Goal: Task Accomplishment & Management: Manage account settings

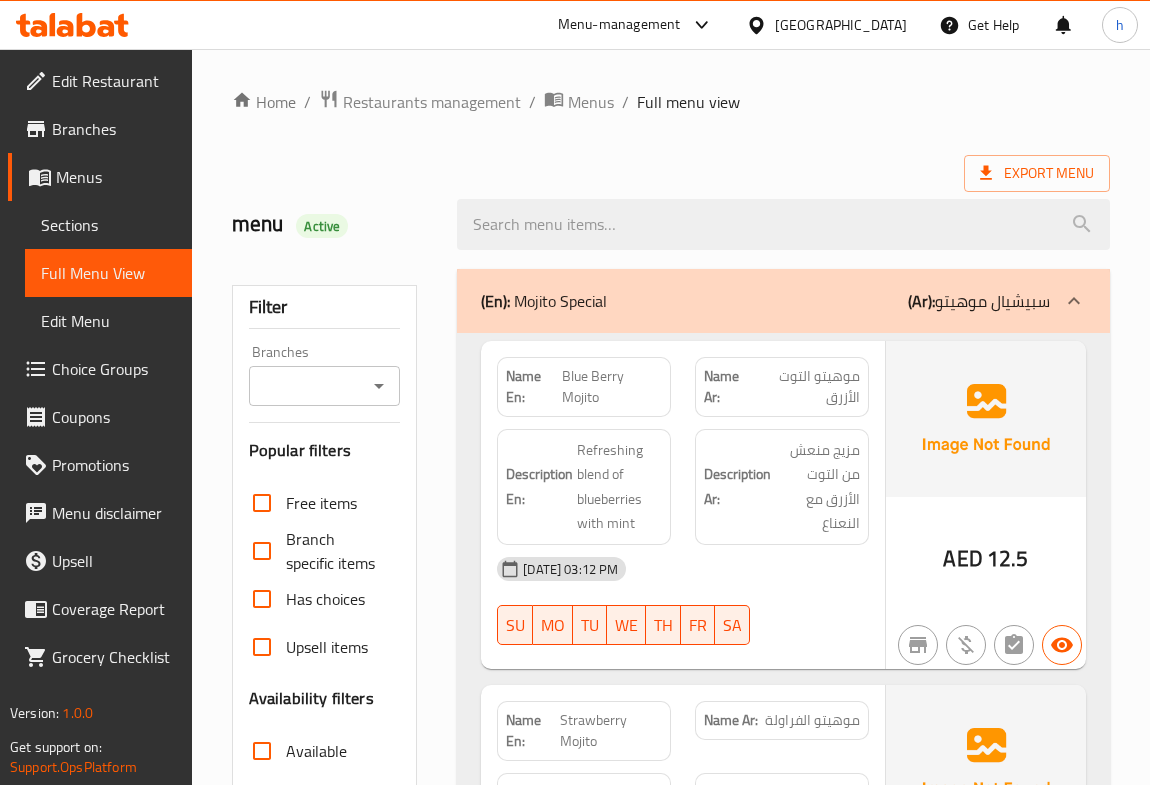
scroll to position [11096, 0]
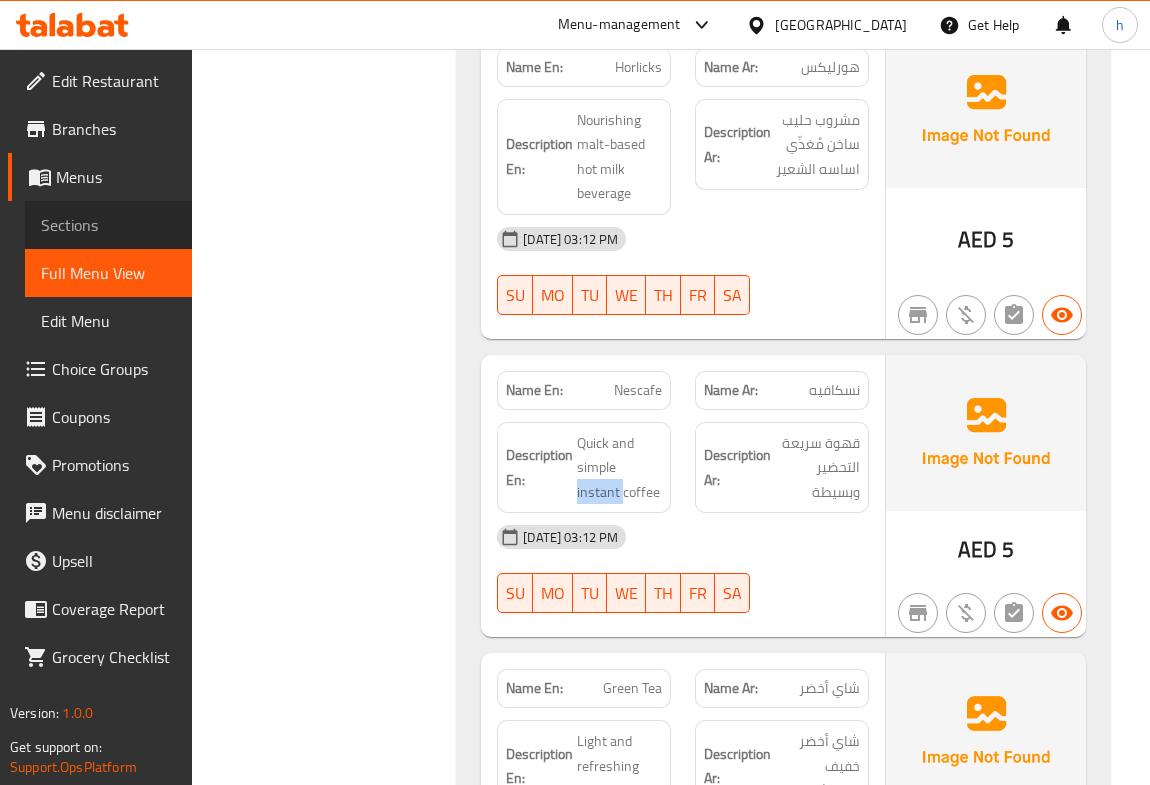
click at [91, 218] on span "Sections" at bounding box center [108, 225] width 135 height 24
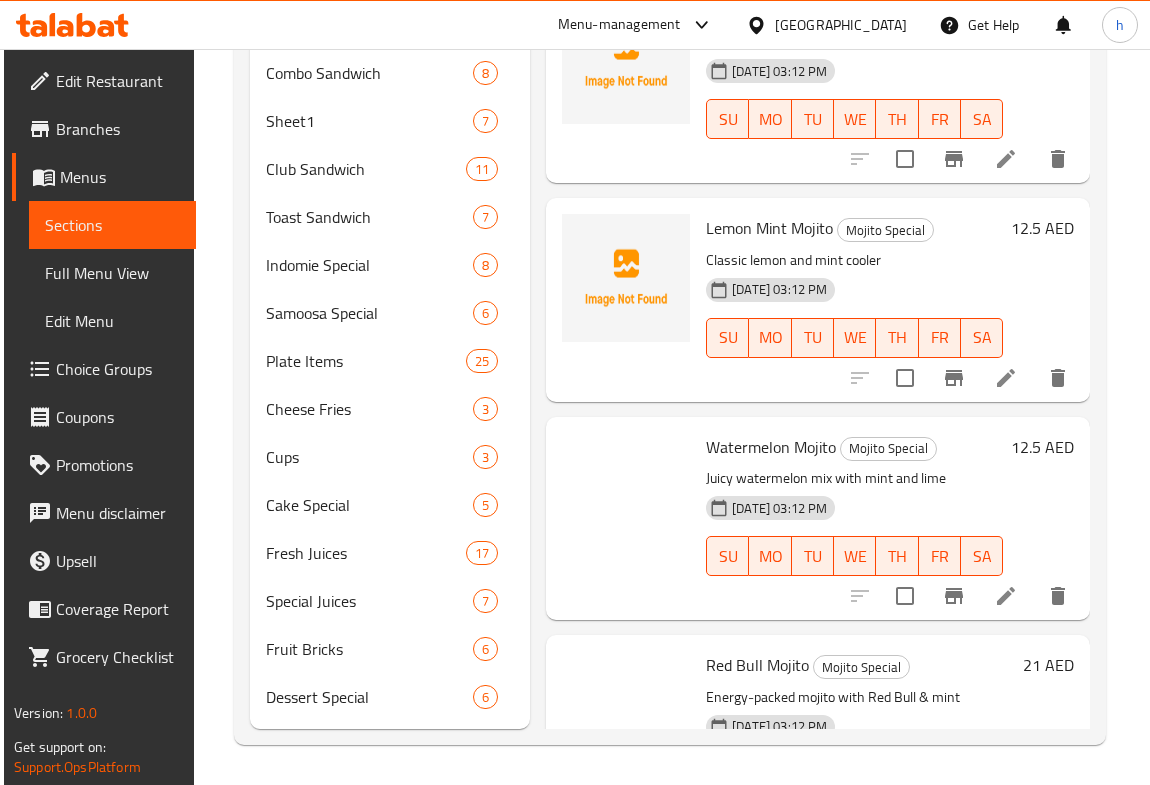
scroll to position [280, 0]
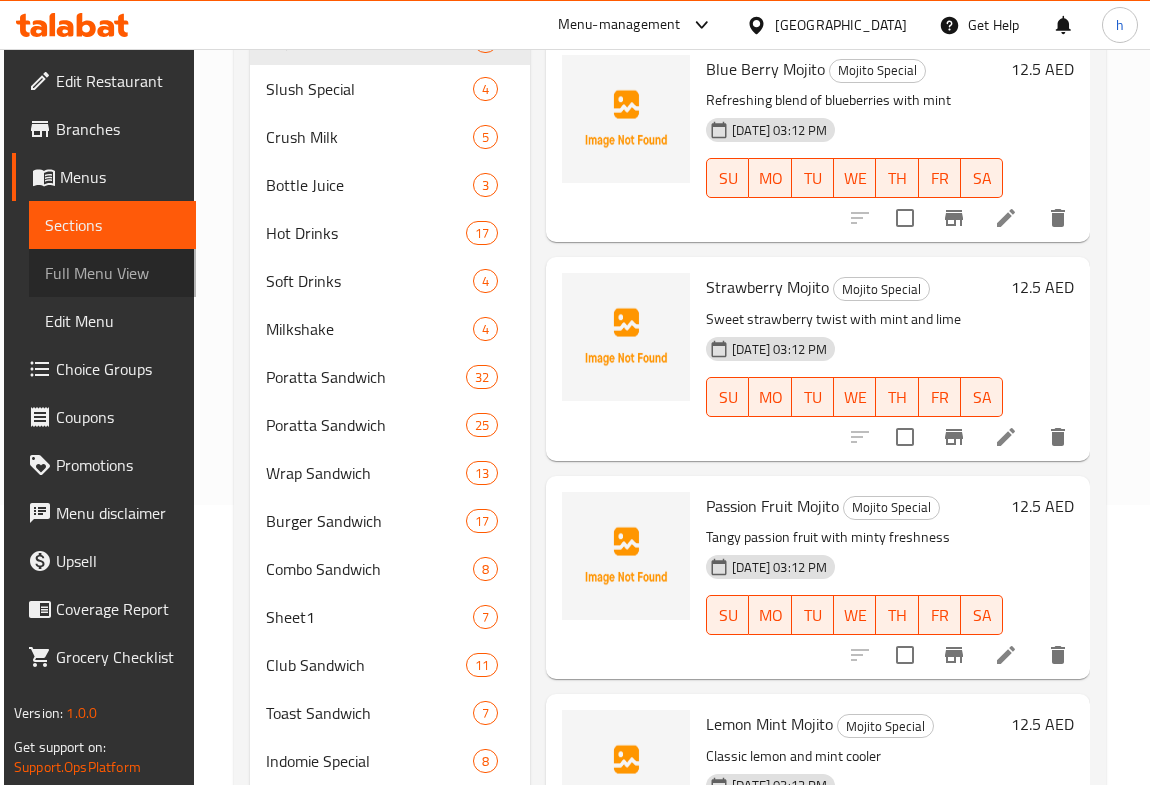
click at [90, 274] on span "Full Menu View" at bounding box center [112, 273] width 135 height 24
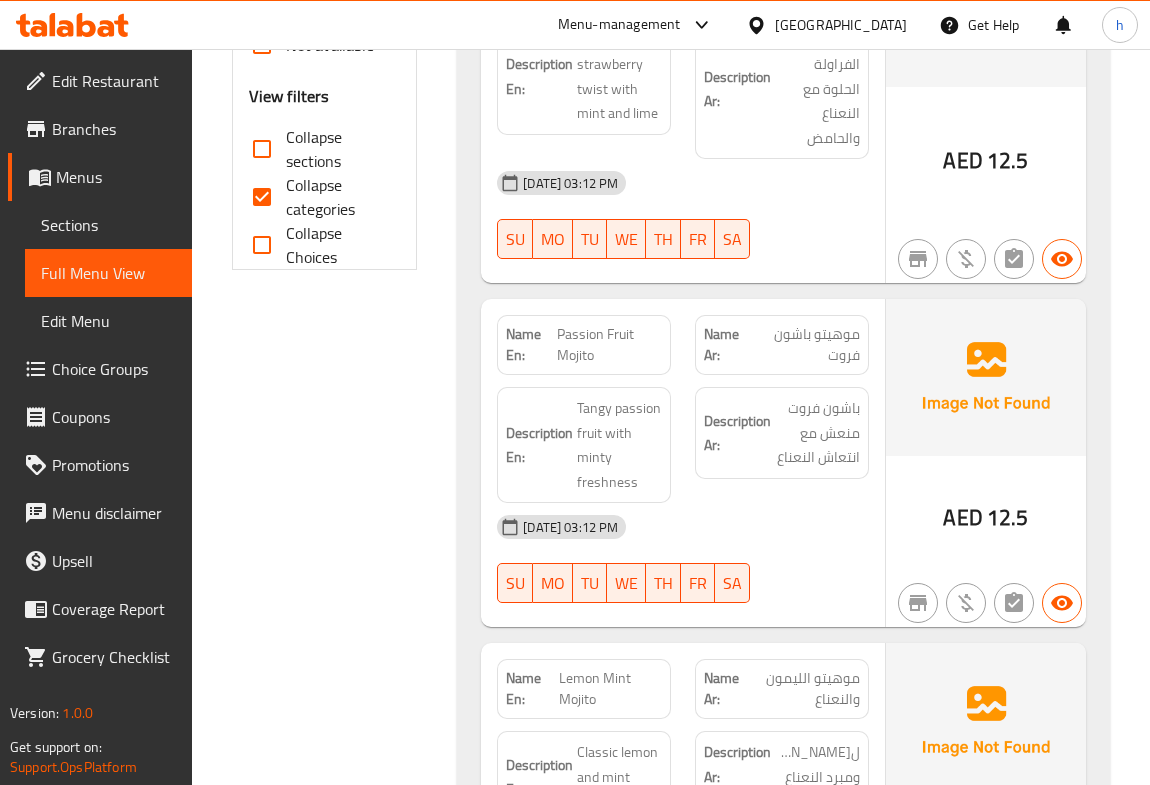
scroll to position [735, 0]
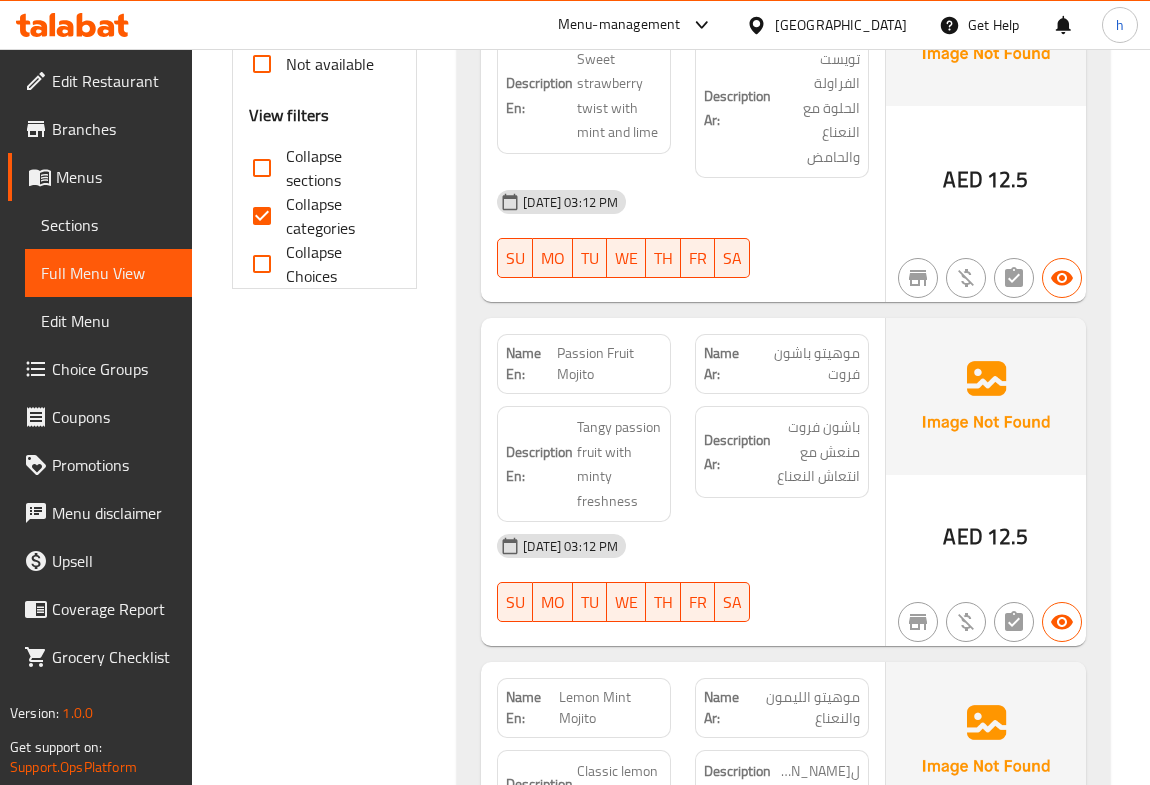
click at [260, 210] on input "Collapse categories" at bounding box center [262, 216] width 48 height 48
checkbox input "false"
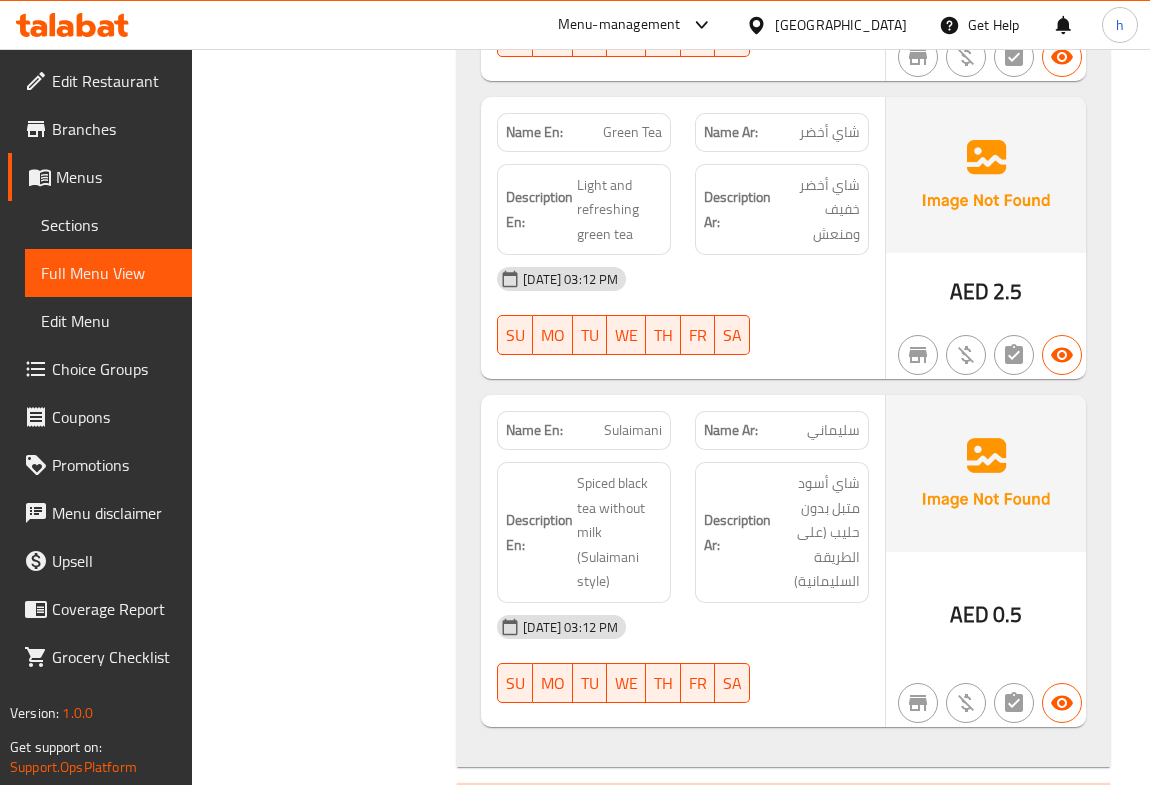
scroll to position [11731, 0]
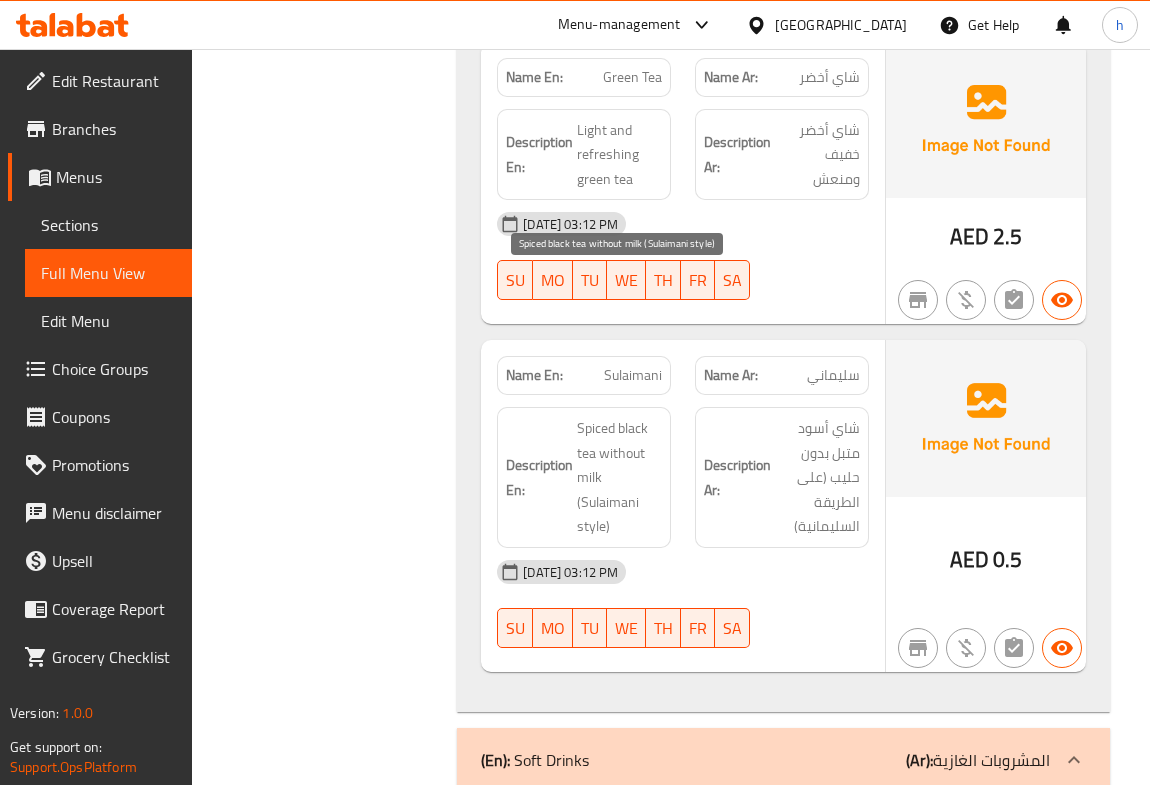
click at [588, 416] on span "Spiced black tea without milk (Sulaimani style)" at bounding box center [619, 477] width 85 height 123
copy span "style"
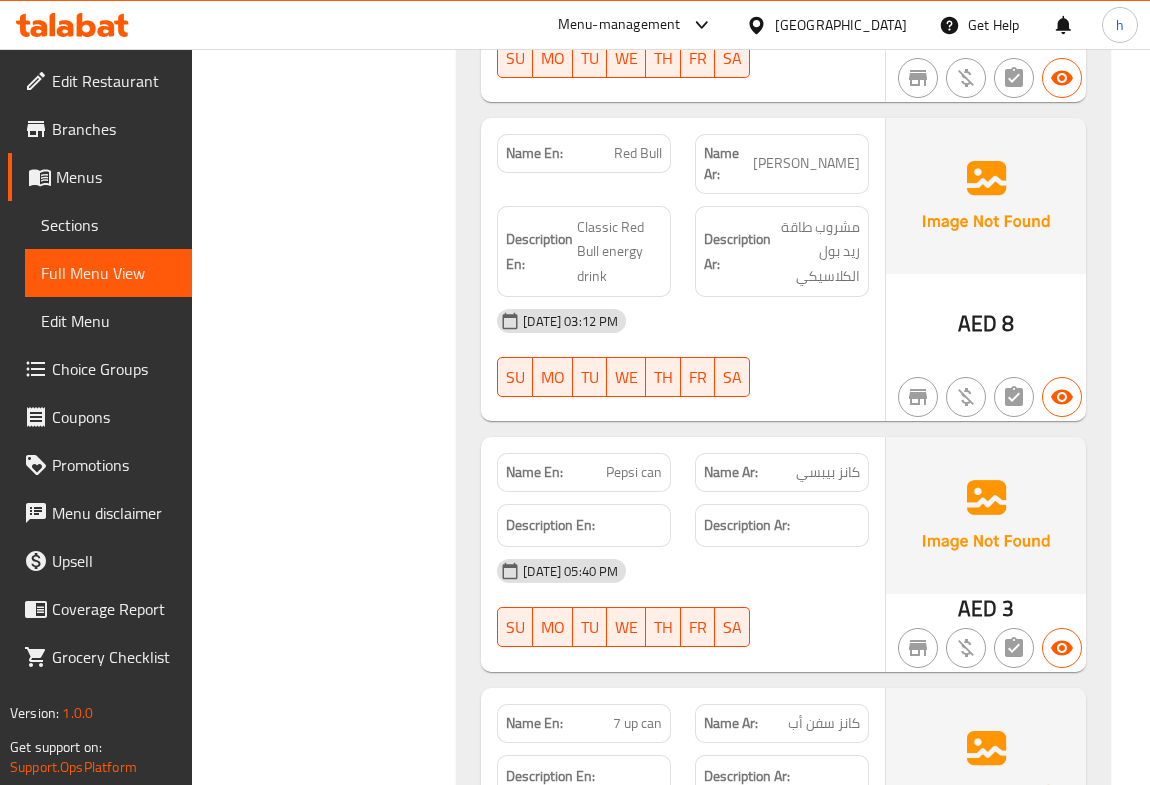
scroll to position [13004, 0]
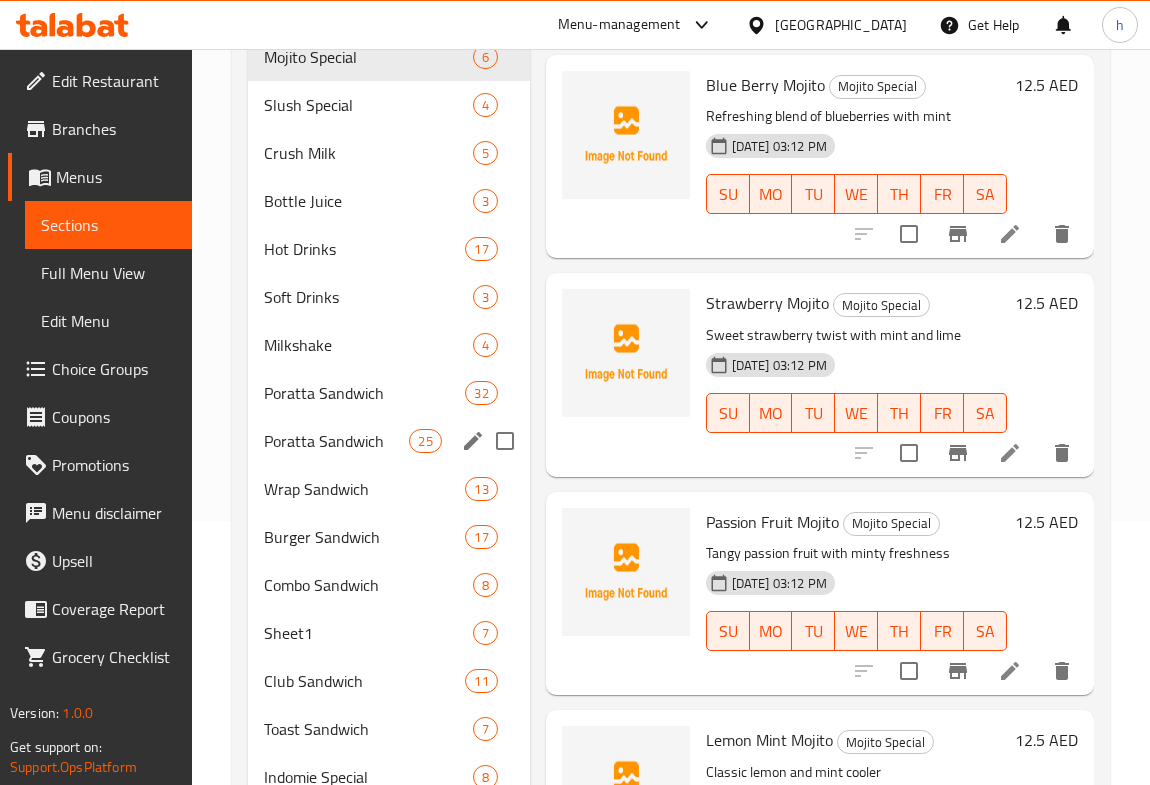
scroll to position [263, 0]
click at [302, 287] on span "Soft Drinks" at bounding box center [340, 298] width 153 height 24
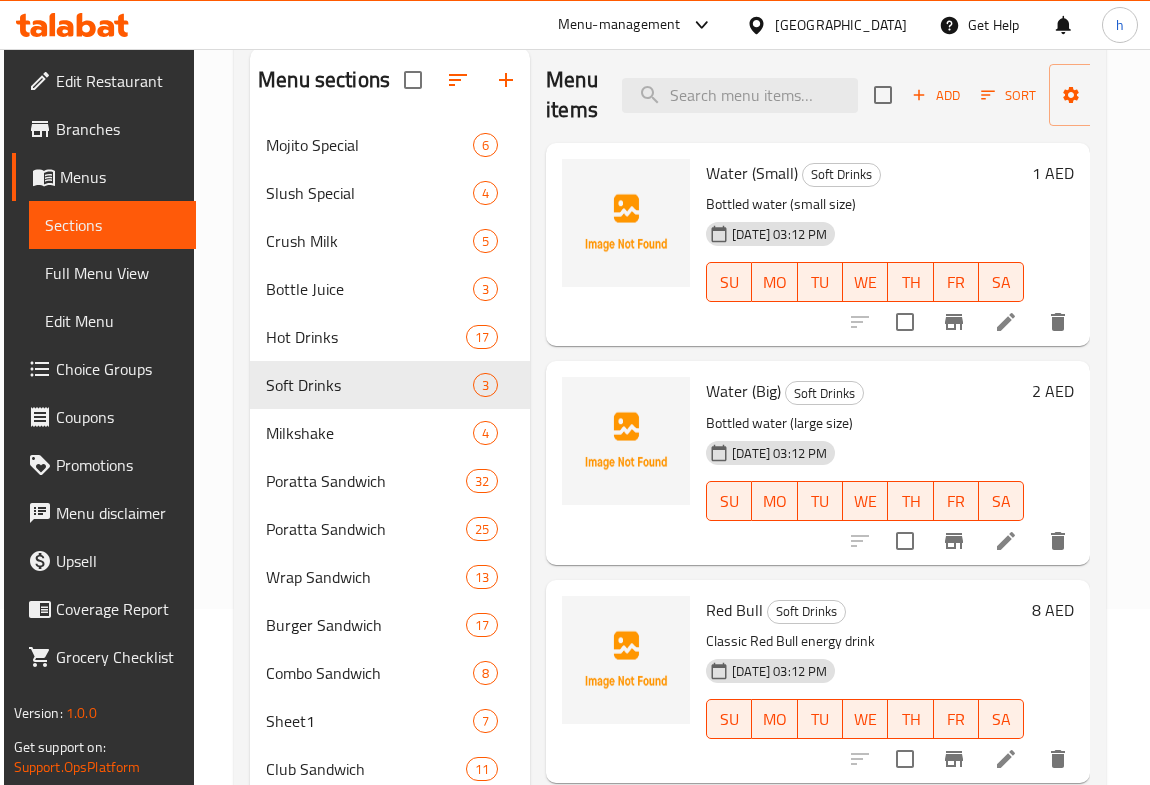
scroll to position [172, 0]
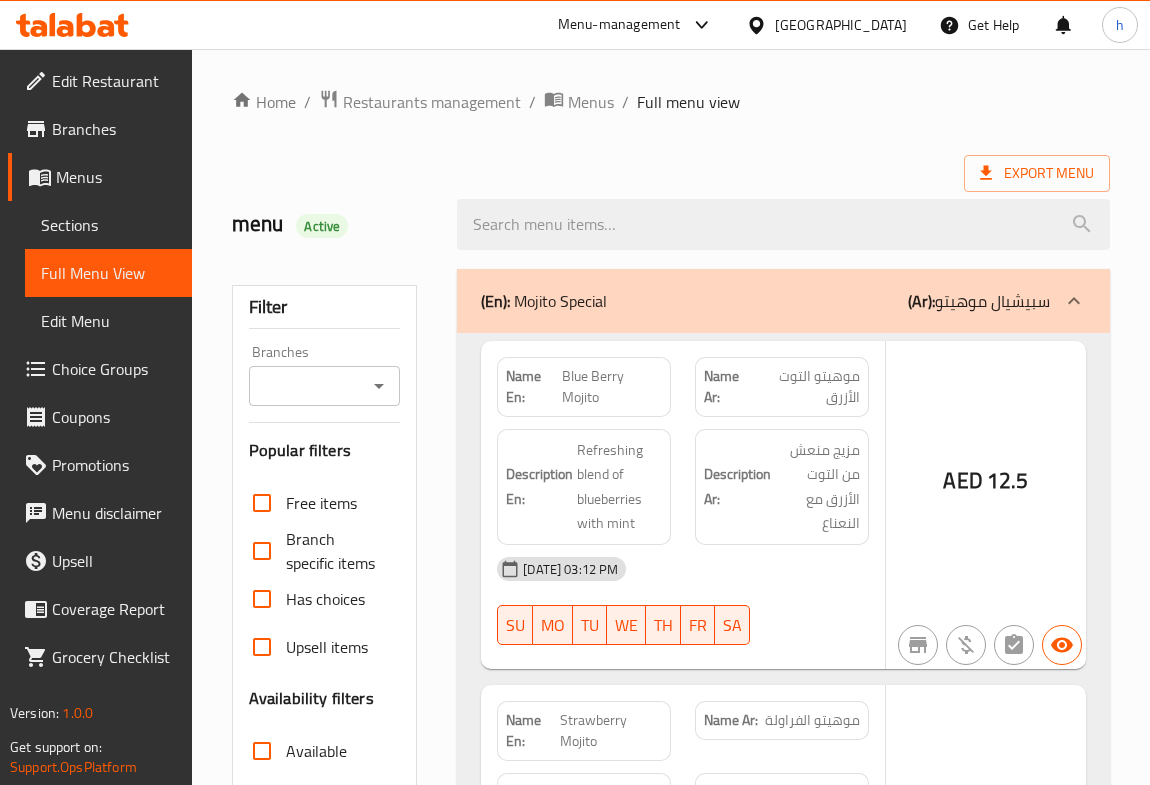
click at [259, 402] on div at bounding box center [575, 392] width 1150 height 785
click at [260, 400] on div at bounding box center [575, 392] width 1150 height 785
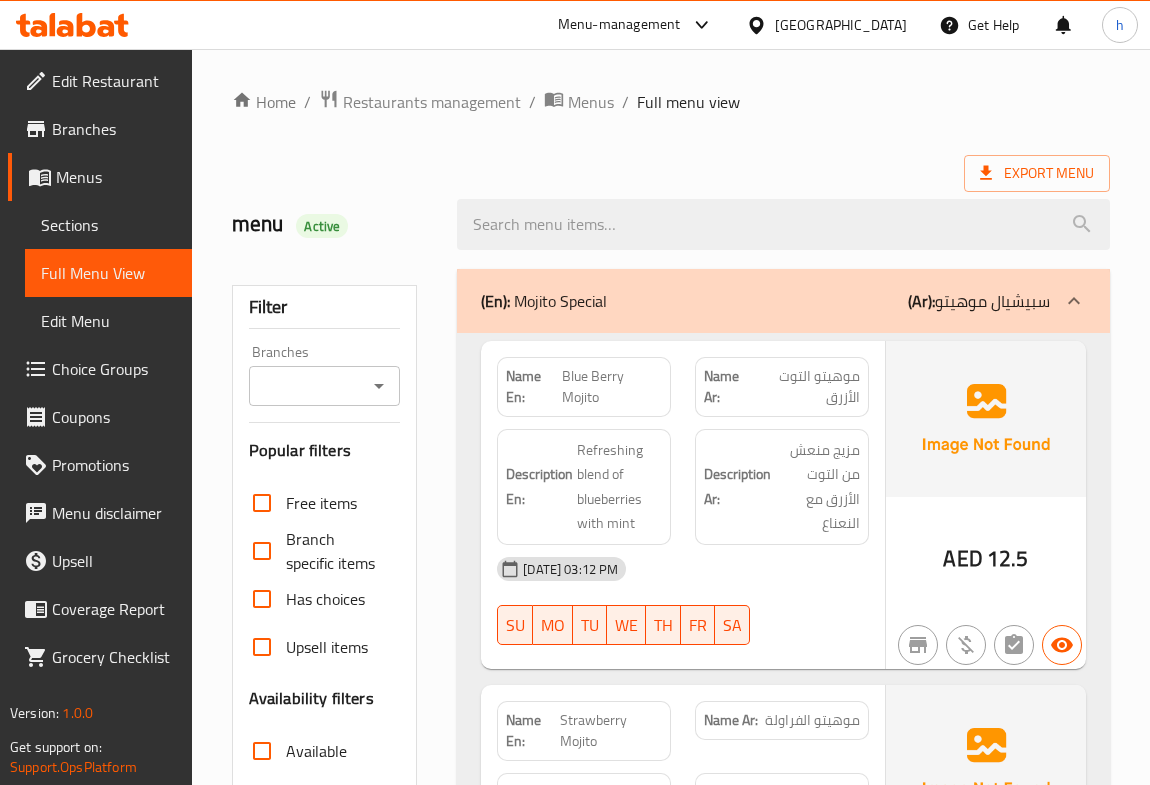
scroll to position [551, 0]
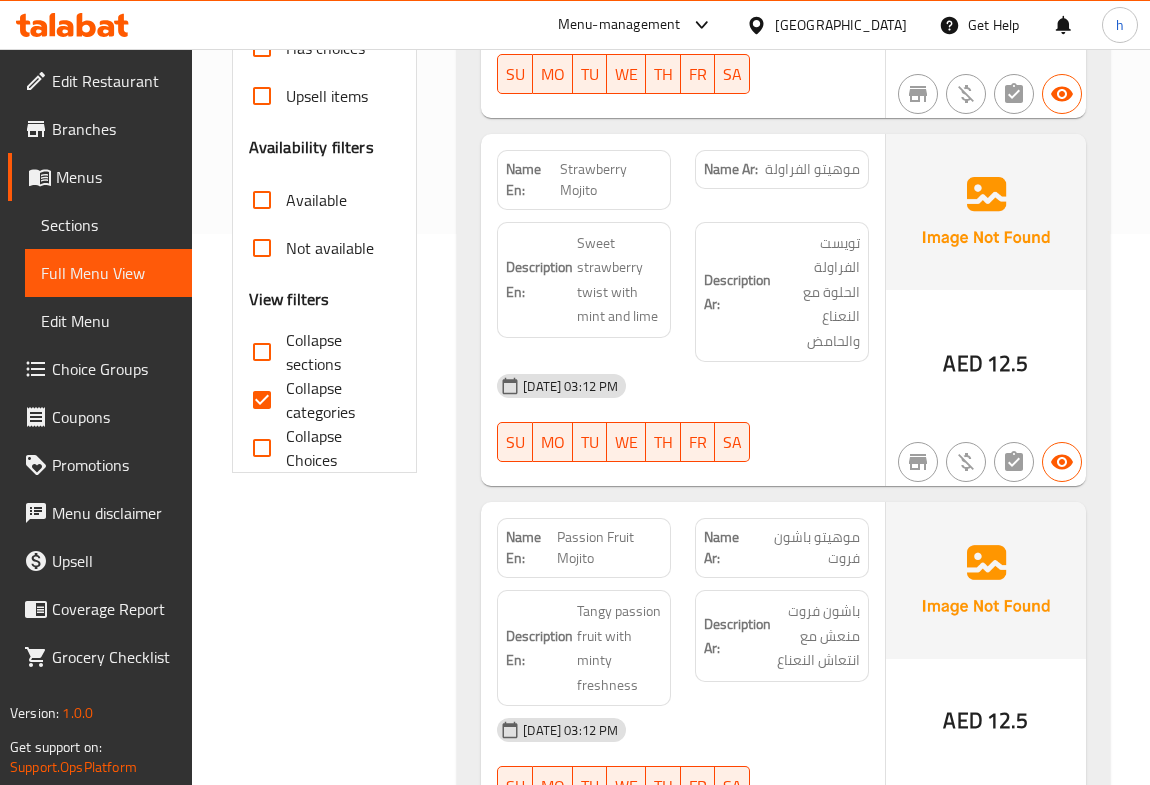
click at [260, 400] on input "Collapse categories" at bounding box center [262, 400] width 48 height 48
checkbox input "false"
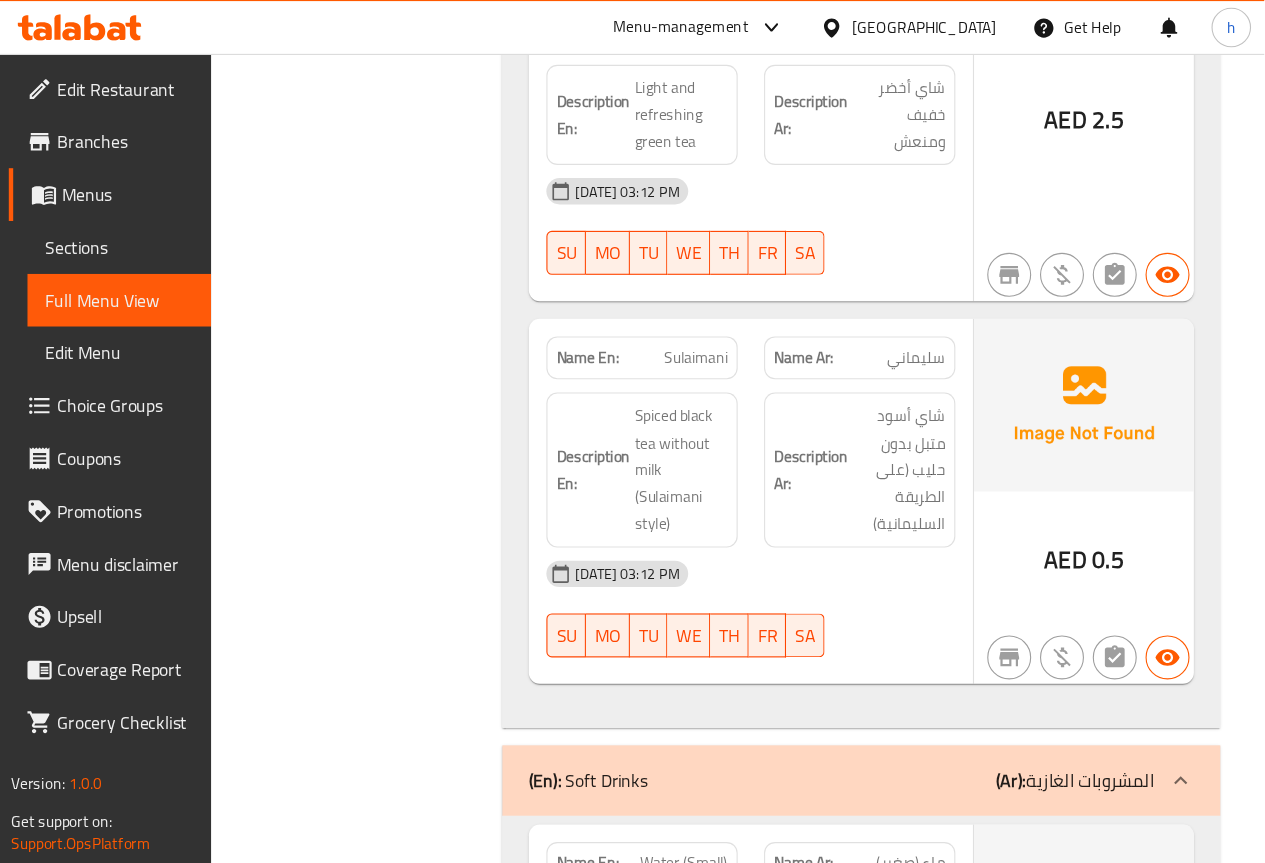
scroll to position [11781, 0]
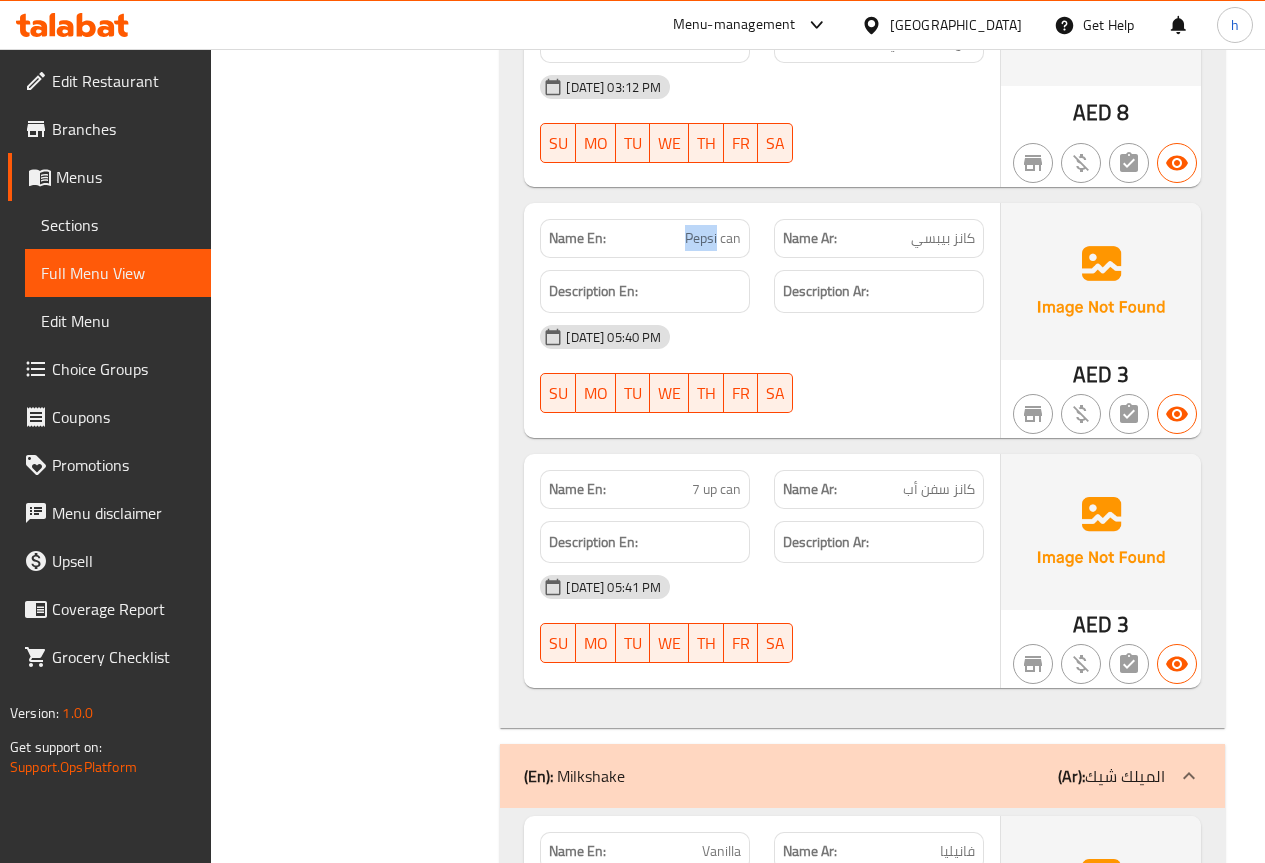
click at [76, 232] on span "Sections" at bounding box center [118, 225] width 154 height 24
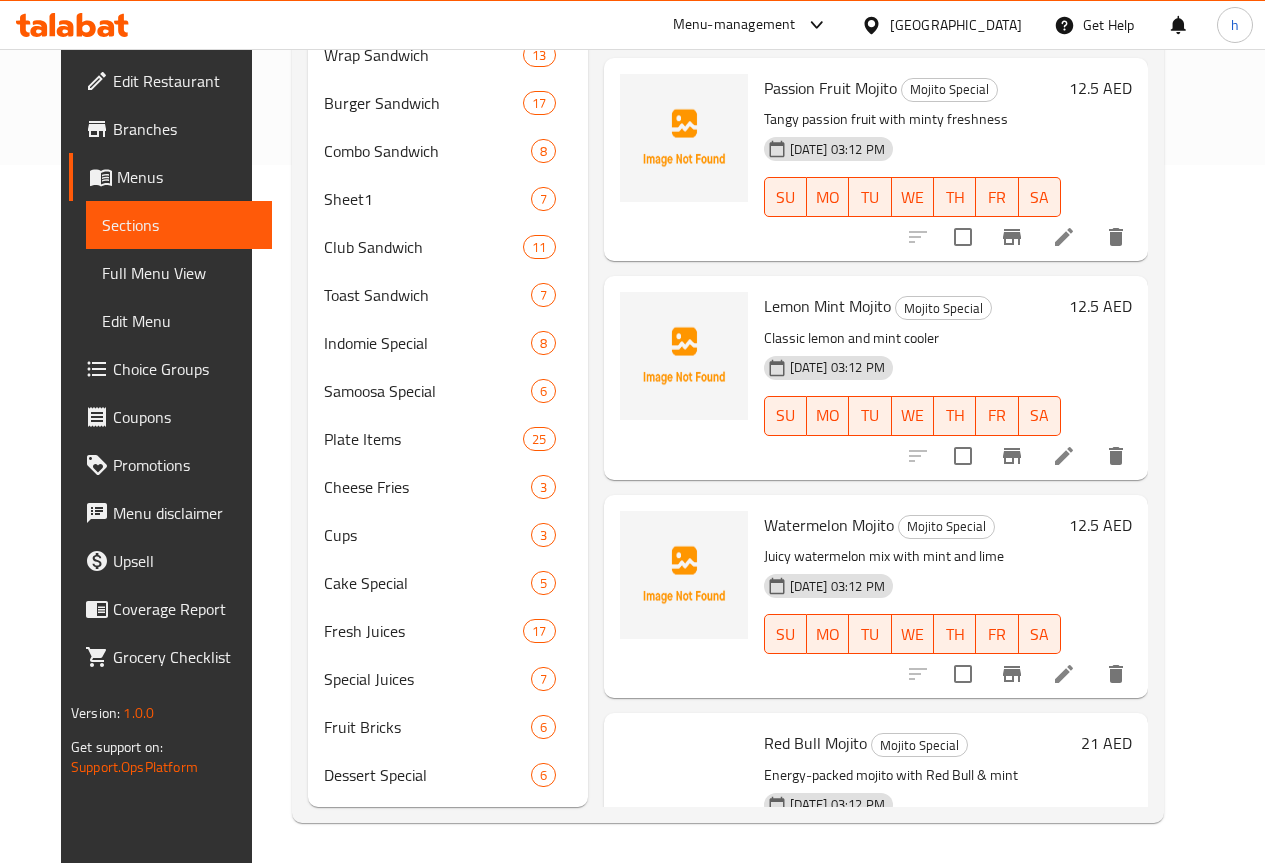
scroll to position [280, 0]
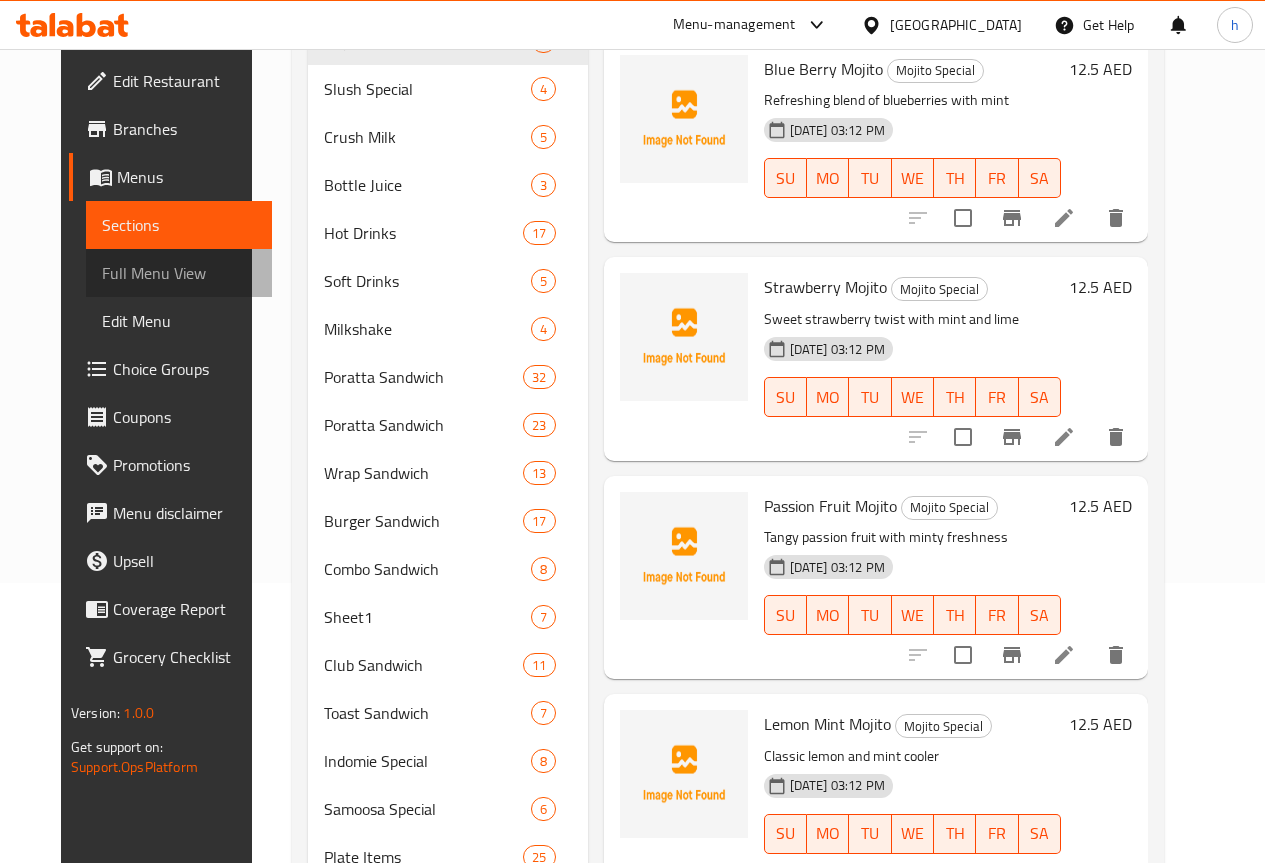
click at [102, 276] on span "Full Menu View" at bounding box center [179, 273] width 154 height 24
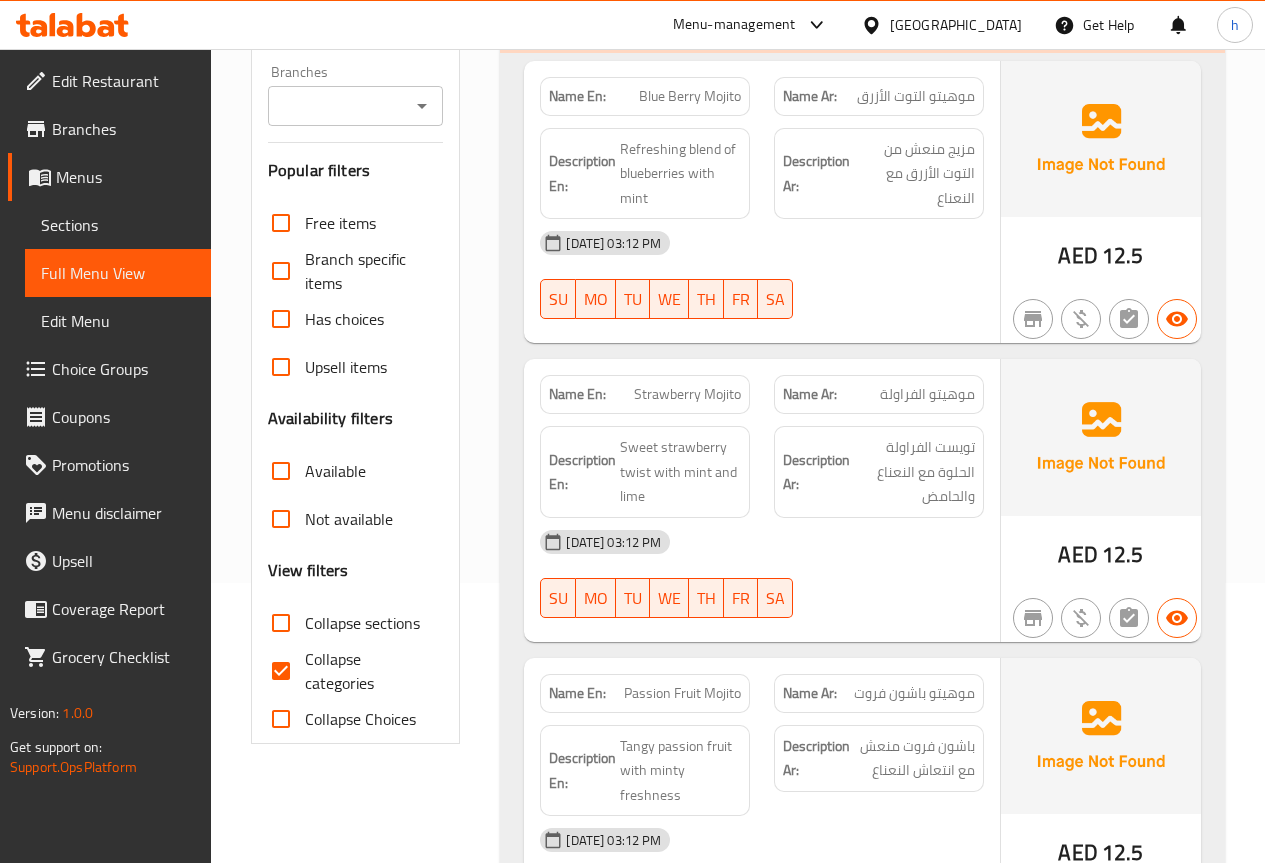
click at [279, 662] on input "Collapse categories" at bounding box center [281, 671] width 48 height 48
checkbox input "false"
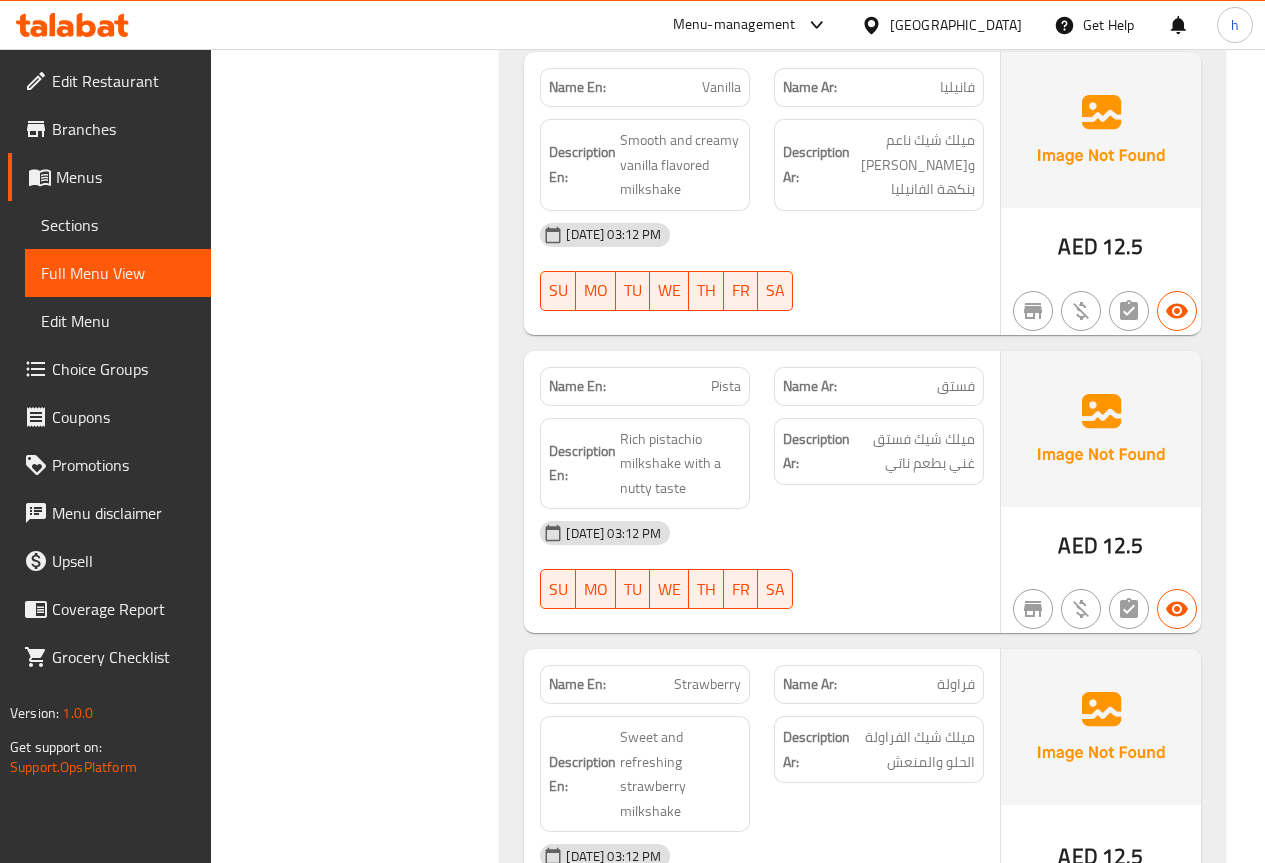
scroll to position [12676, 0]
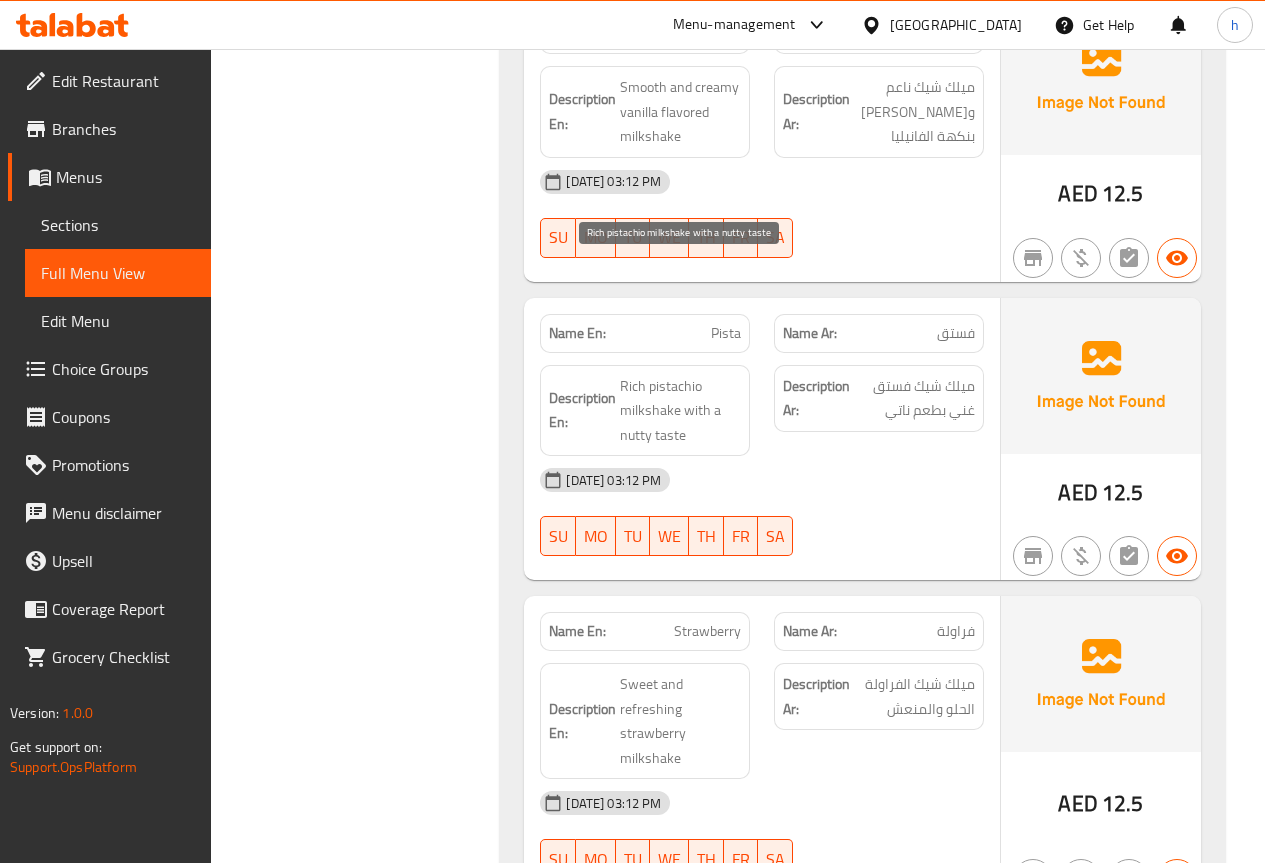
click at [627, 374] on span "Rich pistachio milkshake with a nutty taste" at bounding box center [680, 411] width 121 height 74
copy span "nutty"
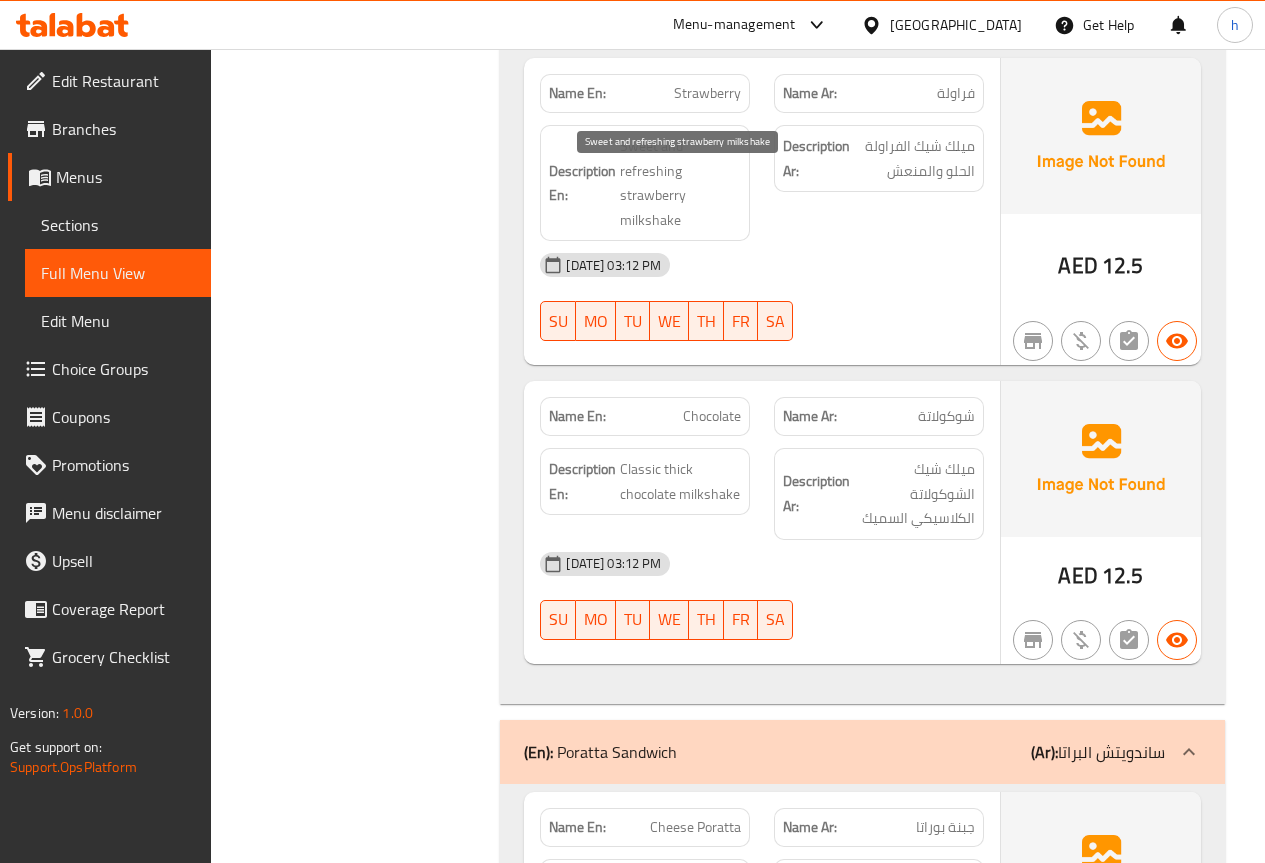
scroll to position [13276, 0]
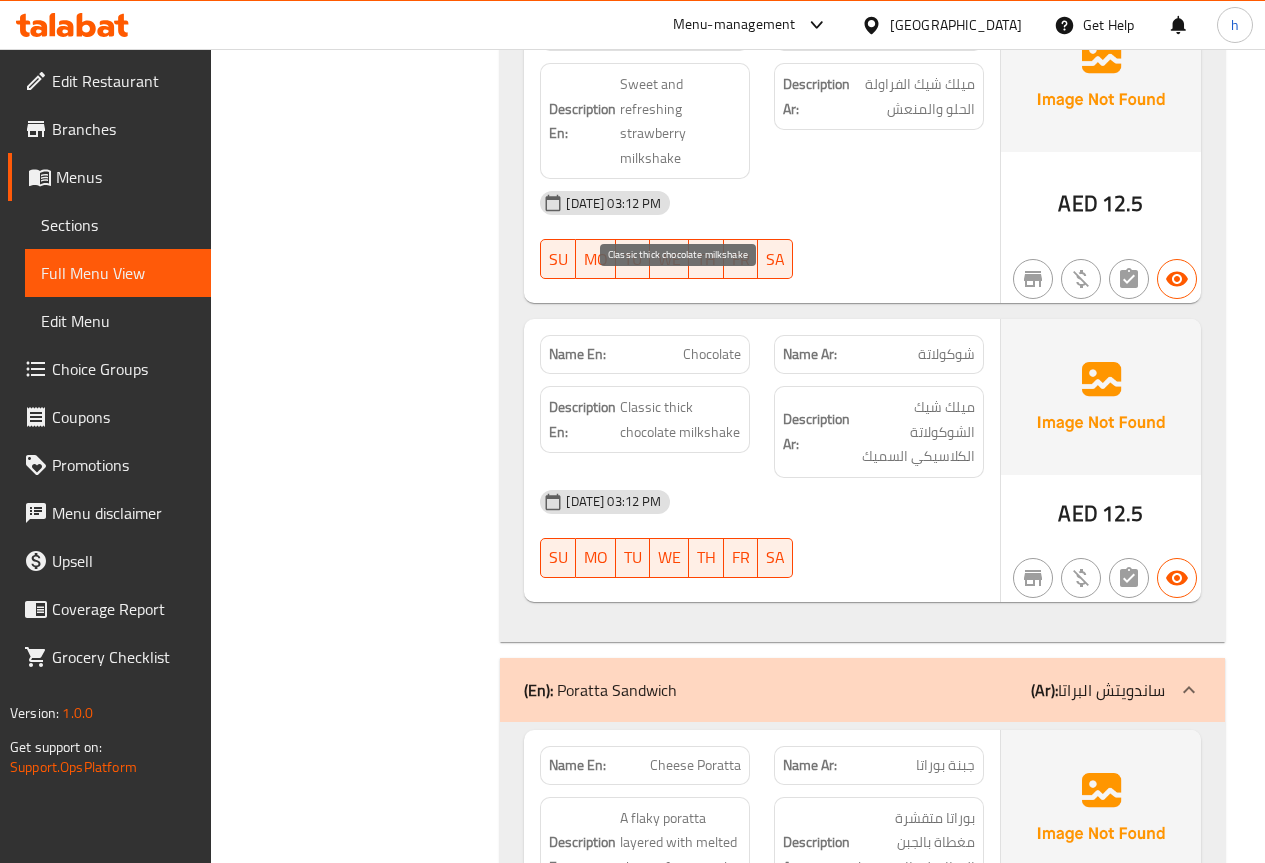
click at [671, 395] on span "Classic thick chocolate milkshake" at bounding box center [680, 419] width 121 height 49
copy span "thick"
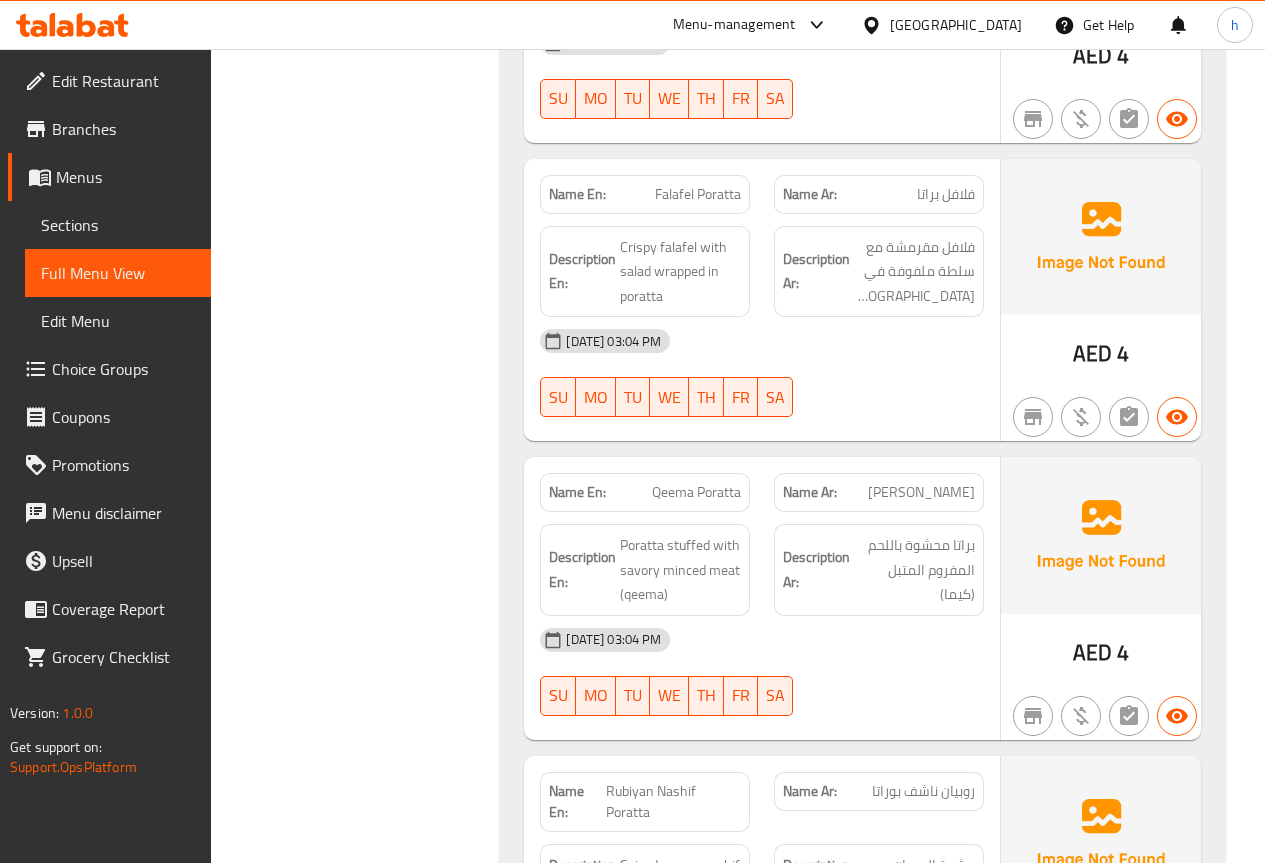
scroll to position [23473, 0]
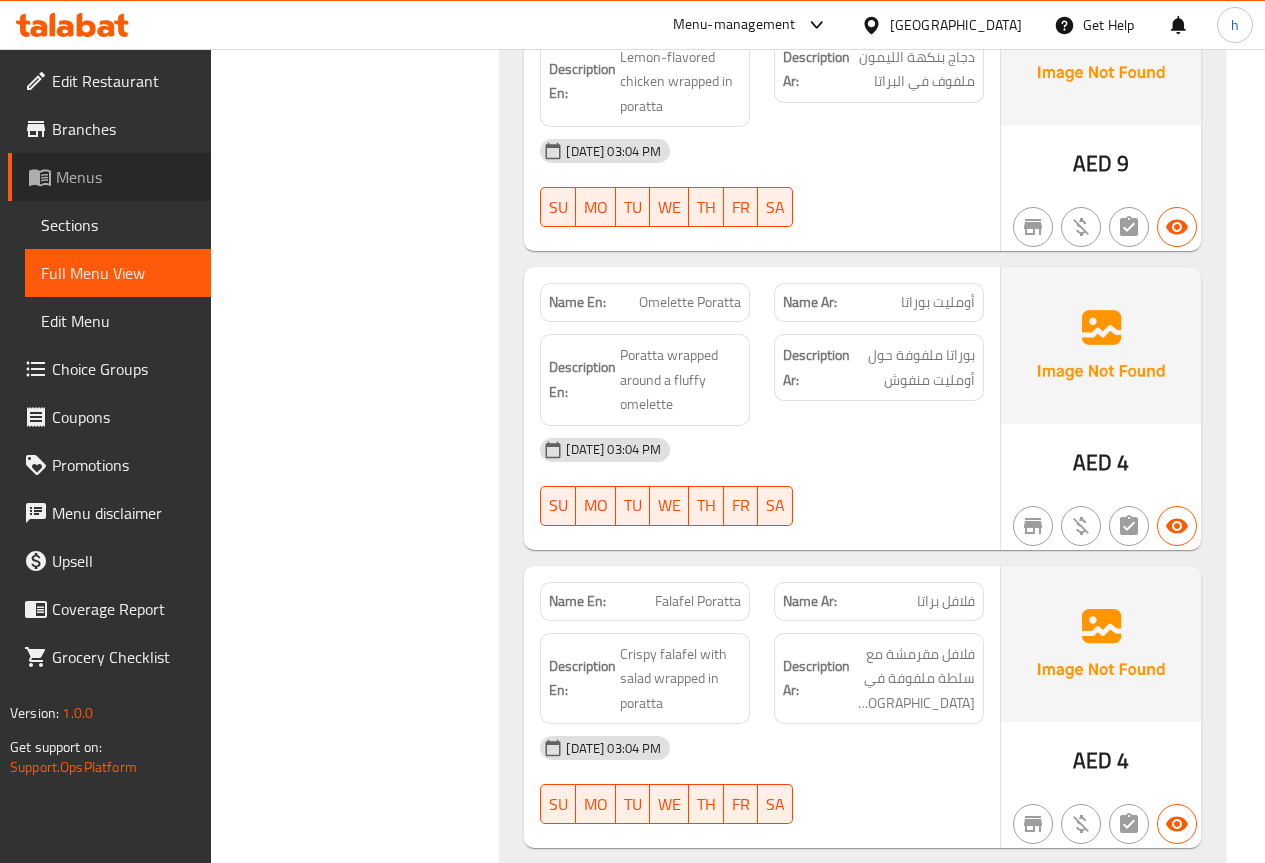
click at [133, 162] on link "Menus" at bounding box center [109, 177] width 203 height 48
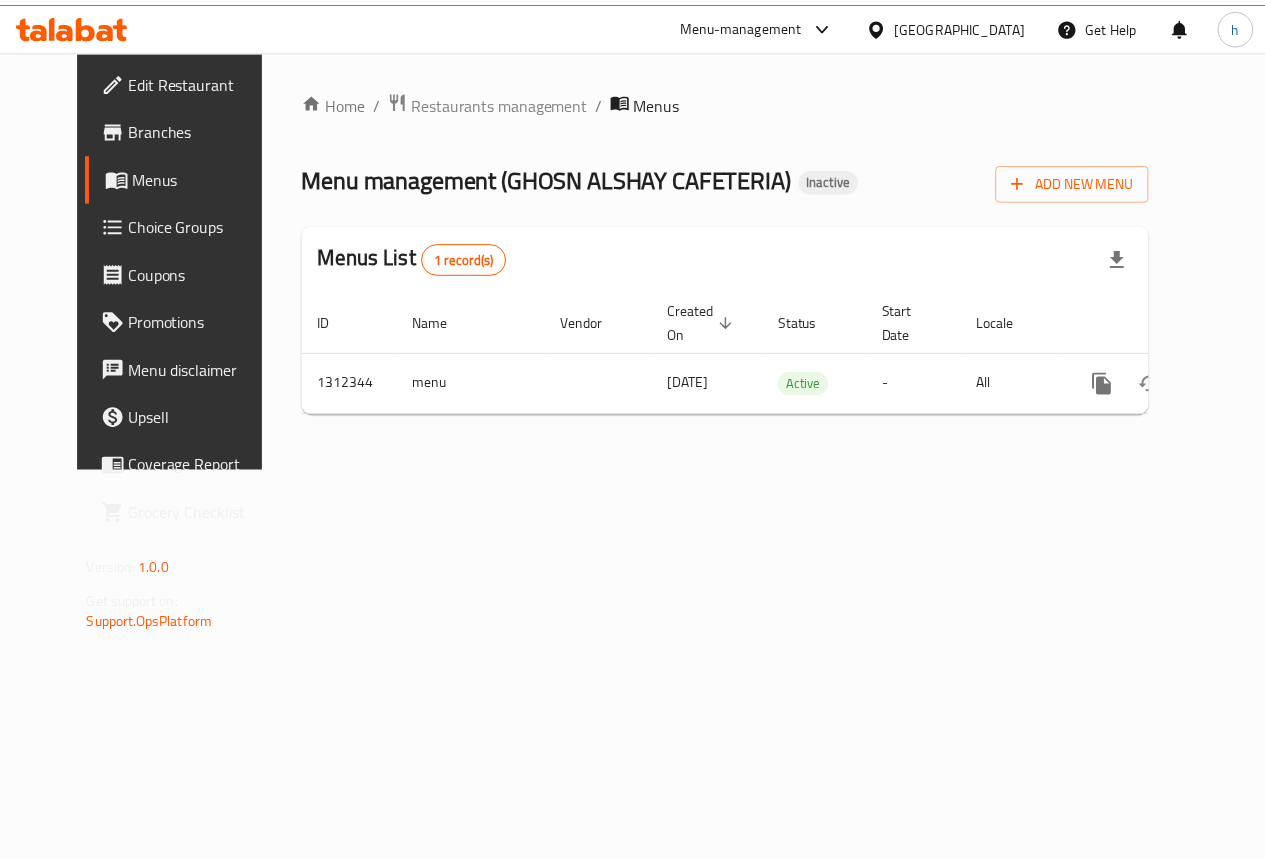
scroll to position [0, 7]
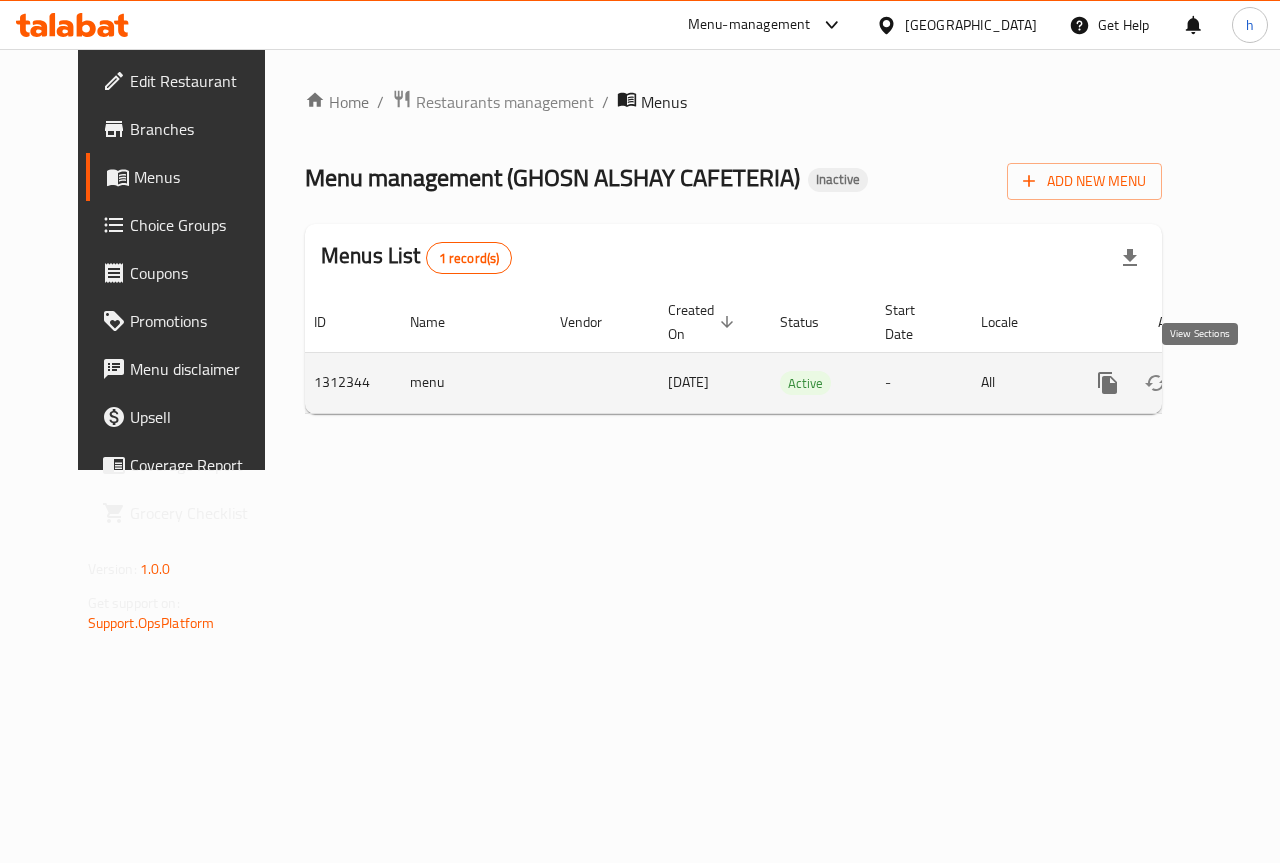
click at [1149, 375] on icon "enhanced table" at bounding box center [1252, 383] width 24 height 24
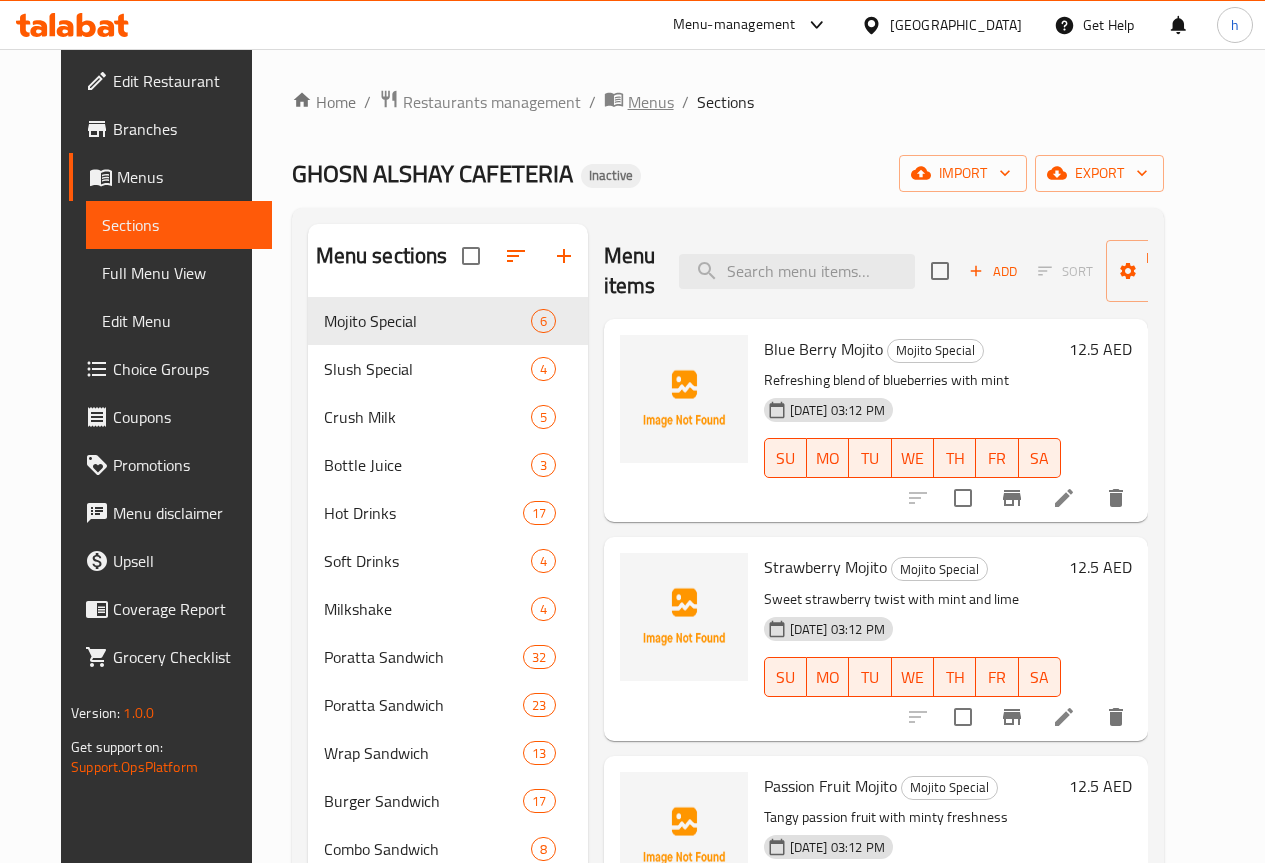
click at [628, 106] on span "Menus" at bounding box center [651, 102] width 46 height 24
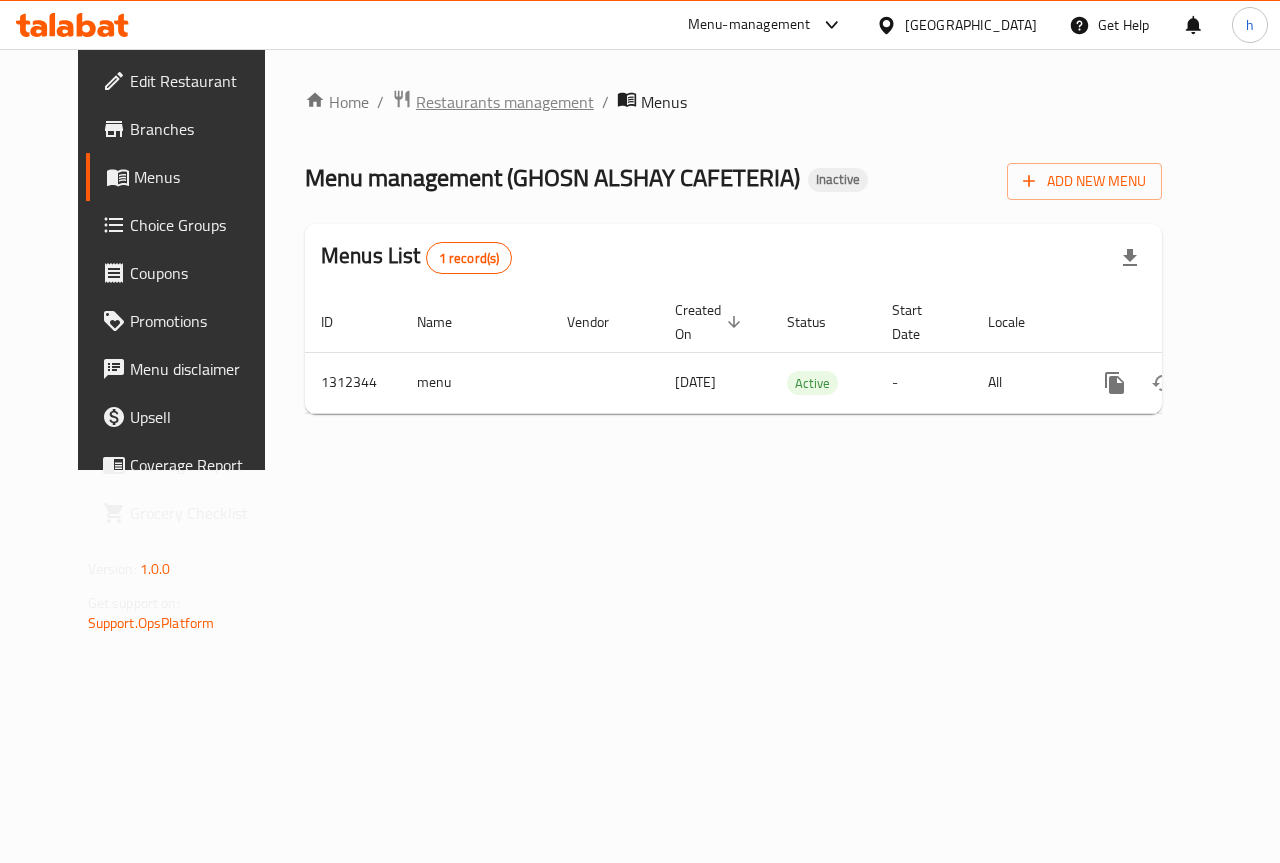
click at [481, 93] on span "Restaurants management" at bounding box center [505, 102] width 178 height 24
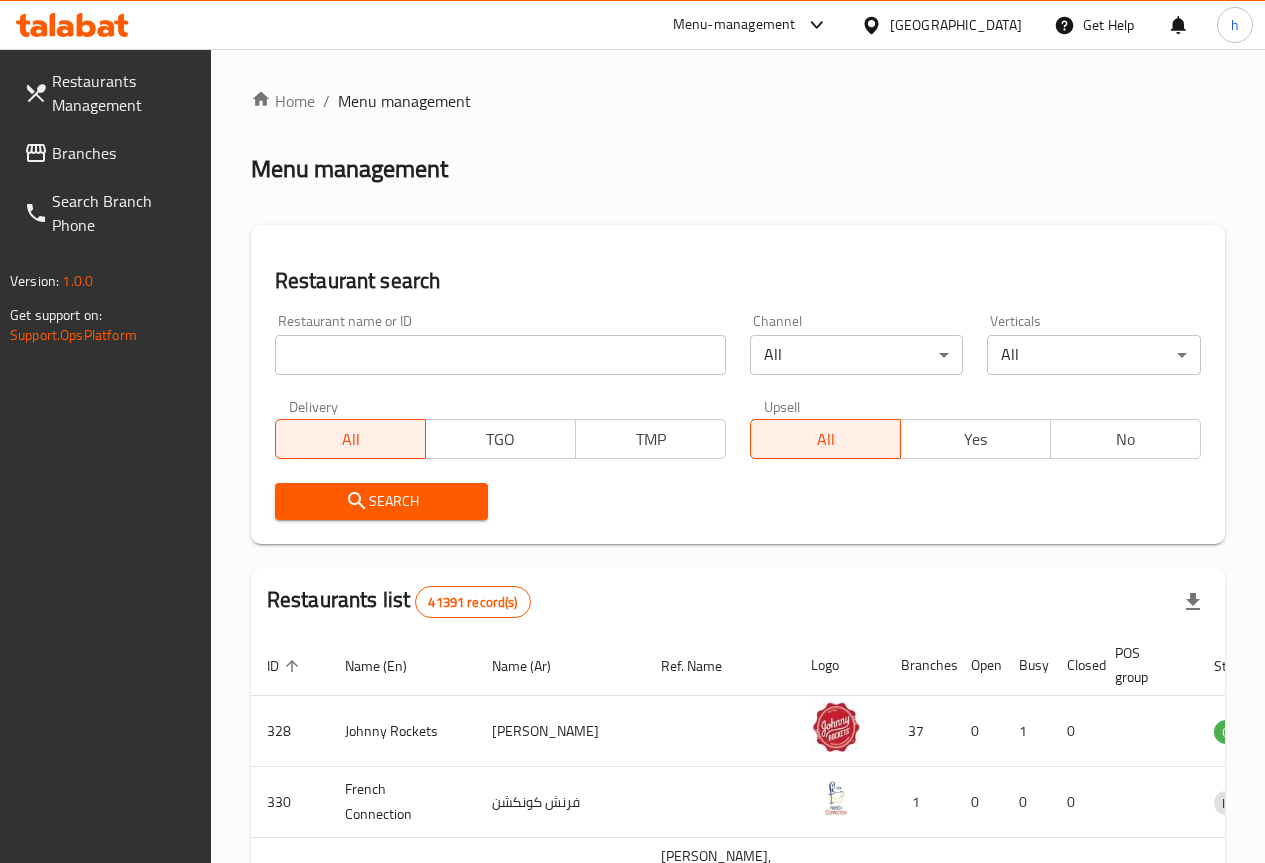
click at [64, 150] on span "Branches" at bounding box center [123, 153] width 143 height 24
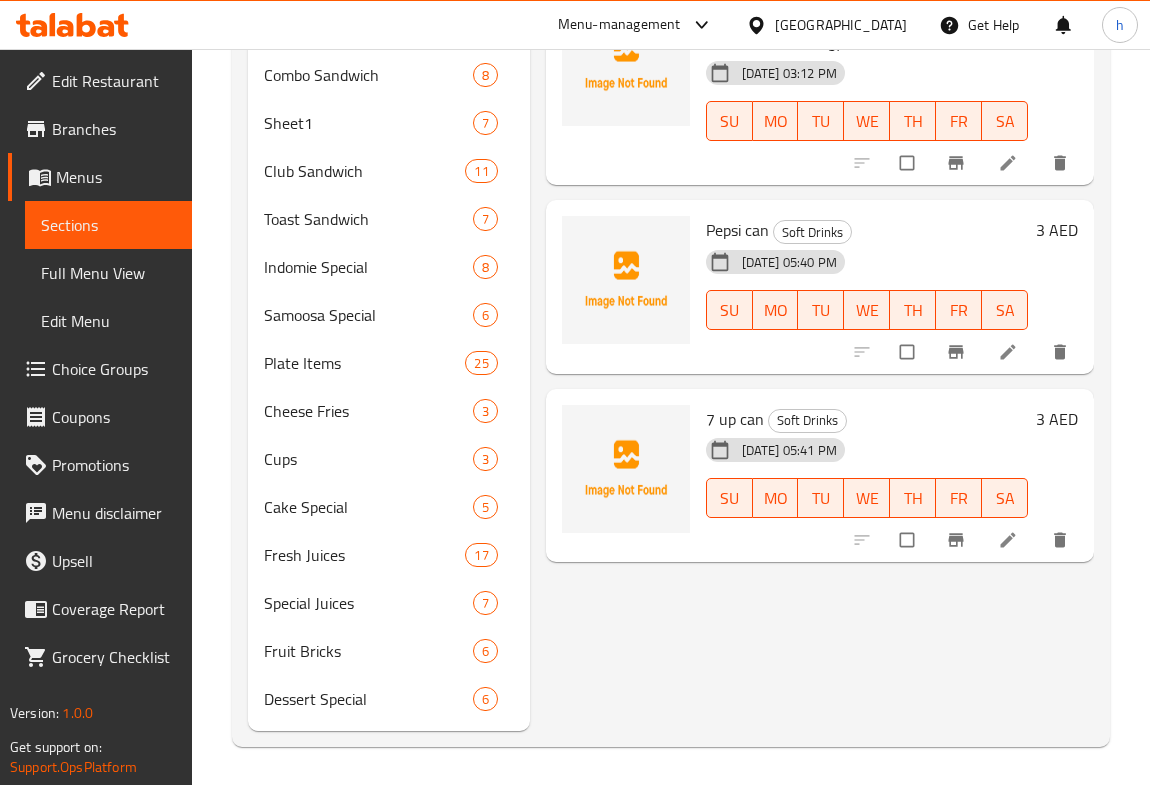
scroll to position [776, 0]
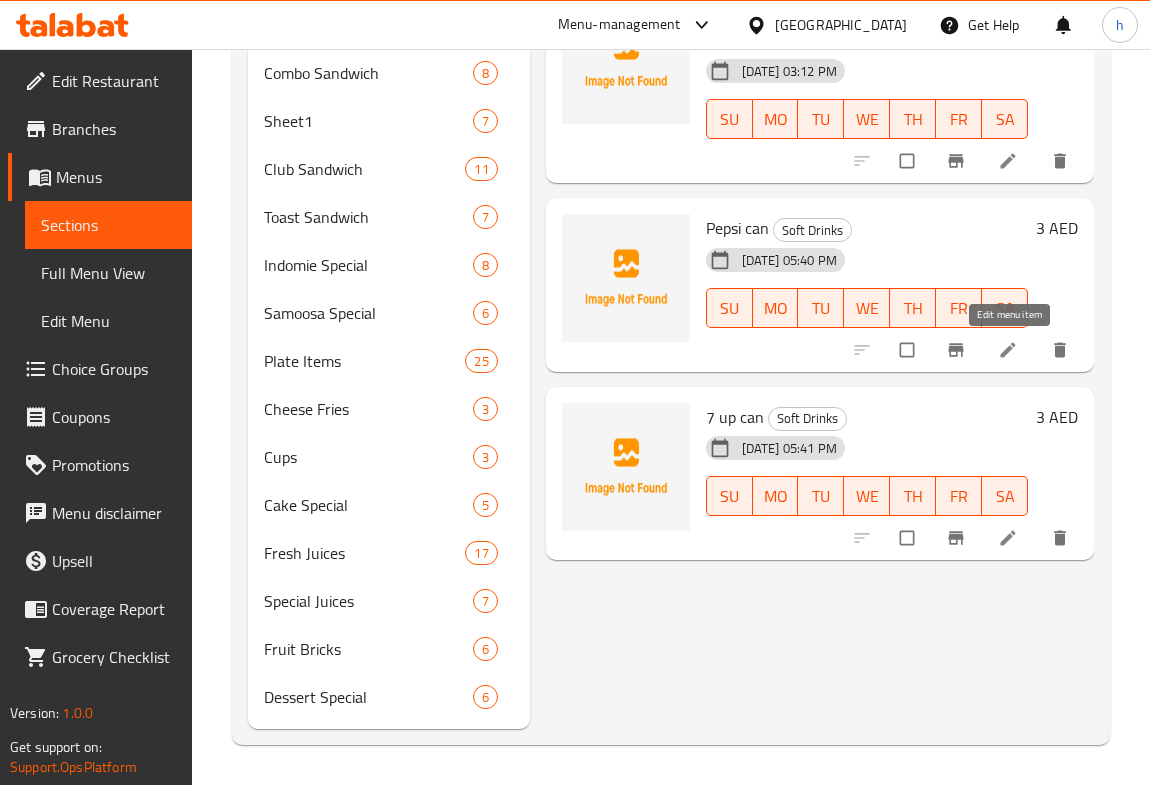
click at [1013, 343] on icon at bounding box center [1007, 349] width 15 height 15
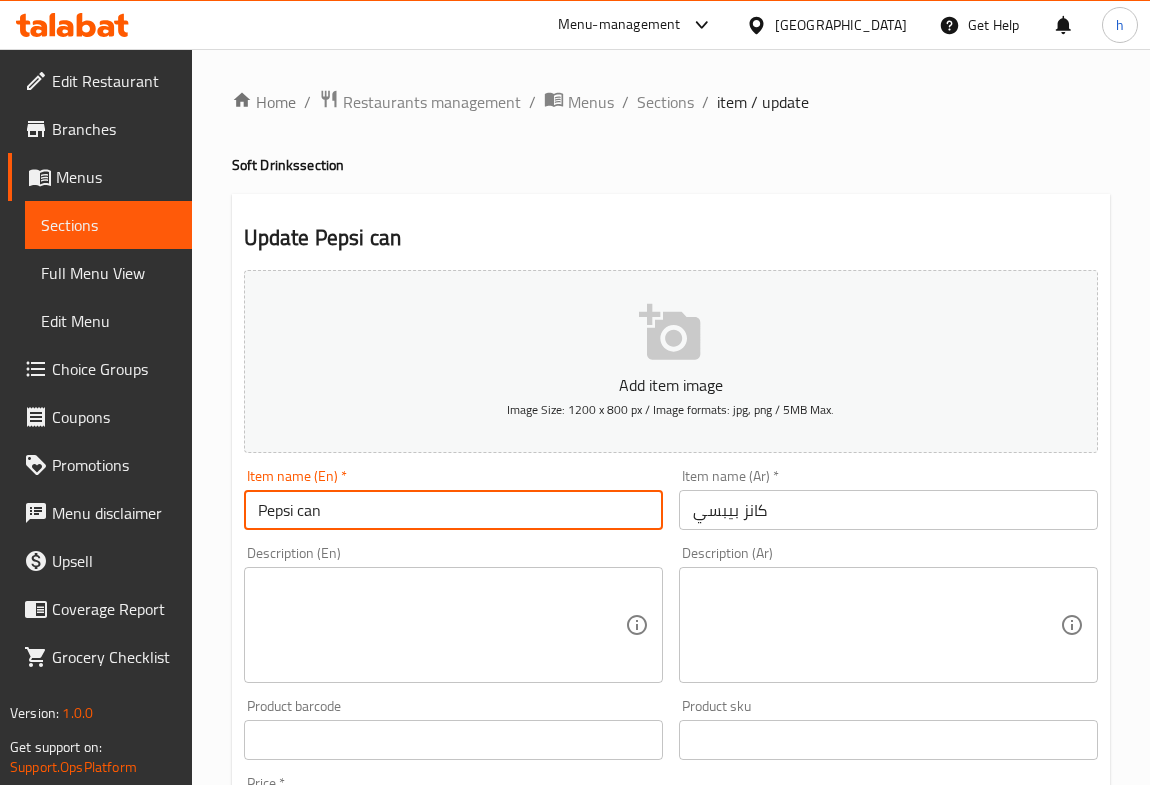
click at [287, 512] on input "Pepsi can" at bounding box center [453, 510] width 419 height 40
type input "س"
type input "Soft Drink (can)"
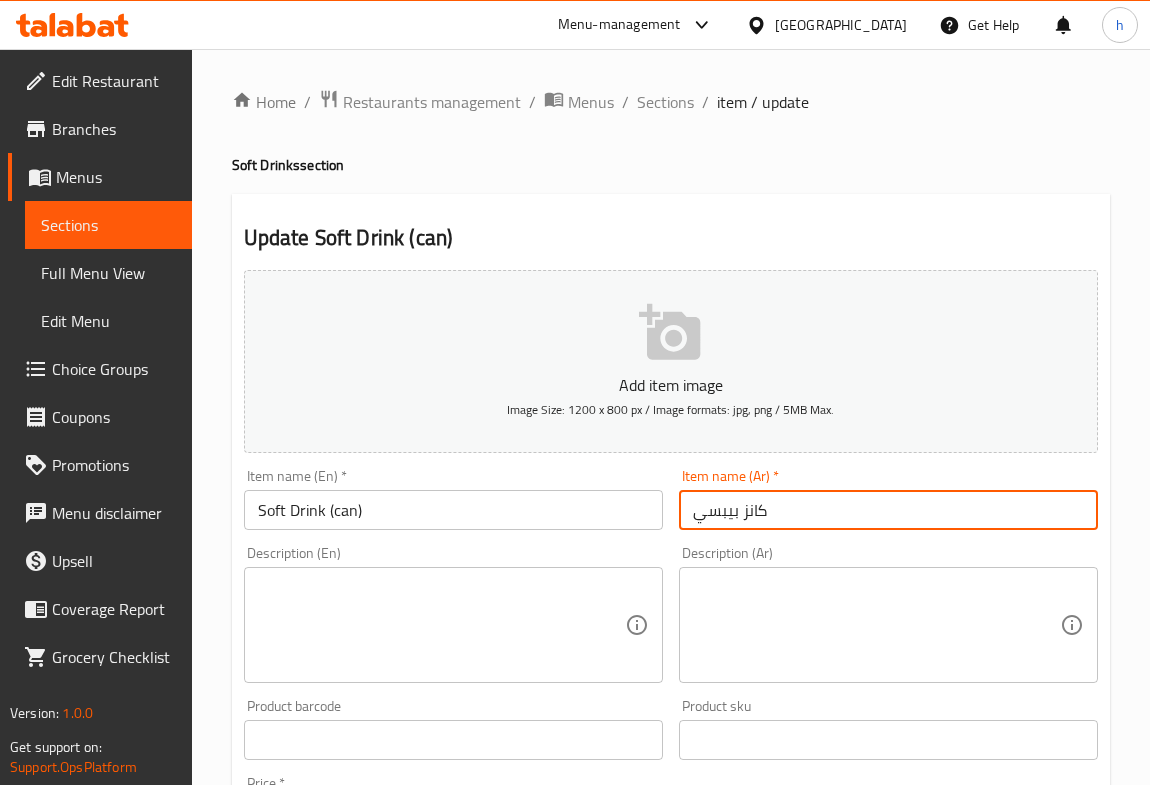
drag, startPoint x: 690, startPoint y: 512, endPoint x: 808, endPoint y: 502, distance: 118.4
click at [804, 503] on input "كانز بيبسي" at bounding box center [888, 510] width 419 height 40
click at [351, 513] on input "Soft Drink (can)" at bounding box center [453, 510] width 419 height 40
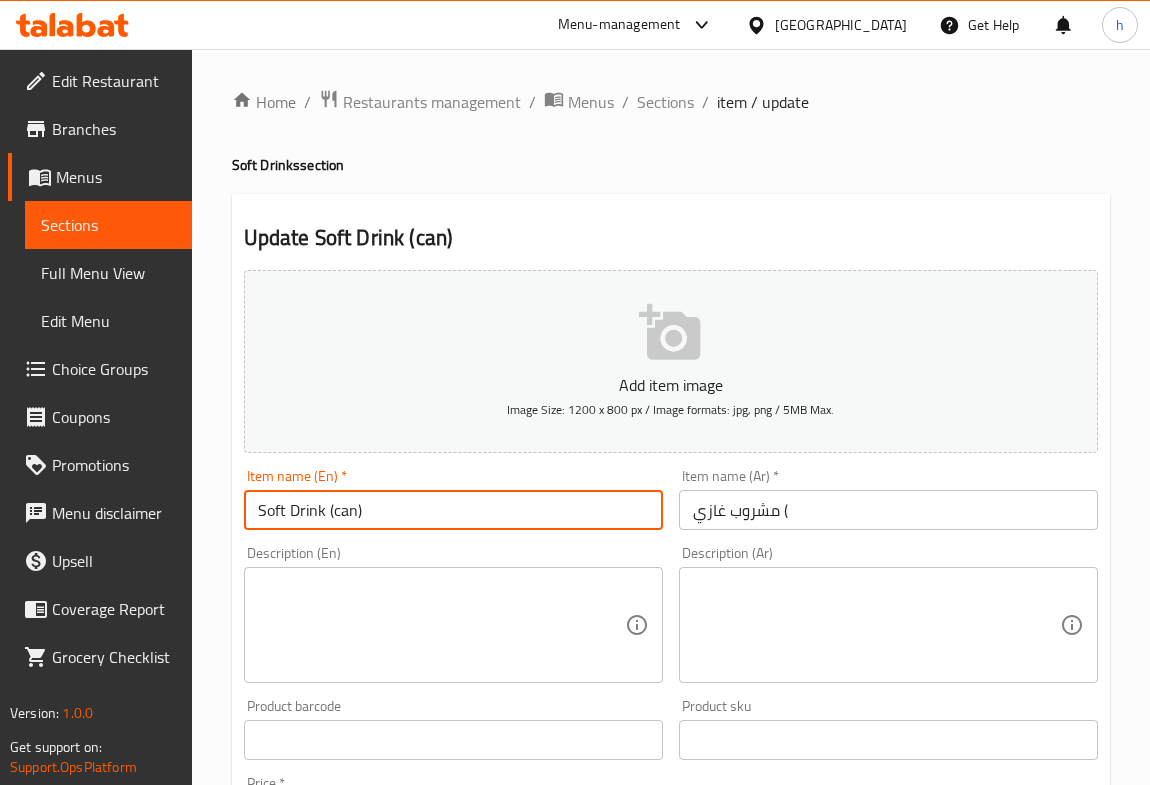
click at [351, 513] on input "Soft Drink (can)" at bounding box center [453, 510] width 419 height 40
click at [336, 507] on input "Soft Drink (can)" at bounding box center [453, 510] width 419 height 40
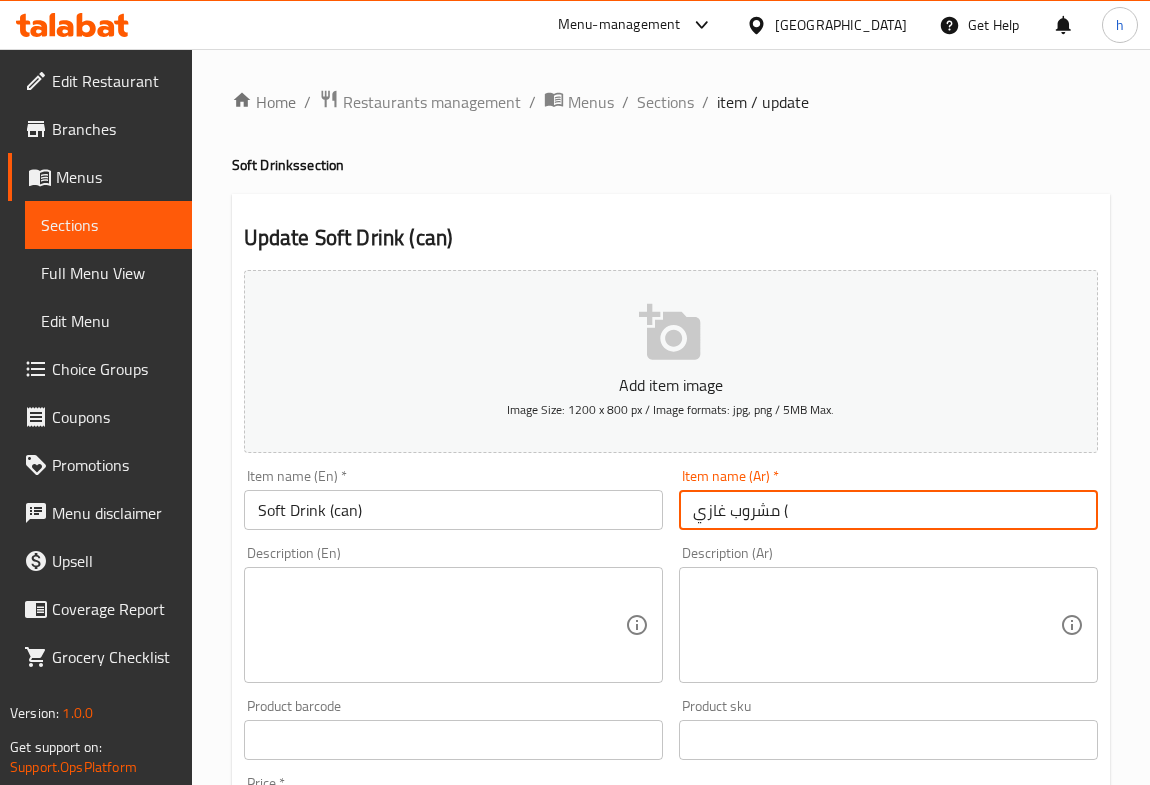
click at [824, 503] on input "مشروب غازي (" at bounding box center [888, 510] width 419 height 40
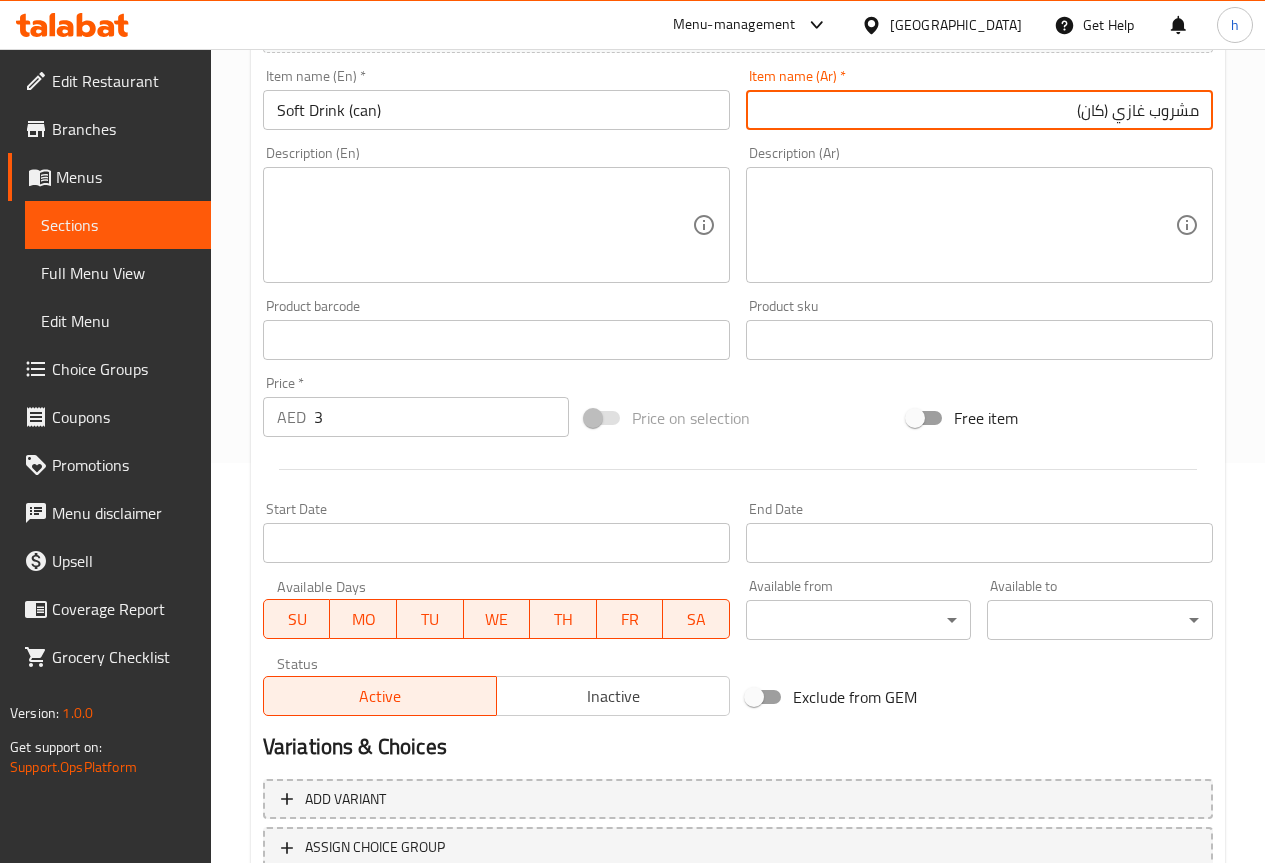
scroll to position [550, 0]
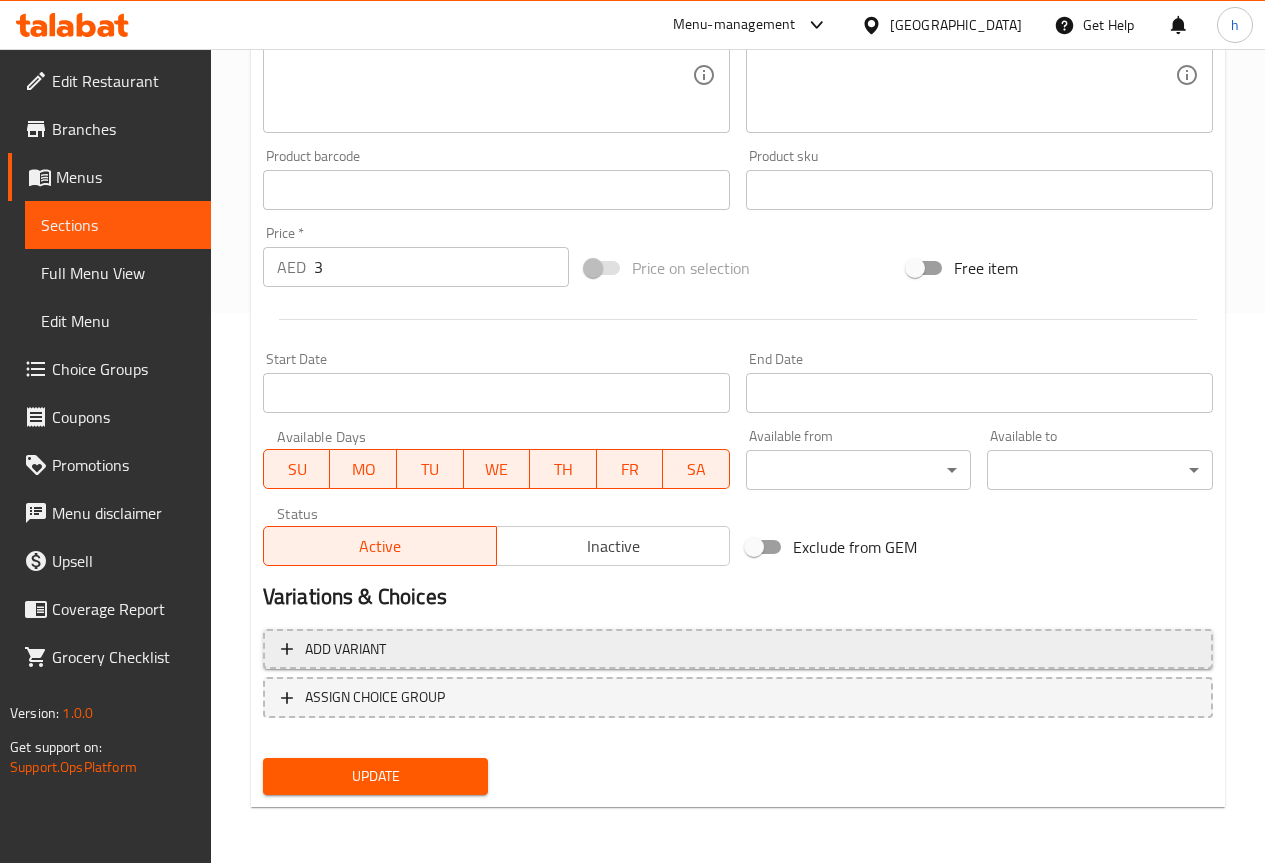
type input "مشروب غازي (كان)"
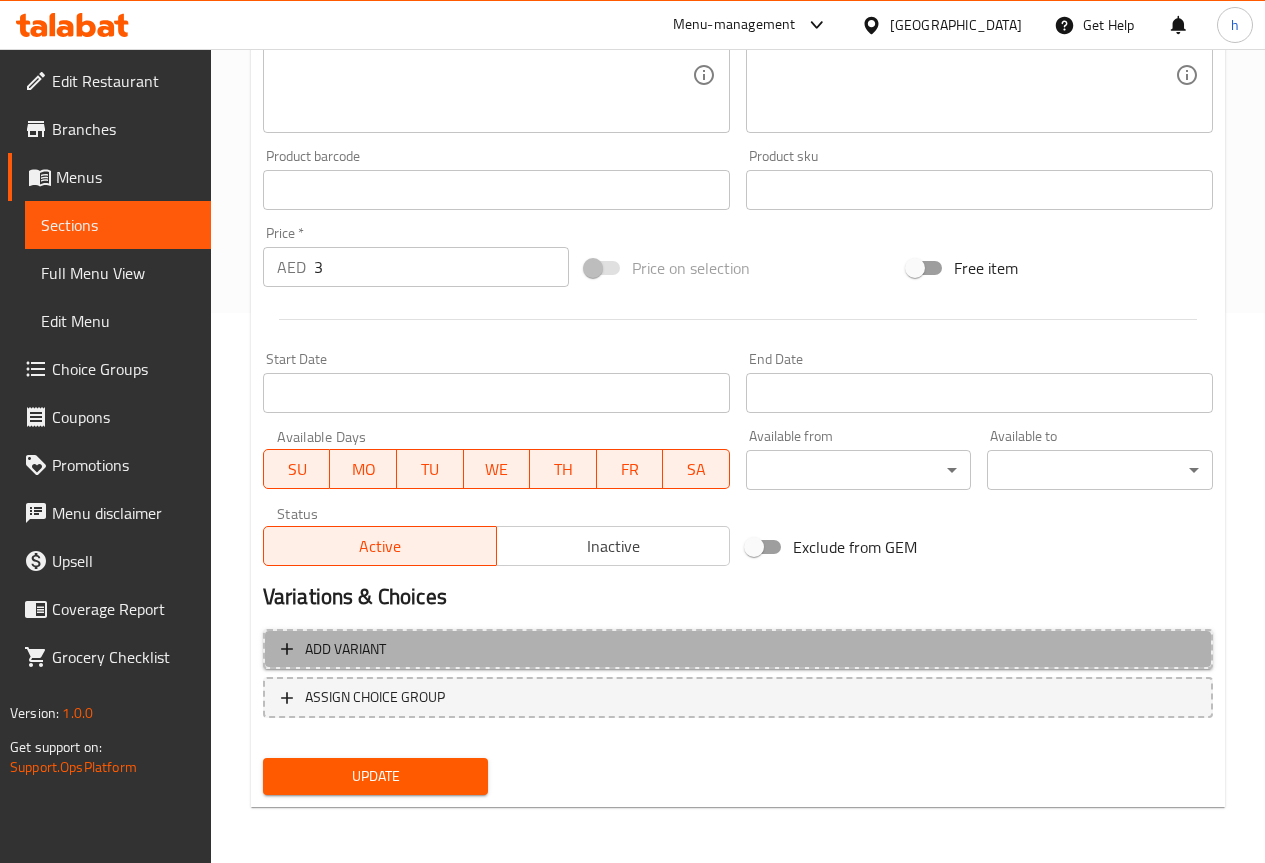
click at [321, 644] on span "Add variant" at bounding box center [345, 649] width 81 height 25
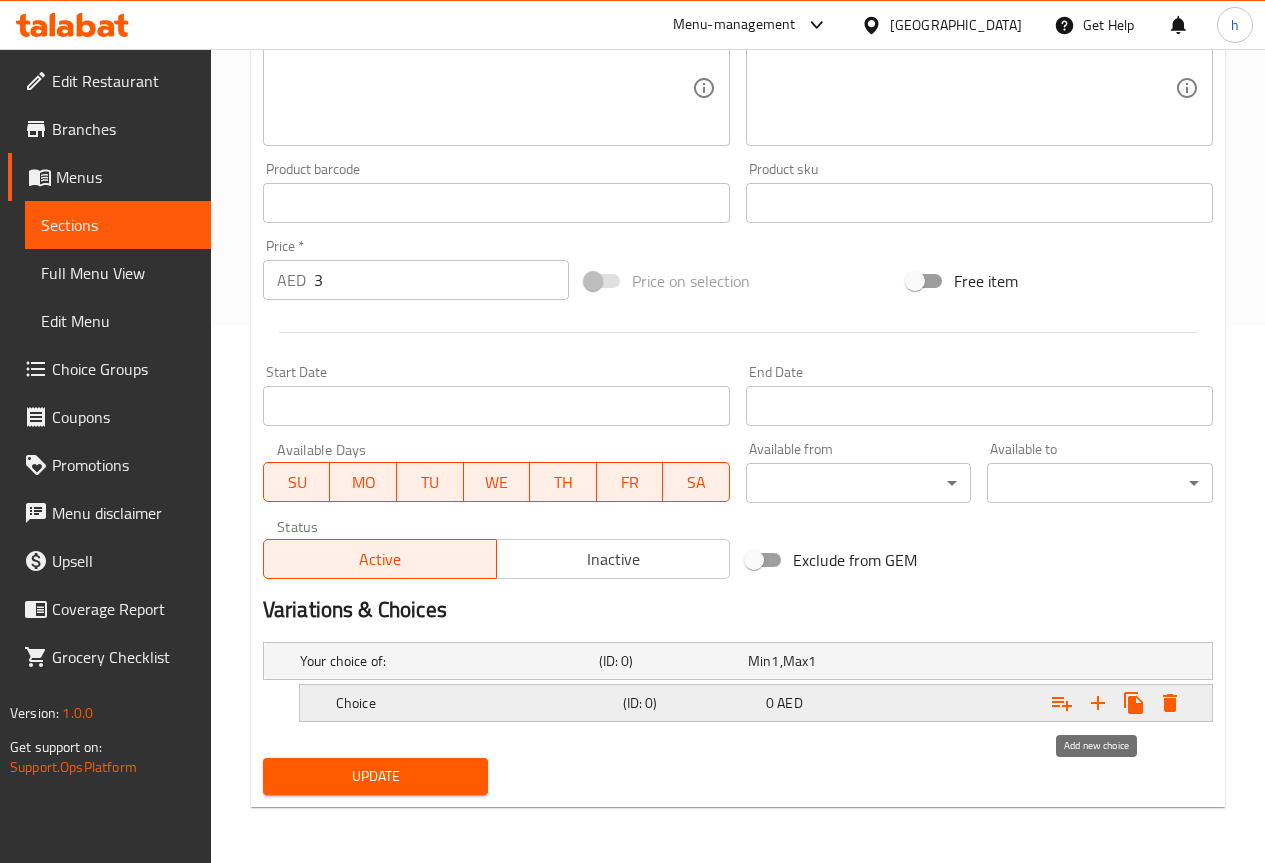
click at [1100, 707] on icon "Expand" at bounding box center [1098, 703] width 24 height 24
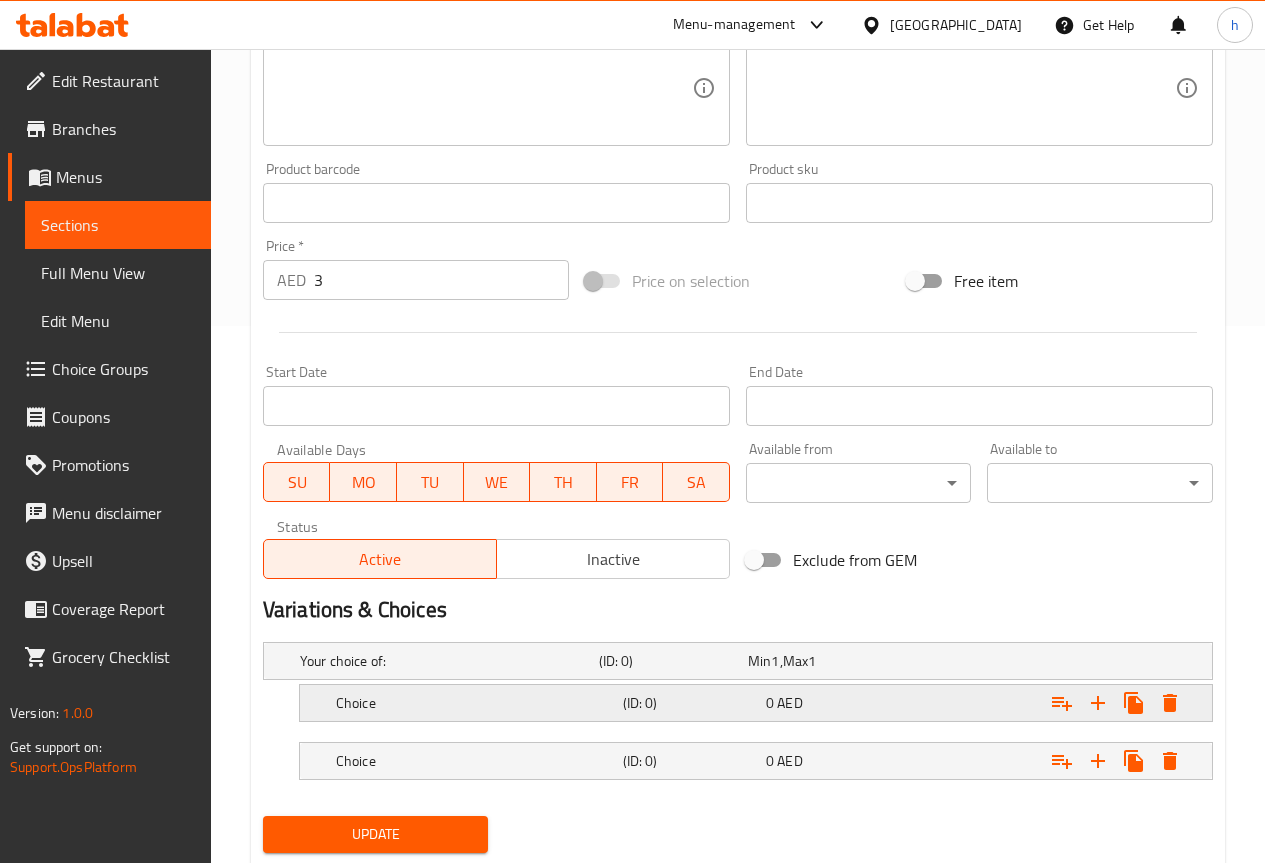
click at [571, 711] on h5 "Choice" at bounding box center [475, 703] width 279 height 20
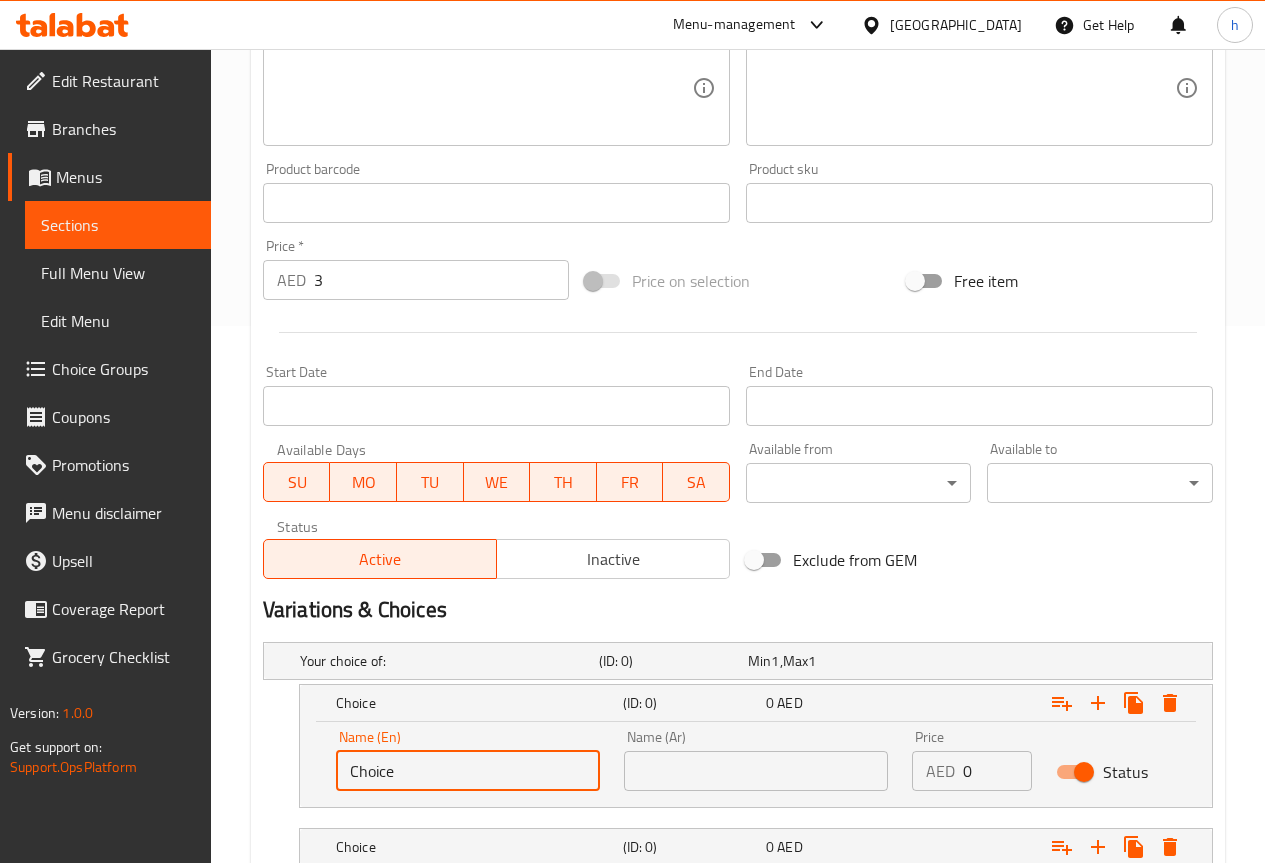
click at [467, 775] on input "Choice" at bounding box center [468, 771] width 264 height 40
click at [377, 780] on input "Choice" at bounding box center [468, 771] width 264 height 40
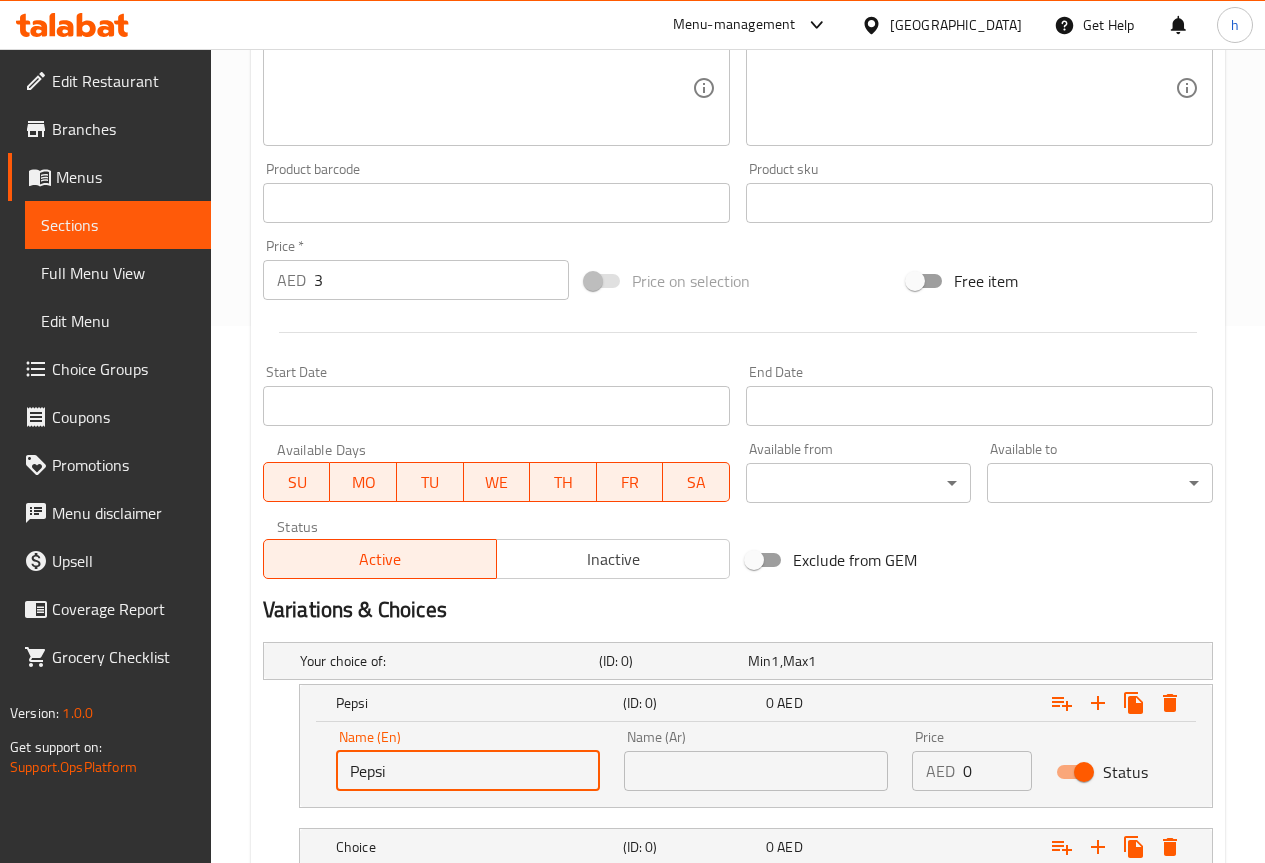
type input "Pepsi"
click at [730, 766] on input "text" at bounding box center [756, 771] width 264 height 40
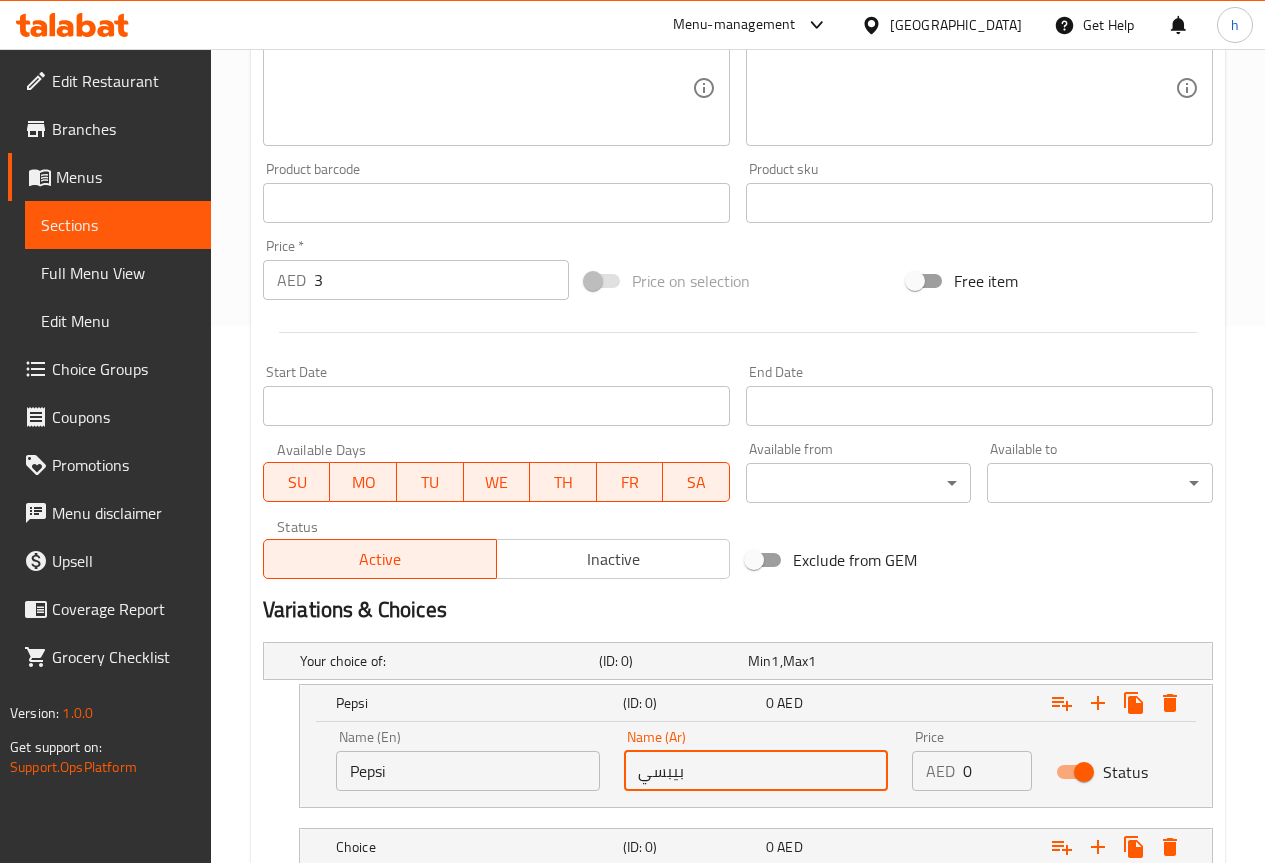
type input "بيبسي"
click at [971, 774] on input "0" at bounding box center [997, 771] width 69 height 40
click at [963, 770] on input "0" at bounding box center [997, 771] width 69 height 40
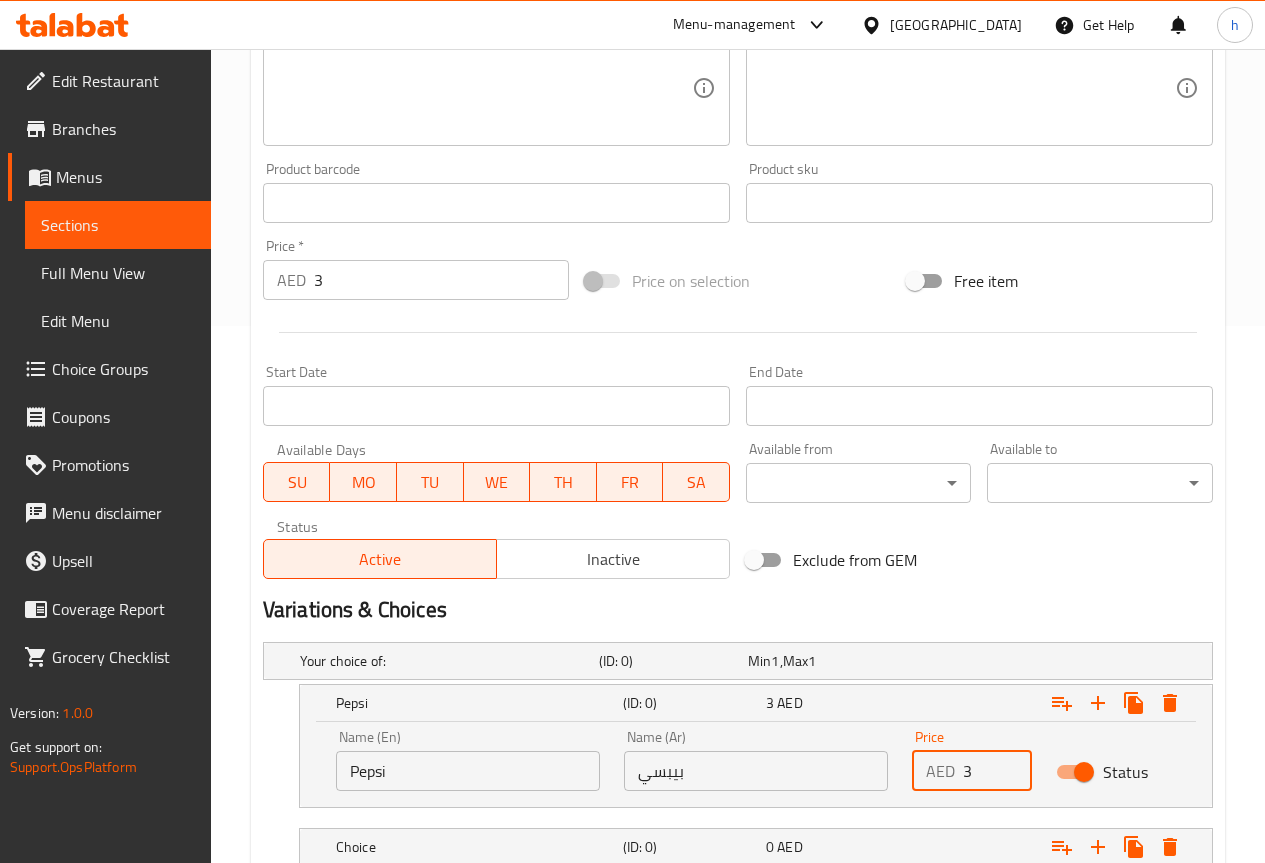
type input "3"
click at [316, 280] on input "3" at bounding box center [441, 280] width 255 height 40
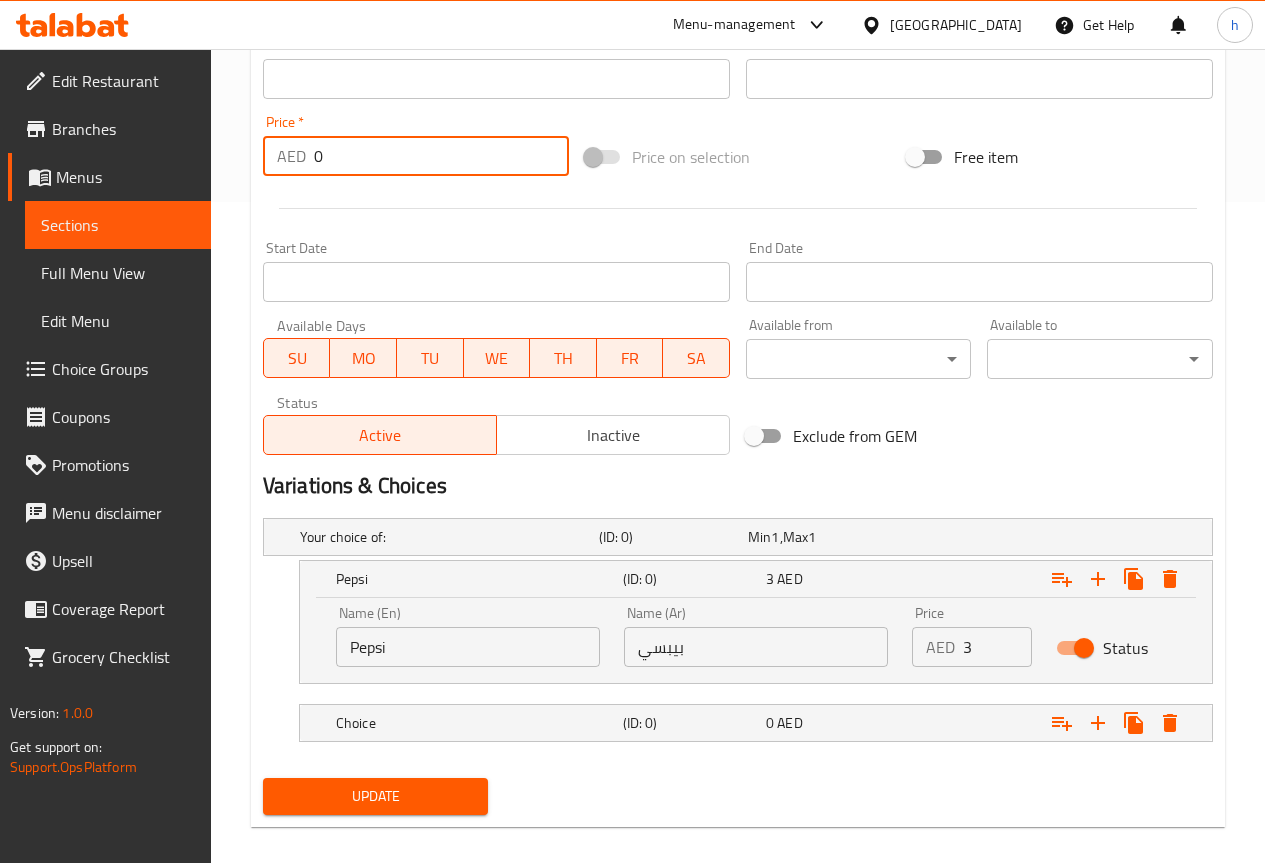
scroll to position [681, 0]
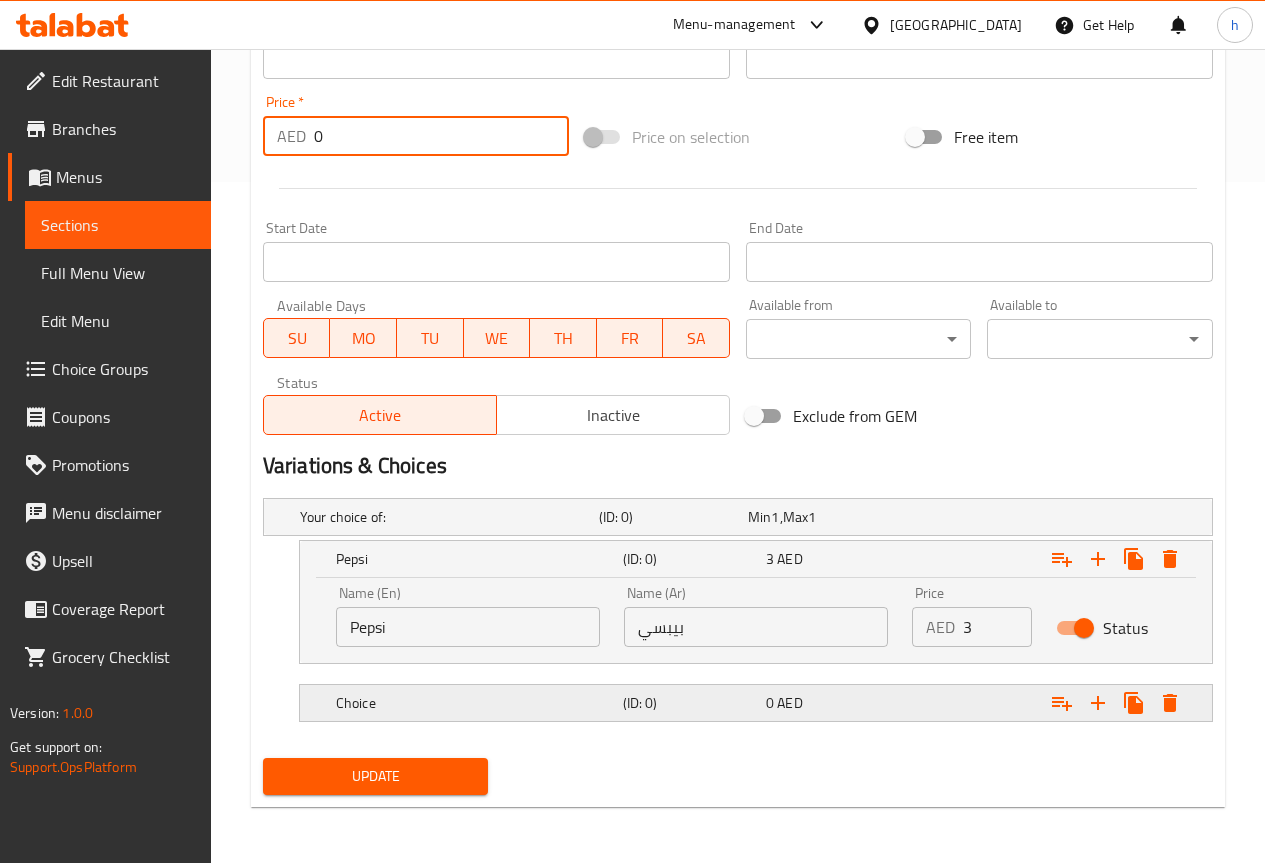
type input "0"
click at [896, 709] on div "0 AED" at bounding box center [833, 703] width 135 height 20
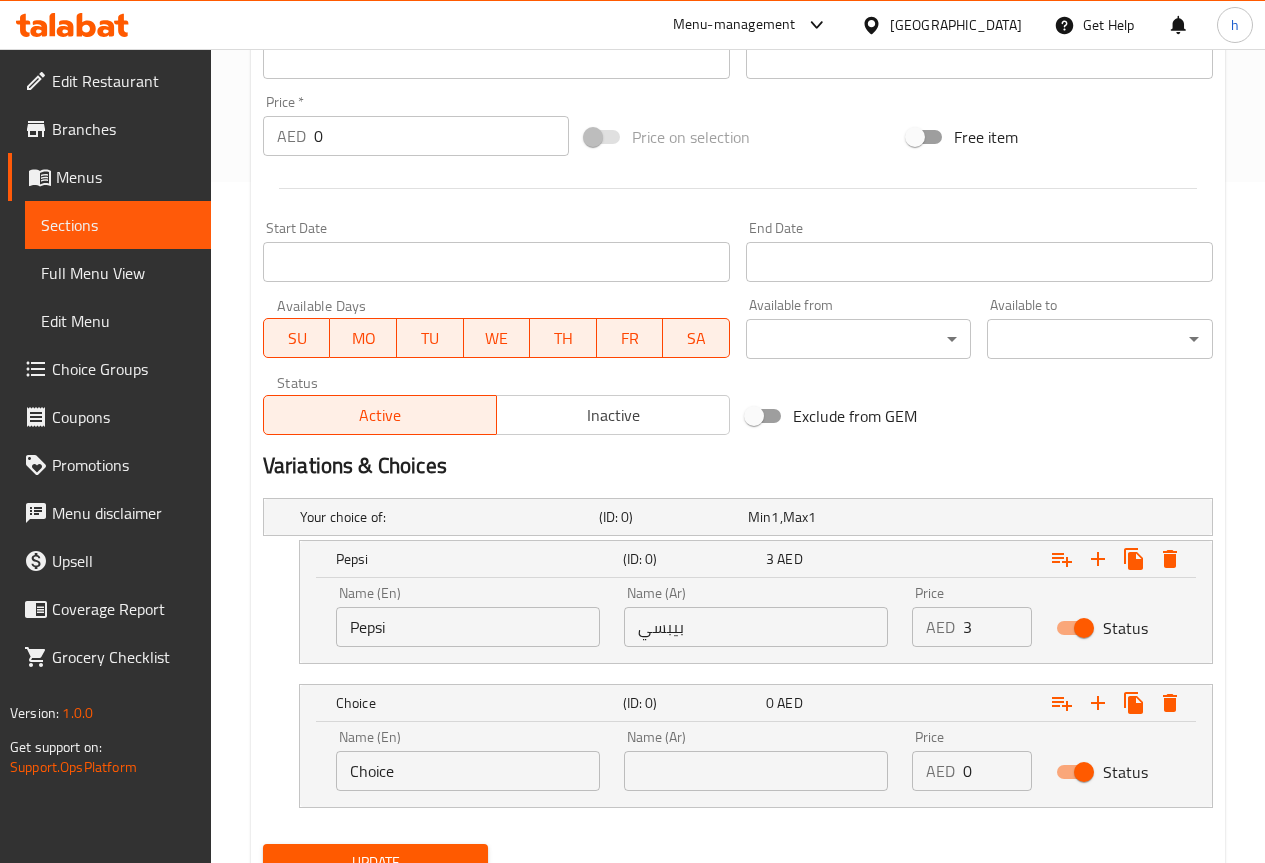
click at [432, 779] on input "Choice" at bounding box center [468, 771] width 264 height 40
click at [365, 776] on input "7up" at bounding box center [468, 771] width 264 height 40
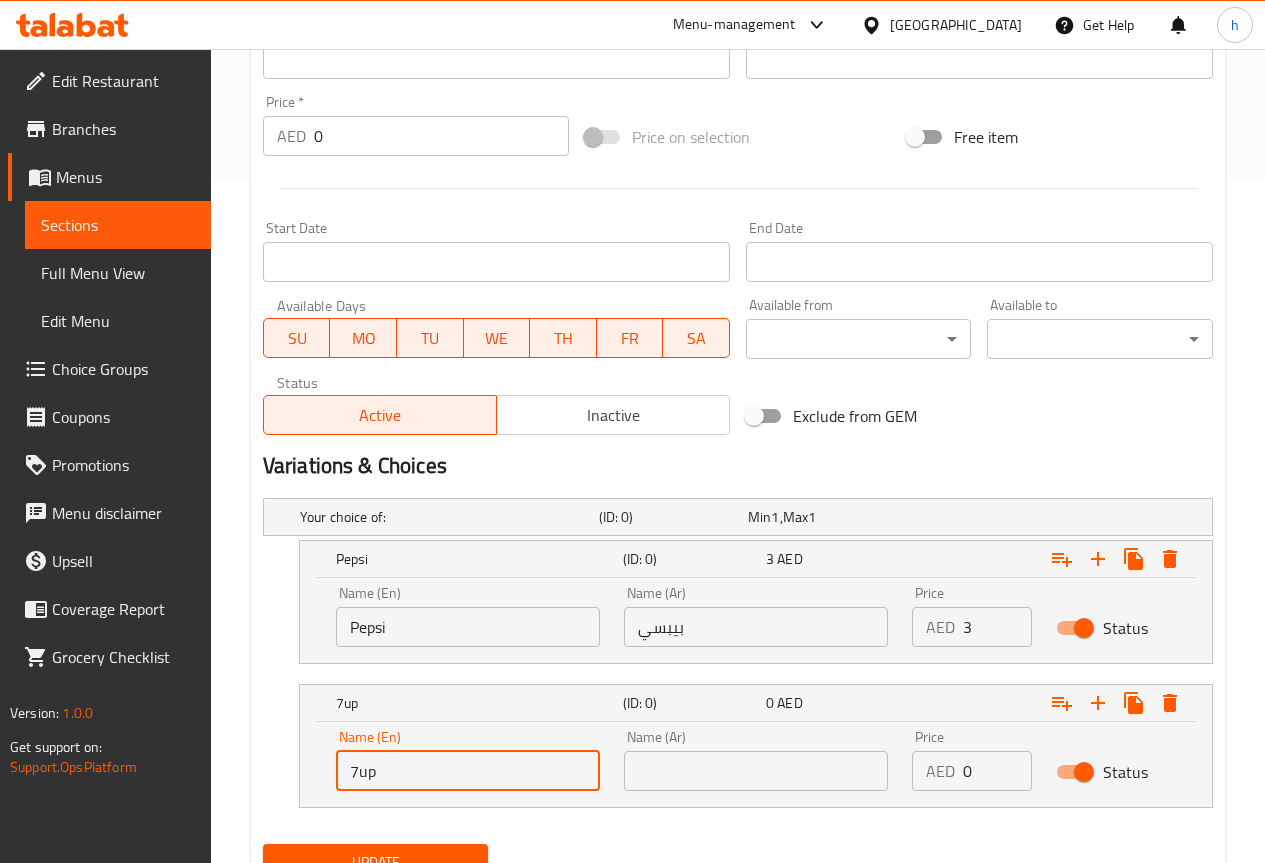
paste input "can"
type input "c"
click at [366, 770] on input "7up" at bounding box center [468, 771] width 264 height 40
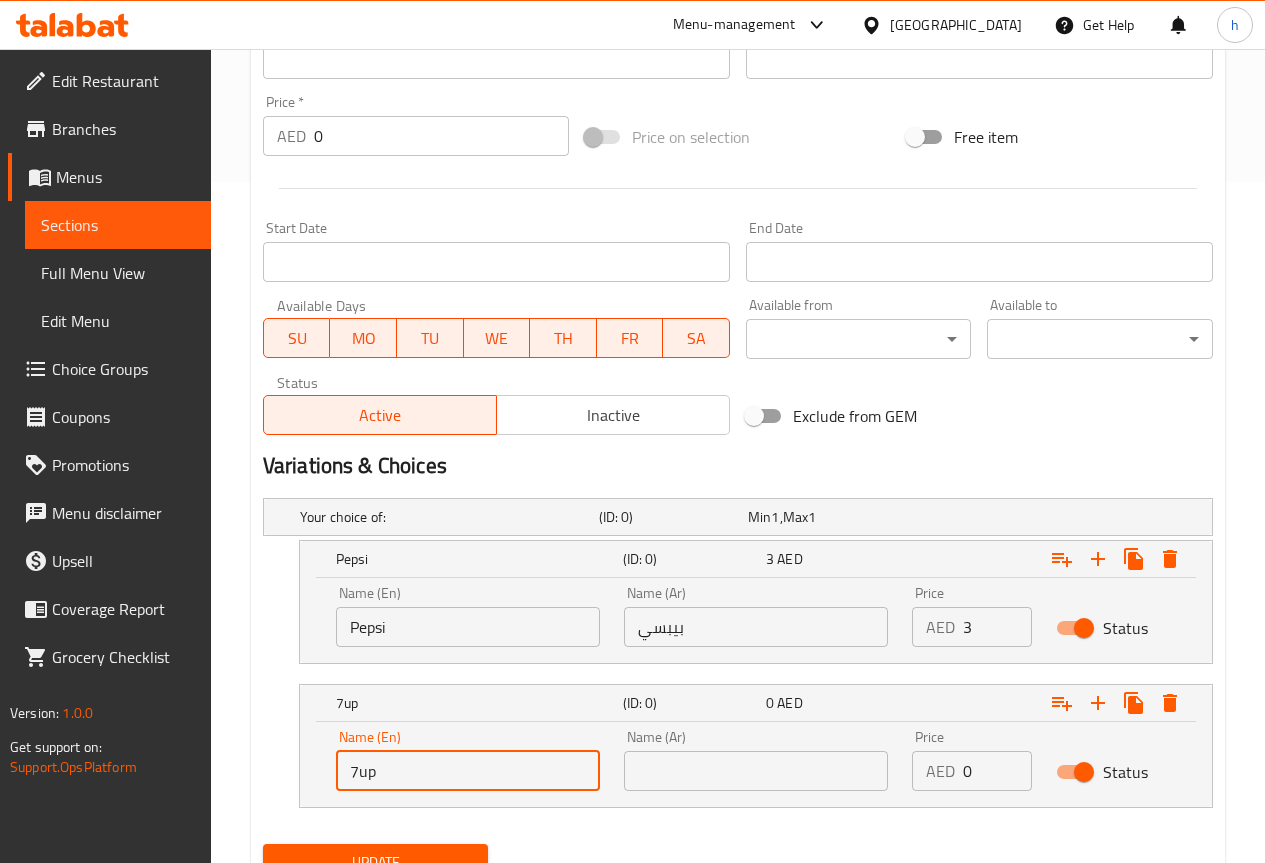
type input "7up"
click at [673, 765] on input "text" at bounding box center [756, 771] width 264 height 40
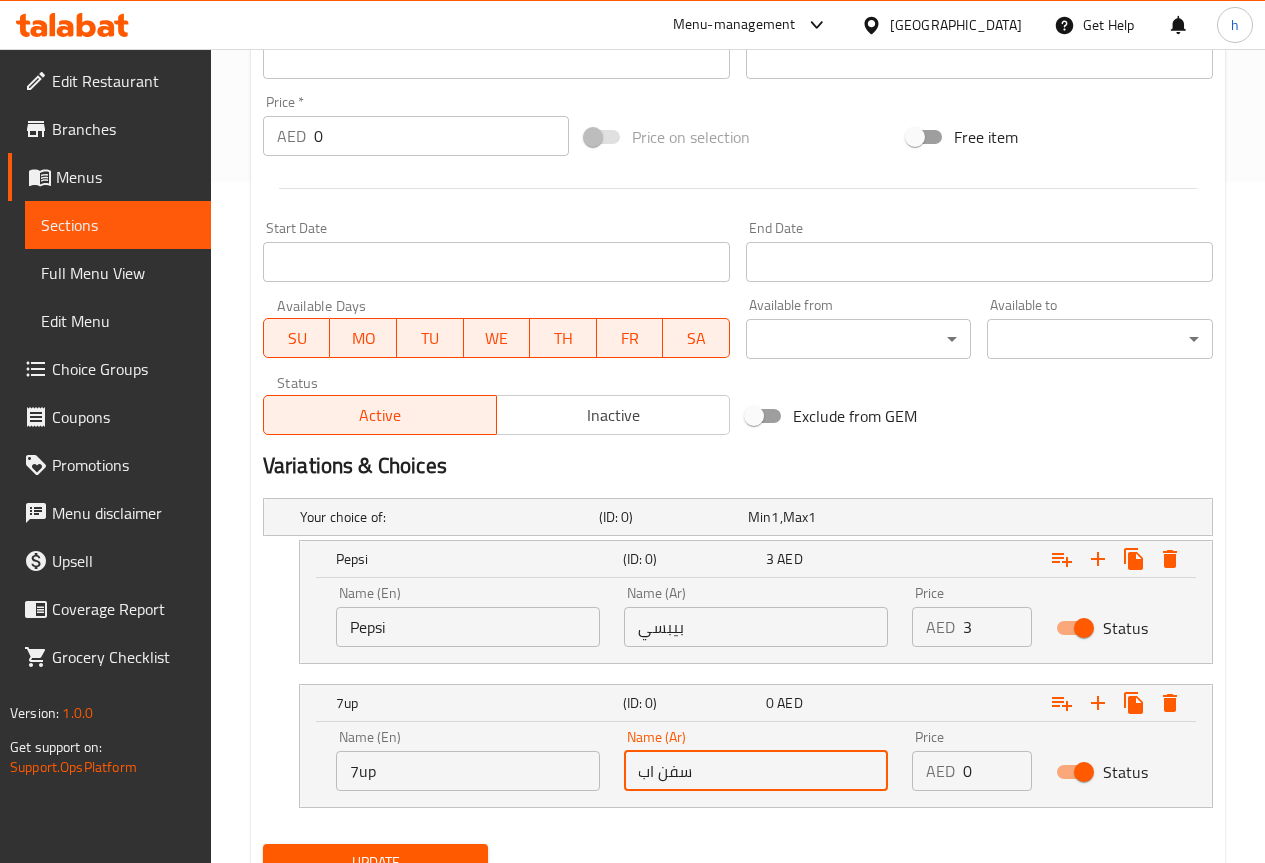
type input "سفن اب"
click at [963, 772] on input "0" at bounding box center [997, 771] width 69 height 40
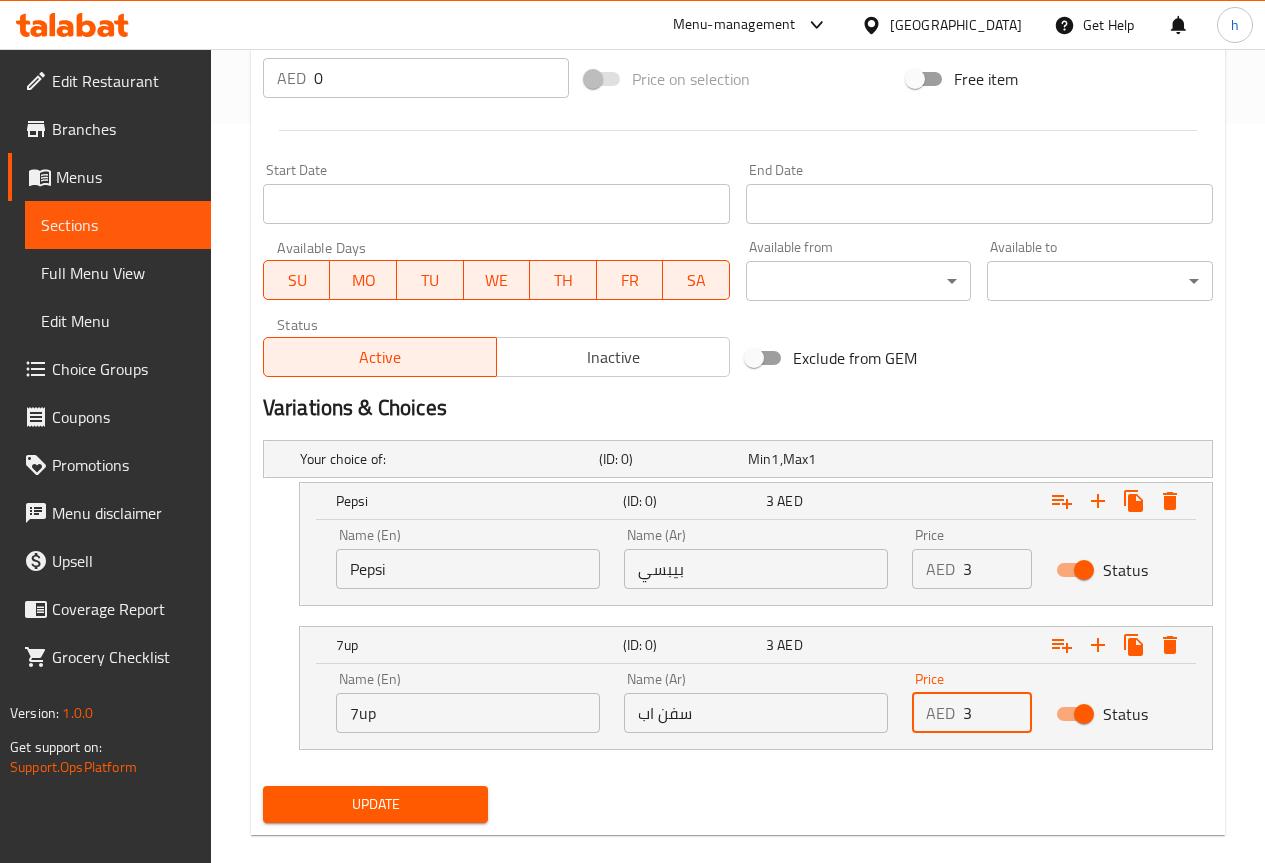
scroll to position [767, 0]
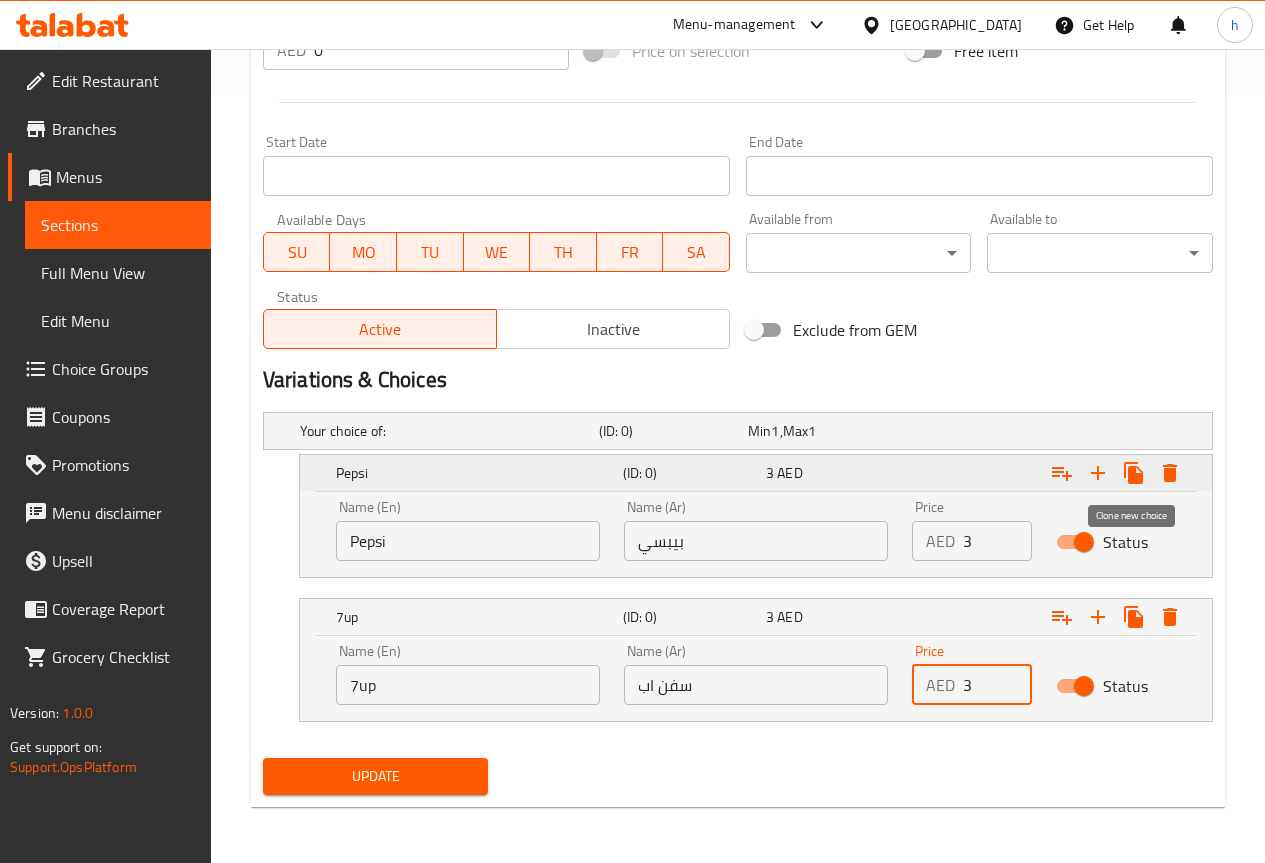
type input "3"
click at [1130, 478] on icon "Expand" at bounding box center [1133, 473] width 19 height 22
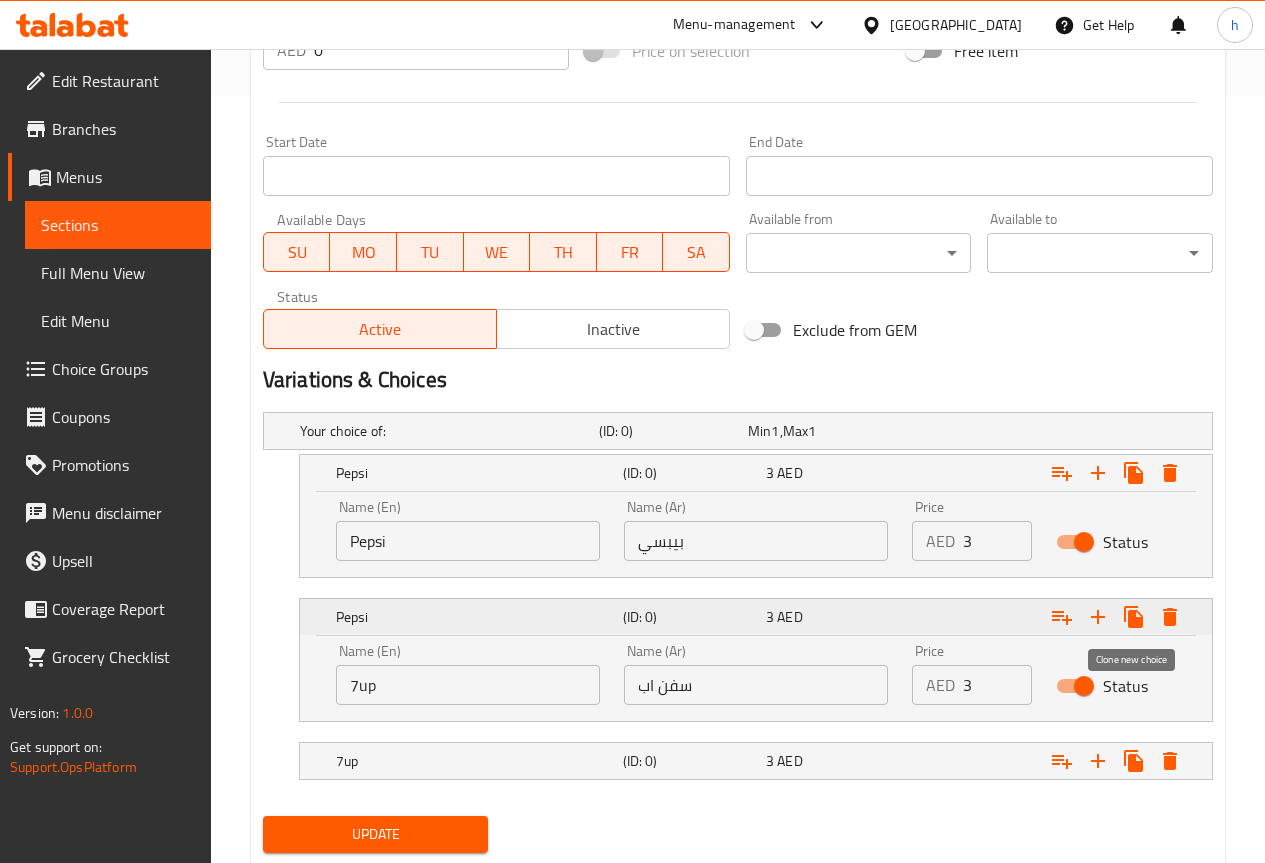
click at [1134, 622] on icon "Expand" at bounding box center [1133, 617] width 19 height 22
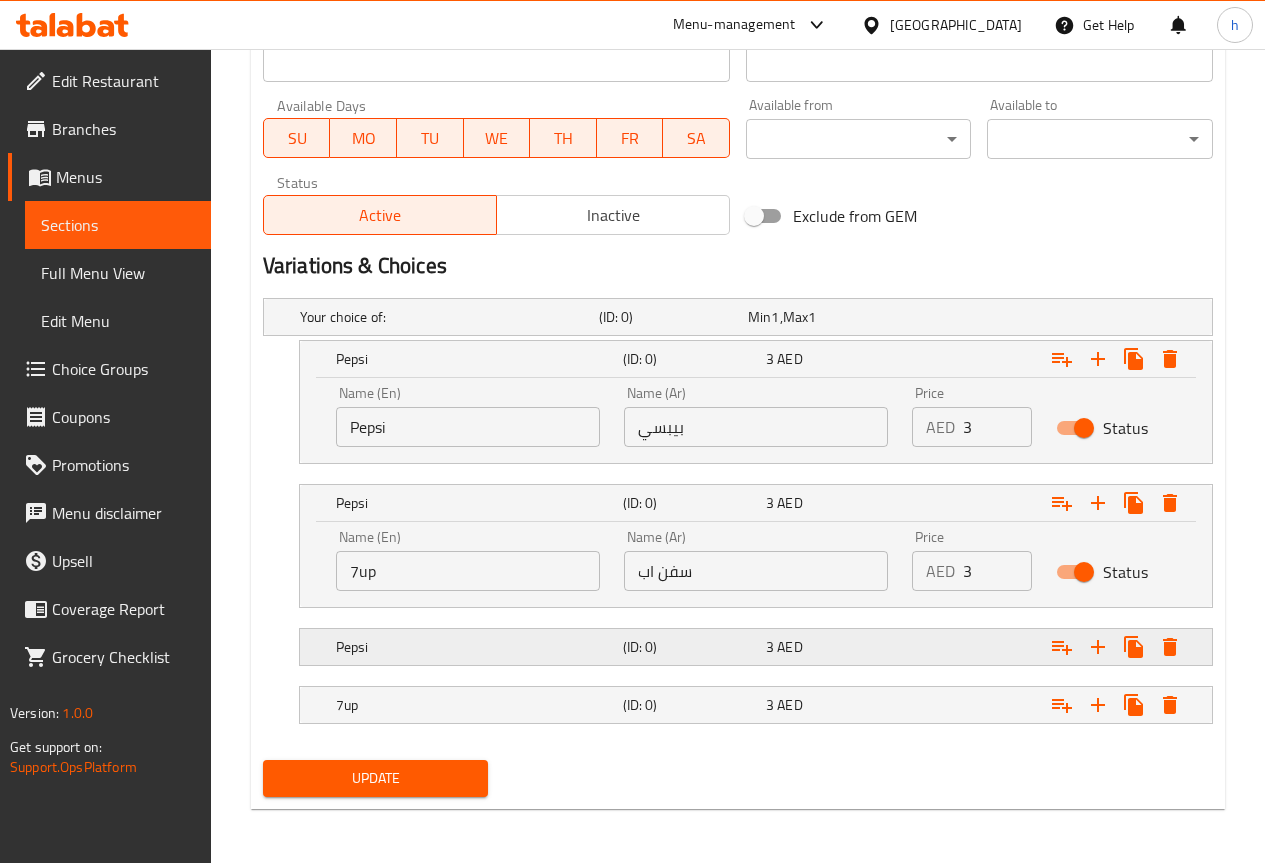
scroll to position [883, 0]
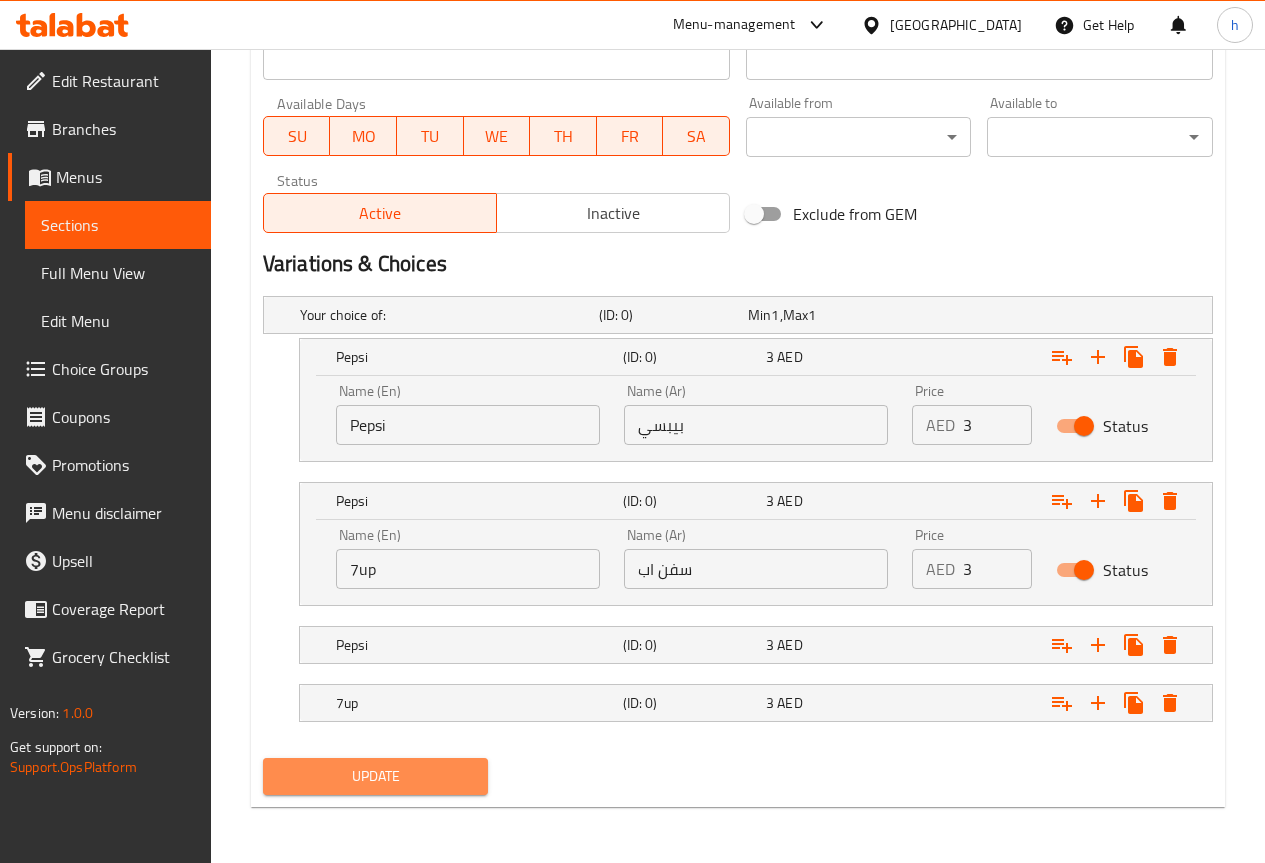
click at [460, 779] on span "Update" at bounding box center [376, 776] width 194 height 25
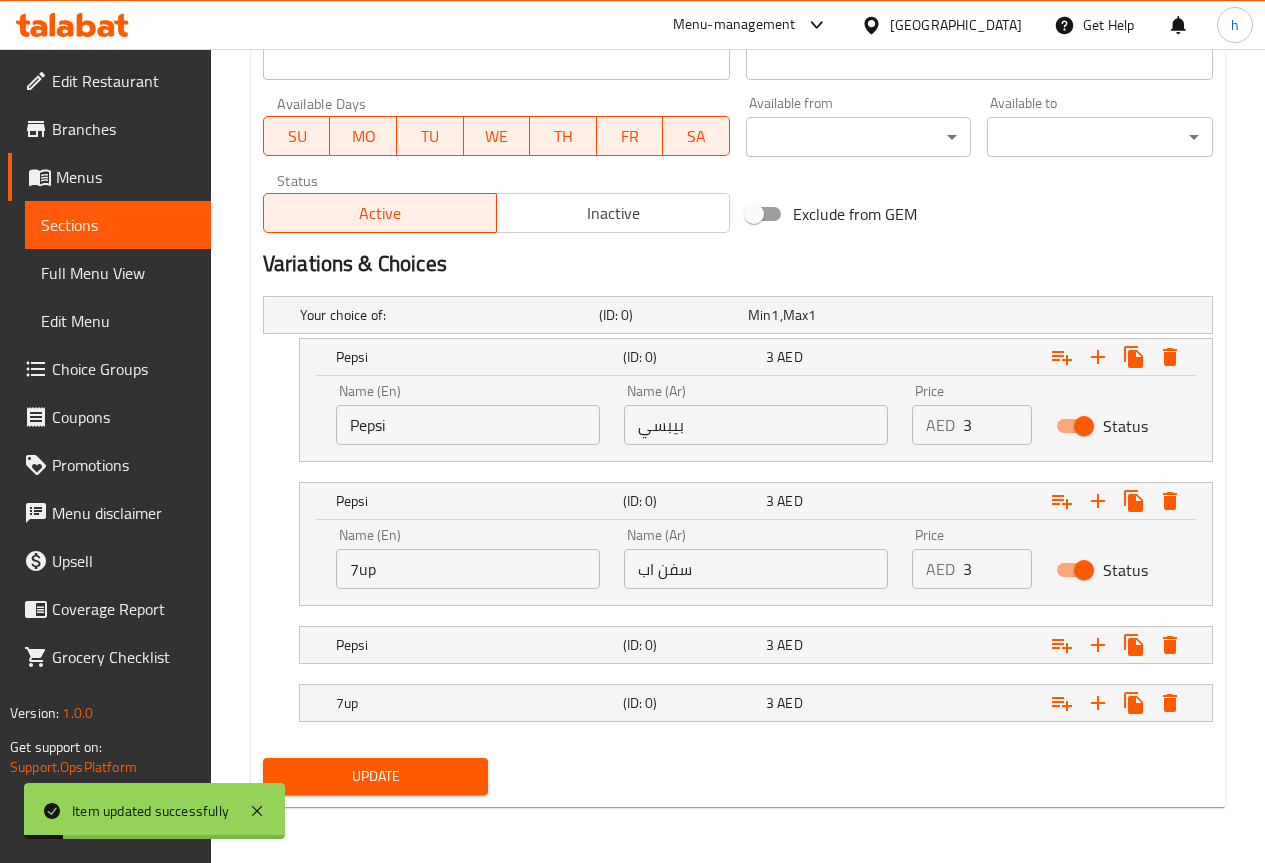
click at [128, 231] on span "Sections" at bounding box center [118, 225] width 154 height 24
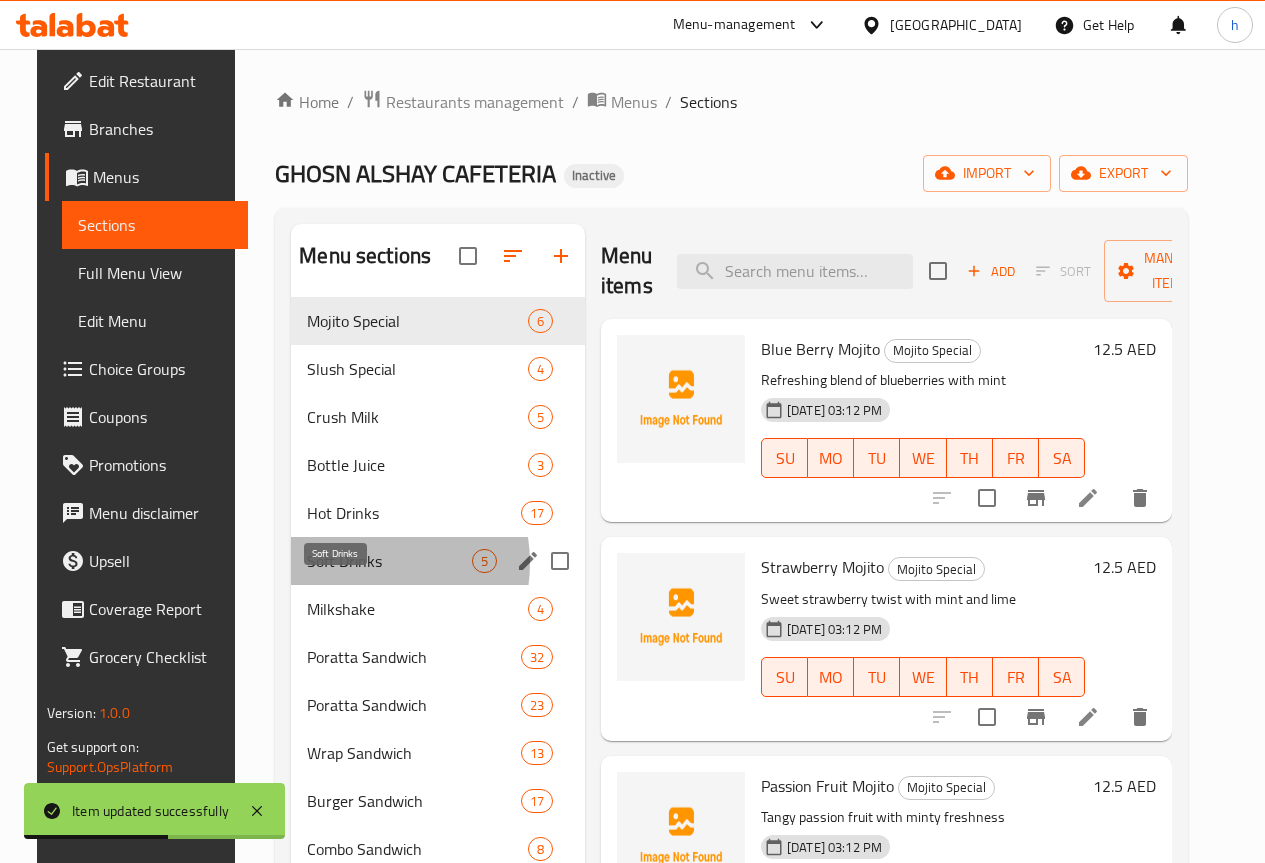
click at [335, 573] on span "Soft Drinks" at bounding box center [389, 561] width 165 height 24
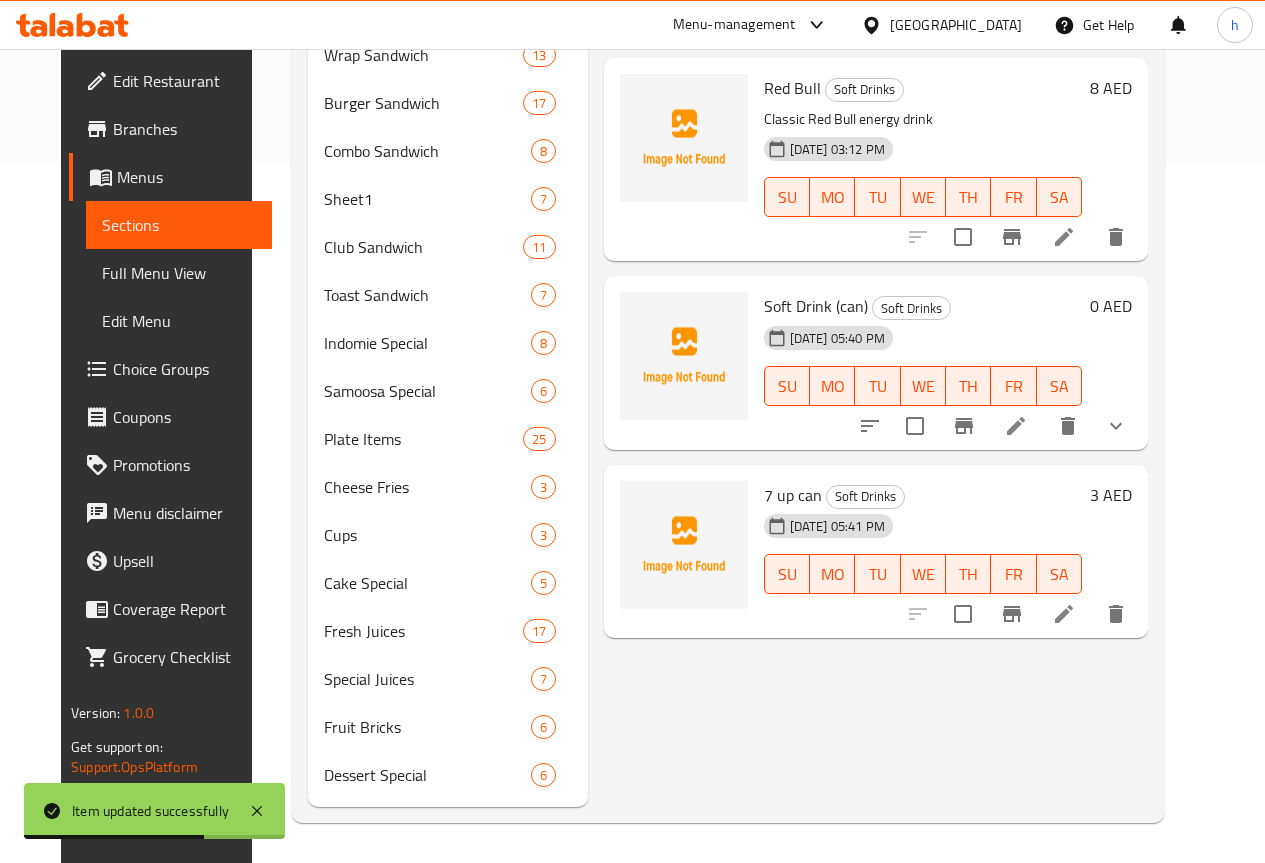
scroll to position [728, 0]
click at [1028, 414] on icon at bounding box center [1016, 426] width 24 height 24
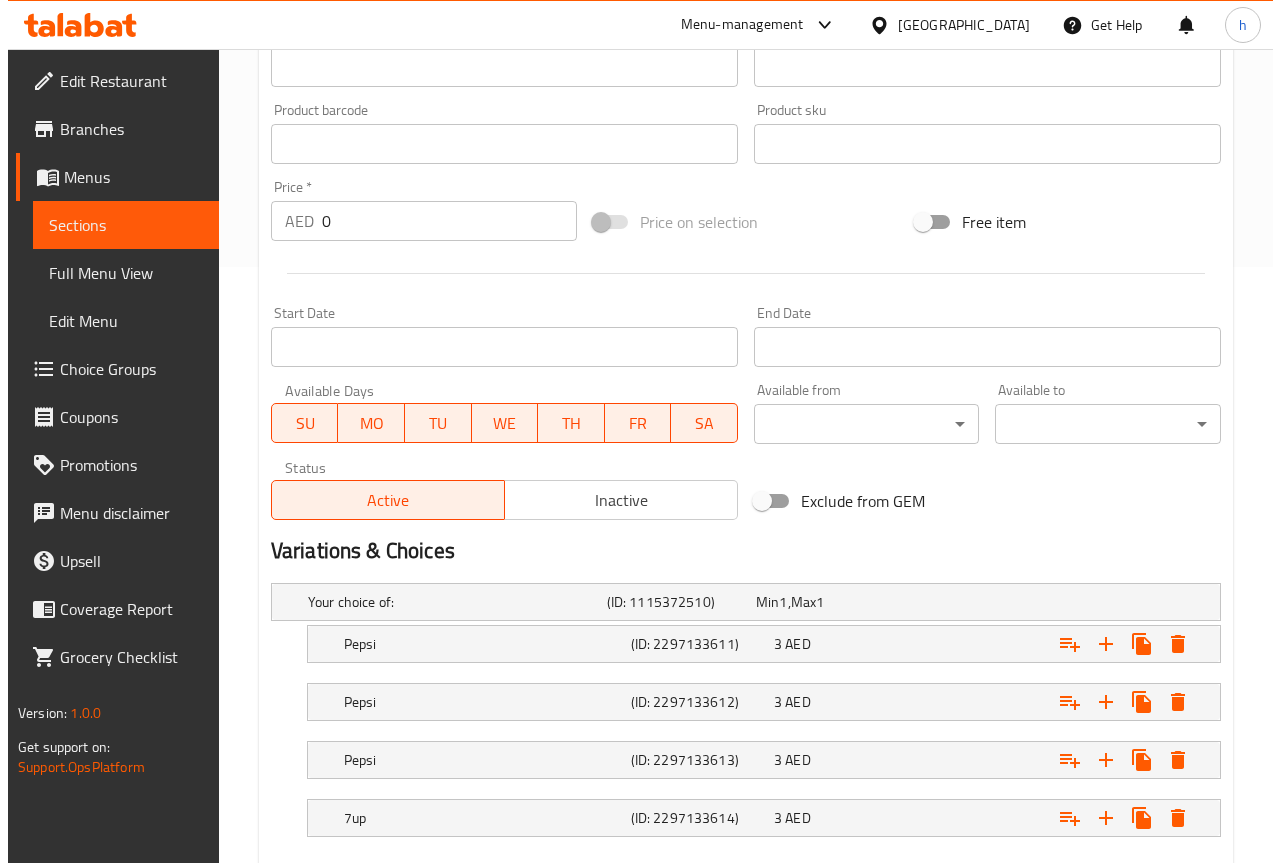
scroll to position [711, 0]
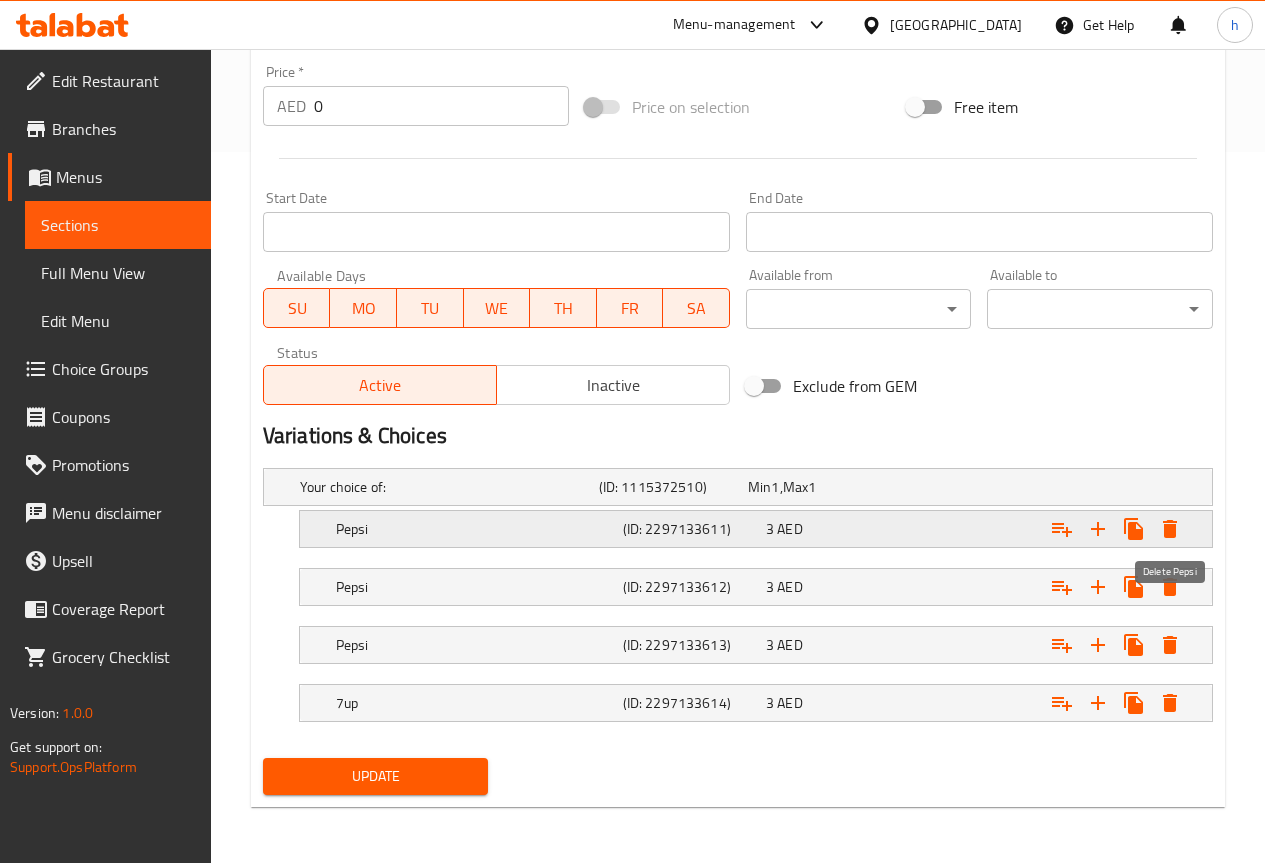
click at [1163, 533] on icon "Expand" at bounding box center [1170, 529] width 14 height 18
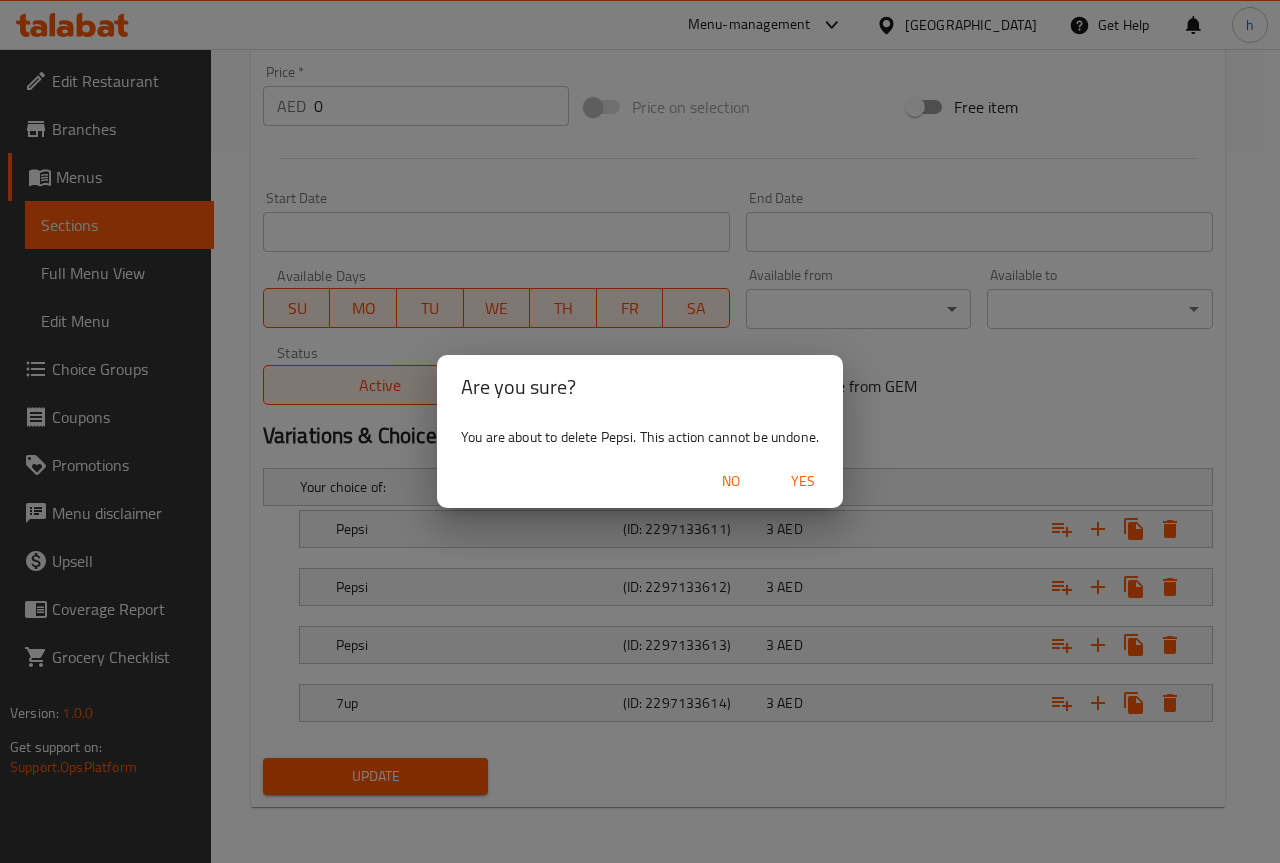
click at [806, 481] on span "Yes" at bounding box center [803, 481] width 48 height 25
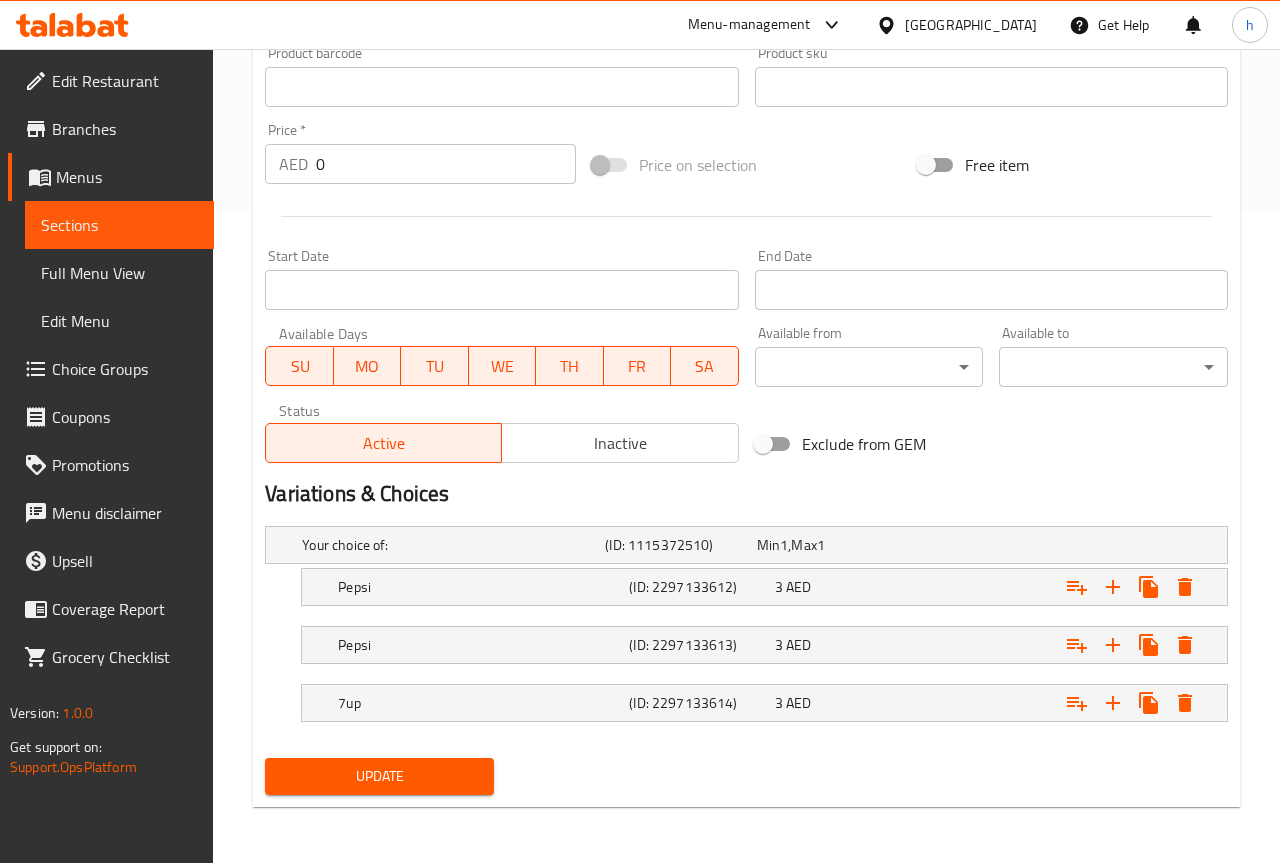
scroll to position [653, 0]
click at [1163, 593] on icon "Expand" at bounding box center [1170, 587] width 14 height 18
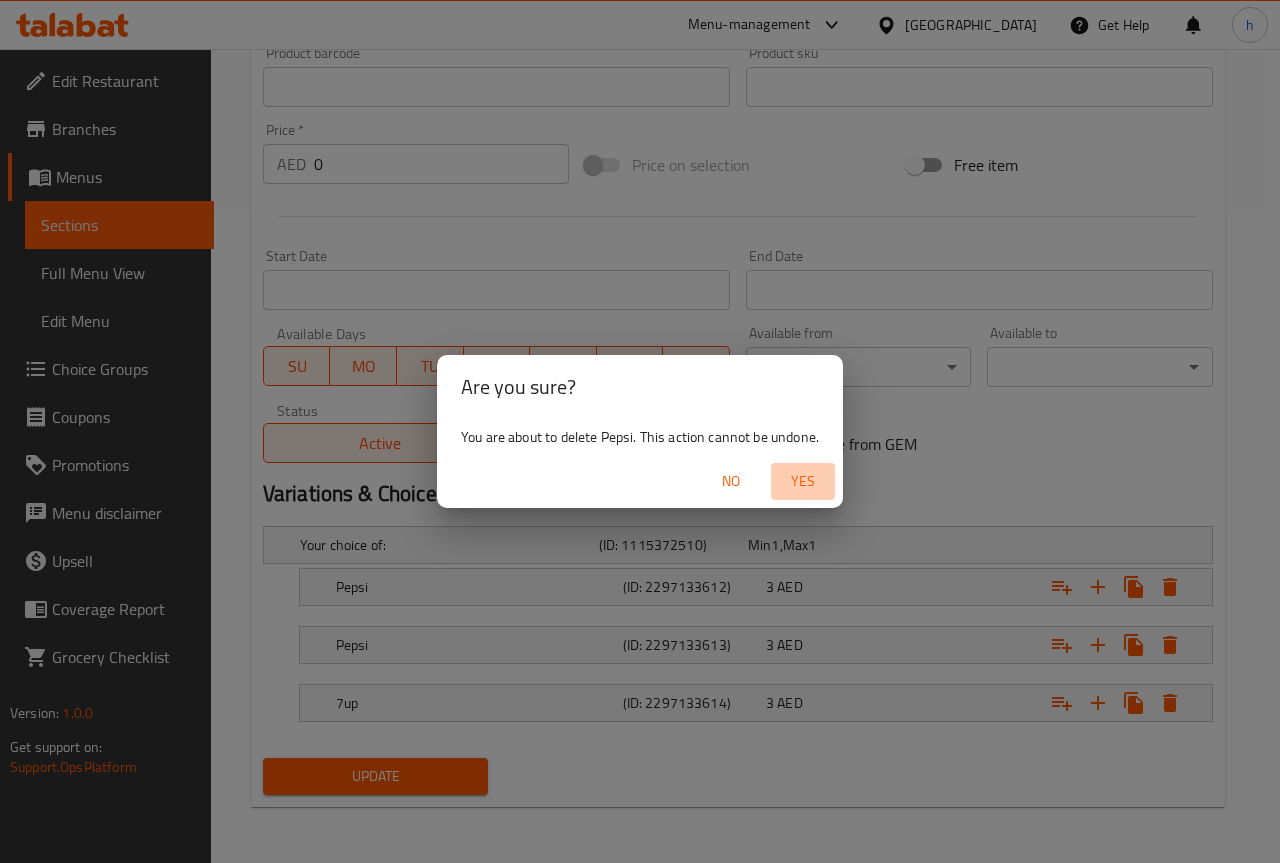
click at [821, 479] on span "Yes" at bounding box center [803, 481] width 48 height 25
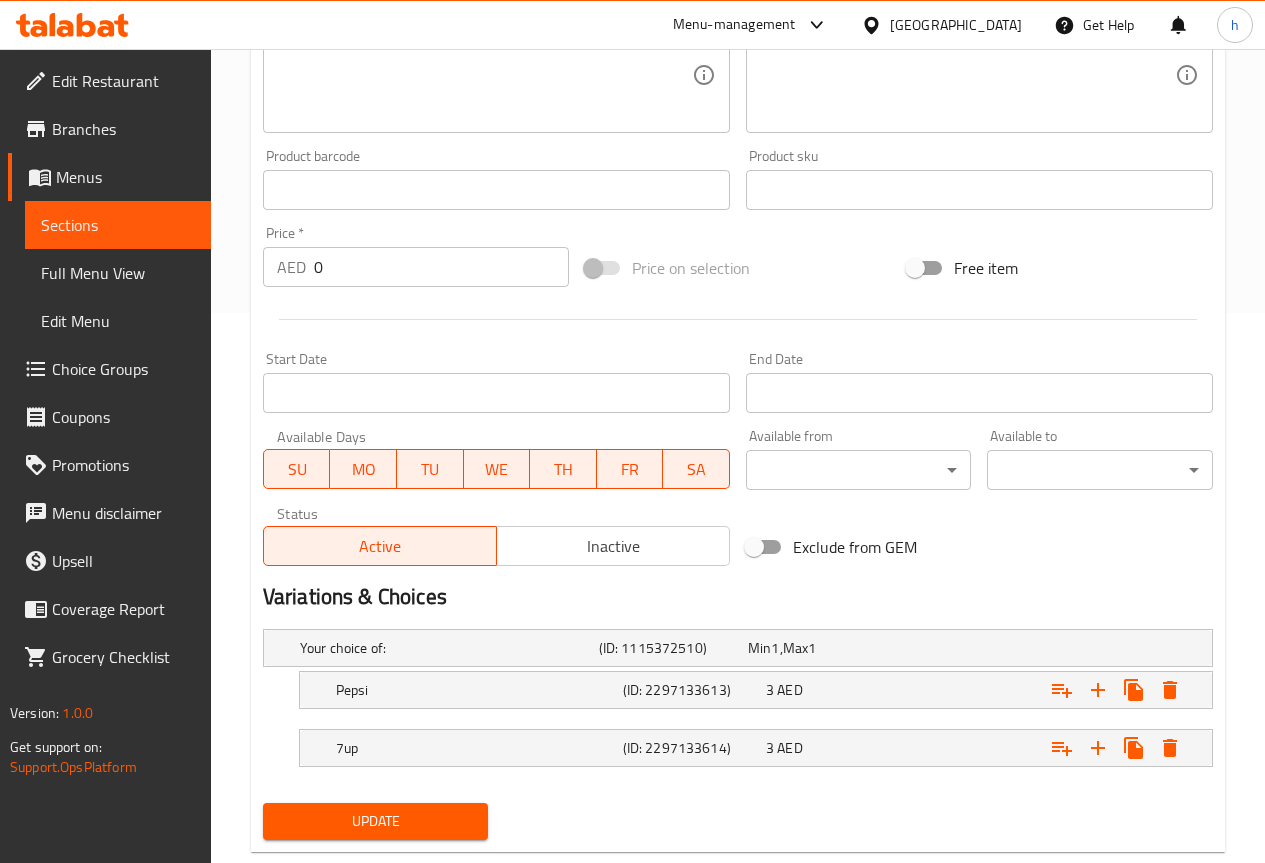
scroll to position [595, 0]
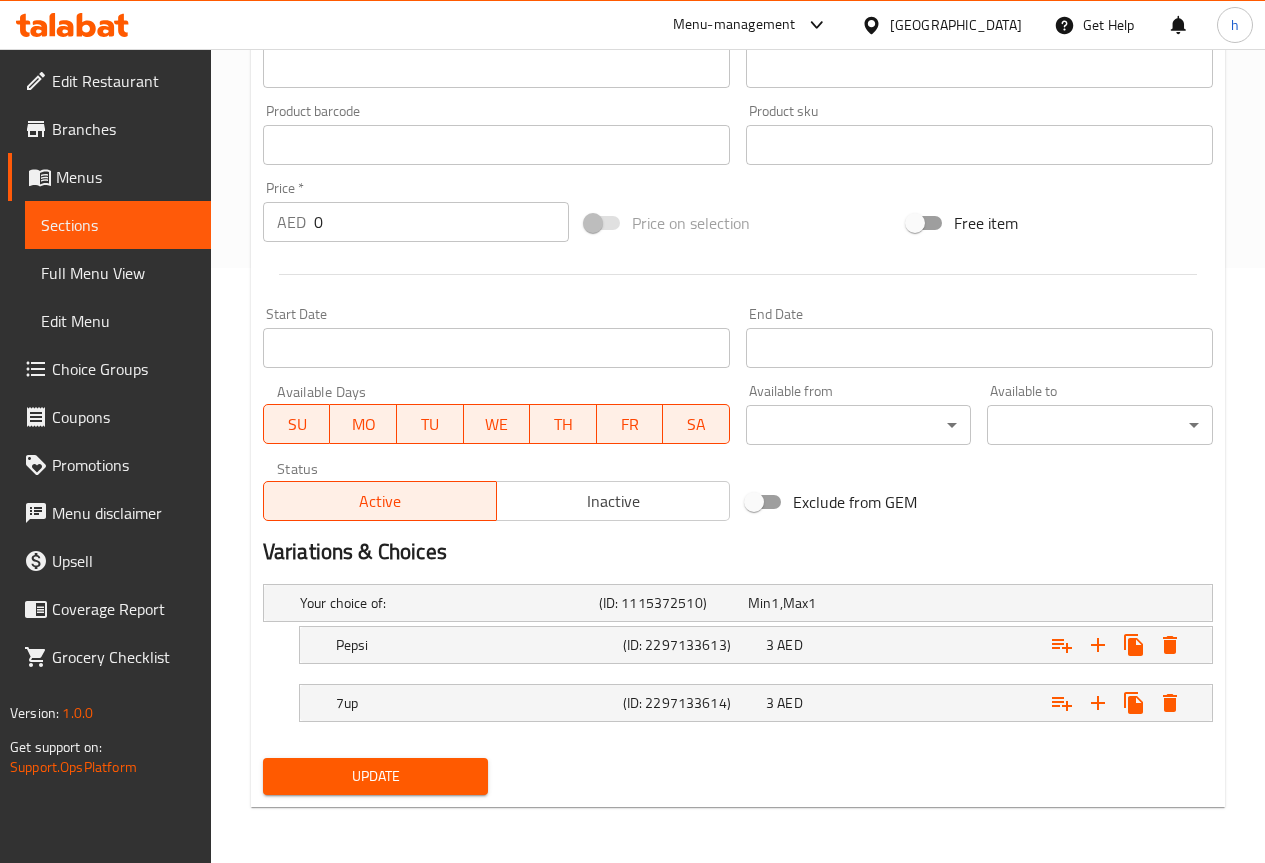
click at [391, 779] on span "Update" at bounding box center [376, 776] width 194 height 25
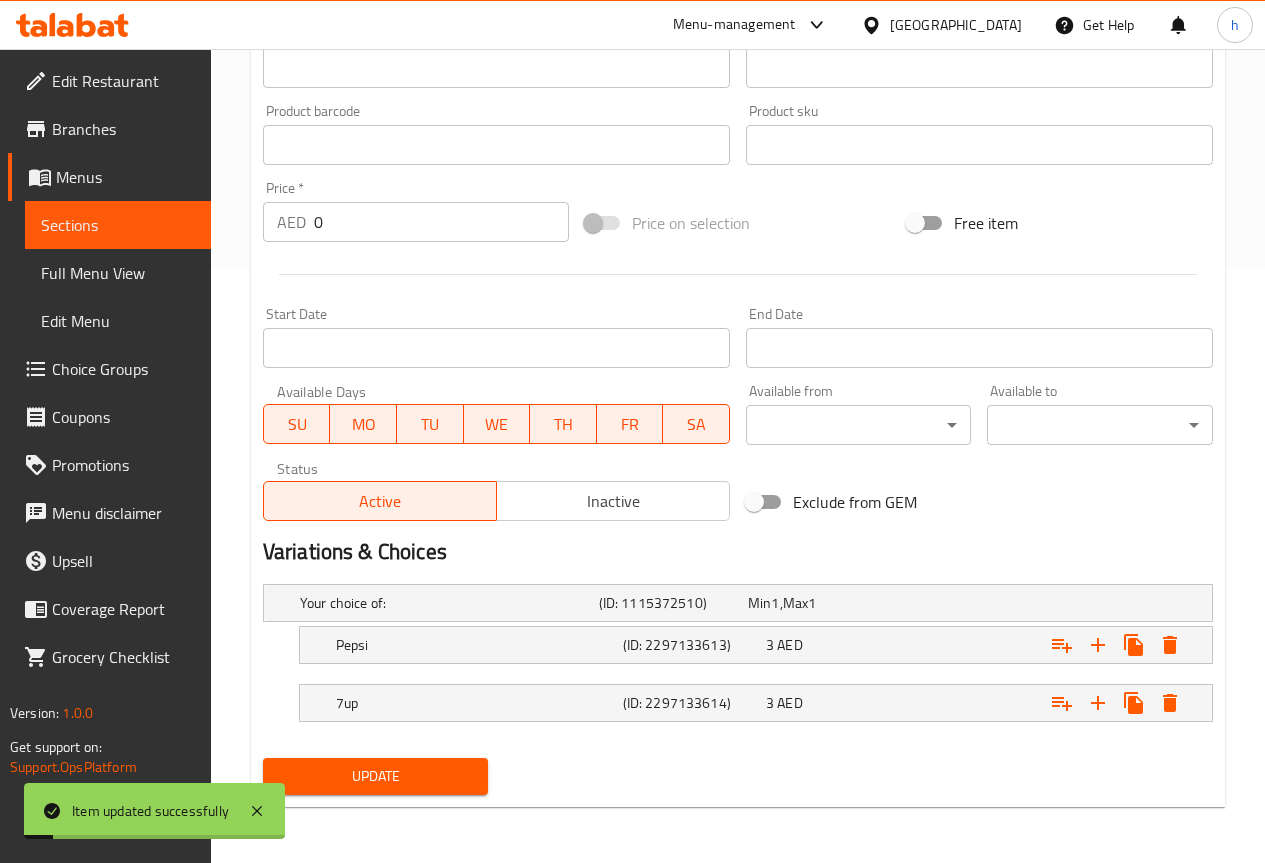
click at [52, 237] on span "Sections" at bounding box center [118, 225] width 154 height 24
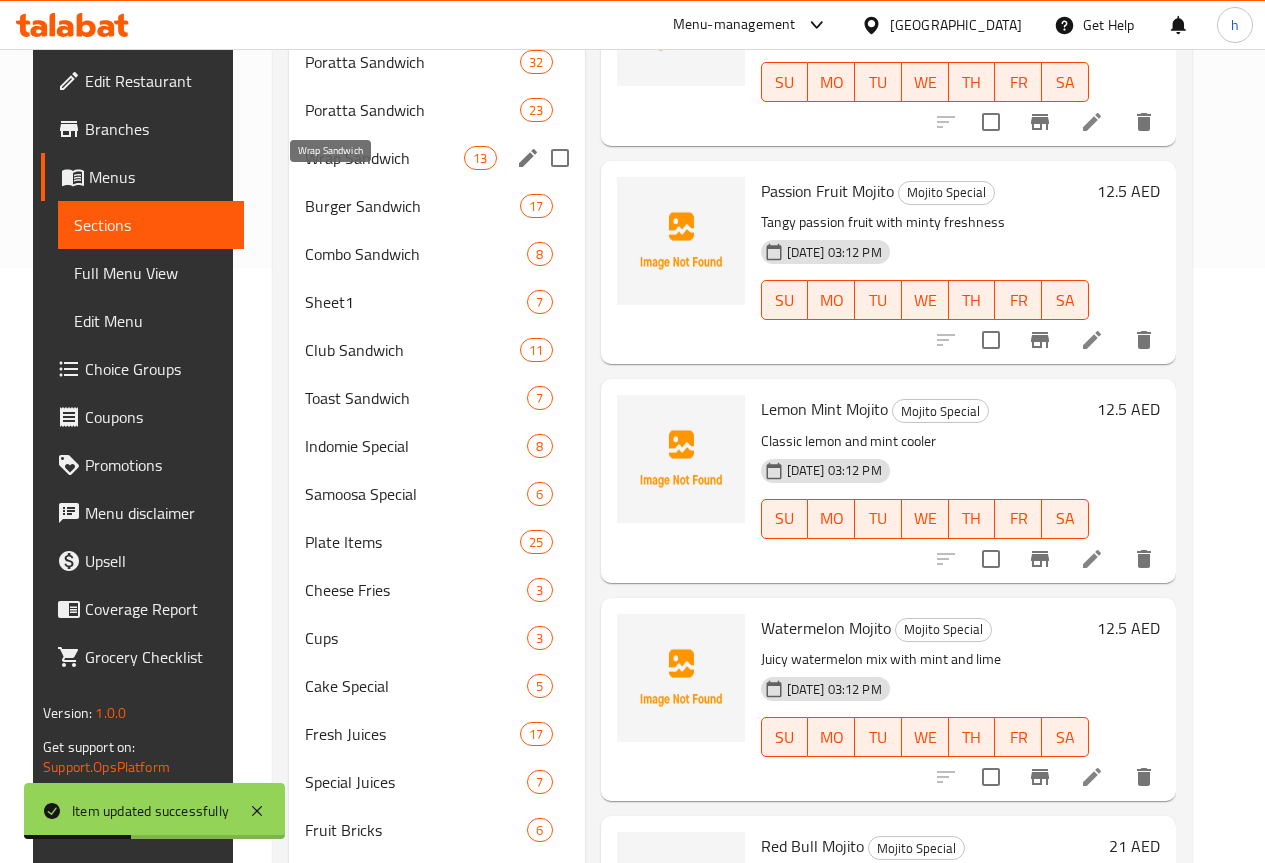
scroll to position [395, 0]
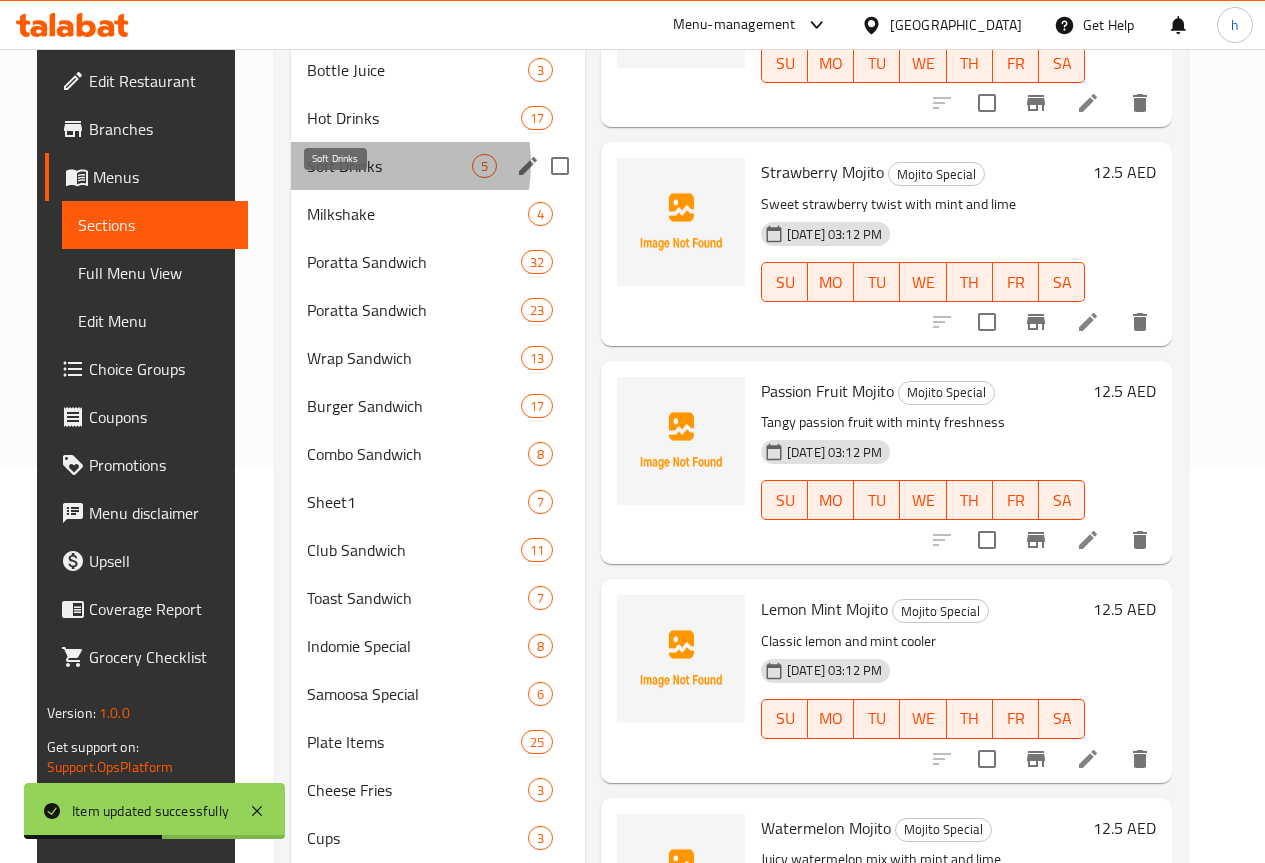
click at [341, 178] on span "Soft Drinks" at bounding box center [389, 166] width 165 height 24
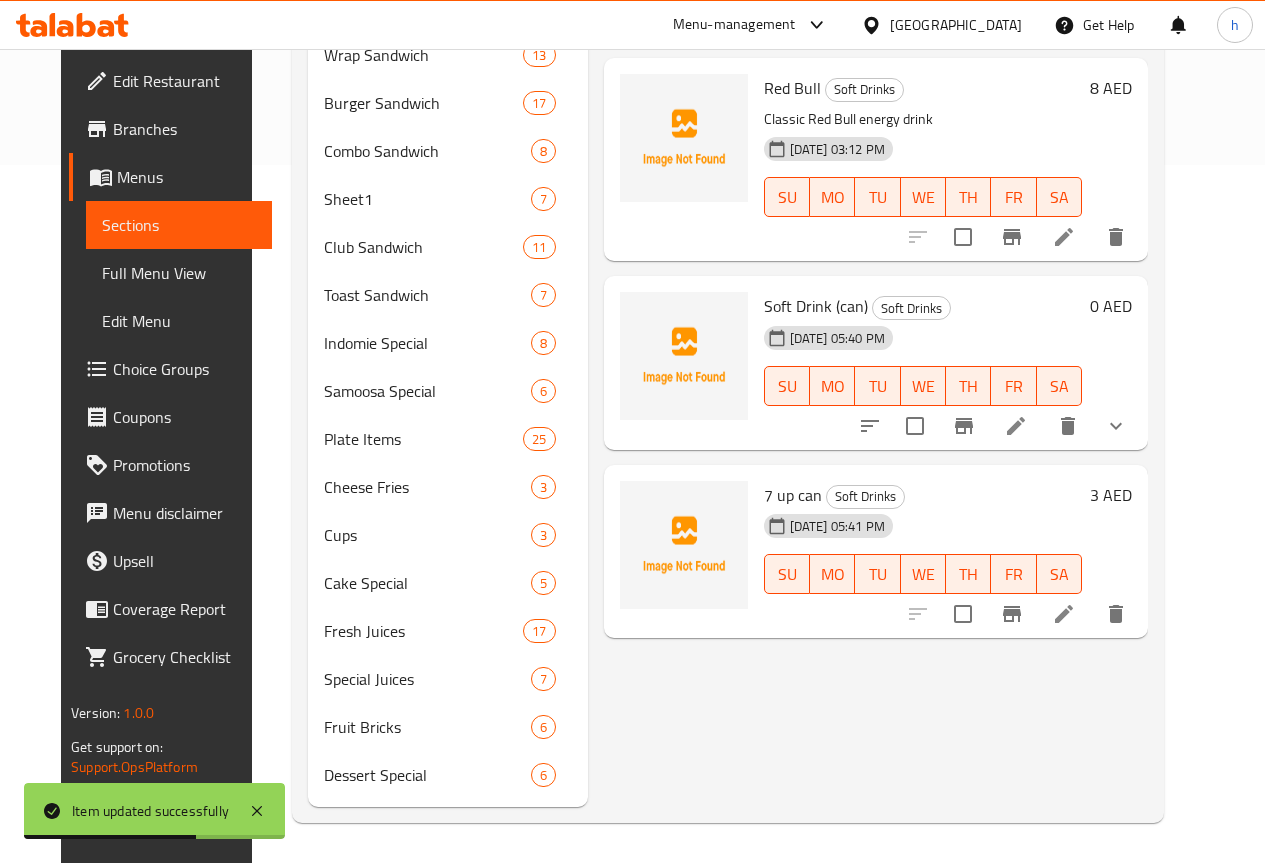
scroll to position [728, 0]
click at [1128, 602] on icon "delete" at bounding box center [1116, 614] width 24 height 24
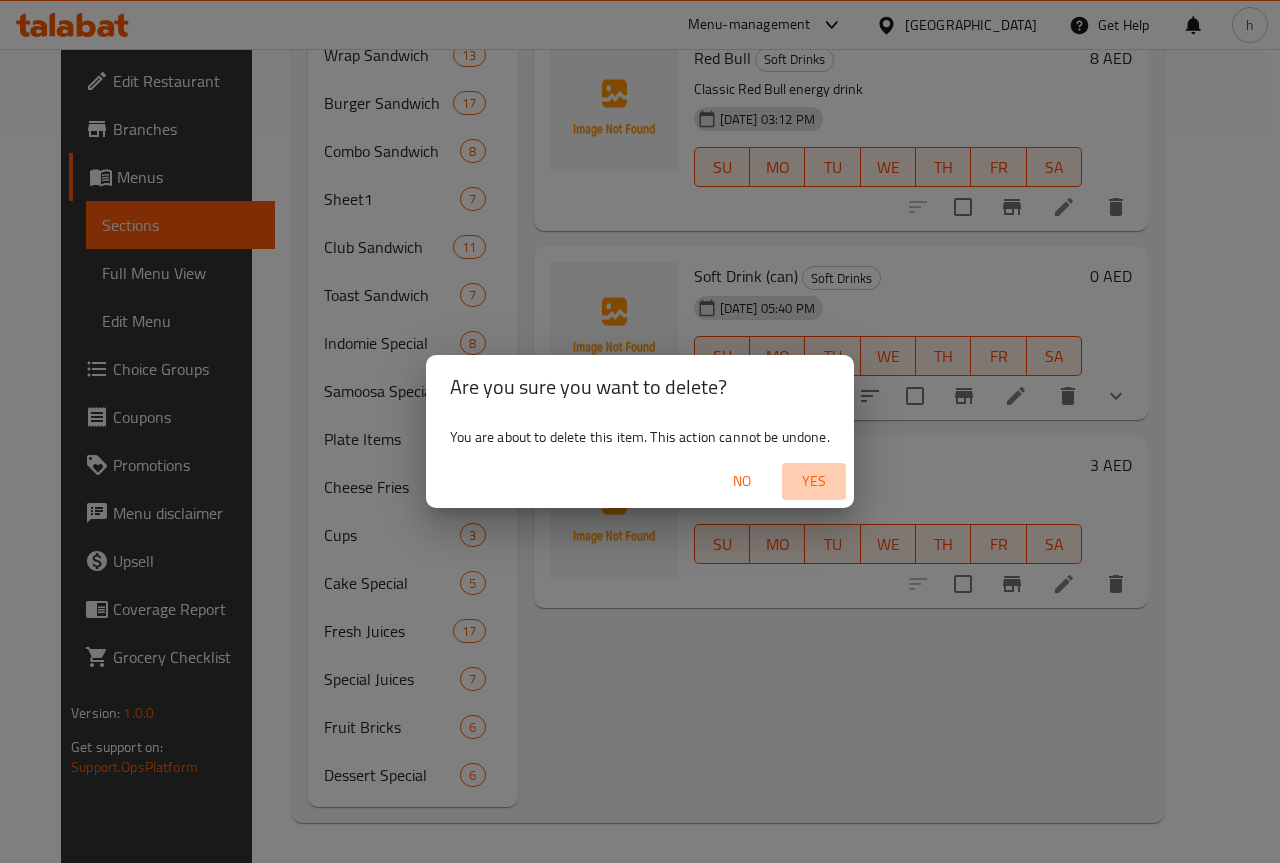
click at [819, 481] on span "Yes" at bounding box center [814, 481] width 48 height 25
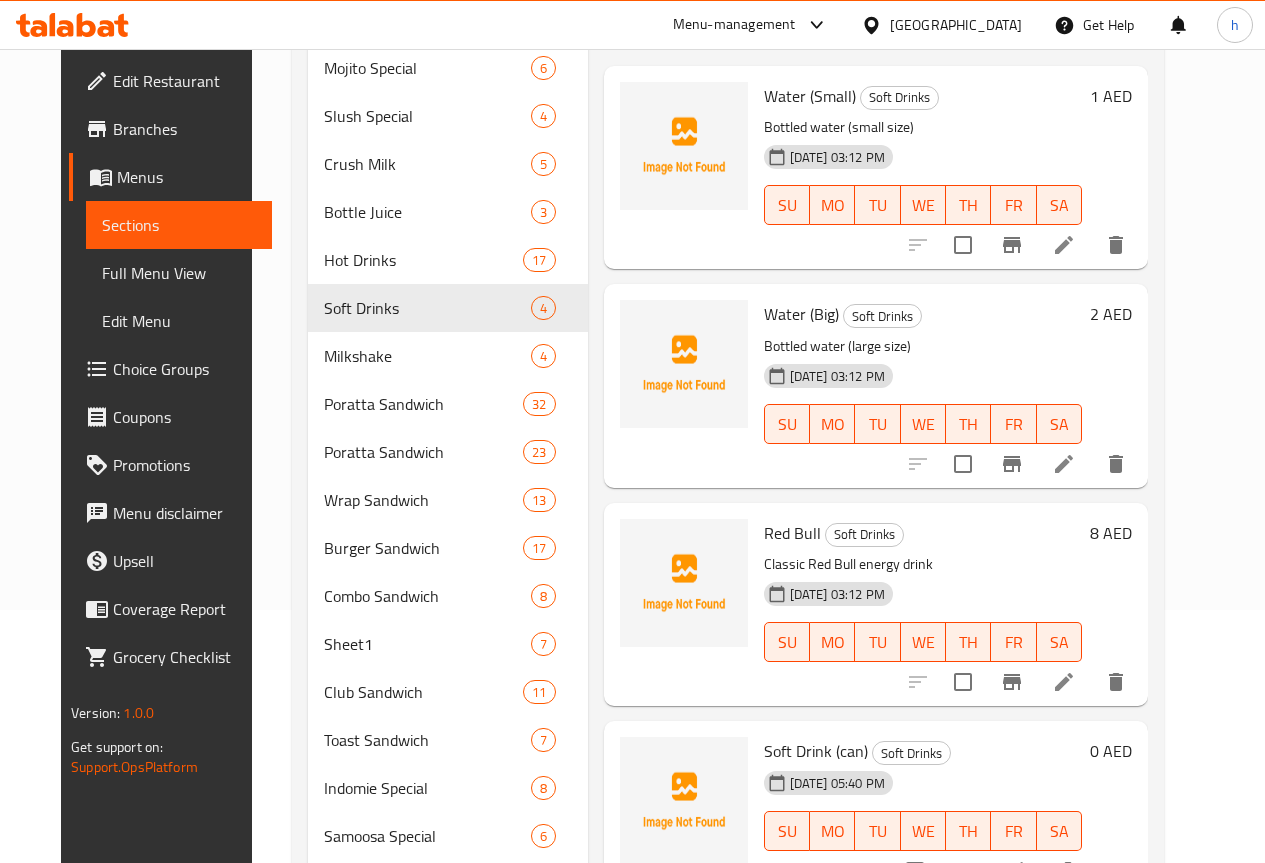
scroll to position [128, 0]
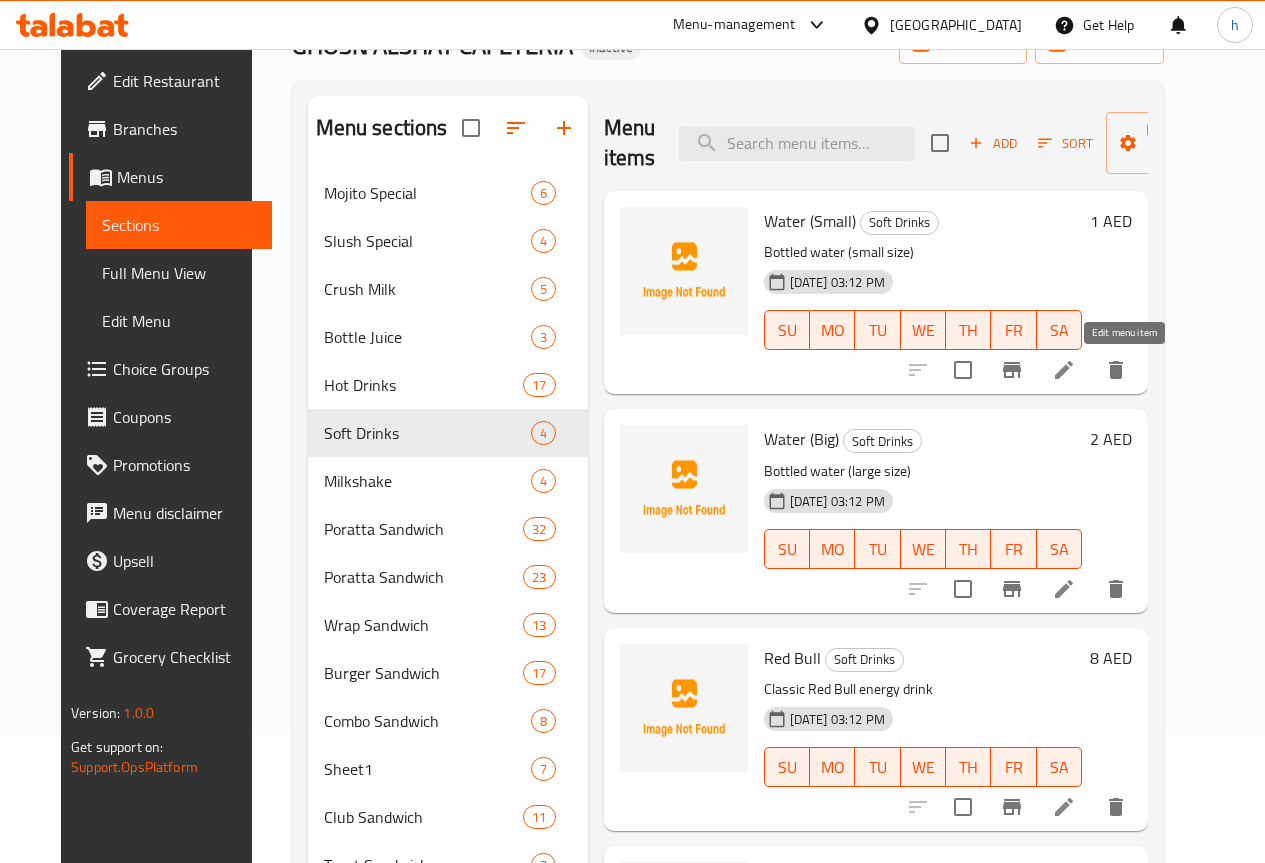
click at [1076, 367] on icon at bounding box center [1064, 370] width 24 height 24
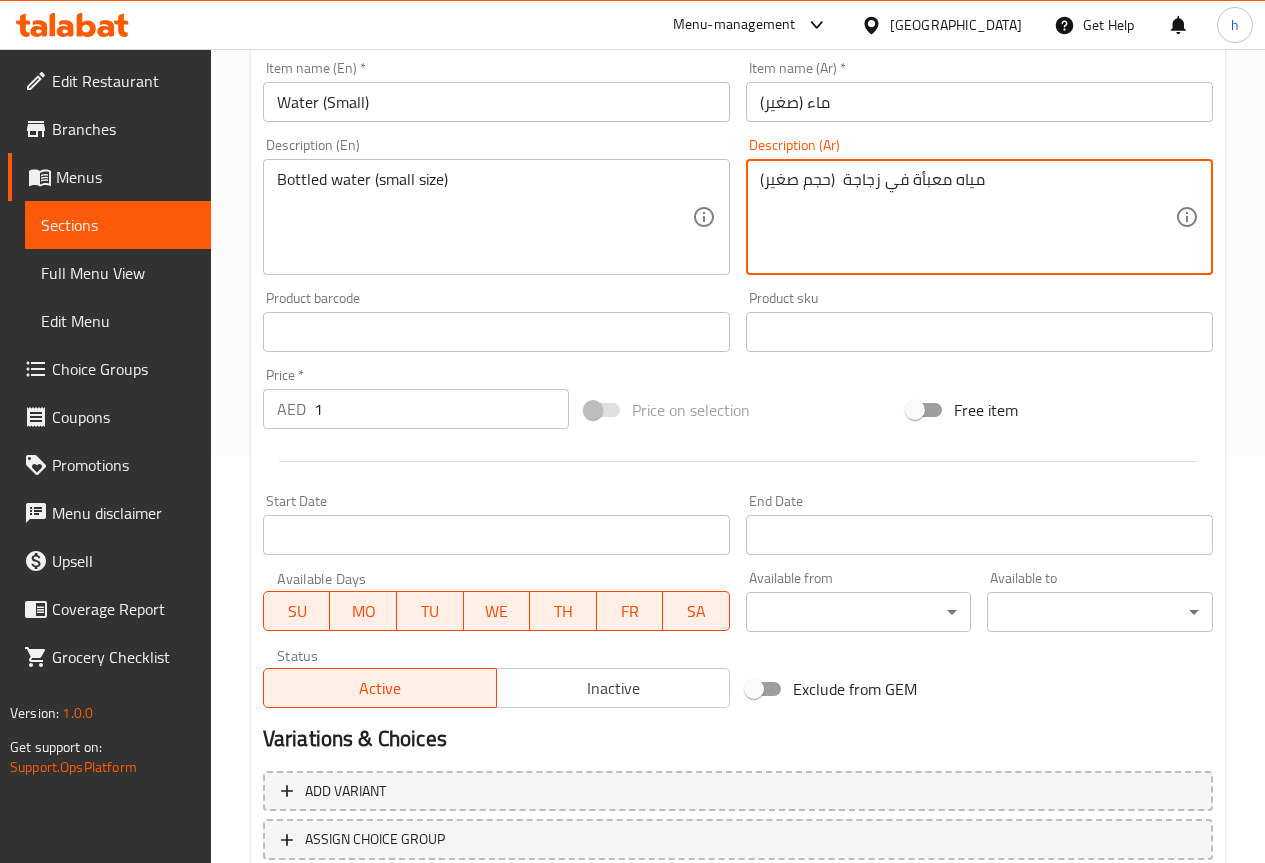
scroll to position [550, 0]
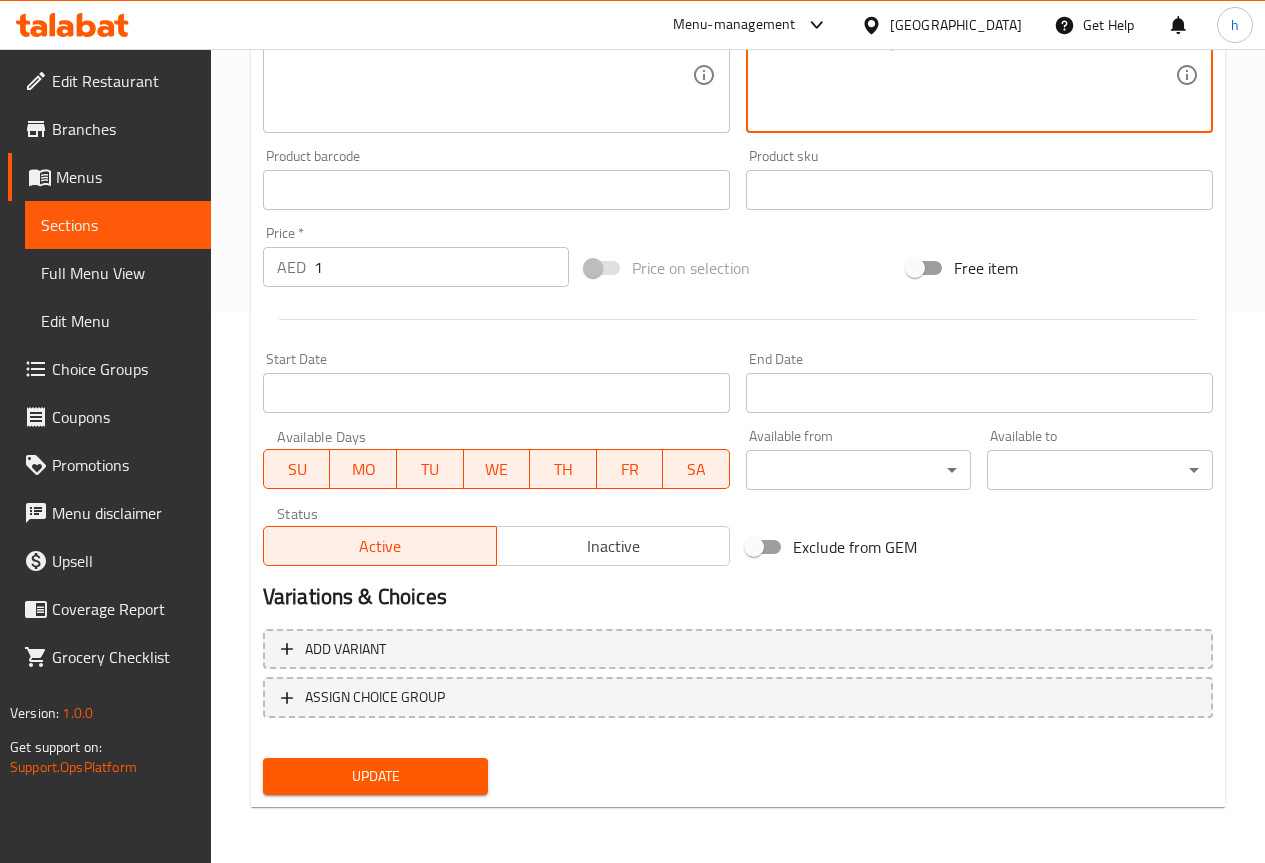
type textarea "مياه معبأة في زجاجة (حجم صغير)"
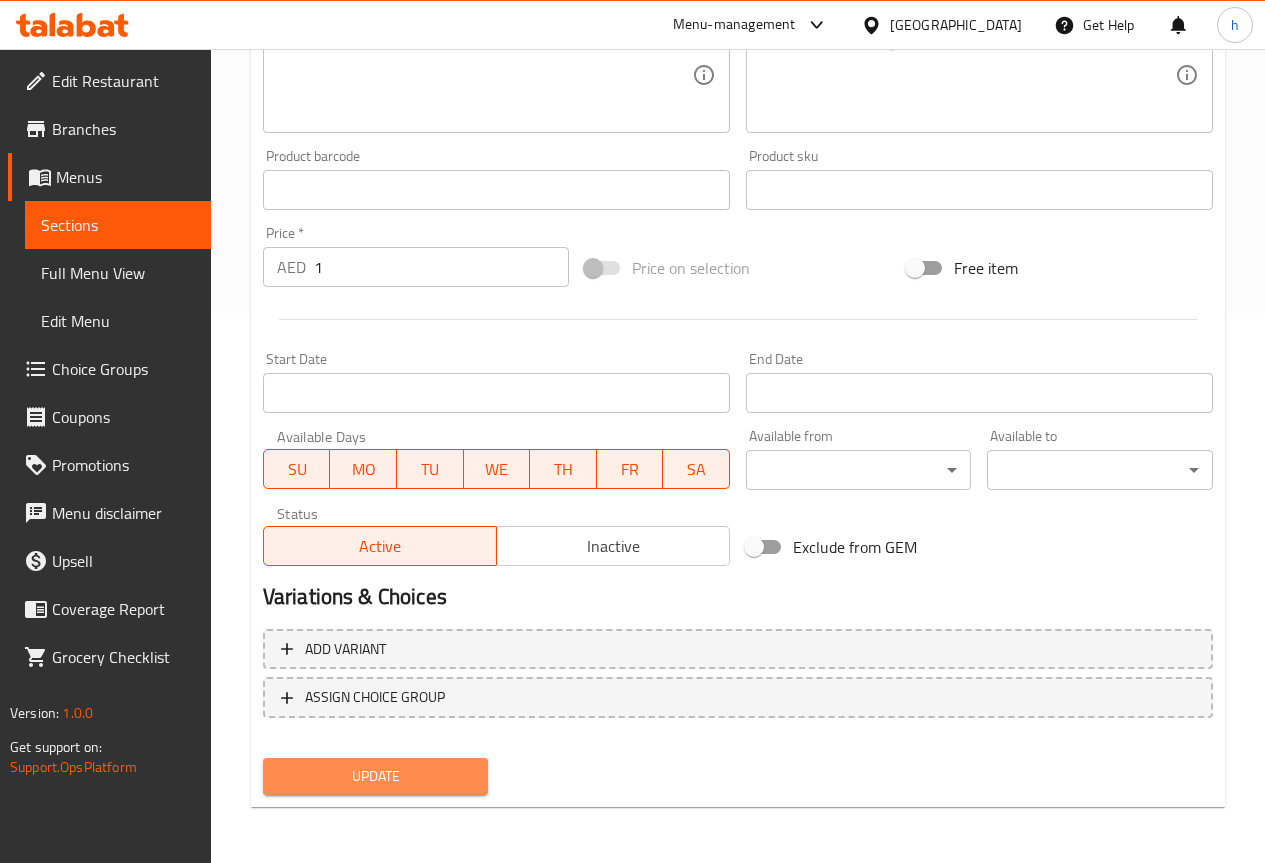
click at [401, 771] on span "Update" at bounding box center [376, 776] width 194 height 25
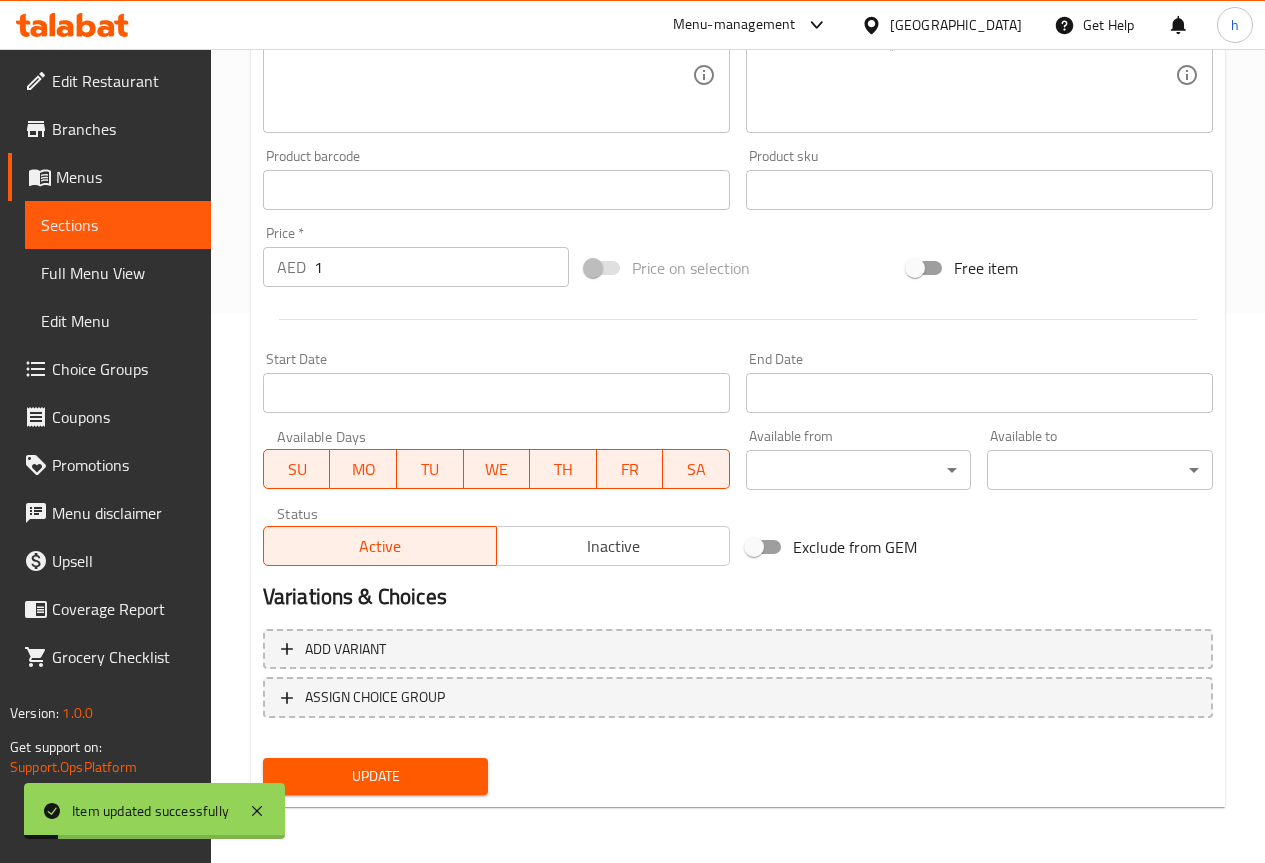
click at [126, 219] on span "Sections" at bounding box center [118, 225] width 154 height 24
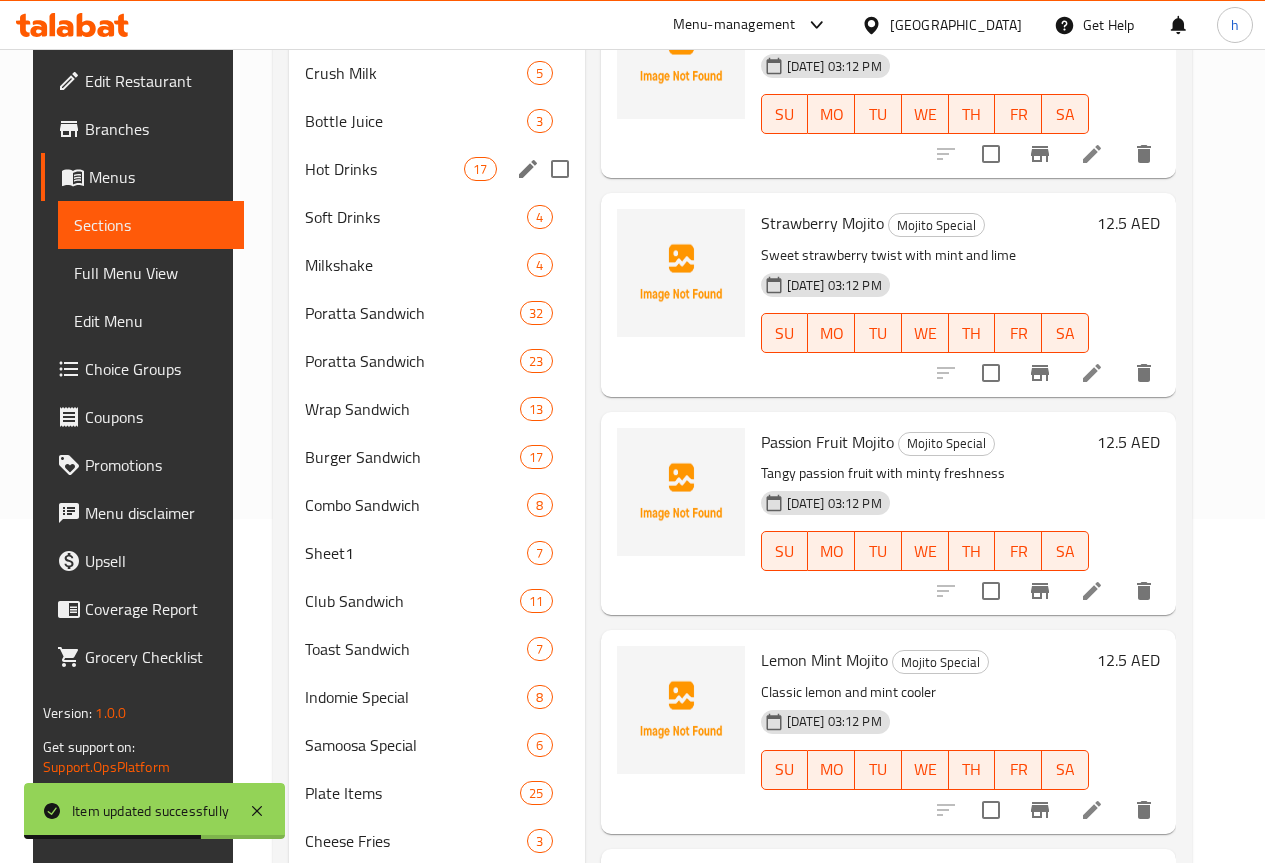
scroll to position [250, 0]
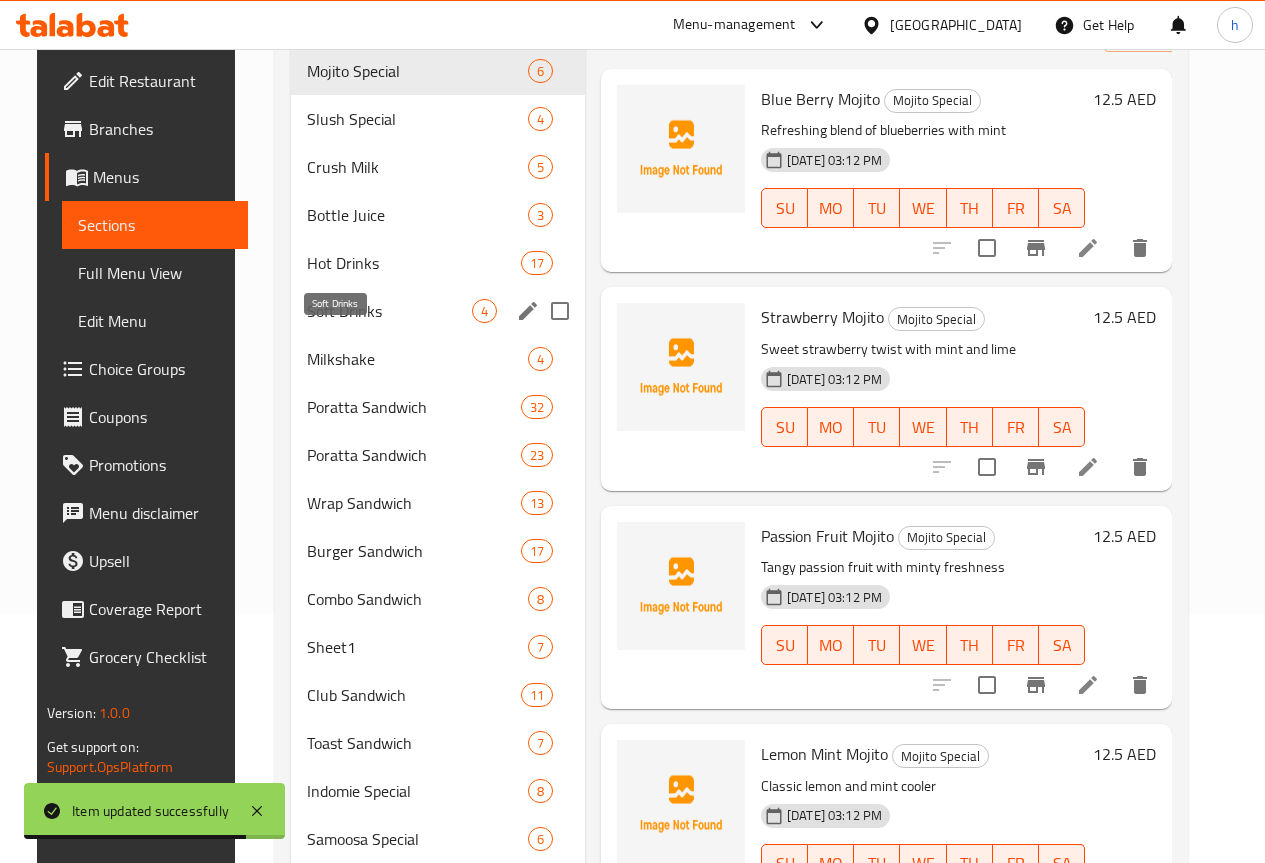
click at [327, 323] on span "Soft Drinks" at bounding box center [389, 311] width 165 height 24
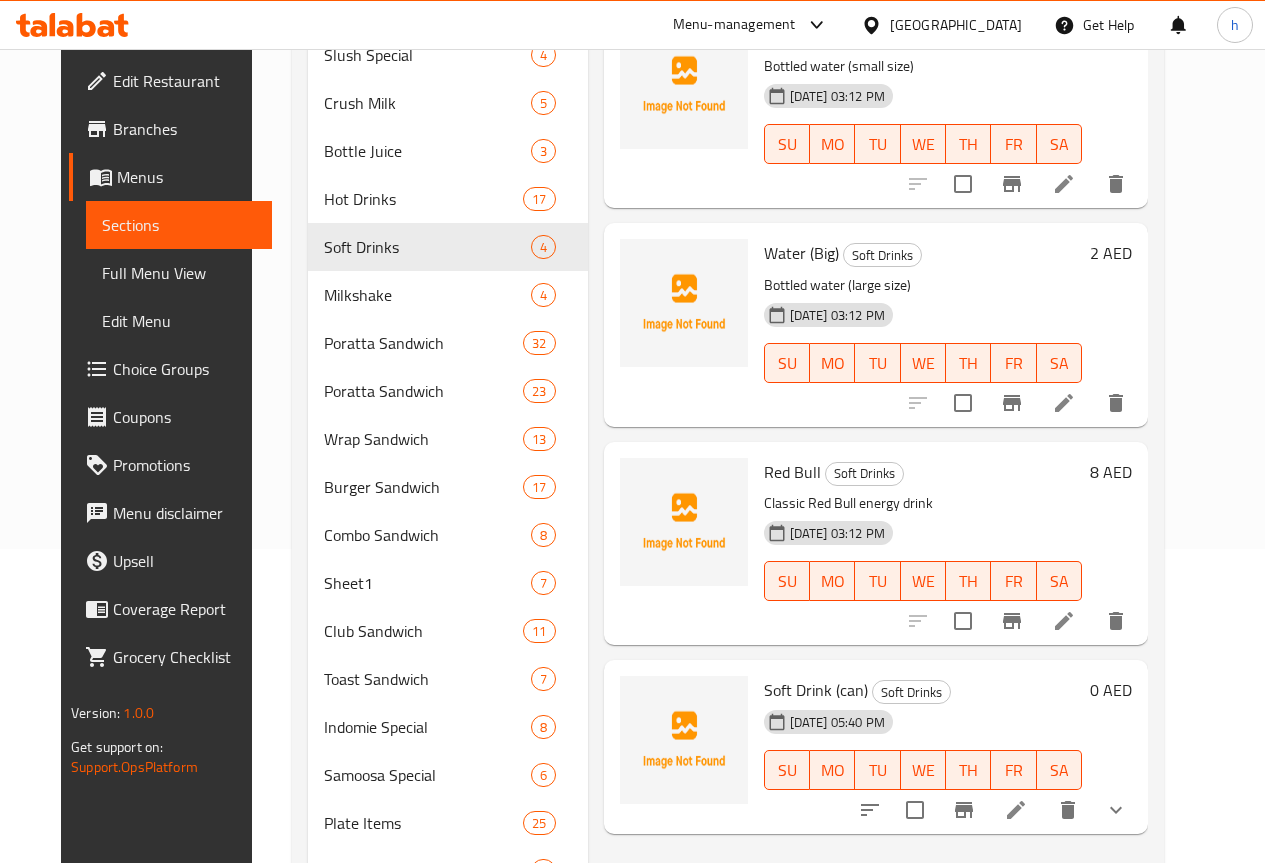
scroll to position [250, 0]
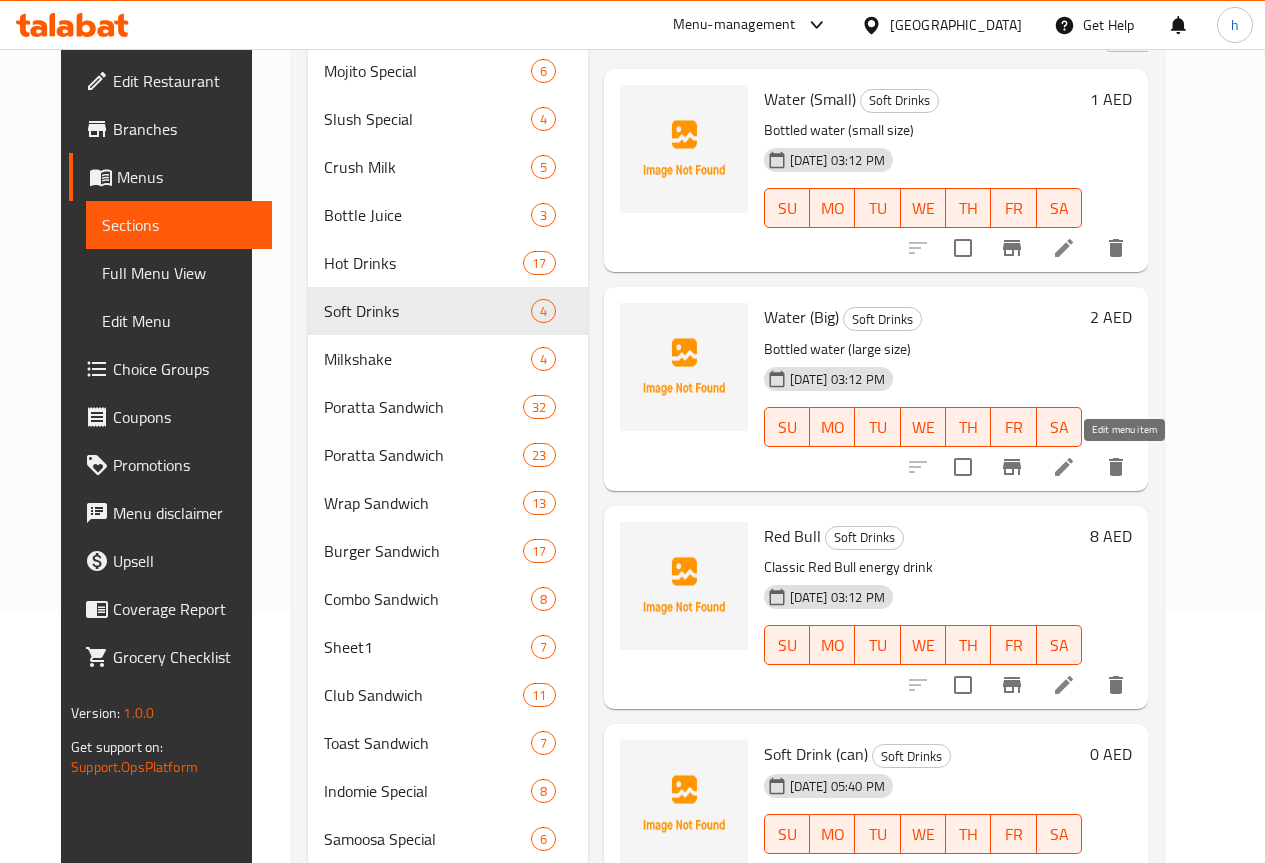
click at [1076, 470] on icon at bounding box center [1064, 467] width 24 height 24
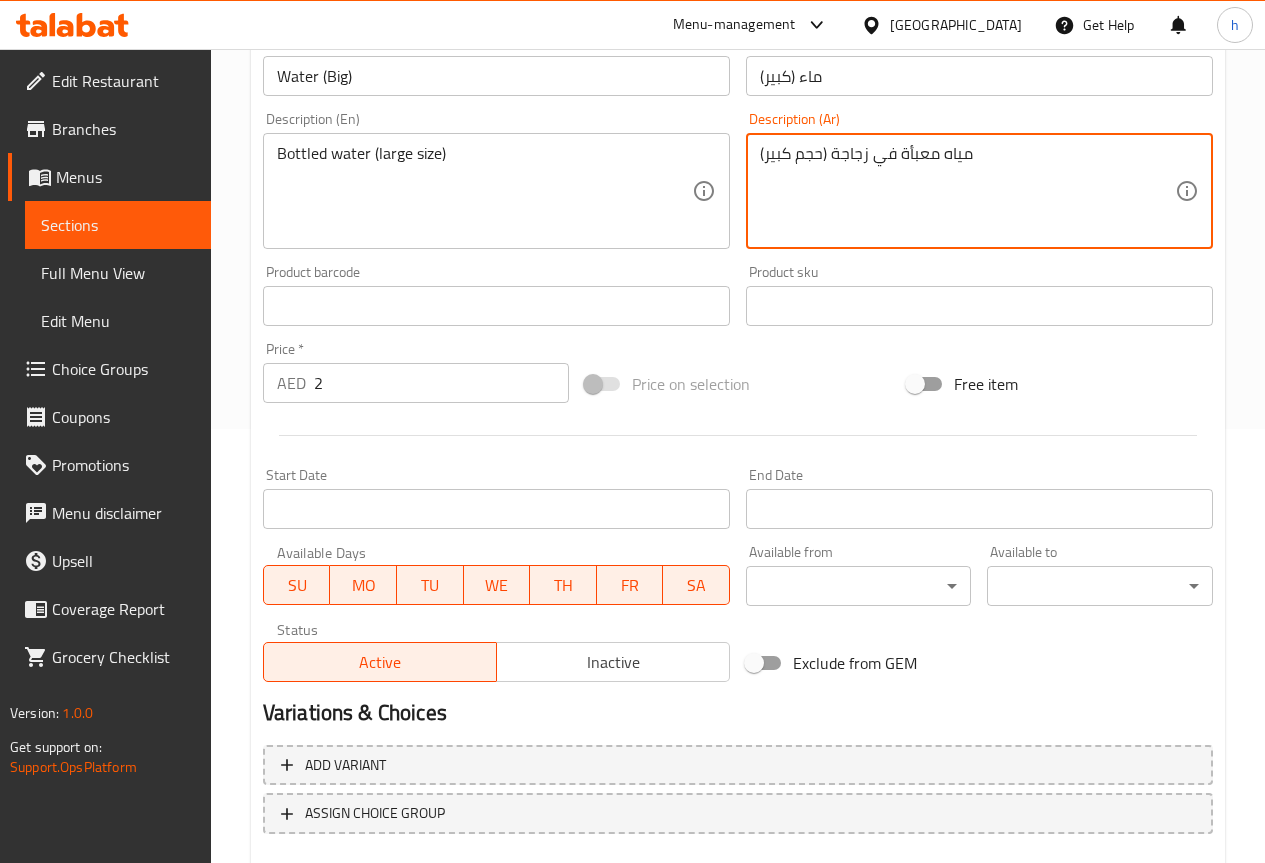
scroll to position [550, 0]
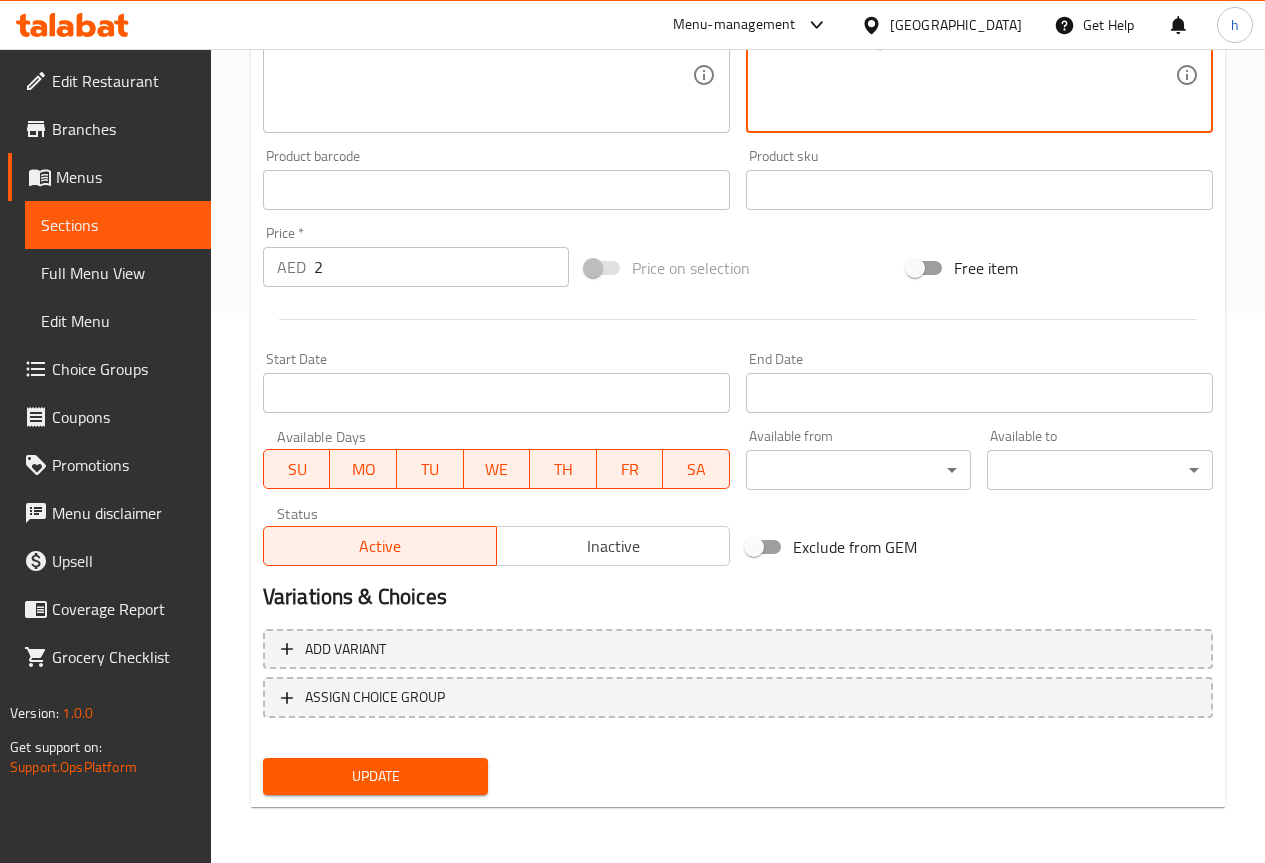
type textarea "مياه معبأة في زجاجة (حجم كبير)"
click at [444, 777] on span "Update" at bounding box center [376, 776] width 194 height 25
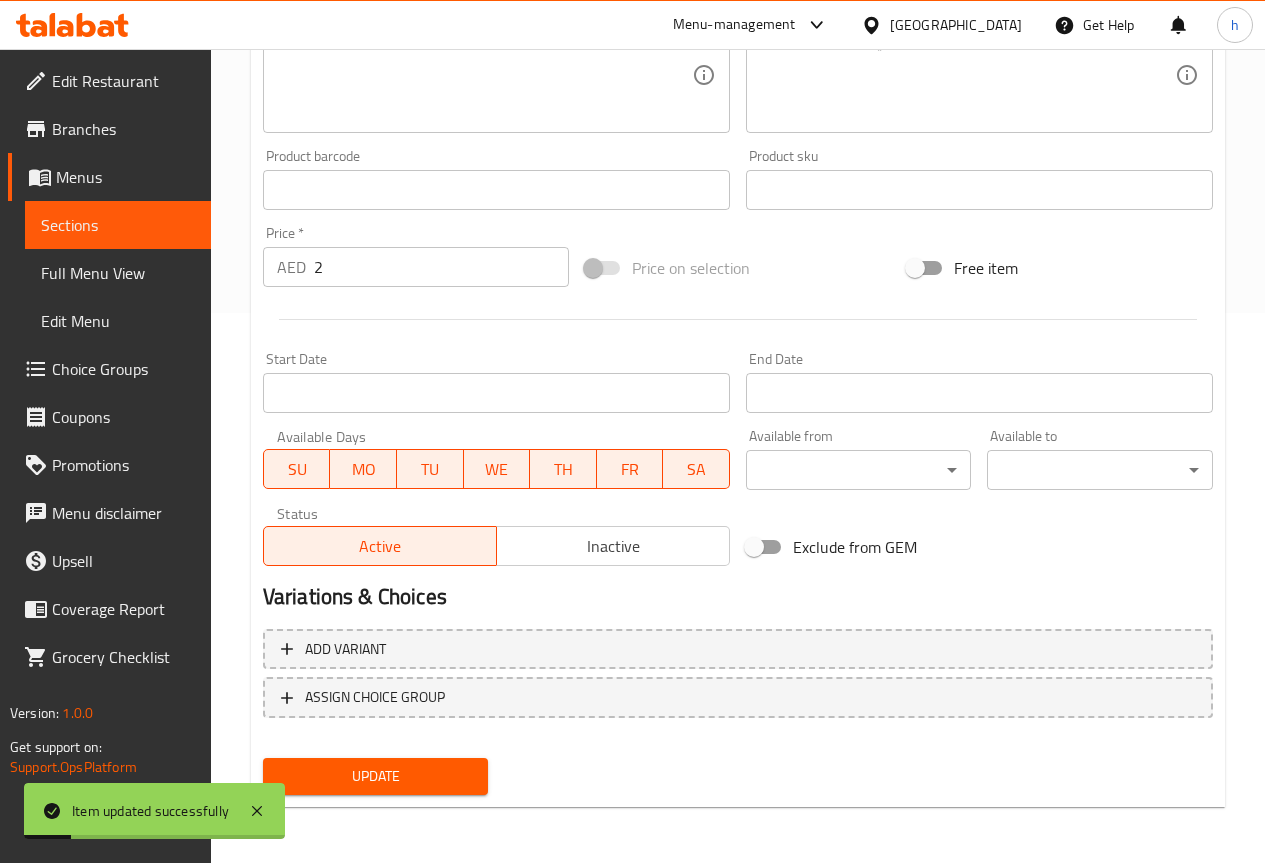
click at [102, 227] on span "Sections" at bounding box center [118, 225] width 154 height 24
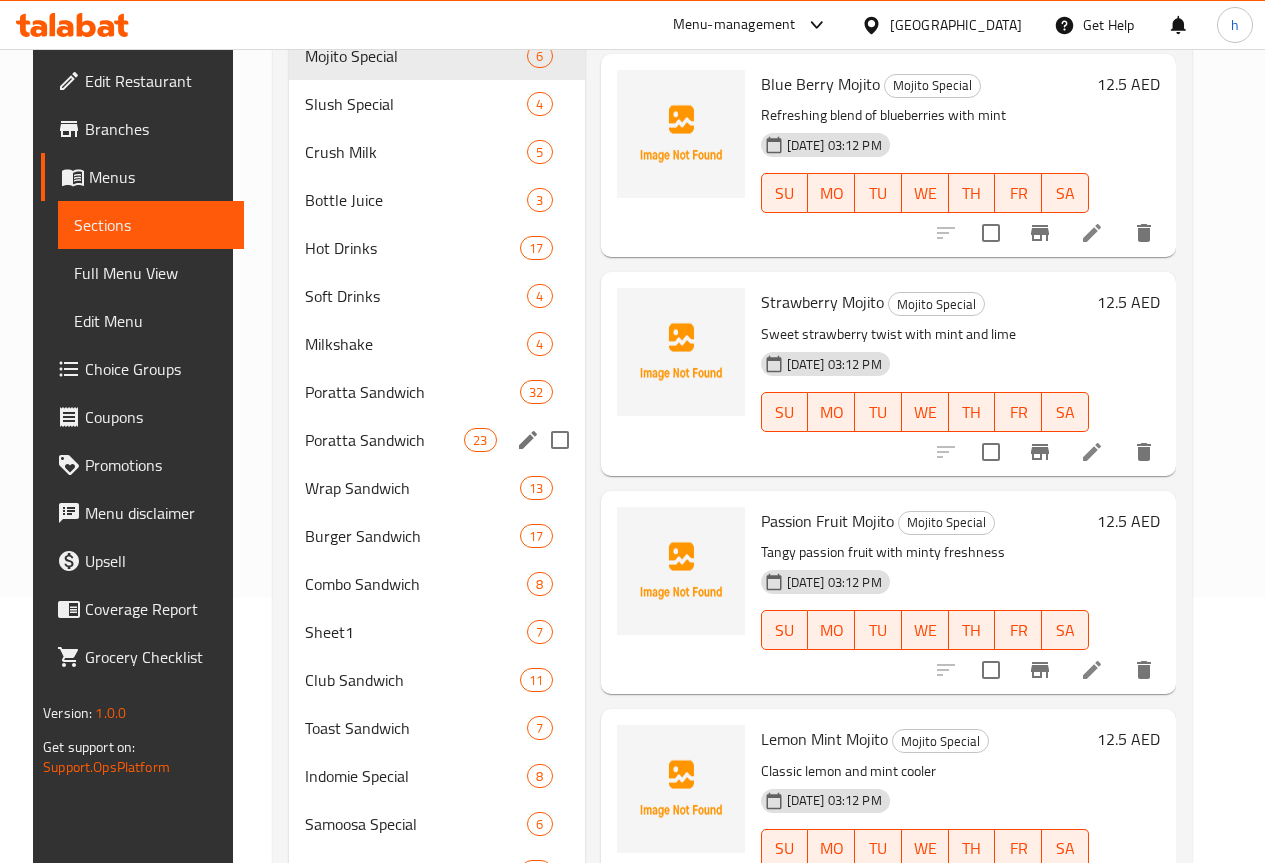
scroll to position [250, 0]
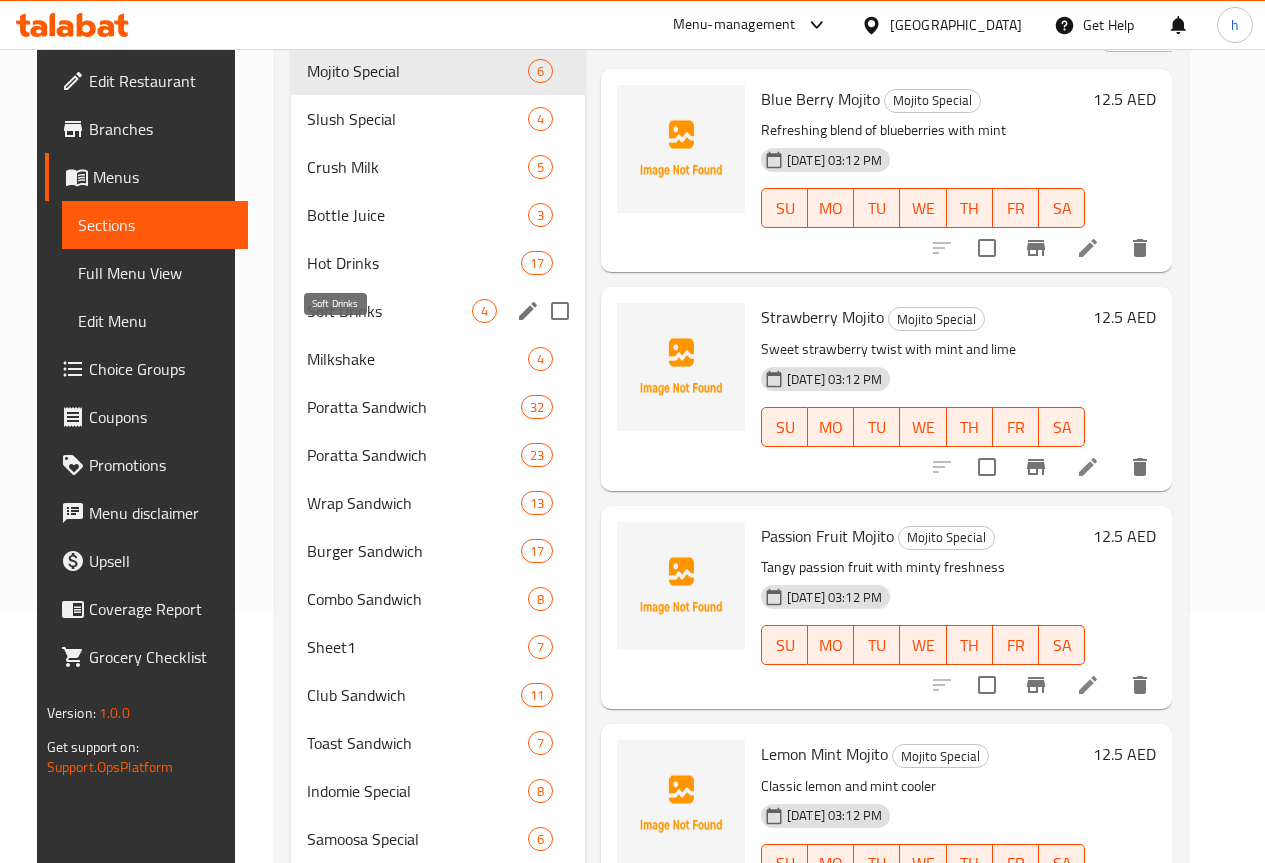
click at [310, 323] on span "Soft Drinks" at bounding box center [389, 311] width 165 height 24
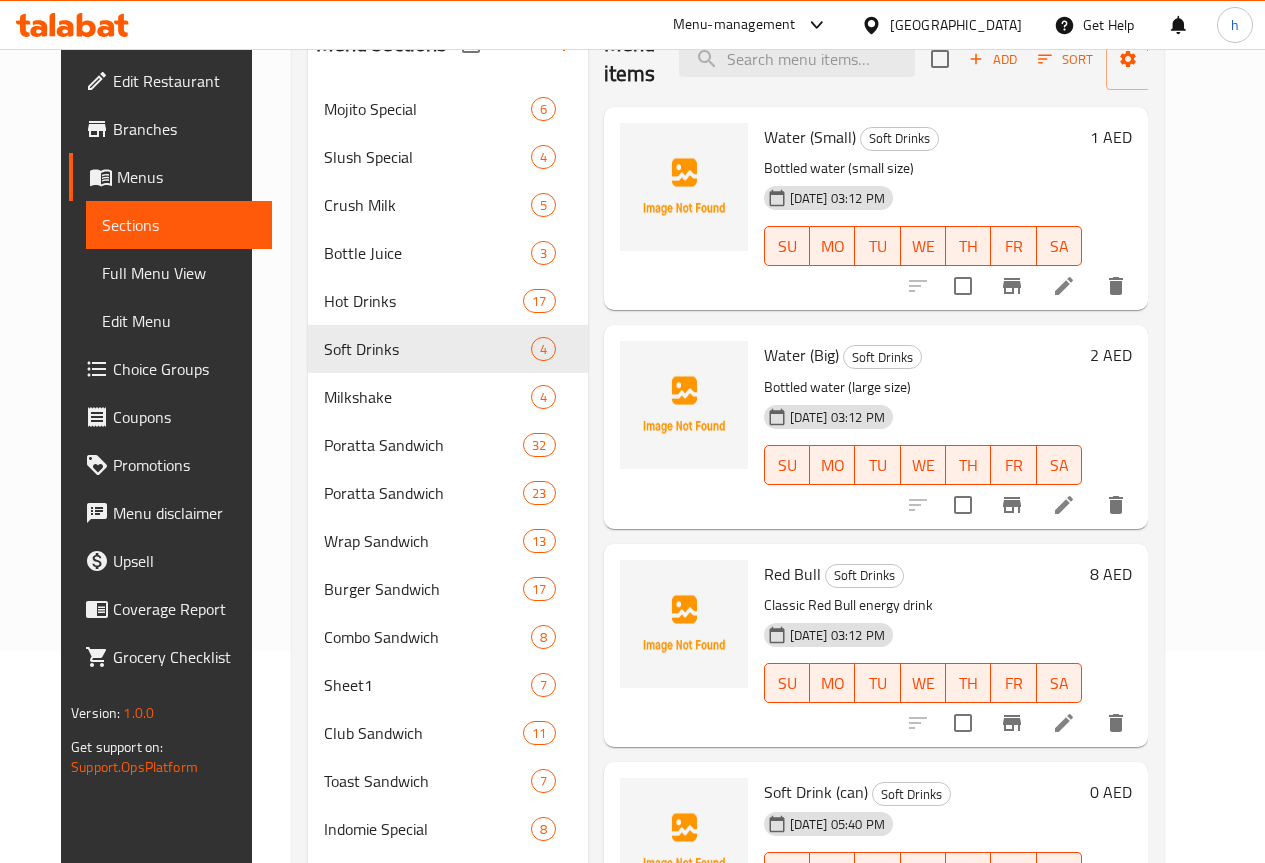
scroll to position [150, 0]
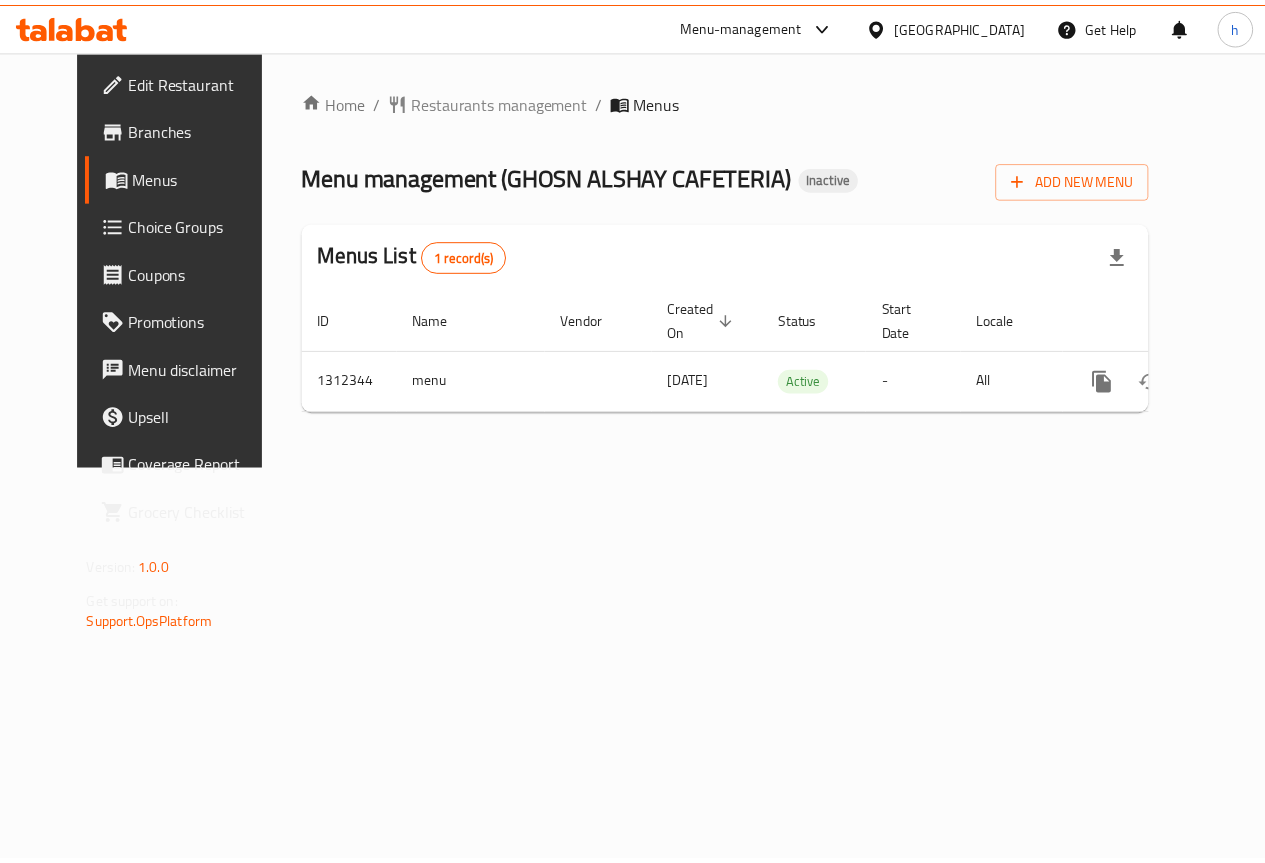
scroll to position [0, 7]
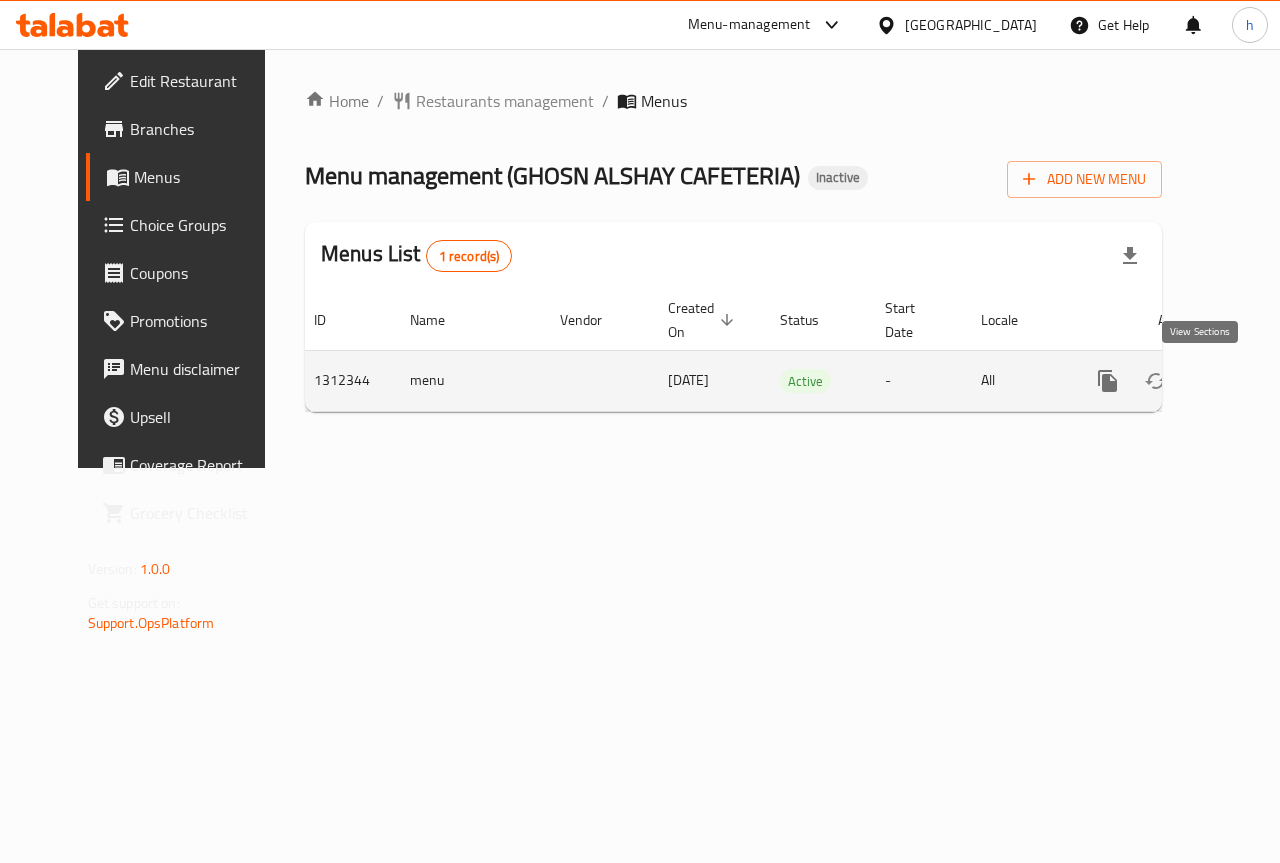
click at [1243, 383] on icon "enhanced table" at bounding box center [1252, 381] width 18 height 18
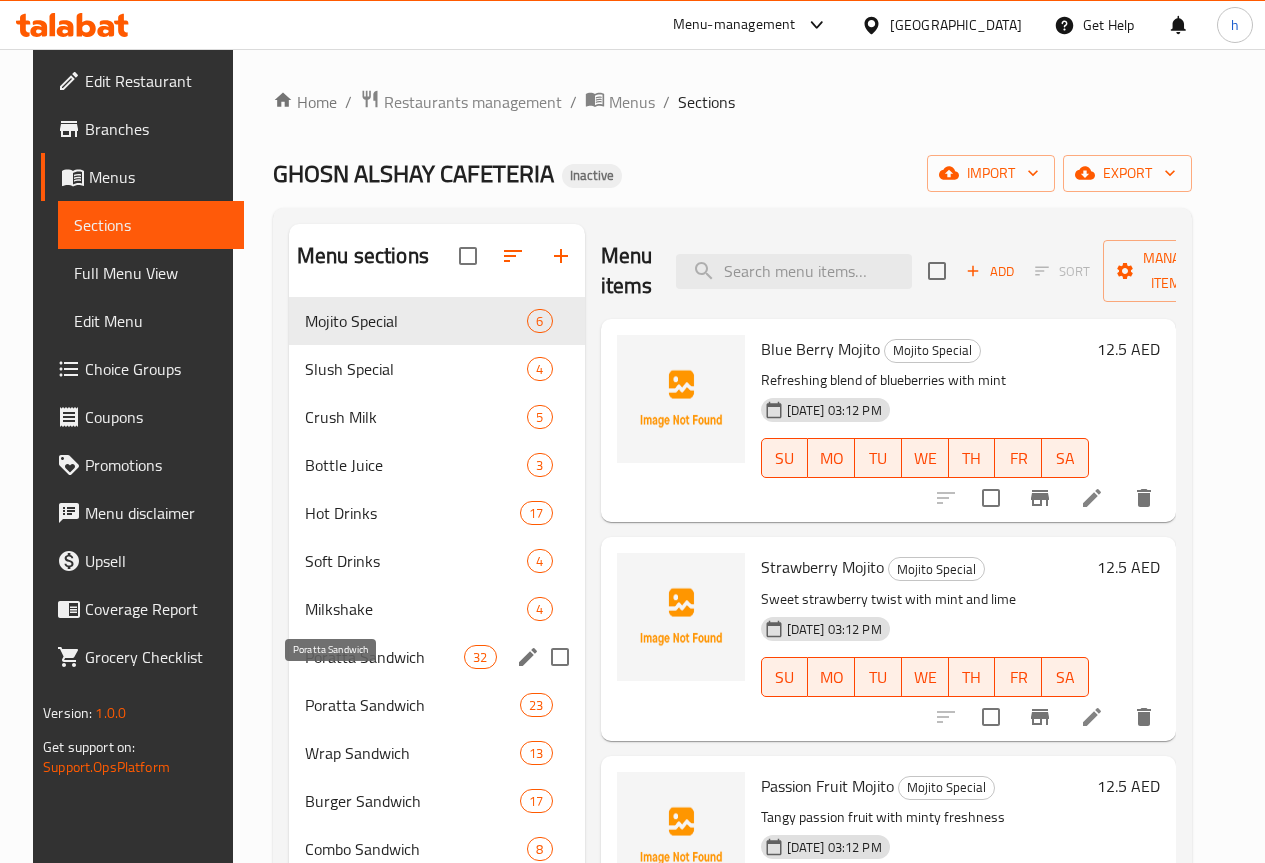
click at [372, 669] on span "Poratta Sandwich" at bounding box center [384, 657] width 159 height 24
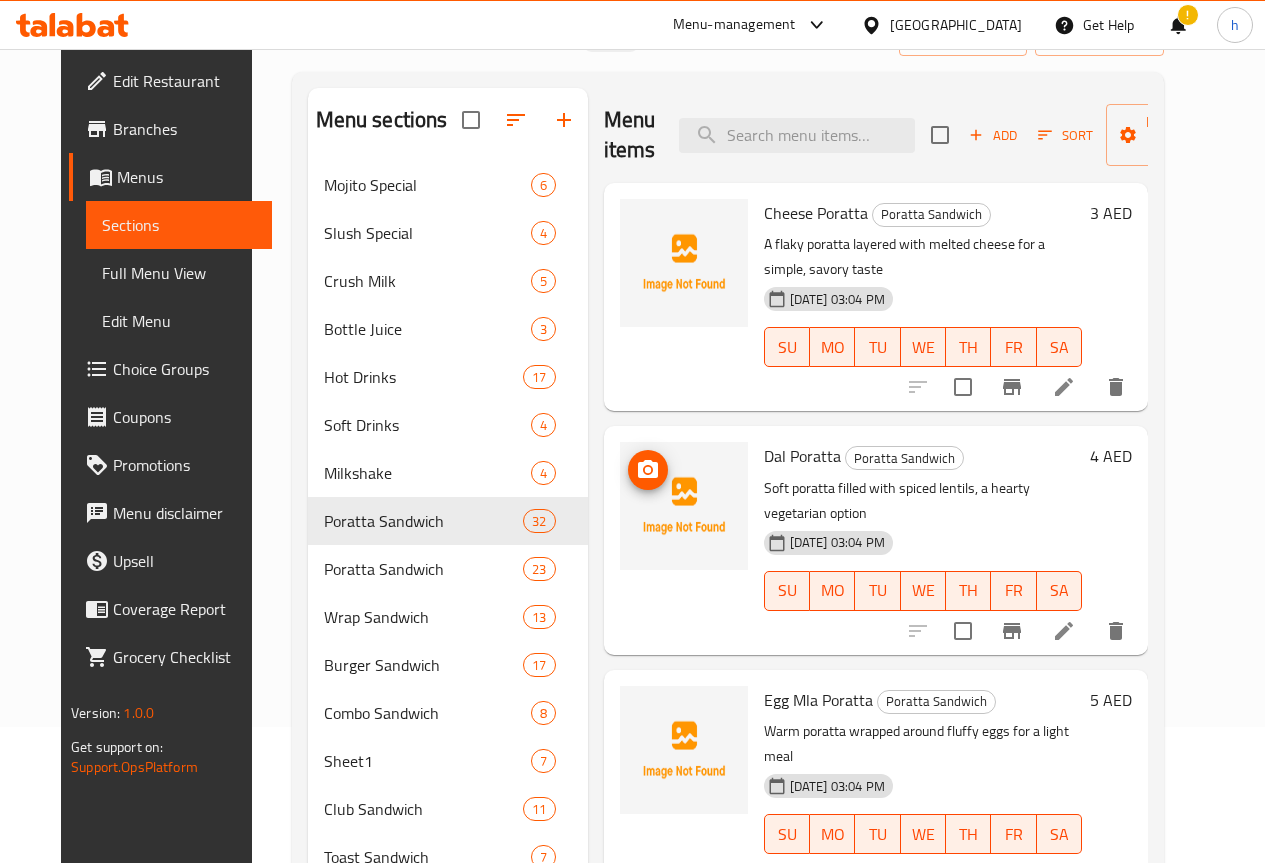
scroll to position [128, 0]
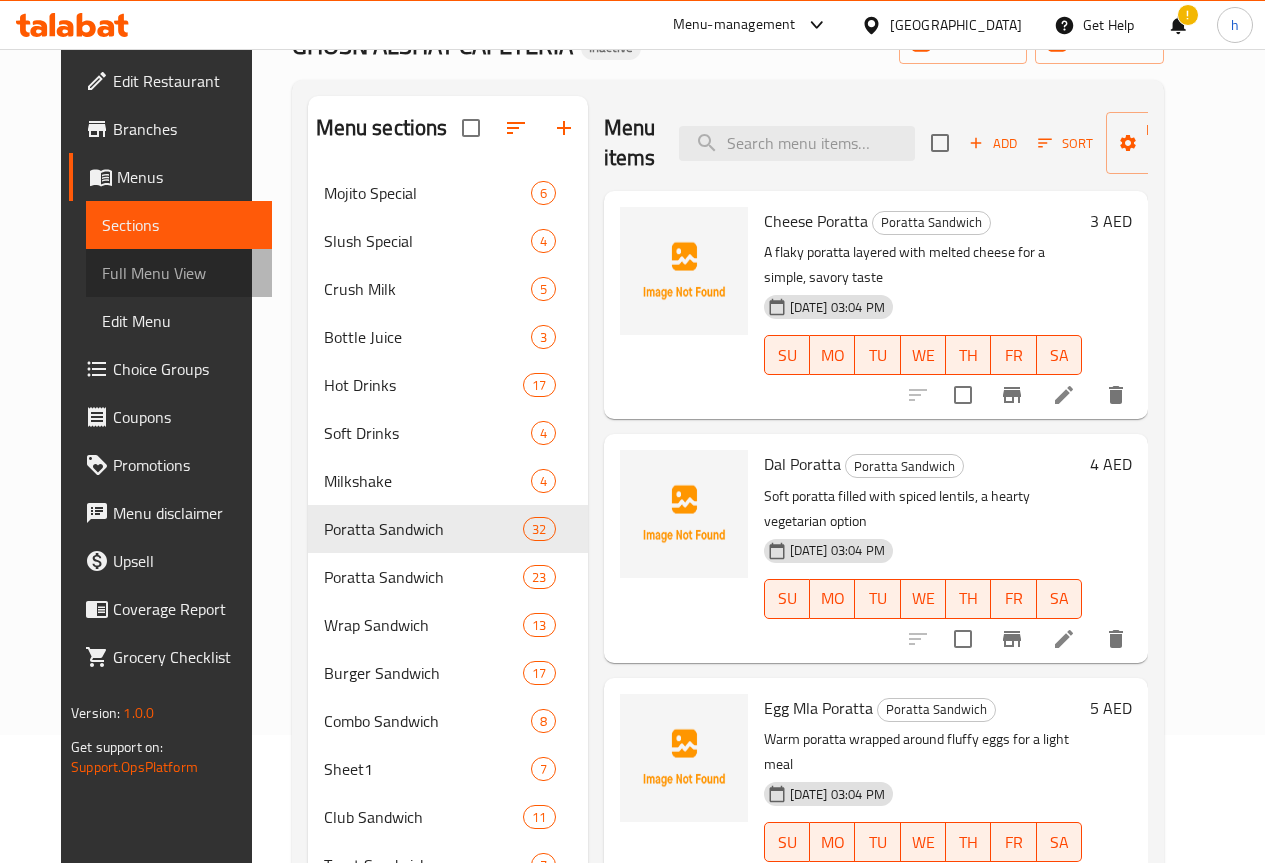
click at [133, 272] on span "Full Menu View" at bounding box center [179, 273] width 154 height 24
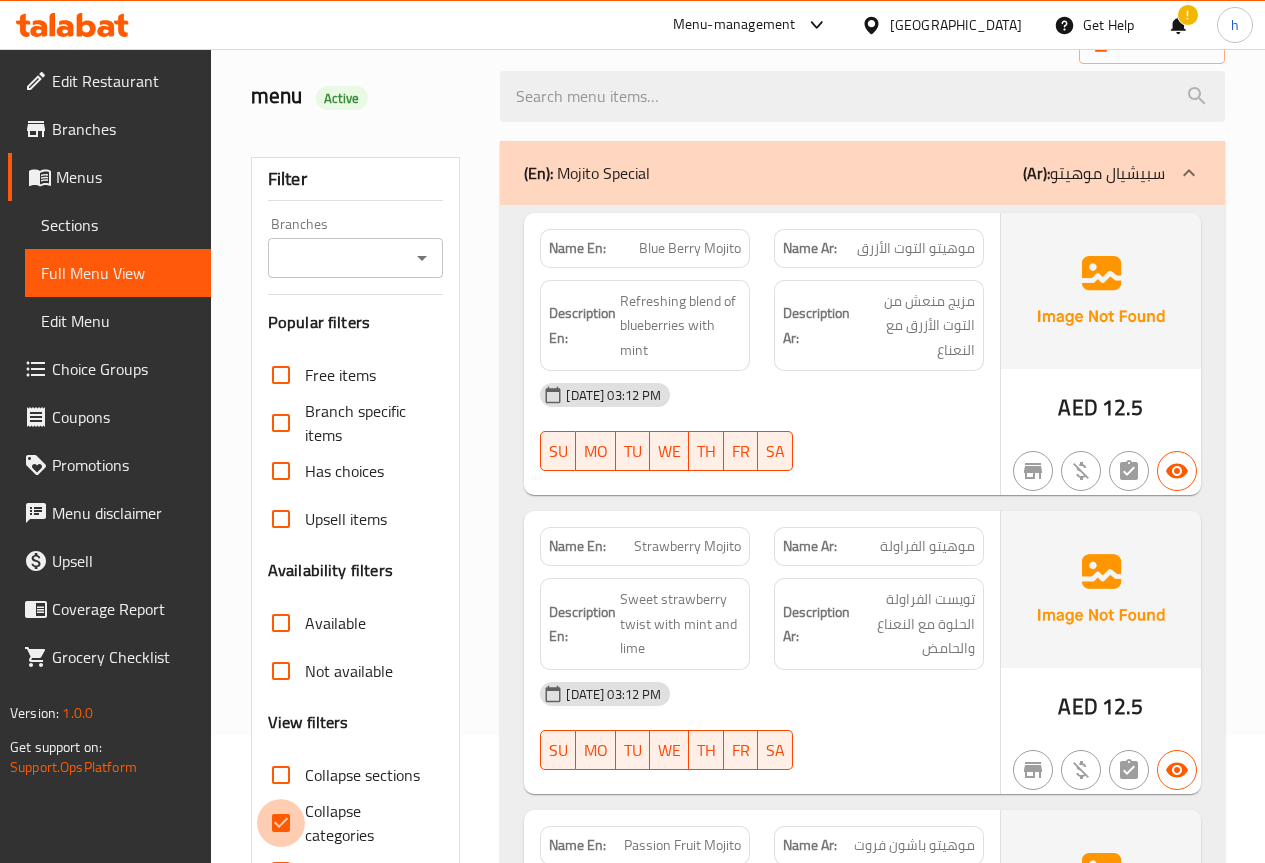
click at [278, 823] on input "Collapse categories" at bounding box center [281, 823] width 48 height 48
checkbox input "false"
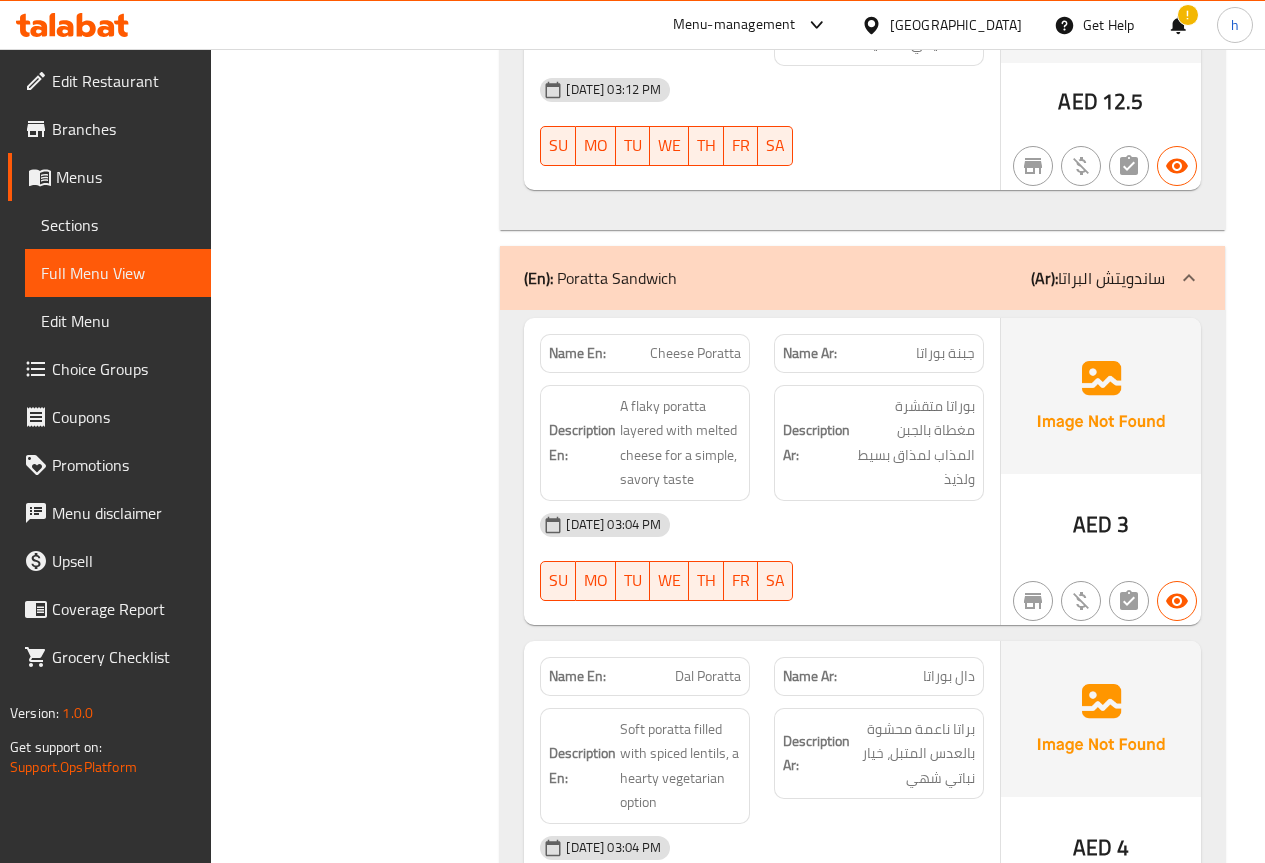
scroll to position [13624, 0]
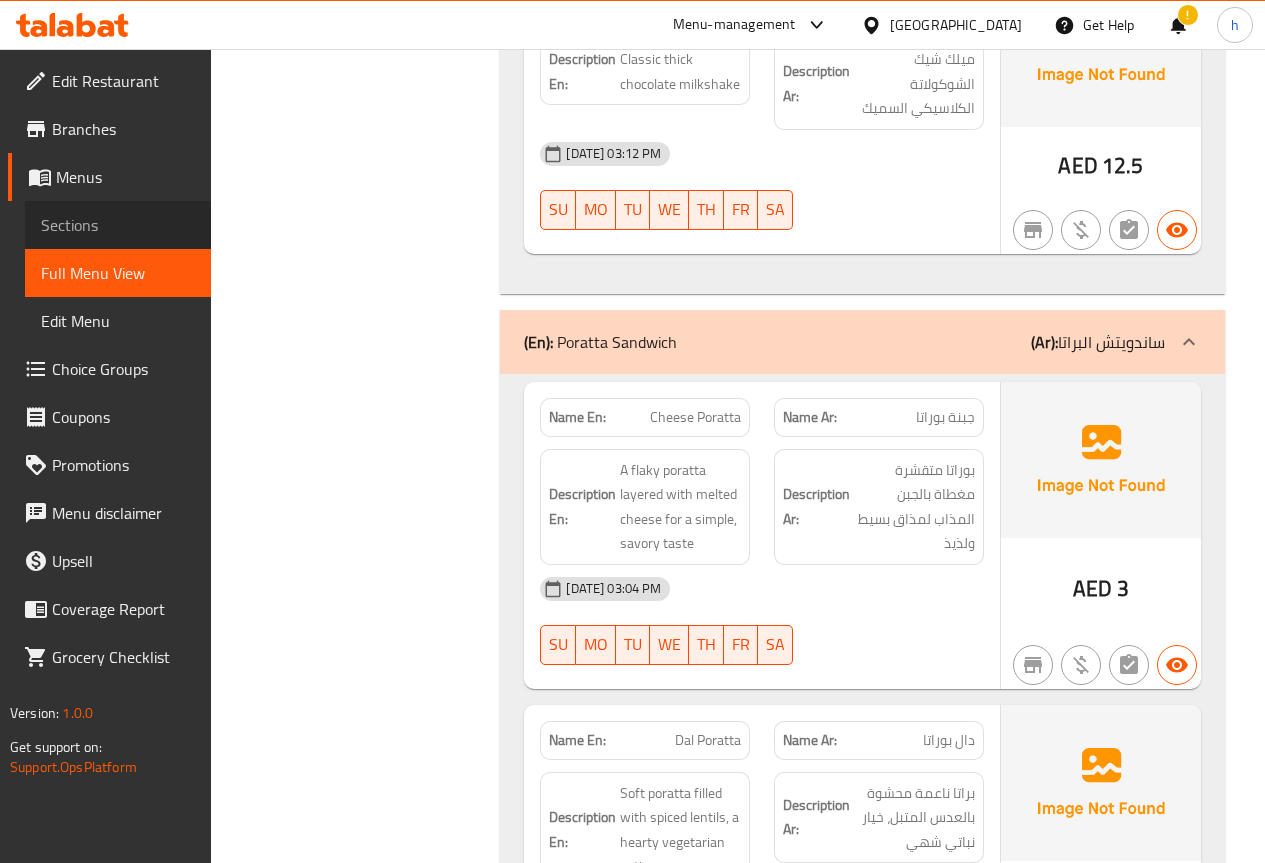
click at [62, 217] on span "Sections" at bounding box center [118, 225] width 154 height 24
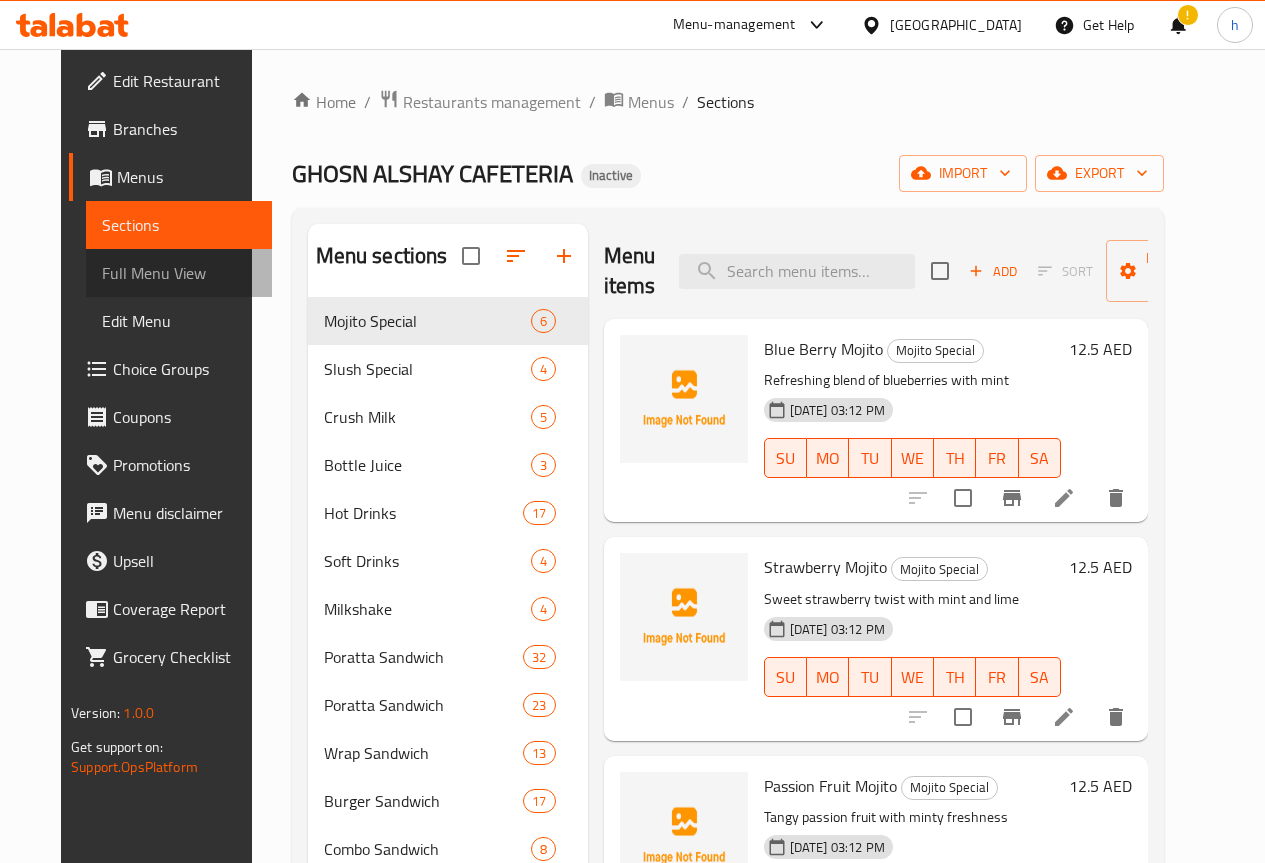
click at [102, 273] on span "Full Menu View" at bounding box center [179, 273] width 154 height 24
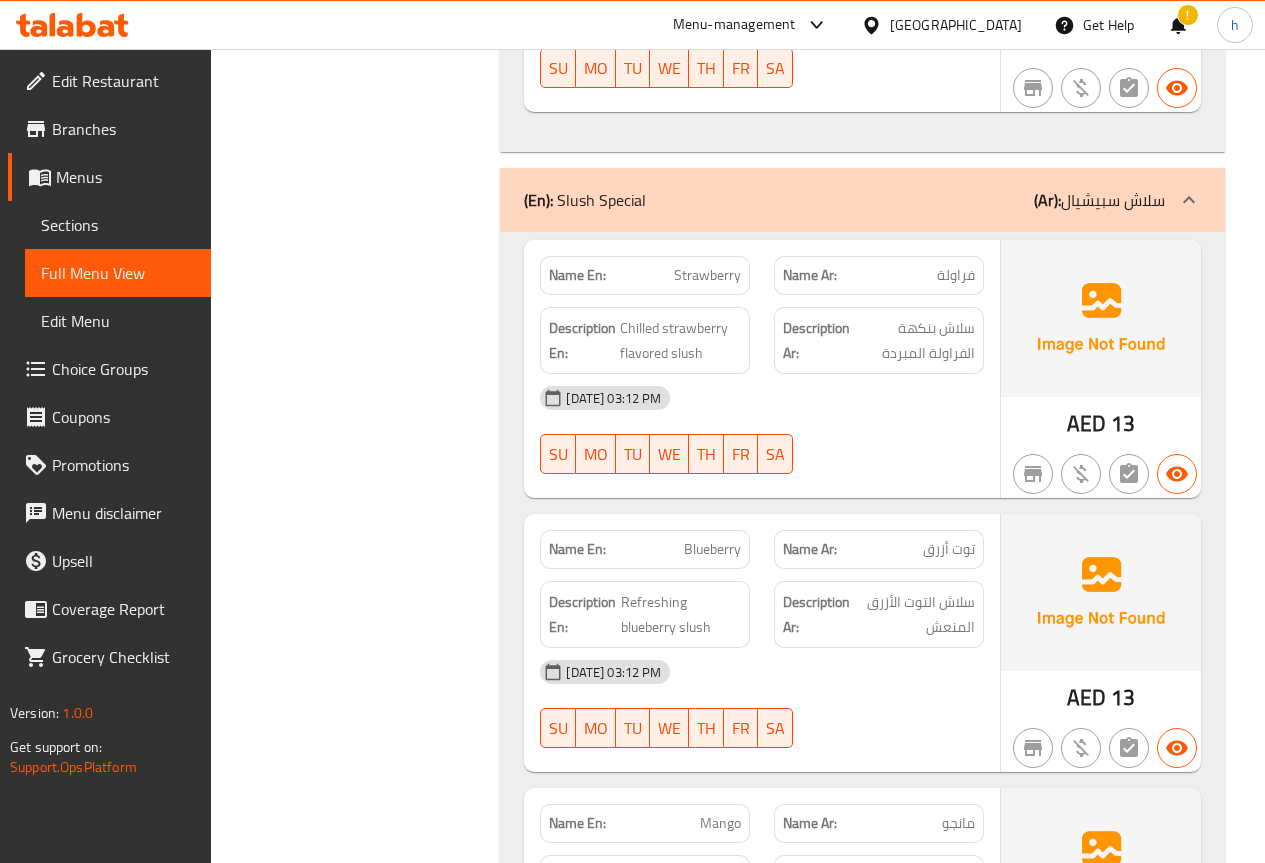
scroll to position [2099, 0]
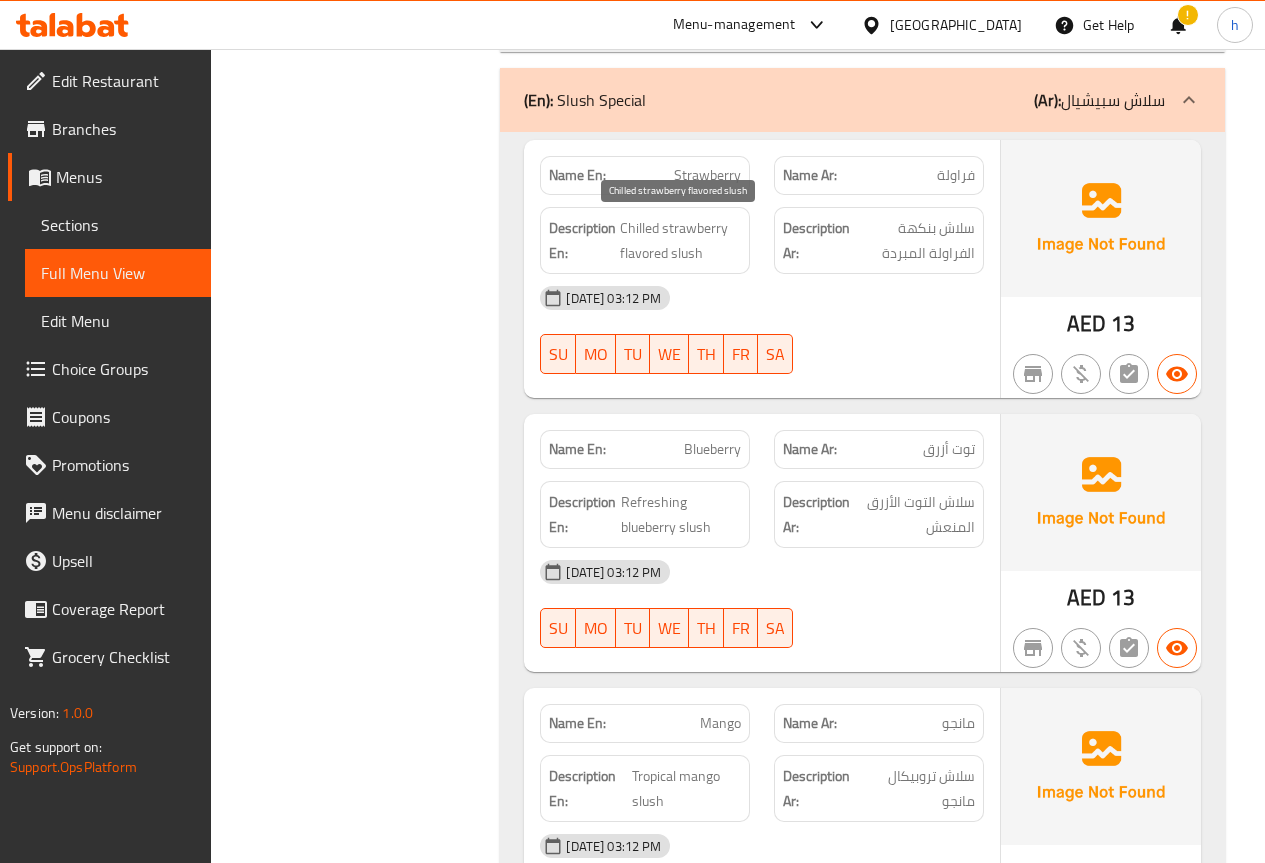
click at [634, 232] on span "Chilled strawberry flavored slush" at bounding box center [680, 240] width 121 height 49
copy span "Chilled"
click at [887, 317] on div "[DATE] 03:12 PM" at bounding box center [762, 298] width 468 height 48
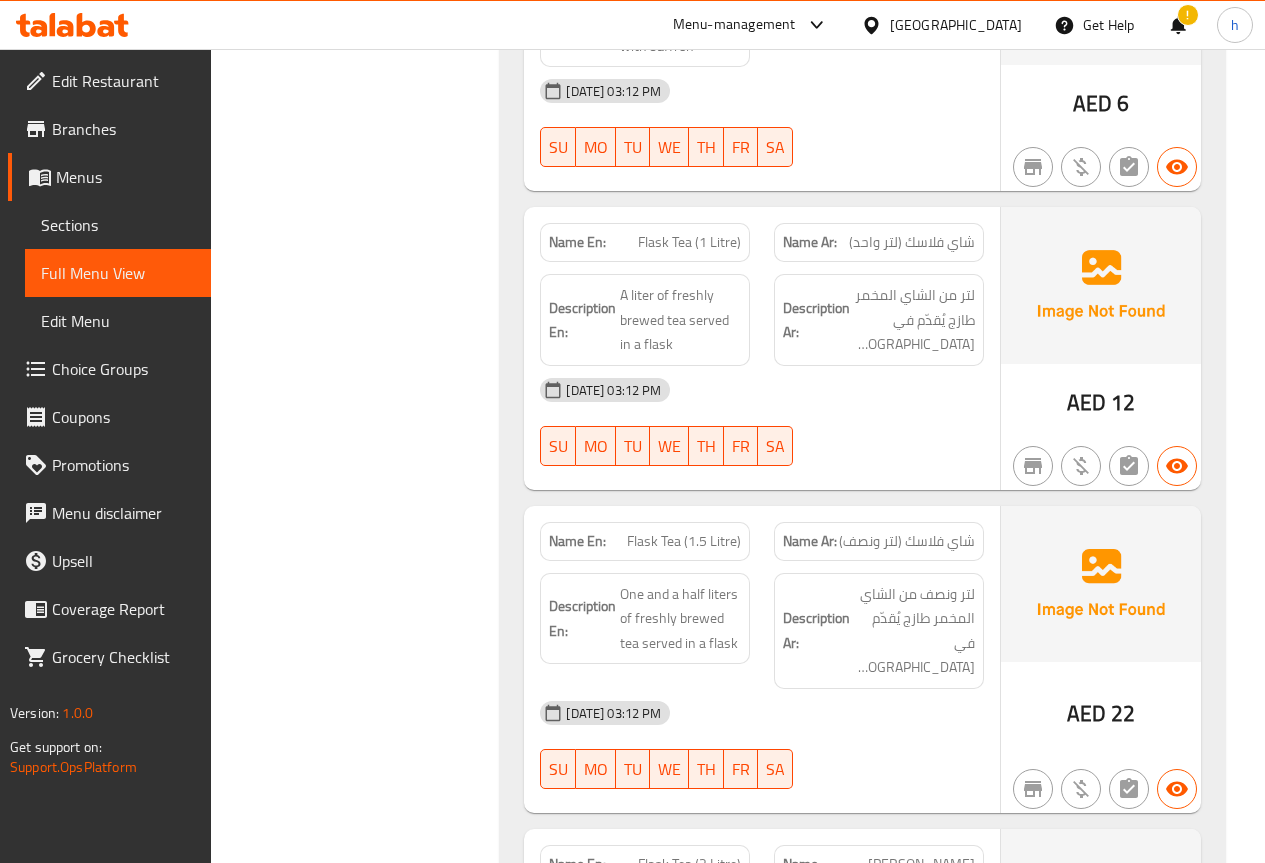
scroll to position [6698, 0]
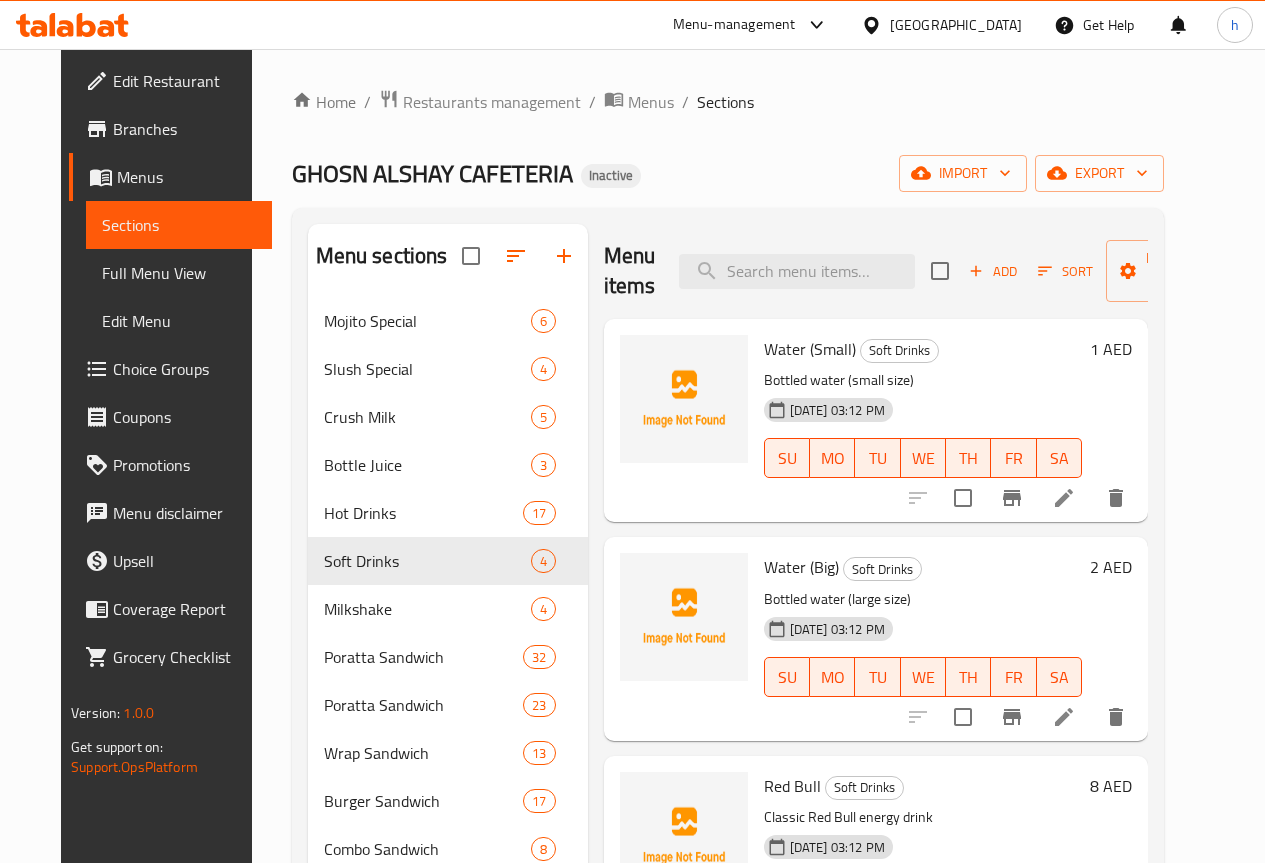
scroll to position [150, 0]
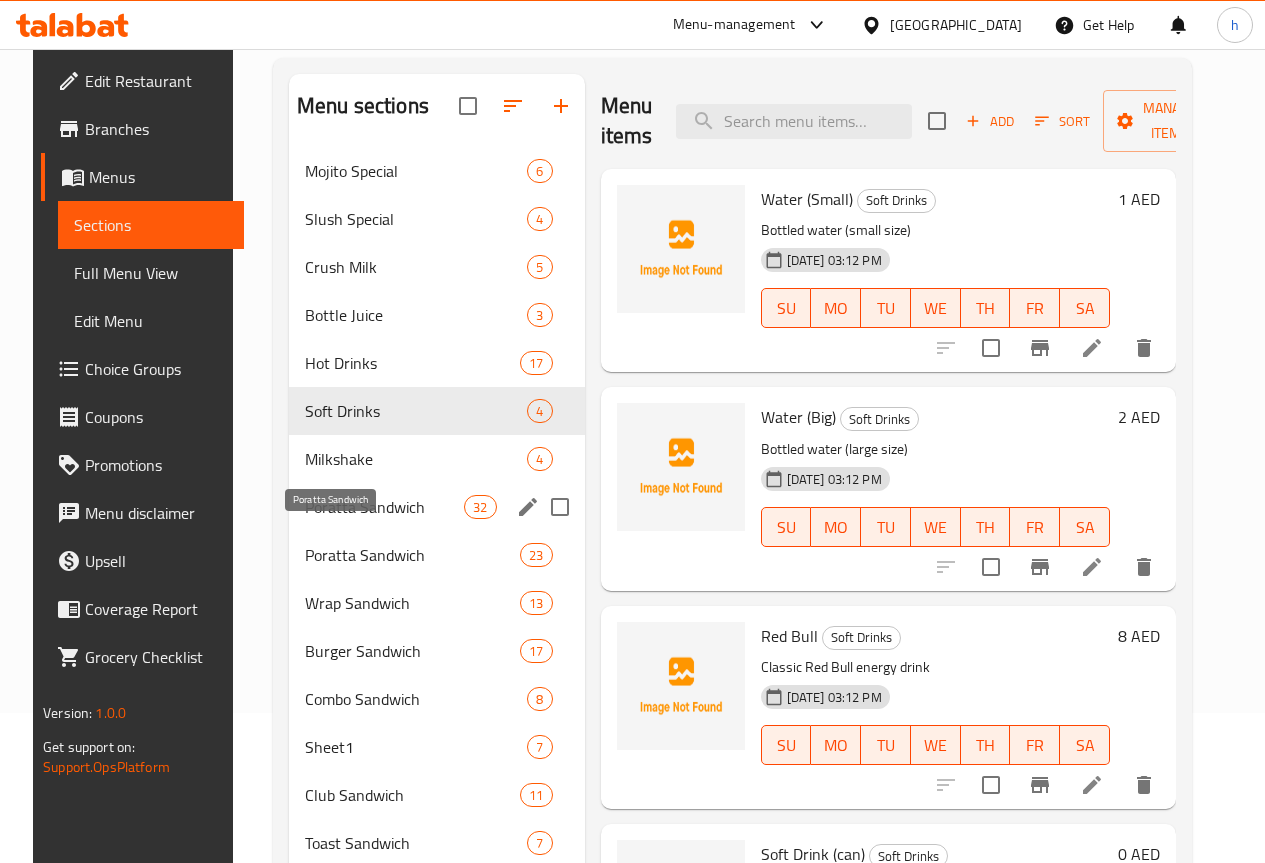
click at [329, 519] on span "Poratta Sandwich" at bounding box center [384, 507] width 159 height 24
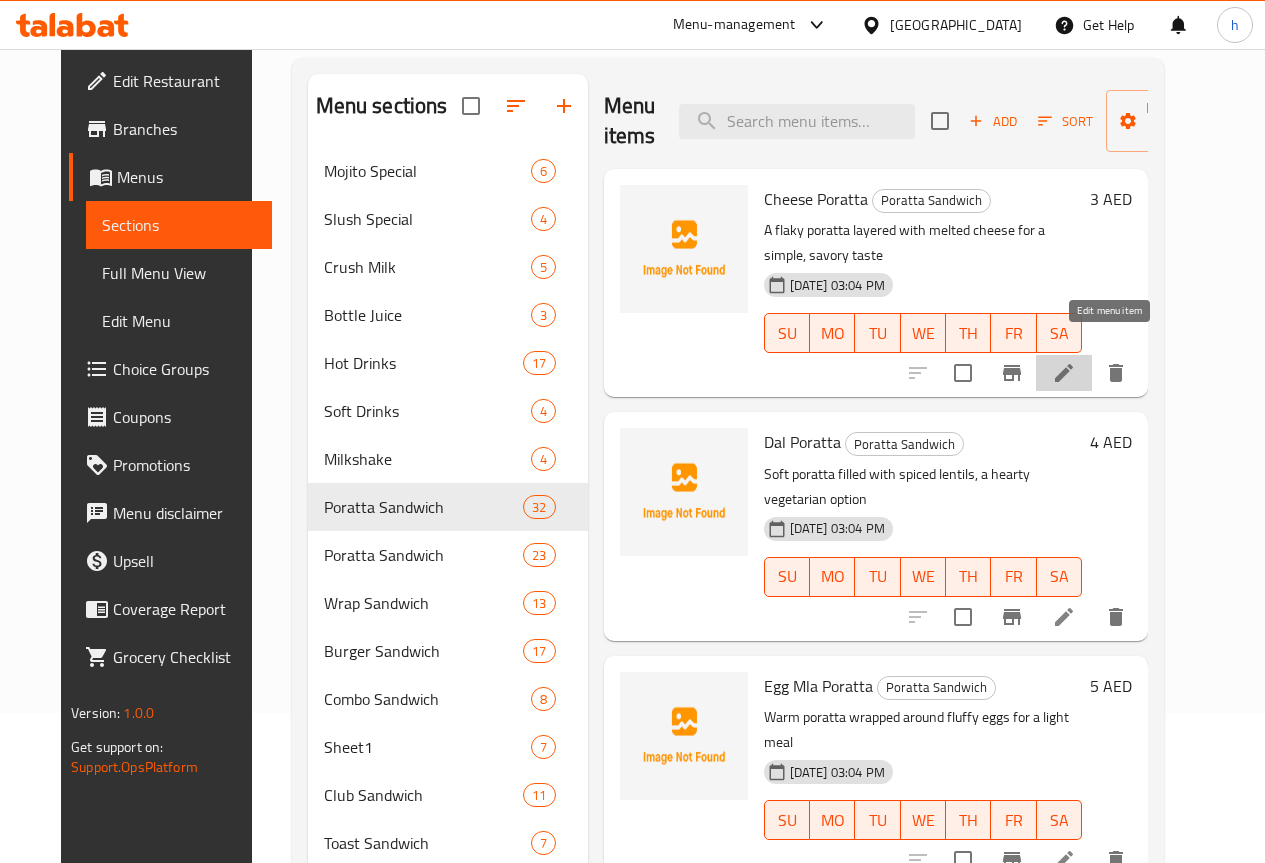
click at [1076, 361] on icon at bounding box center [1064, 373] width 24 height 24
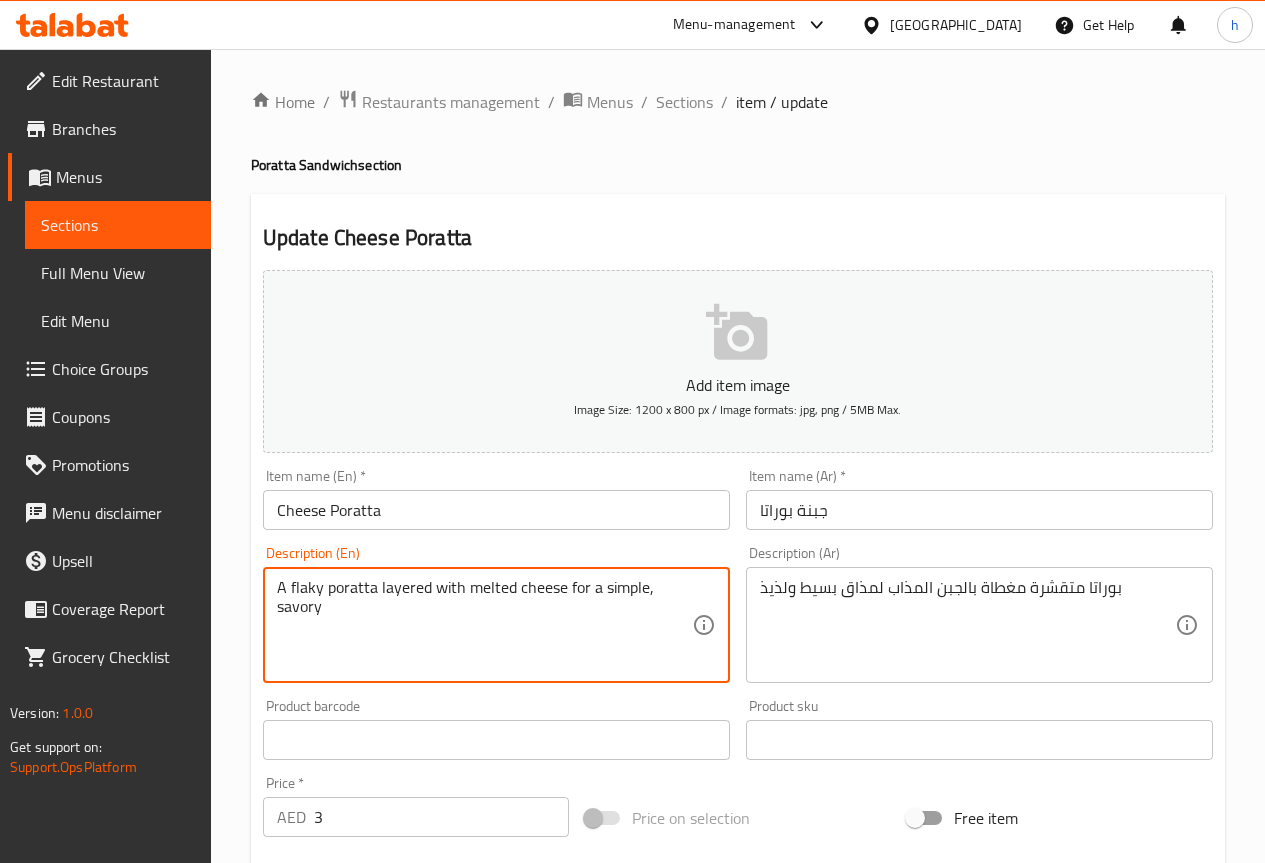
type textarea "A flaky poratta layered with melted cheese for a simple, savory"
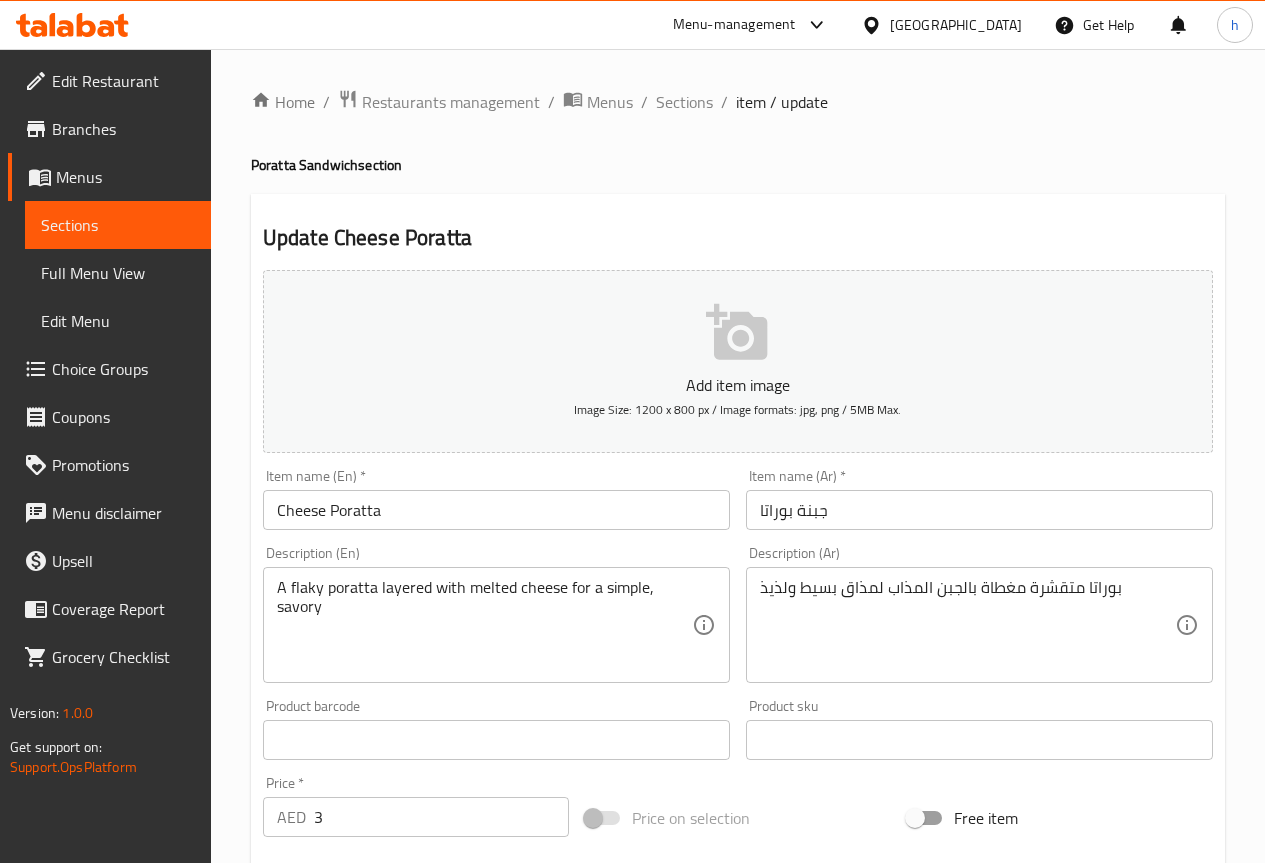
click at [305, 593] on textarea "A flaky poratta layered with melted cheese for a simple, savory" at bounding box center [484, 625] width 415 height 95
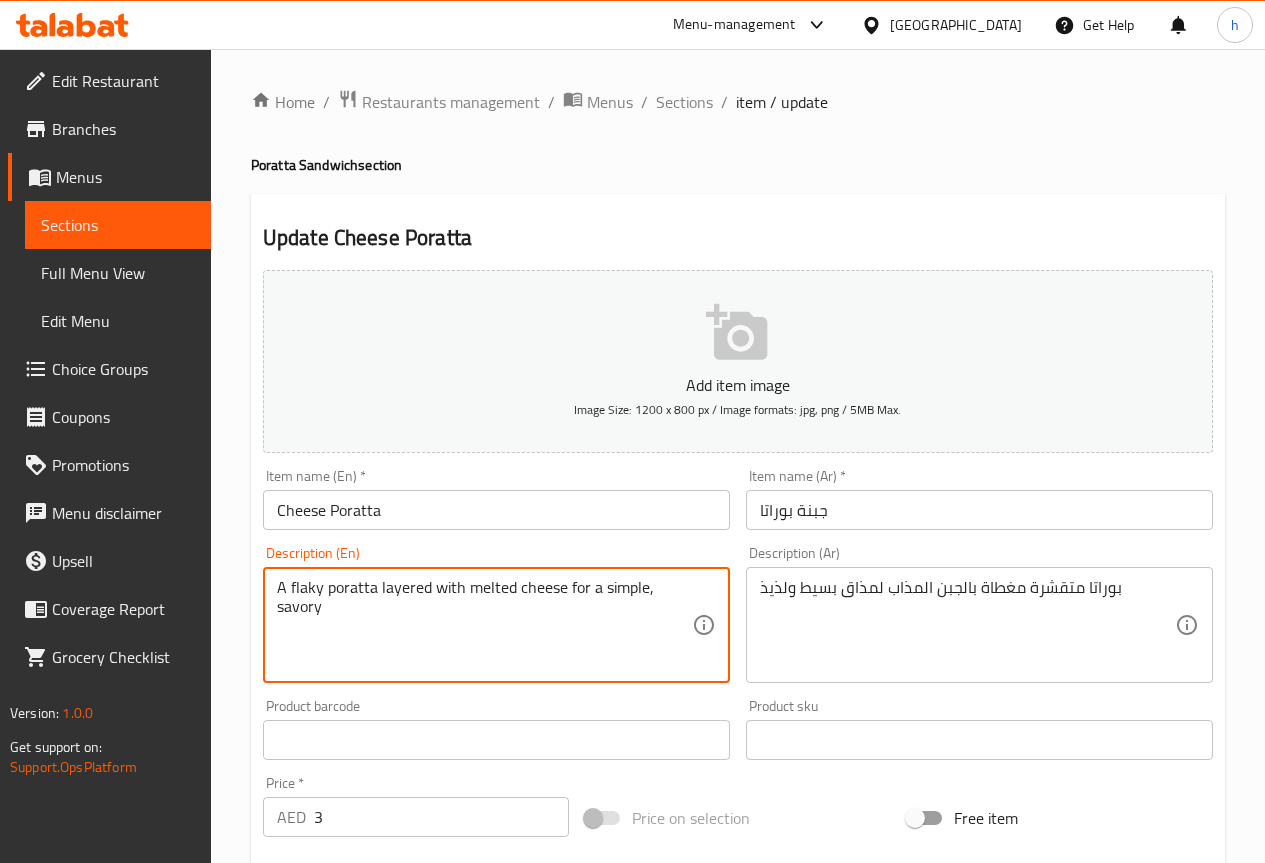
click at [305, 593] on textarea "A flaky poratta layered with melted cheese for a simple, savory" at bounding box center [484, 625] width 415 height 95
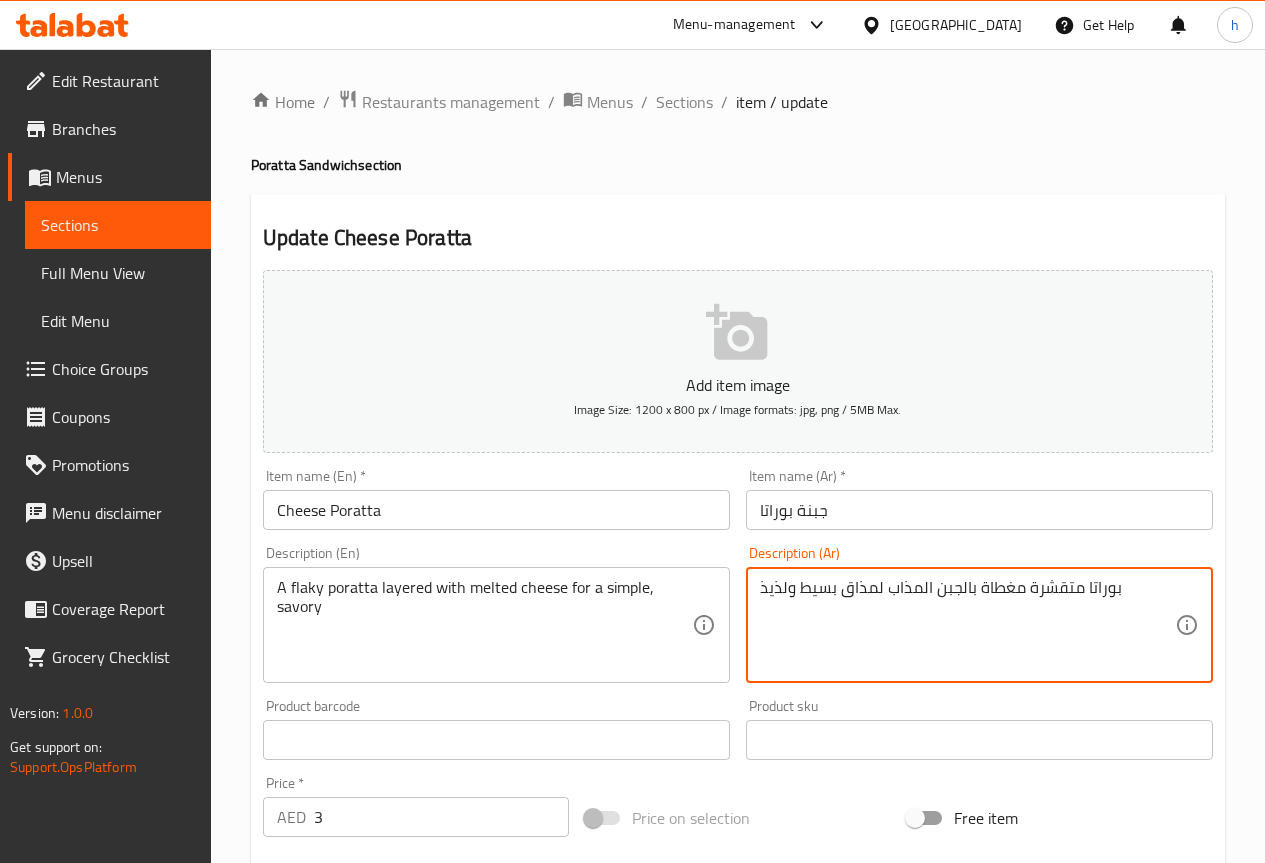
click at [1063, 588] on textarea "بوراتا متقشرة مغطاة بالجبن المذاب لمذاق بسيط ولذيذ" at bounding box center [967, 625] width 415 height 95
click at [1067, 590] on textarea "[PERSON_NAME] مغطاة بالجبن المذاب لمذاق بسيط ولذيذ" at bounding box center [967, 625] width 415 height 95
click at [1032, 587] on textarea "[PERSON_NAME] بطبقات بالجبن المذاب لمذاق بسيط ولذيذ" at bounding box center [967, 625] width 415 height 95
click at [1035, 587] on textarea "[PERSON_NAME] بطبقات بالجبن المذاب لمذاق بسيط ولذيذ" at bounding box center [967, 625] width 415 height 95
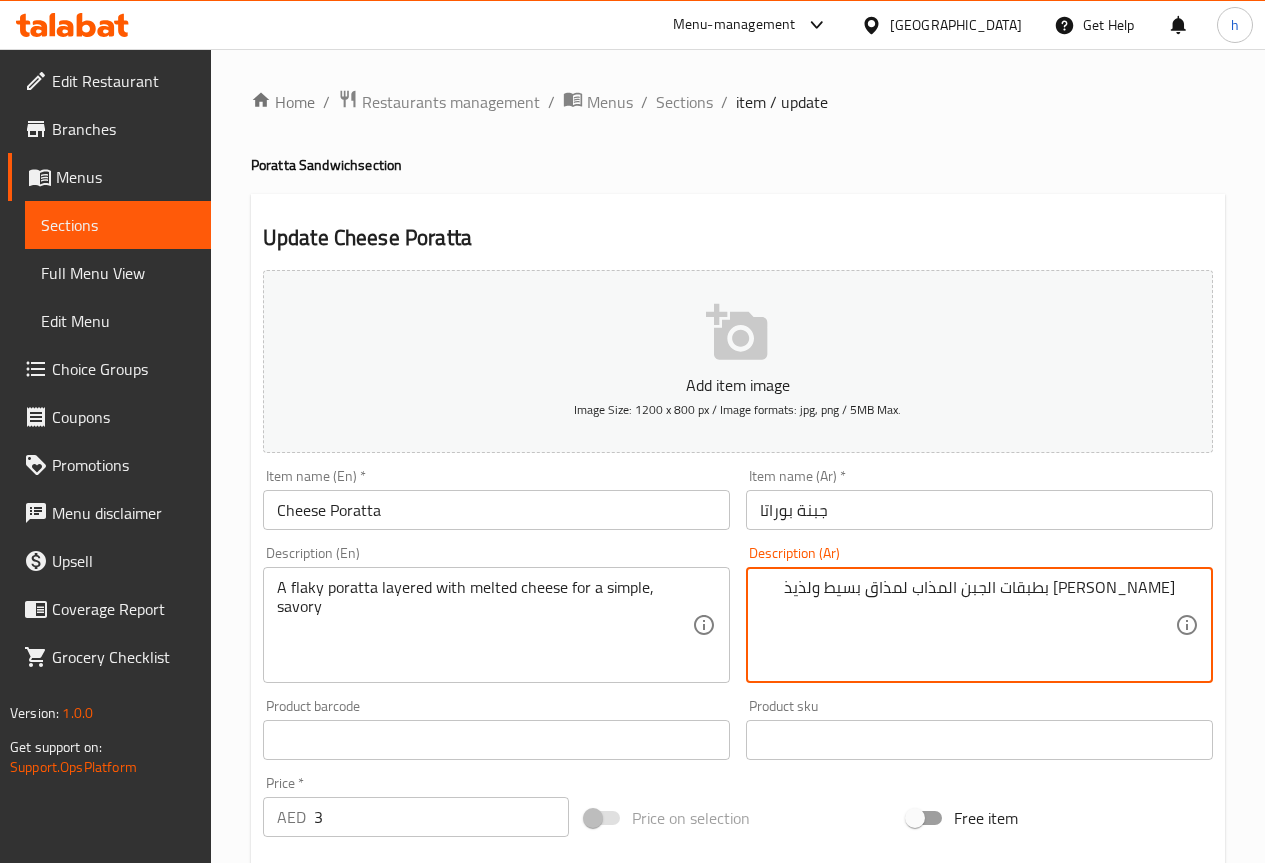
click at [826, 587] on textarea "[PERSON_NAME] بطبقات الجبن المذاب لمذاق بسيط ولذيذ" at bounding box center [967, 625] width 415 height 95
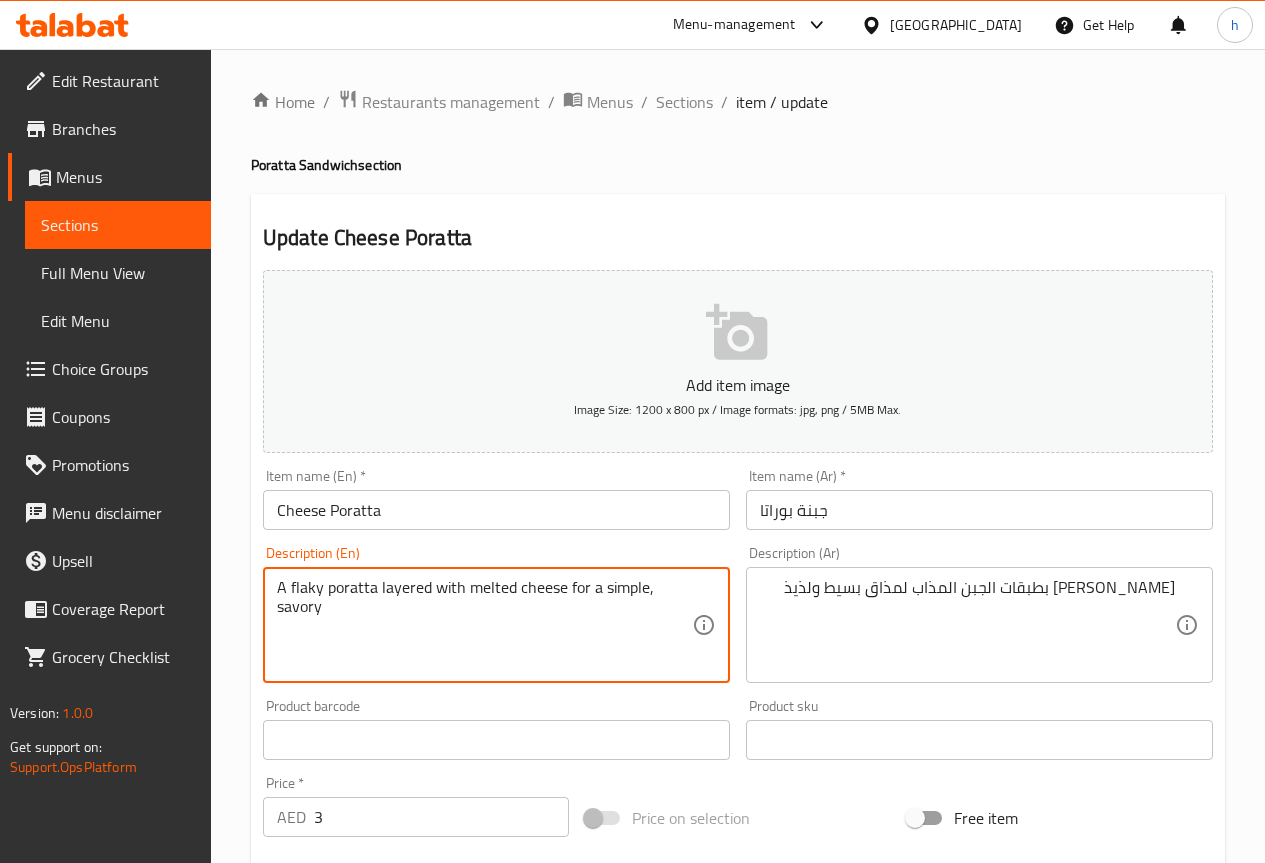
click at [289, 609] on textarea "A flaky poratta layered with melted cheese for a simple, savory" at bounding box center [484, 625] width 415 height 95
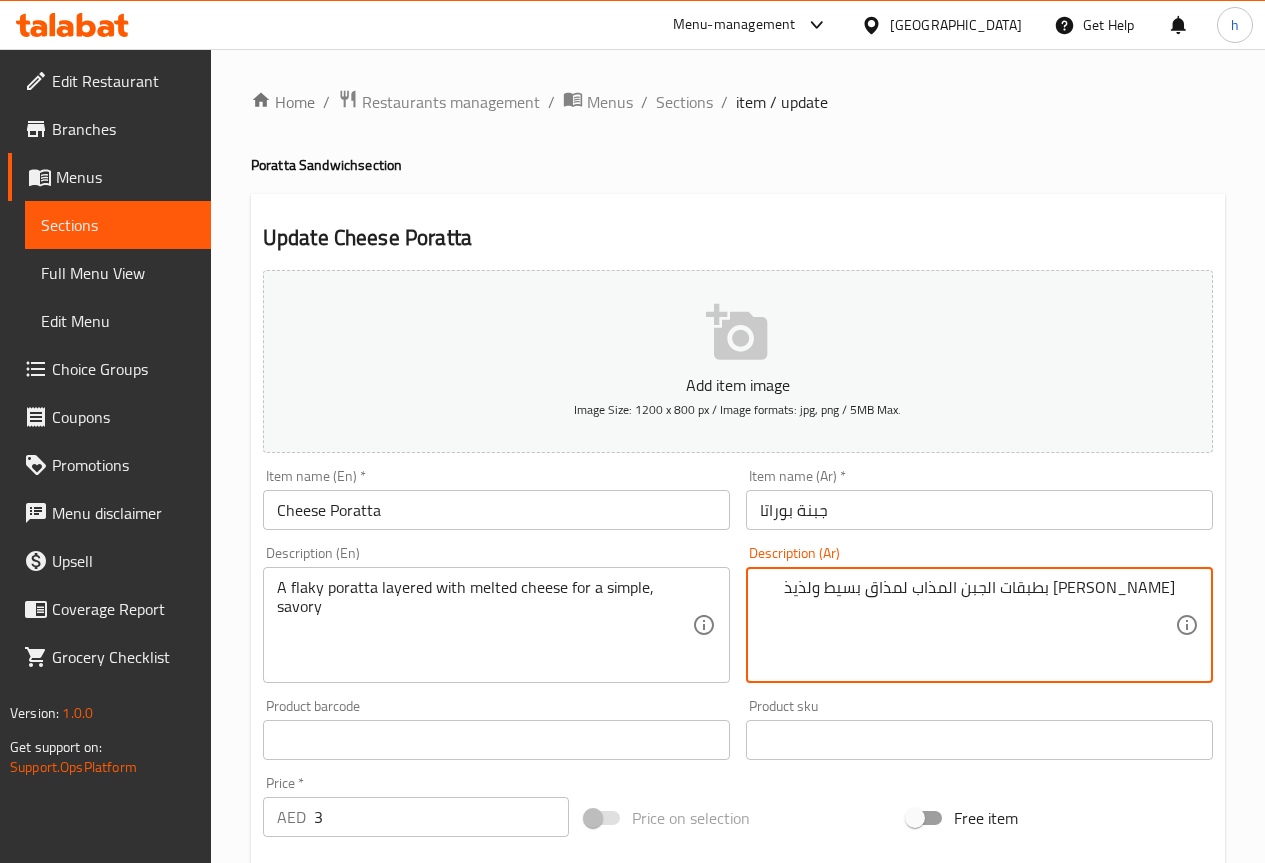
click at [847, 588] on textarea "[PERSON_NAME] بطبقات الجبن المذاب لمذاق بسيط ولذيذ" at bounding box center [967, 625] width 415 height 95
paste textarea "الح"
click at [862, 586] on textarea "[PERSON_NAME] بطبقات الجبن المذاب لمذاق بسيط مالح" at bounding box center [967, 625] width 415 height 95
click at [905, 589] on textarea "[PERSON_NAME] بطبقات الجبن المذاب لمذاق بسيط ومالح" at bounding box center [967, 625] width 415 height 95
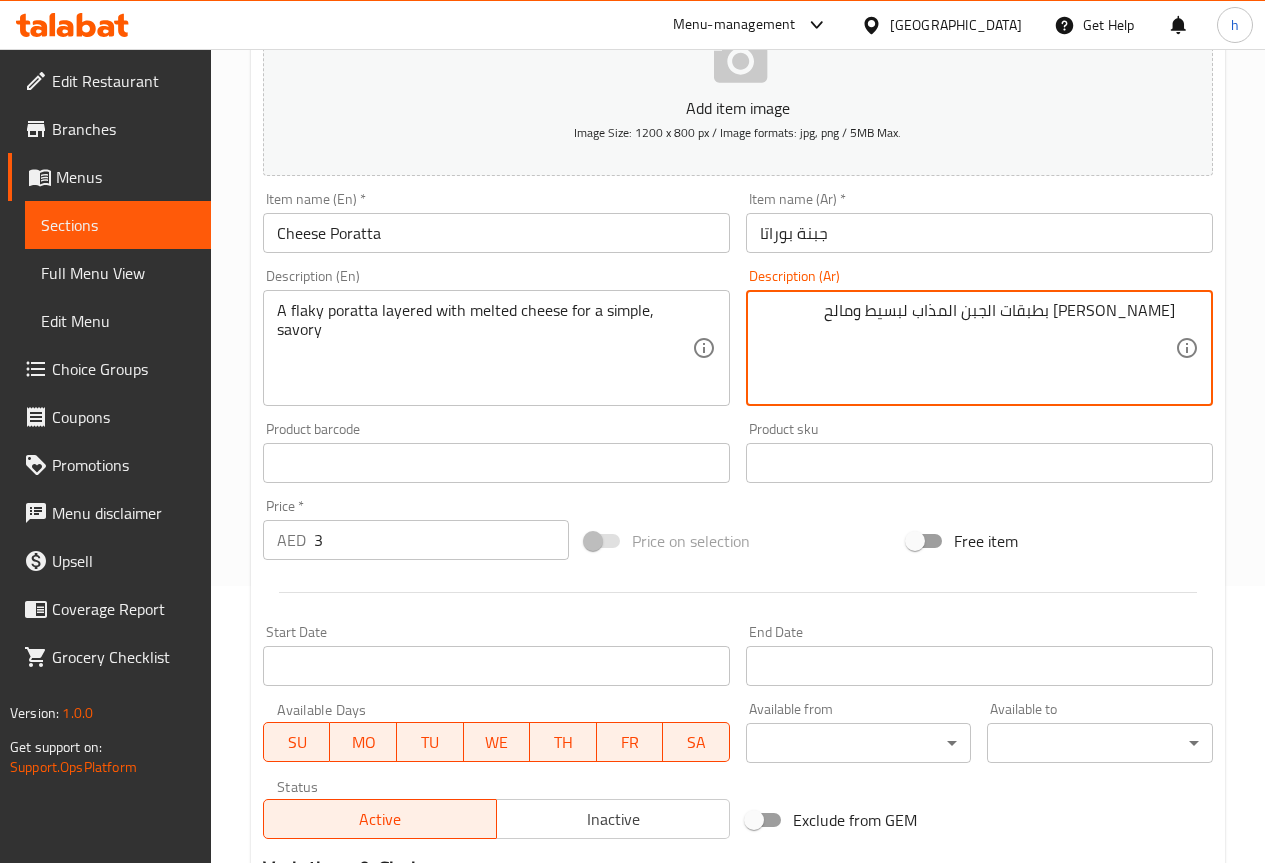
scroll to position [250, 0]
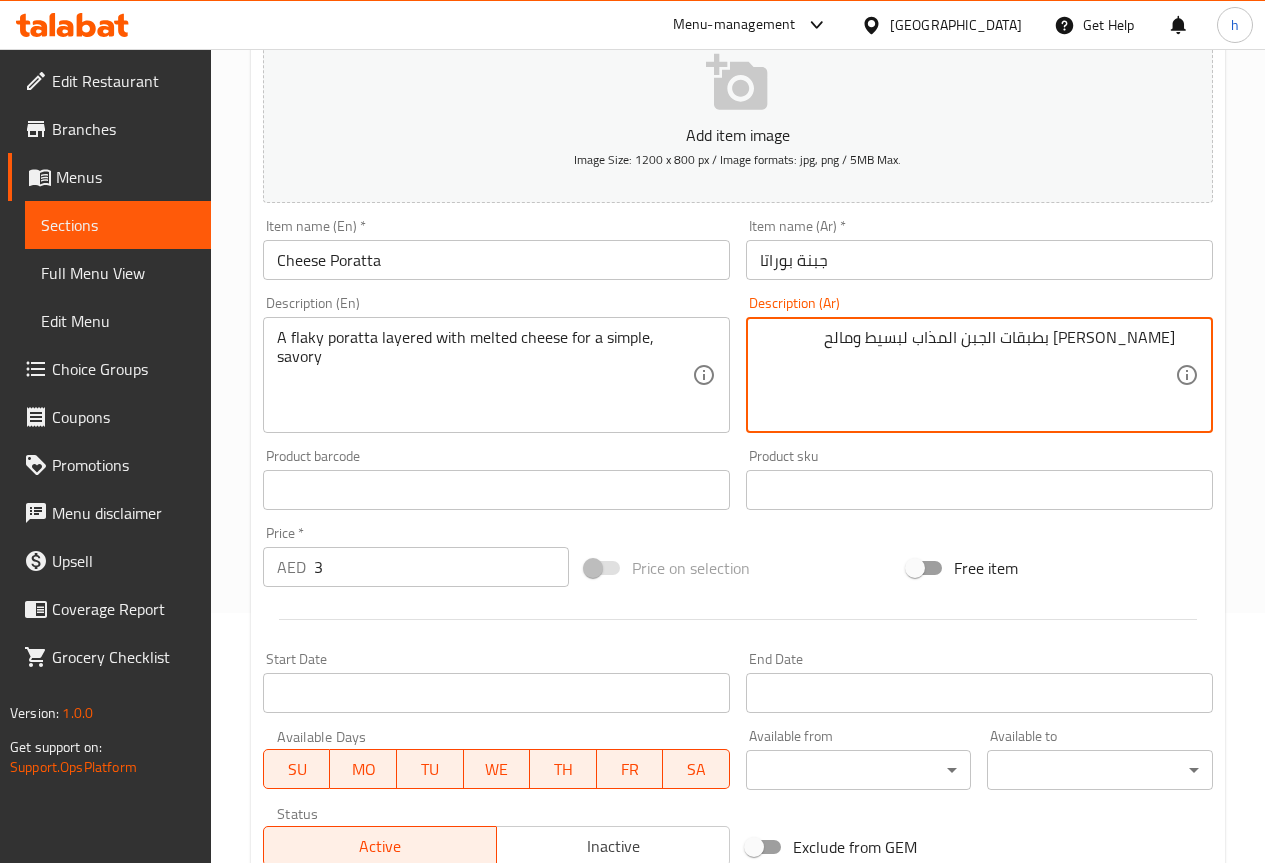
type textarea "[PERSON_NAME] بطبقات الجبن المذاب لبسيط ومالح"
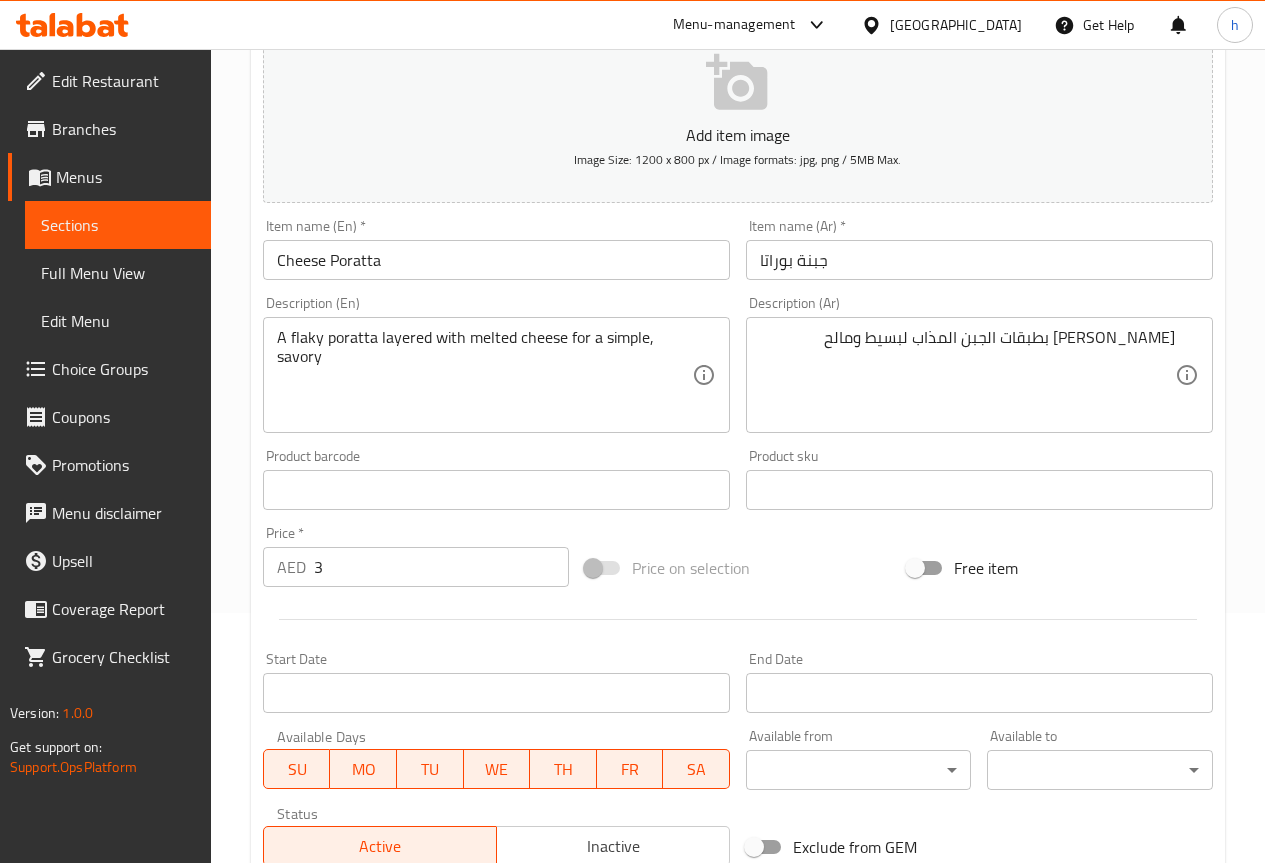
click at [101, 224] on span "Sections" at bounding box center [118, 225] width 154 height 24
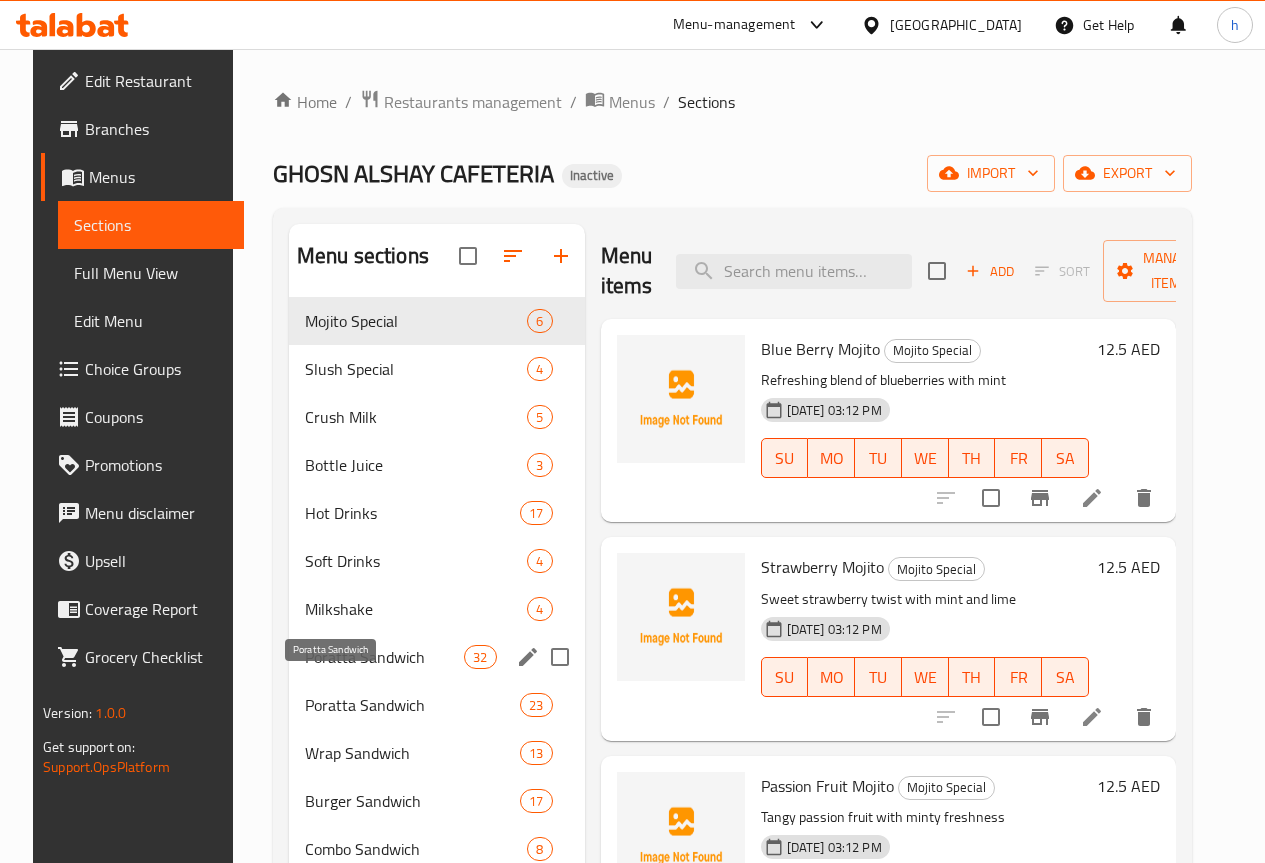
click at [335, 669] on span "Poratta Sandwich" at bounding box center [384, 657] width 159 height 24
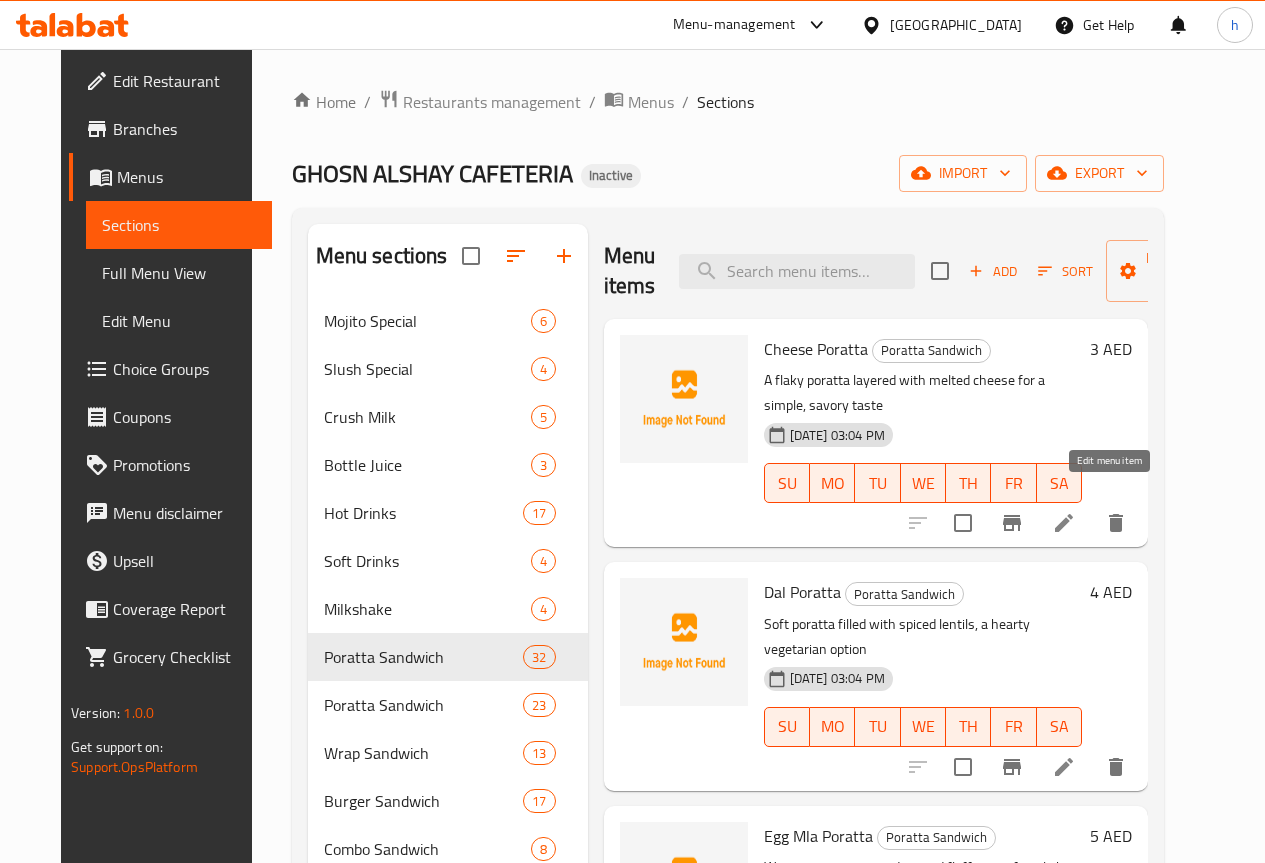
click at [1076, 511] on icon at bounding box center [1064, 523] width 24 height 24
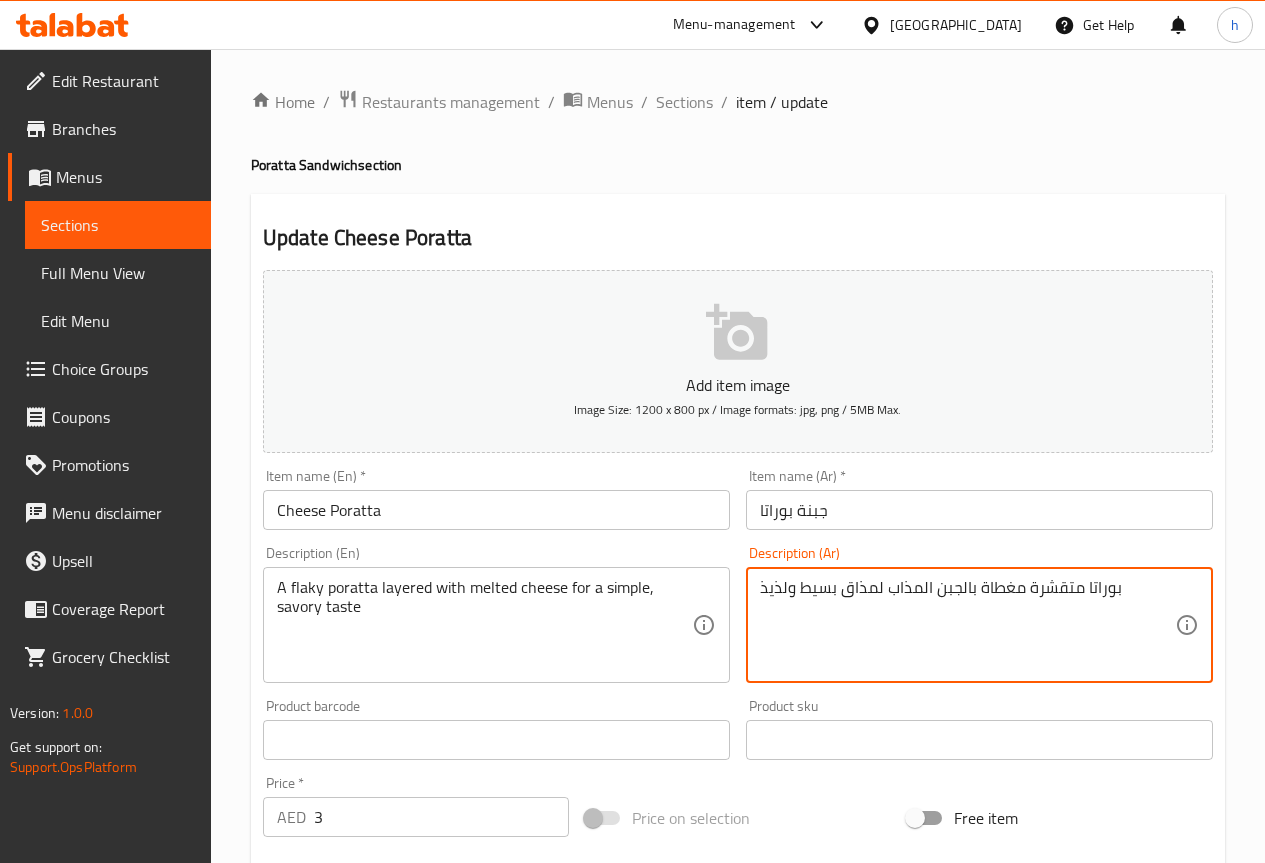
click at [995, 590] on textarea "بوراتا متقشرة مغطاة بالجبن المذاب لمذاق بسيط ولذيذ" at bounding box center [967, 625] width 415 height 95
type textarea "بوراتا متقشرة فلاكي بالجبن المذاب لمذاق بسيط ولذيذ"
click at [52, 232] on span "Sections" at bounding box center [118, 225] width 154 height 24
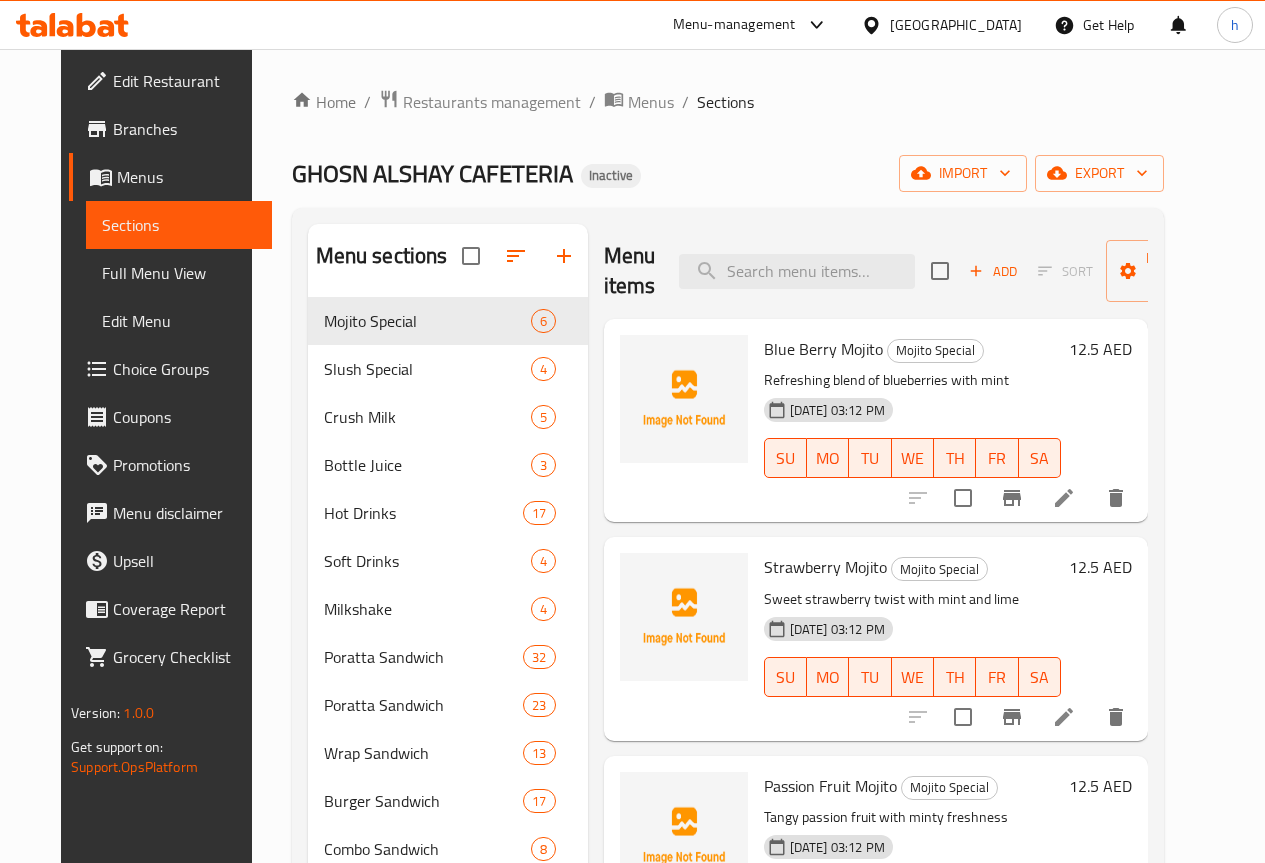
click at [1076, 503] on icon at bounding box center [1064, 498] width 24 height 24
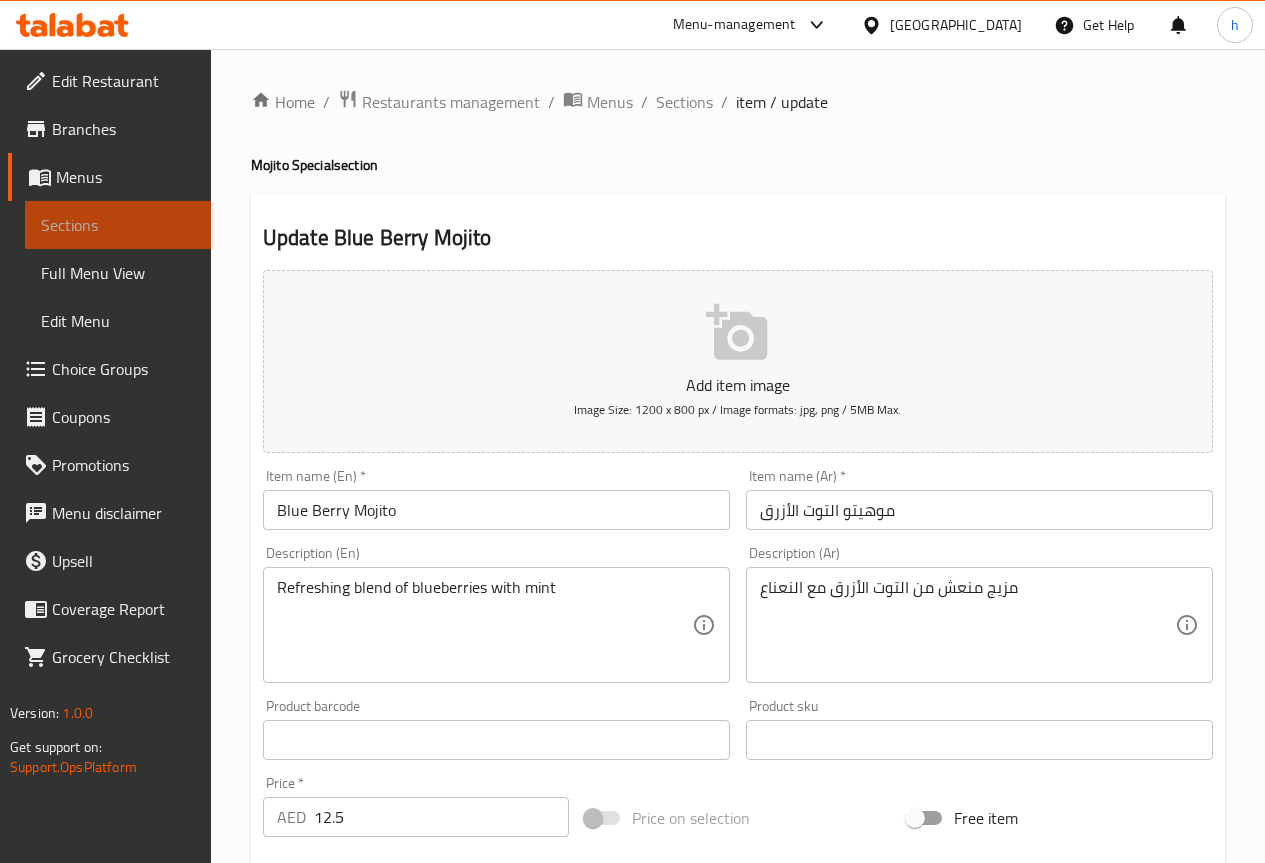
click at [61, 215] on span "Sections" at bounding box center [118, 225] width 154 height 24
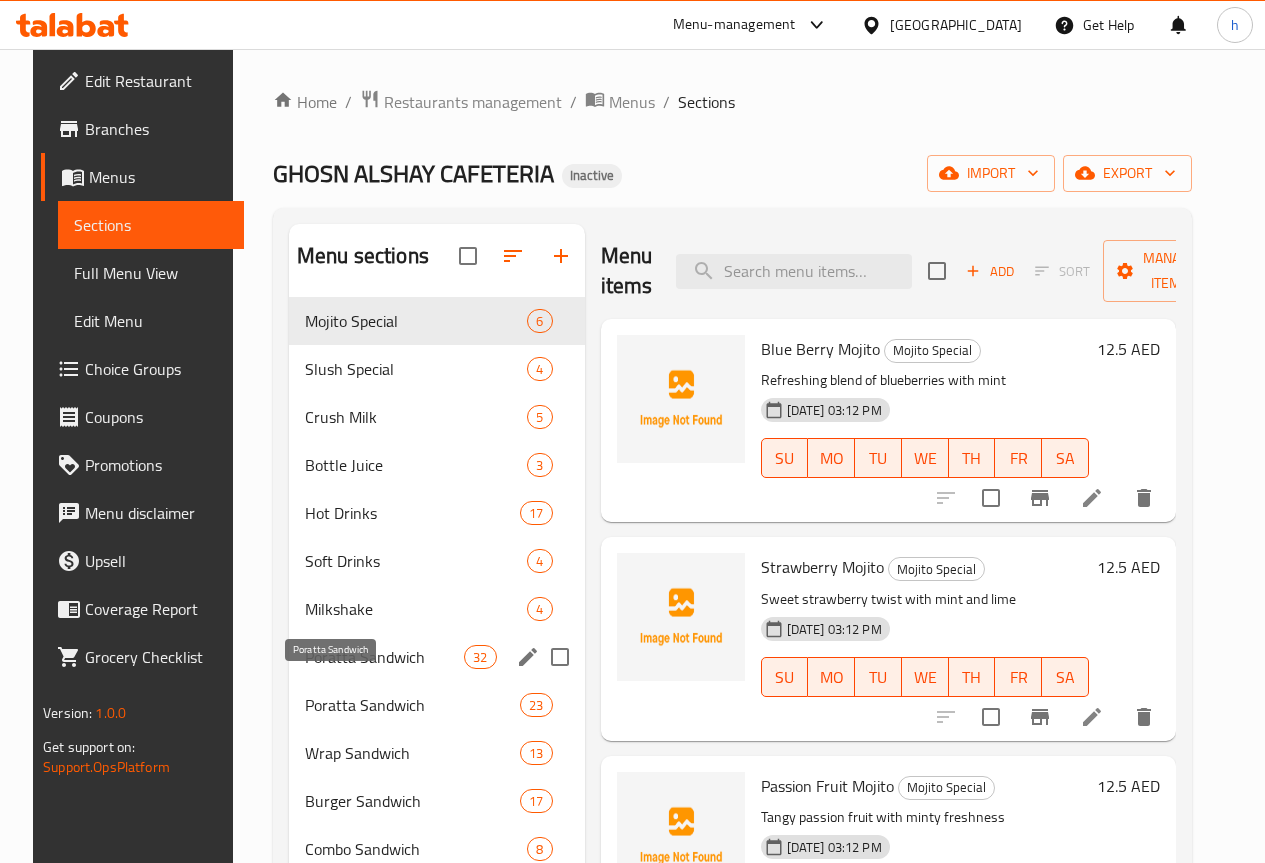
click at [337, 669] on span "Poratta Sandwich" at bounding box center [384, 657] width 159 height 24
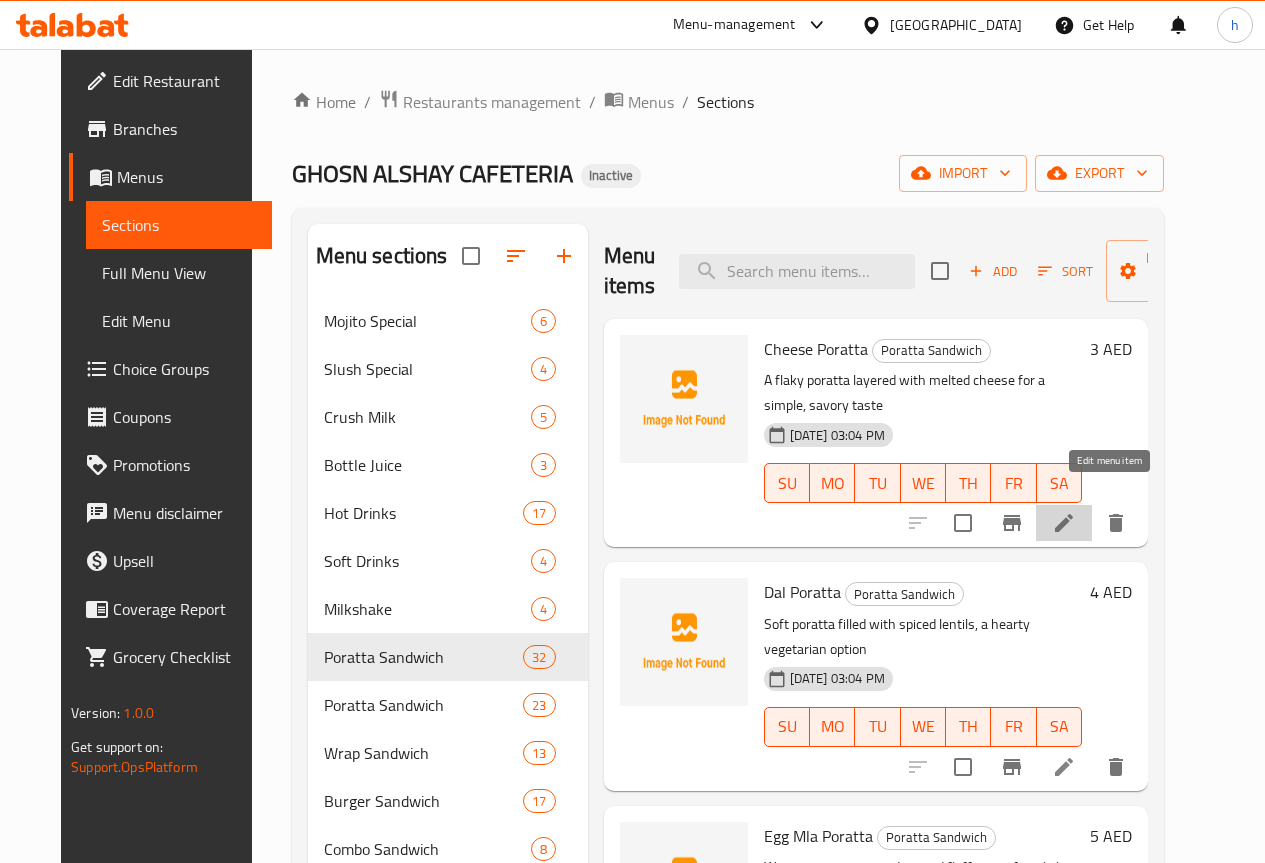
click at [1076, 511] on icon at bounding box center [1064, 523] width 24 height 24
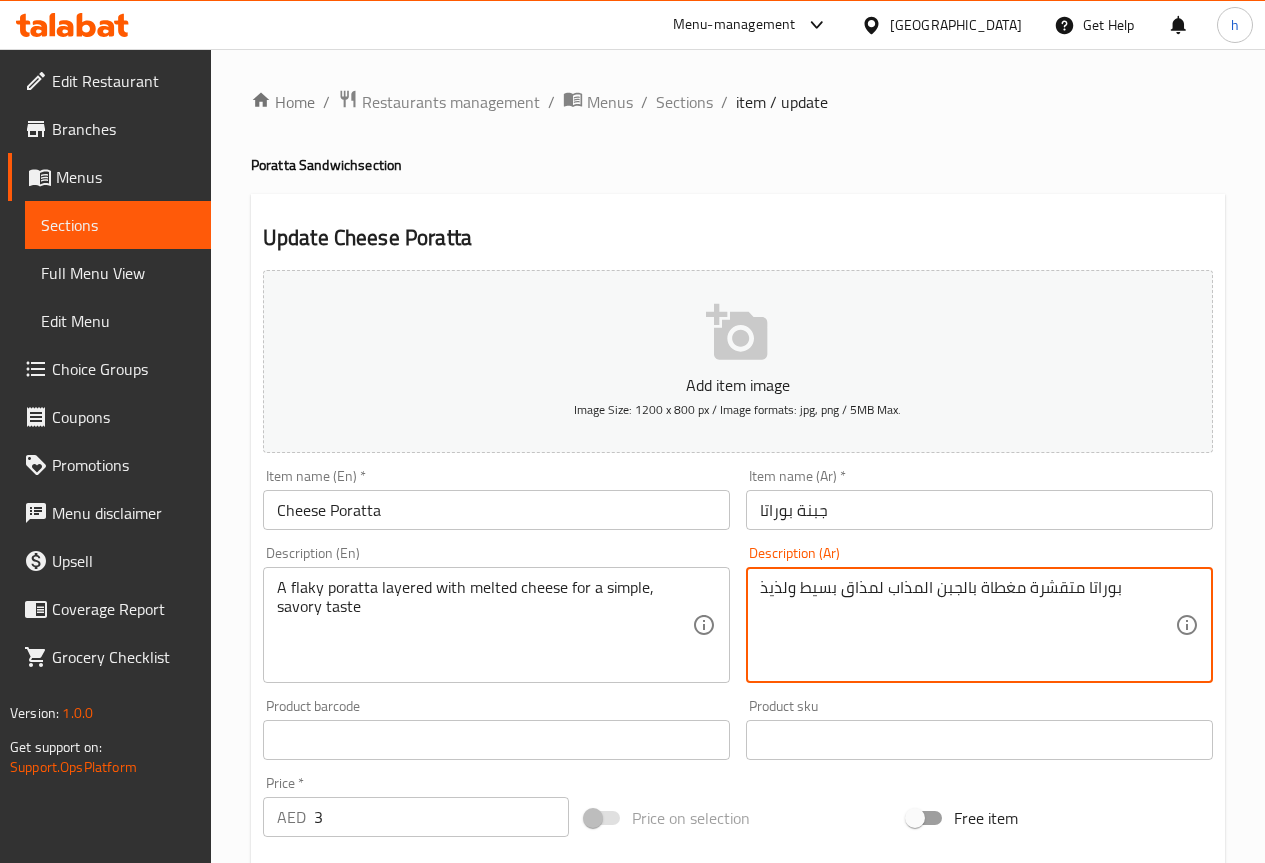
click at [1047, 586] on textarea "بوراتا متقشرة مغطاة بالجبن المذاب لمذاق بسيط ولذيذ" at bounding box center [967, 625] width 415 height 95
click at [985, 587] on textarea "[PERSON_NAME] مغطاة بالجبن المذاب لمذاق بسيط ولذيذ" at bounding box center [967, 625] width 415 height 95
click at [966, 590] on textarea "[PERSON_NAME] بطبقات بالجبن المذاب لمذاق بسيط ولذيذ" at bounding box center [967, 625] width 415 height 95
type textarea "[PERSON_NAME] بطبقات الجبن المذاب لمذاق بسيط ولذيذ"
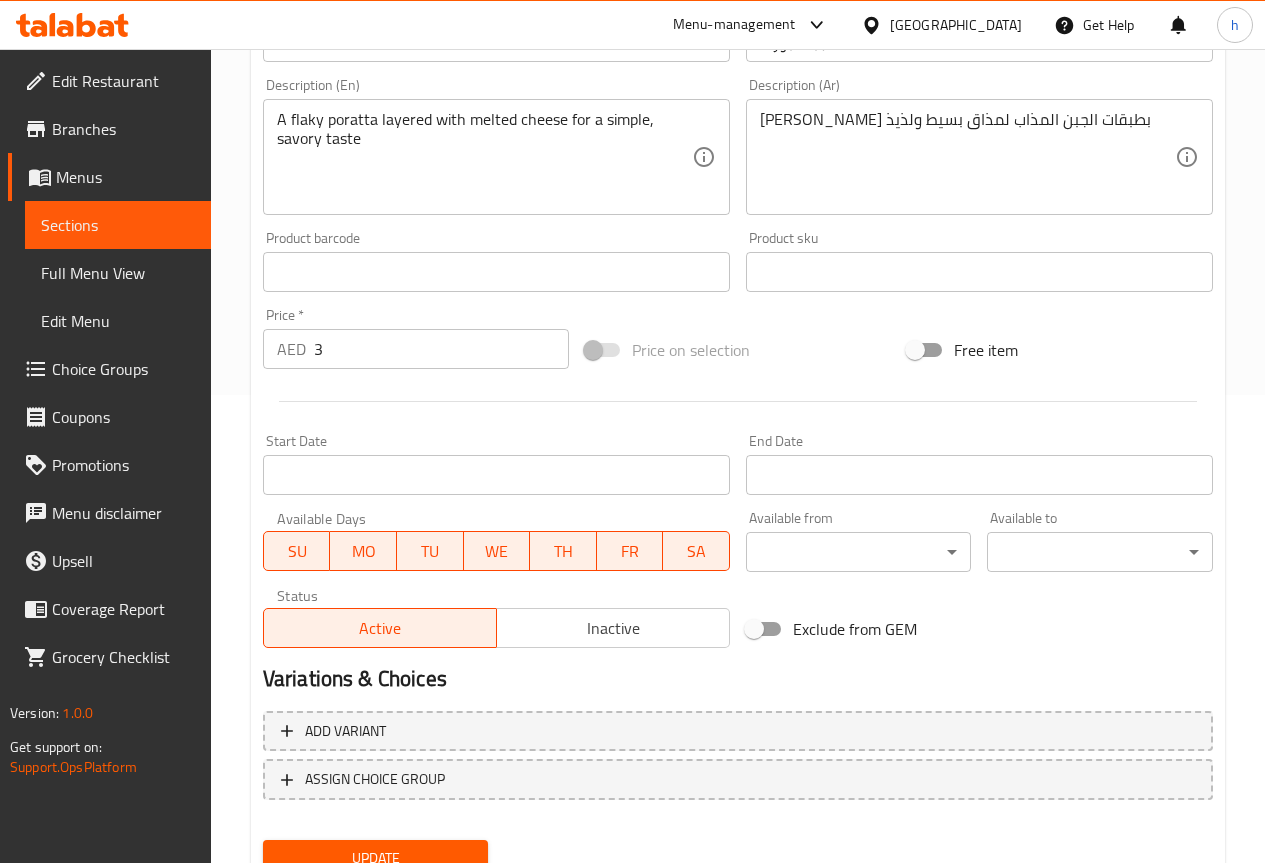
scroll to position [550, 0]
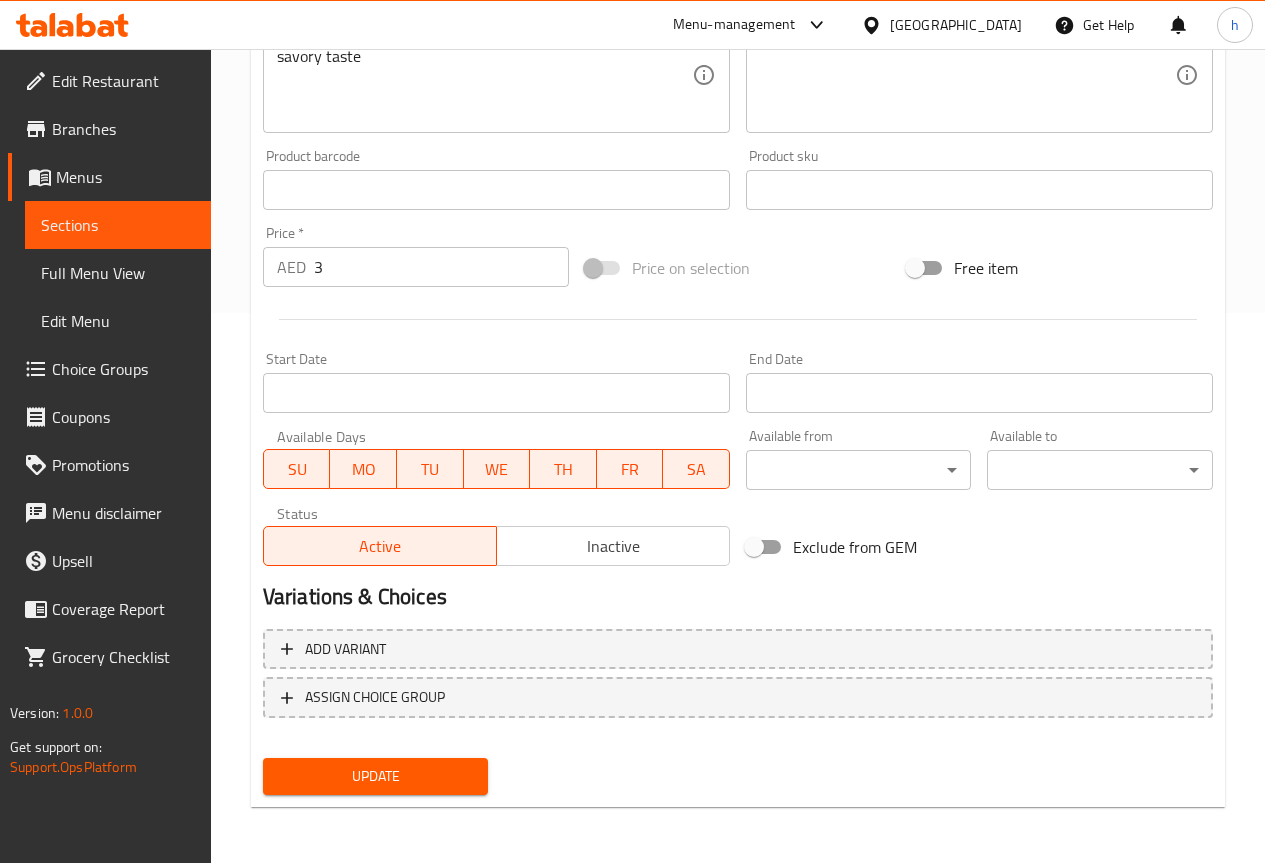
click at [320, 786] on span "Update" at bounding box center [376, 776] width 194 height 25
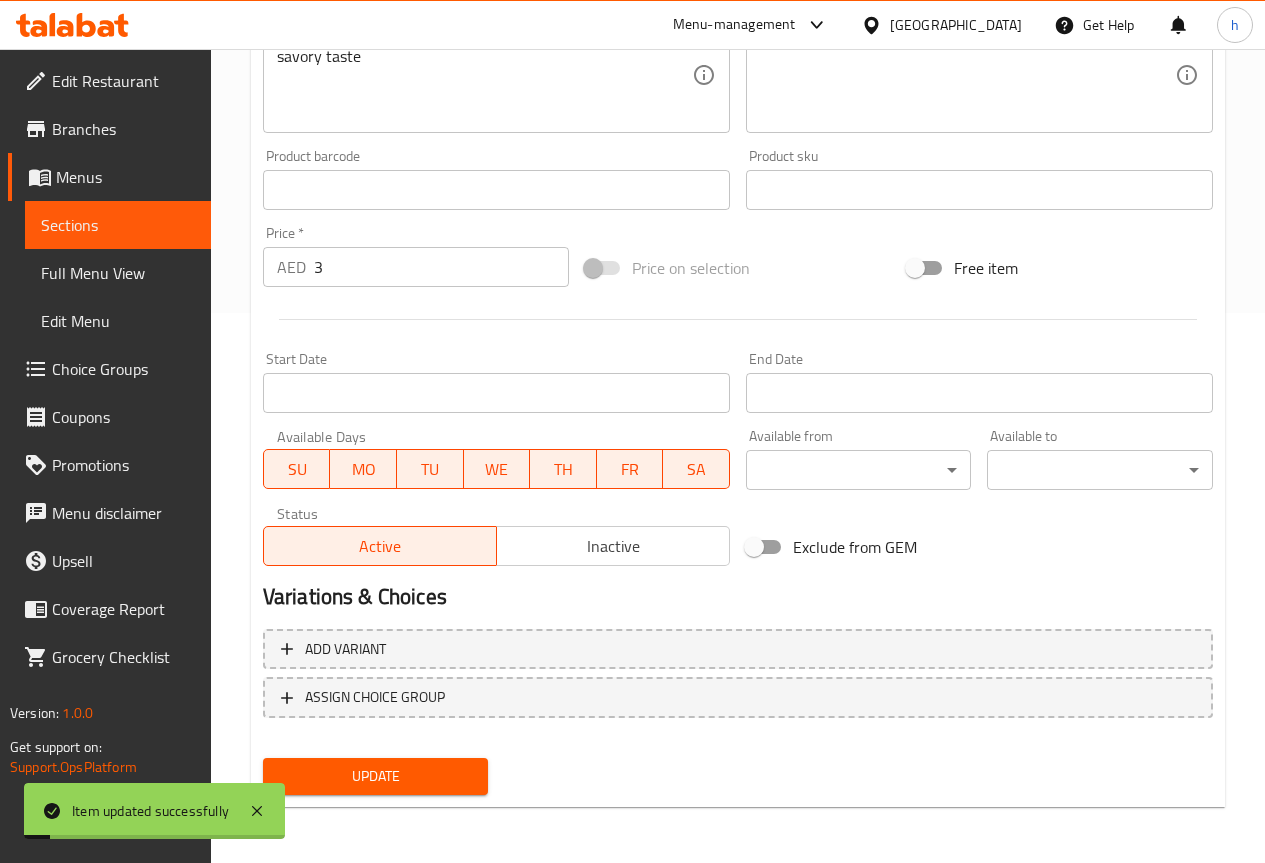
click at [60, 235] on span "Sections" at bounding box center [118, 225] width 154 height 24
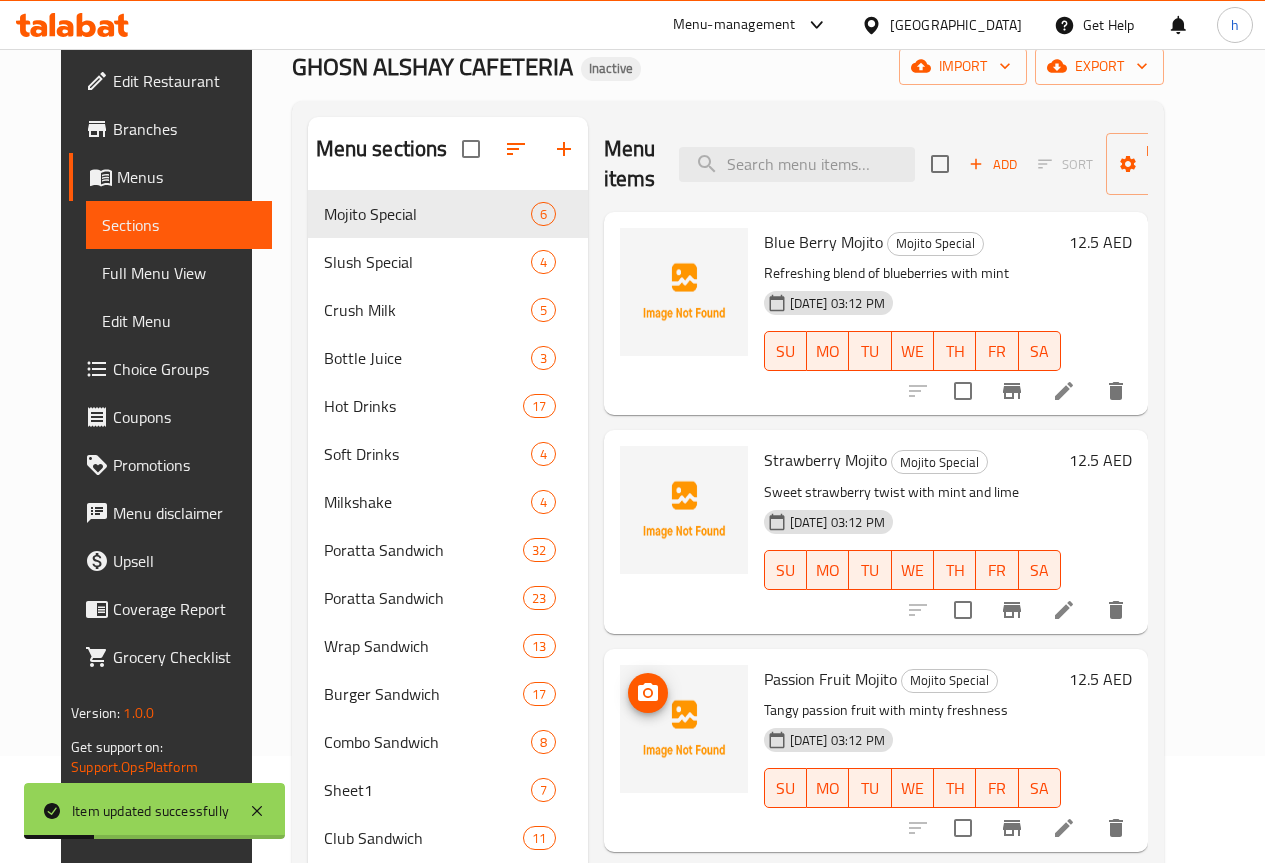
scroll to position [50, 0]
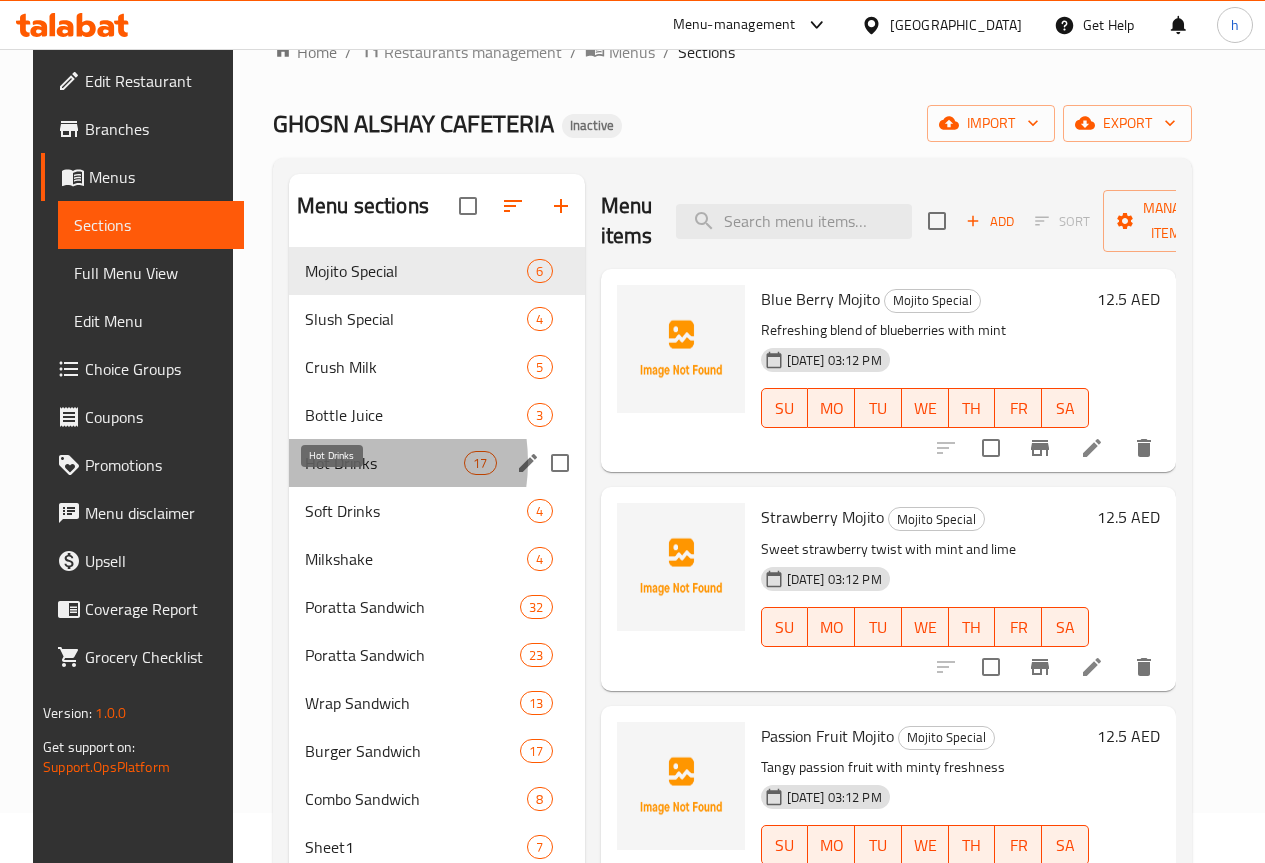
click at [322, 475] on span "Hot Drinks" at bounding box center [384, 463] width 159 height 24
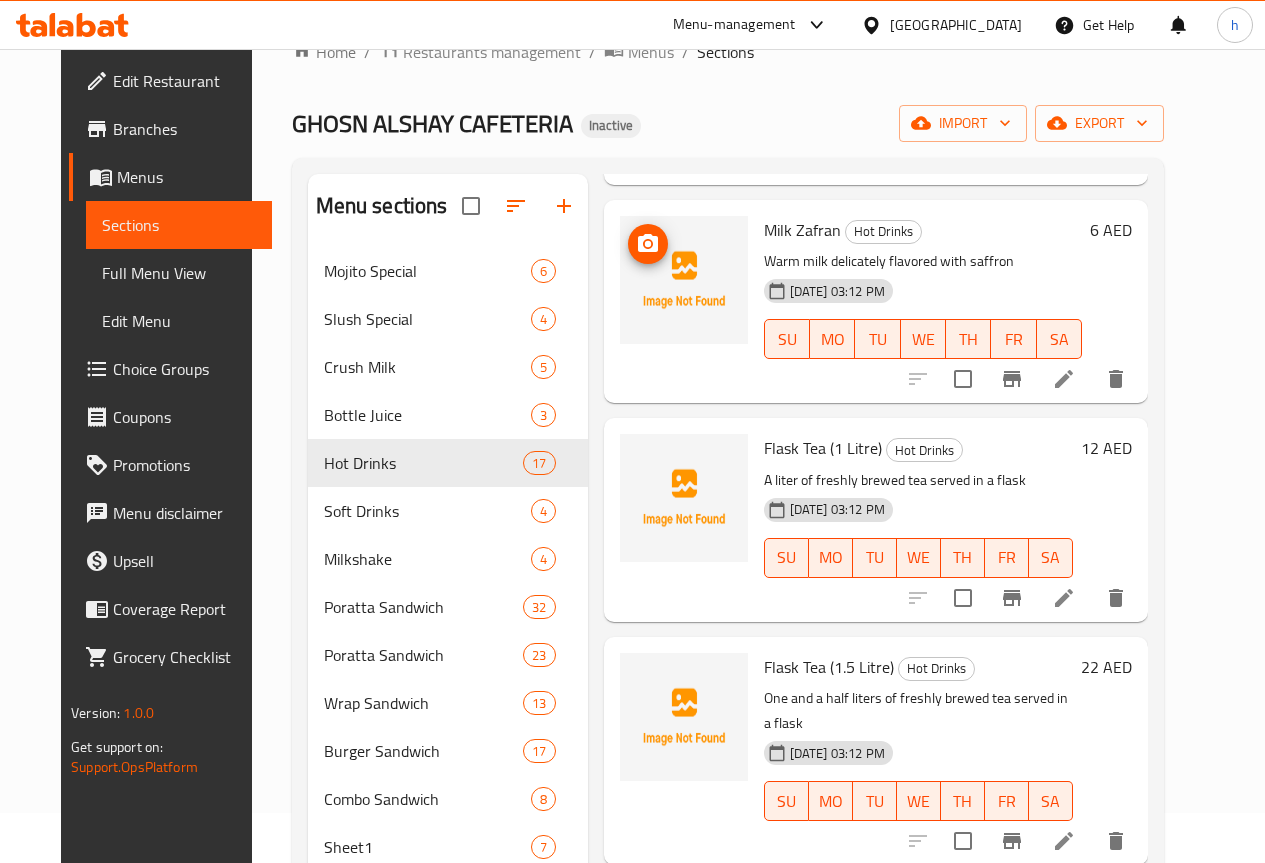
scroll to position [600, 0]
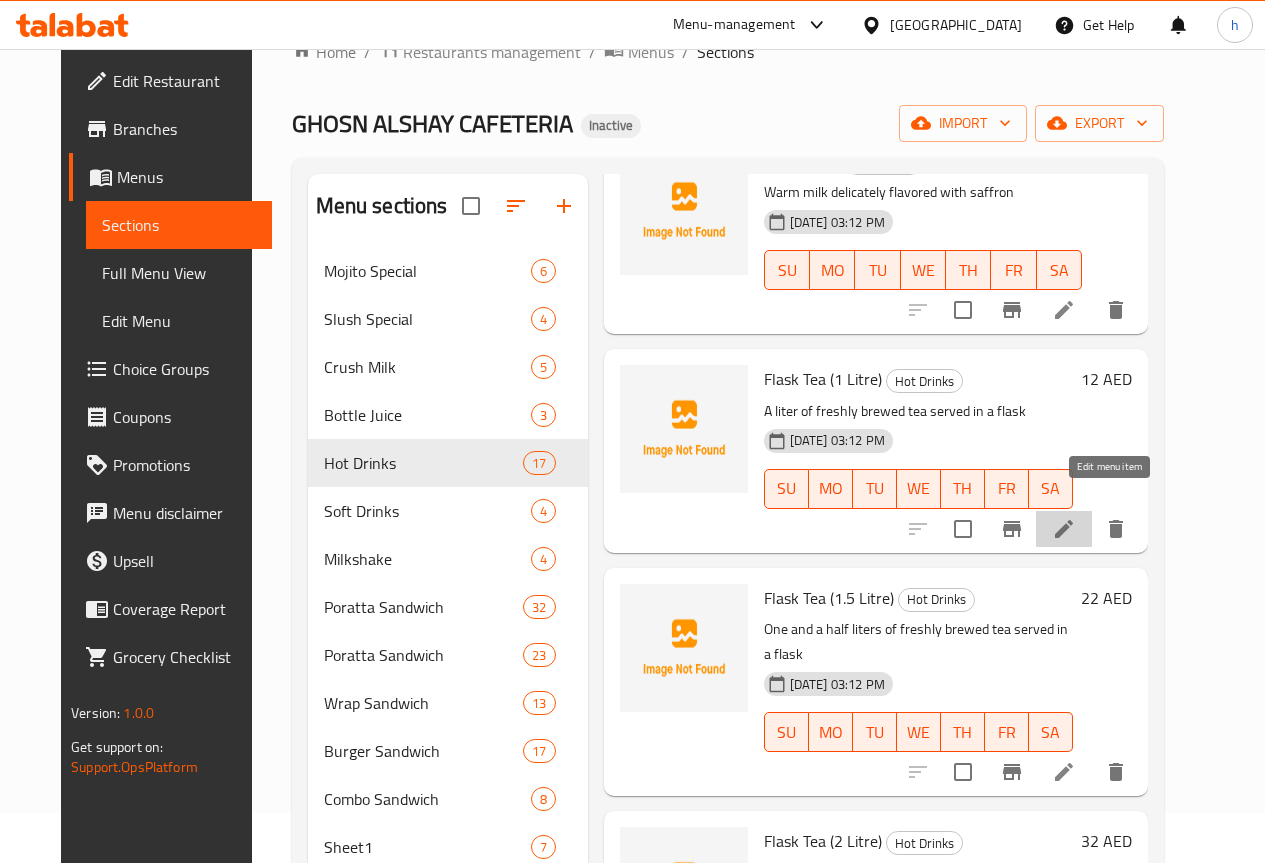
click at [1073, 520] on icon at bounding box center [1064, 529] width 18 height 18
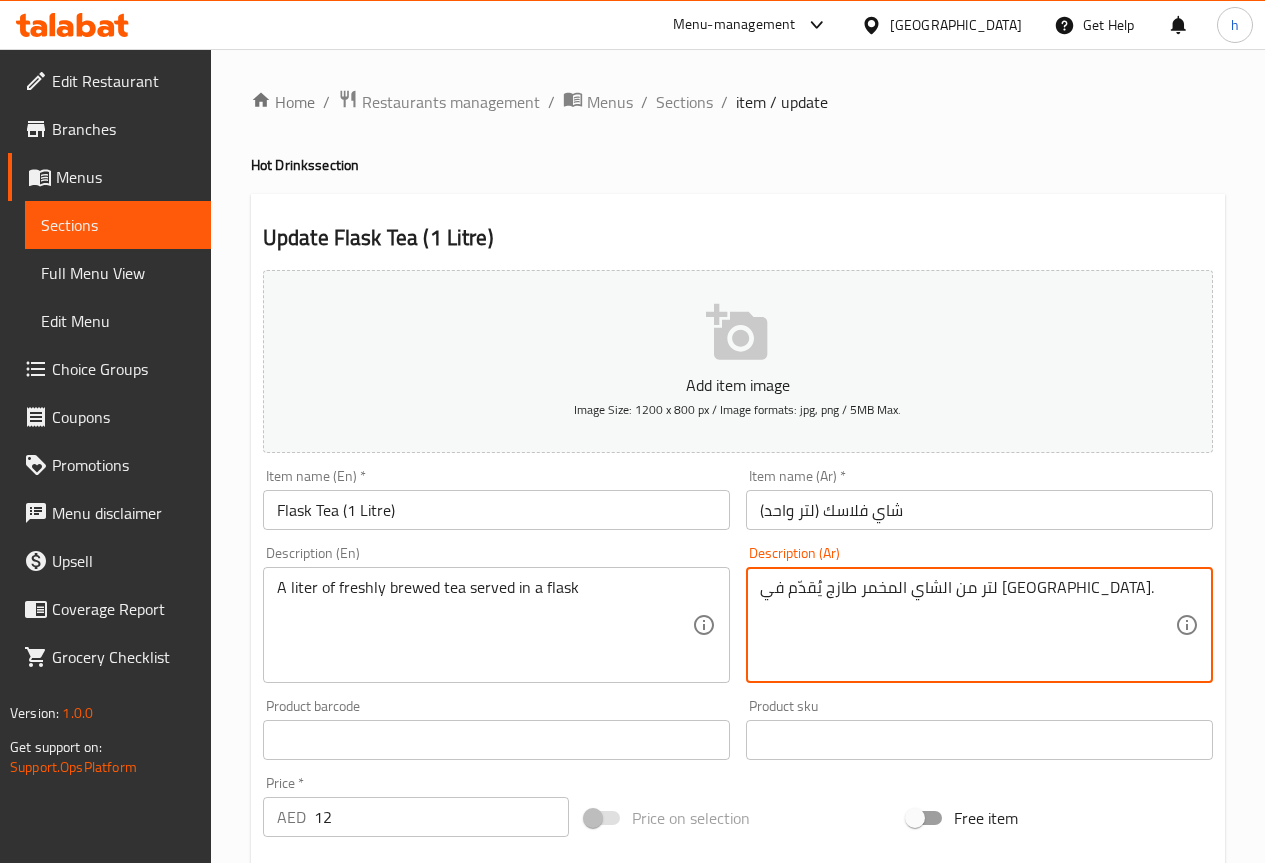
drag, startPoint x: 871, startPoint y: 589, endPoint x: 946, endPoint y: 591, distance: 75.0
click at [837, 648] on textarea "لتر من الشاي المخمر طازج يُقدّم في [GEOGRAPHIC_DATA]." at bounding box center [967, 625] width 415 height 95
drag, startPoint x: 871, startPoint y: 591, endPoint x: 944, endPoint y: 591, distance: 73.0
click at [944, 591] on textarea "لتر من الشاي المخمر طازج يُقدّم في [GEOGRAPHIC_DATA]." at bounding box center [967, 625] width 415 height 95
drag, startPoint x: 872, startPoint y: 586, endPoint x: 962, endPoint y: 581, distance: 90.1
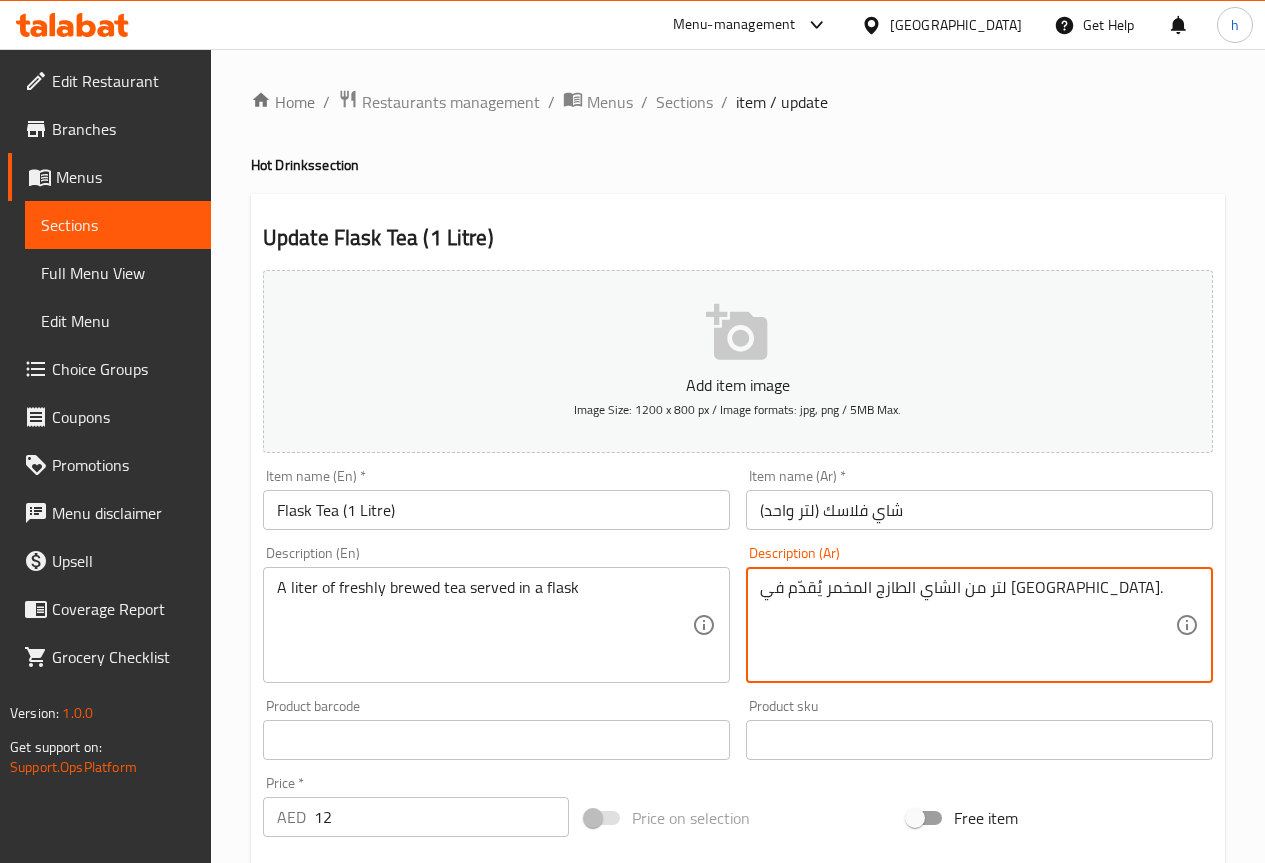
click at [962, 581] on textarea "لتر من الشاي الطازج المخمر يُقدّم في [GEOGRAPHIC_DATA]." at bounding box center [967, 625] width 415 height 95
type textarea "لتر من الشاي الطازج المخمر يُقدّم في [GEOGRAPHIC_DATA]."
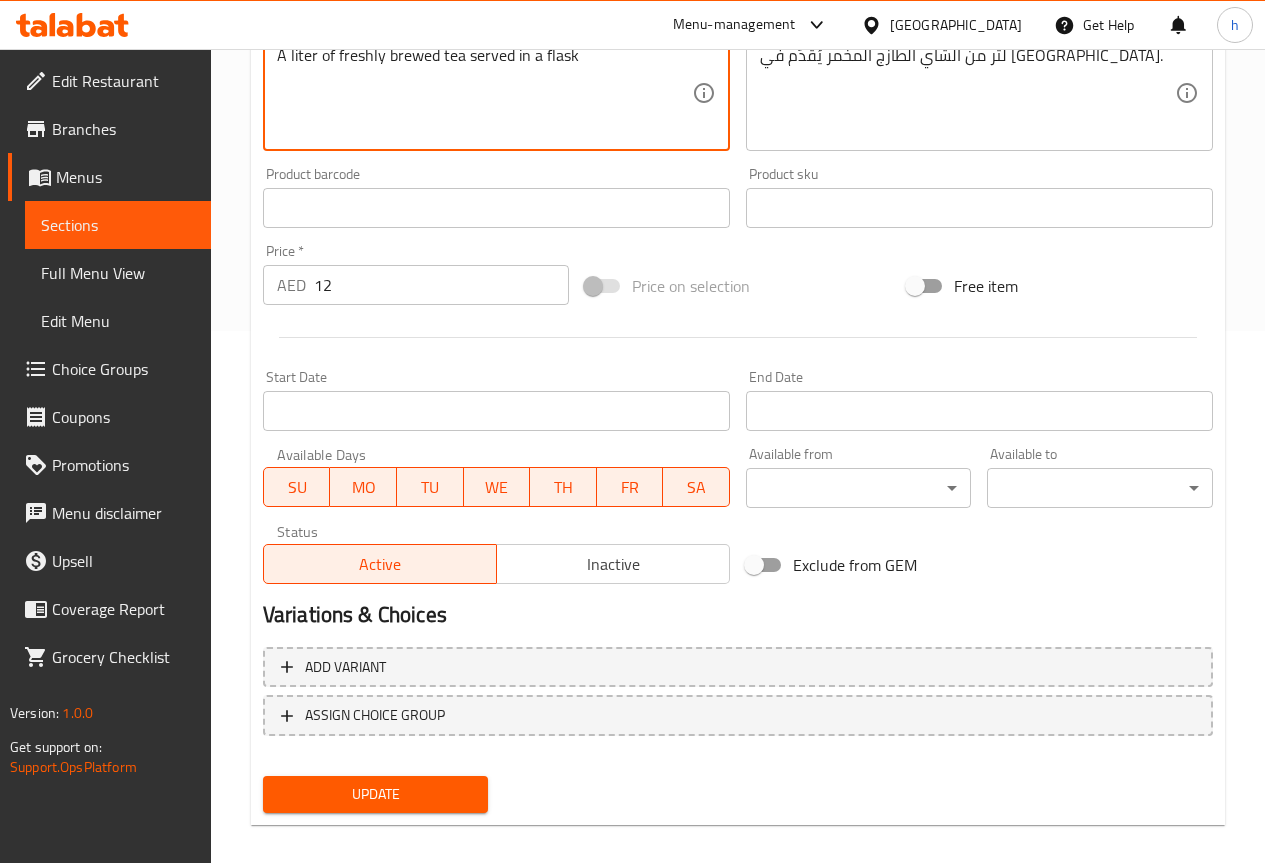
scroll to position [550, 0]
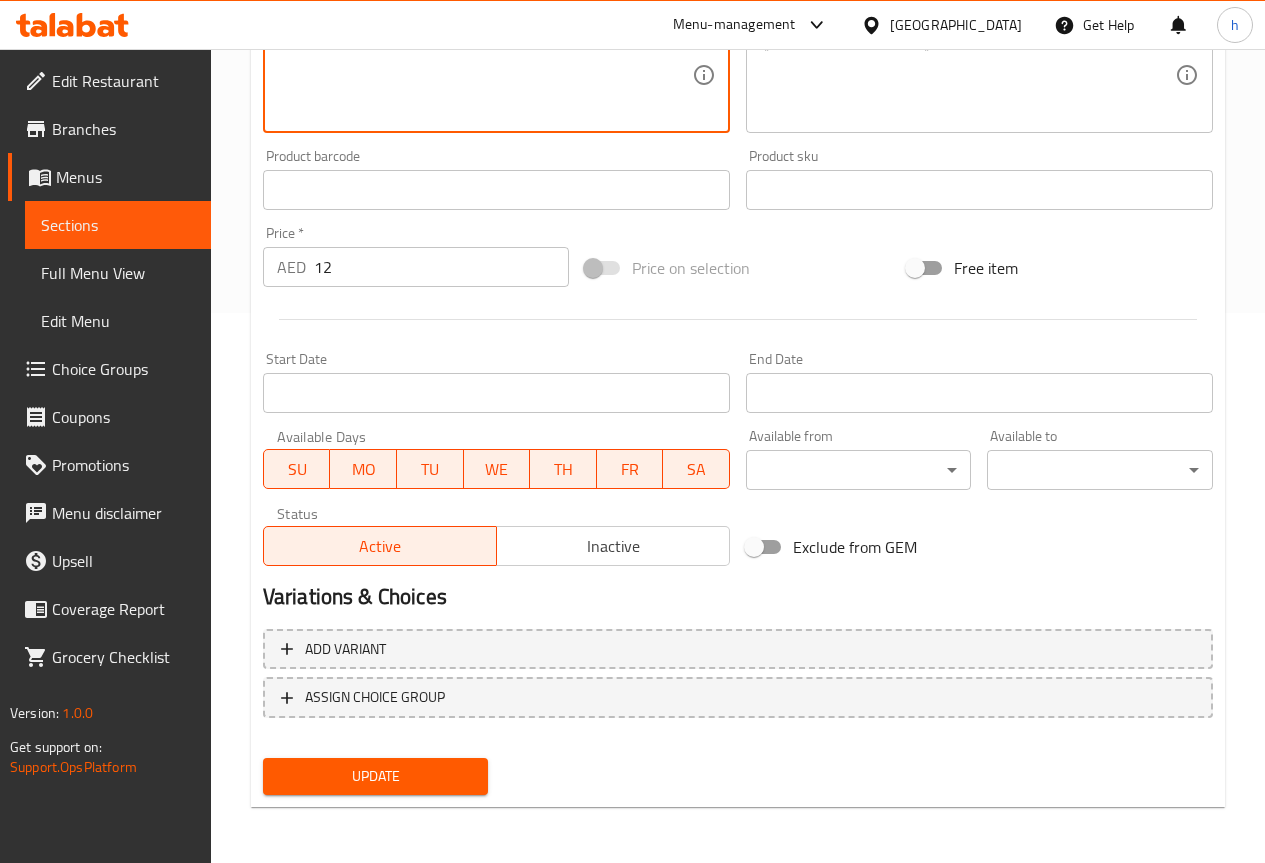
click at [356, 782] on span "Update" at bounding box center [376, 776] width 194 height 25
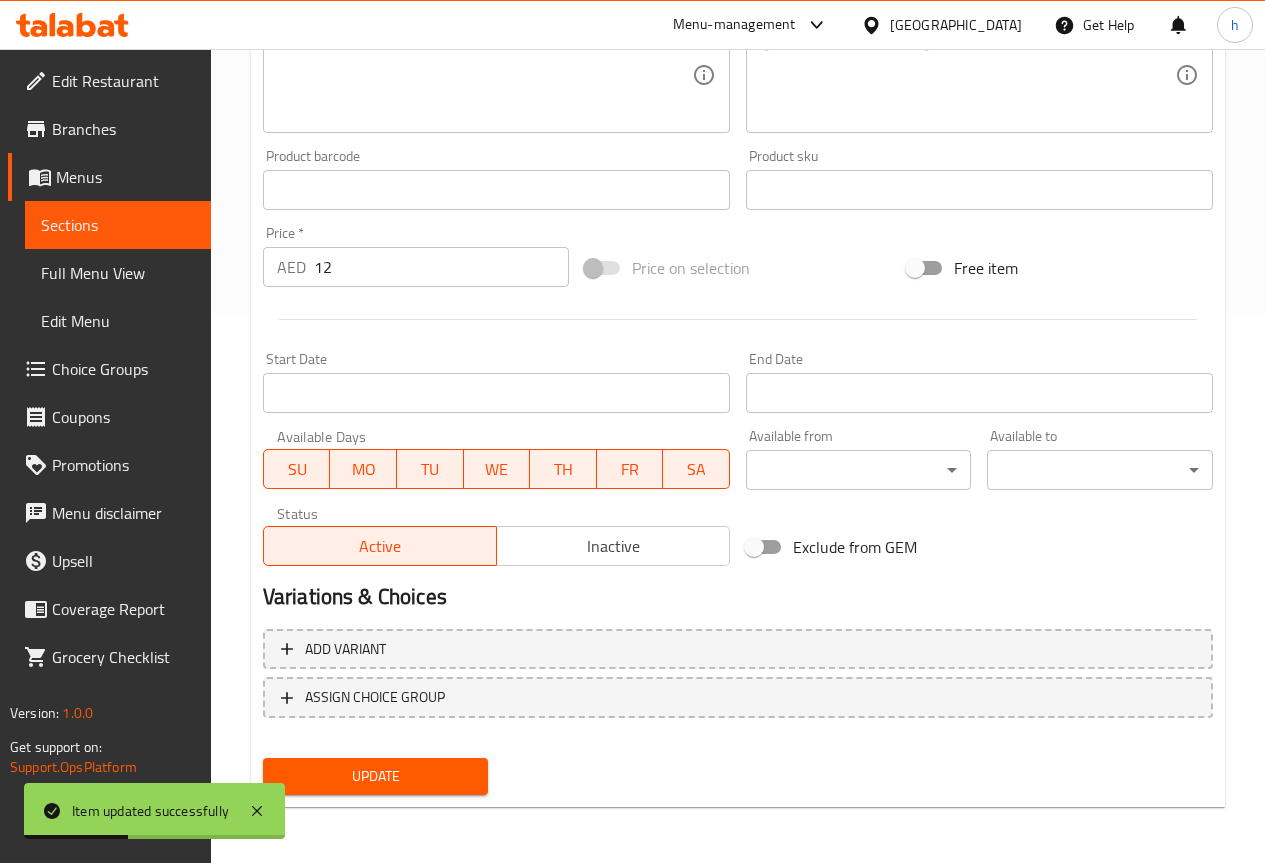
click at [93, 220] on span "Sections" at bounding box center [118, 225] width 154 height 24
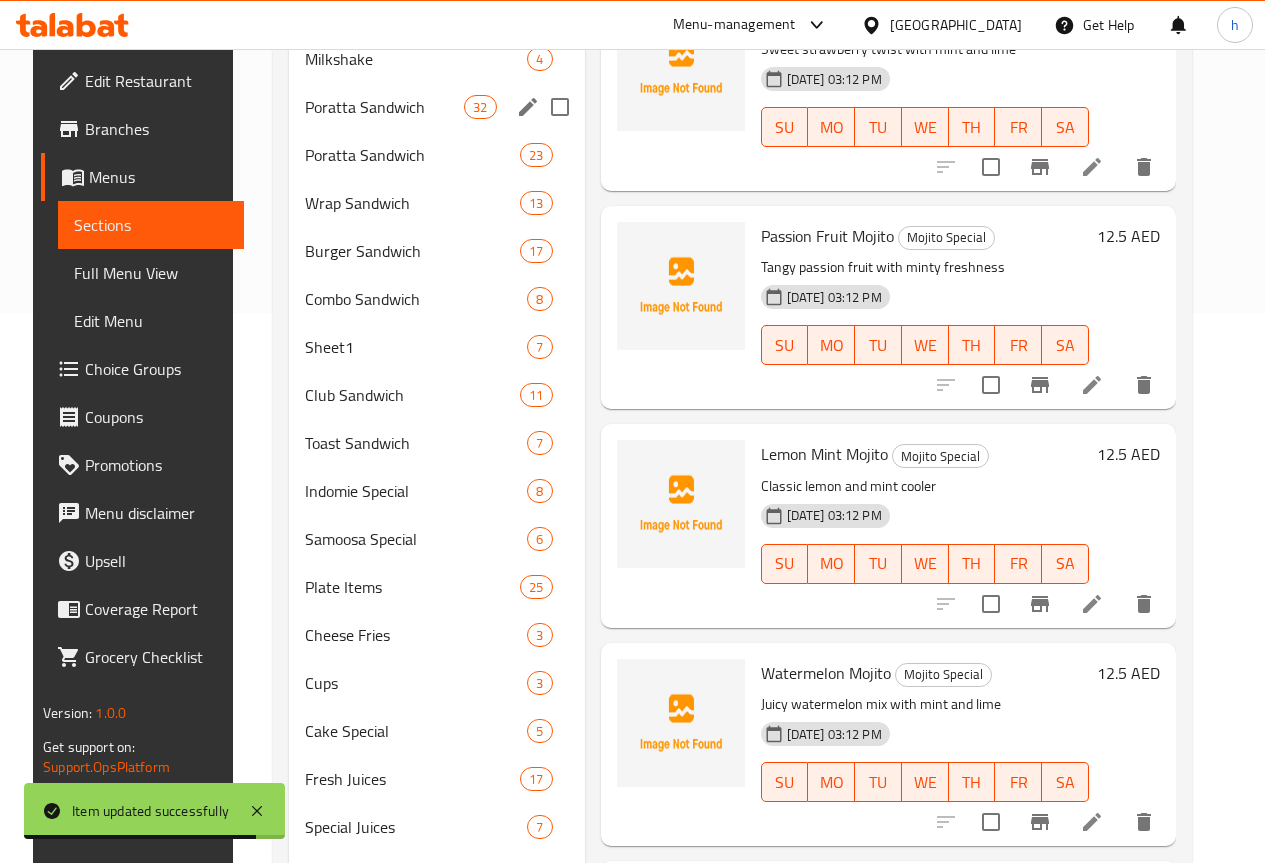
scroll to position [450, 0]
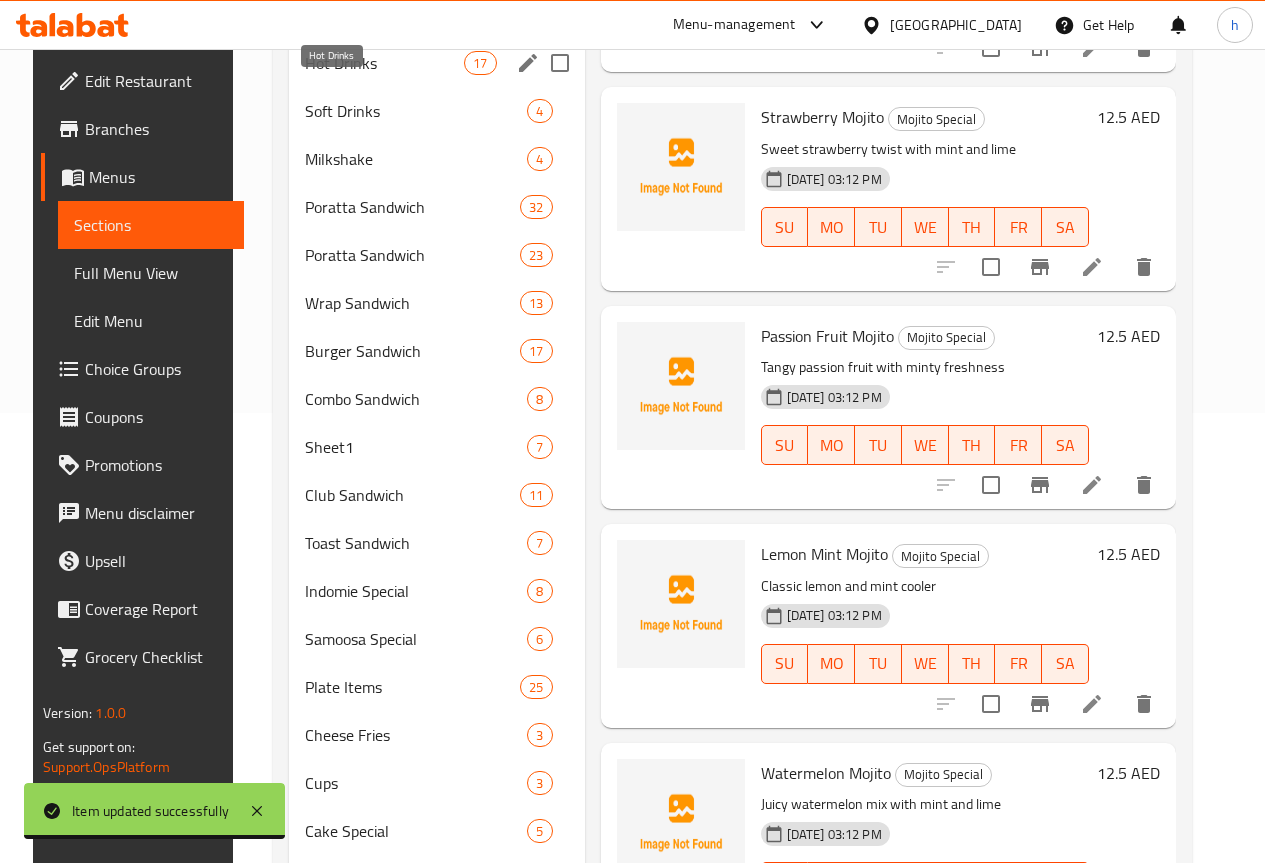
click at [319, 75] on span "Hot Drinks" at bounding box center [384, 63] width 159 height 24
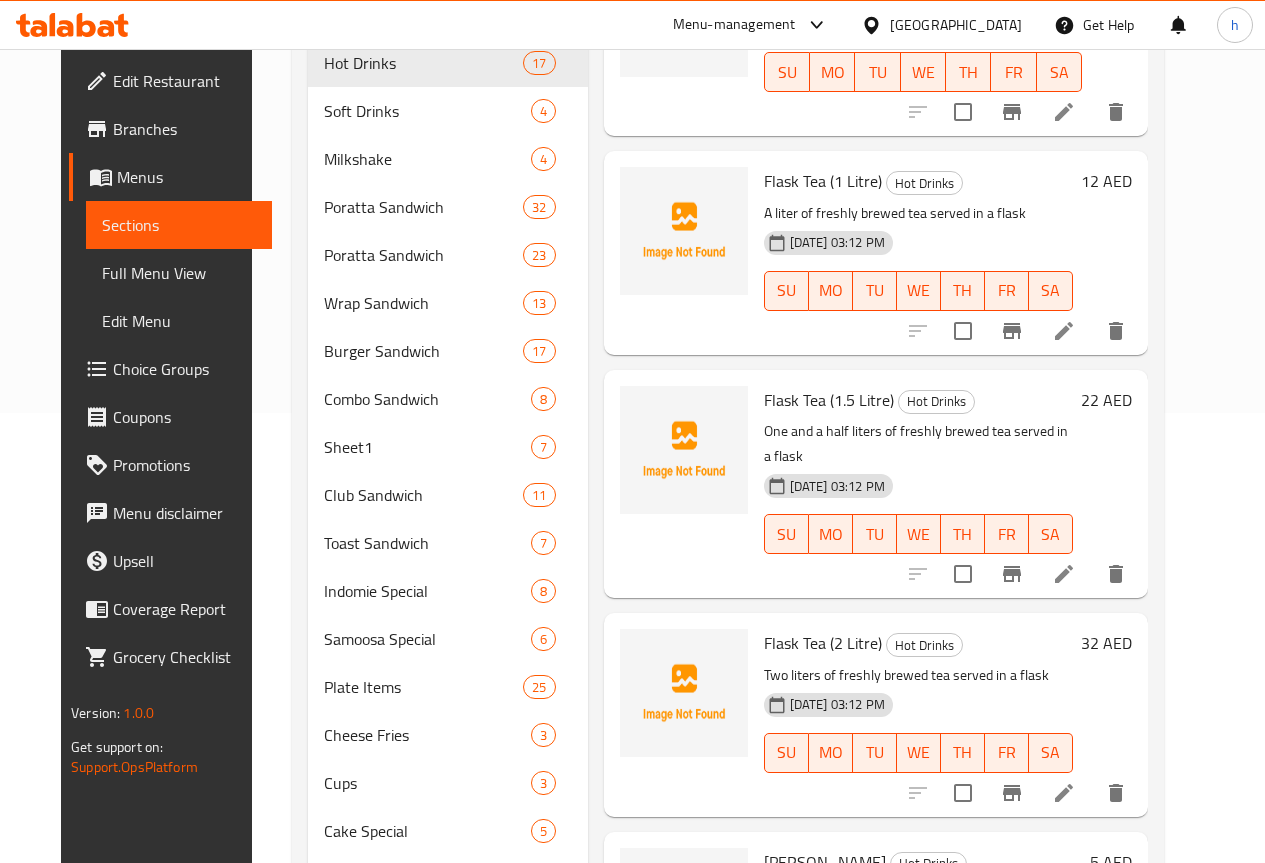
scroll to position [400, 0]
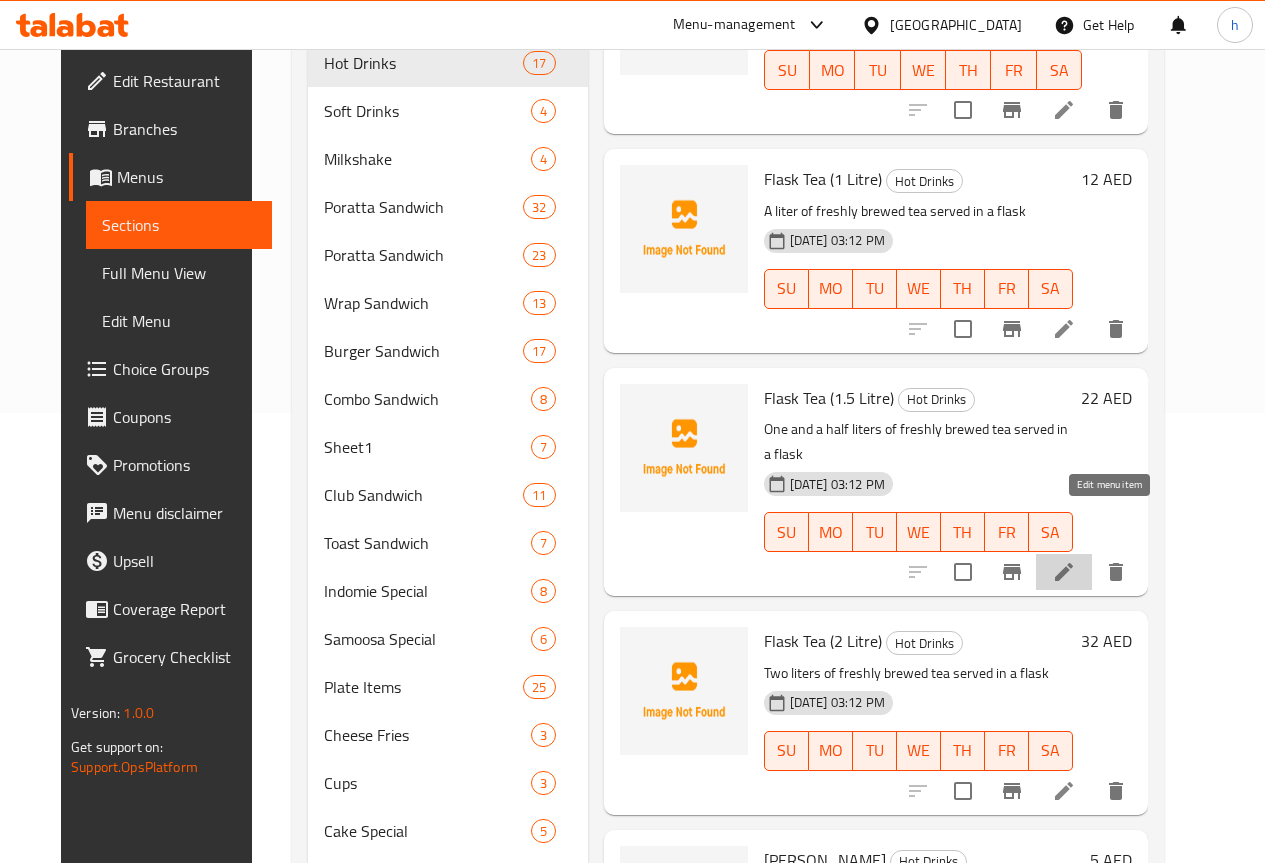
click at [1076, 560] on icon at bounding box center [1064, 572] width 24 height 24
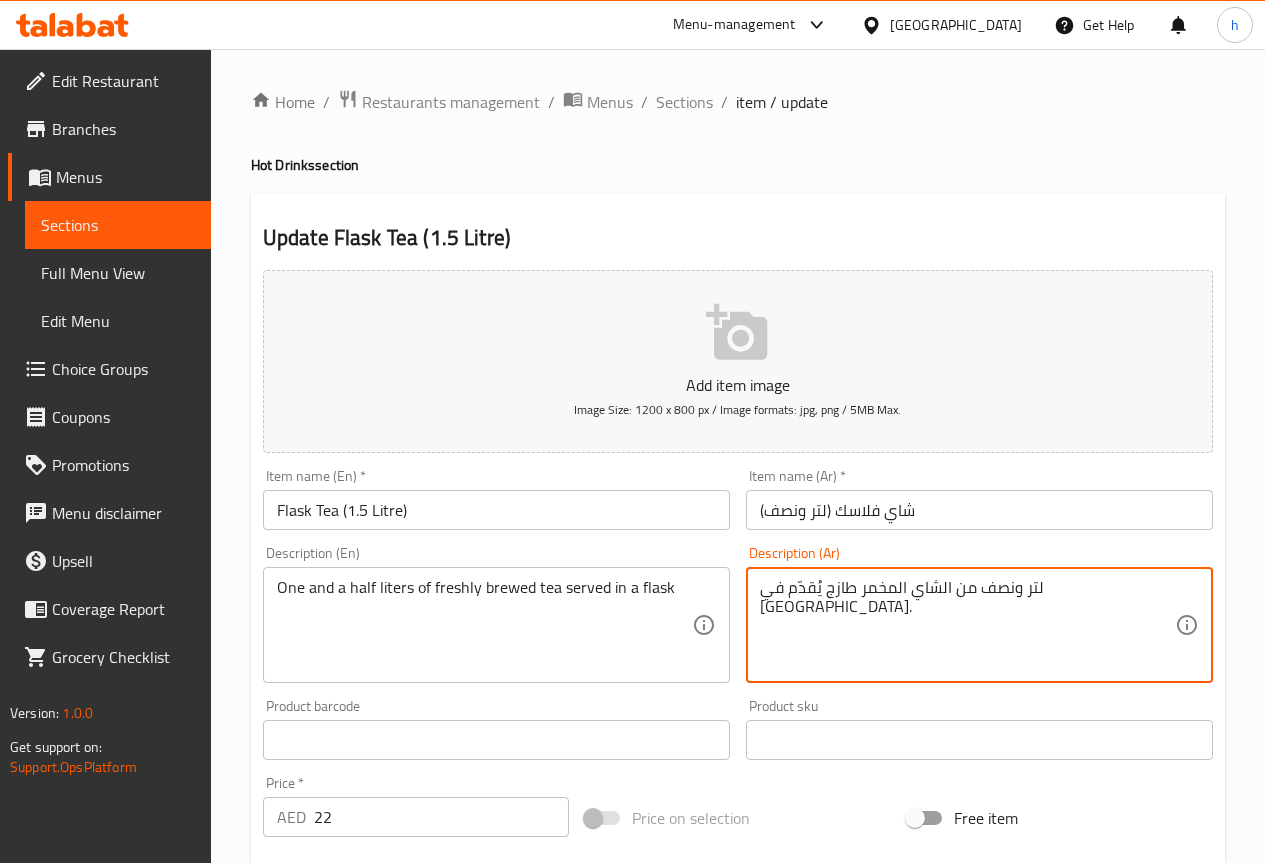
drag, startPoint x: 873, startPoint y: 588, endPoint x: 953, endPoint y: 596, distance: 80.4
paste textarea "طازج المخمر"
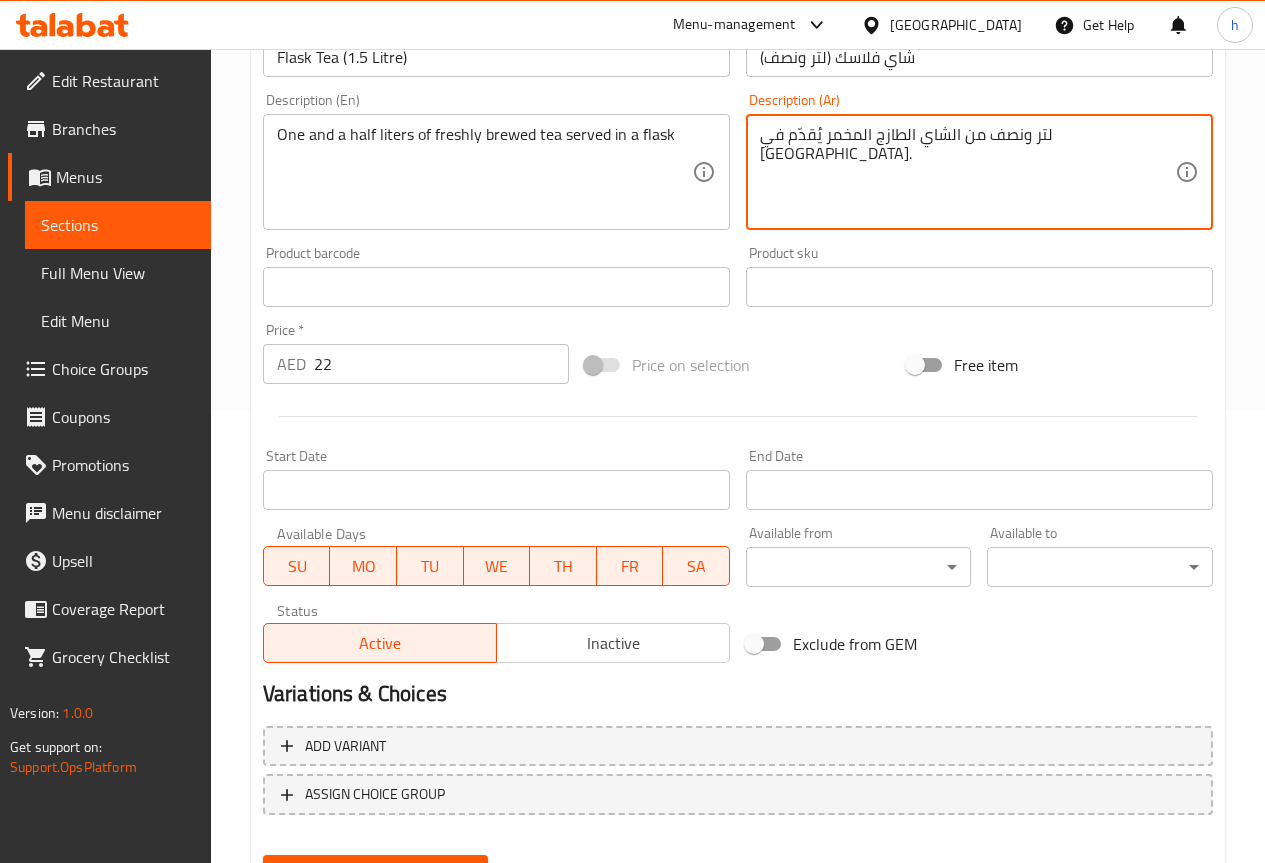
scroll to position [500, 0]
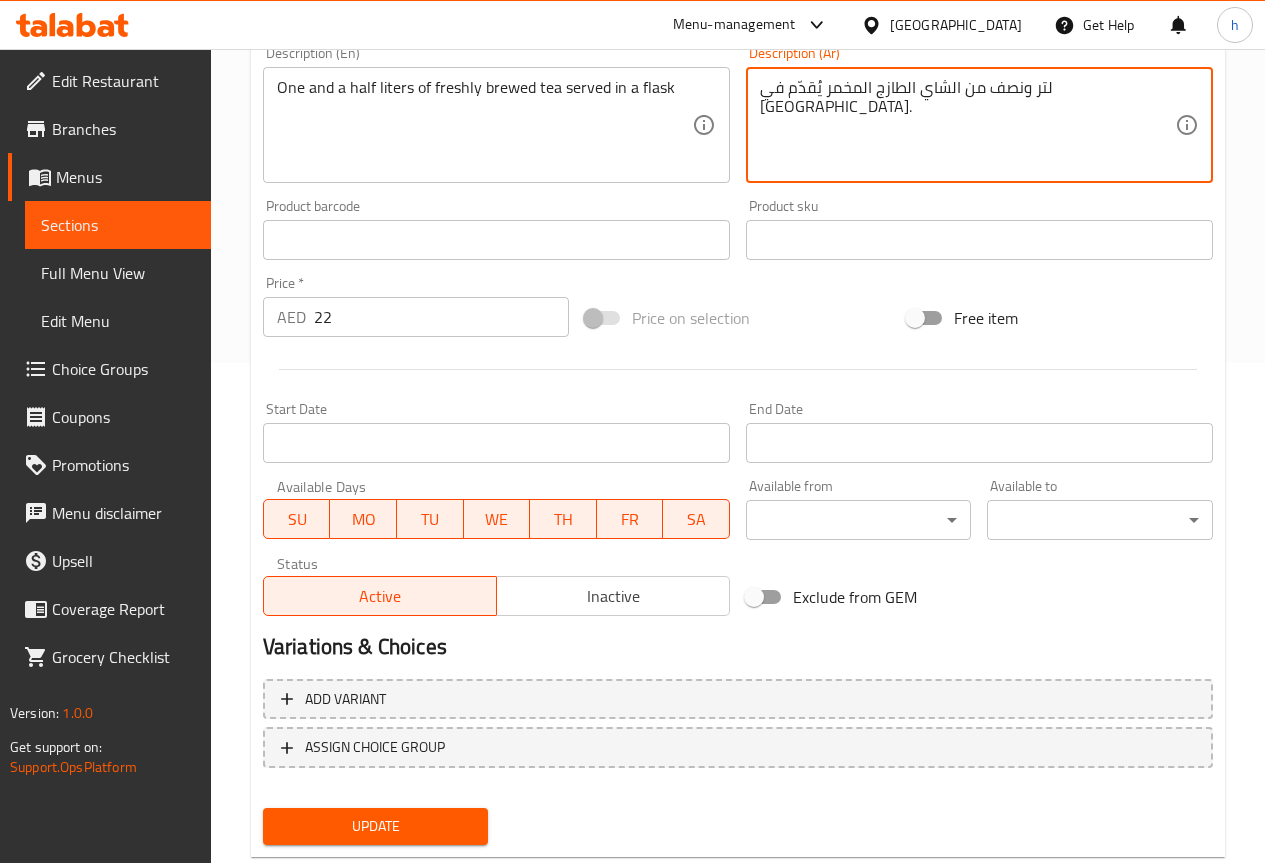
type textarea "لتر ونصف من الشاي الطازج المخمر يُقدّم في [GEOGRAPHIC_DATA]."
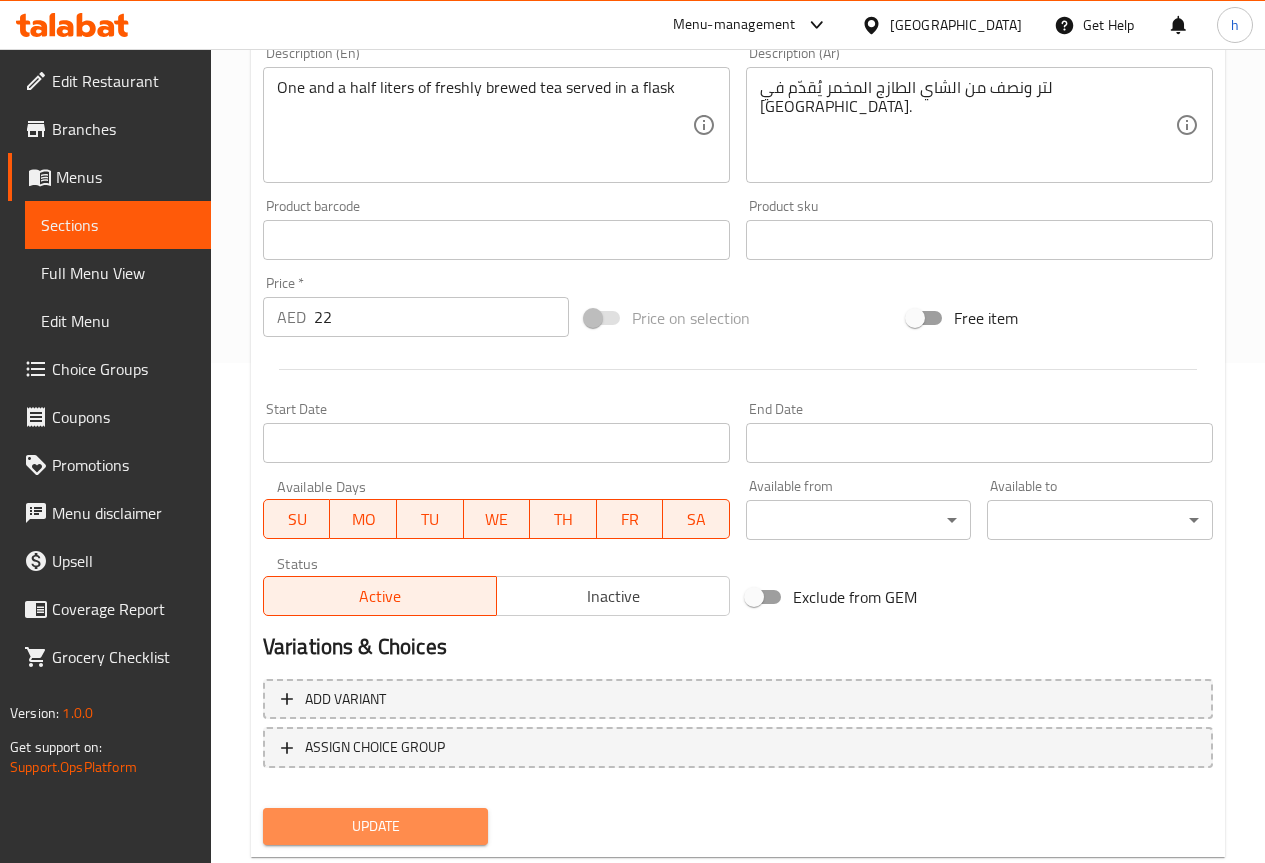
click at [331, 817] on span "Update" at bounding box center [376, 826] width 194 height 25
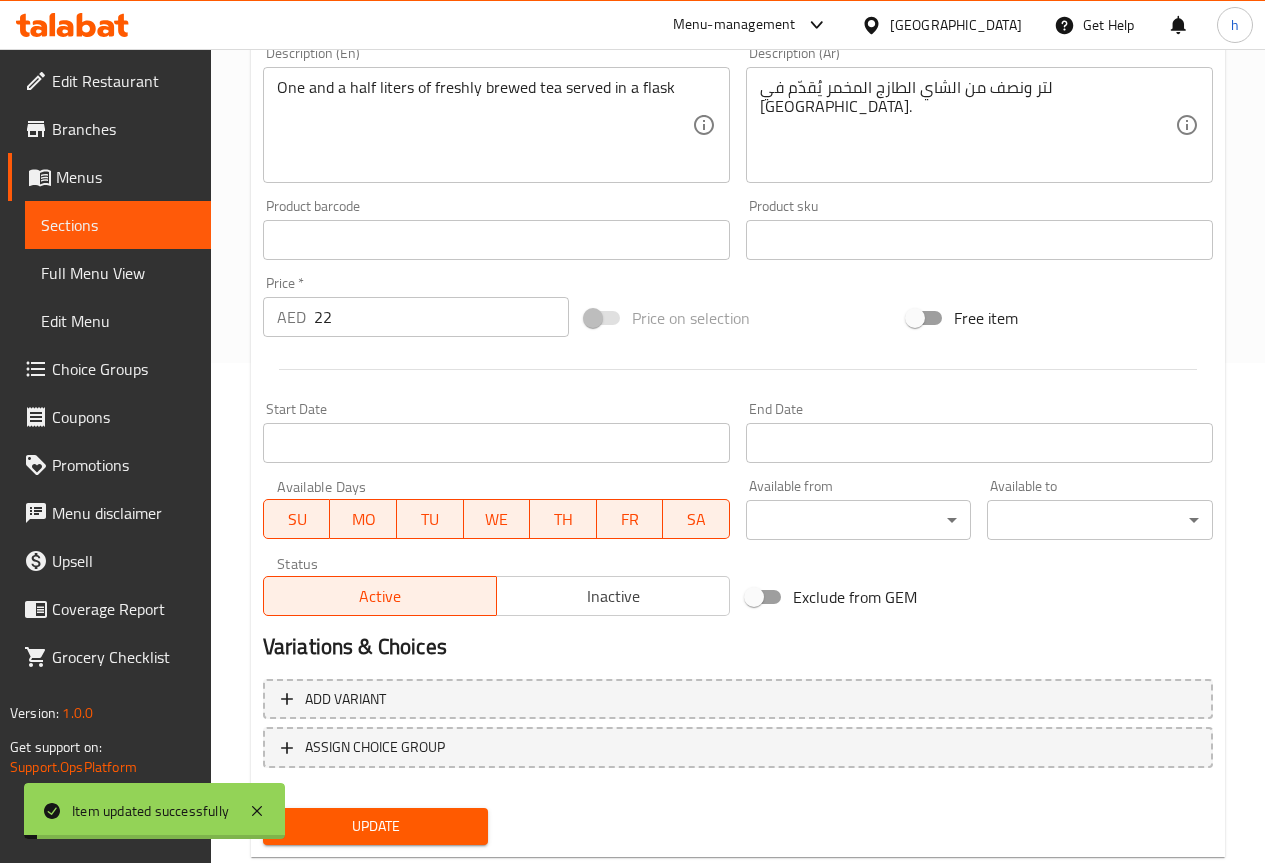
click at [114, 222] on span "Sections" at bounding box center [118, 225] width 154 height 24
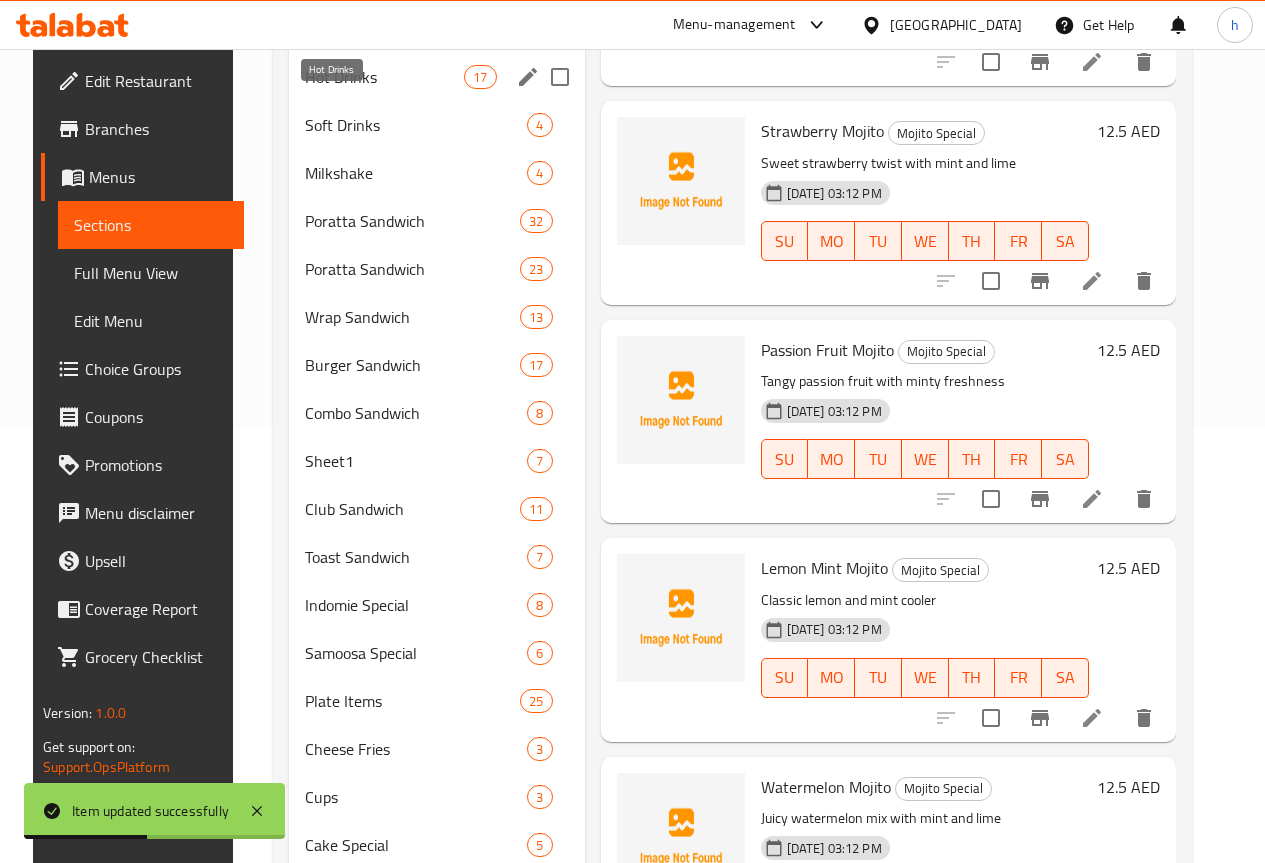
scroll to position [400, 0]
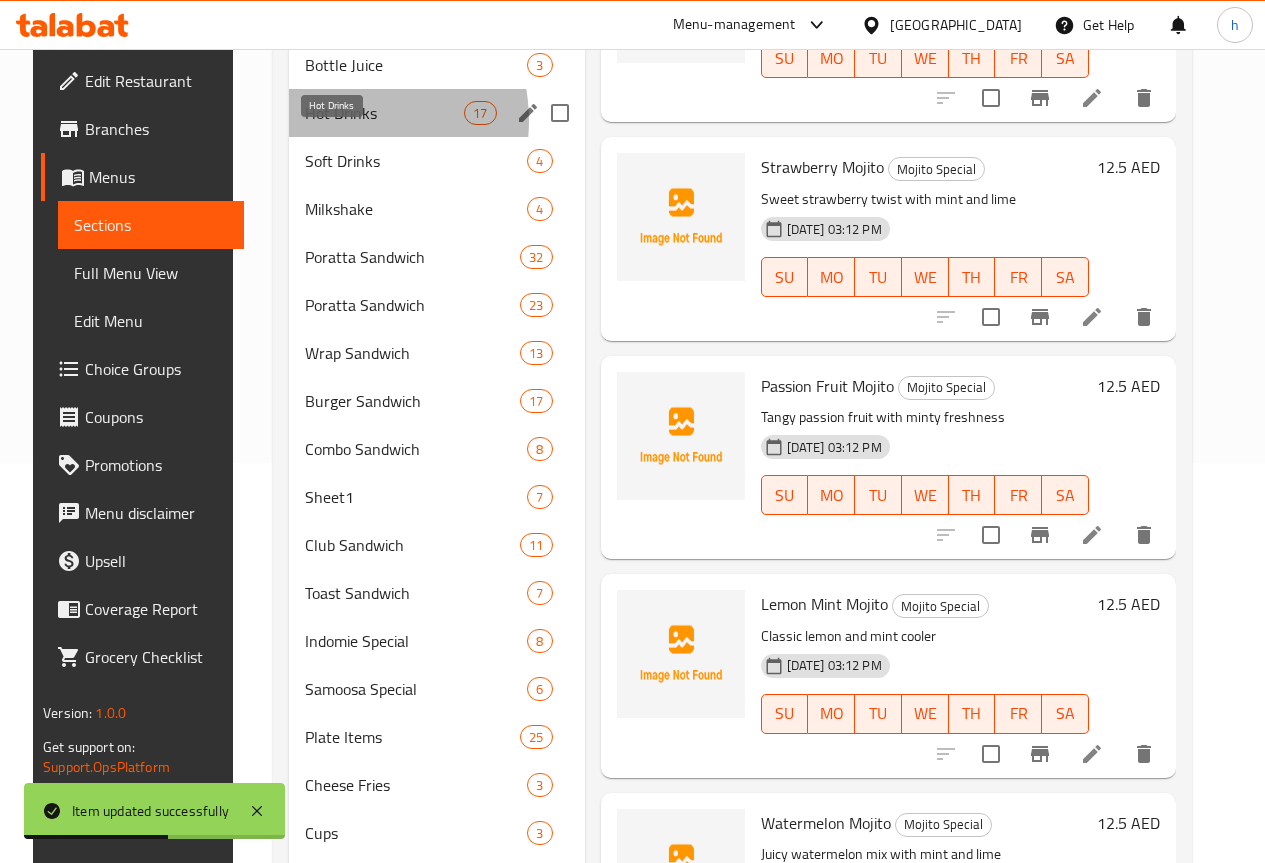
click at [315, 125] on span "Hot Drinks" at bounding box center [384, 113] width 159 height 24
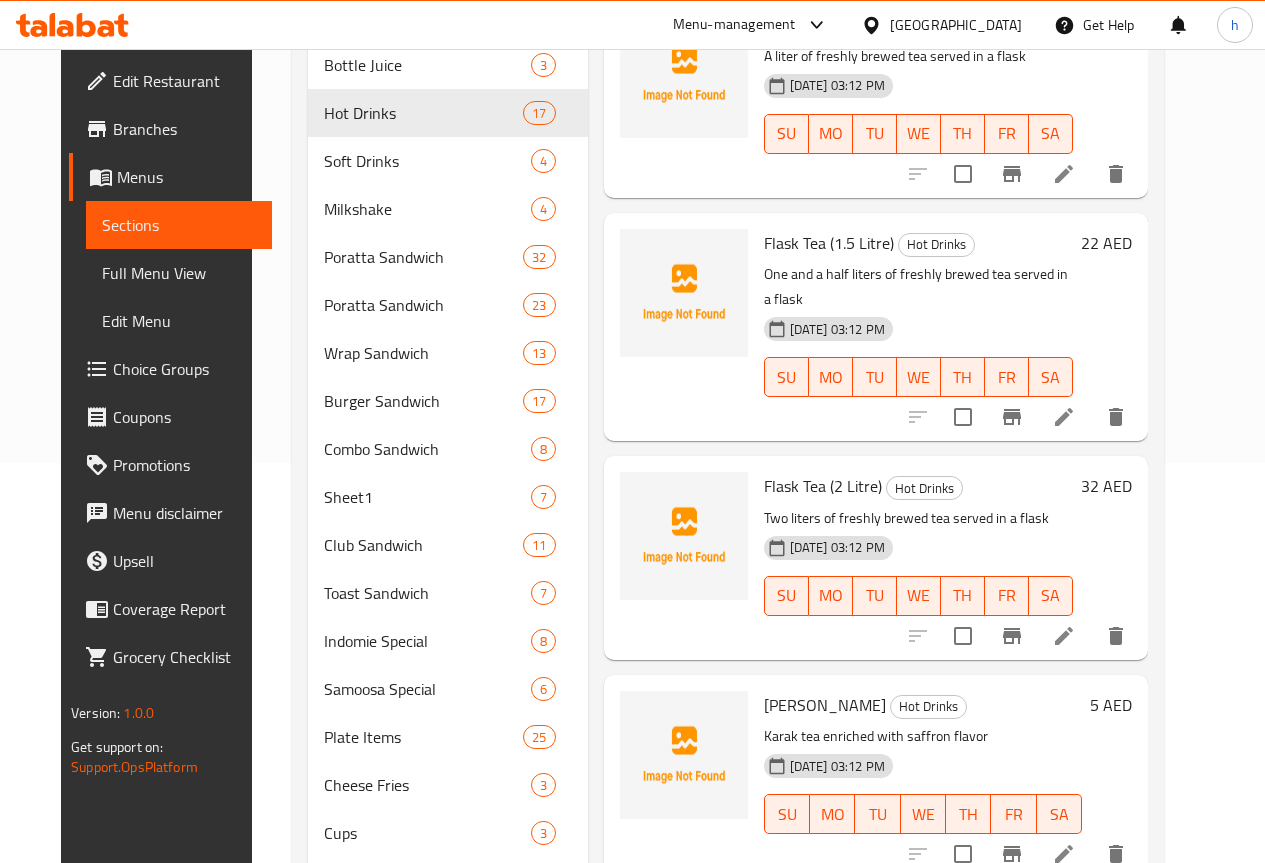
scroll to position [600, 0]
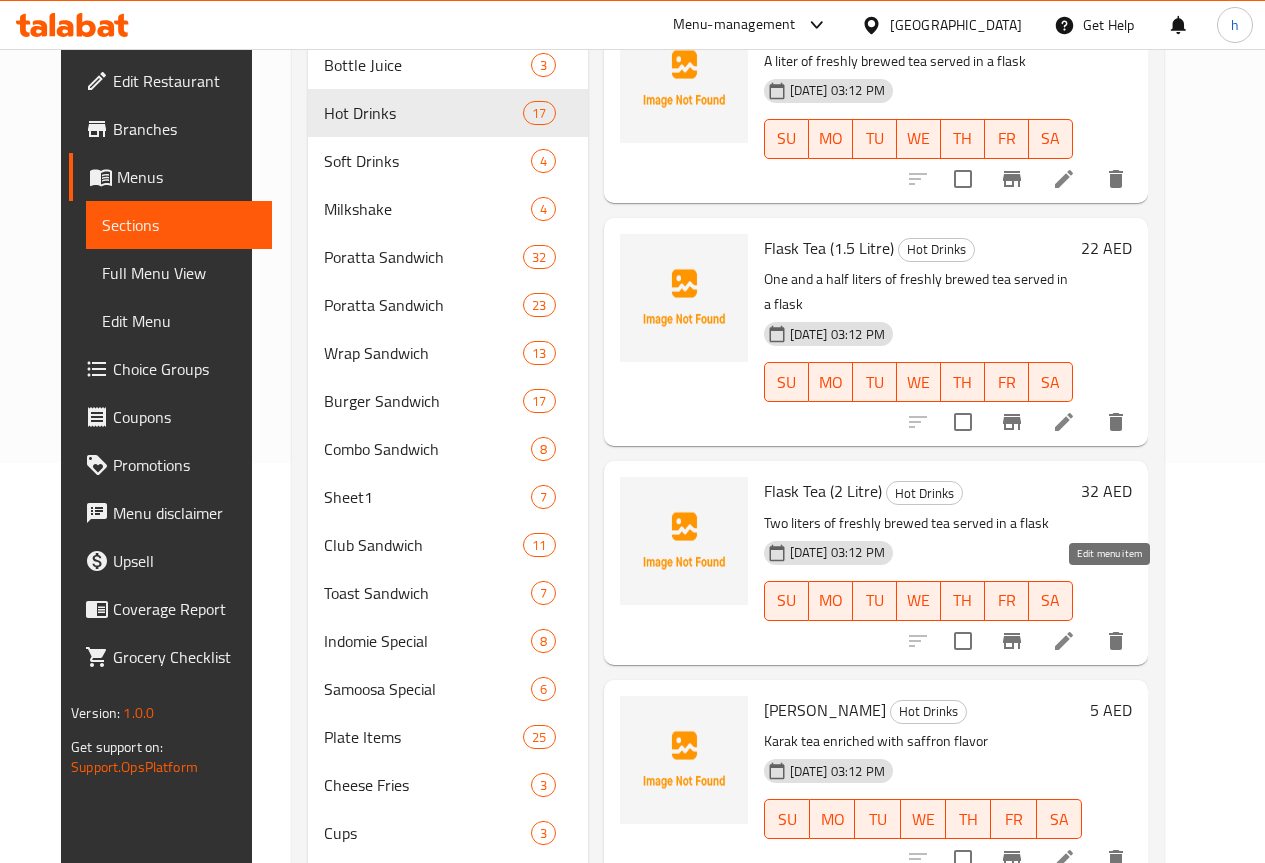
click at [1076, 629] on icon at bounding box center [1064, 641] width 24 height 24
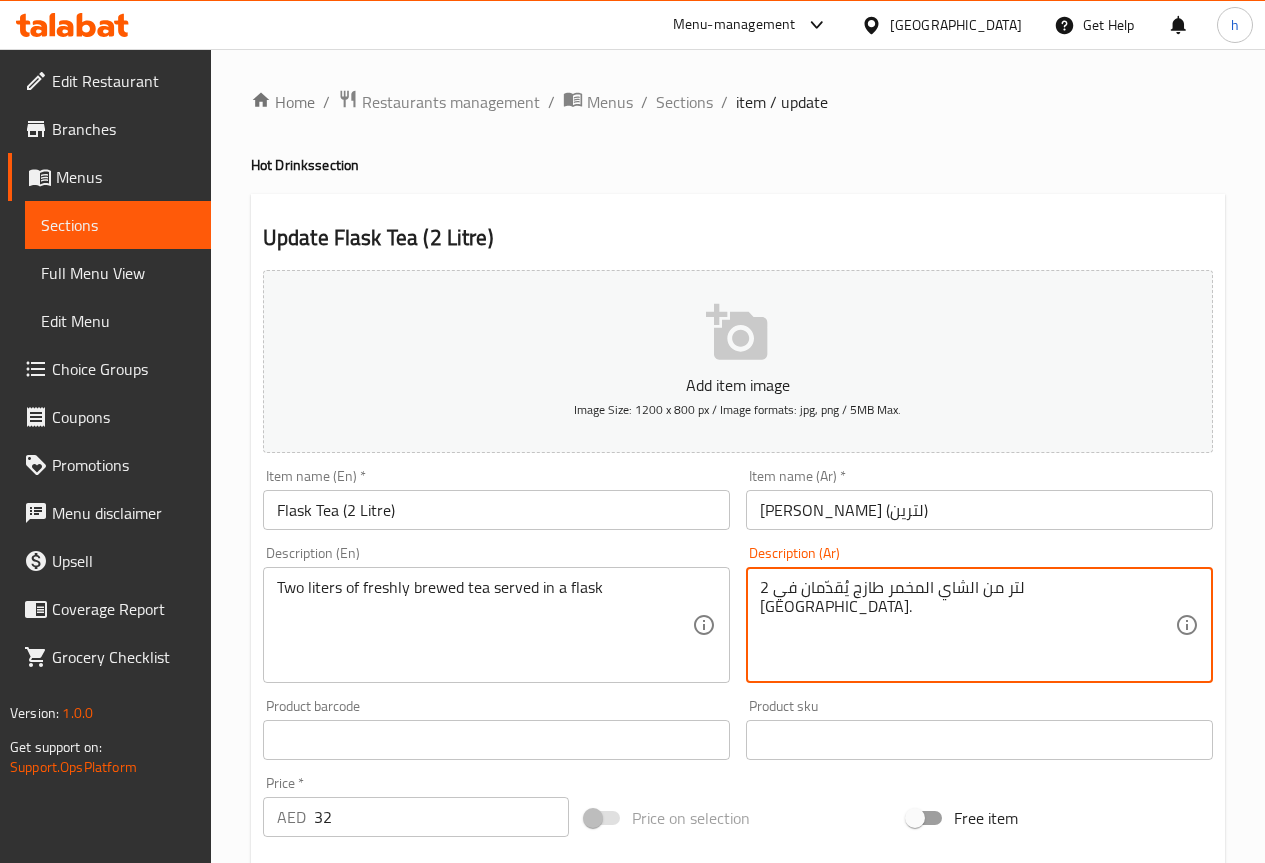
drag, startPoint x: 901, startPoint y: 589, endPoint x: 981, endPoint y: 588, distance: 80.0
paste textarea "طازج المخمر"
click at [851, 588] on textarea "2 لتر من الشاي الطازج المخمر يُقدّمان في [GEOGRAPHIC_DATA]." at bounding box center [967, 625] width 415 height 95
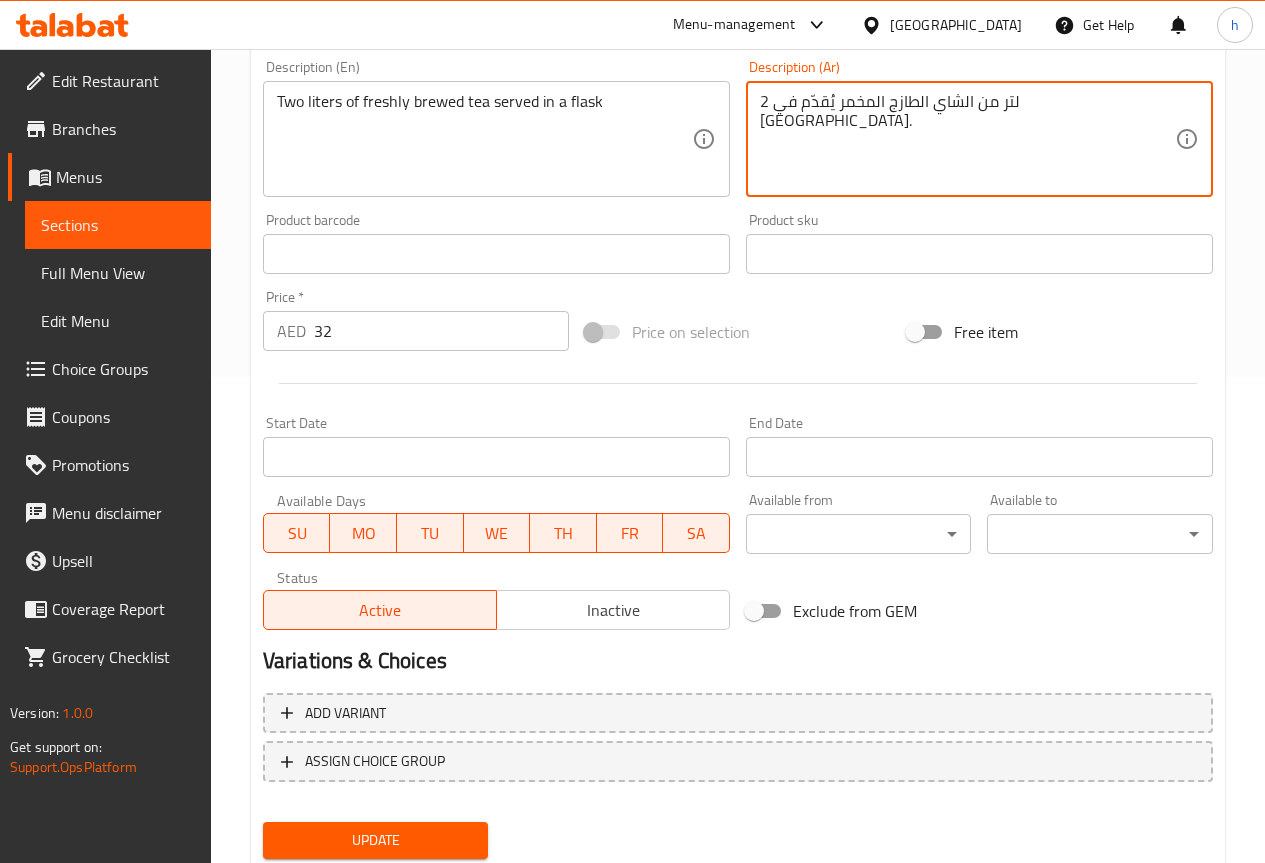
scroll to position [500, 0]
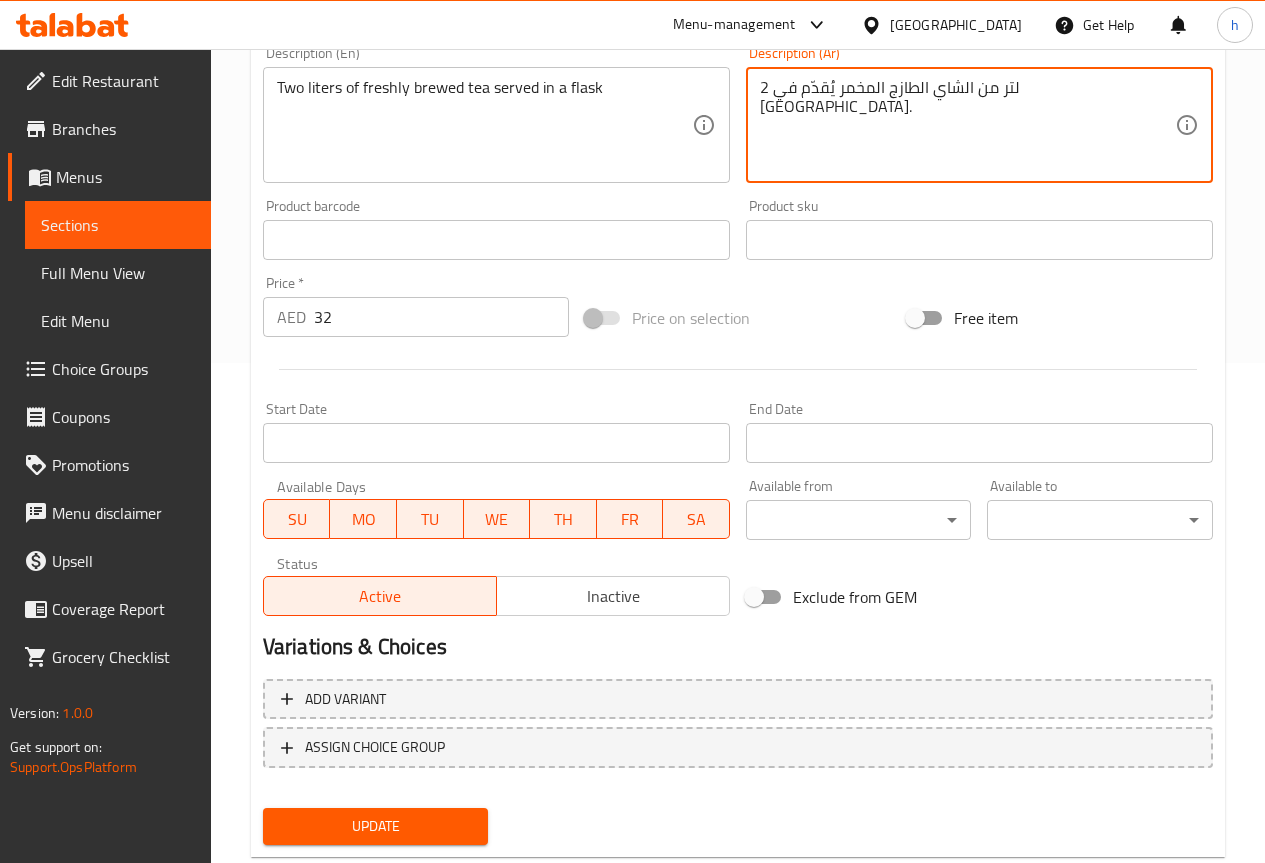
type textarea "2 لتر من الشاي الطازج المخمر يُقدّم في [GEOGRAPHIC_DATA]."
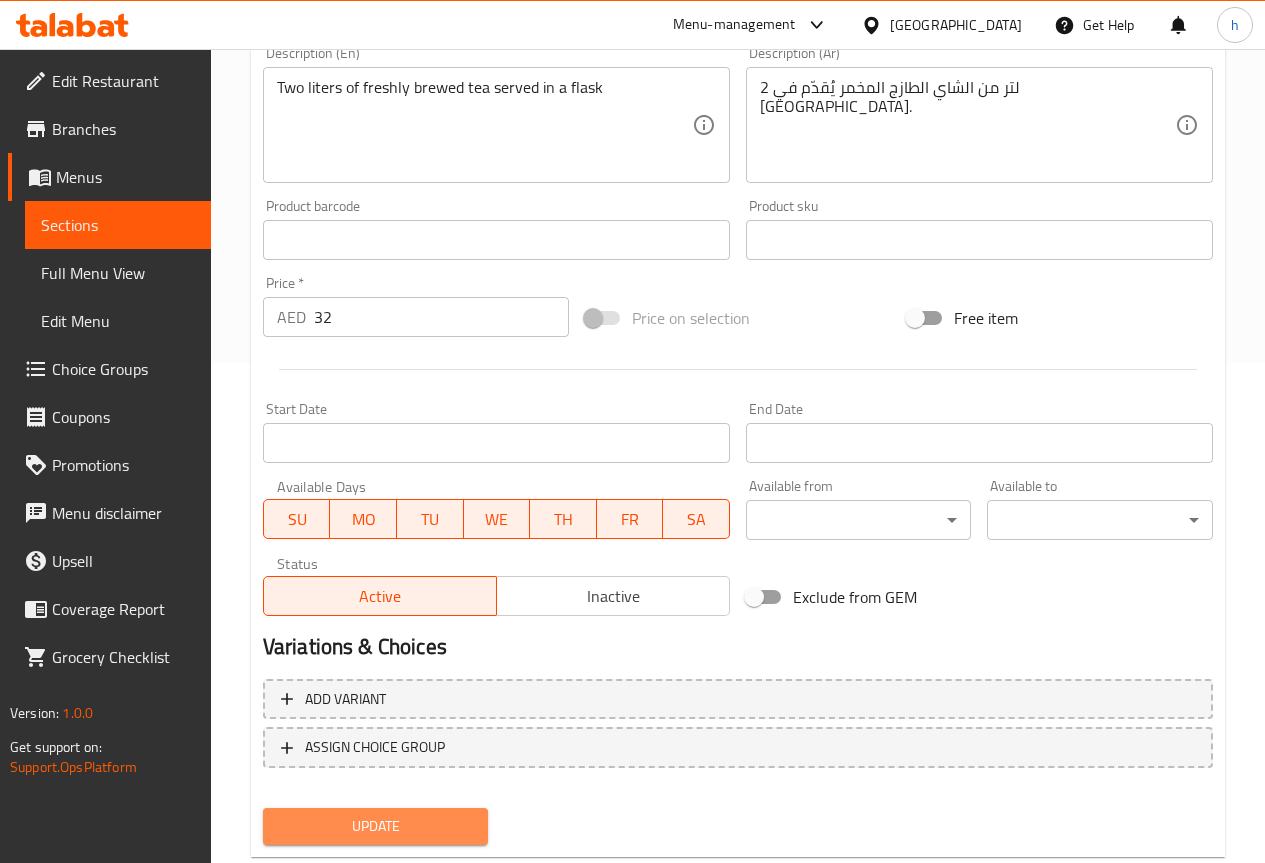
click at [369, 831] on span "Update" at bounding box center [376, 826] width 194 height 25
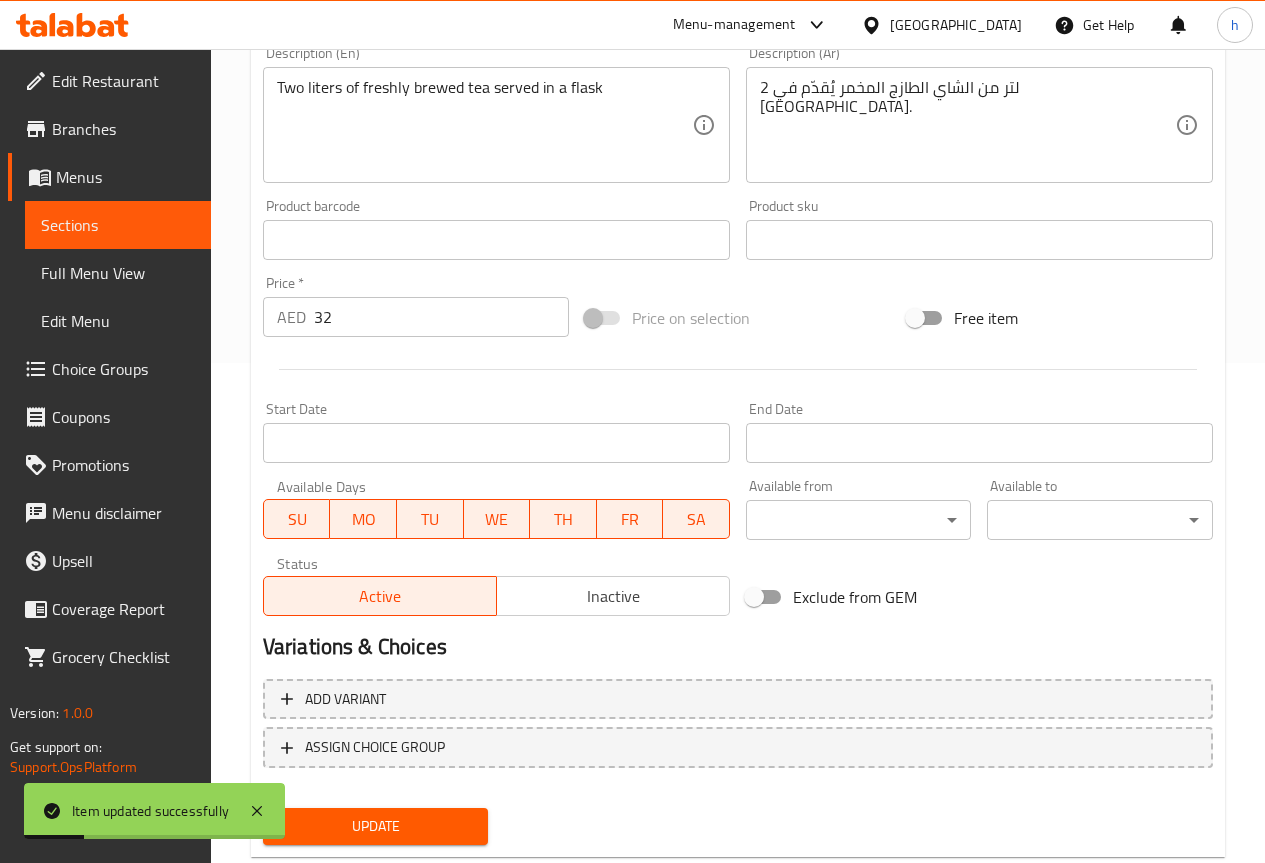
click at [95, 216] on span "Sections" at bounding box center [118, 225] width 154 height 24
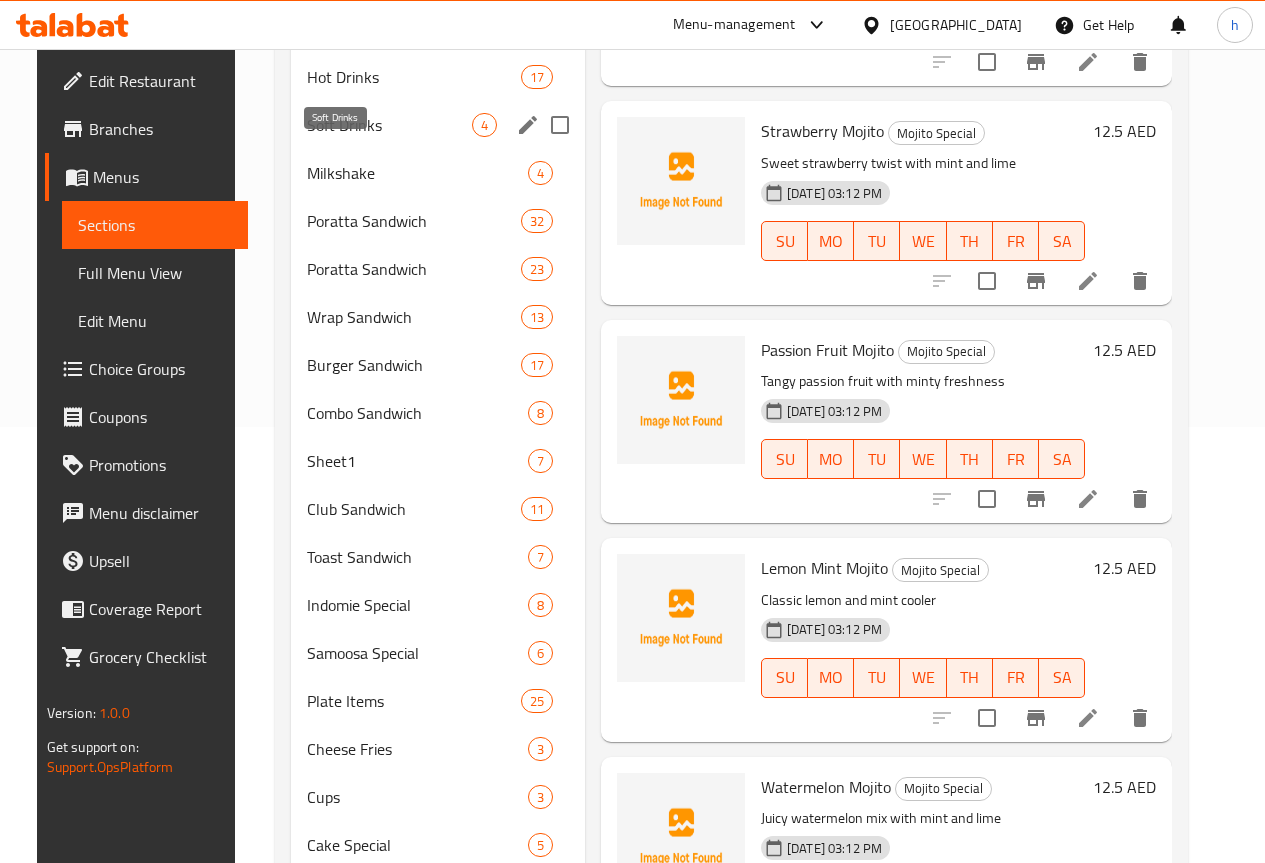
scroll to position [400, 0]
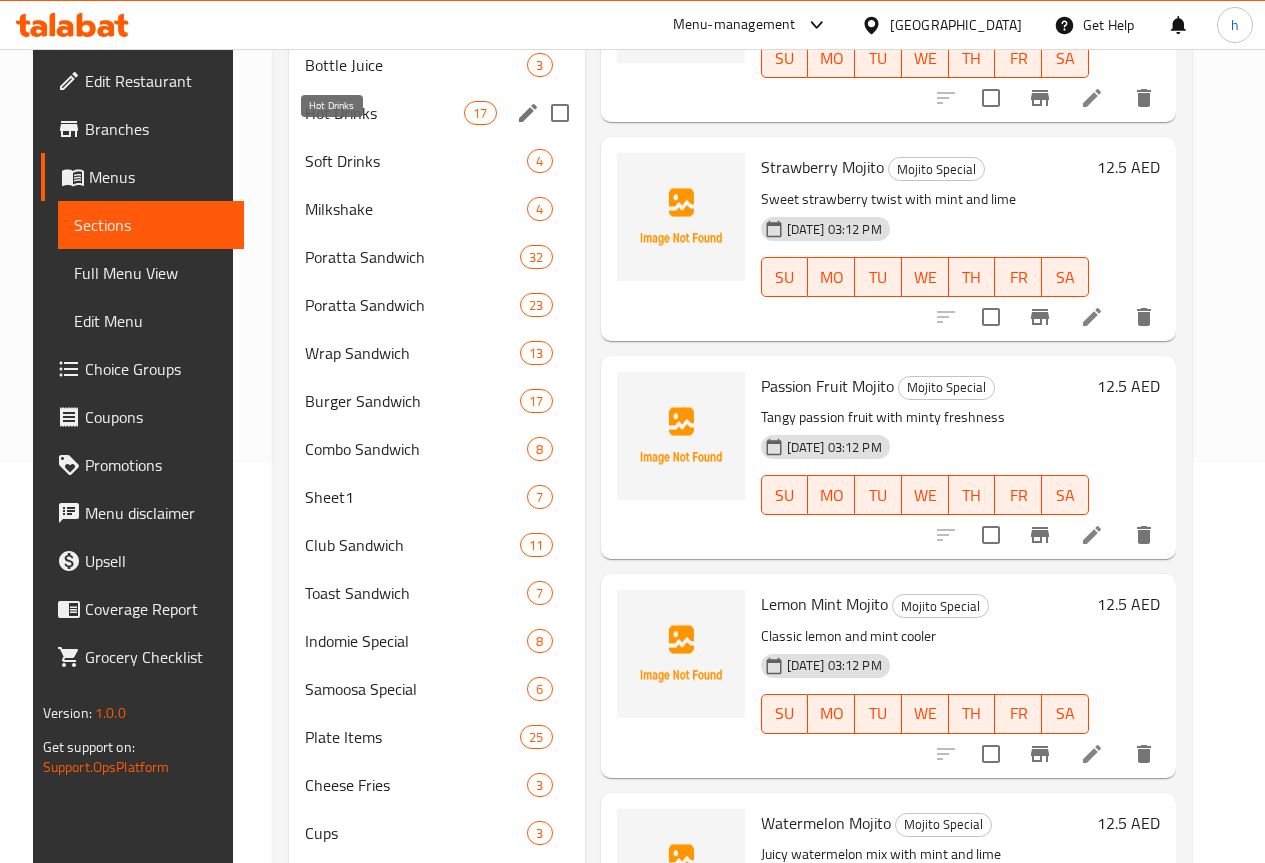
click at [320, 125] on span "Hot Drinks" at bounding box center [384, 113] width 159 height 24
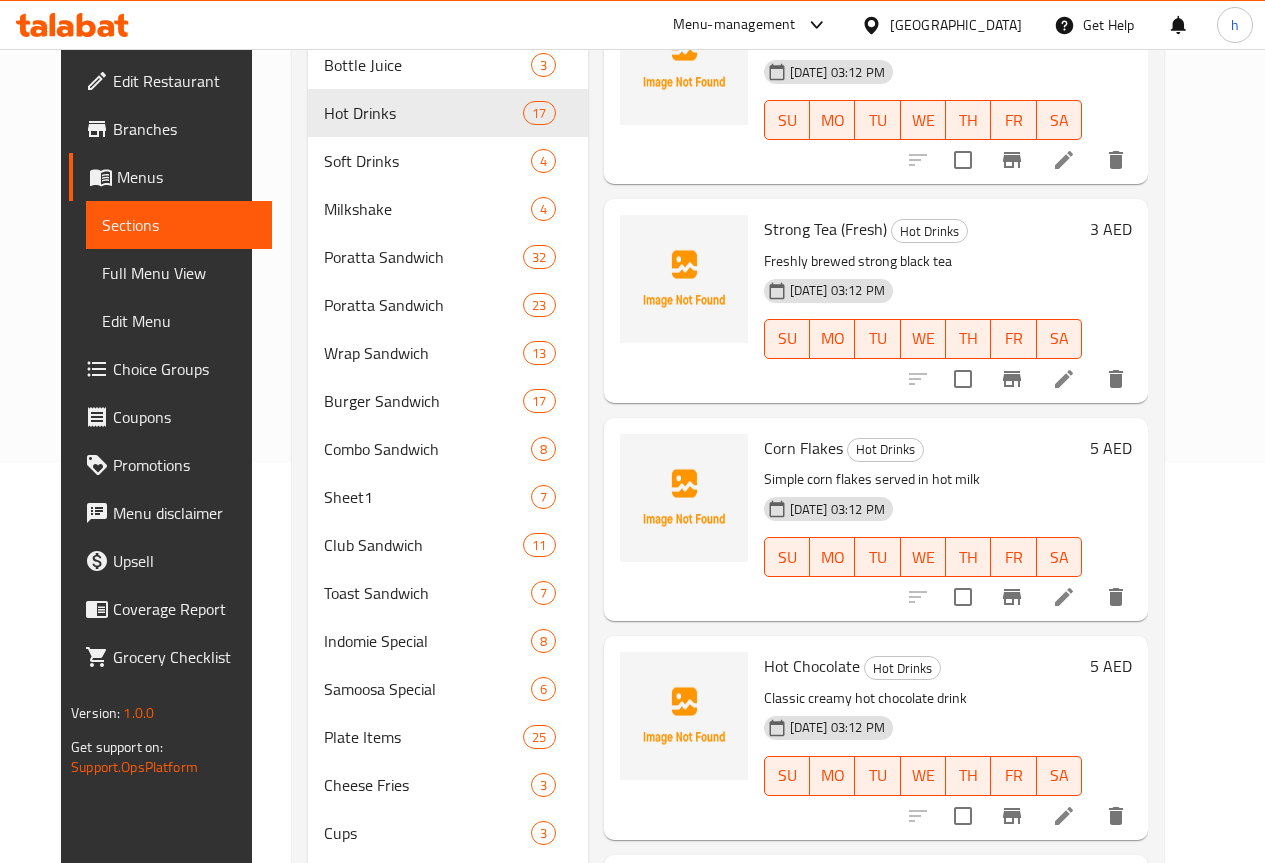
scroll to position [1300, 0]
click at [1073, 369] on icon at bounding box center [1064, 378] width 18 height 18
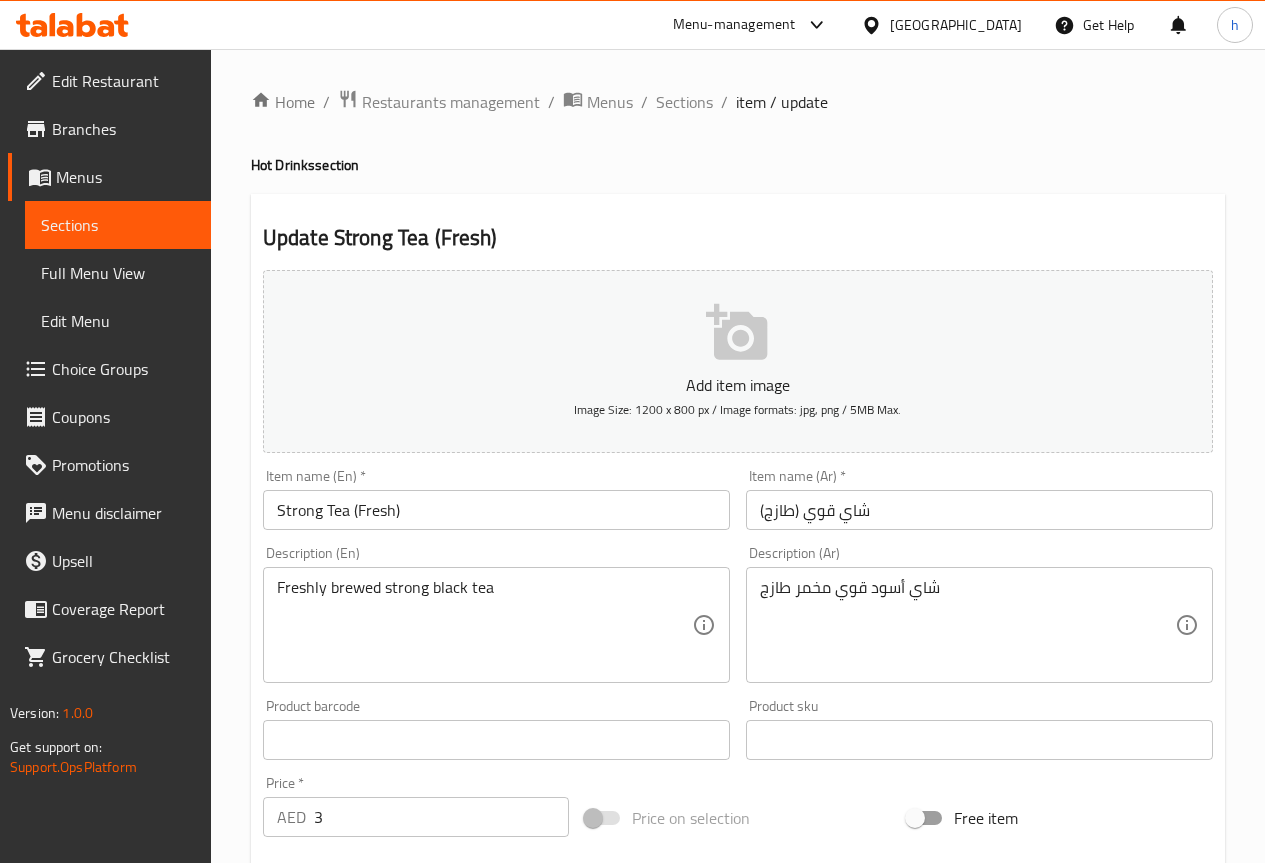
drag, startPoint x: 758, startPoint y: 592, endPoint x: 817, endPoint y: 589, distance: 59.1
click at [817, 589] on div "شاي أسود قوي مخمر طازج Description (Ar)" at bounding box center [979, 625] width 467 height 116
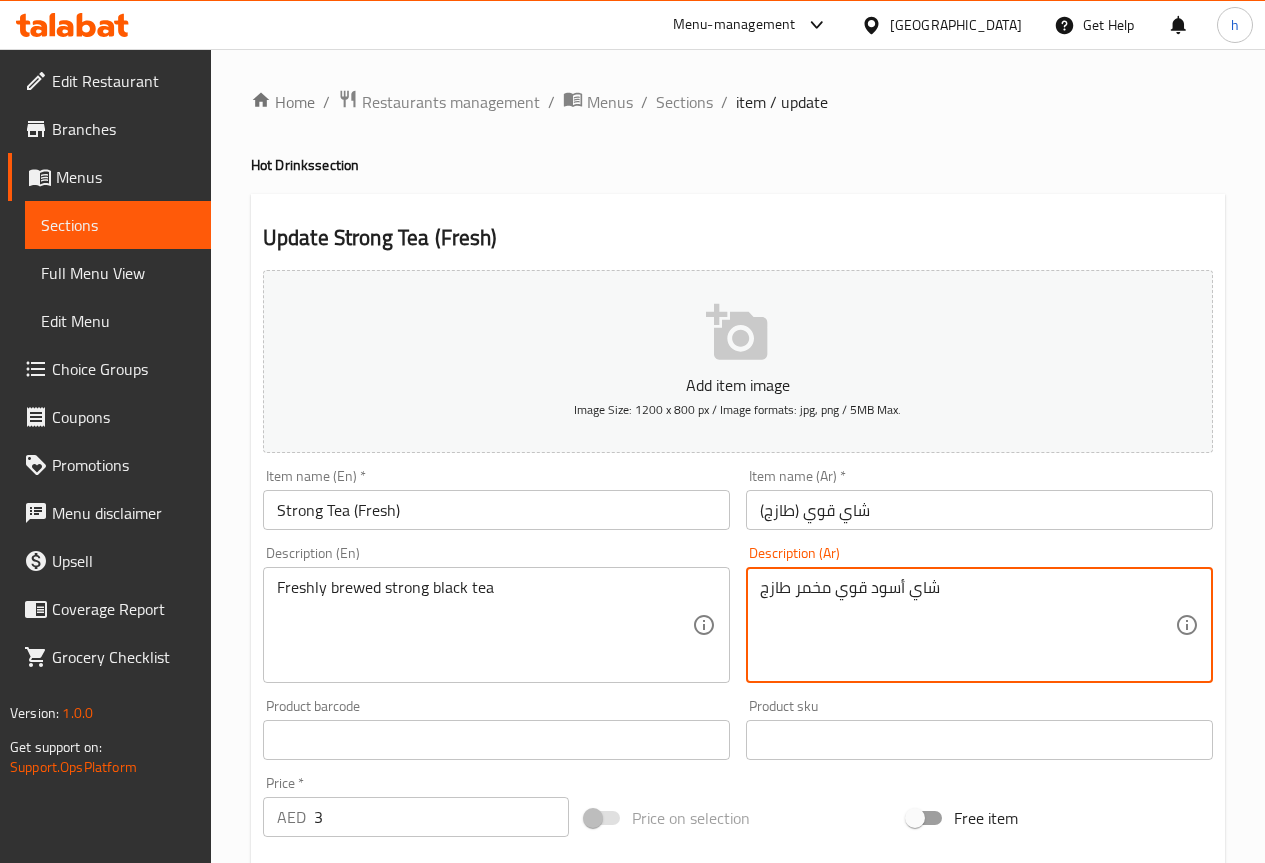
click at [817, 589] on textarea "شاي أسود قوي مخمر طازج" at bounding box center [967, 625] width 415 height 95
drag, startPoint x: 831, startPoint y: 591, endPoint x: 763, endPoint y: 588, distance: 68.0
click at [763, 588] on textarea "شاي أسود قوي مخمر طازج" at bounding box center [967, 625] width 415 height 95
paste textarea "الطازج المخمر"
click at [838, 586] on textarea "شاي أسود قوي الطازج المخمر" at bounding box center [967, 625] width 415 height 95
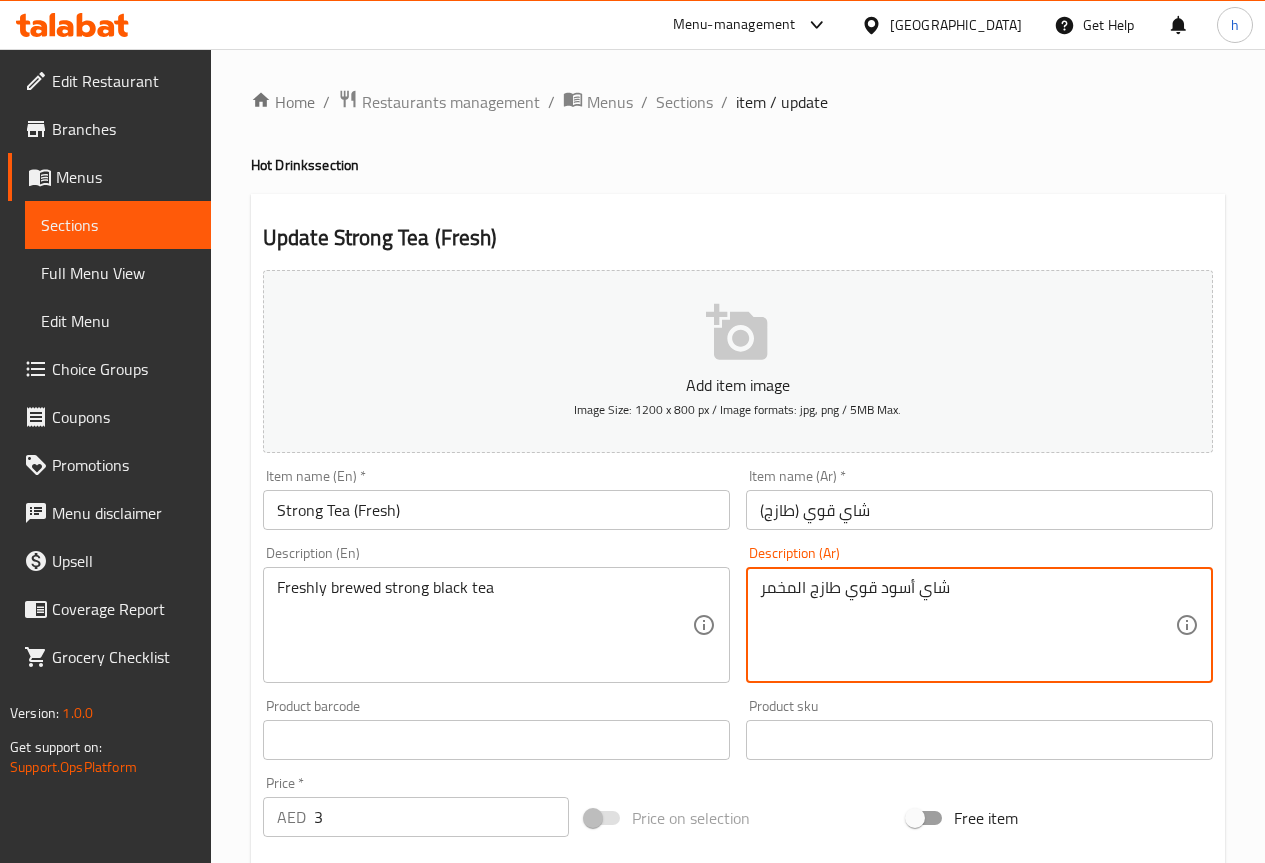
click at [795, 586] on textarea "شاي أسود قوي طازج المخمر" at bounding box center [967, 625] width 415 height 95
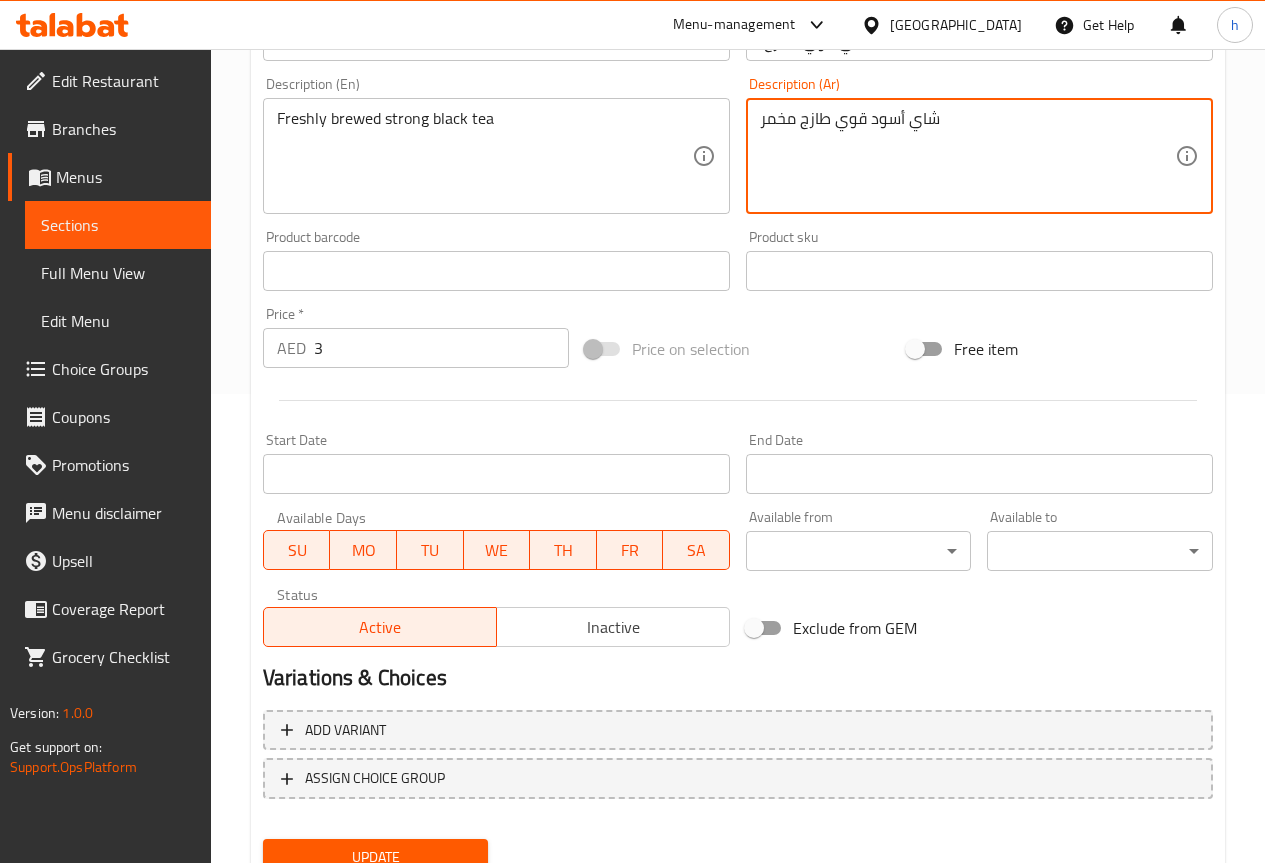
scroll to position [550, 0]
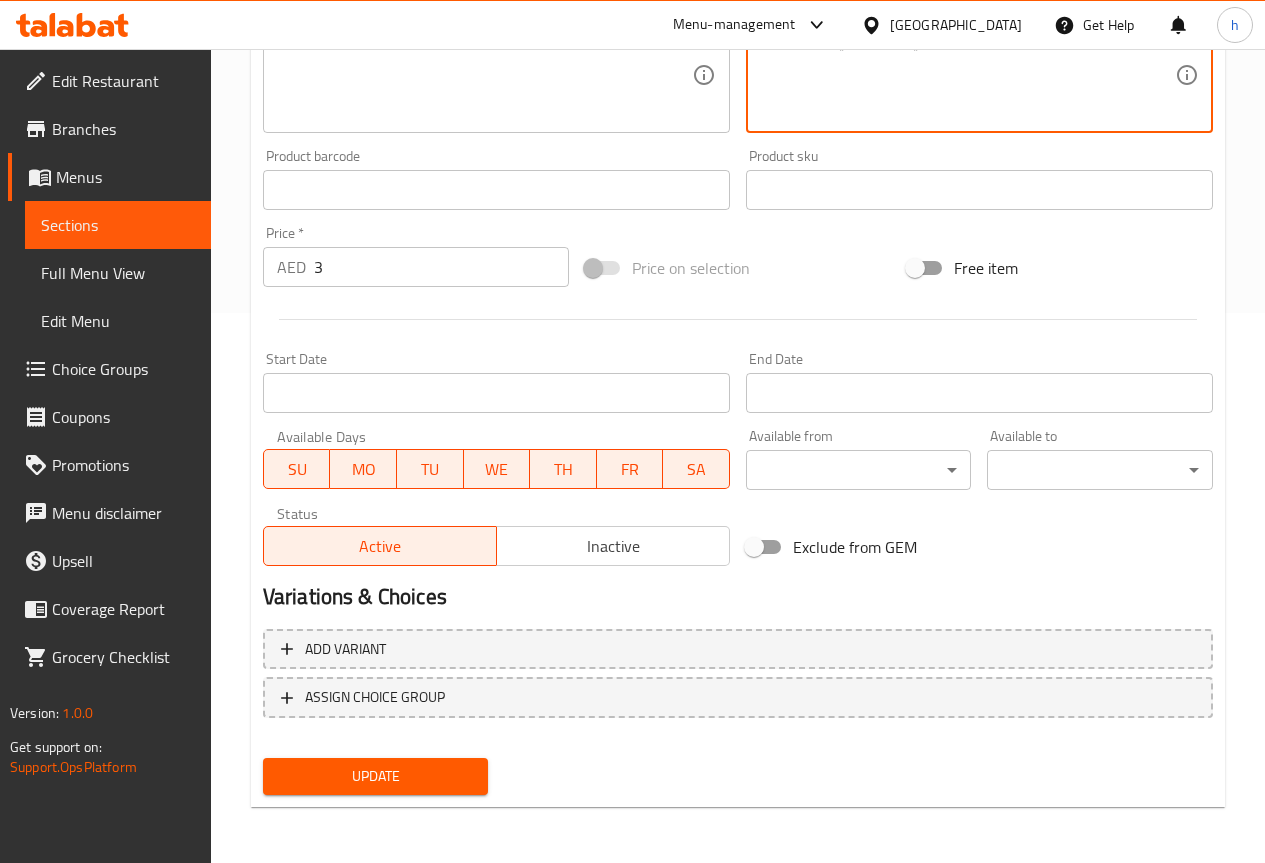
type textarea "شاي أسود قوي طازج مخمر"
click at [403, 778] on span "Update" at bounding box center [376, 776] width 194 height 25
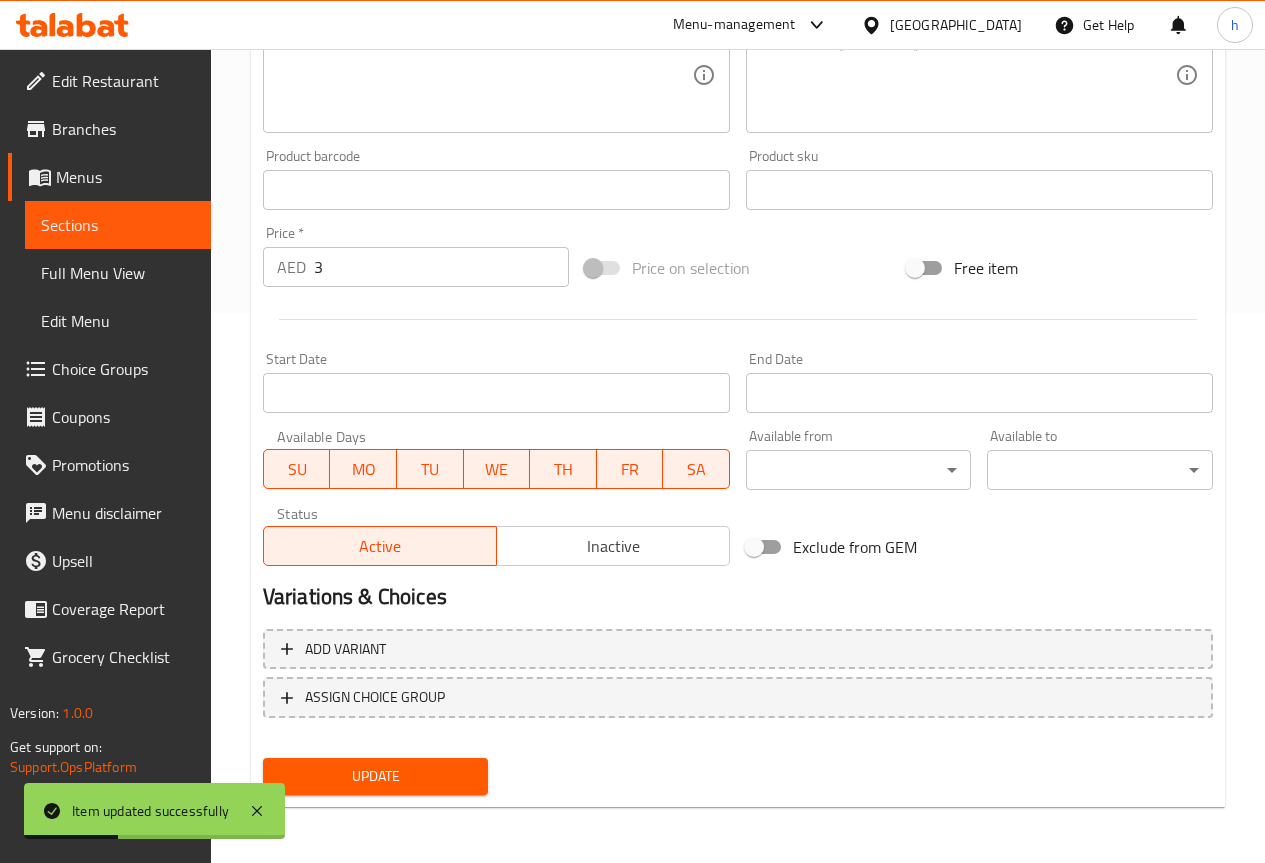
click at [124, 230] on span "Sections" at bounding box center [118, 225] width 154 height 24
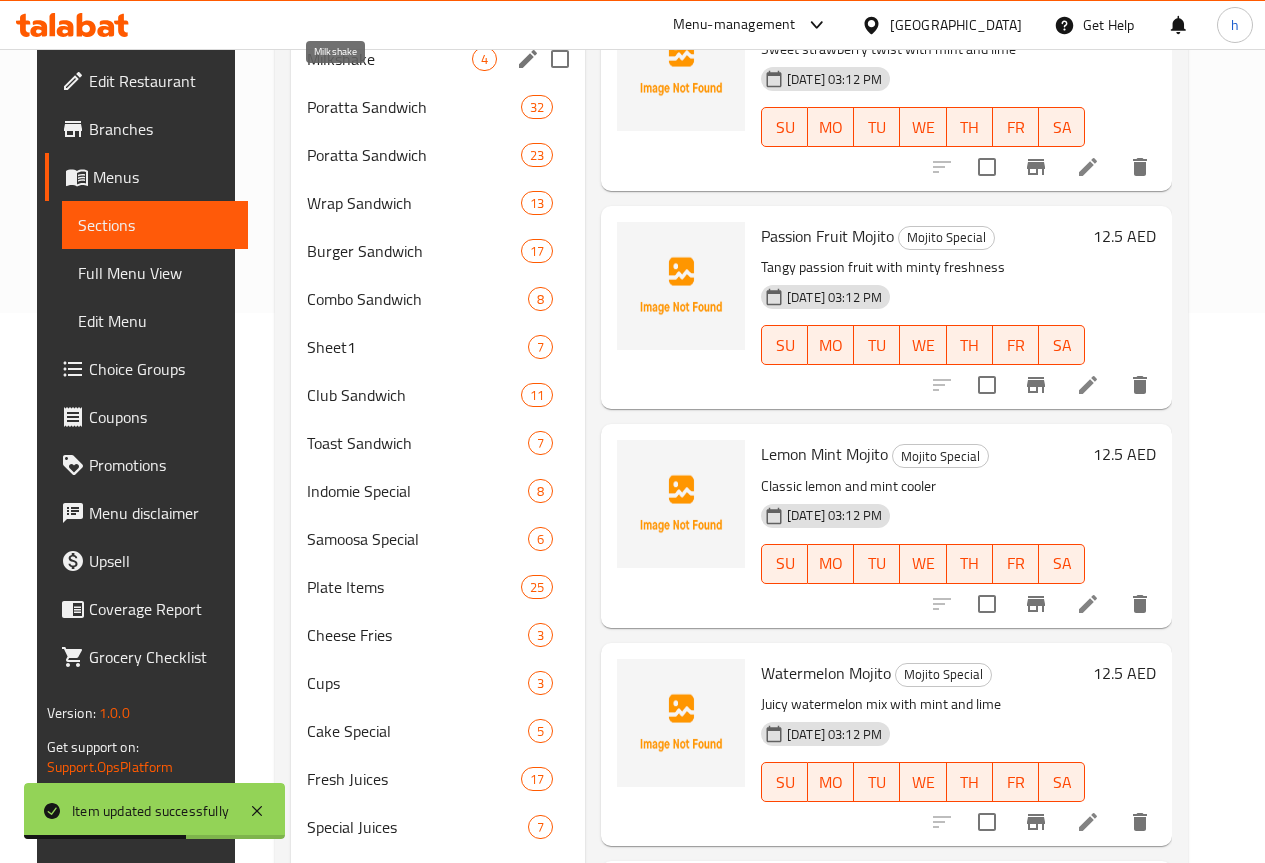
scroll to position [450, 0]
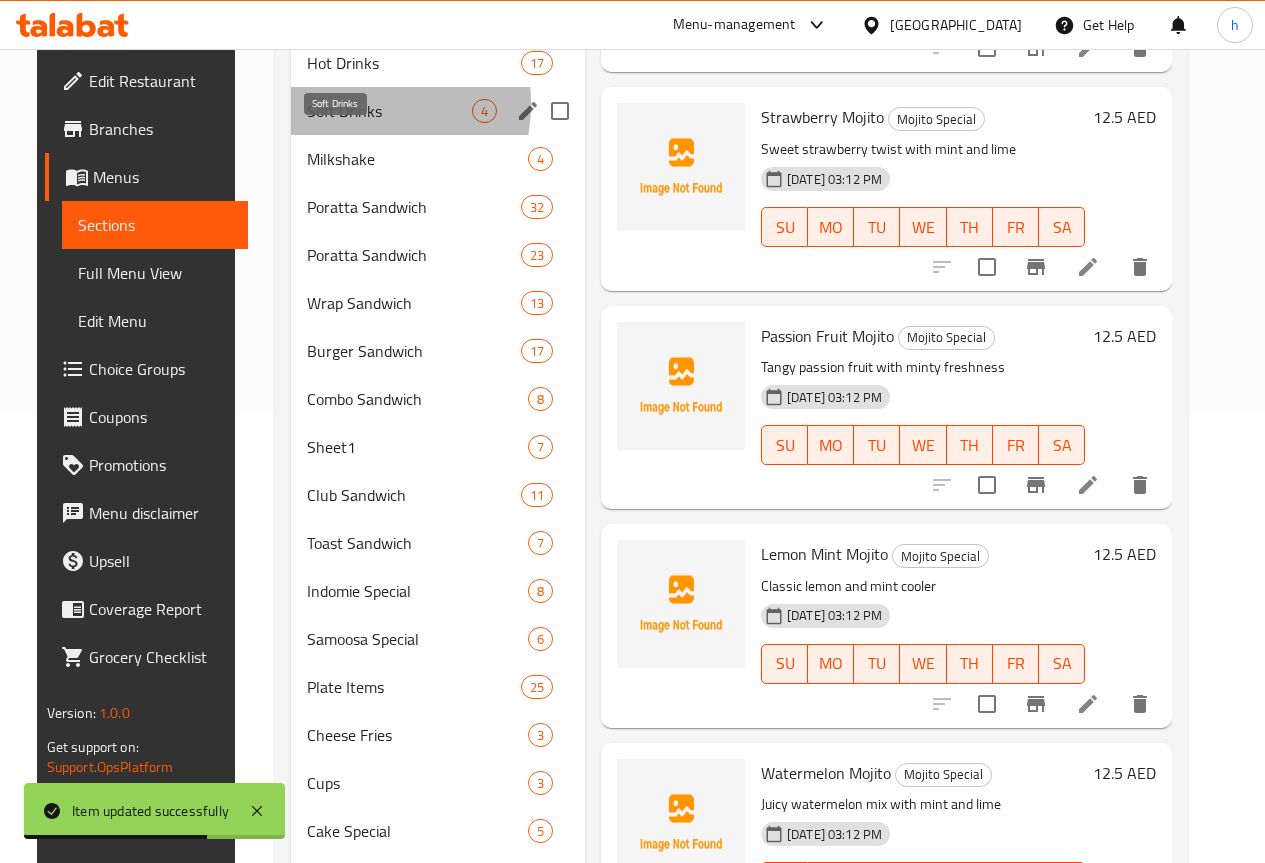
click at [310, 123] on span "Soft Drinks" at bounding box center [389, 111] width 165 height 24
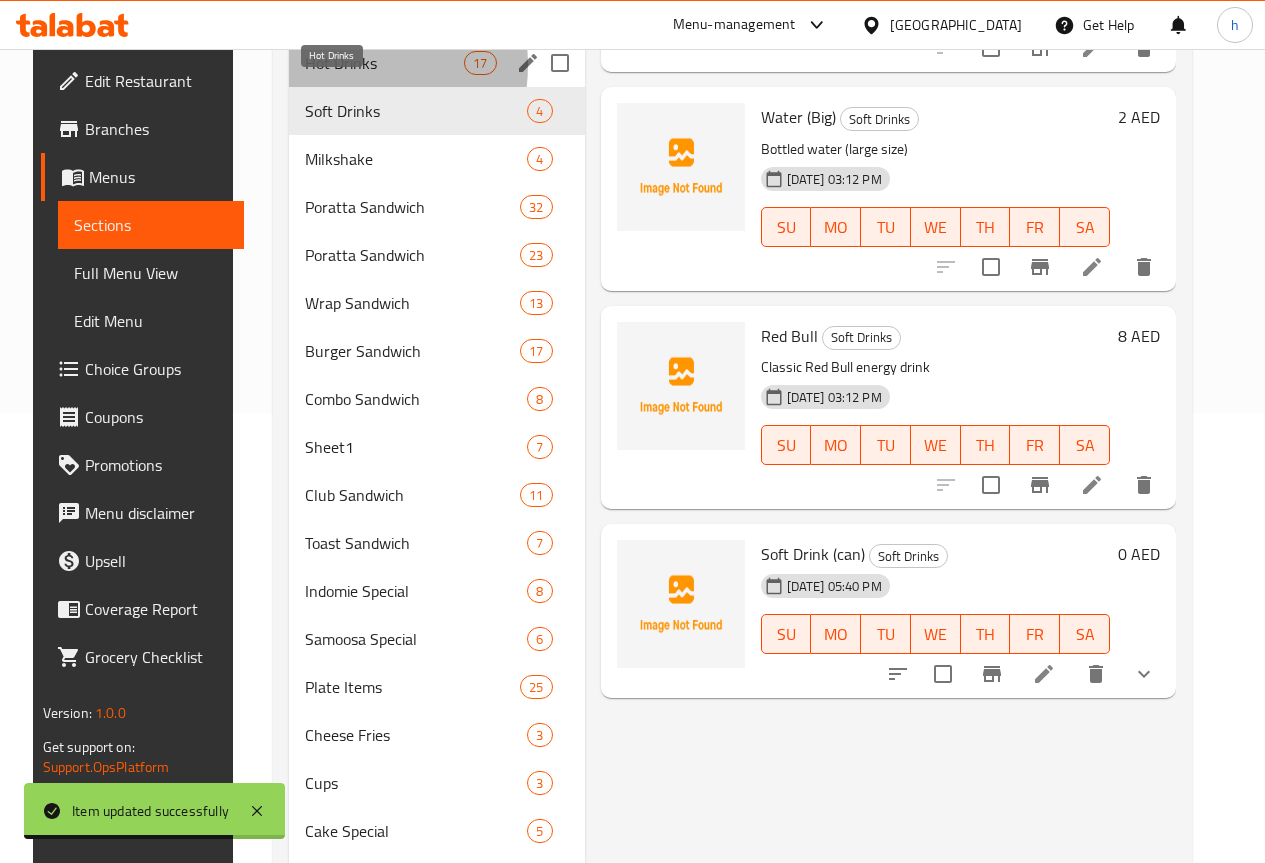
click at [315, 75] on span "Hot Drinks" at bounding box center [384, 63] width 159 height 24
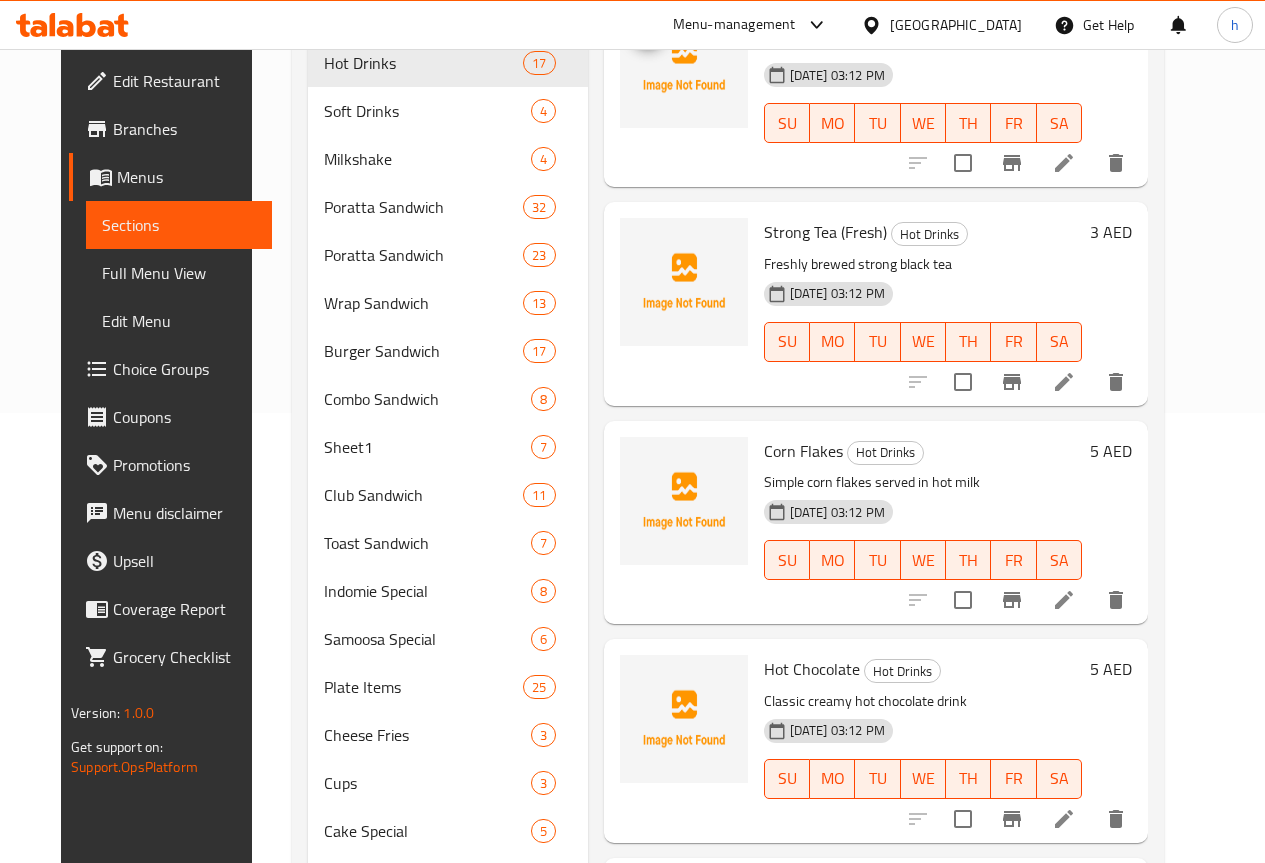
scroll to position [1300, 0]
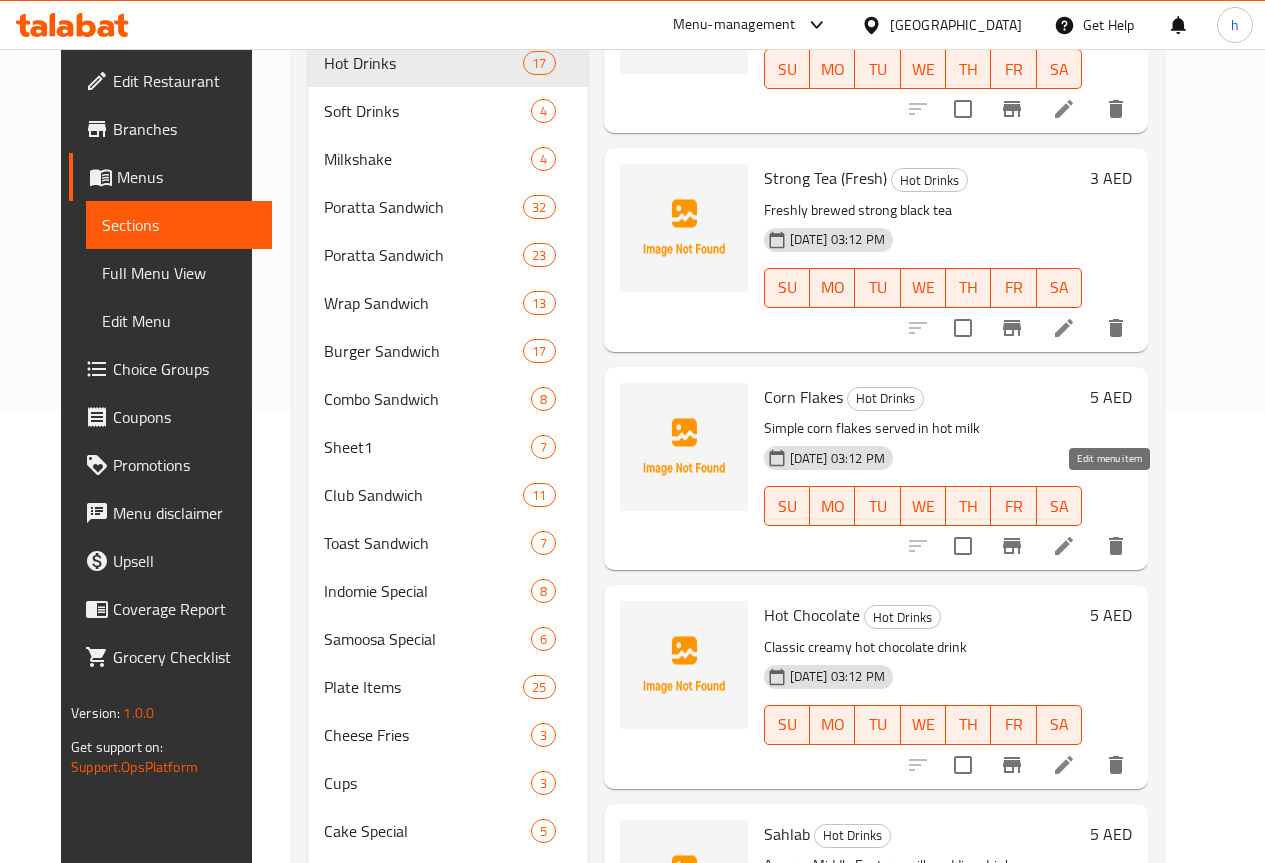
click at [1076, 534] on icon at bounding box center [1064, 546] width 24 height 24
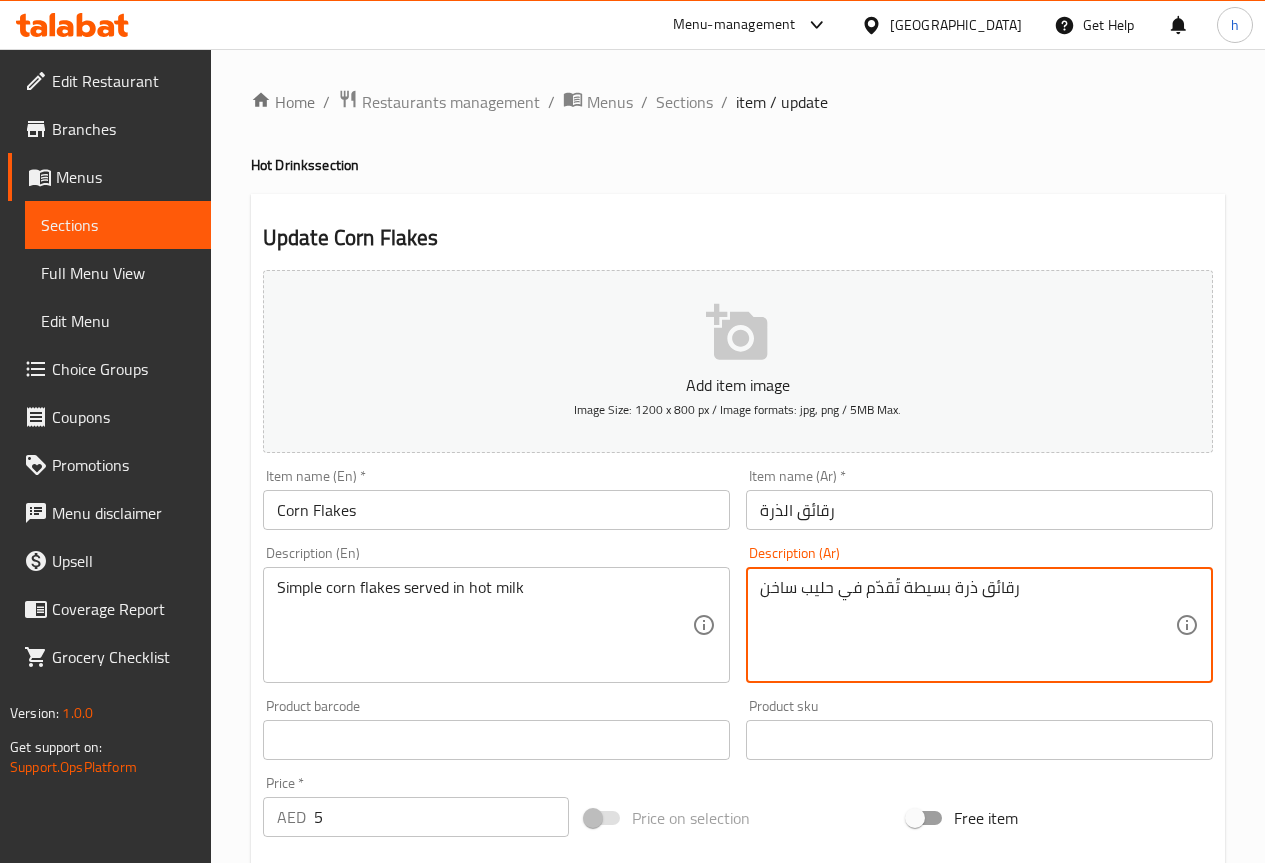
click at [913, 591] on textarea "رقائق ذرة بسيطة تُقدّم في حليب ساخن" at bounding box center [967, 625] width 415 height 95
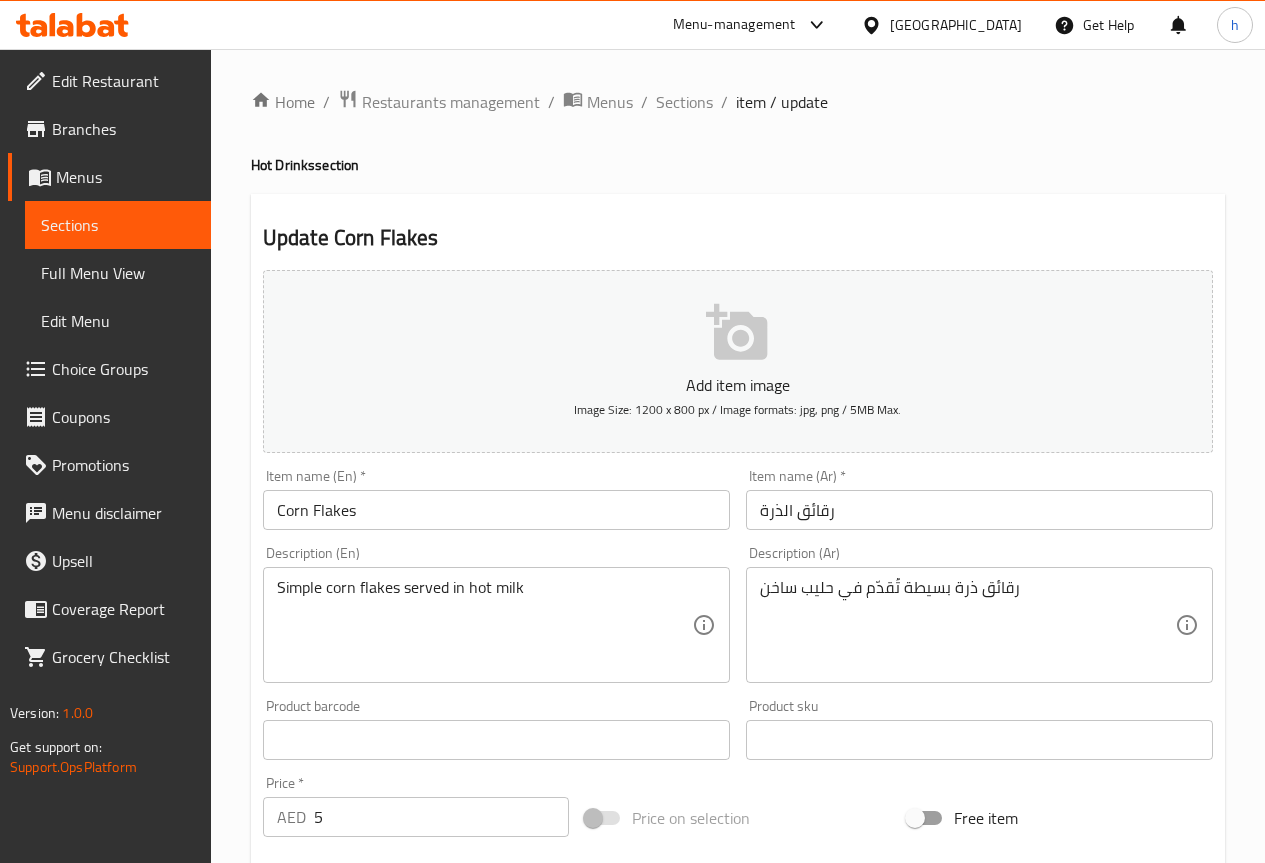
click at [931, 591] on textarea "رقائق ذرة بسيطة تُقدّم في حليب ساخن" at bounding box center [967, 625] width 415 height 95
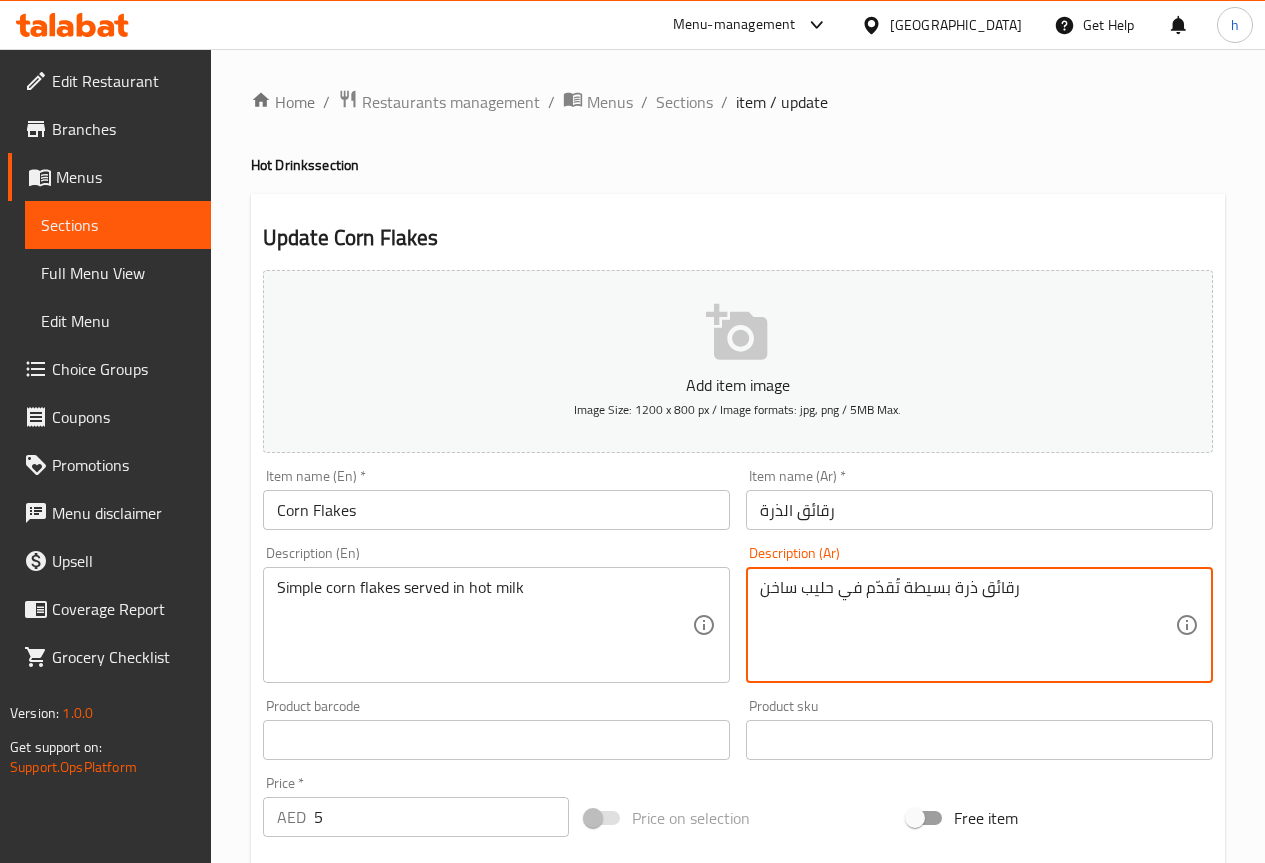
click at [931, 591] on textarea "رقائق ذرة بسيطة تُقدّم في حليب ساخن" at bounding box center [967, 625] width 415 height 95
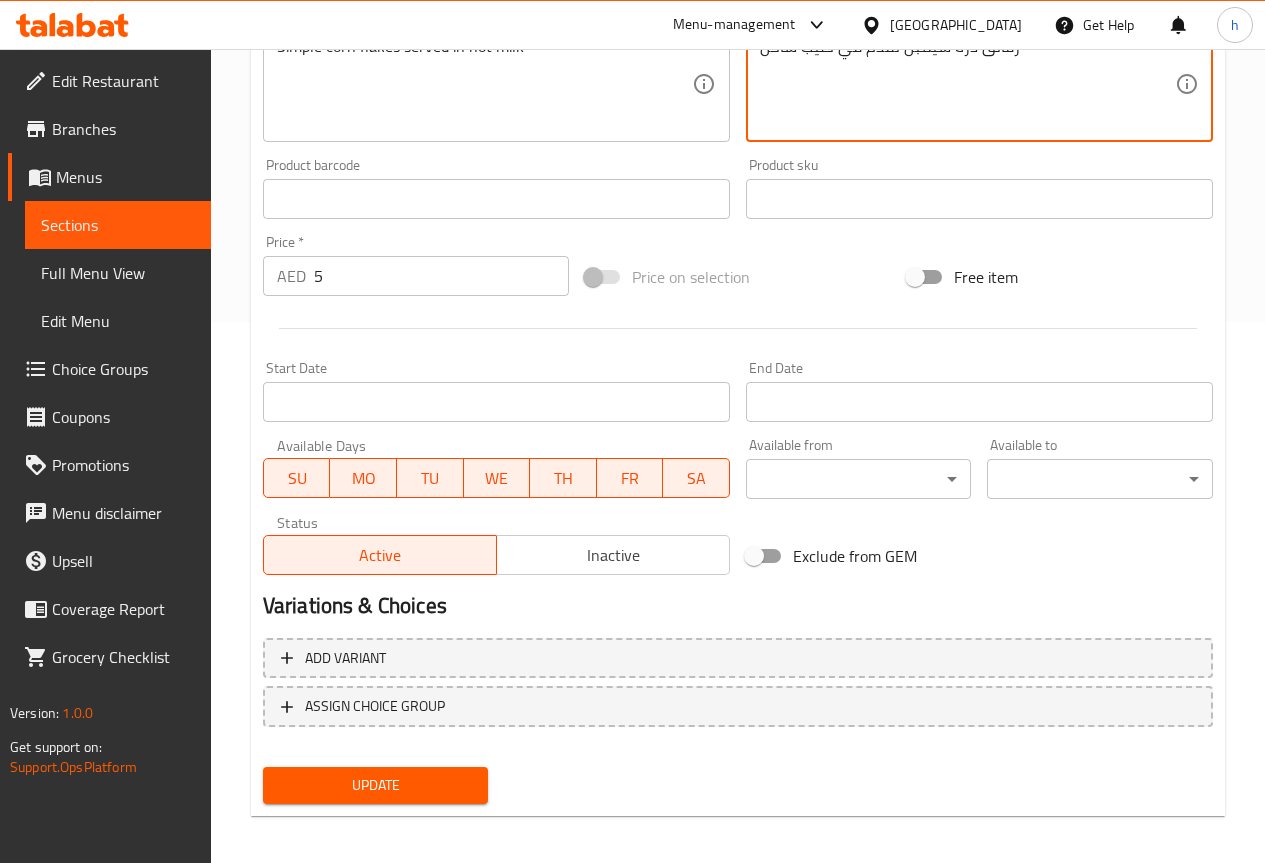
scroll to position [550, 0]
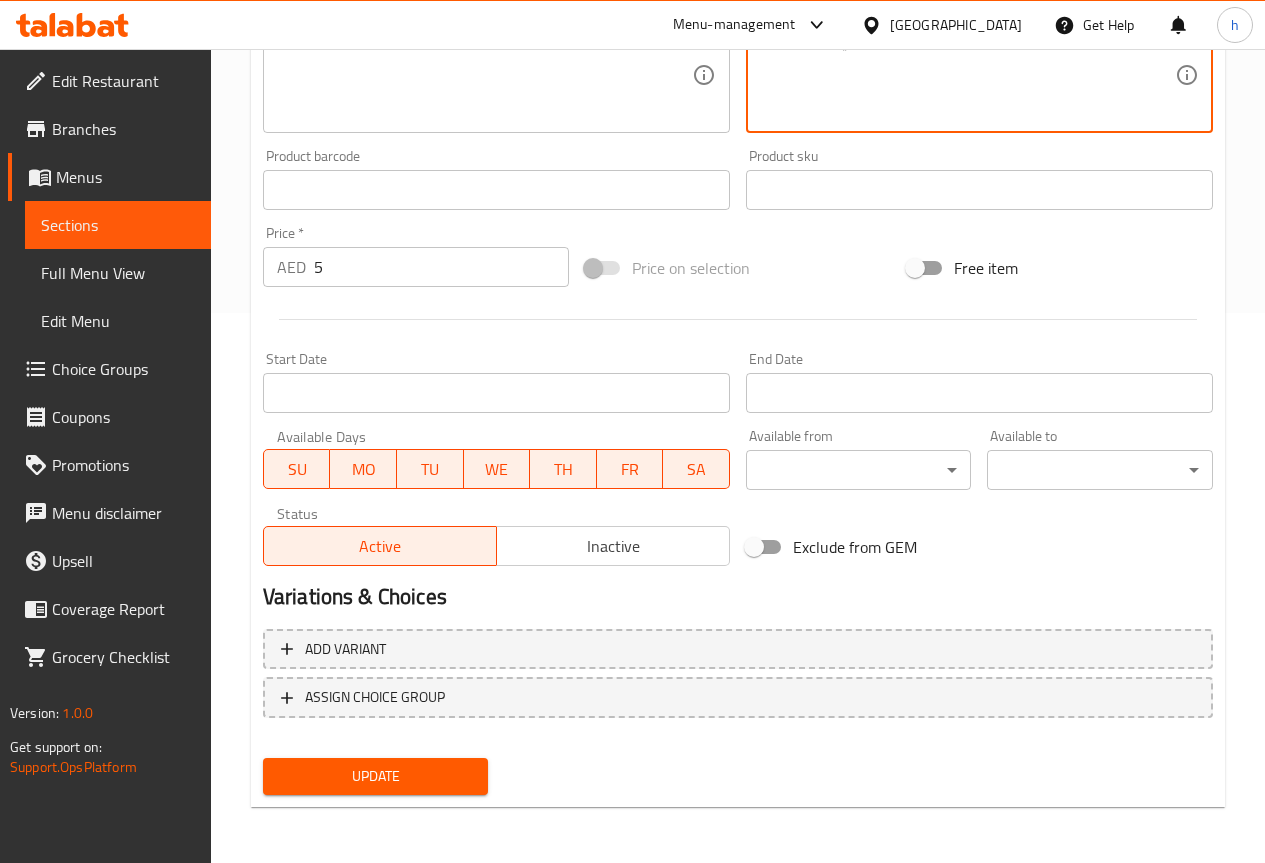
type textarea "رقائق ذرة سيمبل تُقدّم في حليب ساخن"
click at [312, 780] on span "Update" at bounding box center [376, 776] width 194 height 25
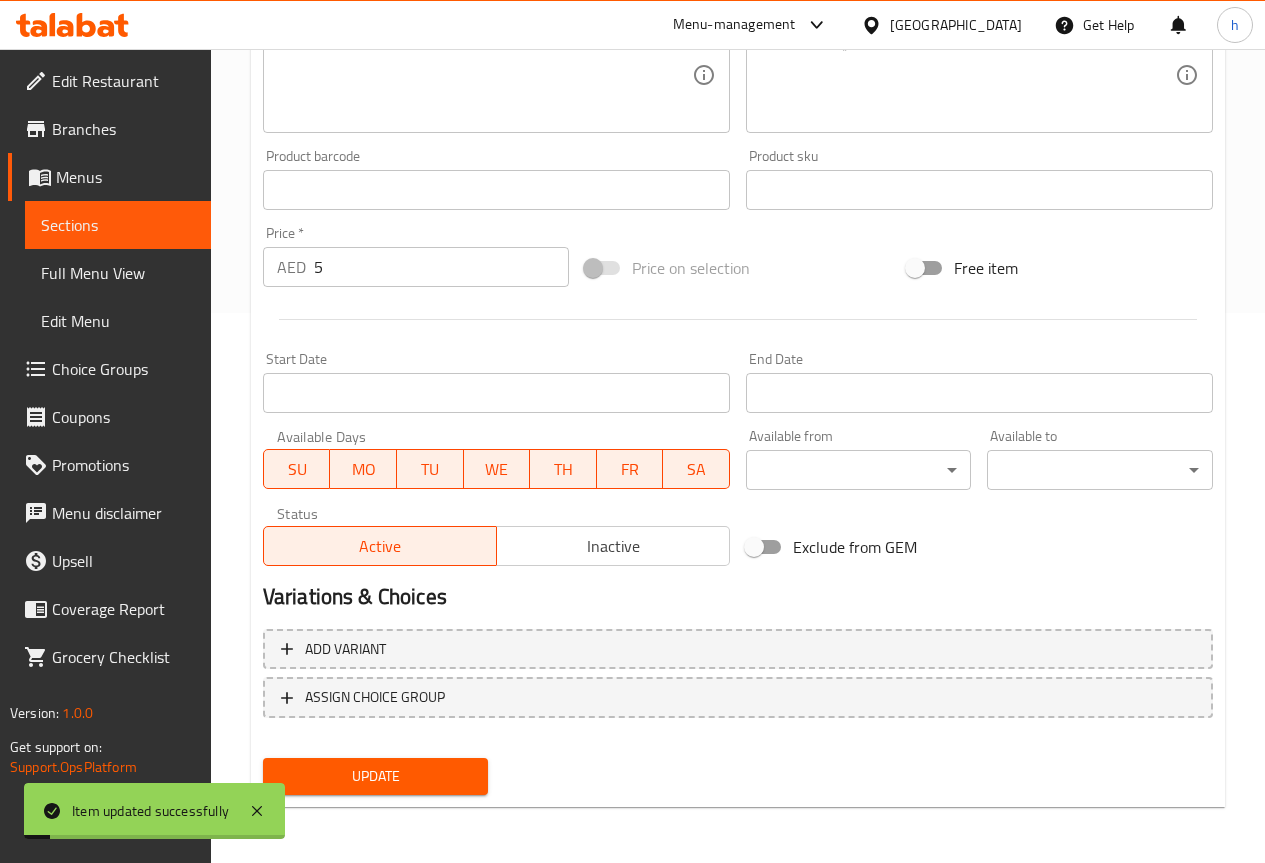
click at [104, 233] on span "Sections" at bounding box center [118, 225] width 154 height 24
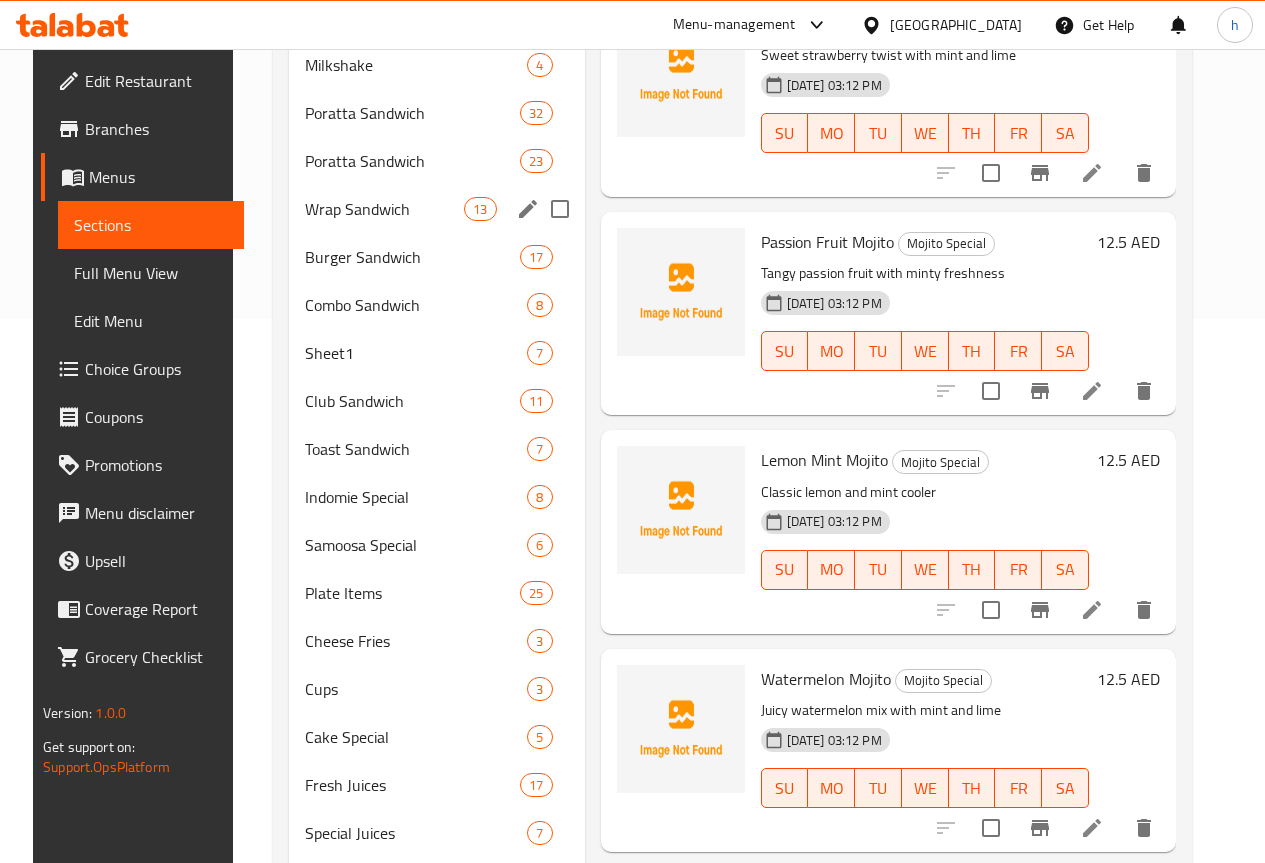
scroll to position [350, 0]
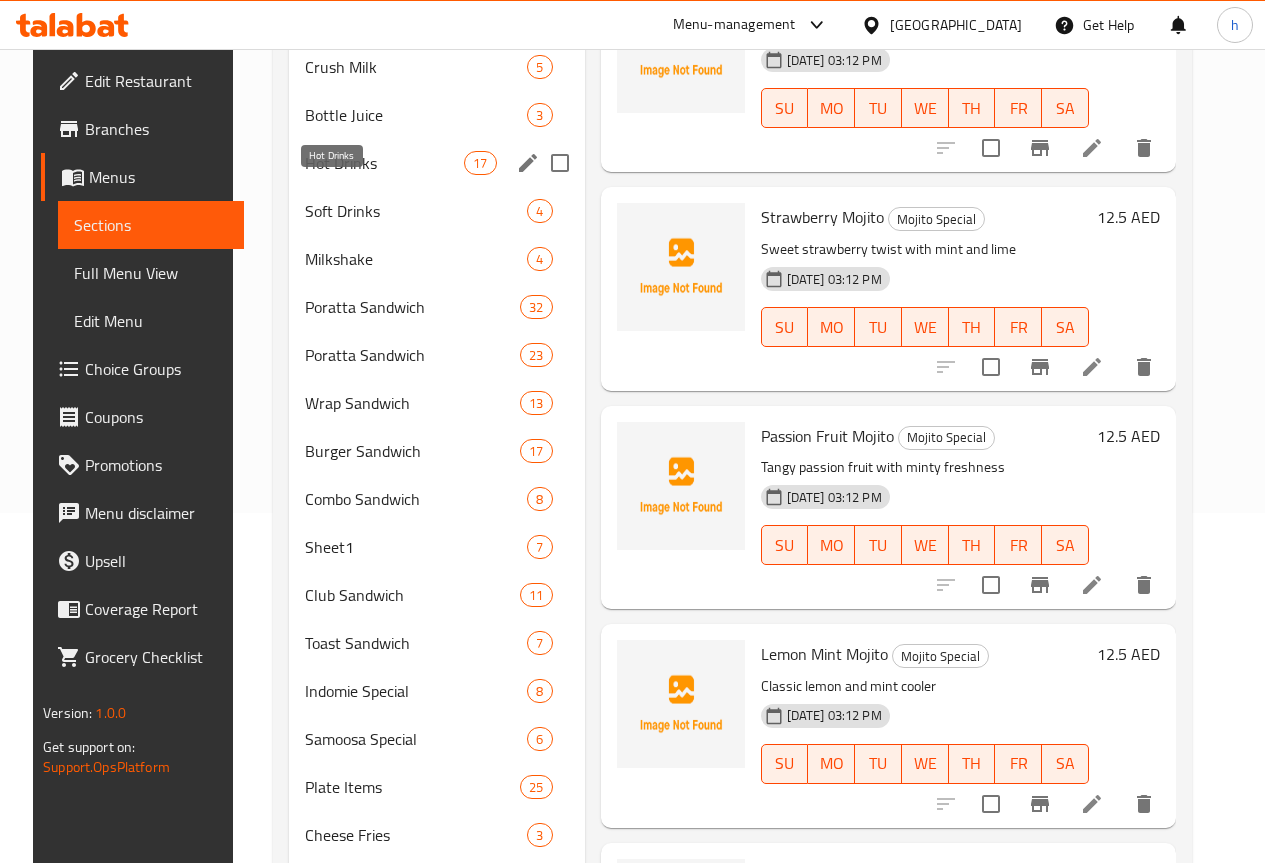
click at [330, 175] on span "Hot Drinks" at bounding box center [384, 163] width 159 height 24
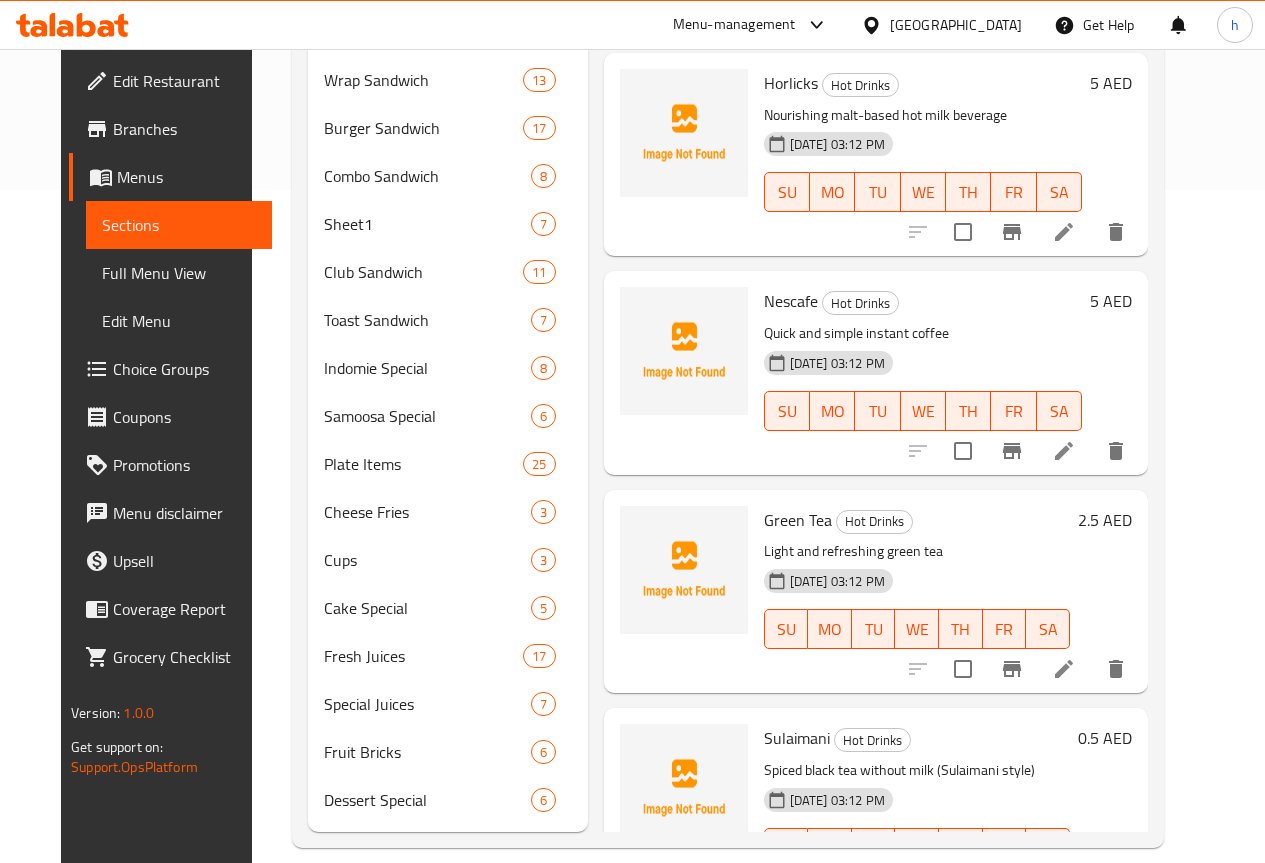
scroll to position [728, 0]
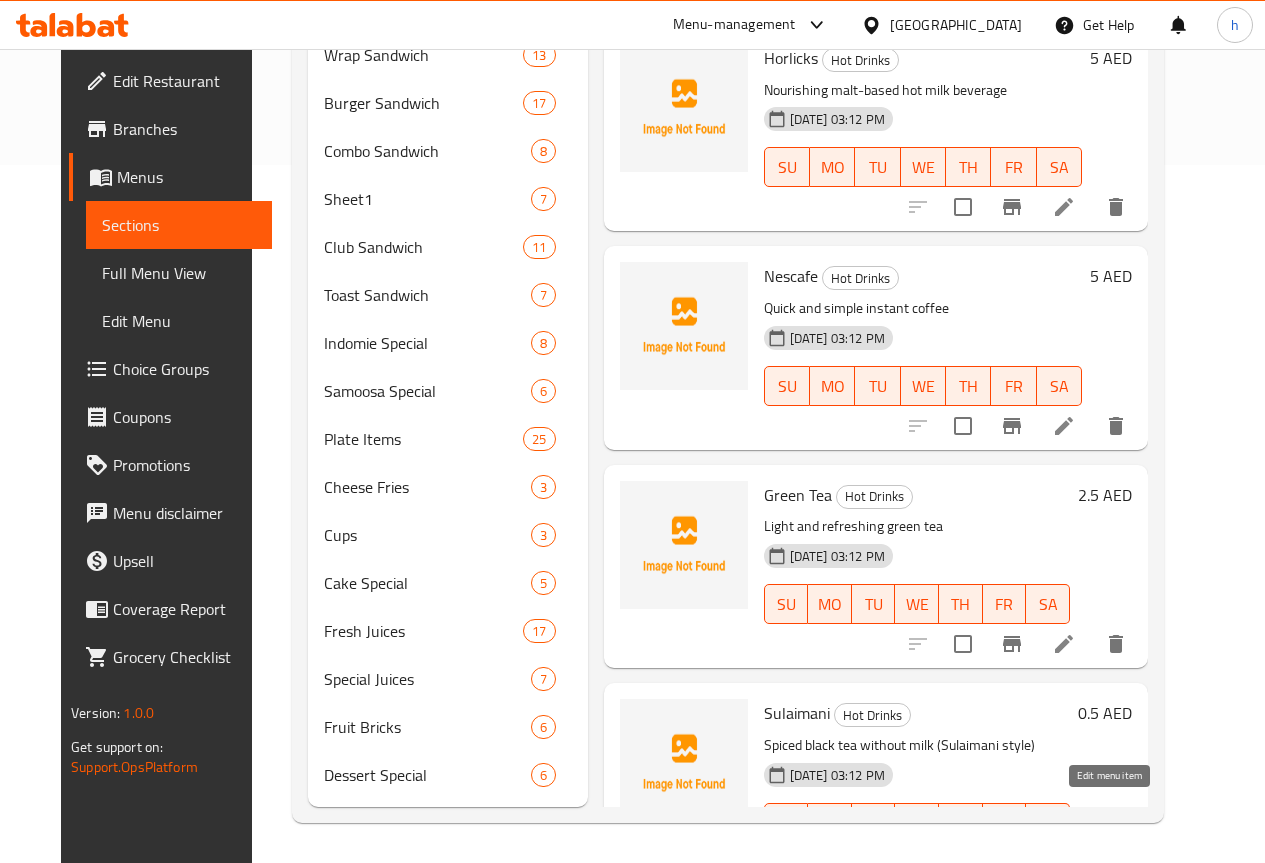
click at [1076, 851] on icon at bounding box center [1064, 863] width 24 height 24
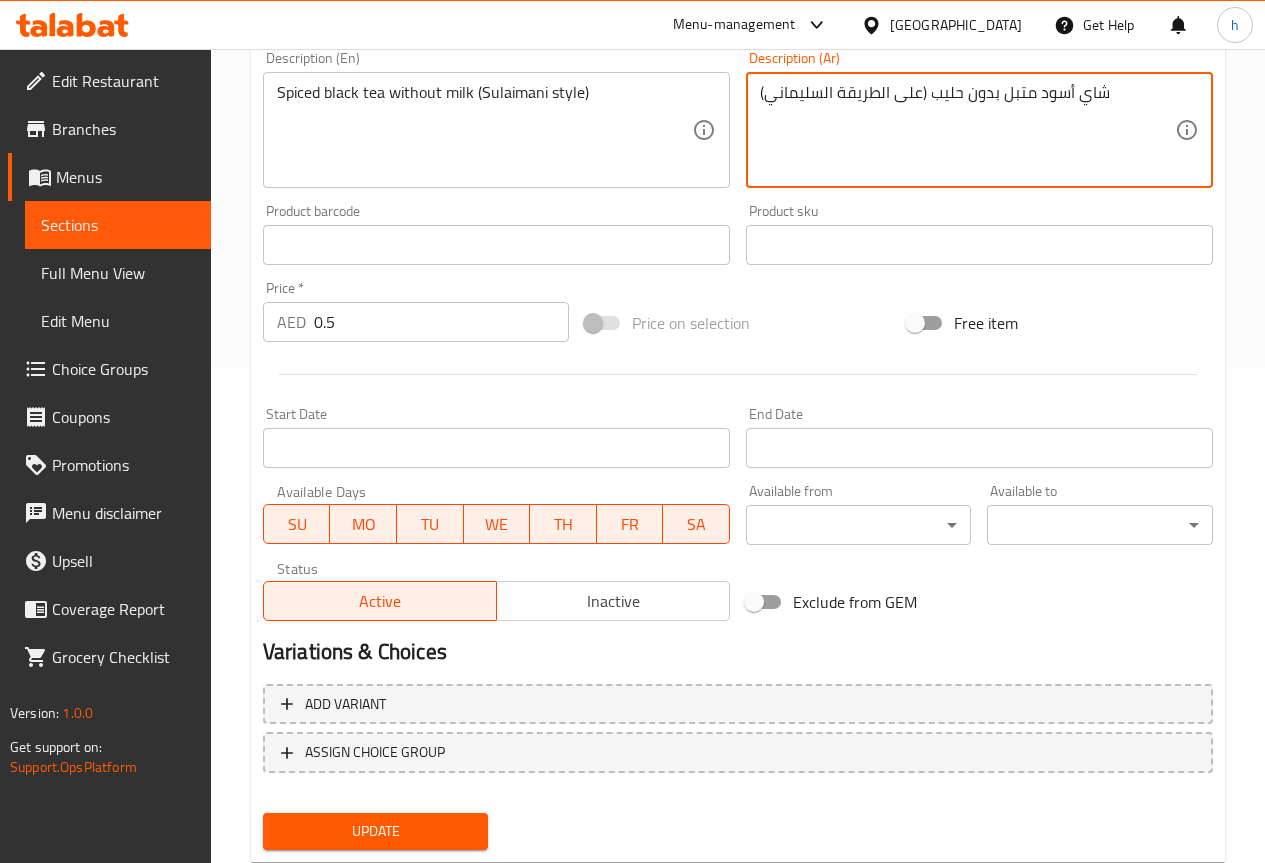
scroll to position [550, 0]
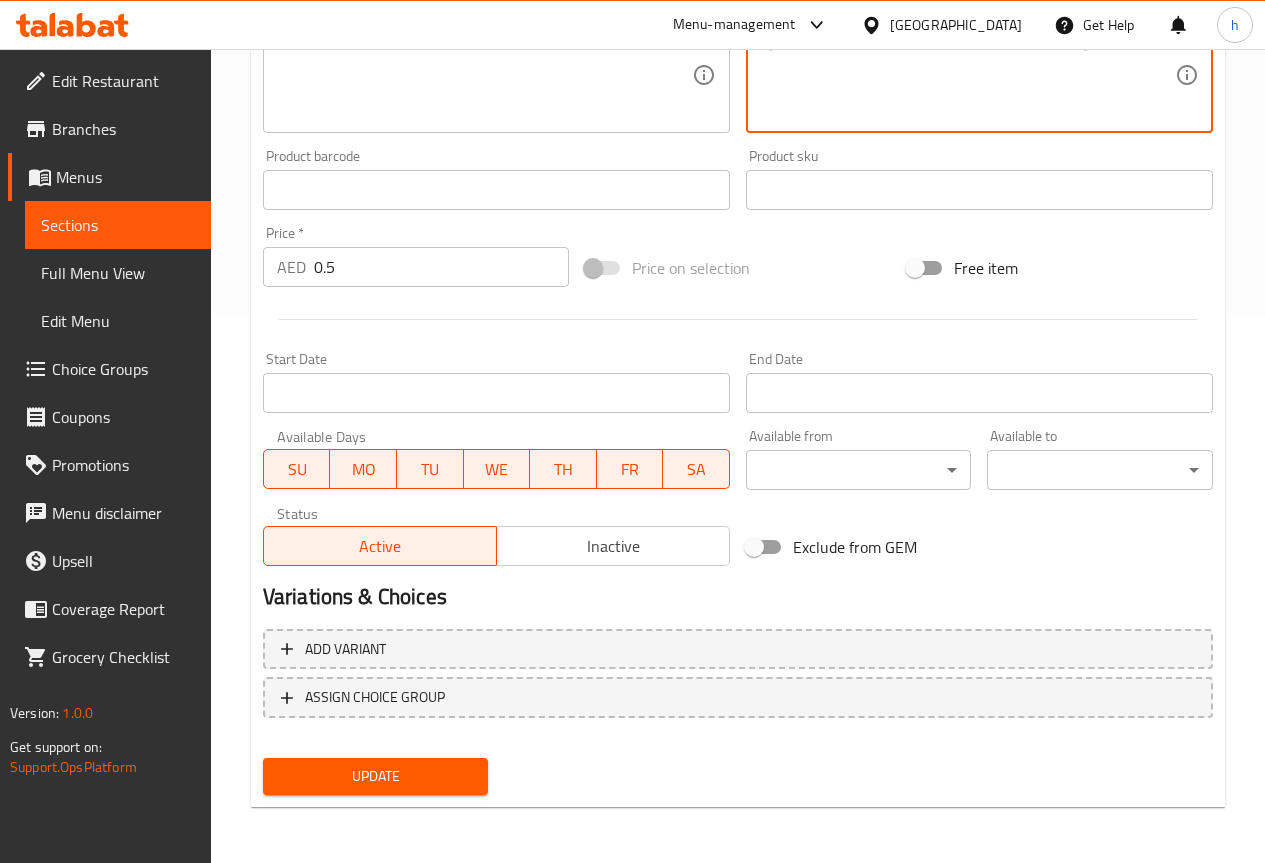
type textarea "شاي أسود متبل بدون حليب (على الطريقة السليماني)"
click at [418, 782] on span "Update" at bounding box center [376, 776] width 194 height 25
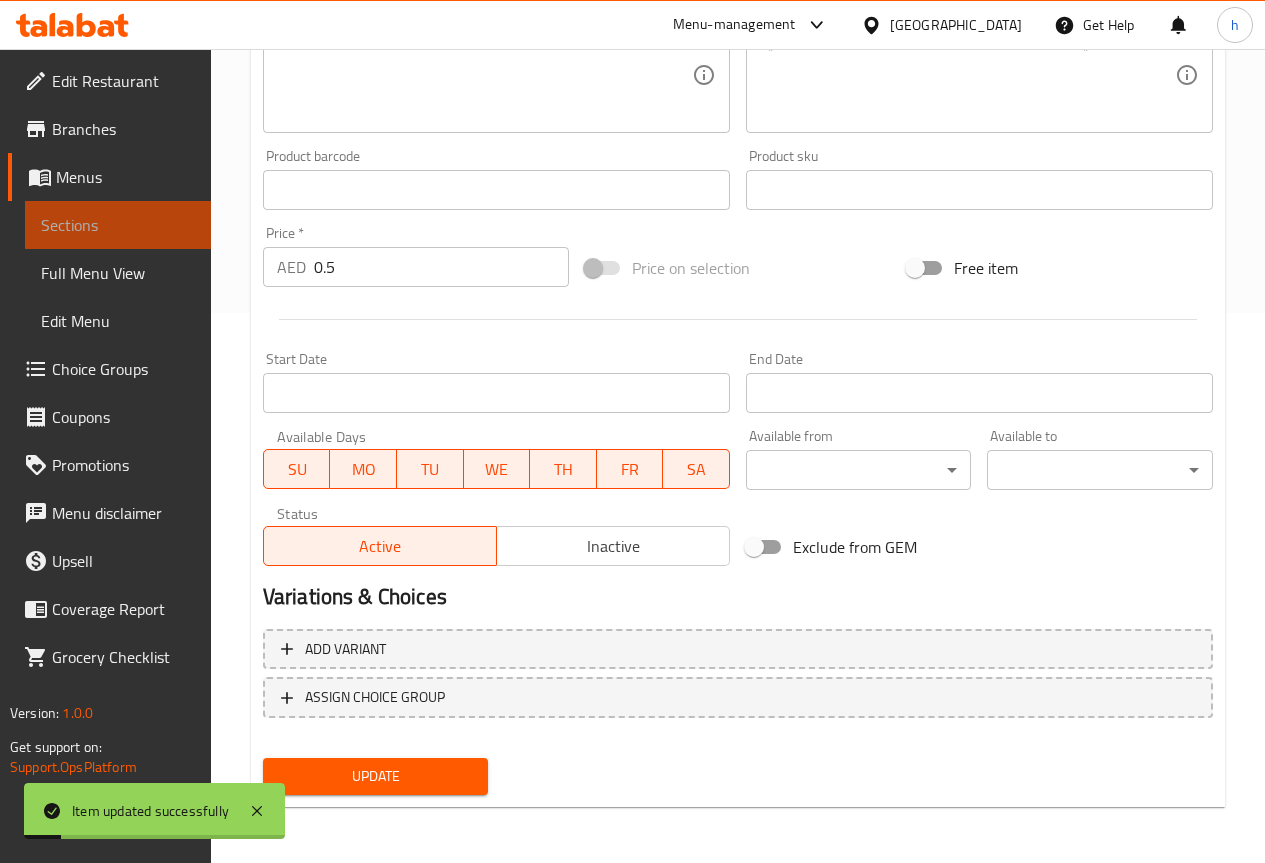
click at [117, 217] on span "Sections" at bounding box center [118, 225] width 154 height 24
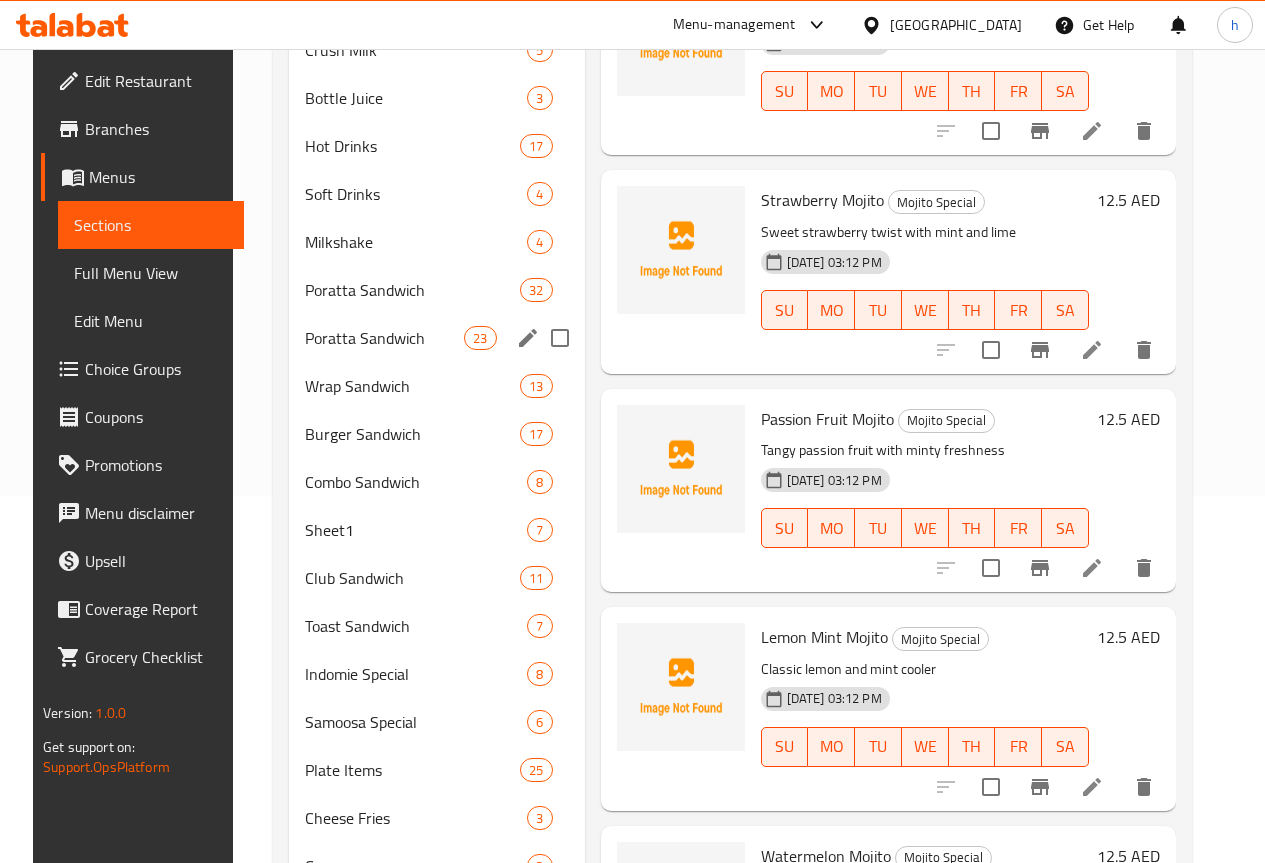
scroll to position [350, 0]
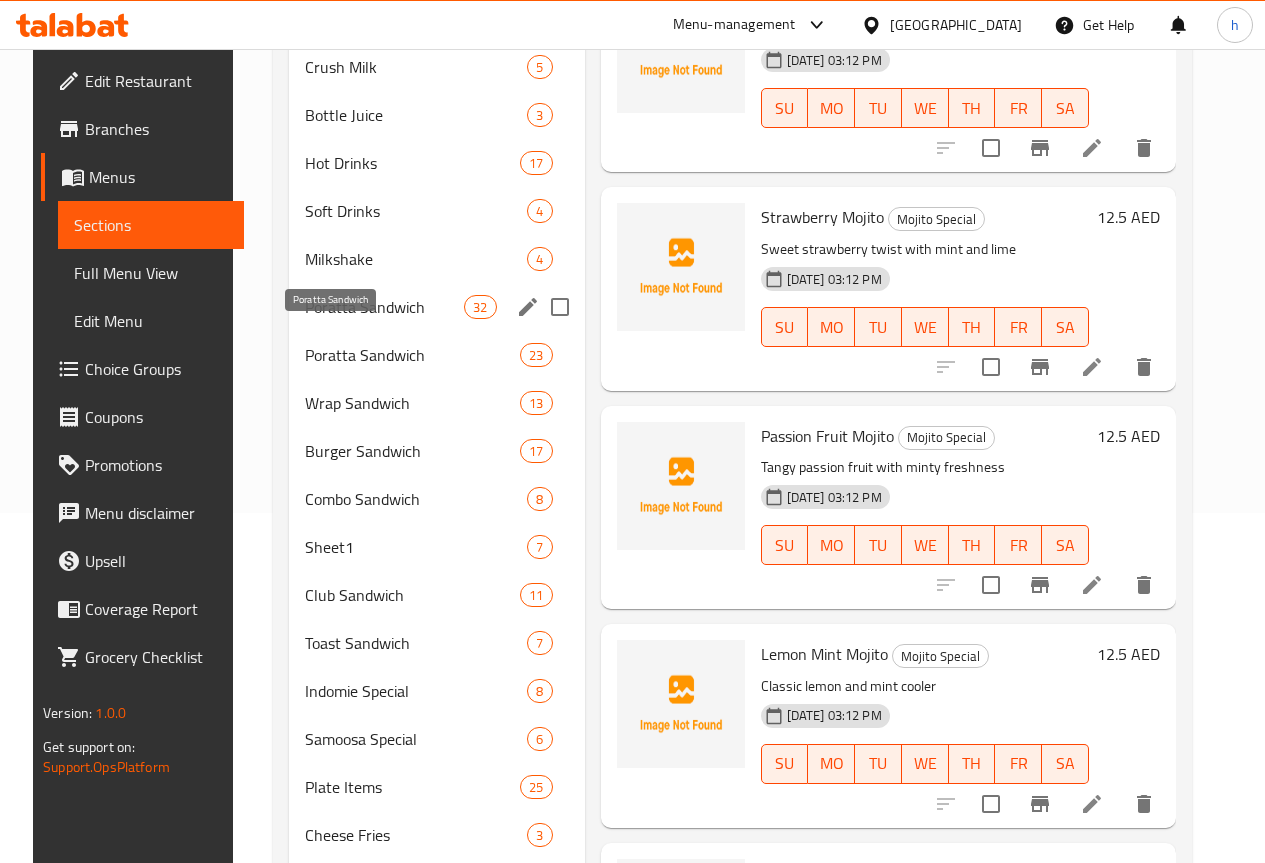
click at [328, 319] on span "Poratta Sandwich" at bounding box center [384, 307] width 159 height 24
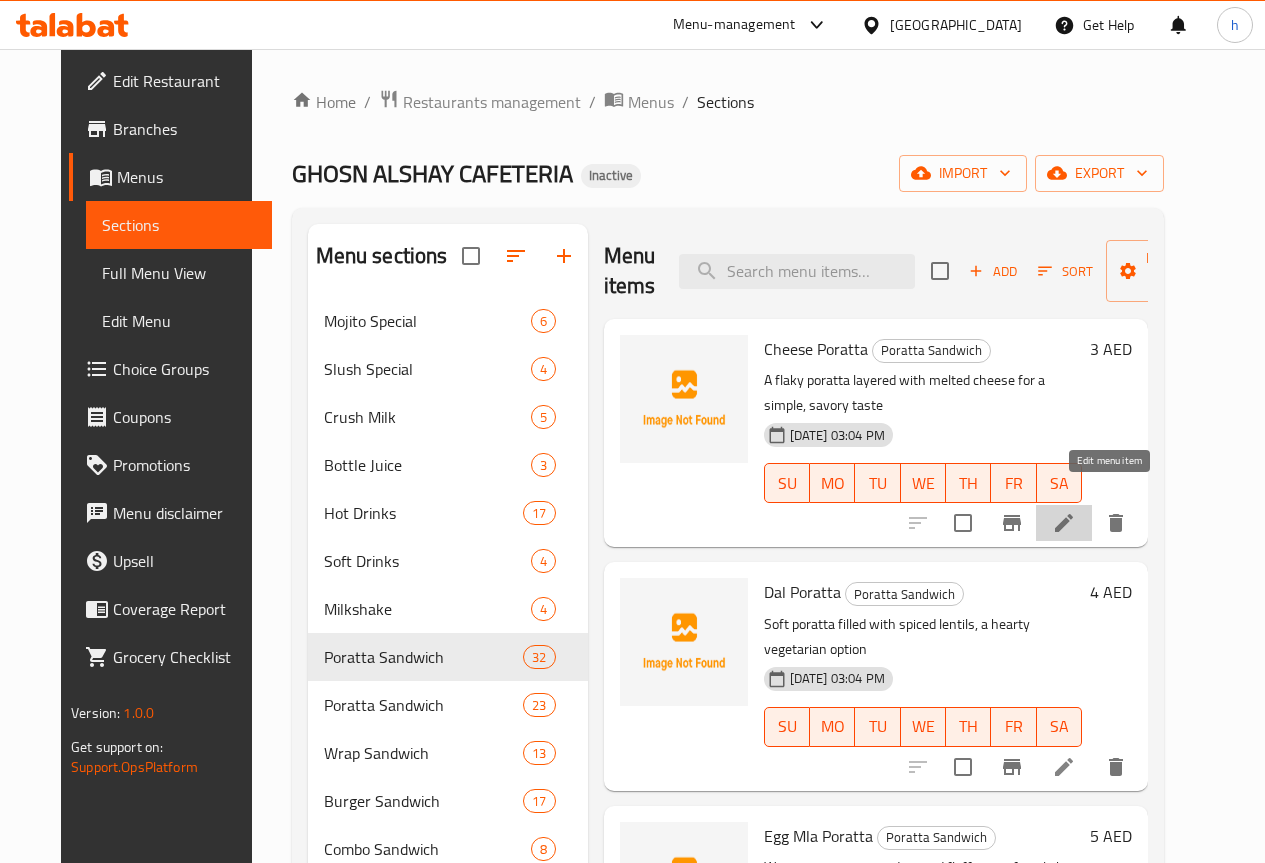
click at [1073, 514] on icon at bounding box center [1064, 523] width 18 height 18
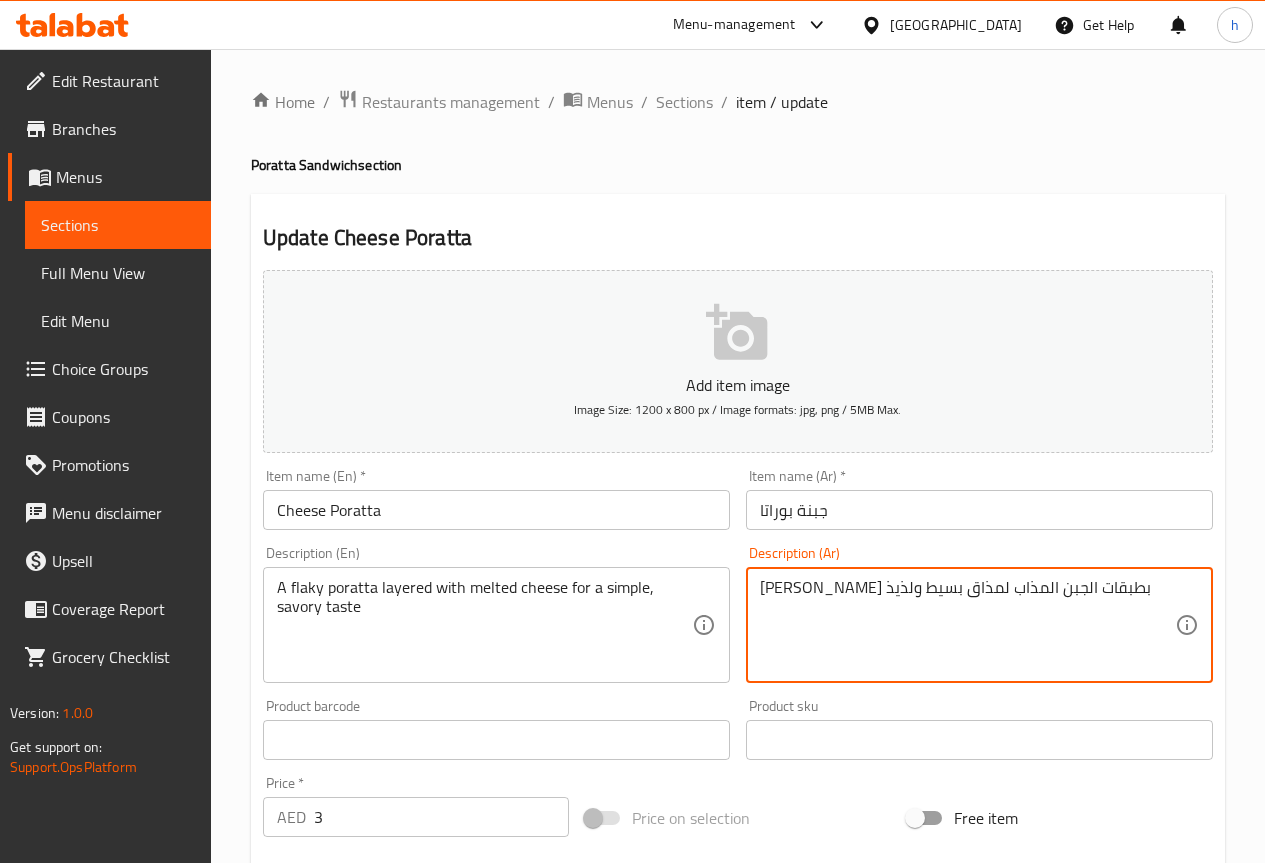
click at [821, 591] on textarea "[PERSON_NAME] بطبقات الجبن المذاب لمذاق بسيط ولذيذ" at bounding box center [967, 625] width 415 height 95
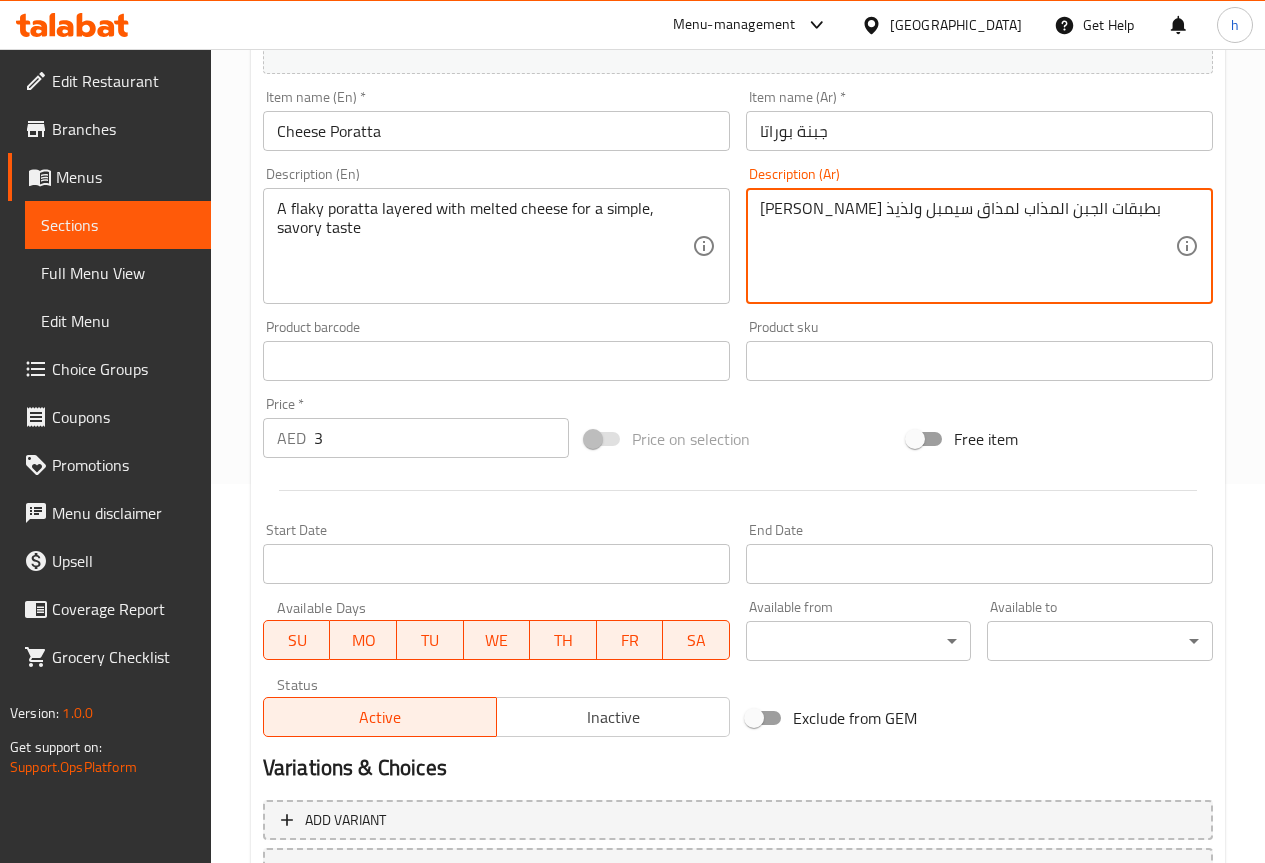
scroll to position [400, 0]
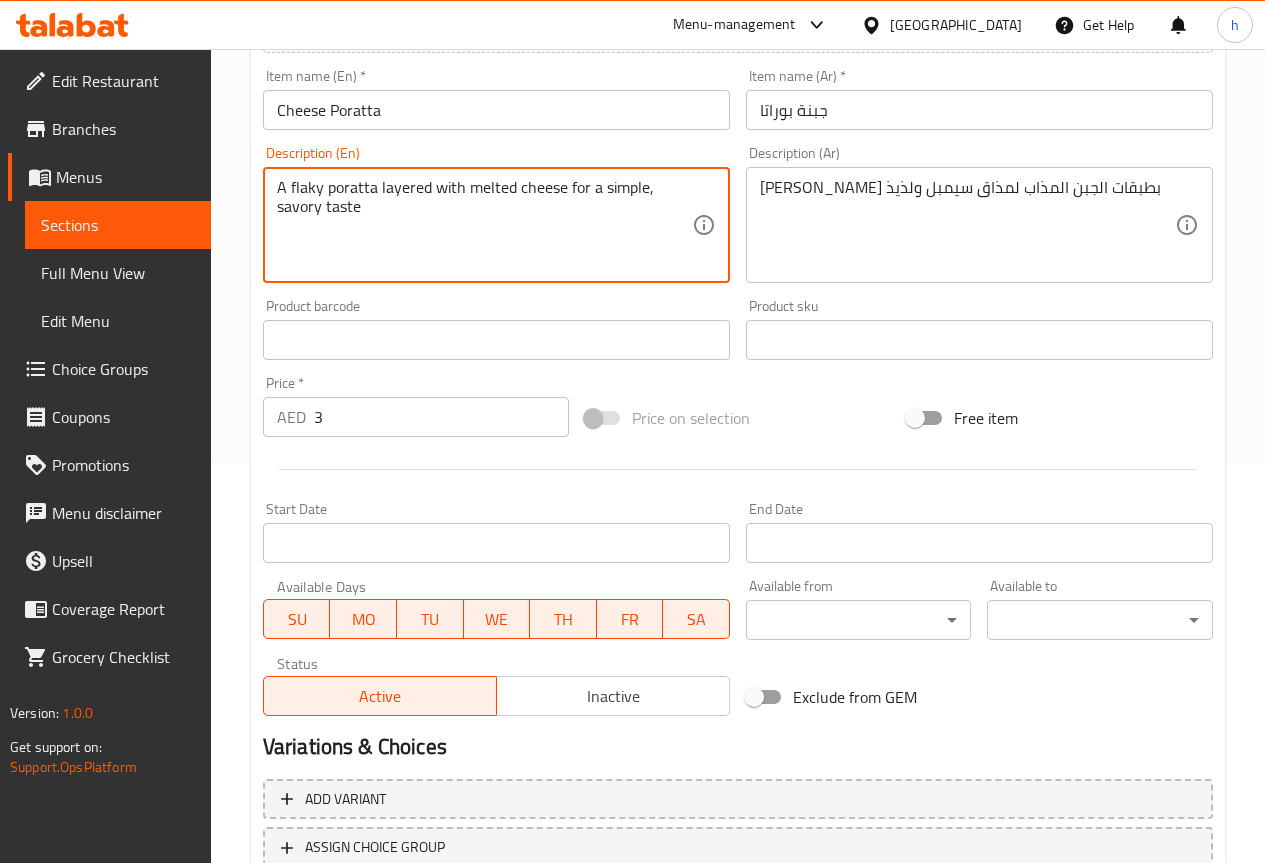
click at [295, 209] on textarea "A flaky poratta layered with melted cheese for a simple, savory taste" at bounding box center [484, 225] width 415 height 95
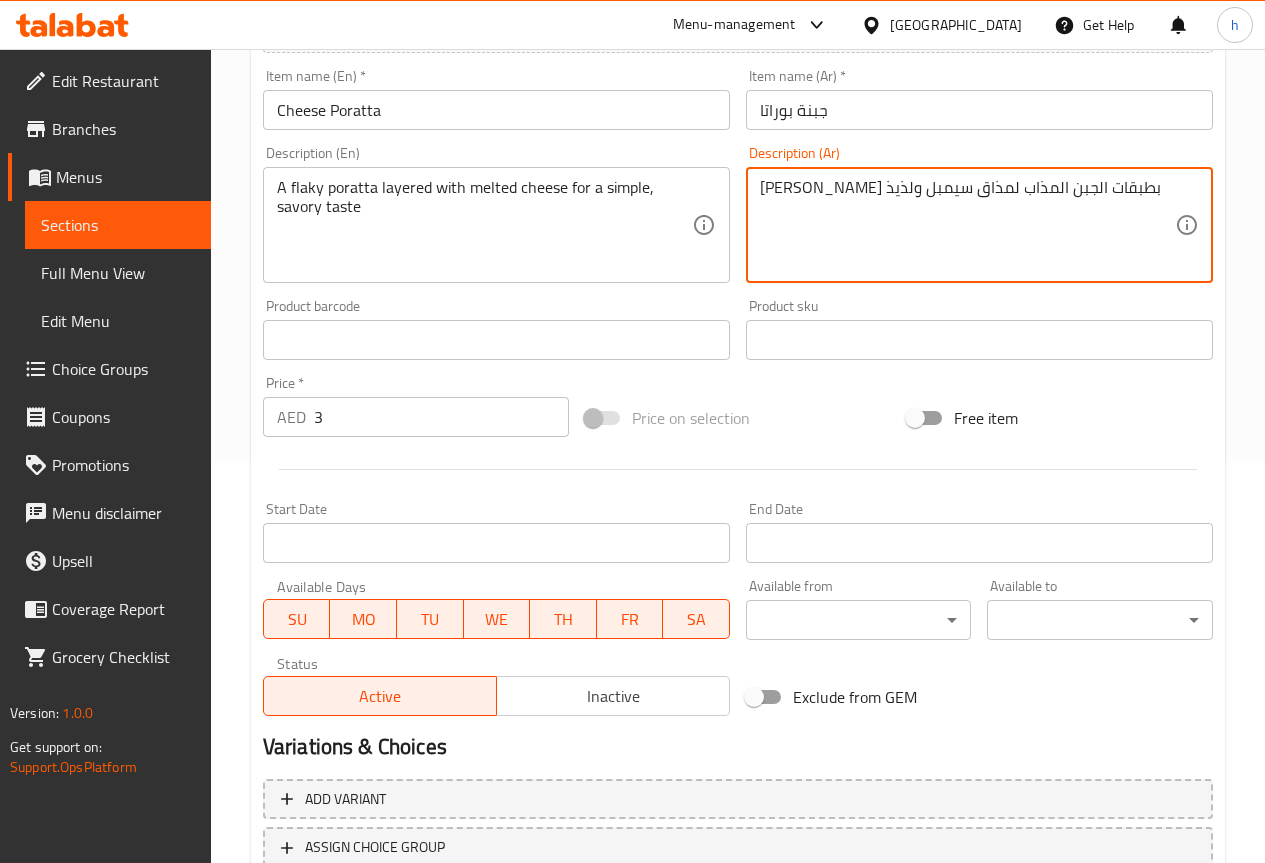
click at [773, 185] on textarea "بوراتا فلاكي بطبقات الجبن المذاب لمذاق سيمبل ولذيذ" at bounding box center [967, 225] width 415 height 95
paste textarea "الح"
click at [786, 188] on textarea "بوراتا فلاكي بطبقات الجبن المذاب لمذاق سيمبل مالح" at bounding box center [967, 225] width 415 height 95
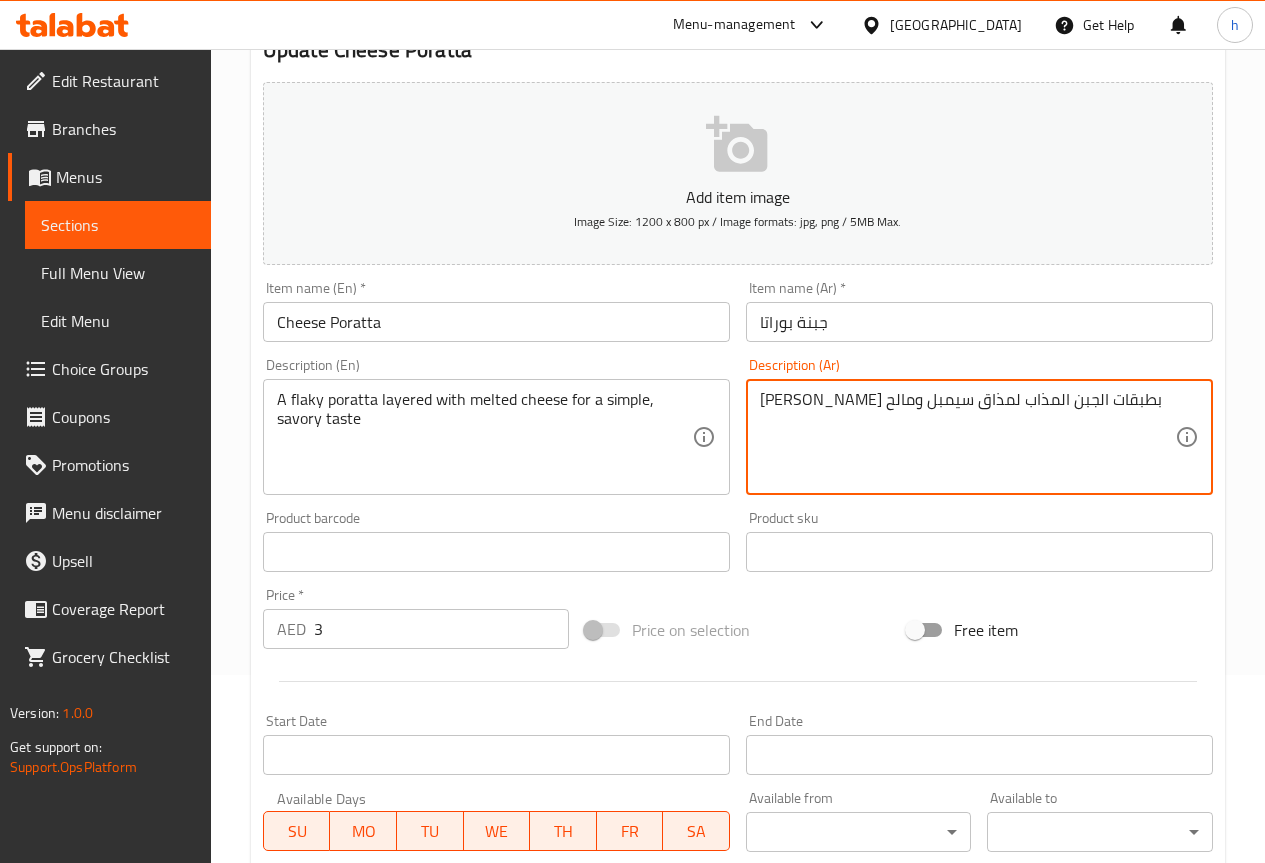
scroll to position [550, 0]
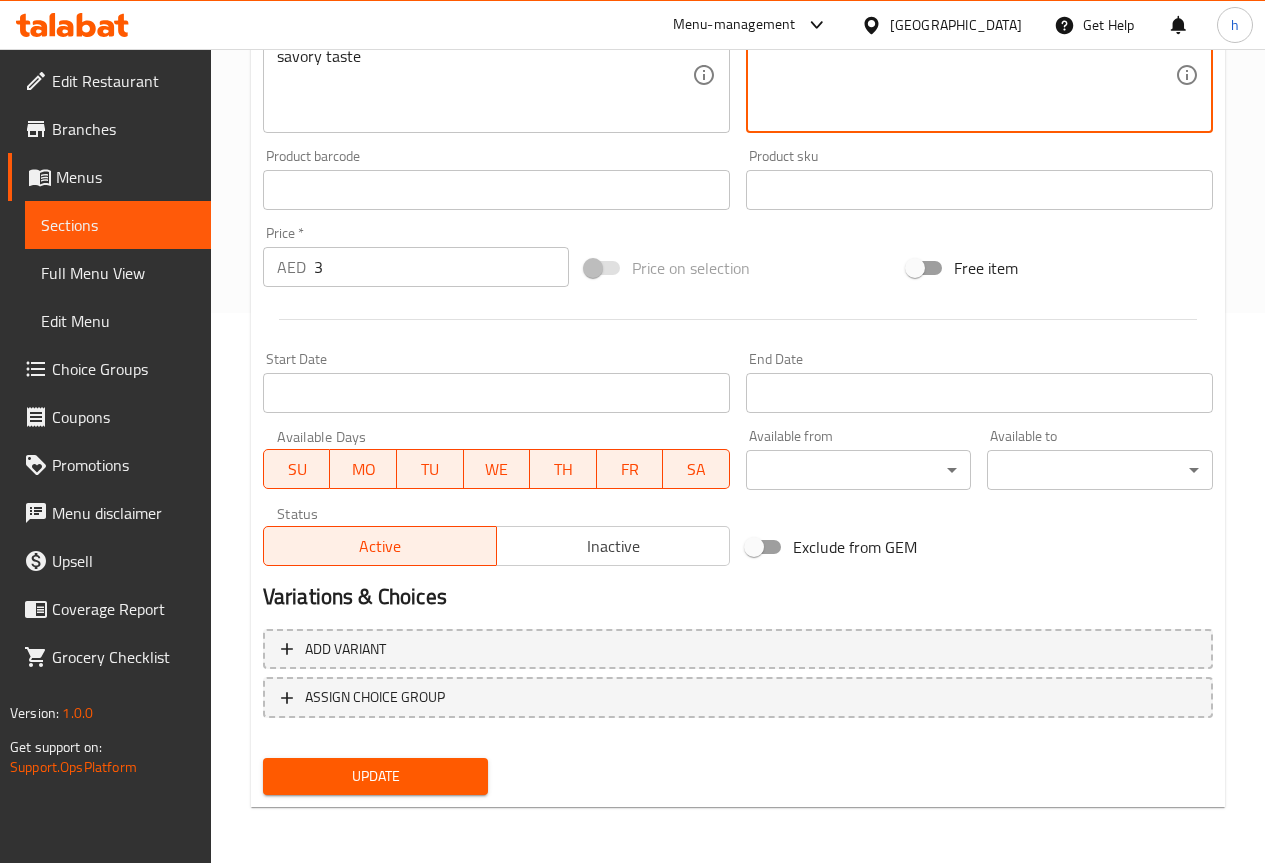
type textarea "بوراتا فلاكي بطبقات الجبن المذاب لمذاق سيمبل ومالح"
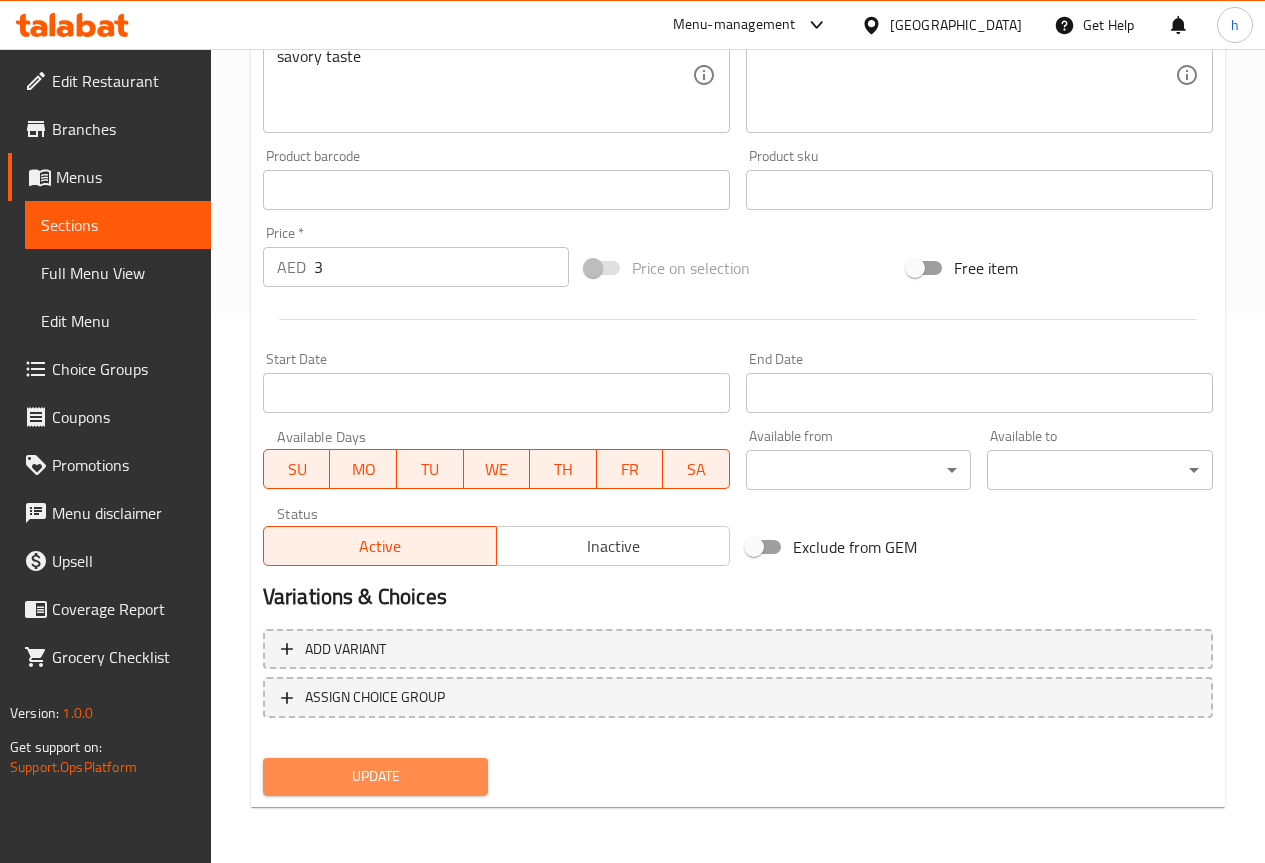
click at [391, 778] on span "Update" at bounding box center [376, 776] width 194 height 25
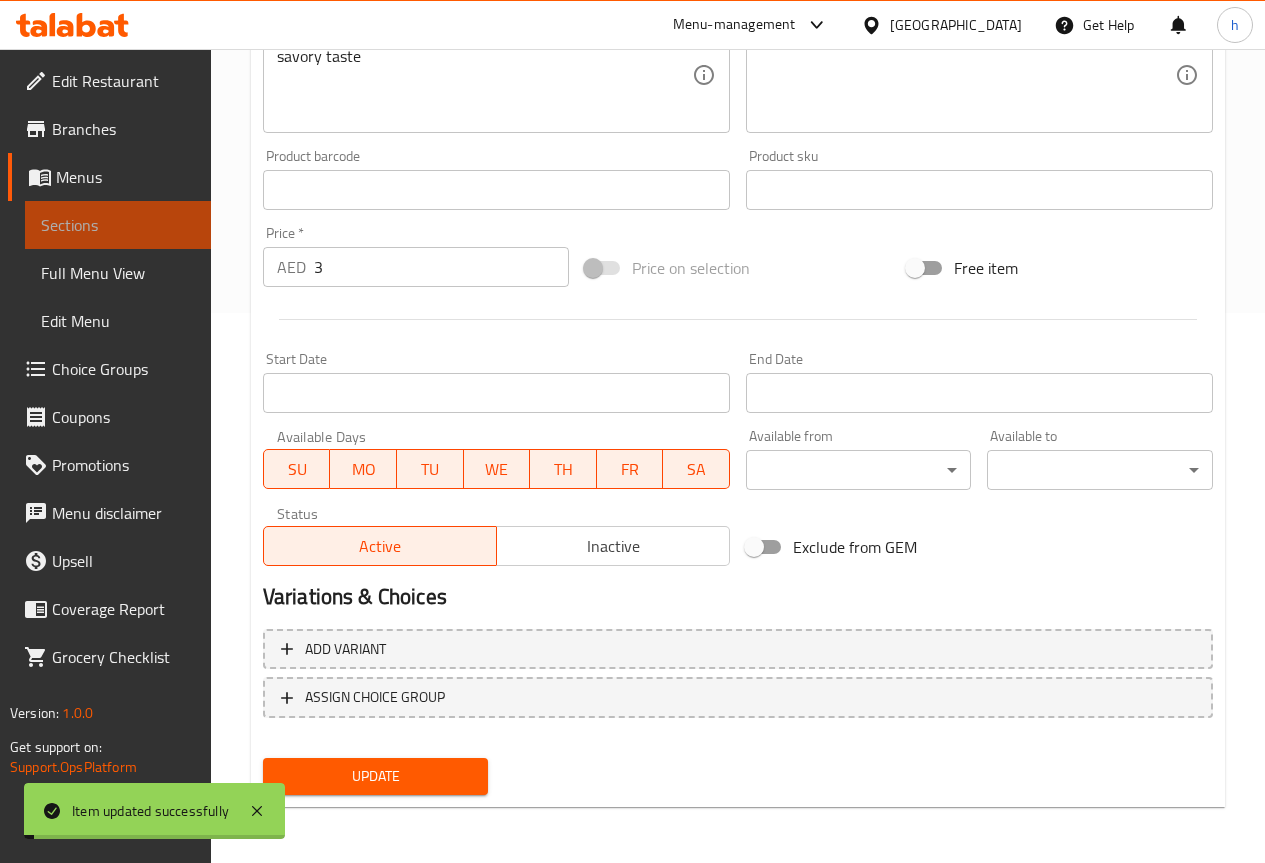
click at [75, 224] on span "Sections" at bounding box center [118, 225] width 154 height 24
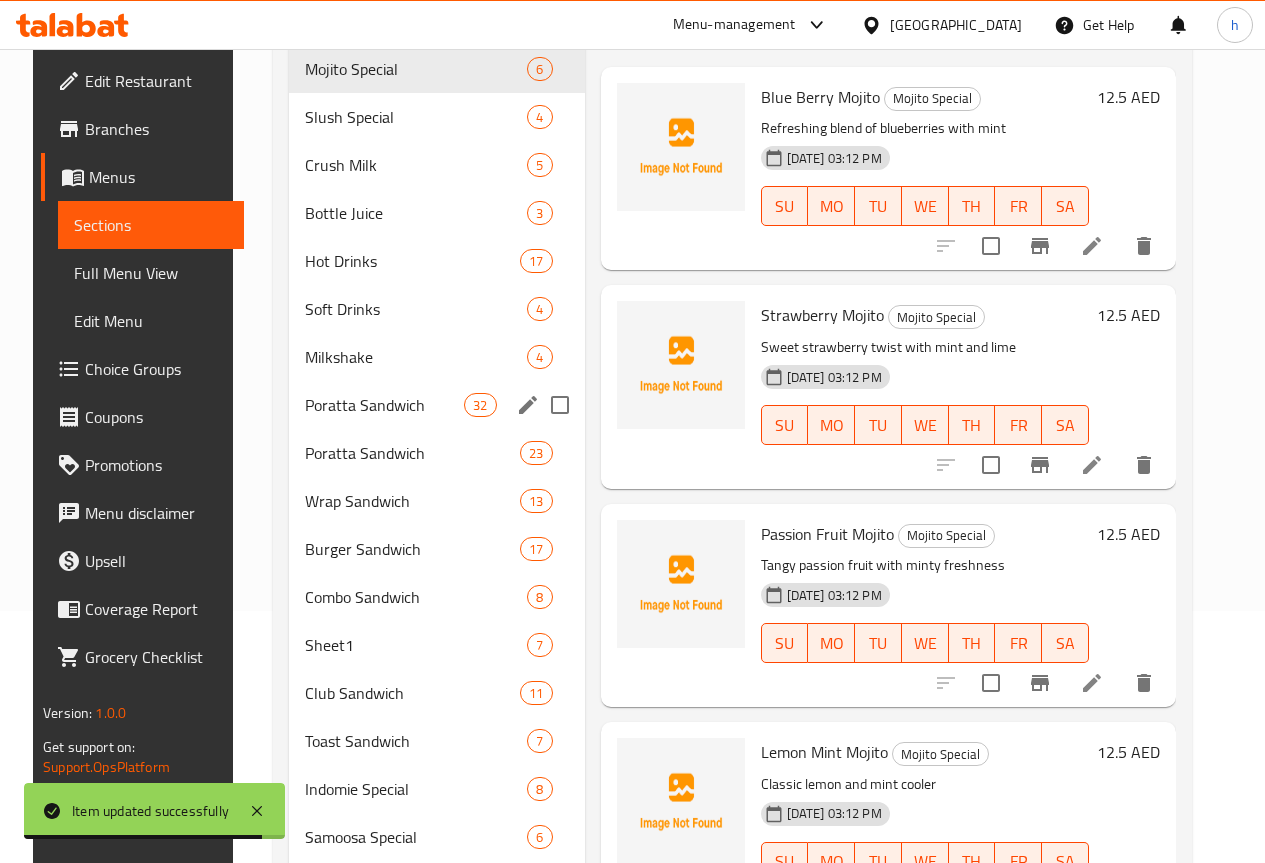
scroll to position [250, 0]
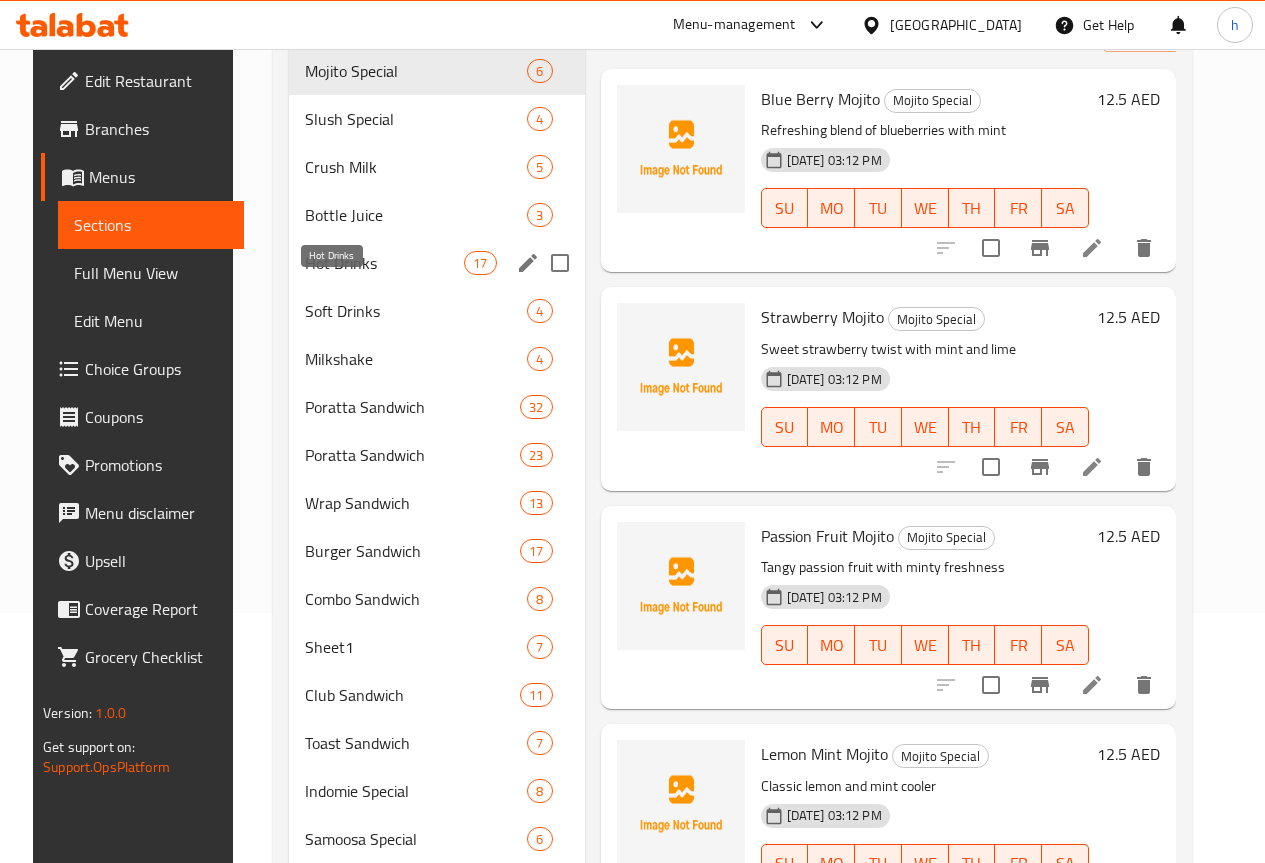
click at [319, 275] on span "Hot Drinks" at bounding box center [384, 263] width 159 height 24
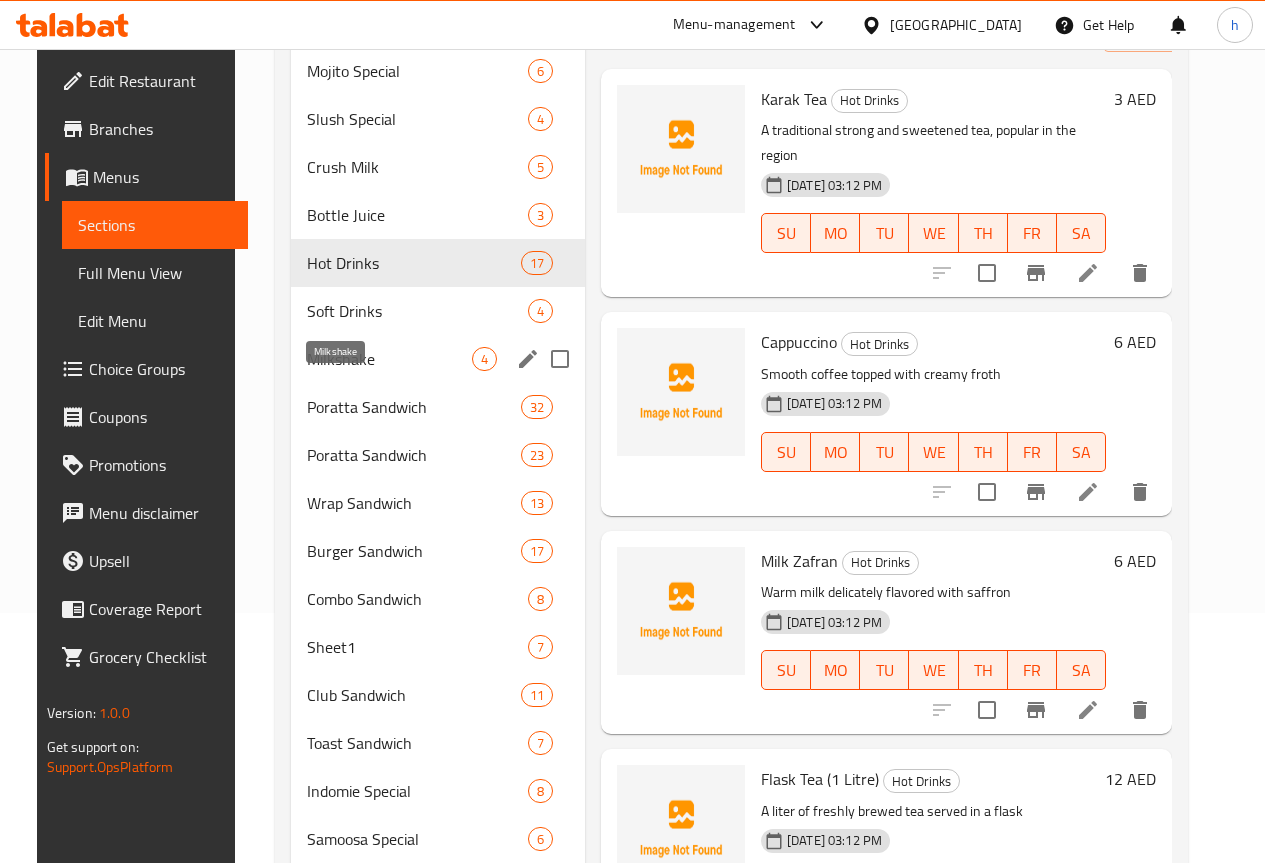
click at [331, 371] on span "Milkshake" at bounding box center [389, 359] width 165 height 24
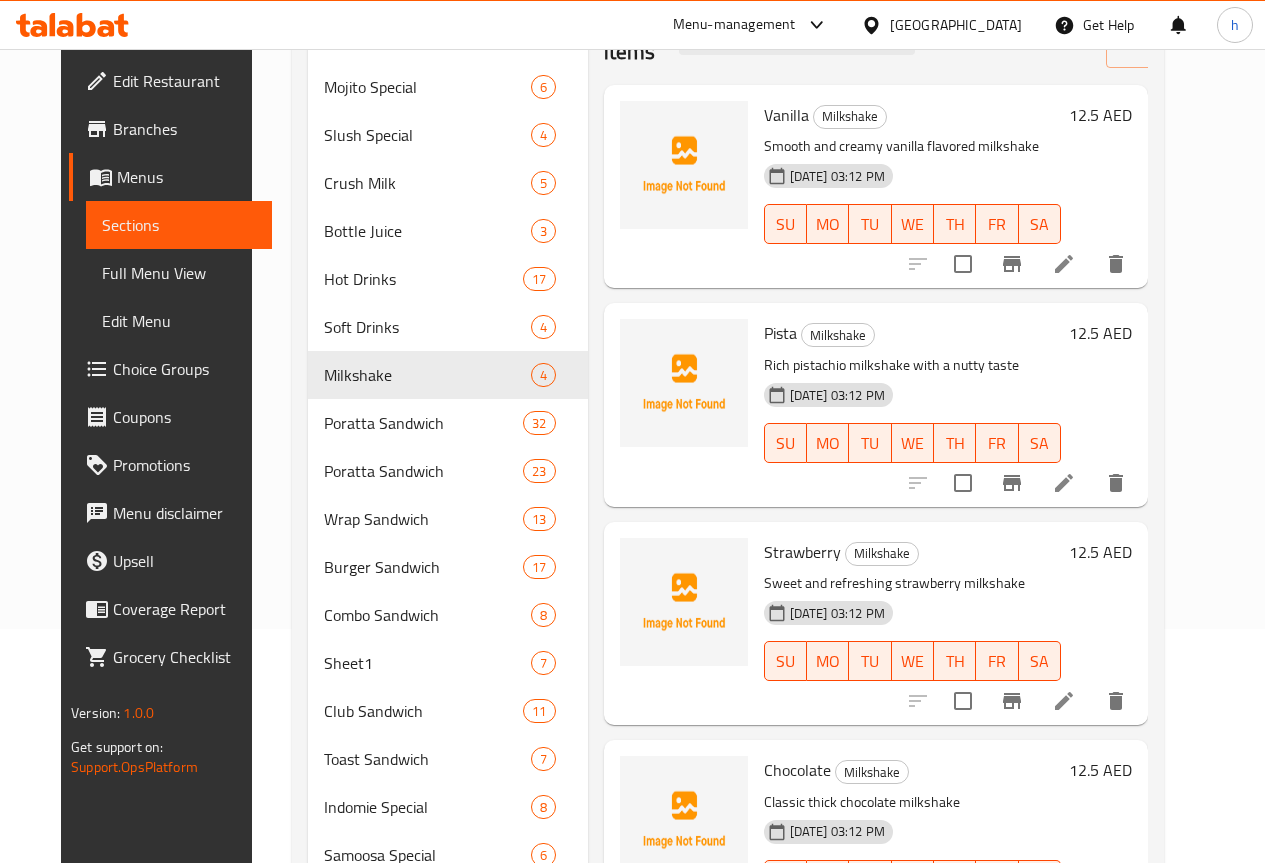
scroll to position [228, 0]
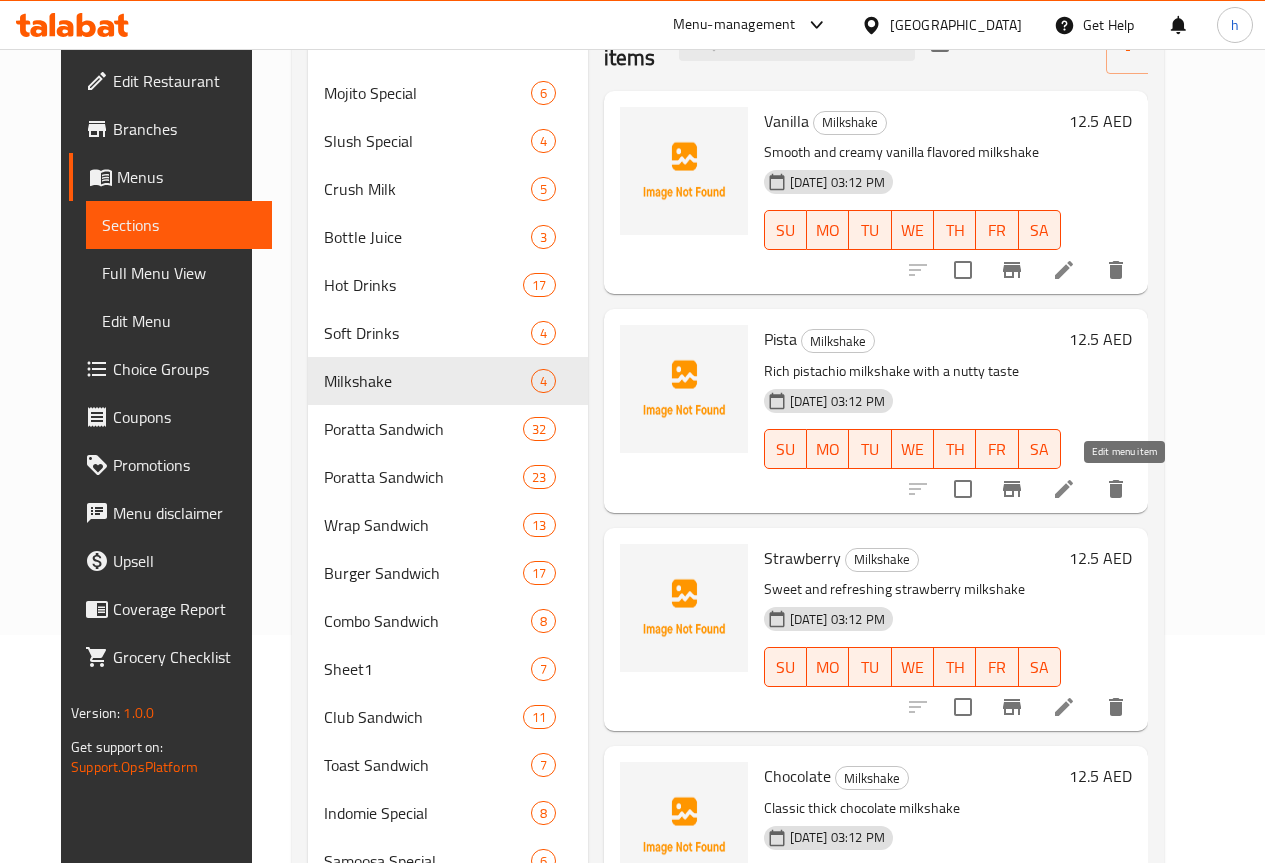
click at [1076, 494] on icon at bounding box center [1064, 489] width 24 height 24
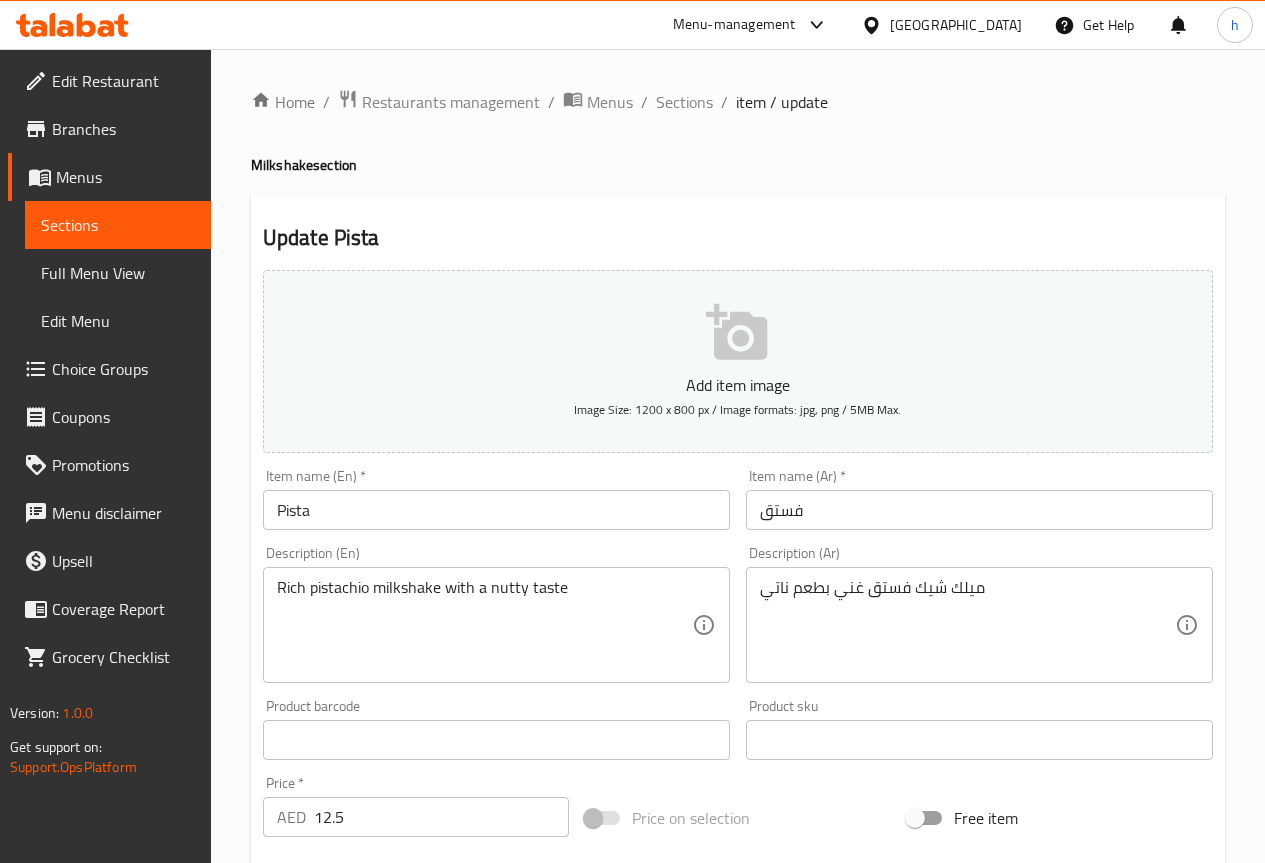
click at [766, 510] on input "فستق" at bounding box center [979, 510] width 467 height 40
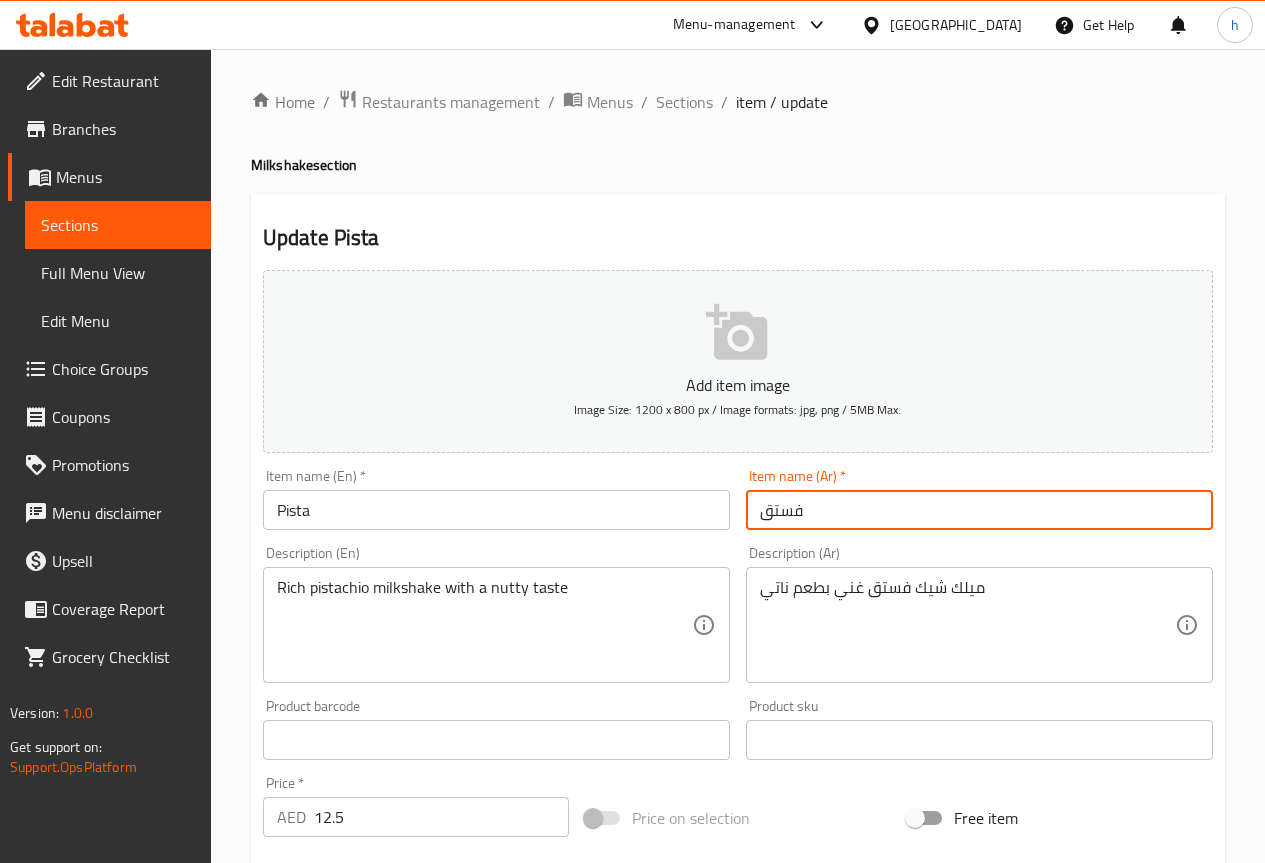
click at [766, 510] on input "فستق" at bounding box center [979, 510] width 467 height 40
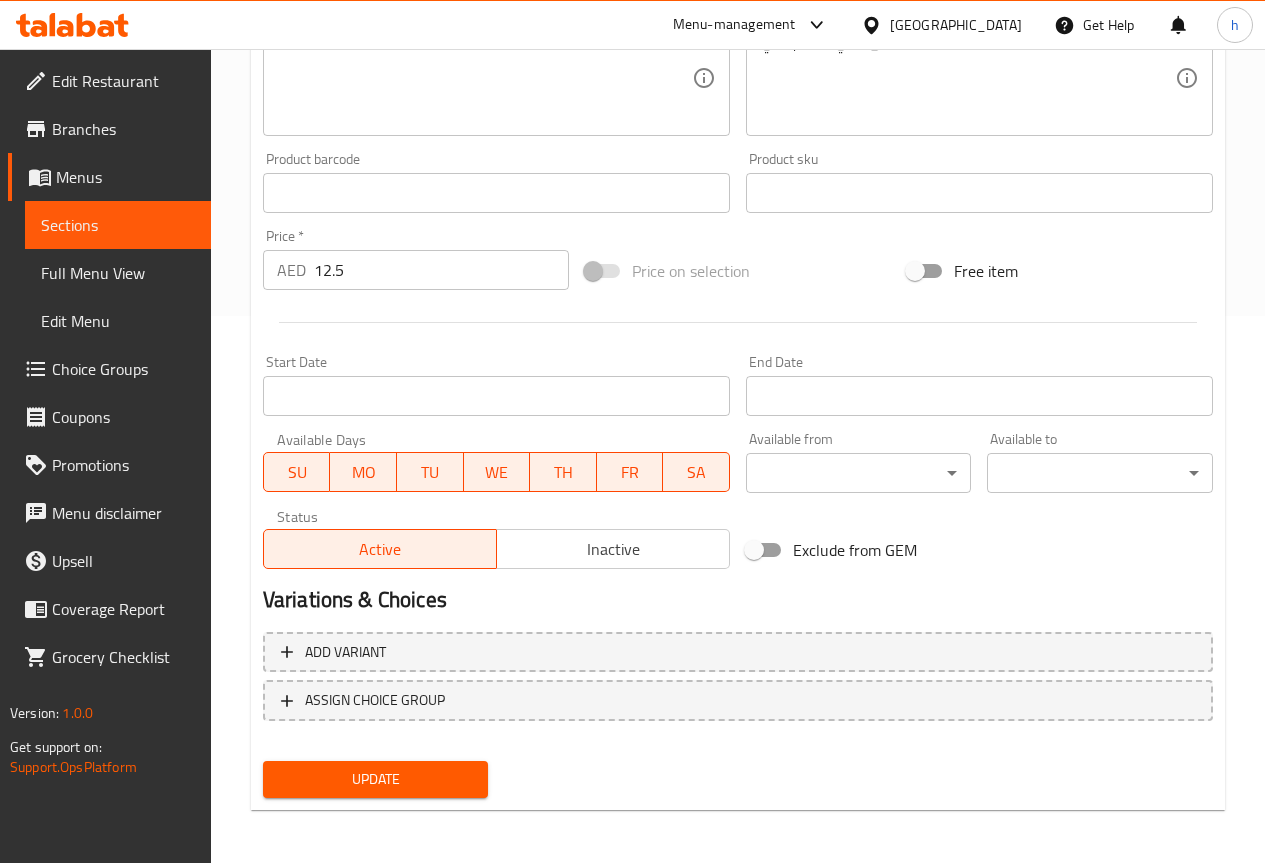
scroll to position [550, 0]
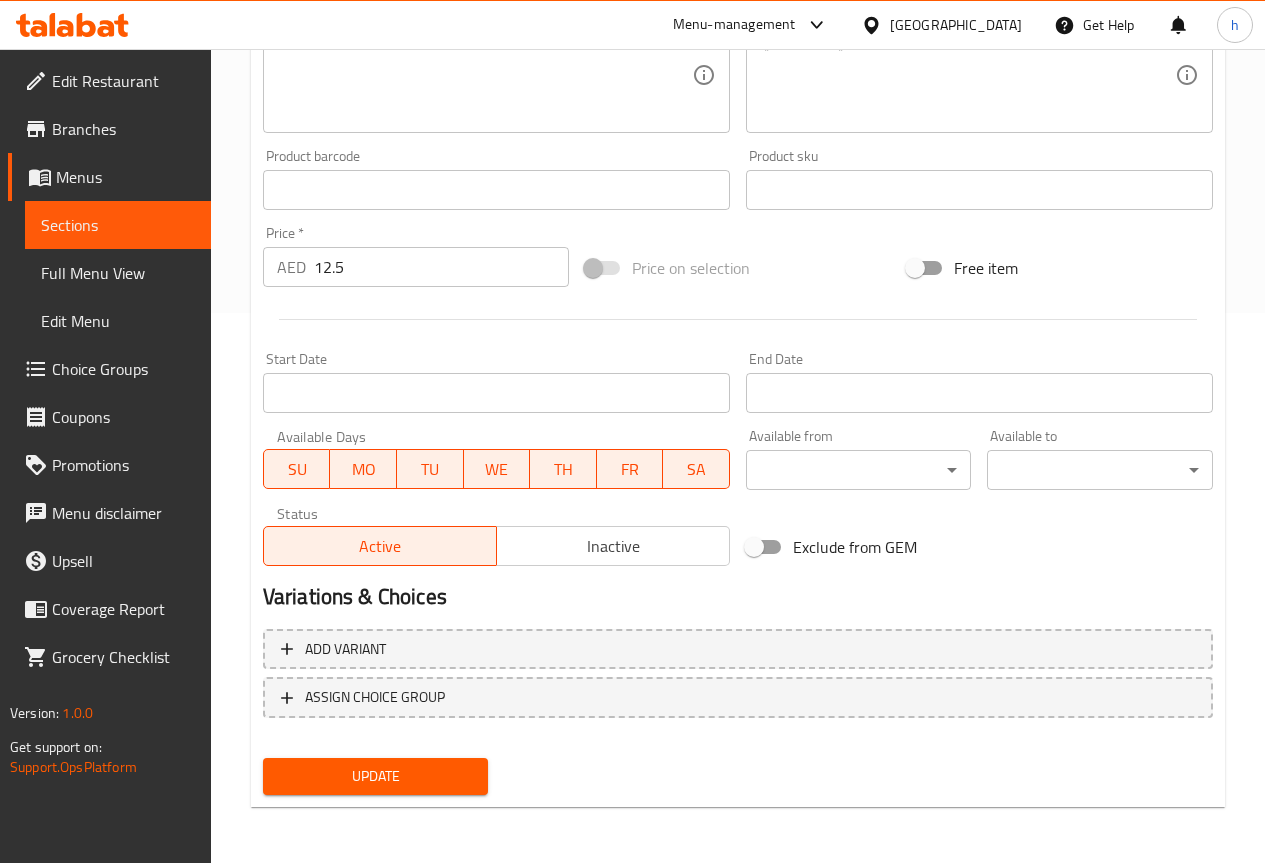
type input "بيستا"
click at [302, 780] on span "Update" at bounding box center [376, 776] width 194 height 25
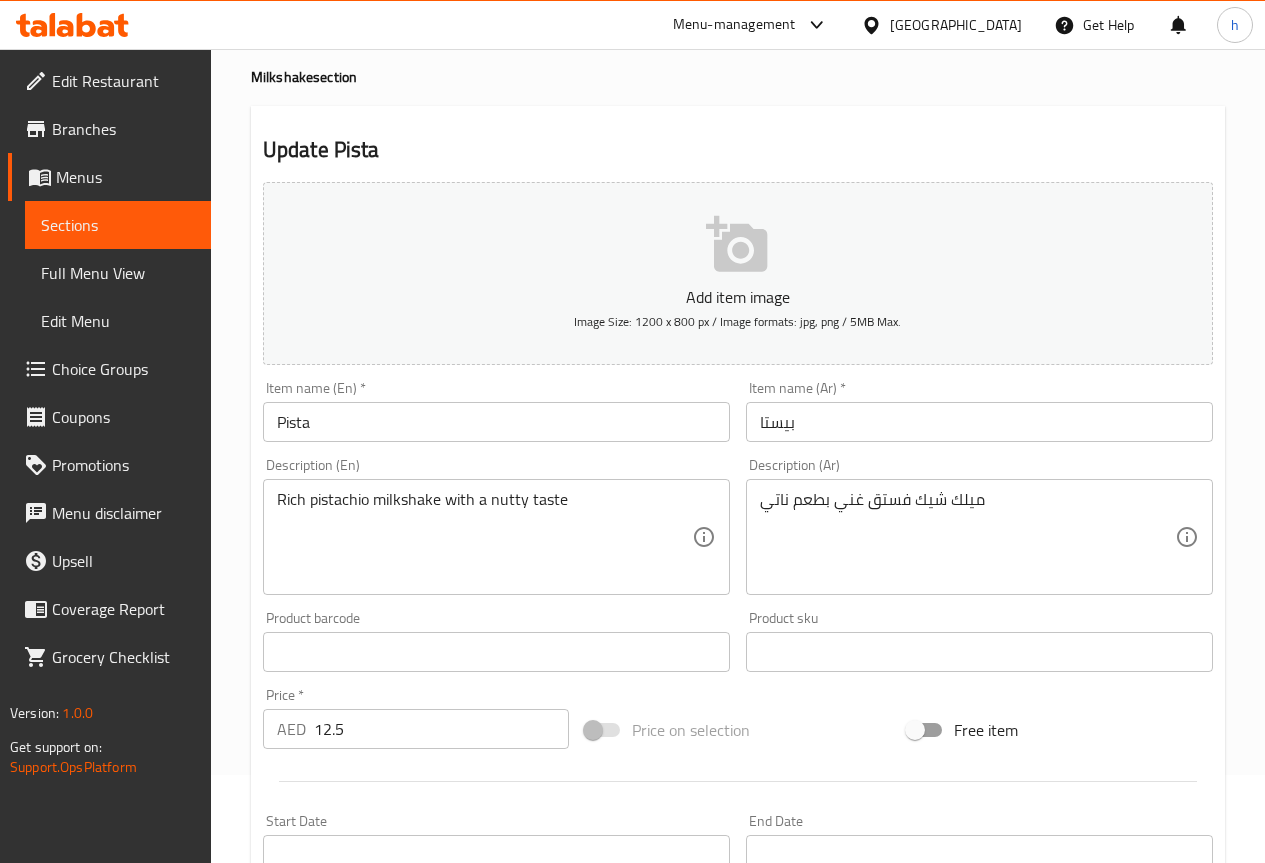
scroll to position [0, 0]
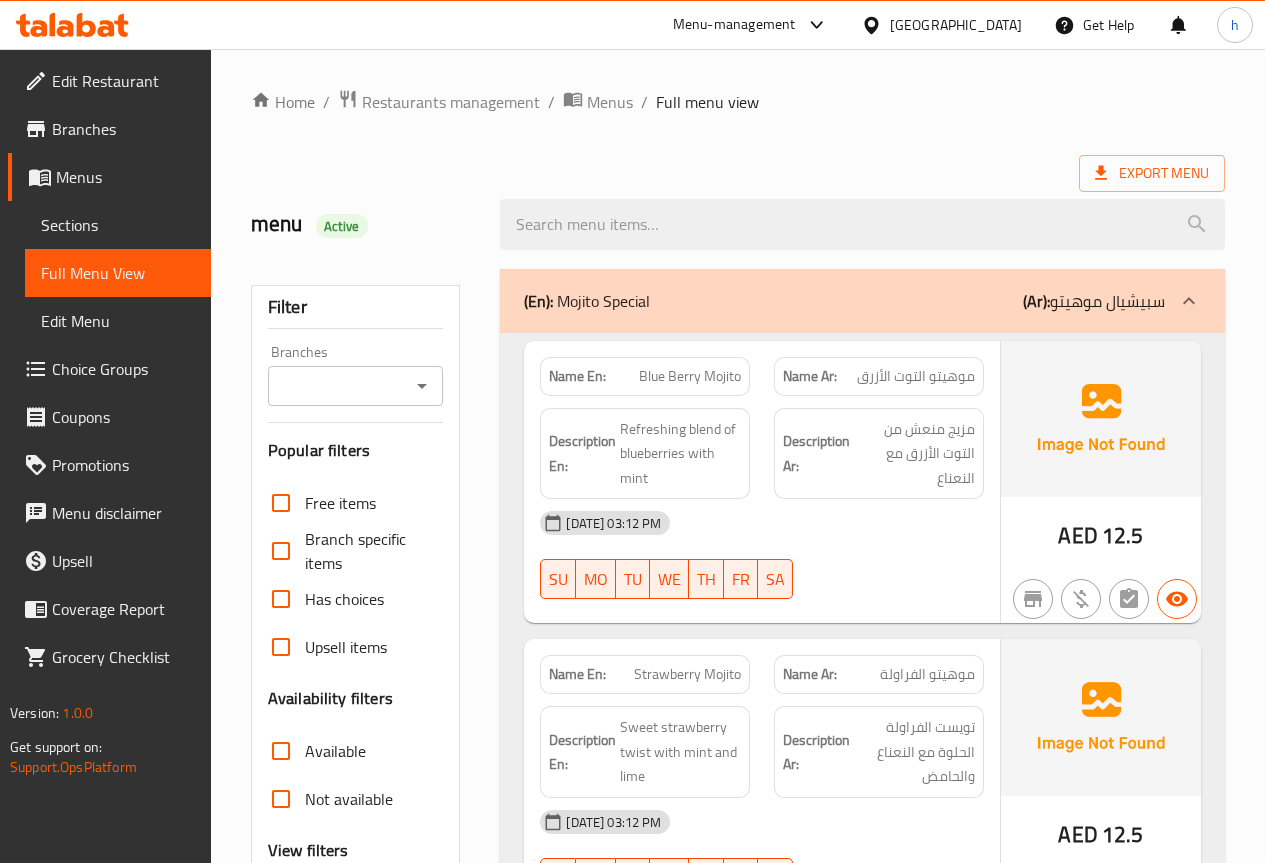
scroll to position [500, 0]
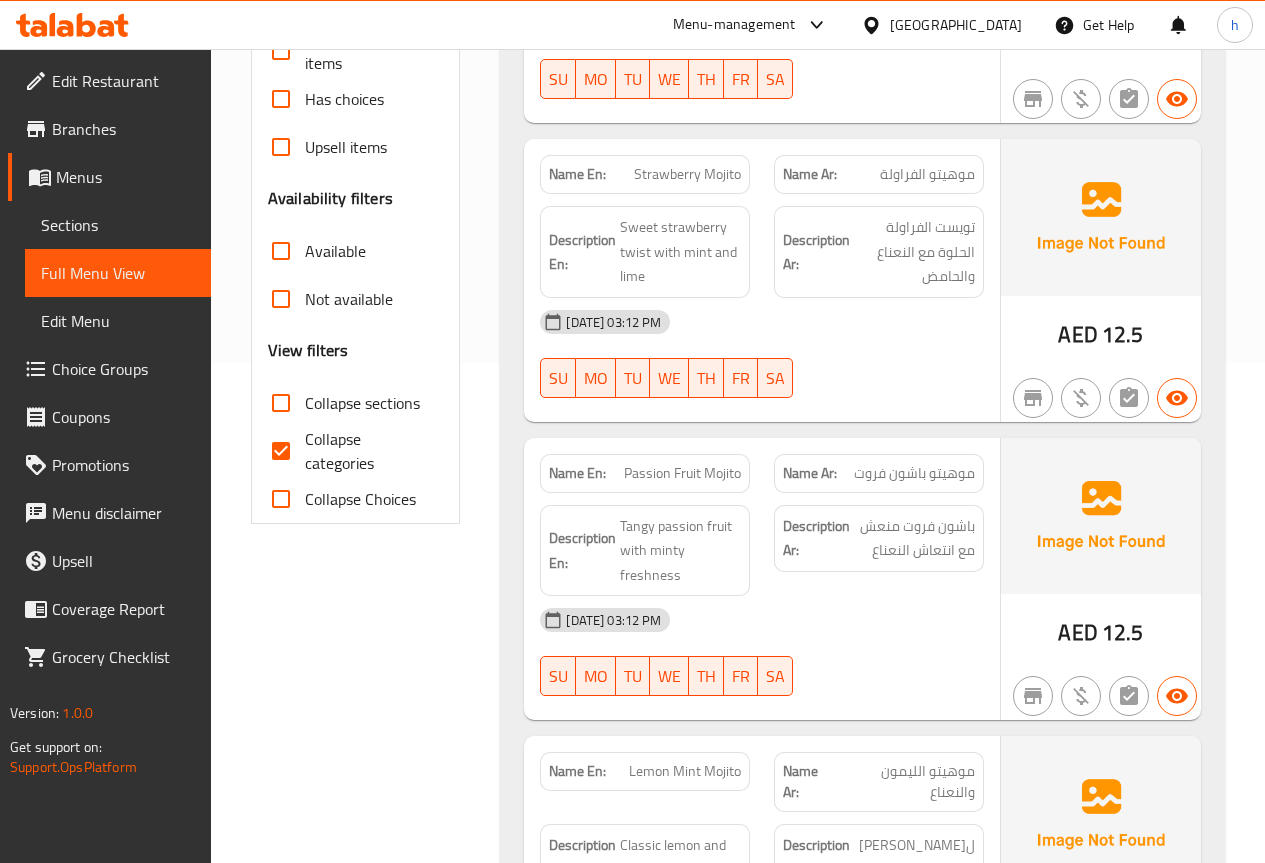
click at [275, 454] on input "Collapse categories" at bounding box center [281, 451] width 48 height 48
checkbox input "false"
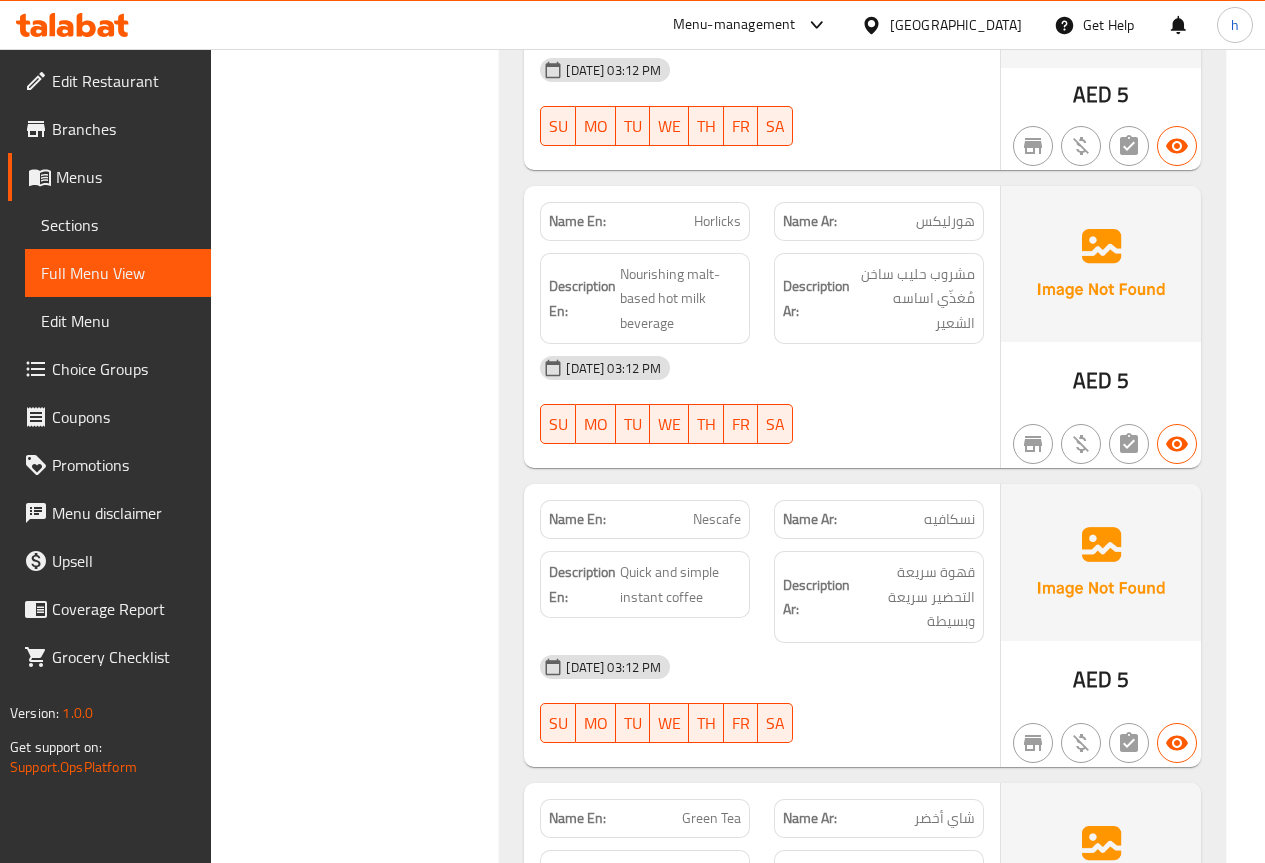
scroll to position [9697, 0]
click at [700, 261] on span "Nourishing malt-based hot milk beverage" at bounding box center [680, 298] width 121 height 74
click at [732, 261] on span "Nourishing malt-based hot milk beverage" at bounding box center [680, 298] width 121 height 74
drag, startPoint x: 686, startPoint y: 157, endPoint x: 715, endPoint y: 161, distance: 29.3
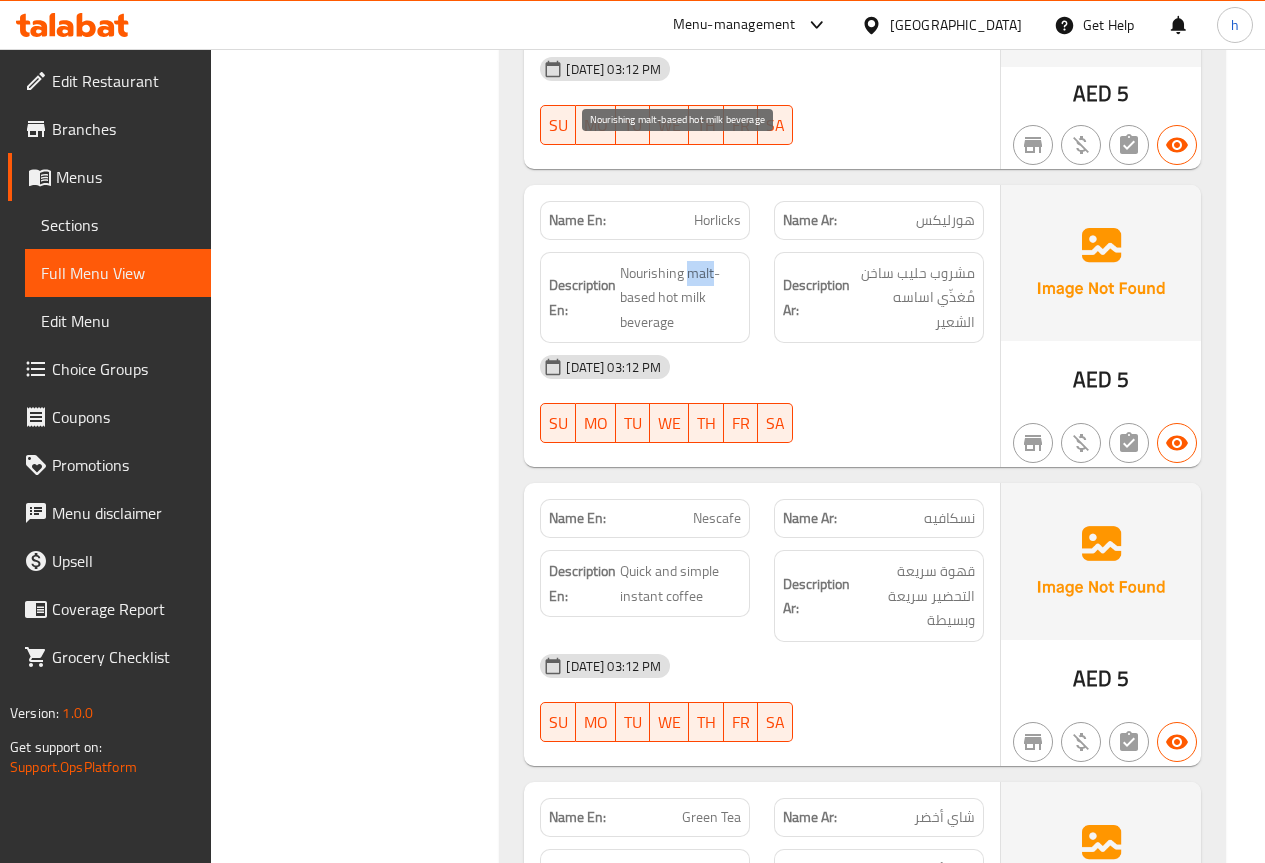
click at [715, 261] on span "Nourishing malt-based hot milk beverage" at bounding box center [680, 298] width 121 height 74
click at [749, 252] on div "Description En: Nourishing malt-based hot milk beverage" at bounding box center [645, 298] width 210 height 92
drag, startPoint x: 685, startPoint y: 154, endPoint x: 655, endPoint y: 180, distance: 39.7
click at [655, 261] on span "Nourishing malt-based hot milk beverage" at bounding box center [680, 298] width 121 height 74
copy span "malt-based"
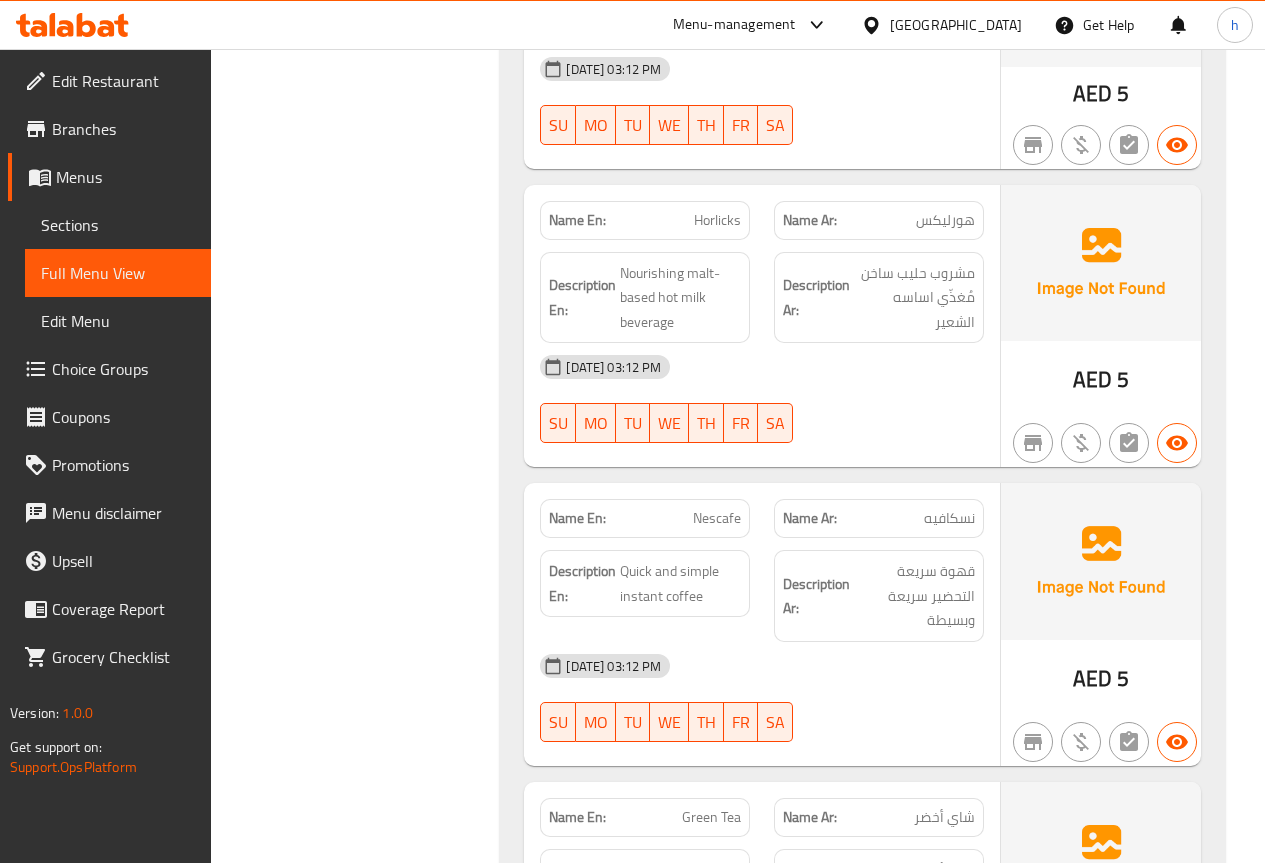
click at [940, 343] on div "16-09-2025 03:12 PM SU MO TU WE TH FR SA" at bounding box center [762, 399] width 468 height 112
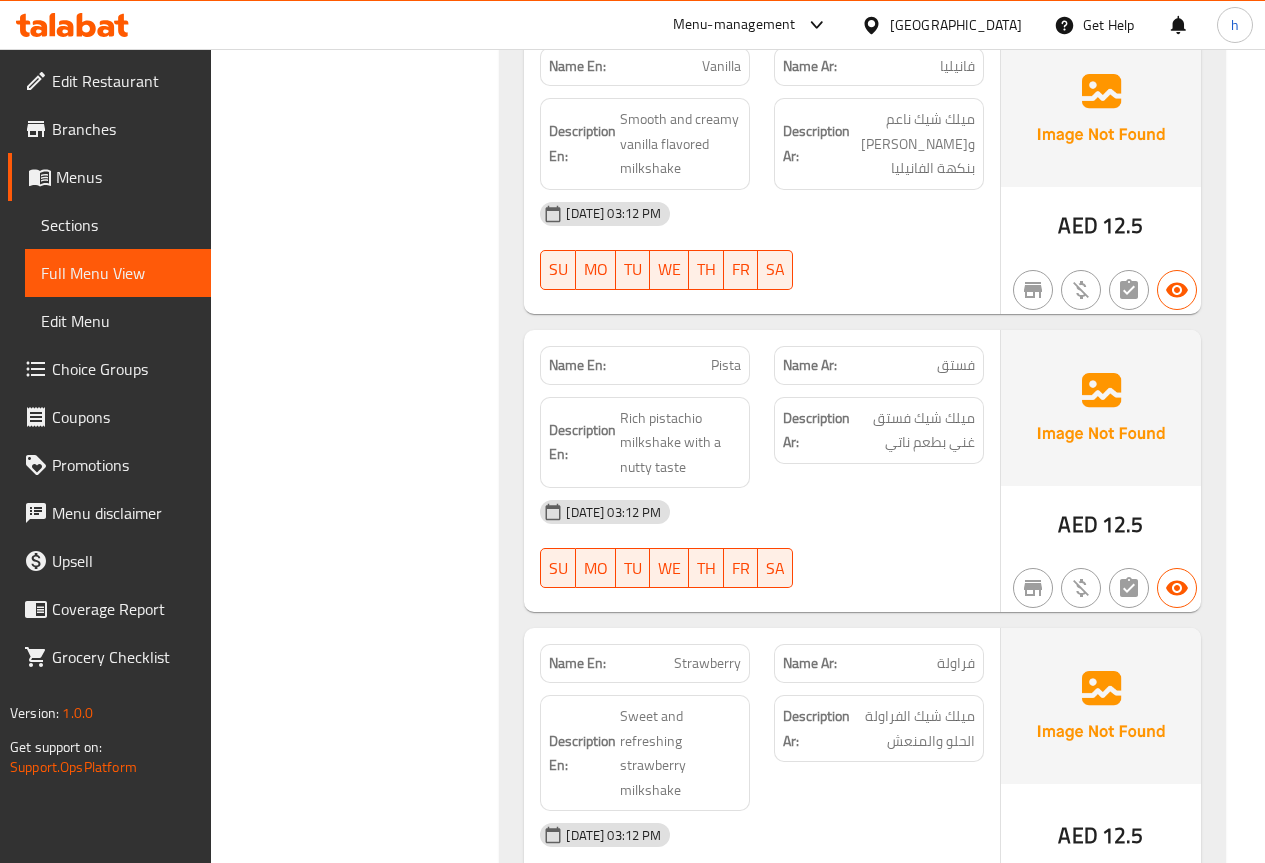
scroll to position [12696, 0]
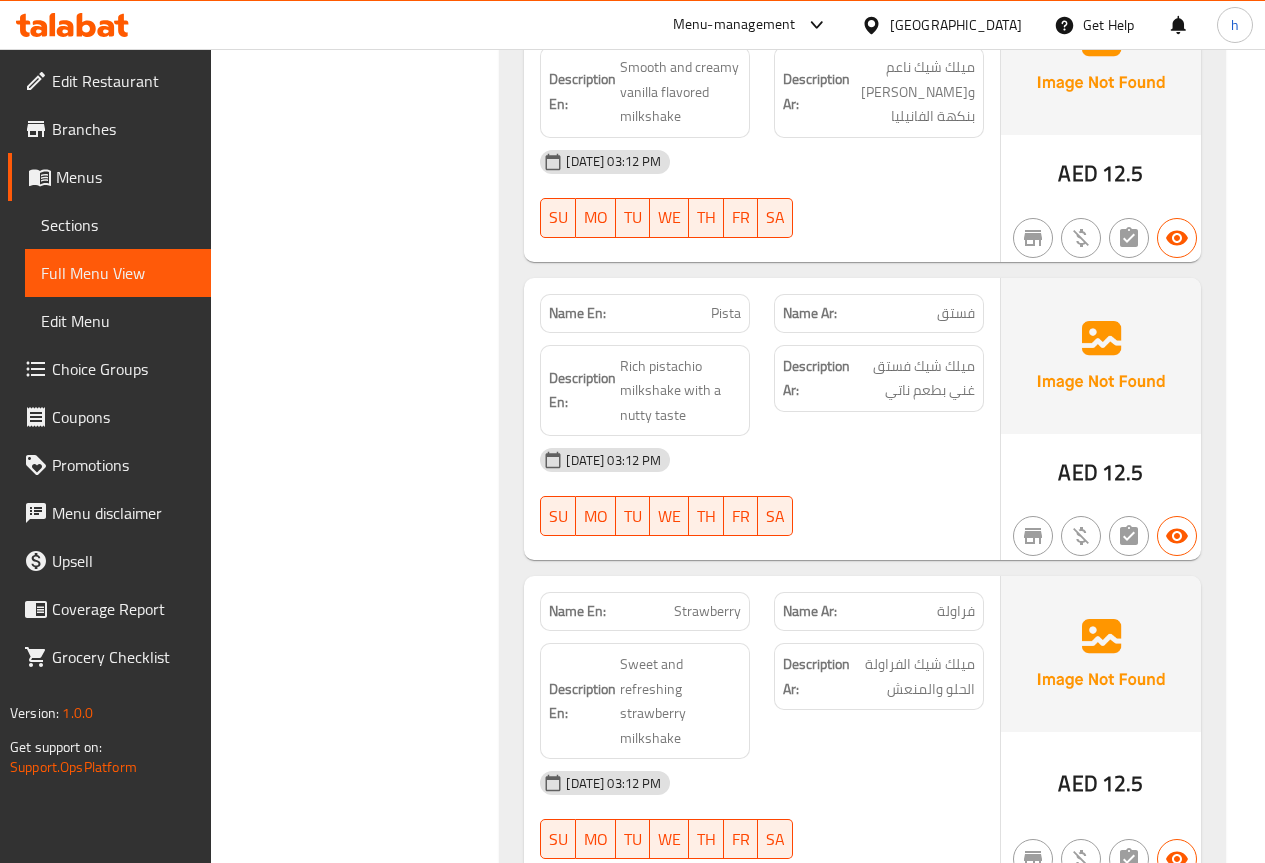
click at [717, 303] on span "Pista" at bounding box center [726, 313] width 30 height 21
copy span "Pista"
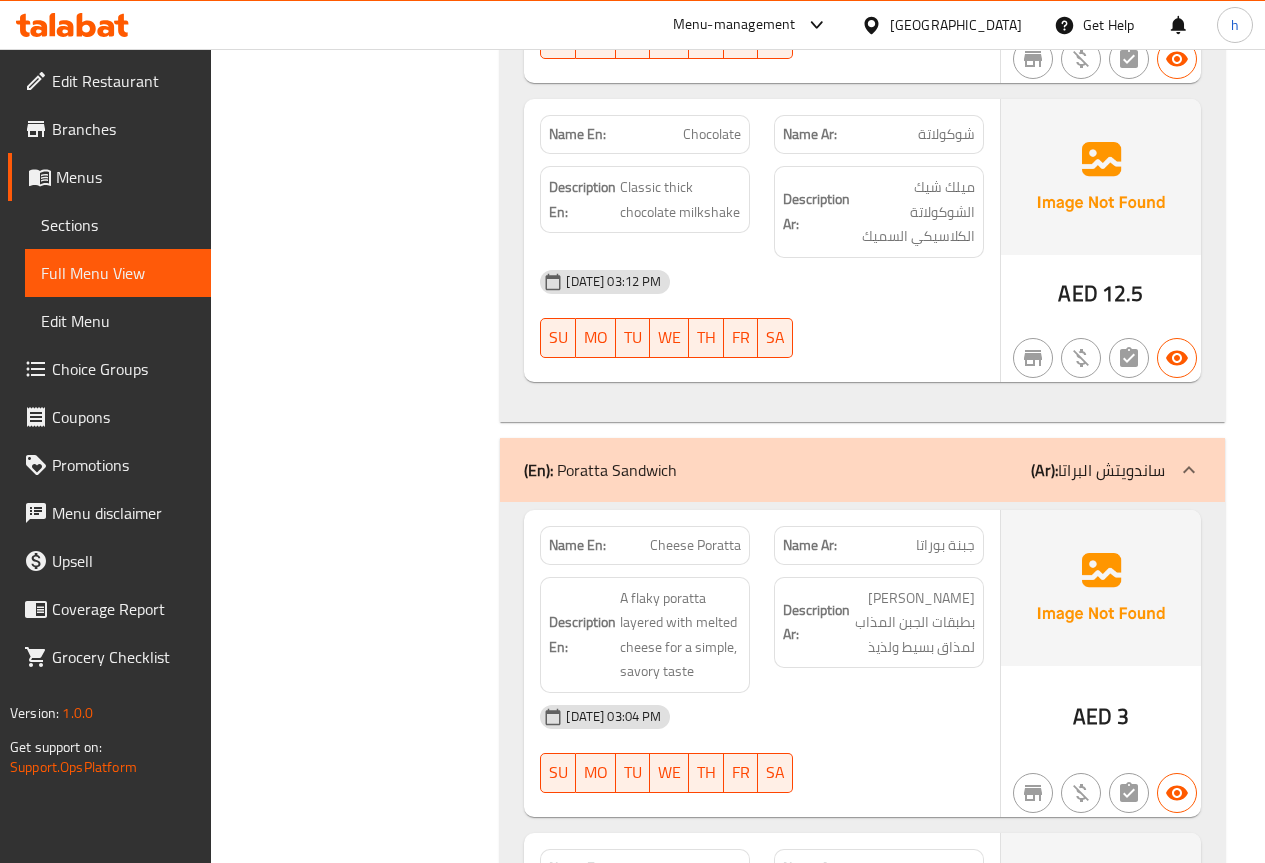
scroll to position [13596, 0]
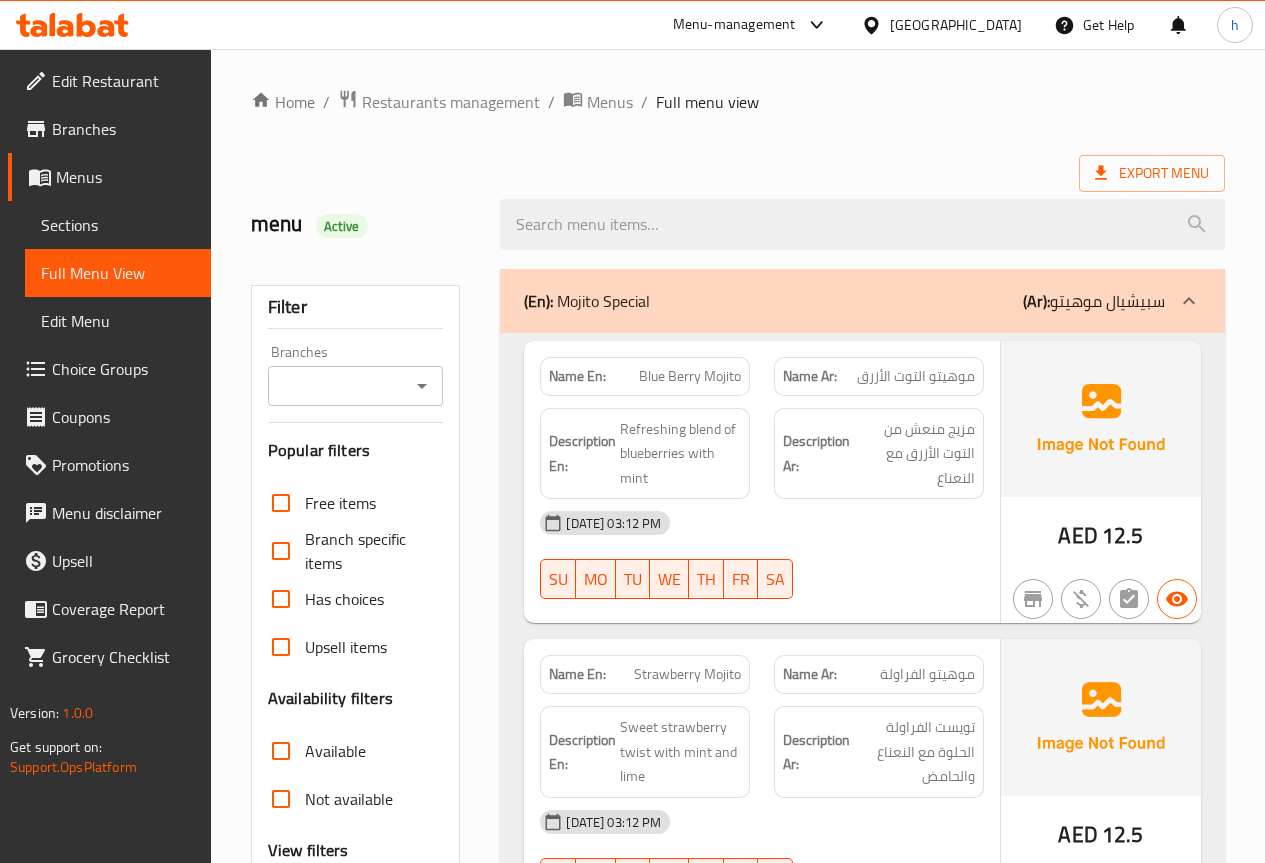
scroll to position [500, 0]
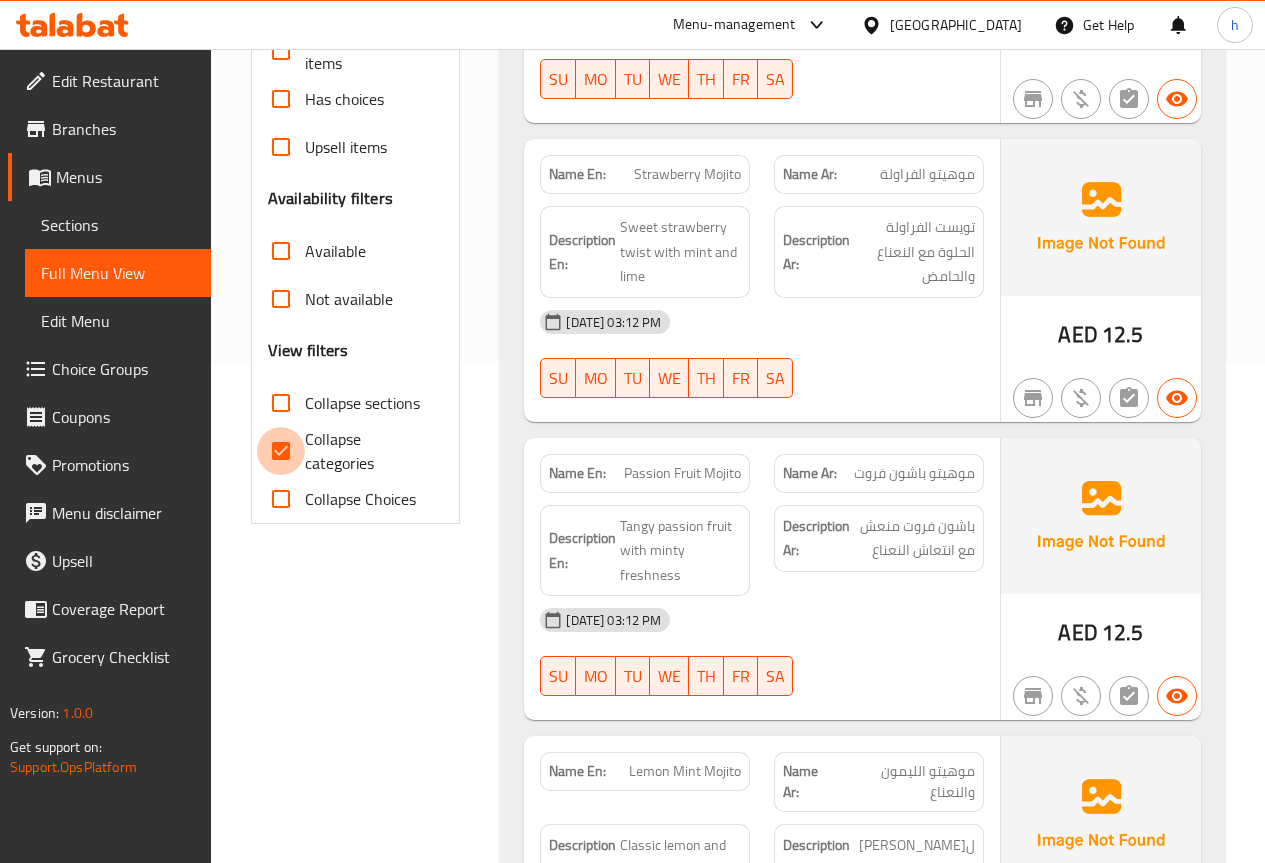
click at [282, 446] on input "Collapse categories" at bounding box center [281, 451] width 48 height 48
checkbox input "false"
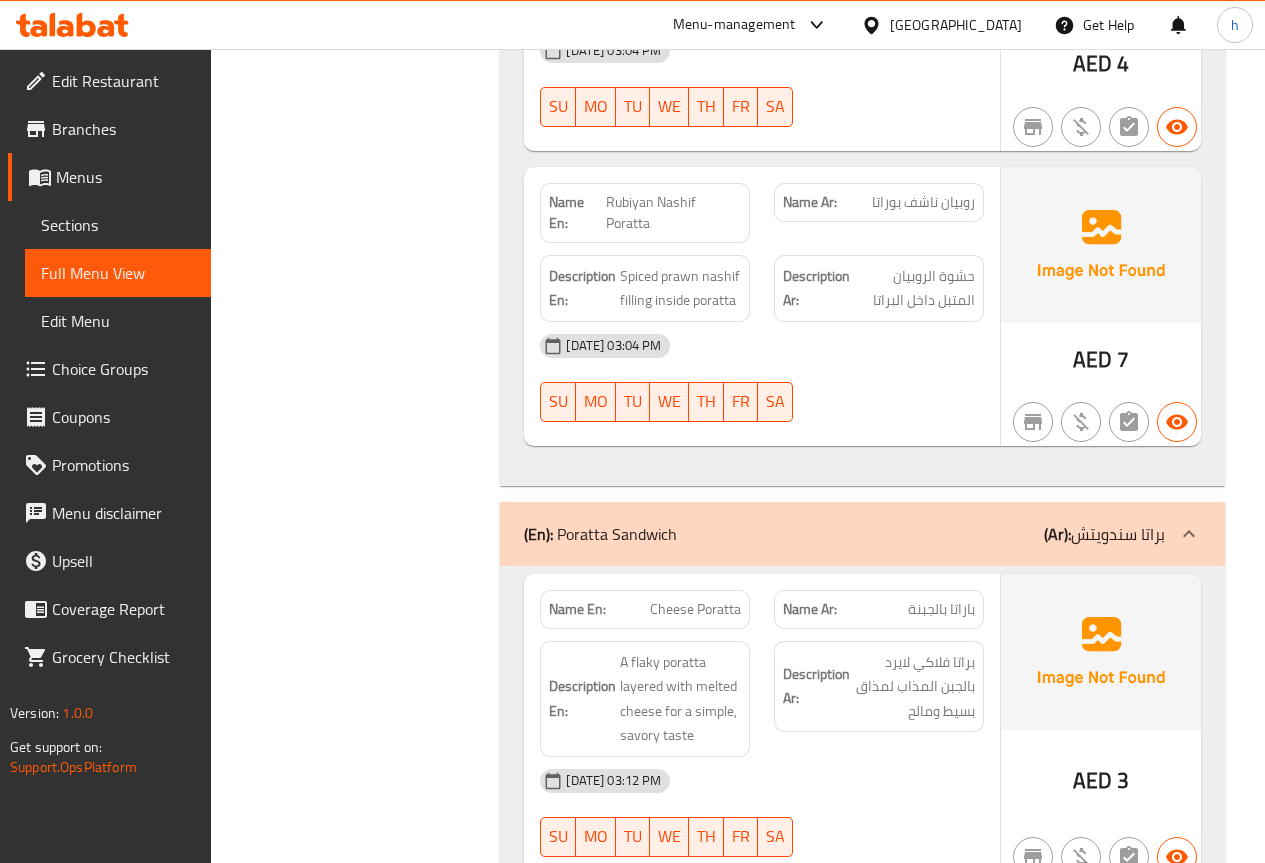
scroll to position [24492, 0]
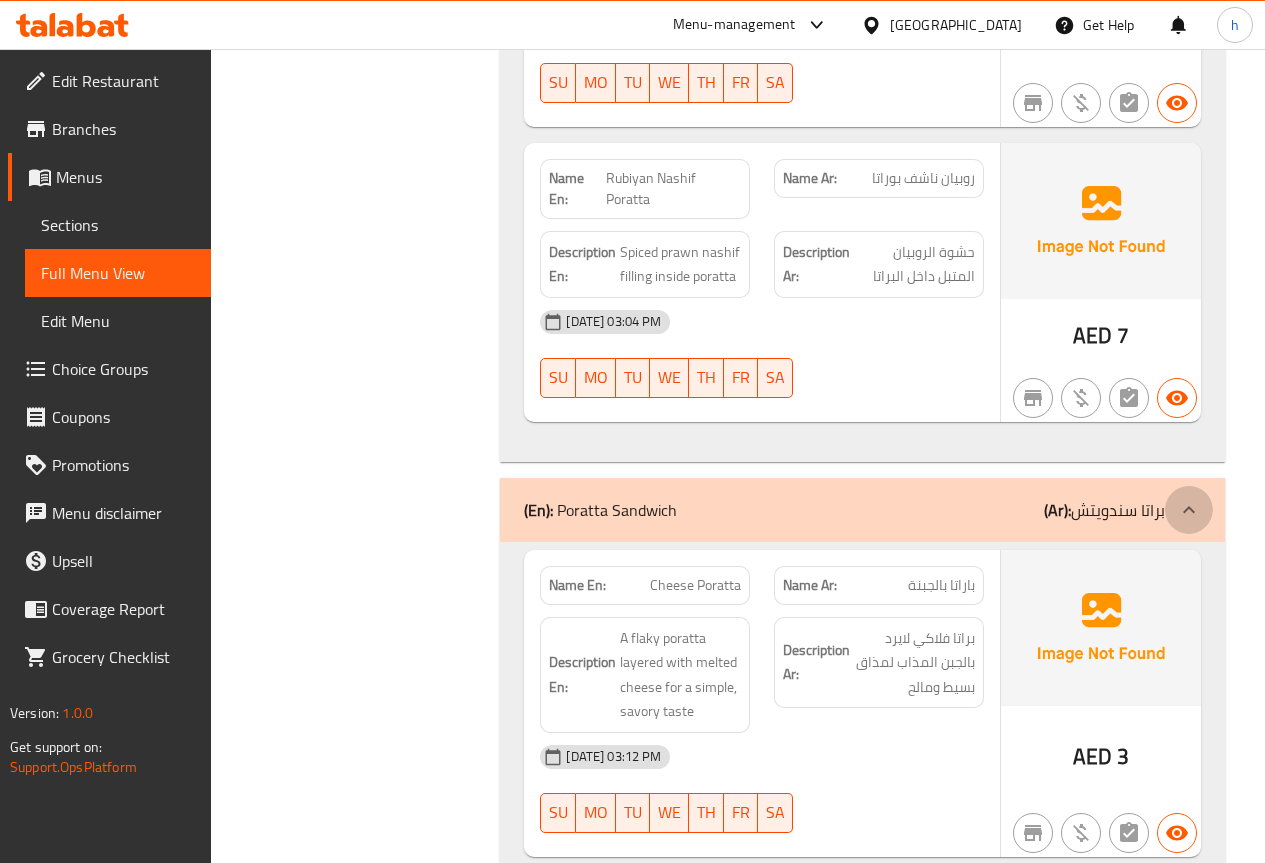
click at [1191, 498] on icon at bounding box center [1189, 510] width 24 height 24
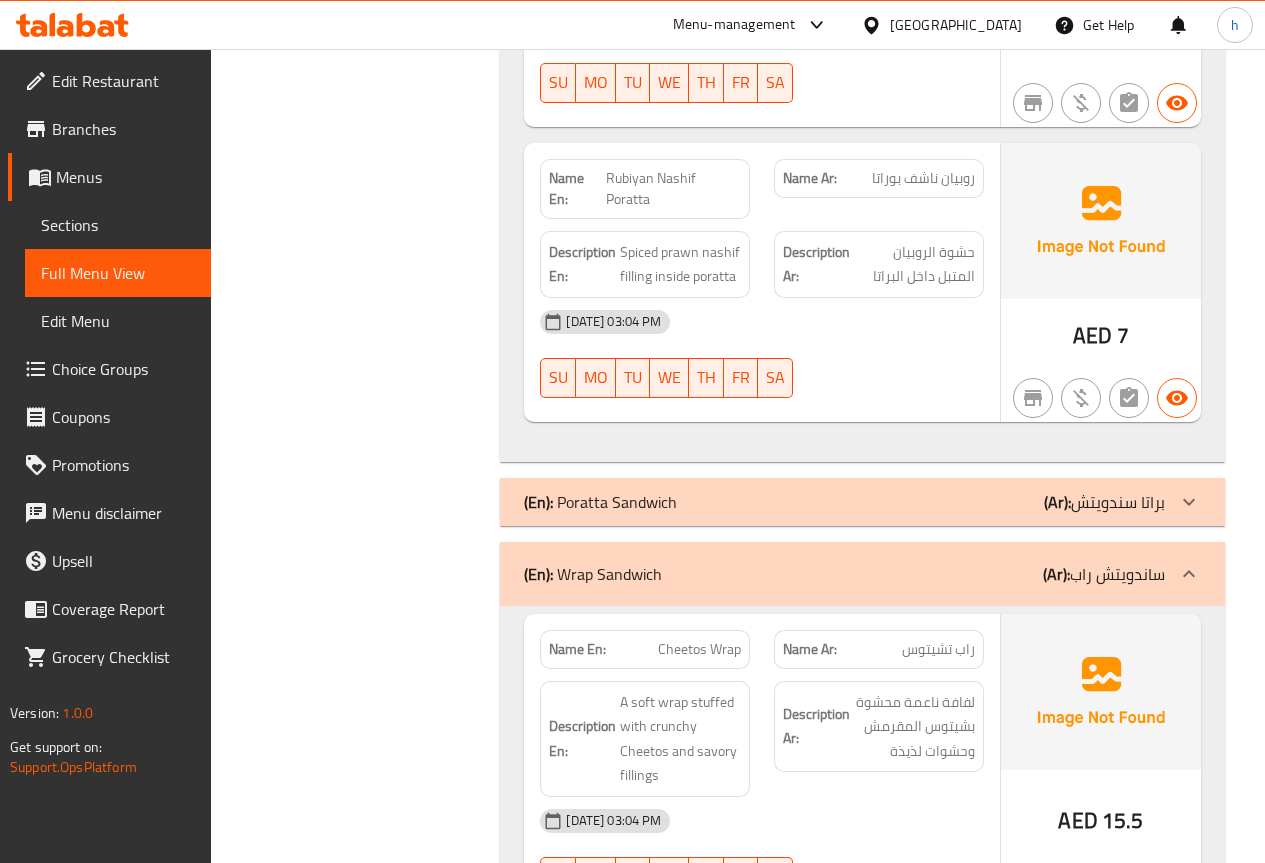
click at [1185, 562] on icon at bounding box center [1189, 574] width 24 height 24
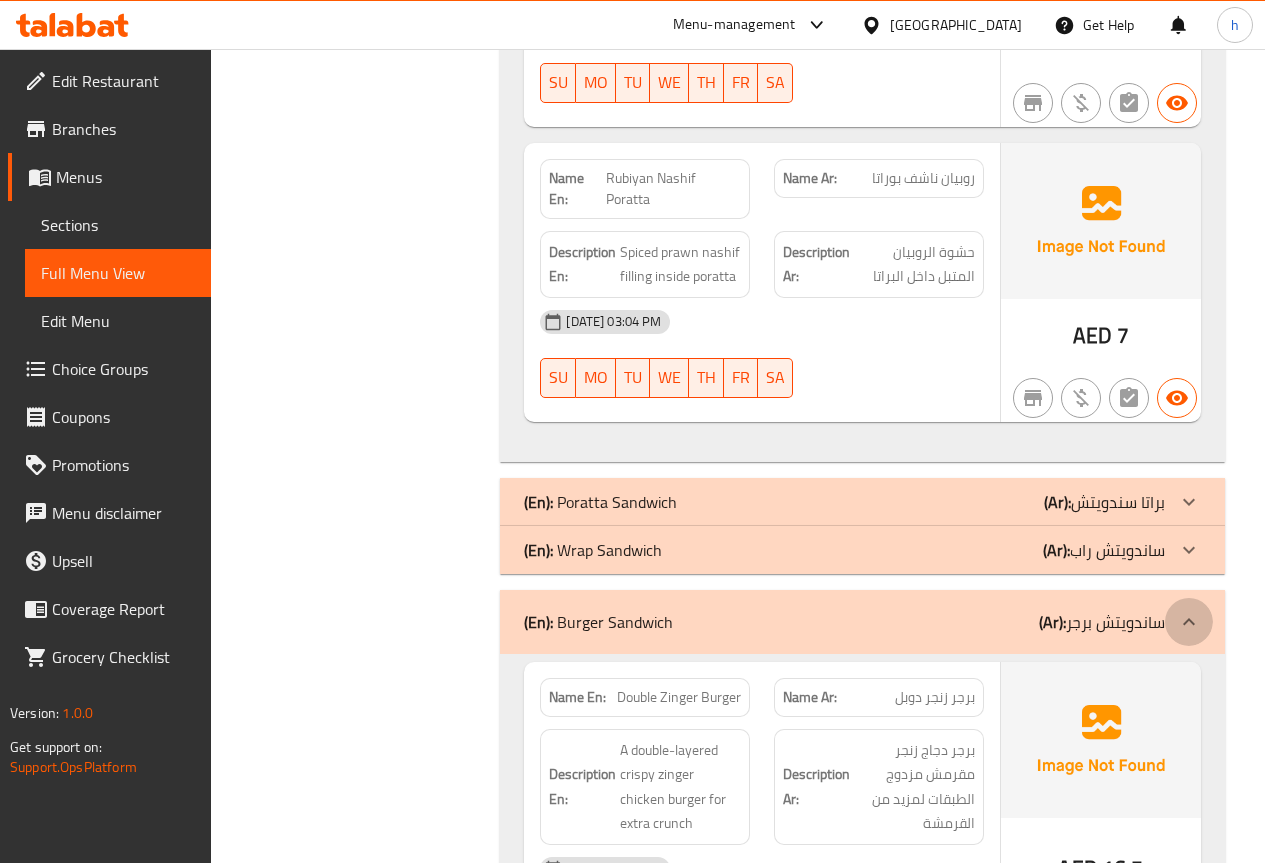
click at [1187, 610] on icon at bounding box center [1189, 622] width 24 height 24
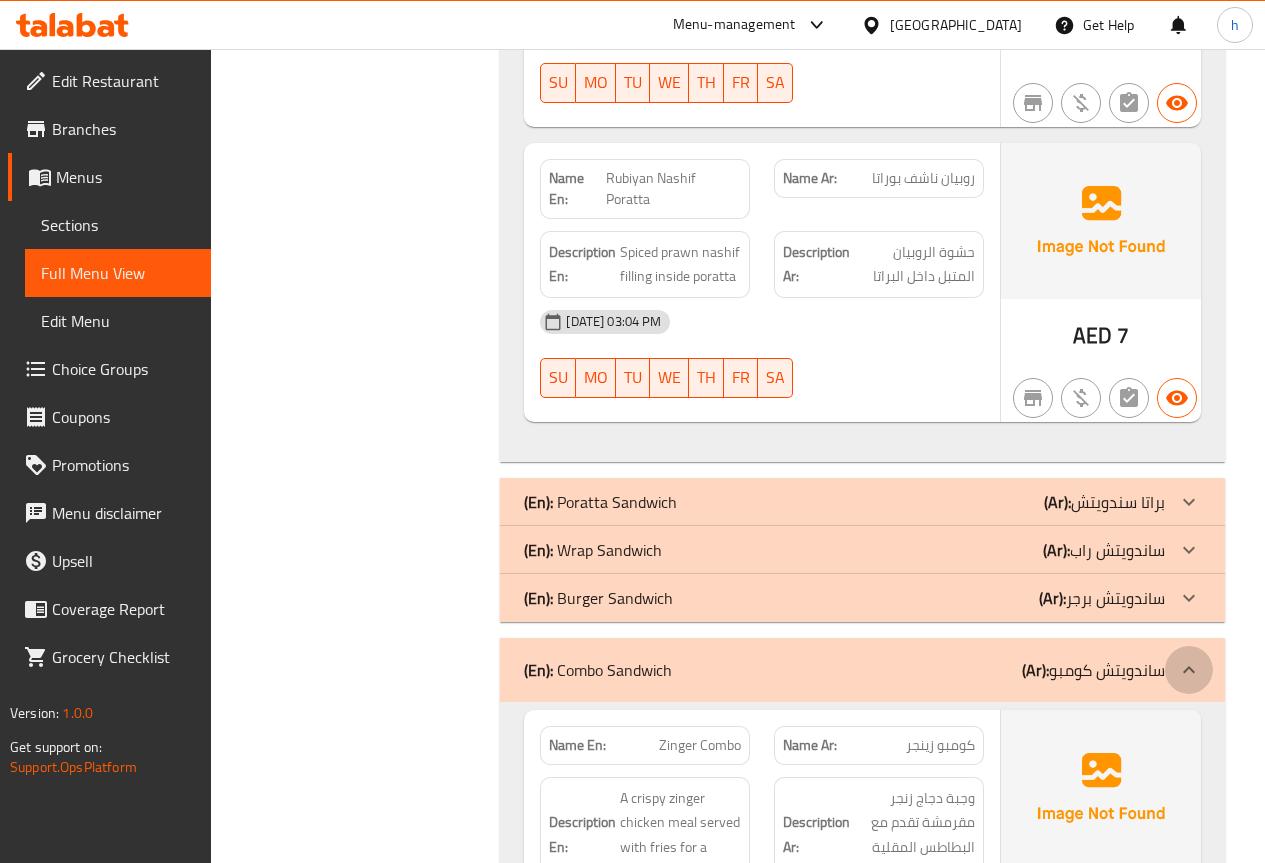
click at [1191, 658] on icon at bounding box center [1189, 670] width 24 height 24
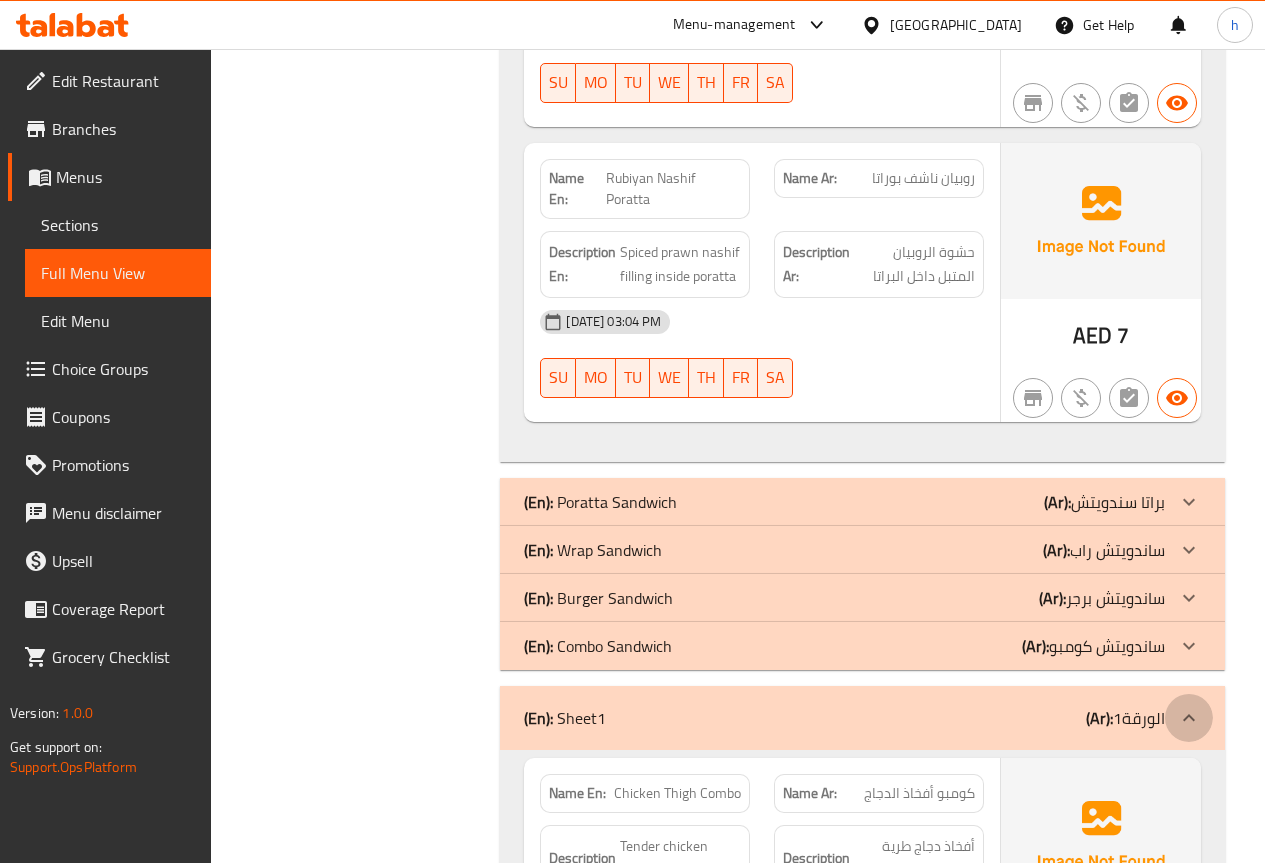
click at [1189, 714] on icon at bounding box center [1189, 717] width 12 height 7
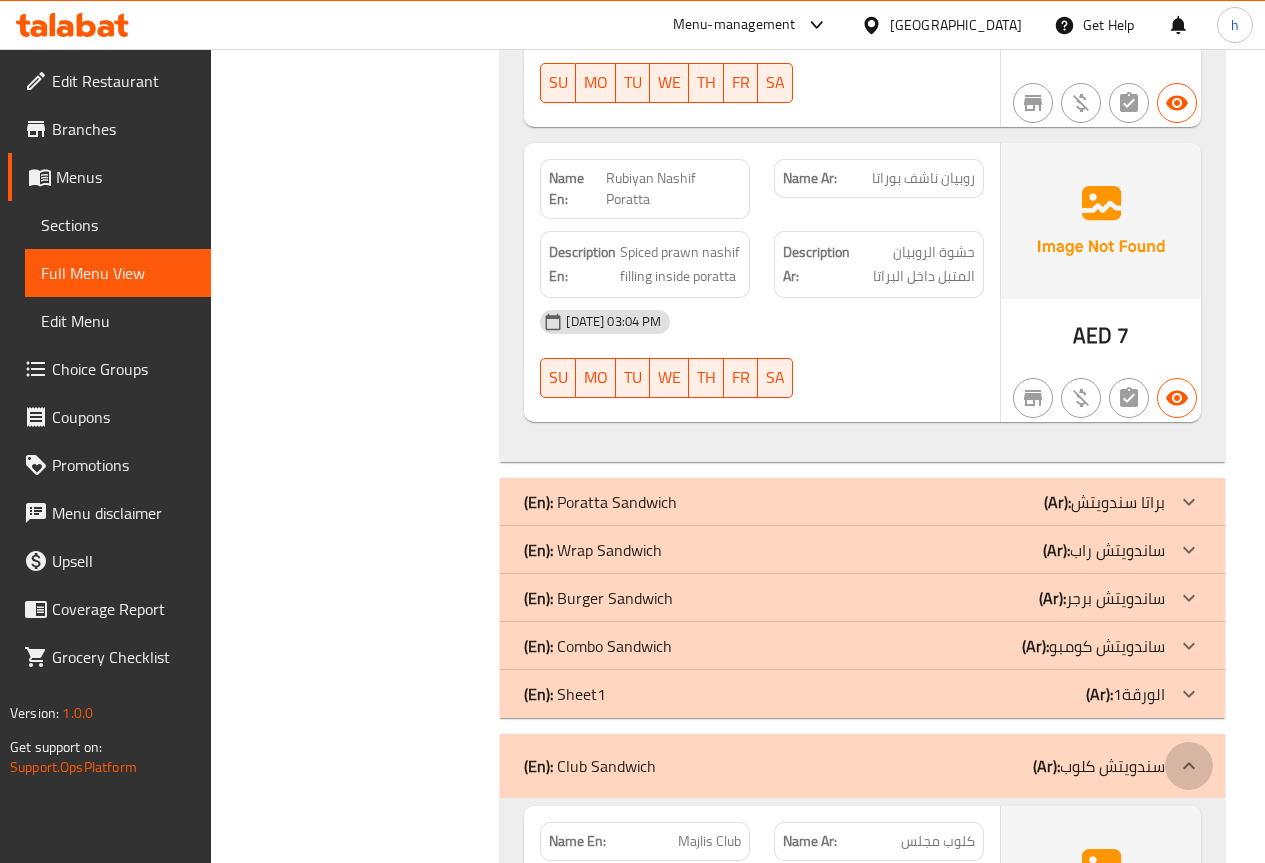
click at [1191, 754] on icon at bounding box center [1189, 766] width 24 height 24
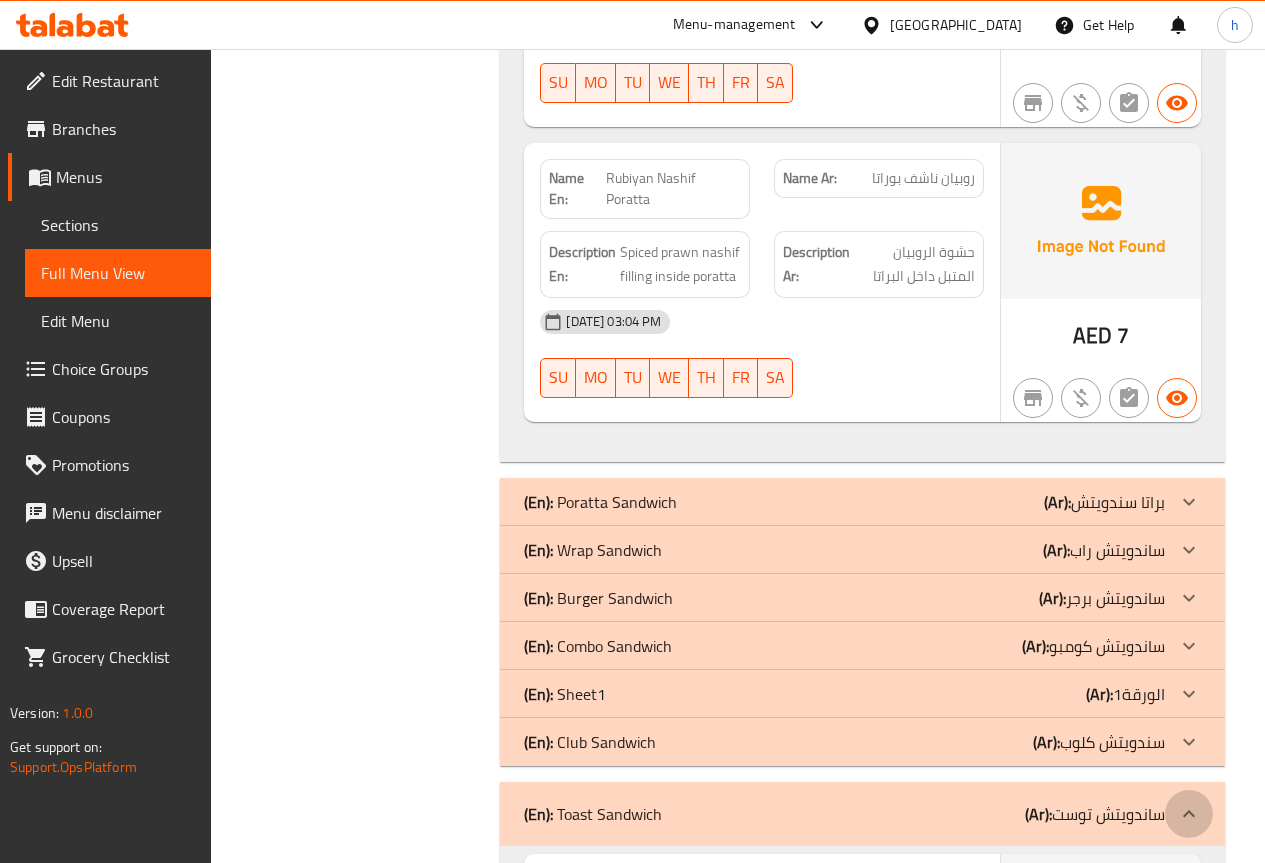
click at [1185, 802] on icon at bounding box center [1189, 814] width 24 height 24
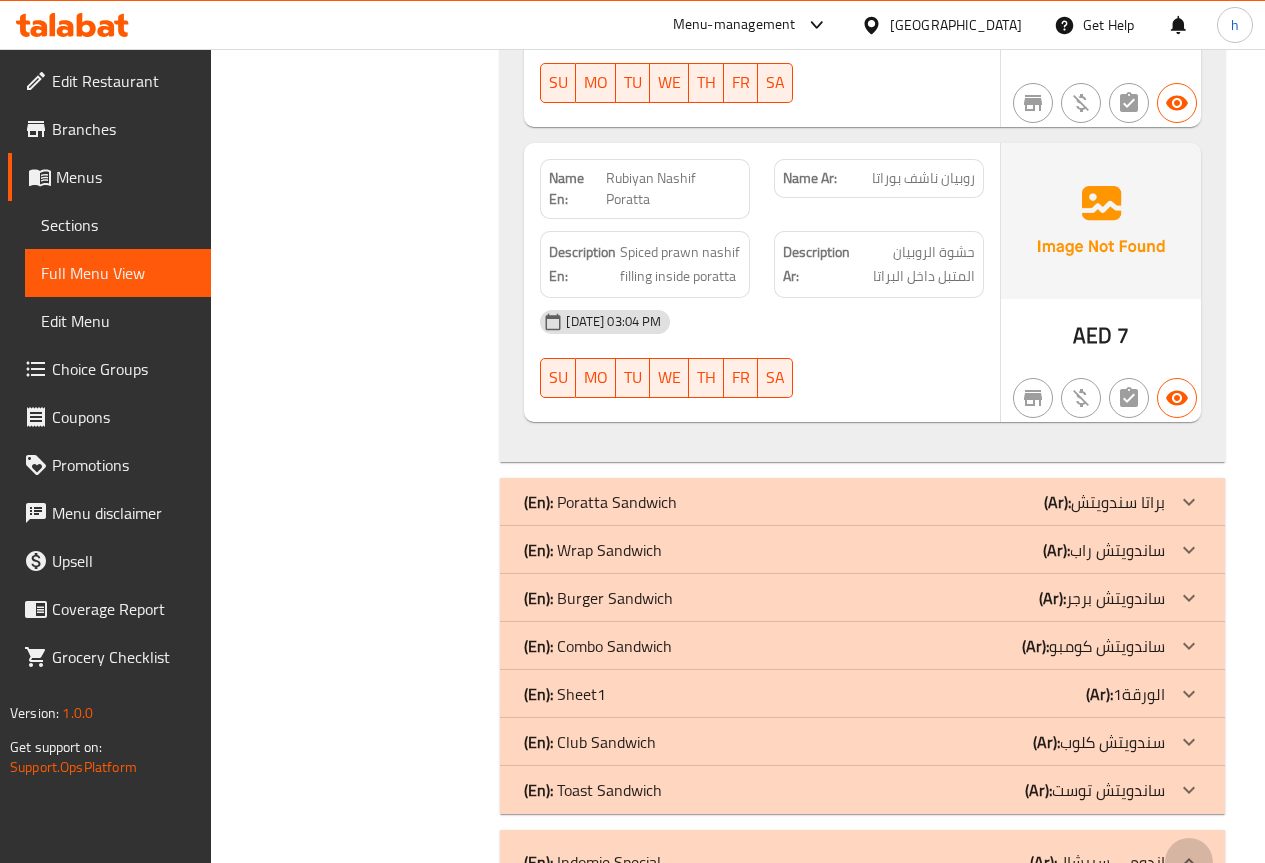
click at [1187, 850] on icon at bounding box center [1189, 862] width 24 height 24
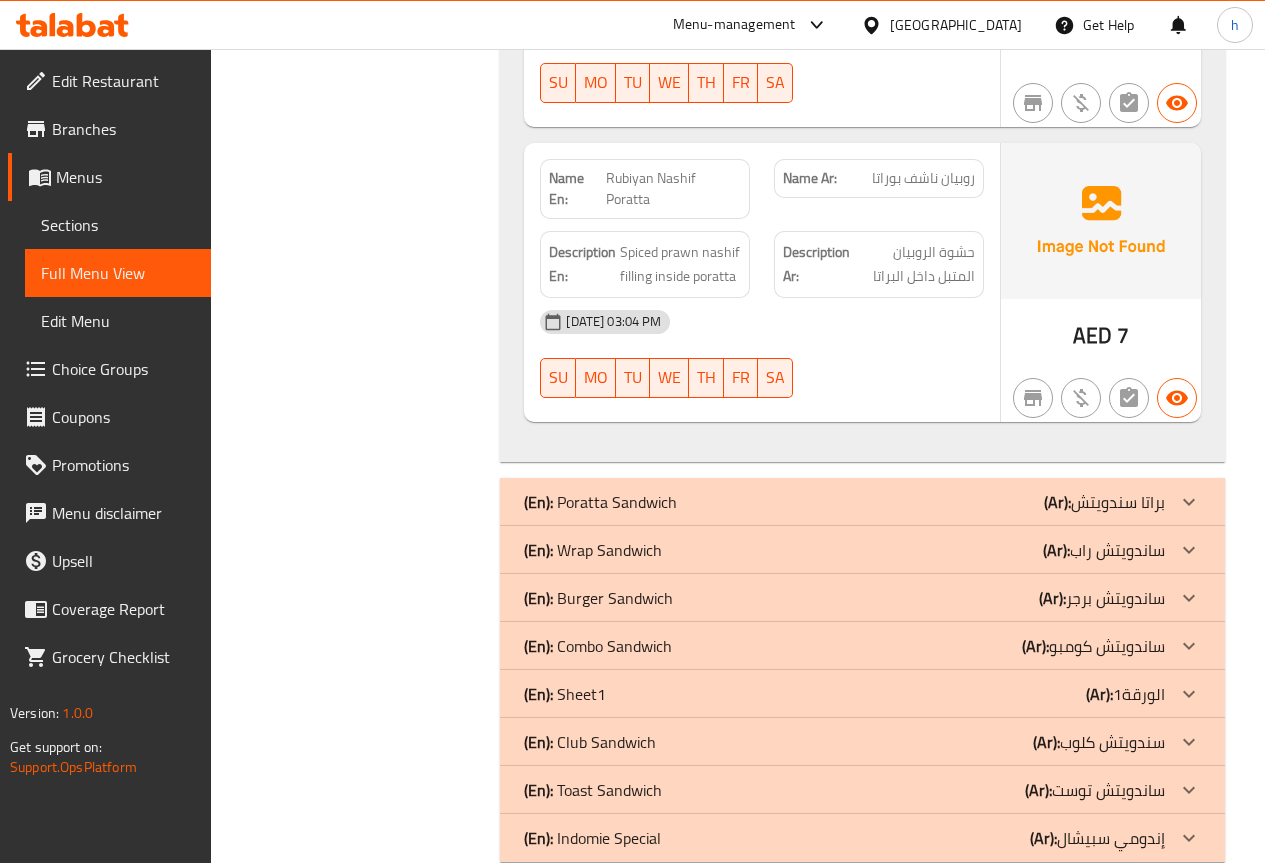
scroll to position [24692, 0]
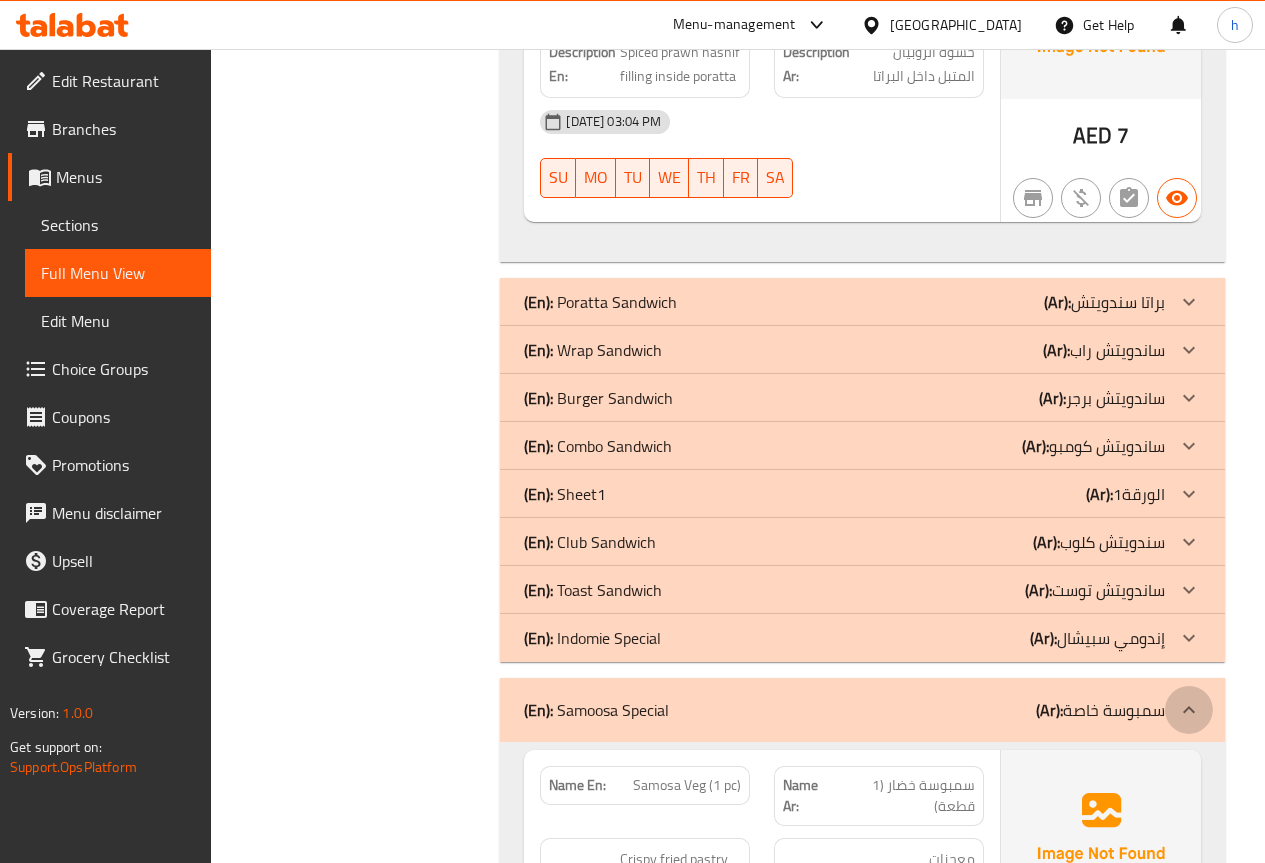
click at [1184, 706] on icon at bounding box center [1189, 709] width 12 height 7
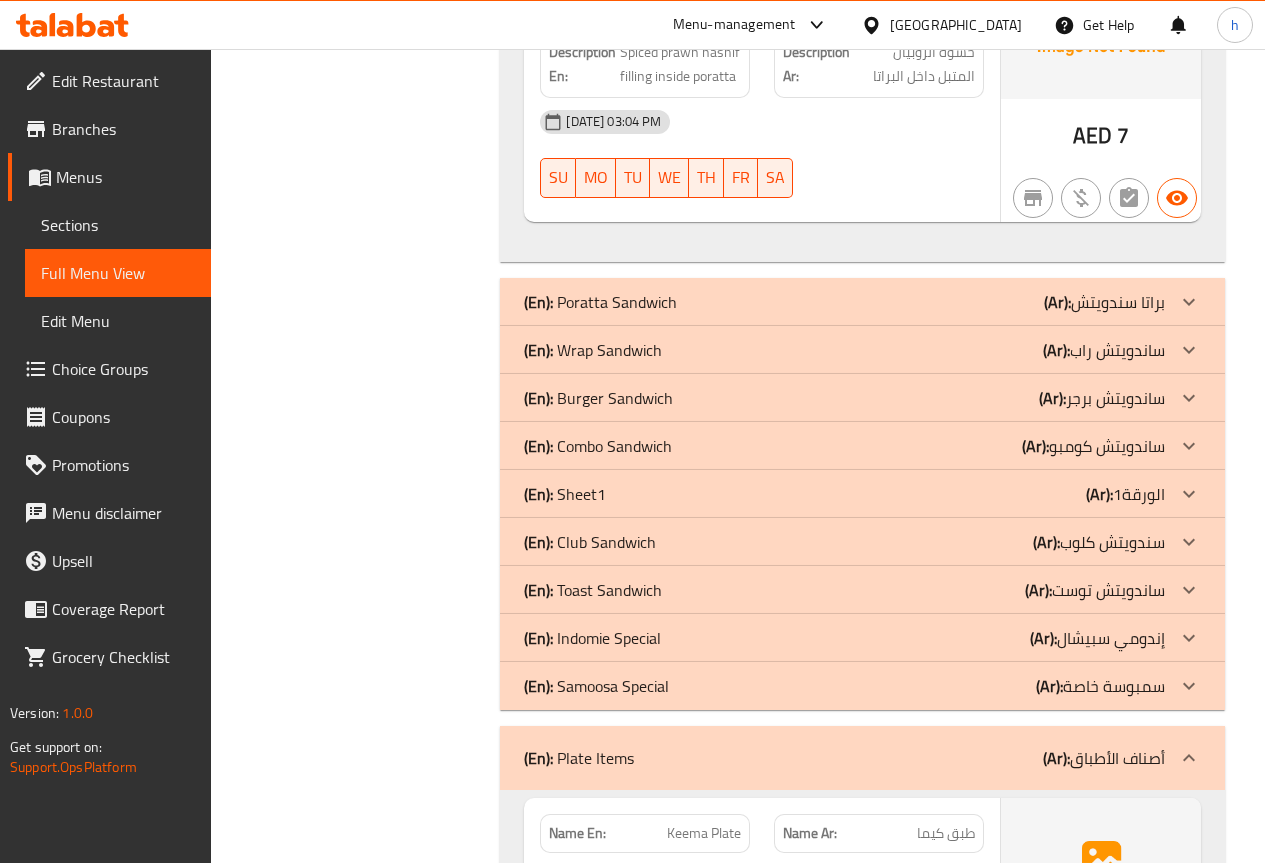
click at [1191, 746] on icon at bounding box center [1189, 758] width 24 height 24
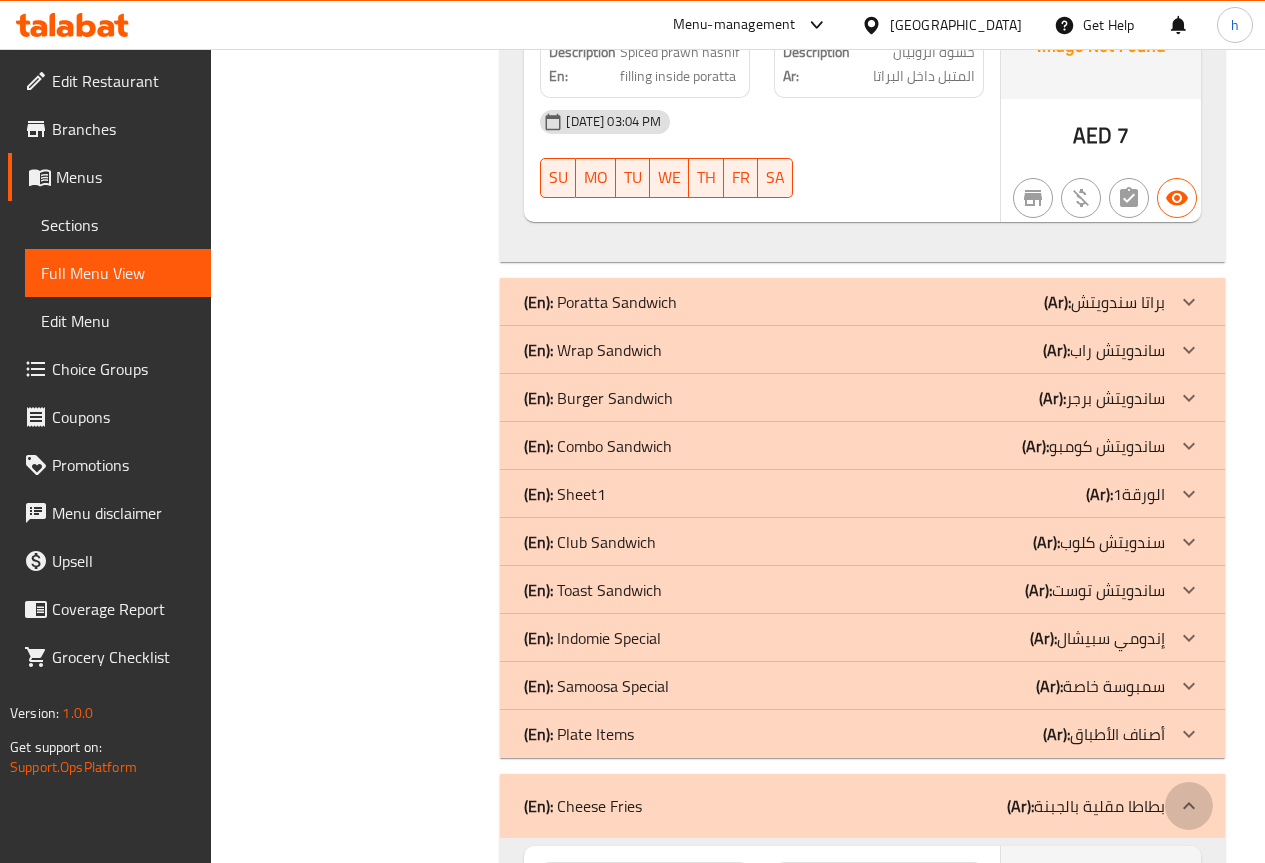
click at [1191, 794] on icon at bounding box center [1189, 806] width 24 height 24
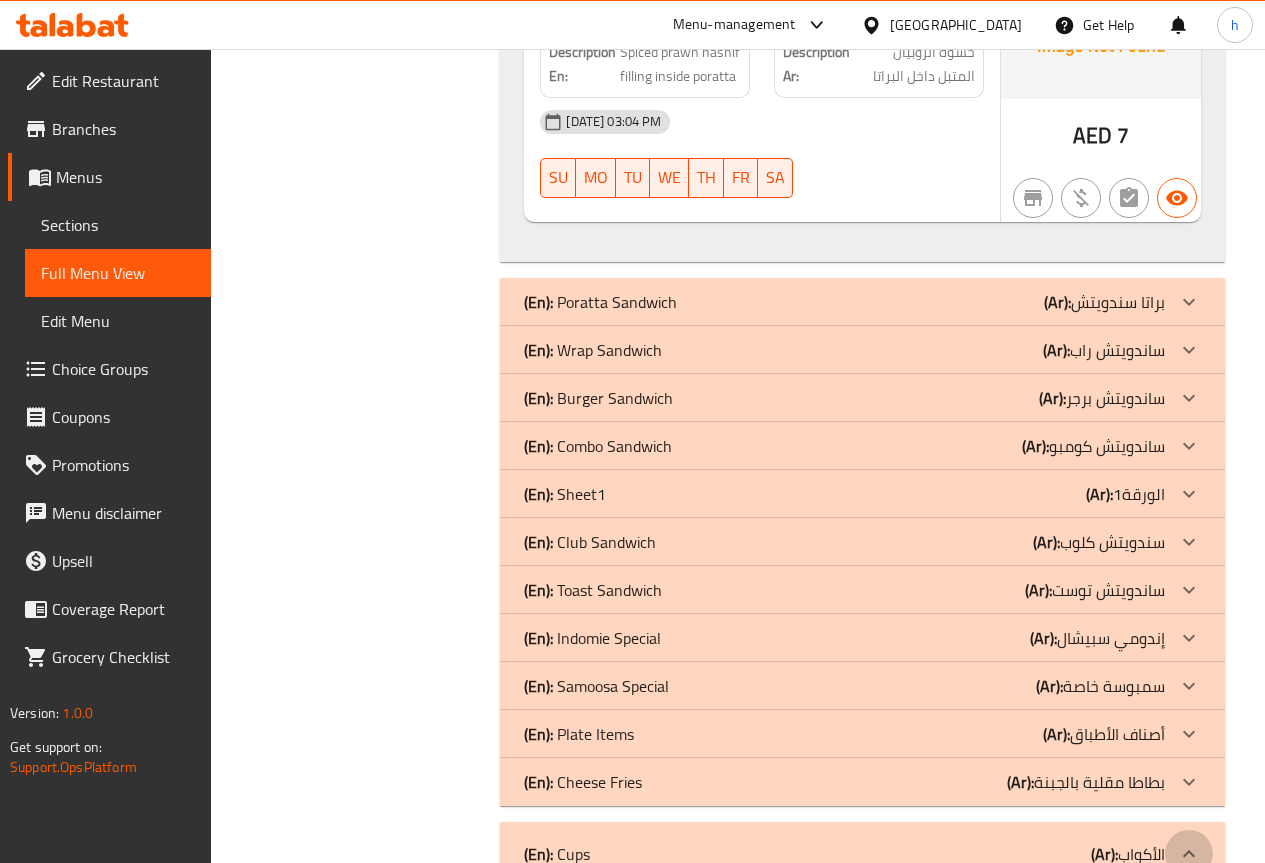
click at [1193, 842] on icon at bounding box center [1189, 854] width 24 height 24
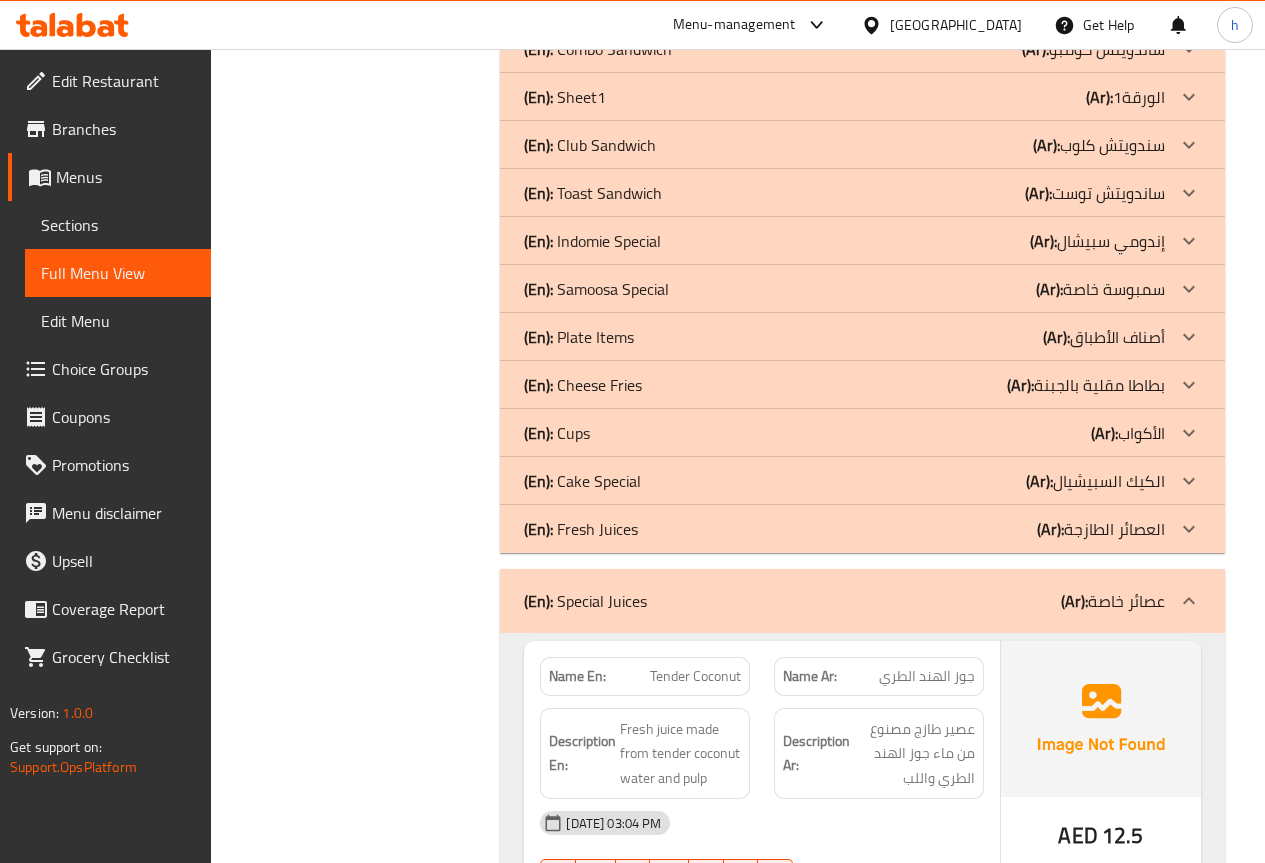
scroll to position [25092, 0]
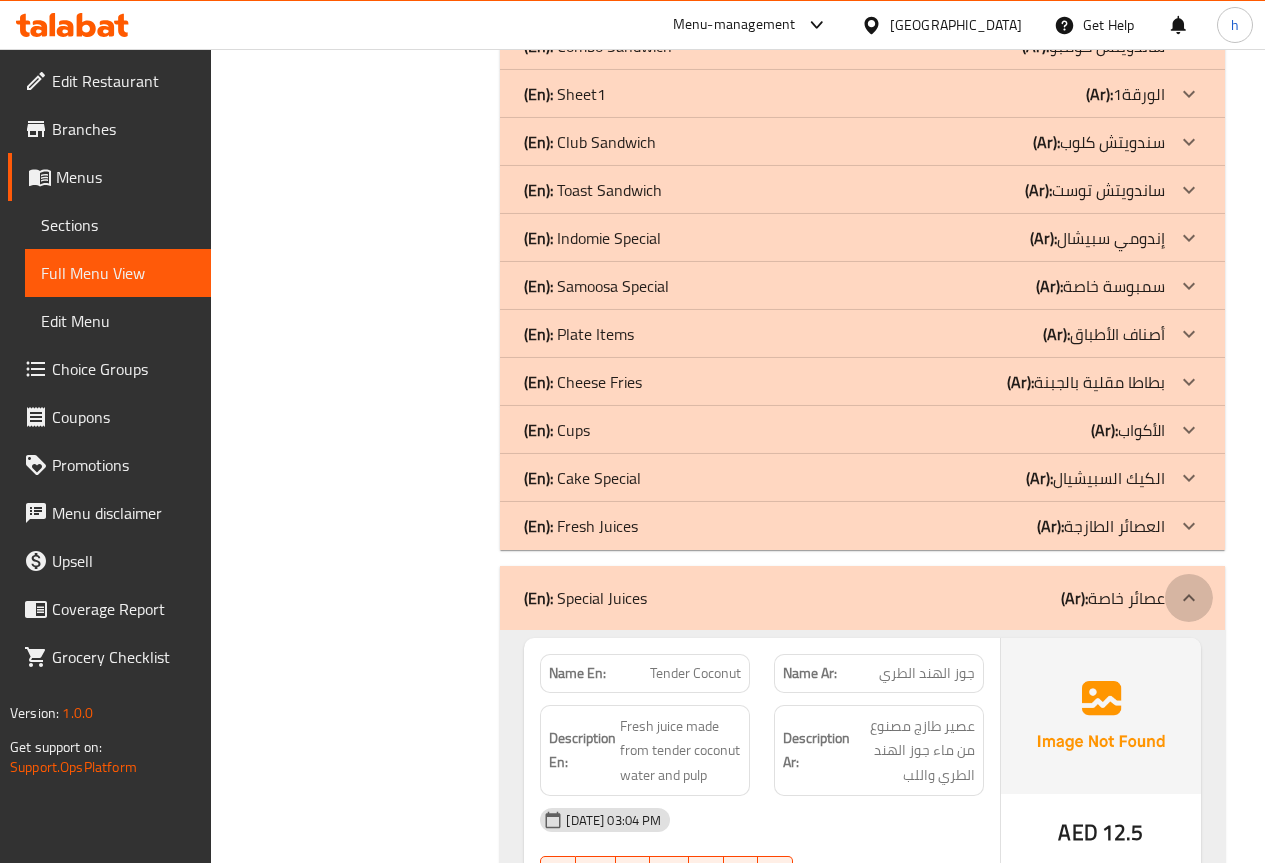
click at [1182, 586] on icon at bounding box center [1189, 598] width 24 height 24
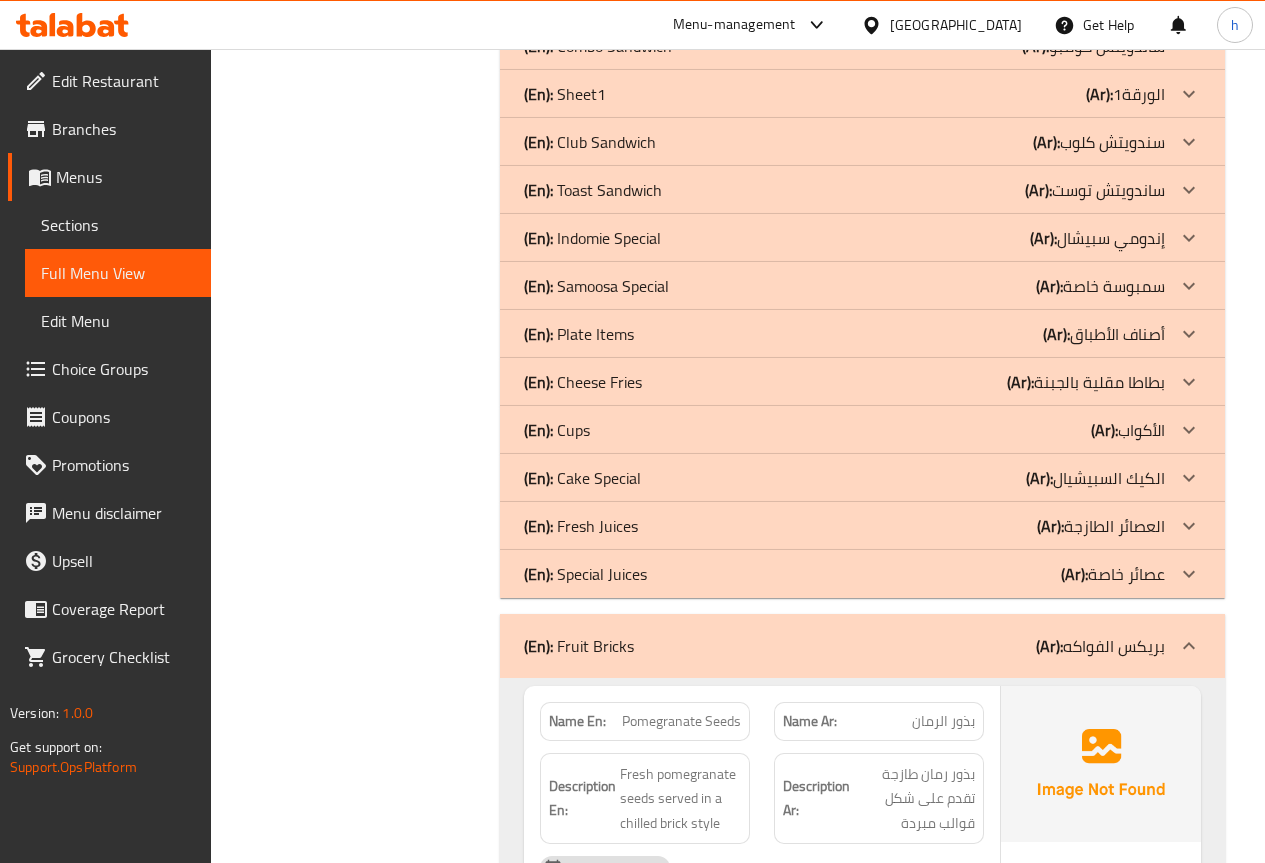
click at [1187, 634] on icon at bounding box center [1189, 646] width 24 height 24
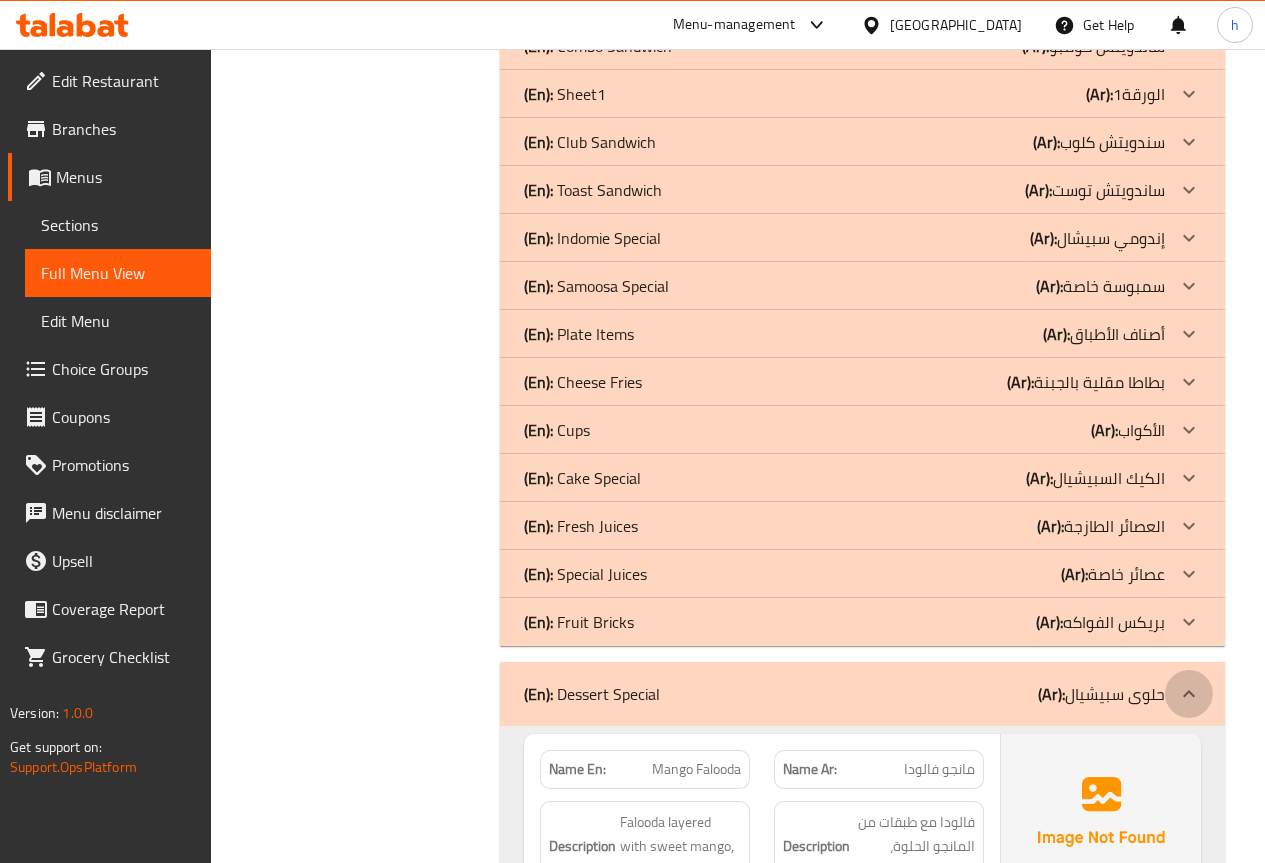
click at [1188, 682] on icon at bounding box center [1189, 694] width 24 height 24
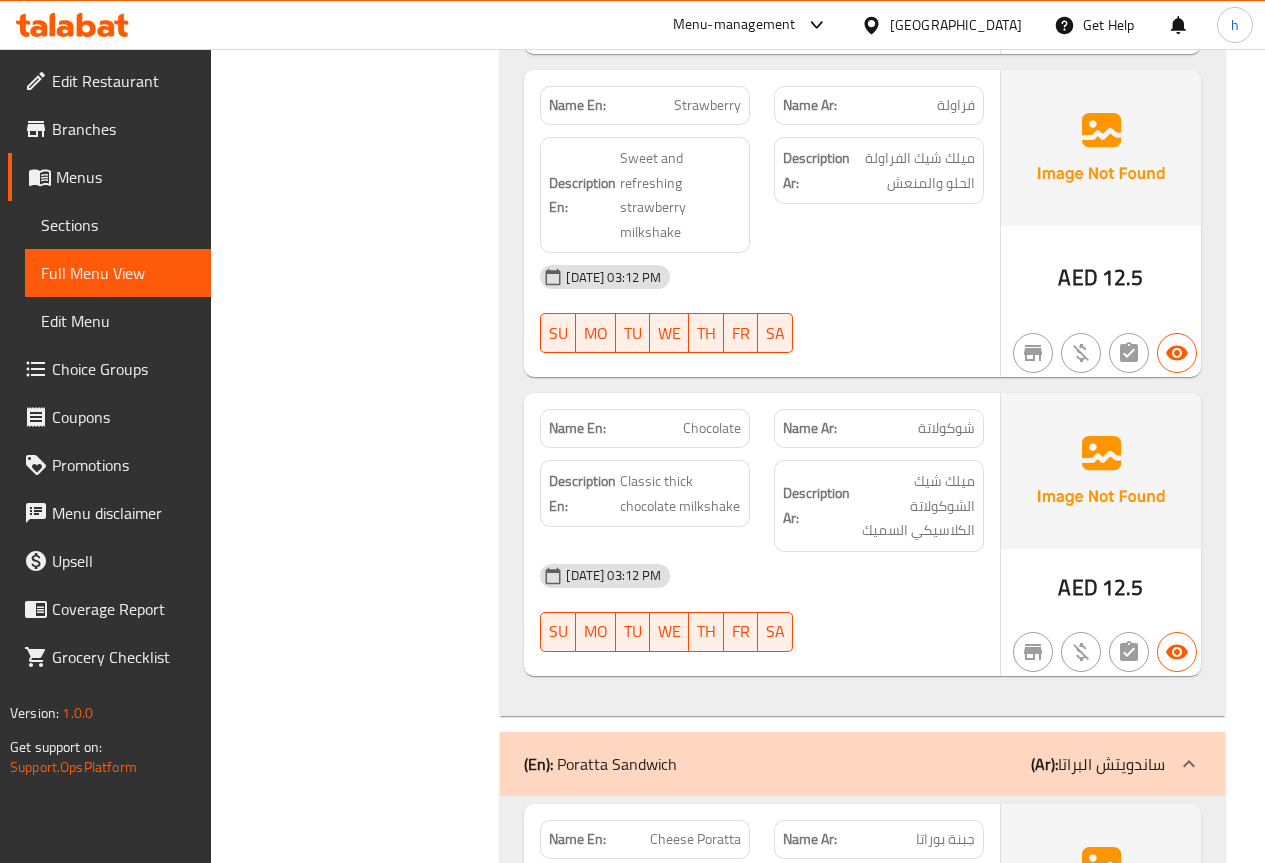
scroll to position [13302, 0]
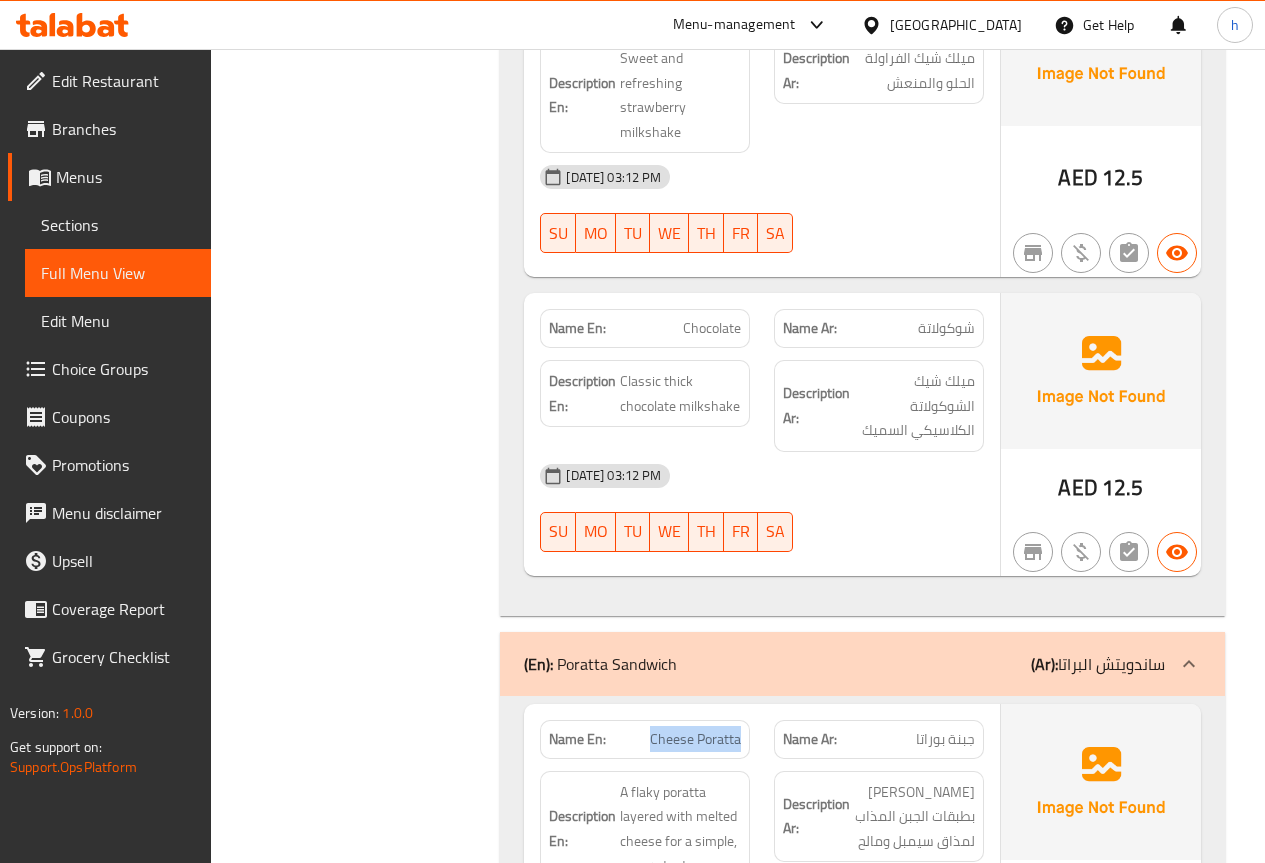
drag, startPoint x: 651, startPoint y: 623, endPoint x: 750, endPoint y: 624, distance: 99.0
click at [750, 720] on div "Name En: Cheese Poratta" at bounding box center [645, 739] width 210 height 39
copy span "Cheese Poratta"
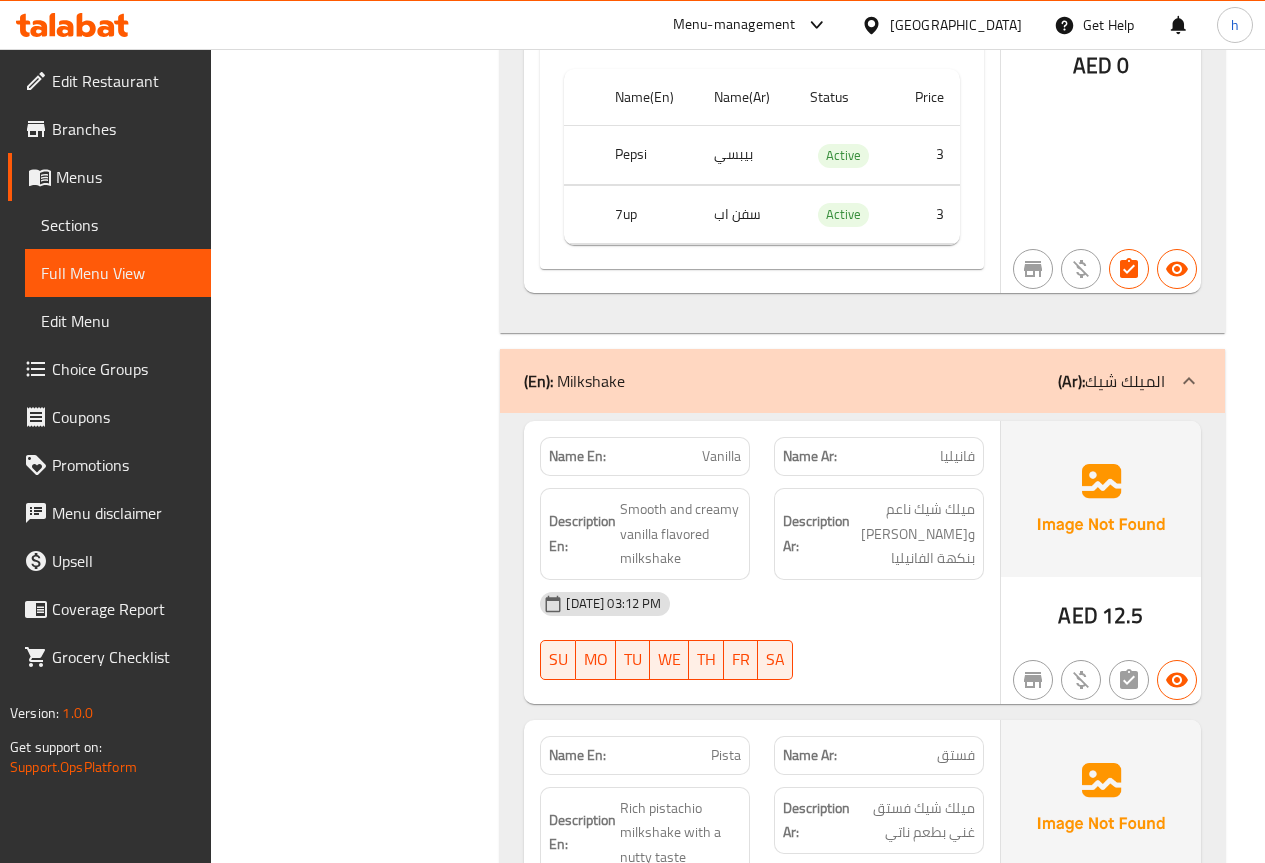
scroll to position [12302, 0]
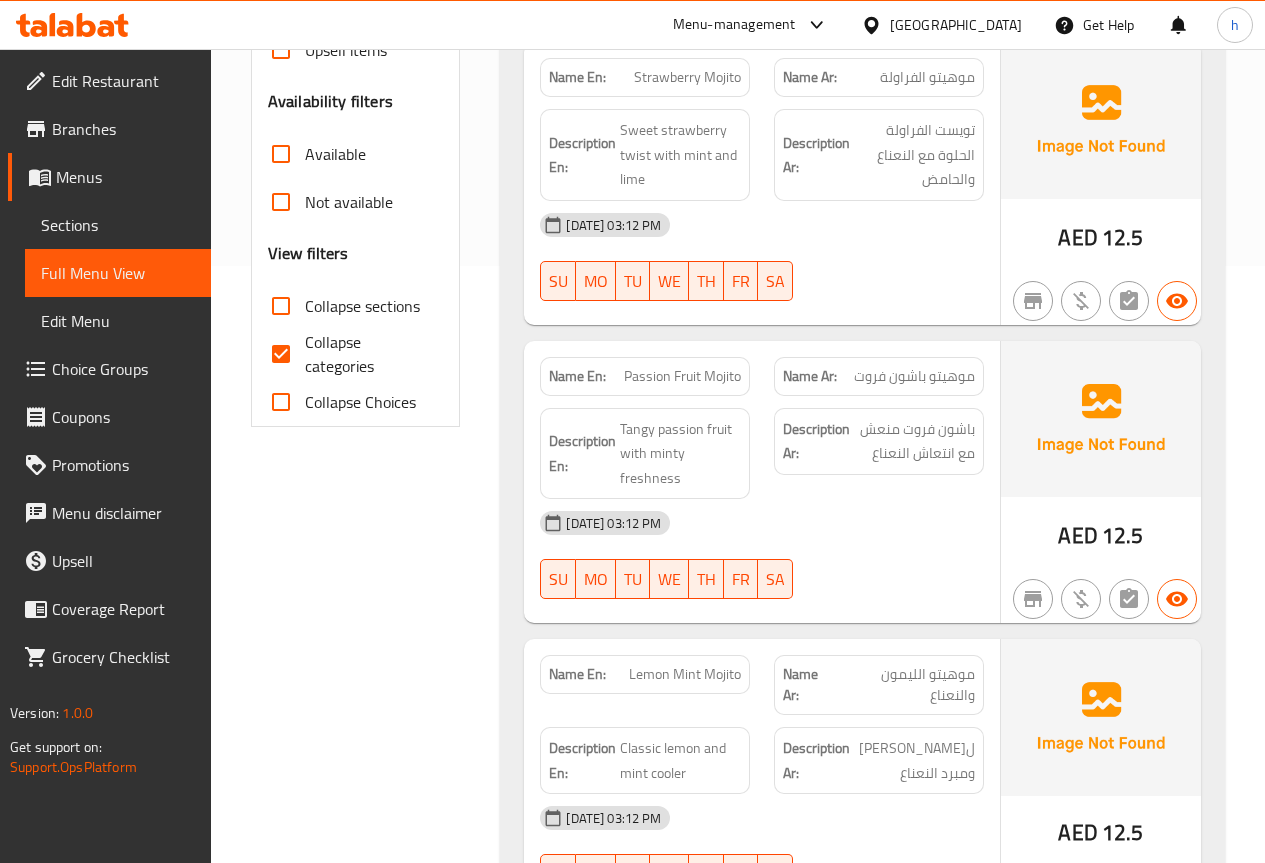
scroll to position [600, 0]
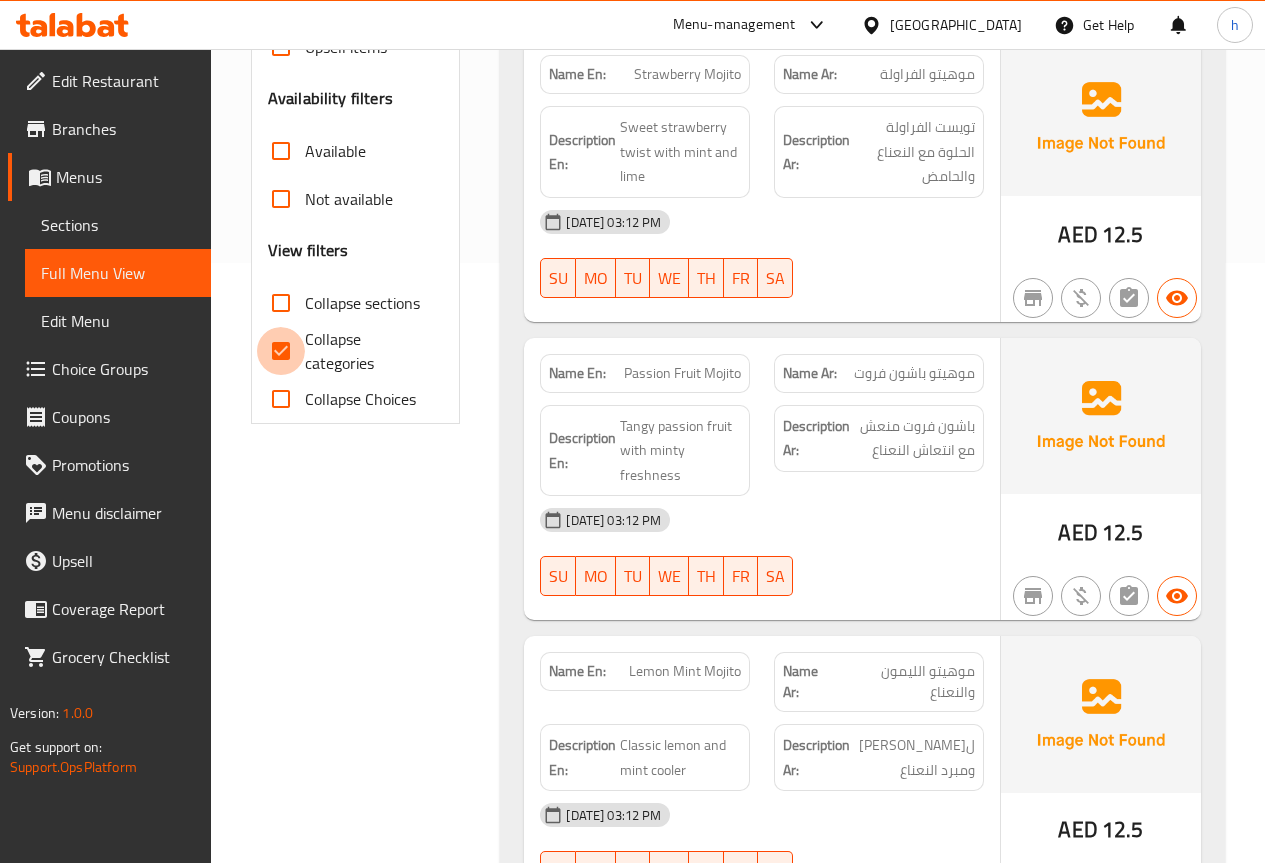
click at [284, 352] on input "Collapse categories" at bounding box center [281, 351] width 48 height 48
checkbox input "false"
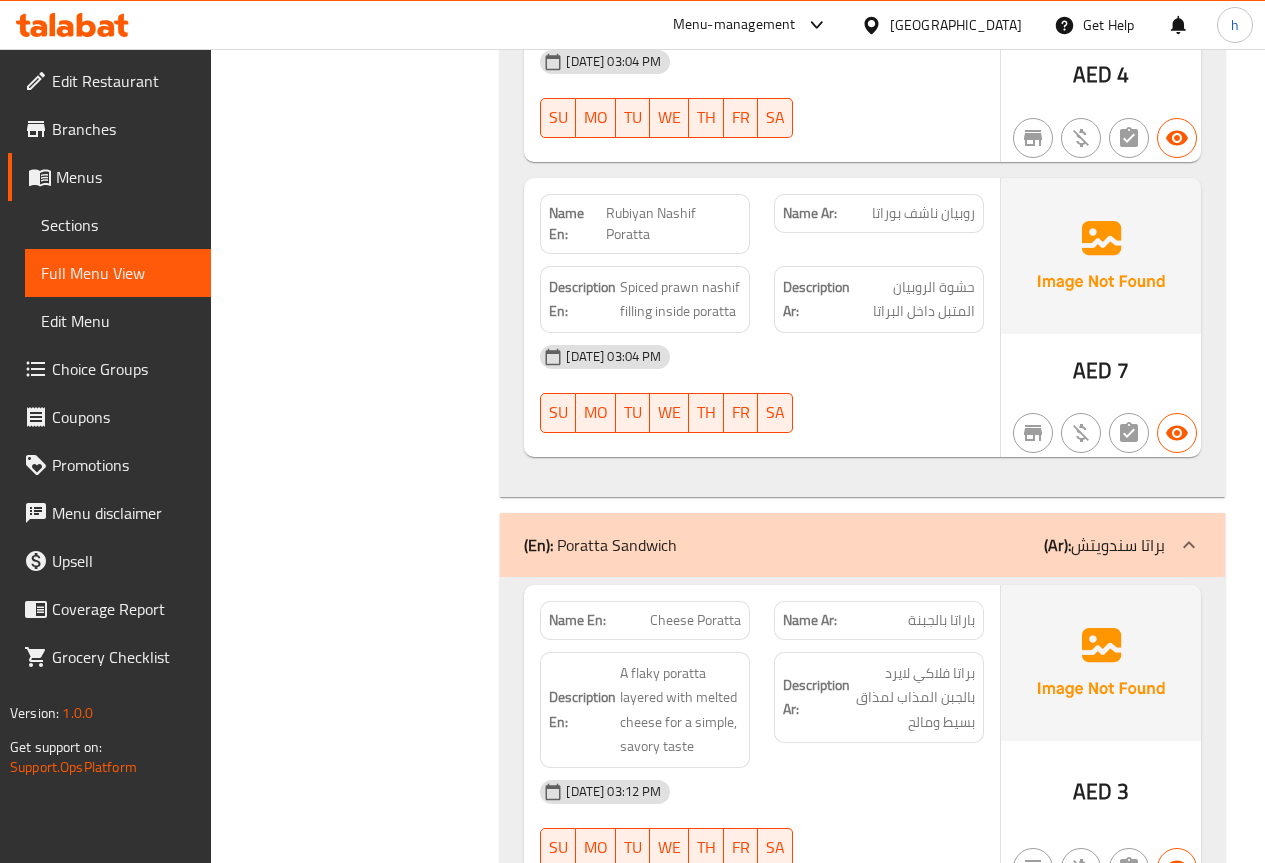
scroll to position [24492, 0]
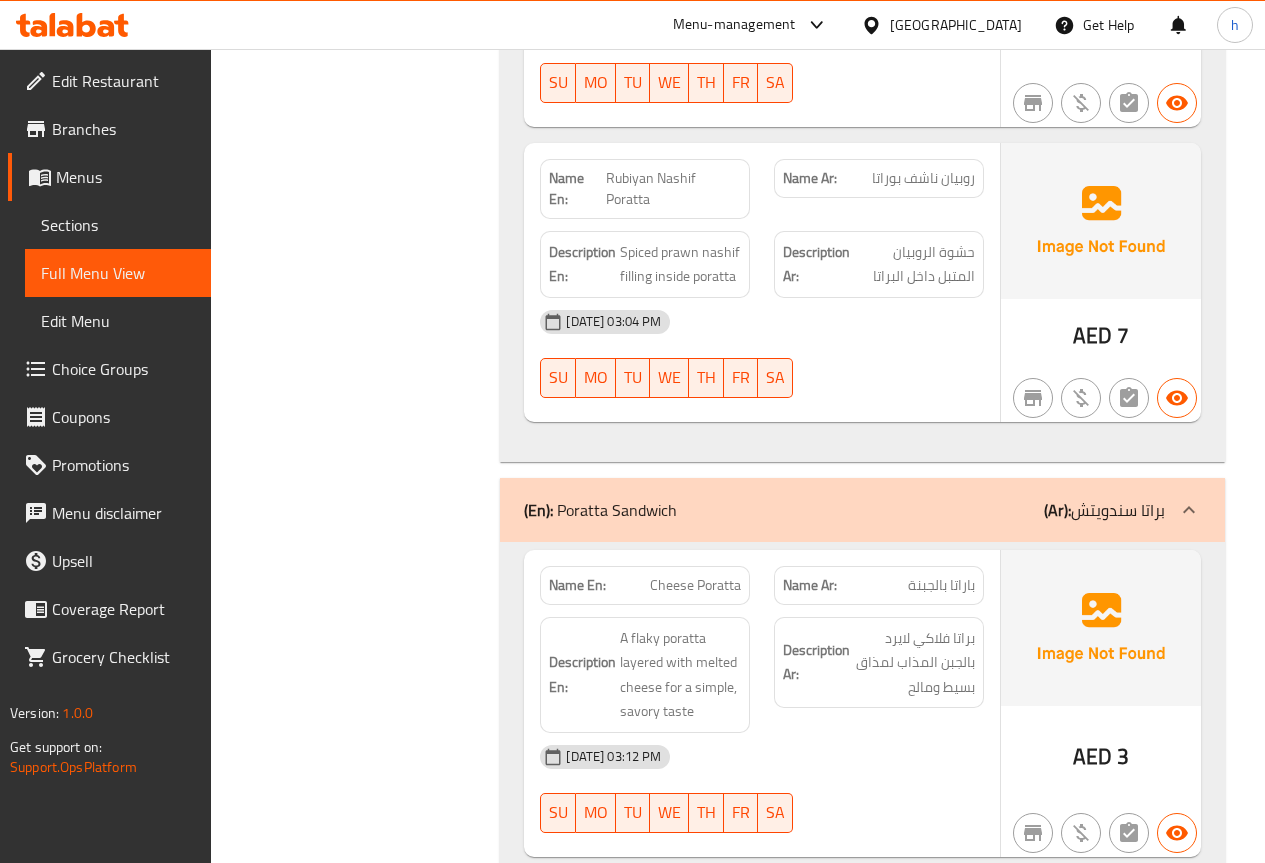
click at [1189, 498] on icon at bounding box center [1189, 510] width 24 height 24
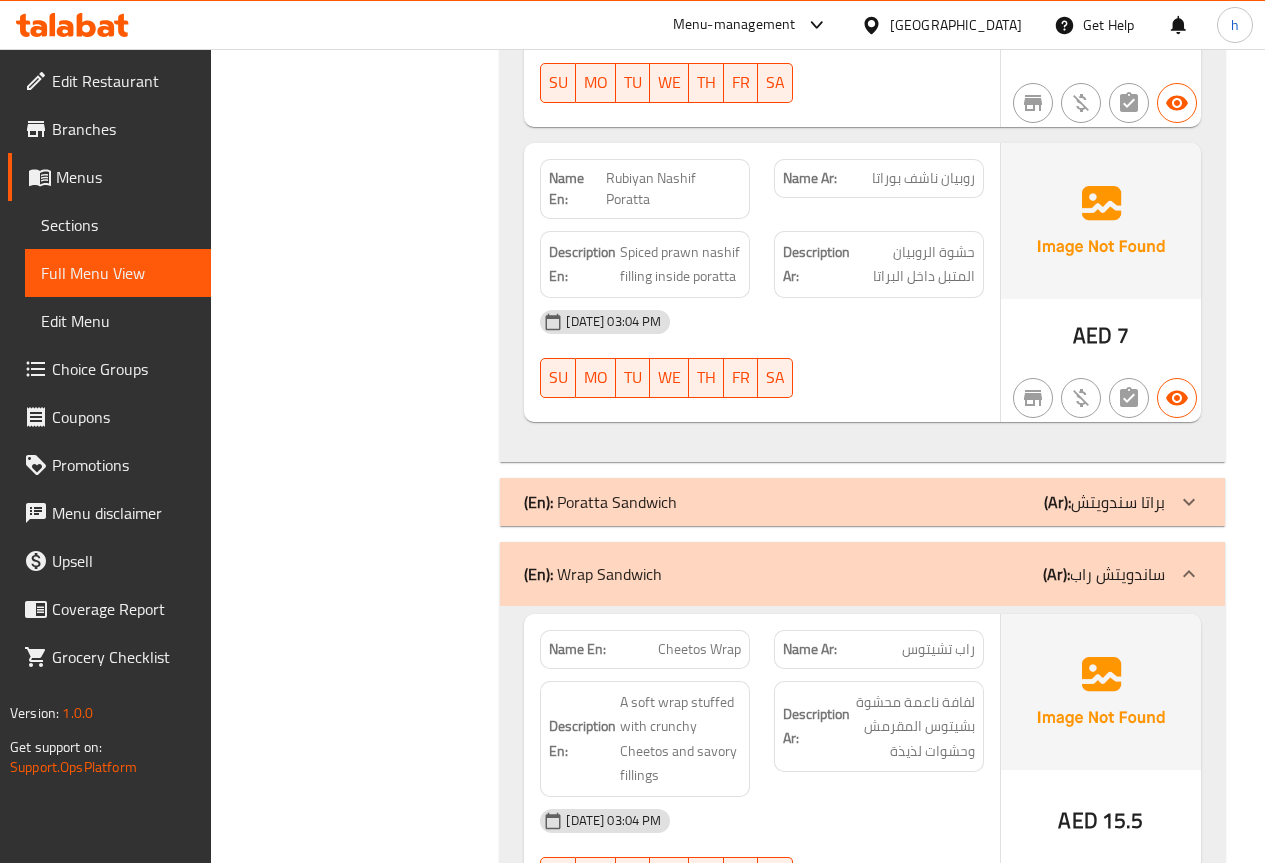
click at [1192, 570] on icon at bounding box center [1189, 573] width 12 height 7
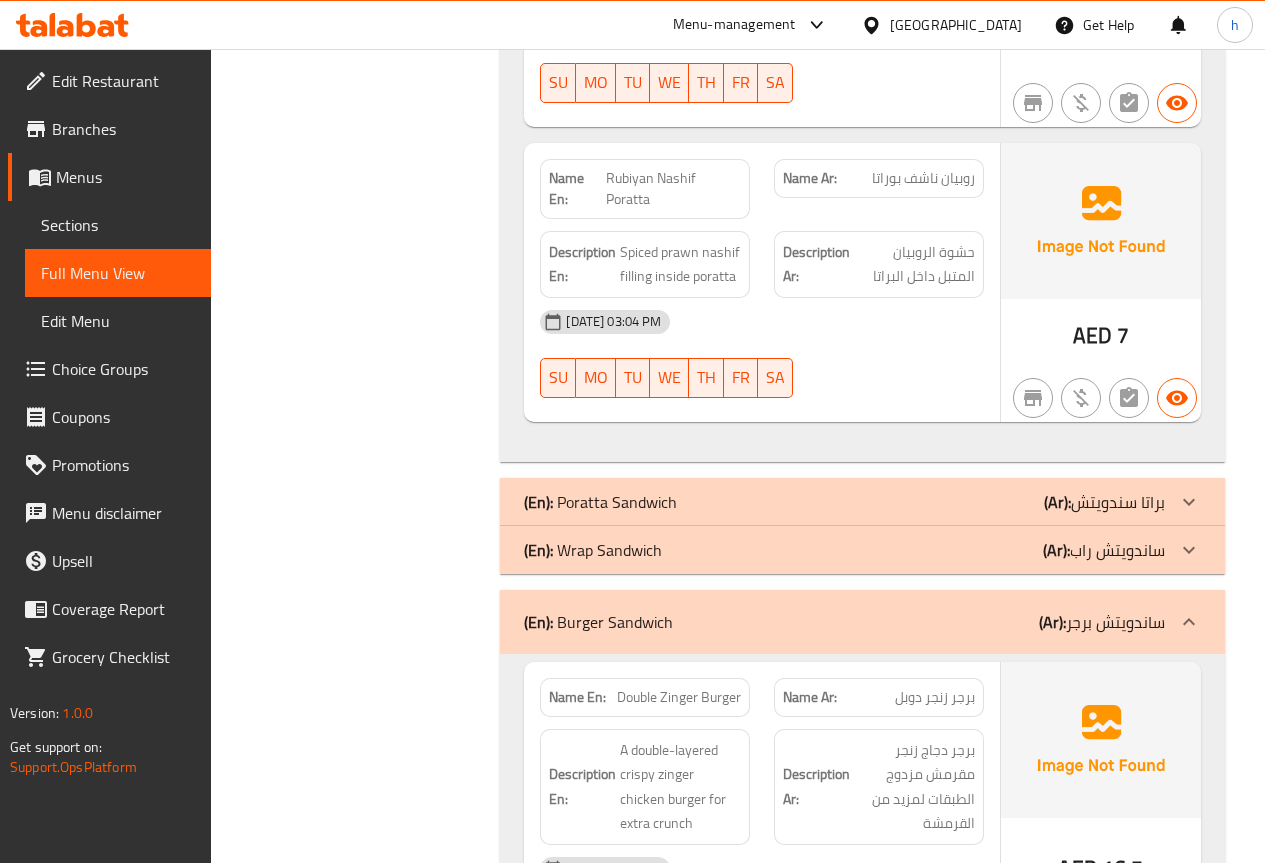
click at [1192, 618] on icon at bounding box center [1189, 621] width 12 height 7
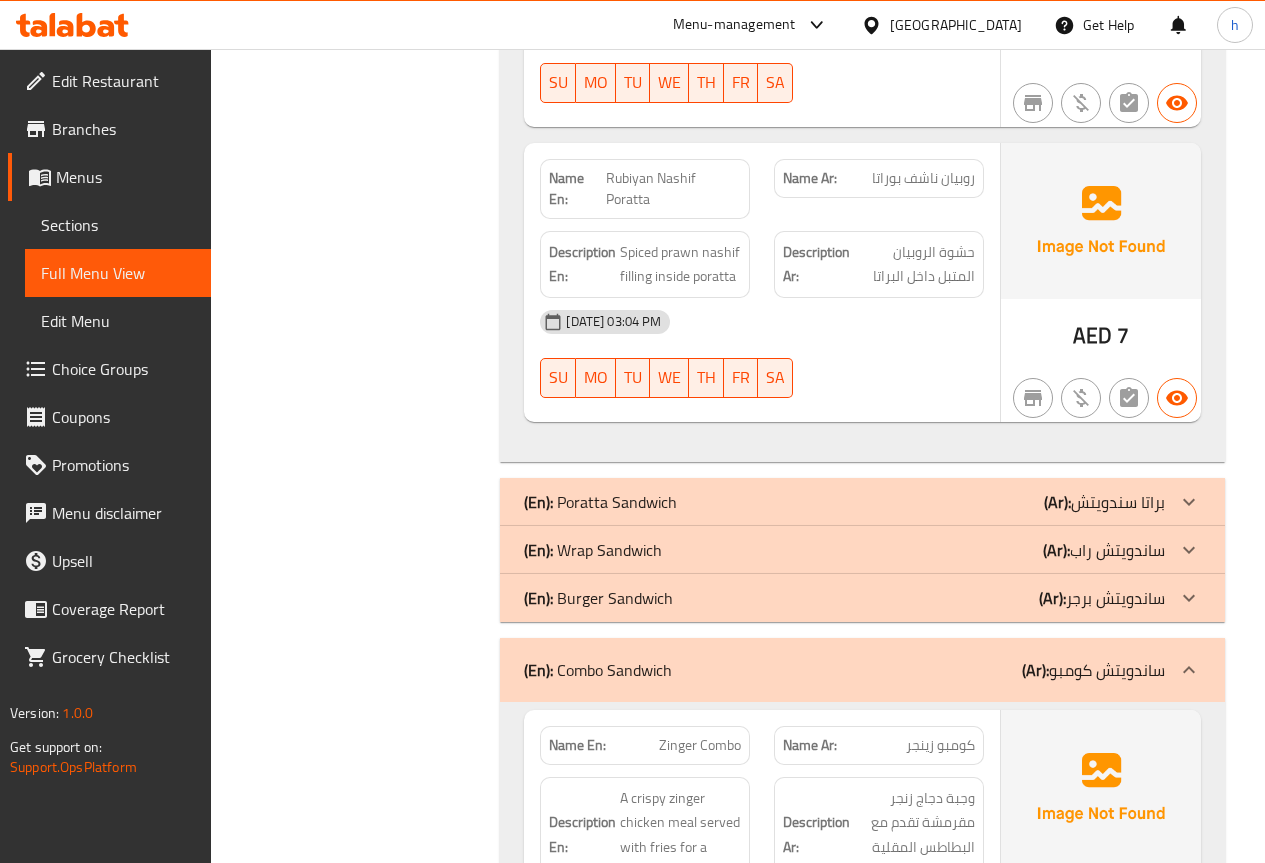
click at [1188, 666] on icon at bounding box center [1189, 669] width 12 height 7
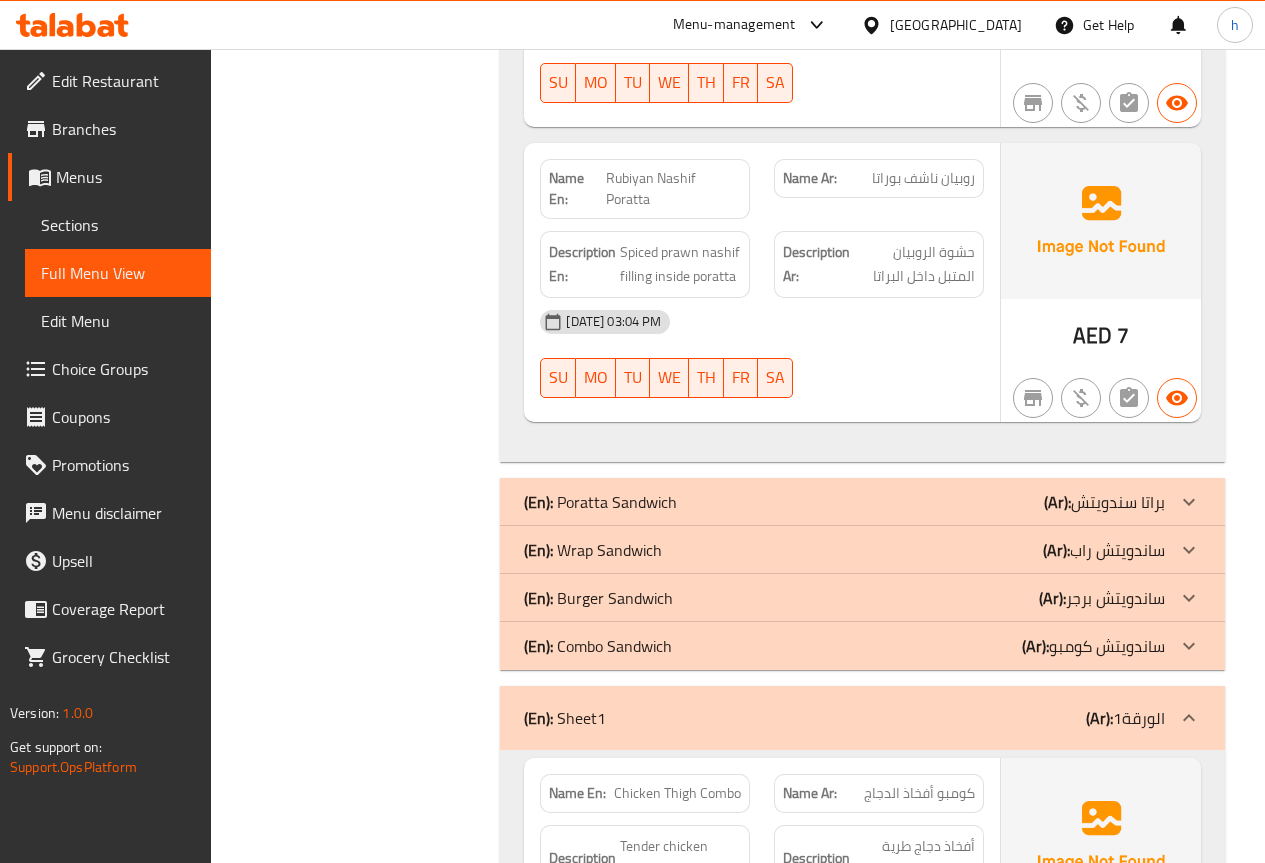
click at [1187, 706] on icon at bounding box center [1189, 718] width 24 height 24
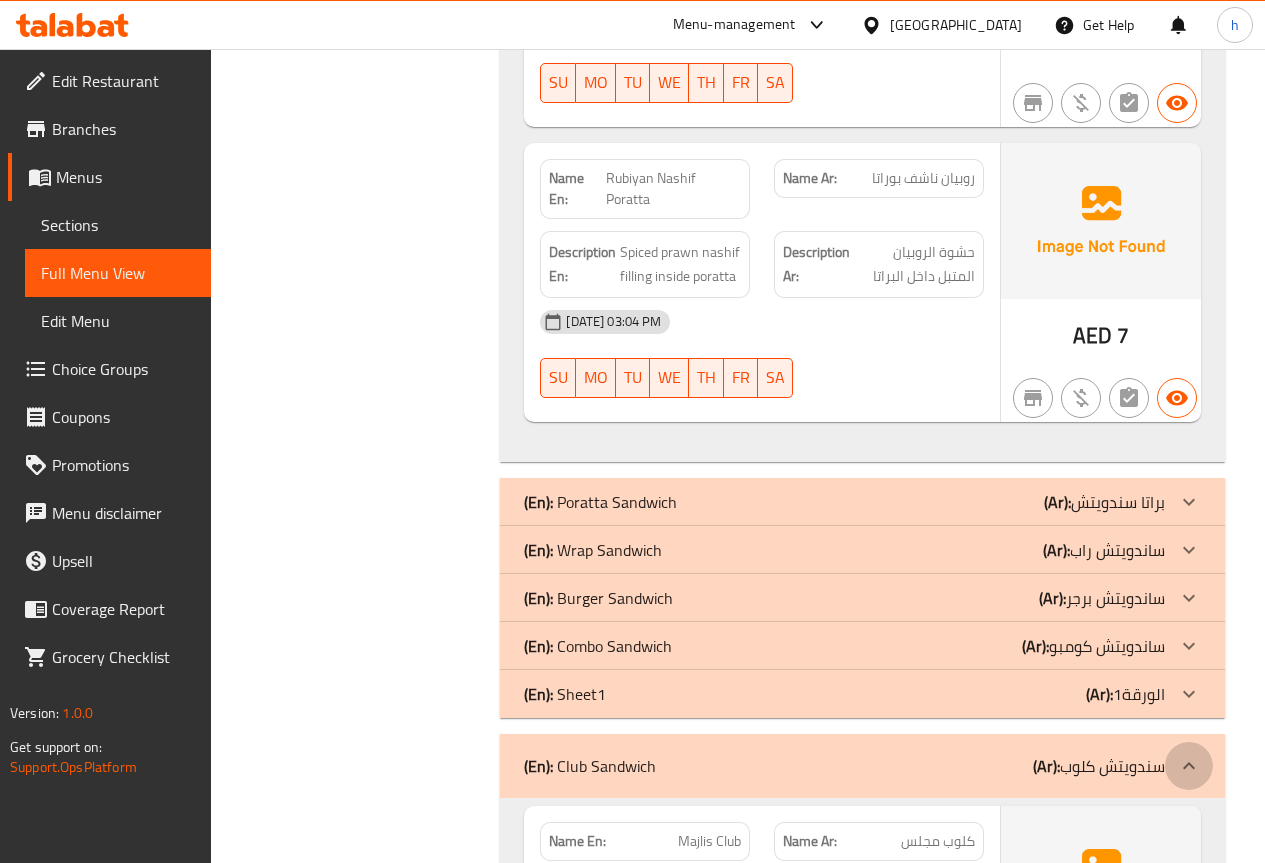
click at [1187, 762] on icon at bounding box center [1189, 765] width 12 height 7
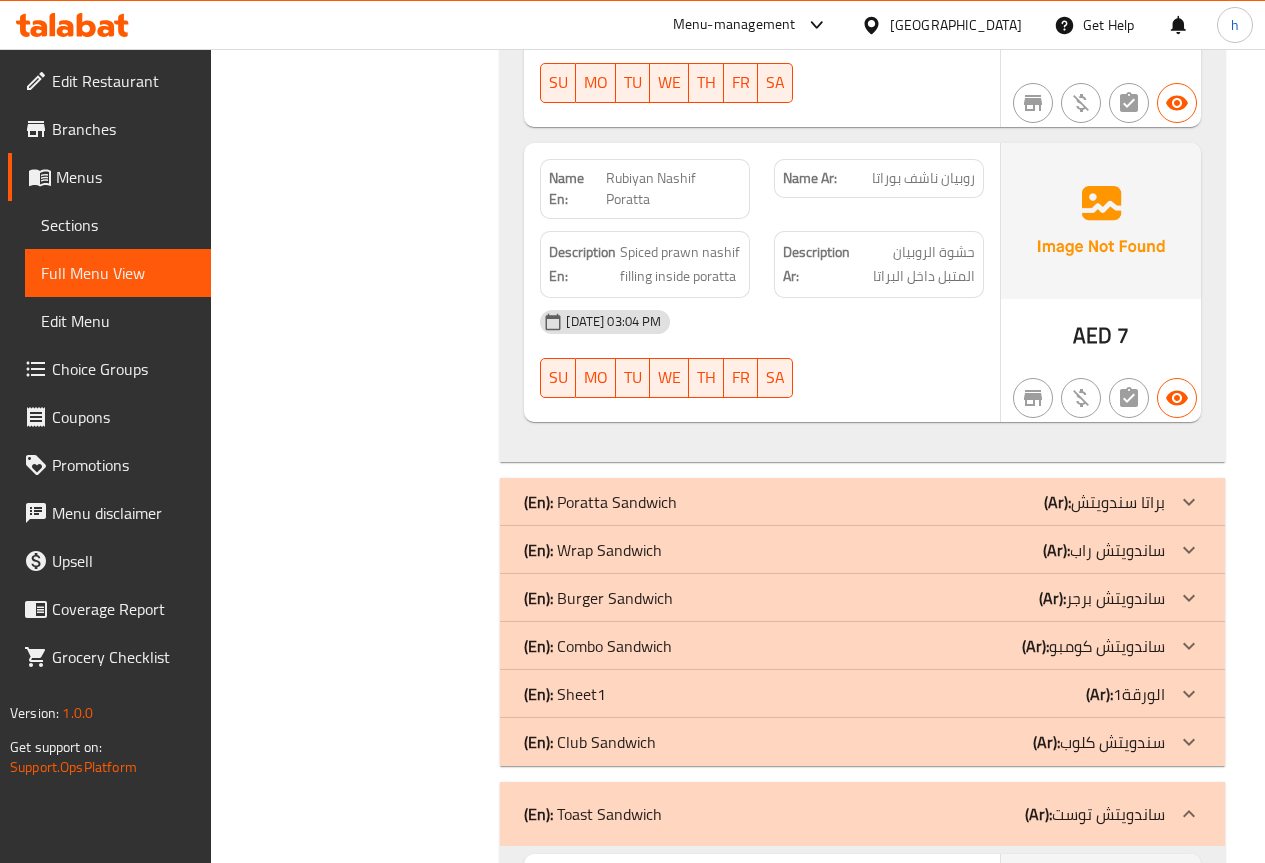
click at [1185, 802] on icon at bounding box center [1189, 814] width 24 height 24
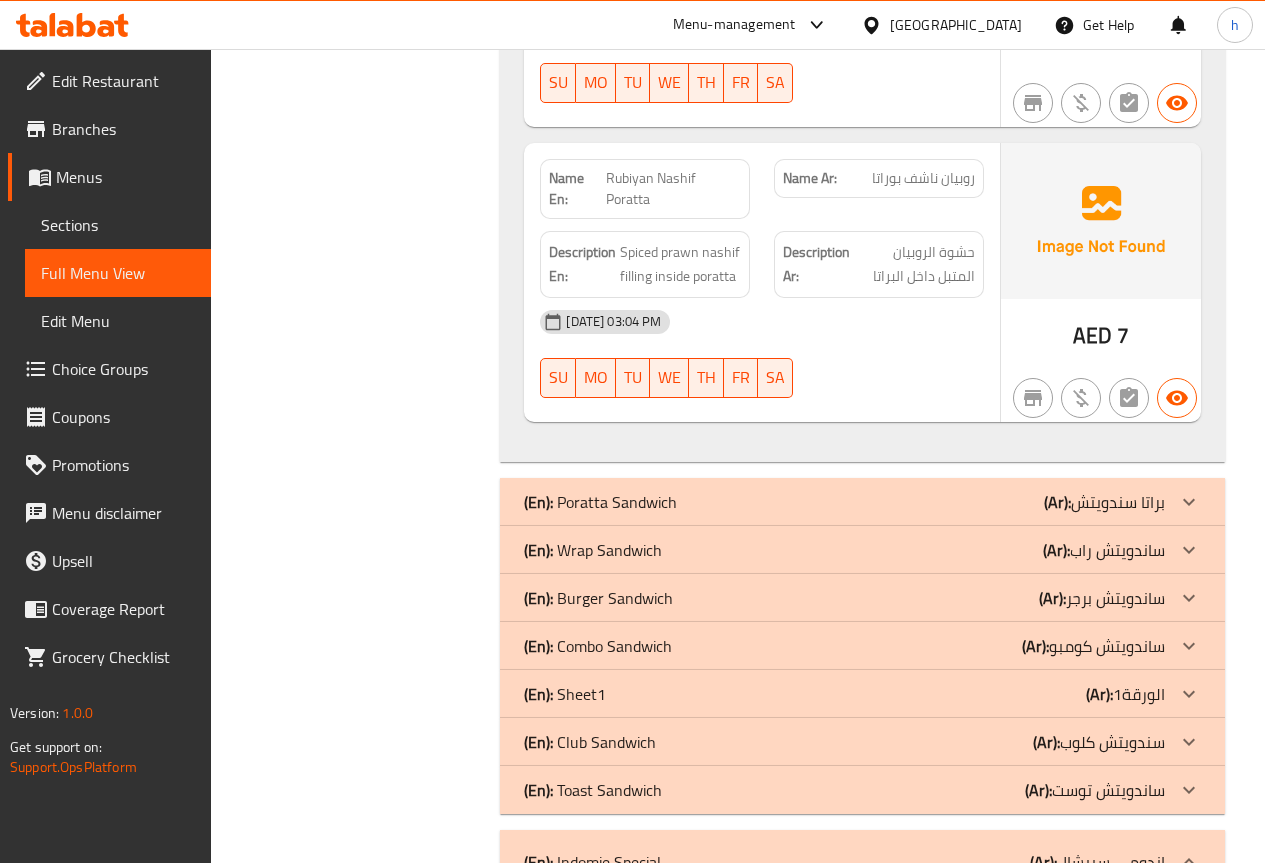
click at [1191, 858] on icon at bounding box center [1189, 861] width 12 height 7
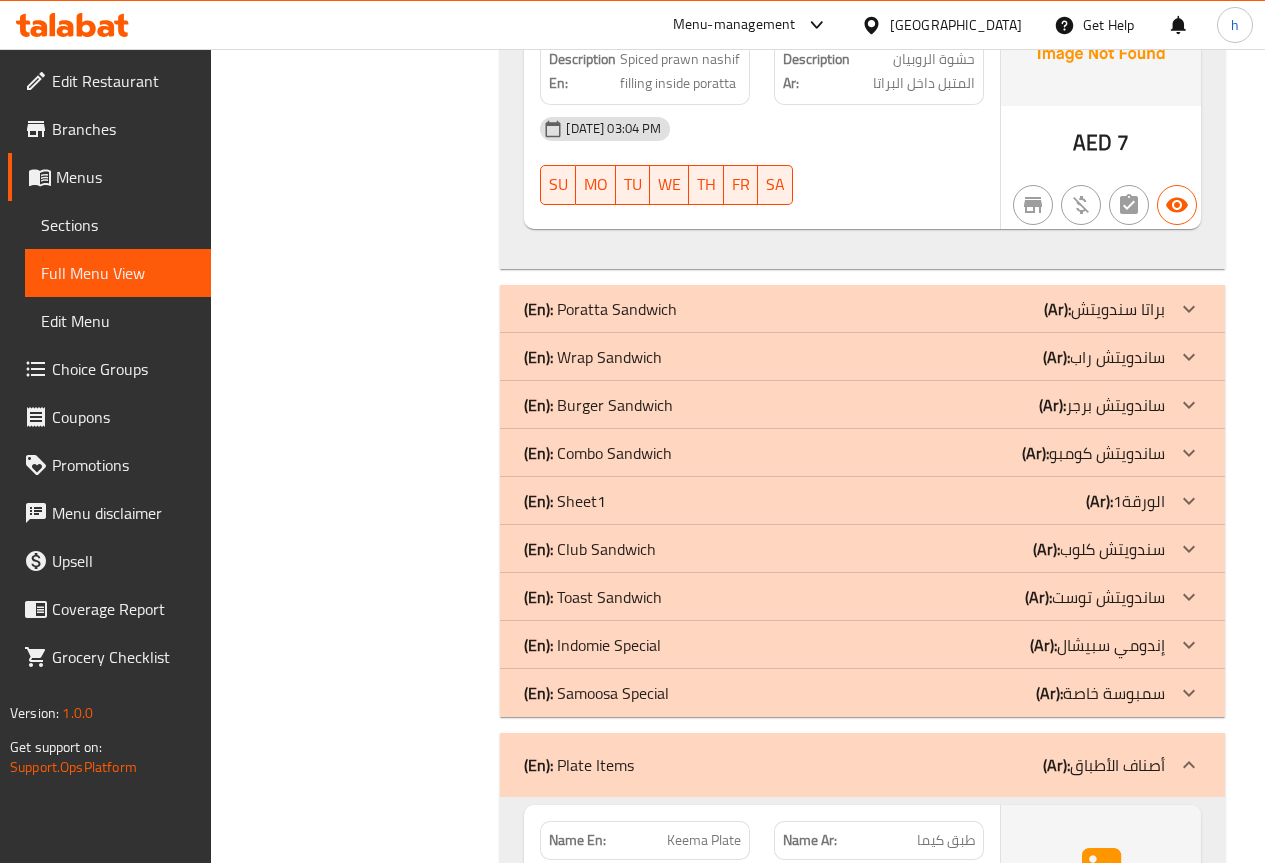
scroll to position [24892, 0]
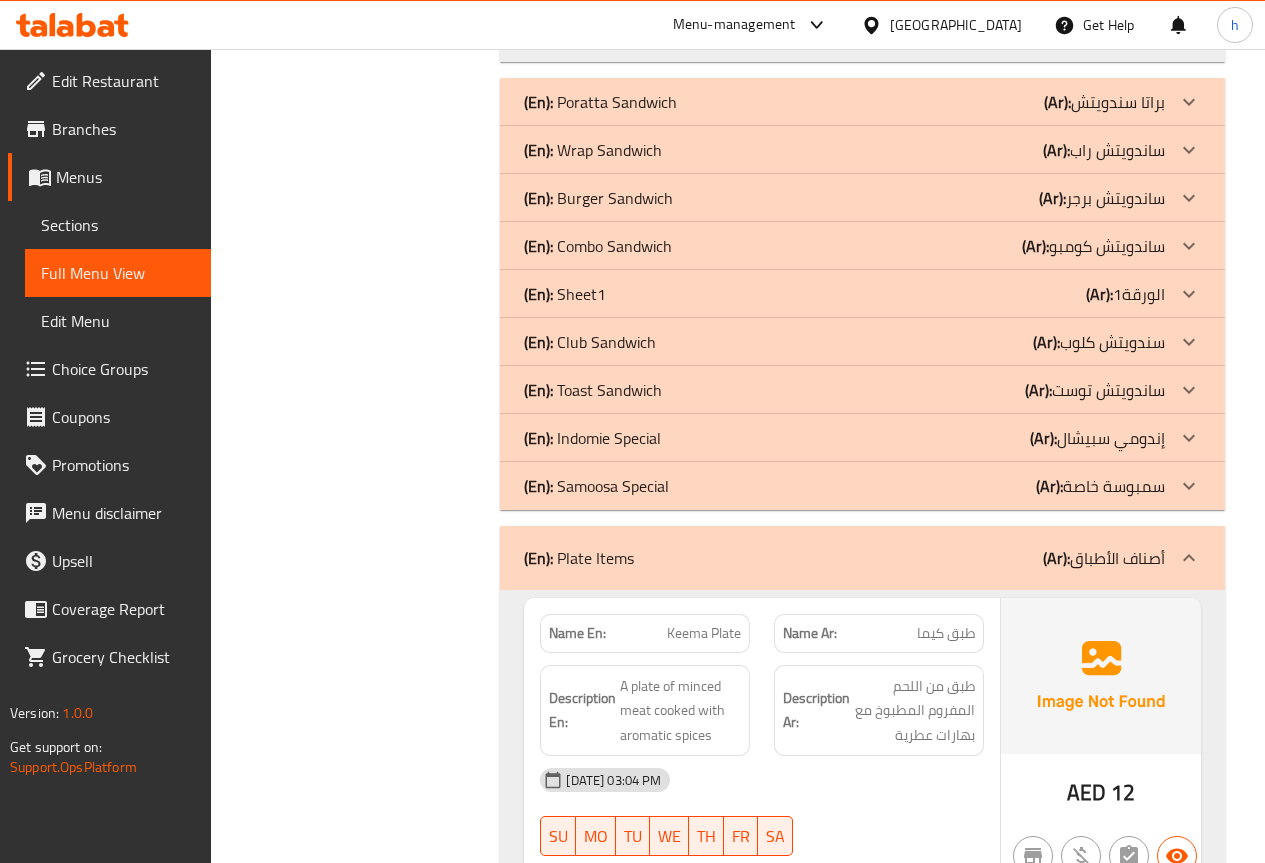
click at [1191, 554] on icon at bounding box center [1189, 557] width 12 height 7
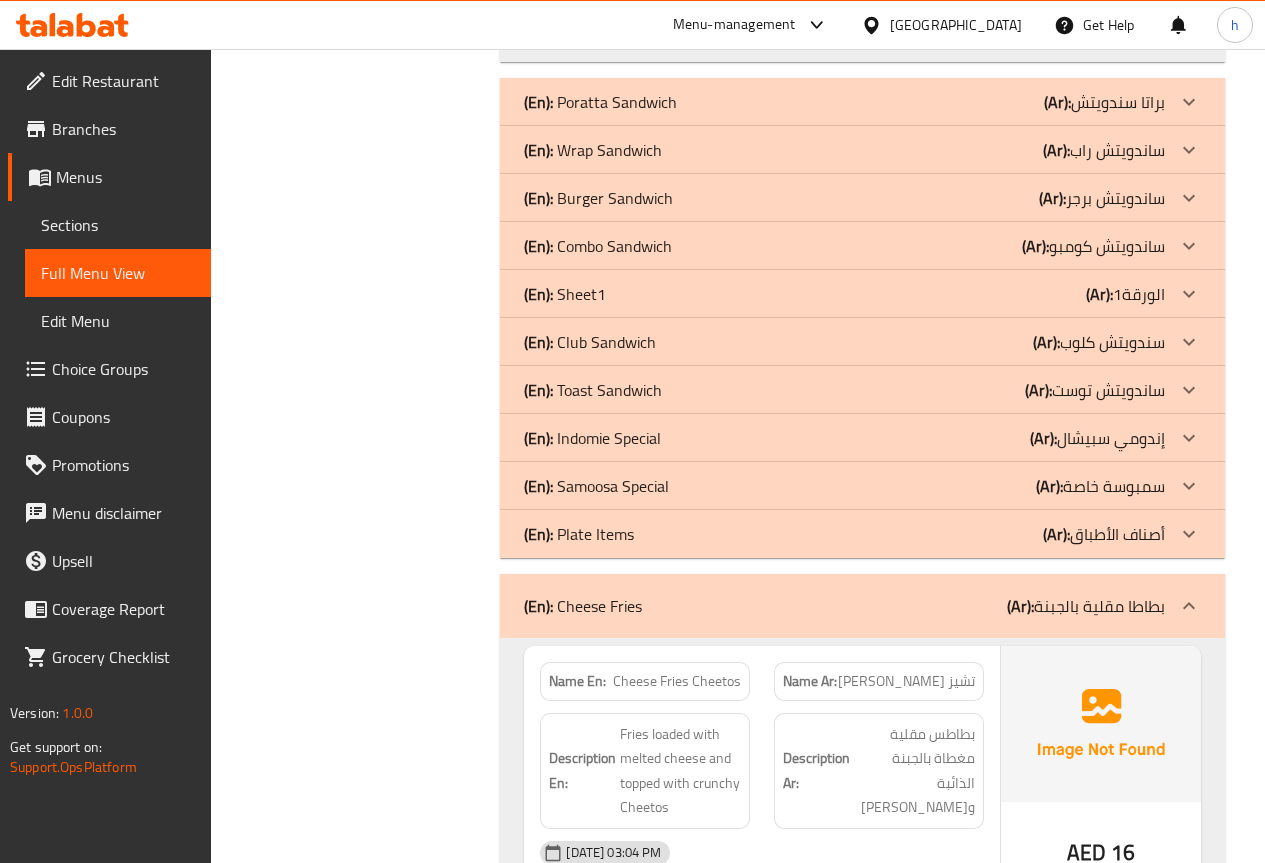
click at [1189, 594] on icon at bounding box center [1189, 606] width 24 height 24
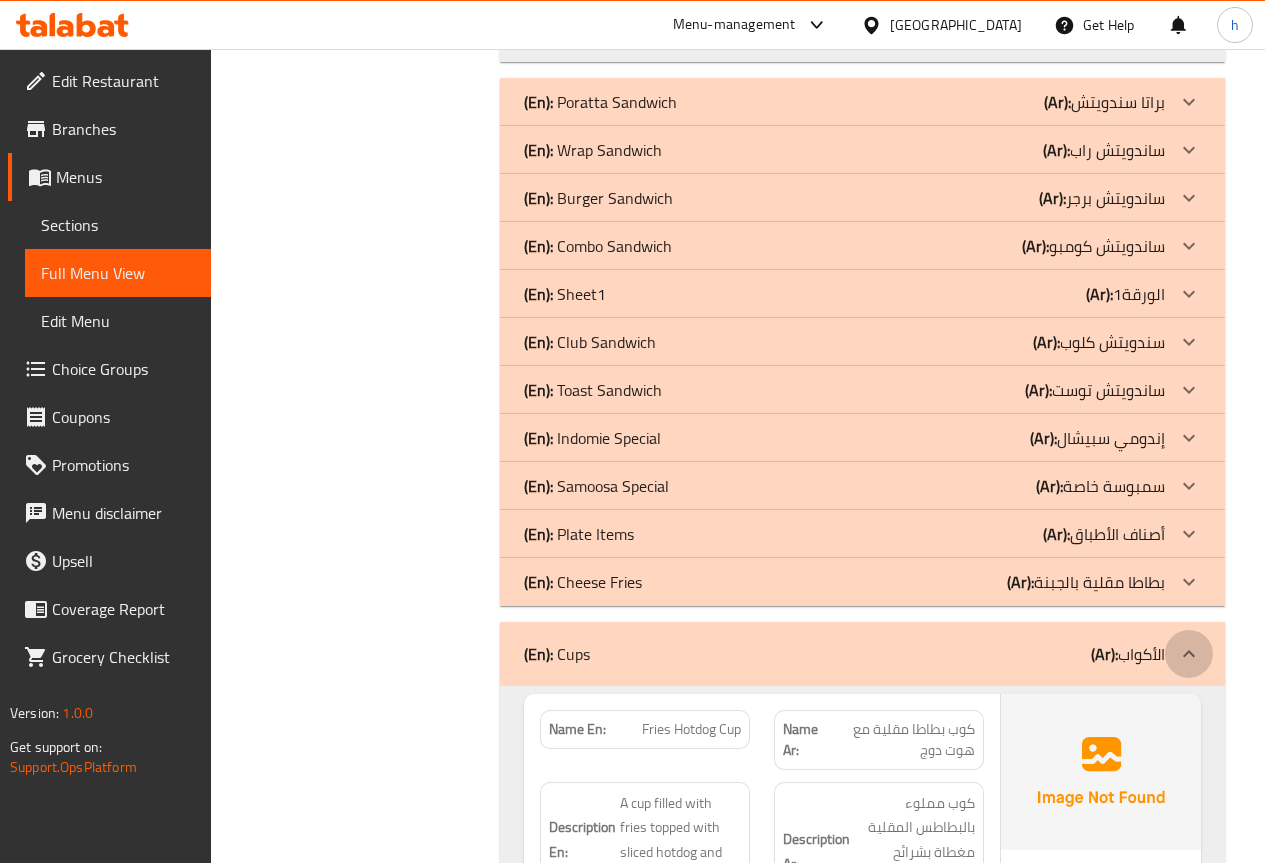
click at [1190, 650] on icon at bounding box center [1189, 653] width 12 height 7
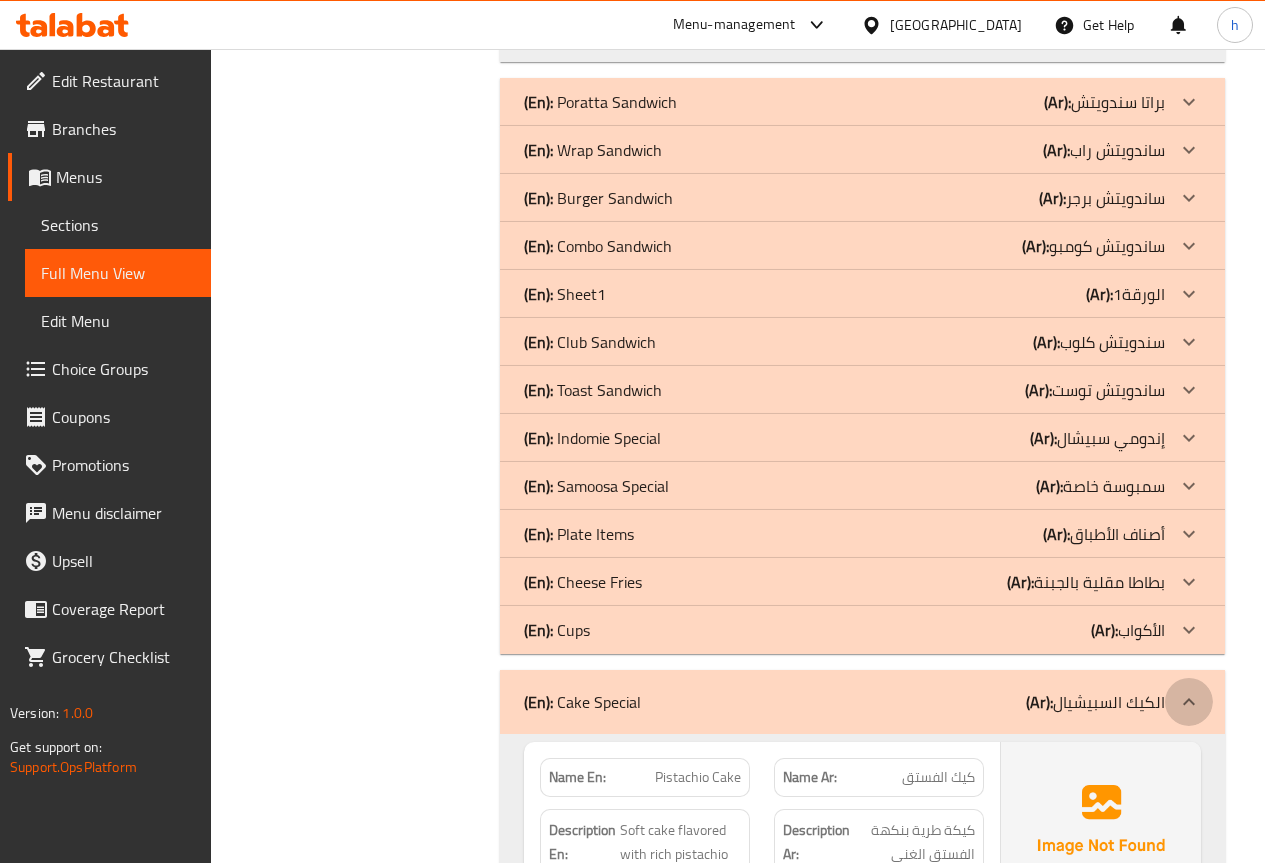
click at [1185, 690] on icon at bounding box center [1189, 702] width 24 height 24
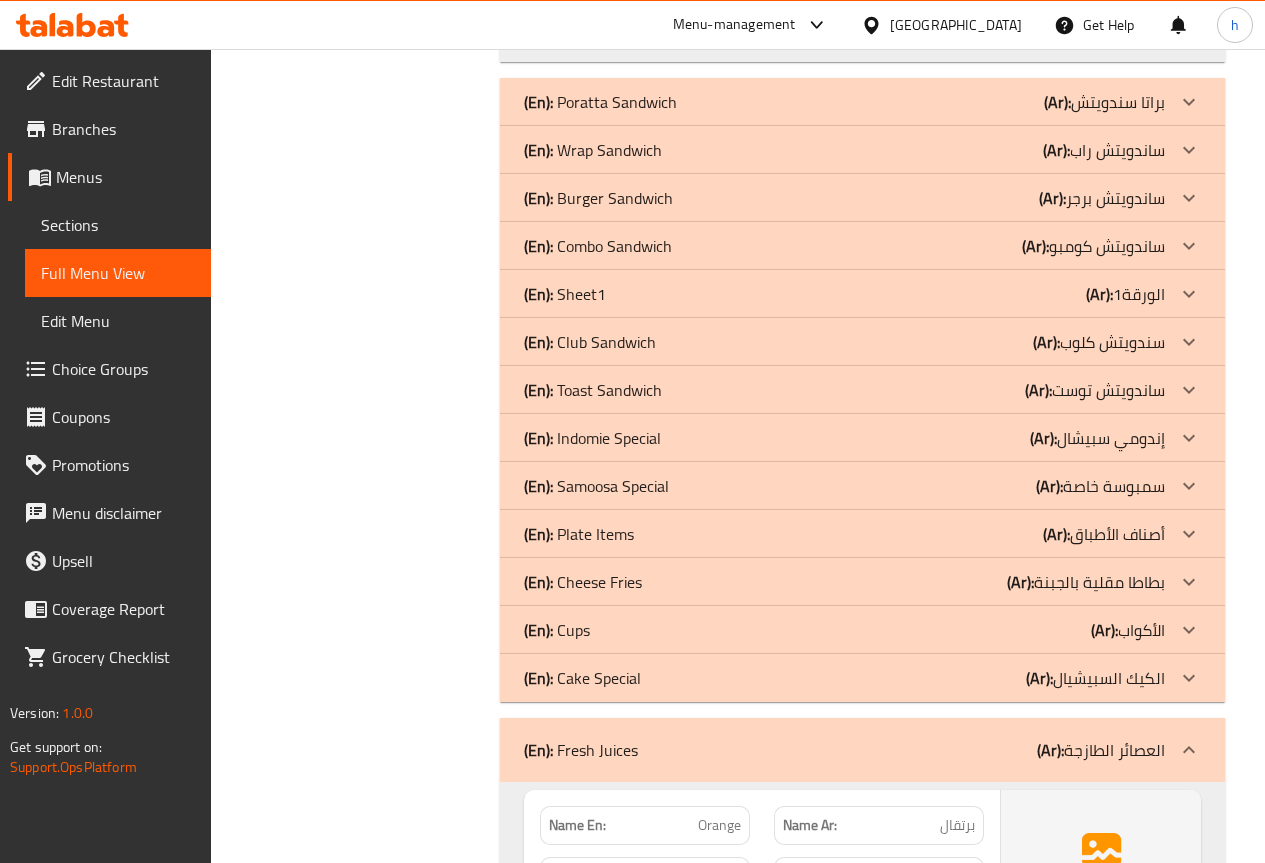
click at [1187, 746] on icon at bounding box center [1189, 749] width 12 height 7
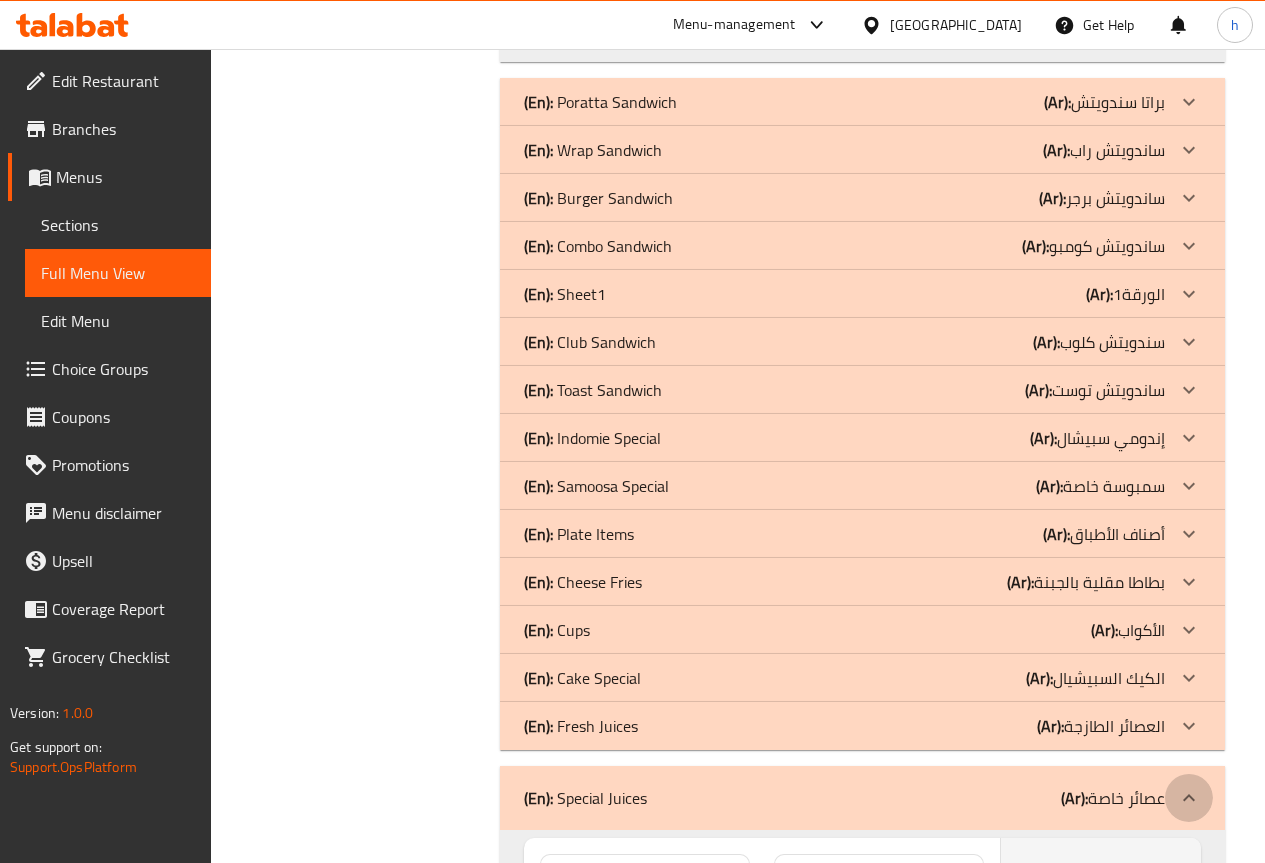
click at [1184, 786] on icon at bounding box center [1189, 798] width 24 height 24
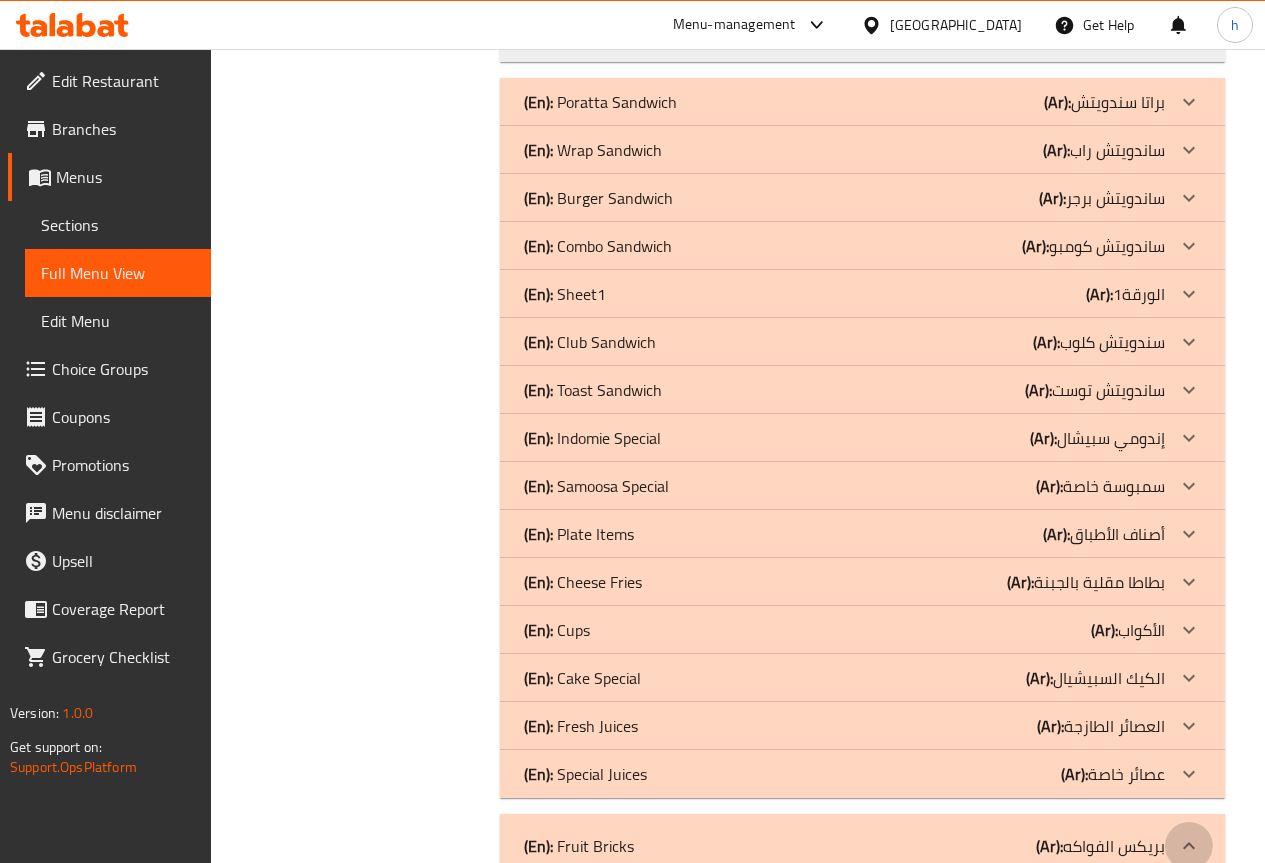
click at [1187, 834] on icon at bounding box center [1189, 846] width 24 height 24
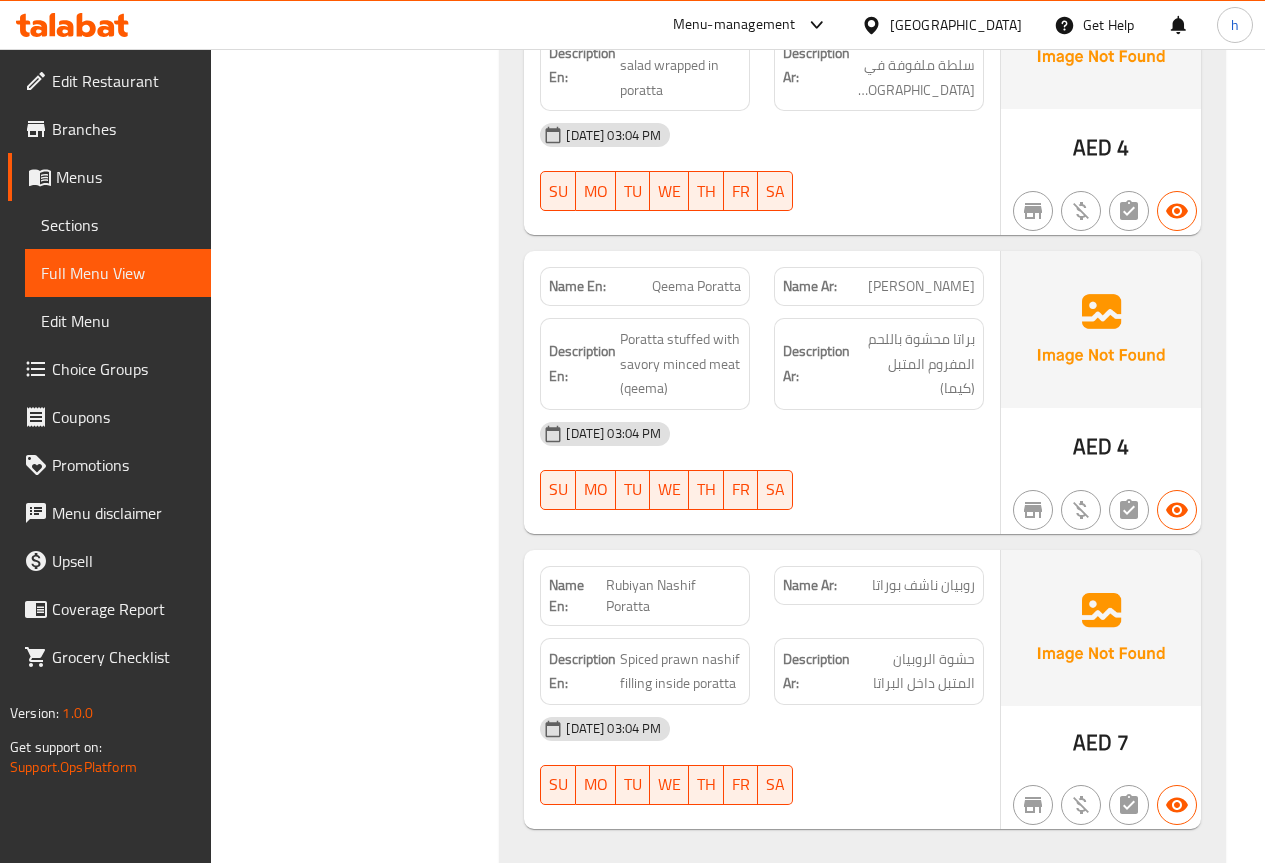
scroll to position [24341, 0]
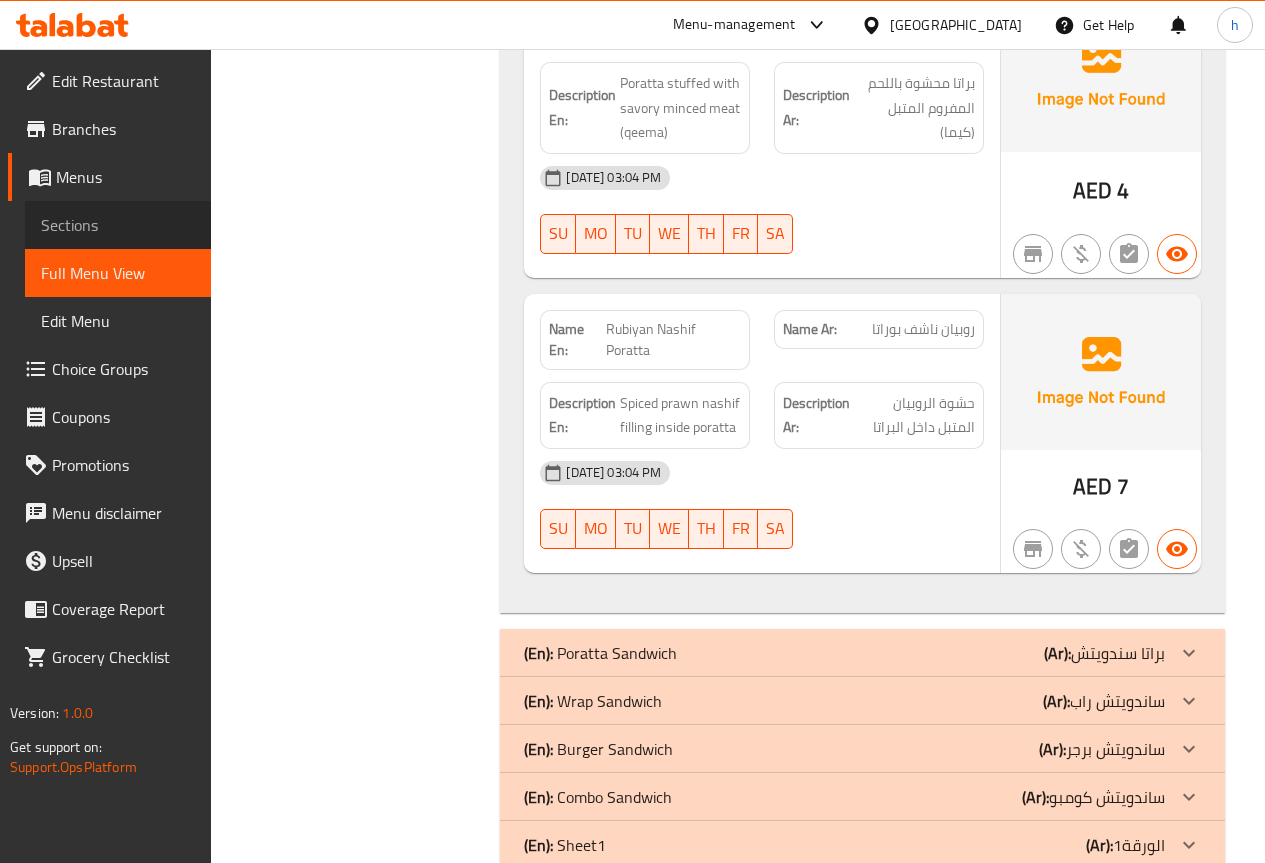
click at [73, 232] on span "Sections" at bounding box center [118, 225] width 154 height 24
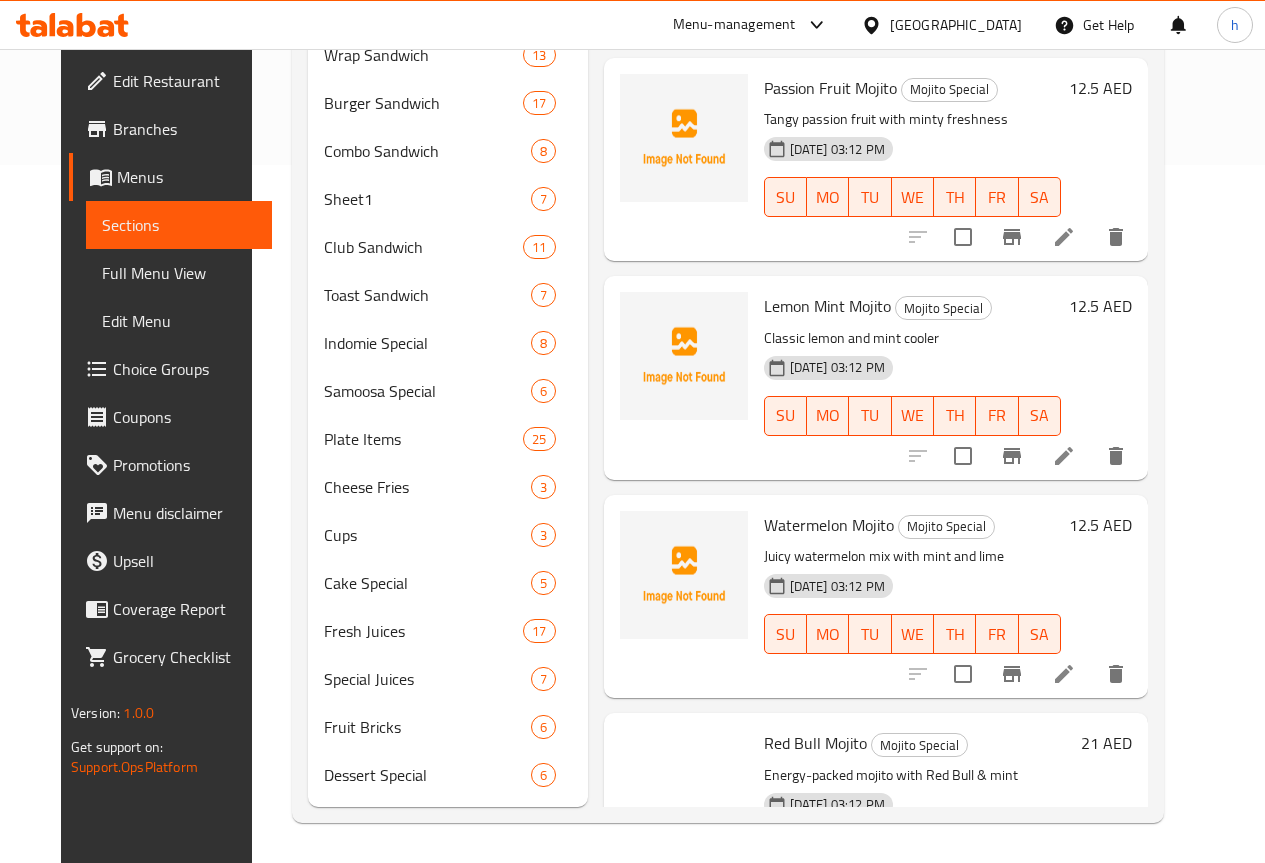
scroll to position [280, 0]
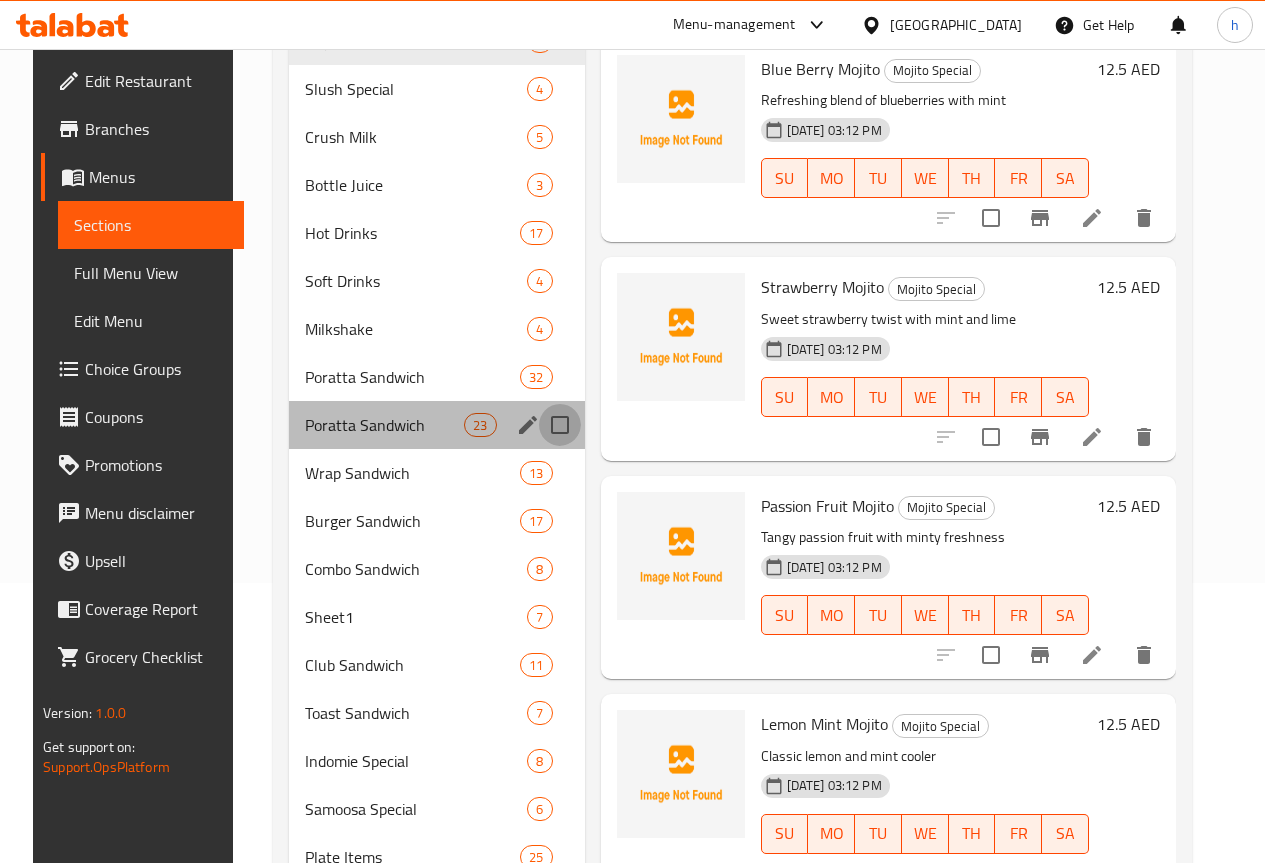
click at [539, 446] on input "Menu sections" at bounding box center [560, 425] width 42 height 42
checkbox input "true"
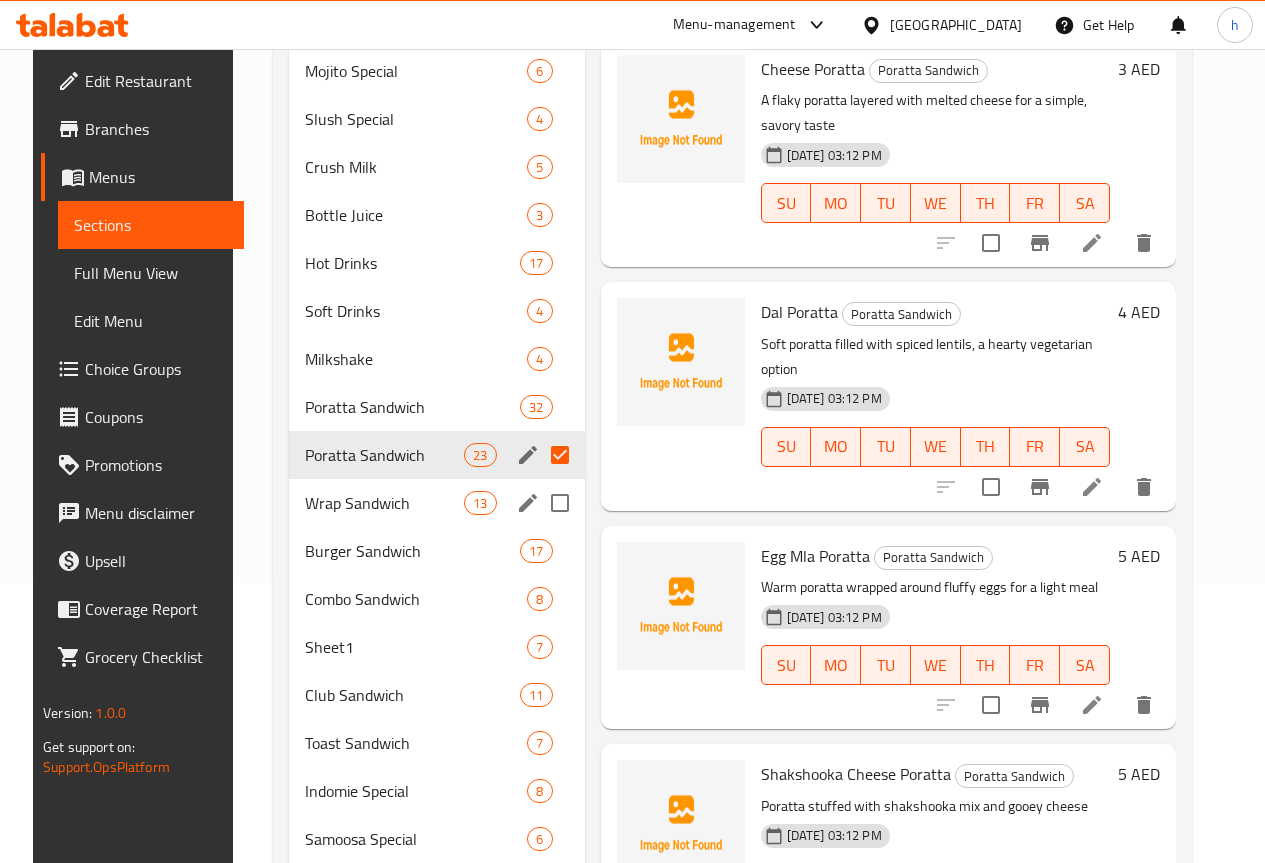
click at [539, 516] on input "Menu sections" at bounding box center [560, 503] width 42 height 42
checkbox input "true"
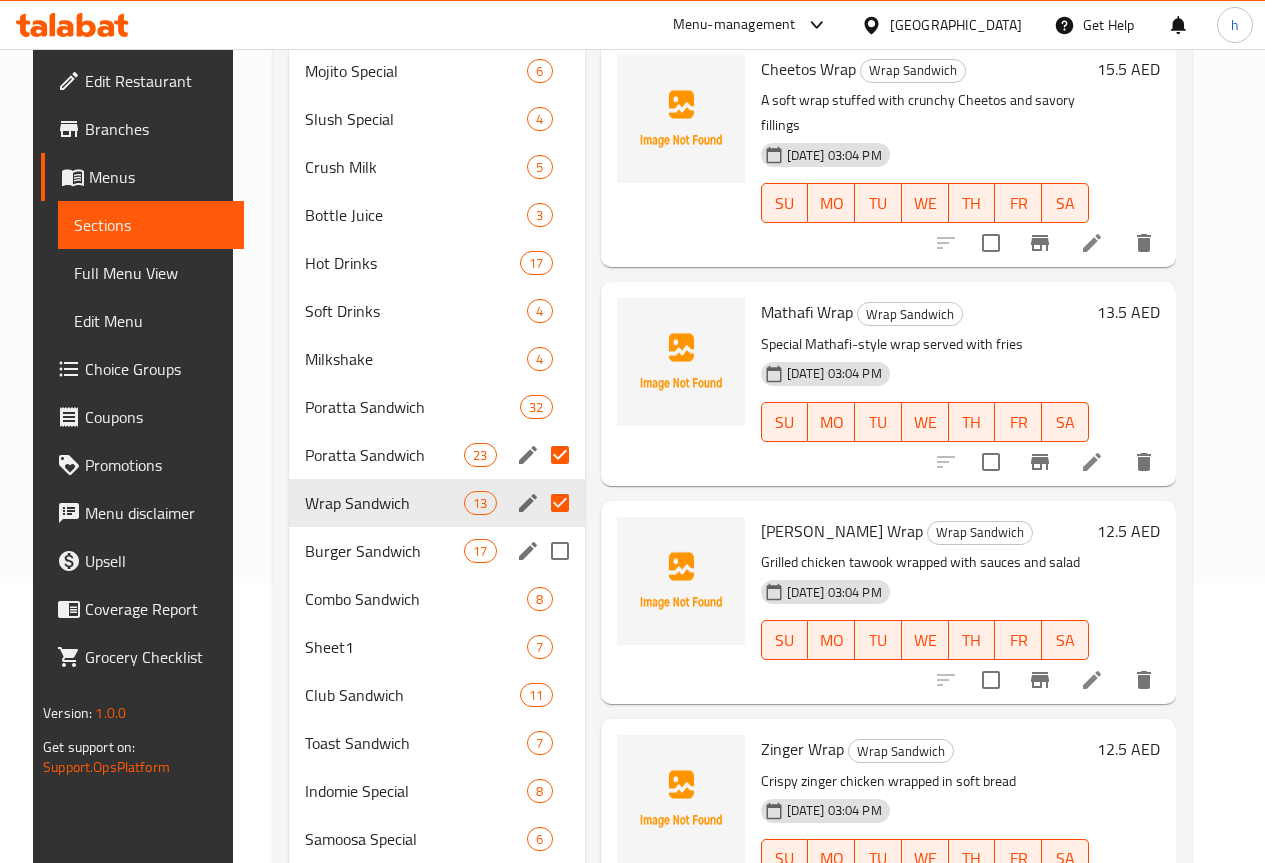
click at [539, 550] on input "Menu sections" at bounding box center [560, 551] width 42 height 42
checkbox input "true"
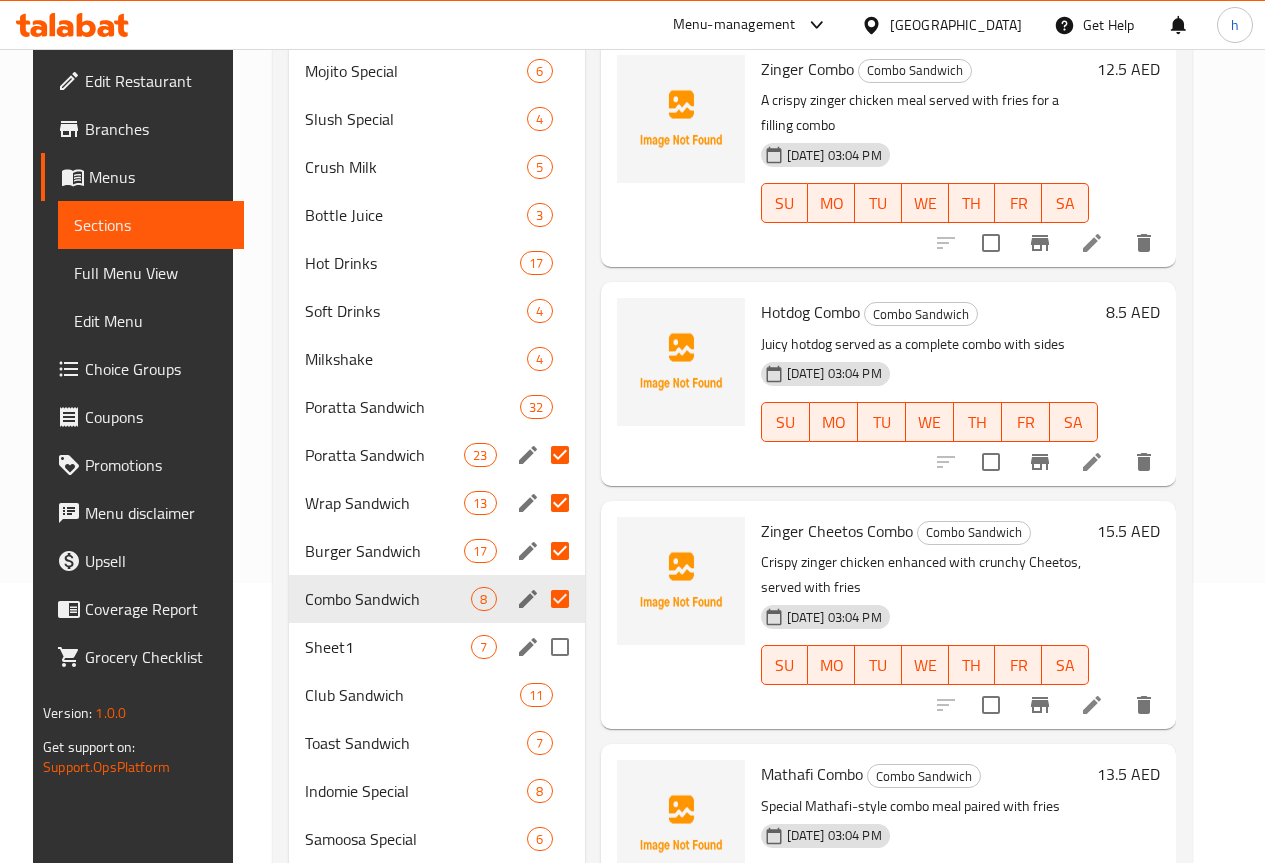
click at [539, 644] on input "Menu sections" at bounding box center [560, 647] width 42 height 42
checkbox input "true"
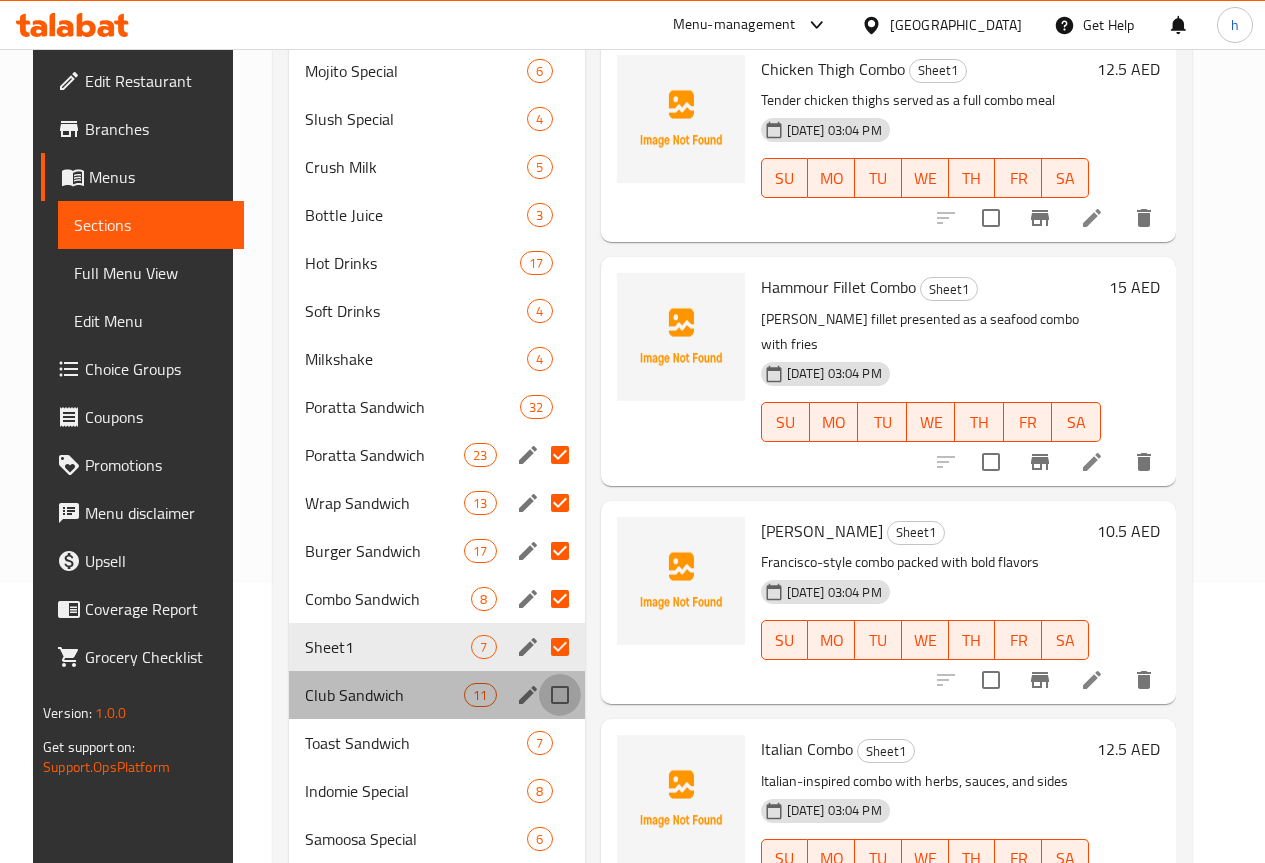
click at [539, 691] on input "Menu sections" at bounding box center [560, 695] width 42 height 42
checkbox input "true"
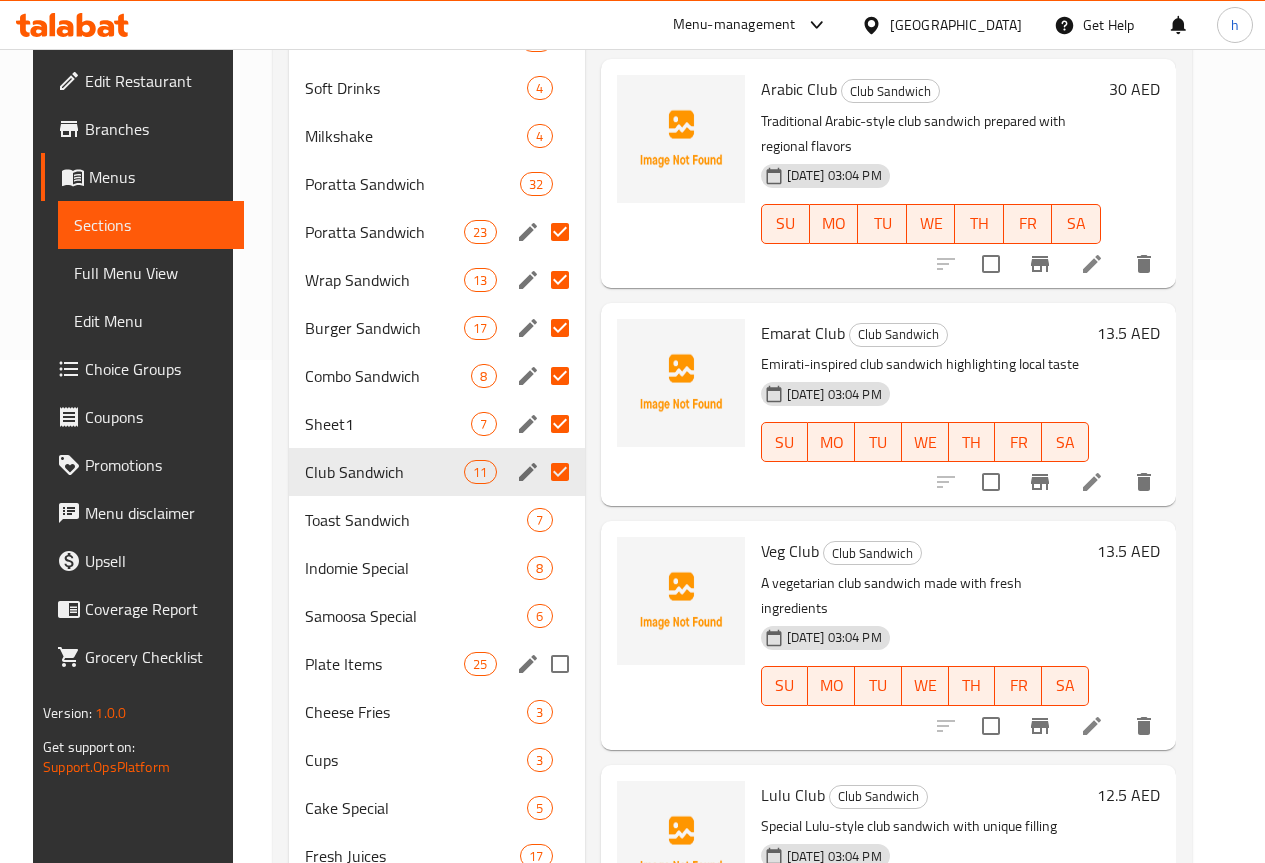
scroll to position [580, 0]
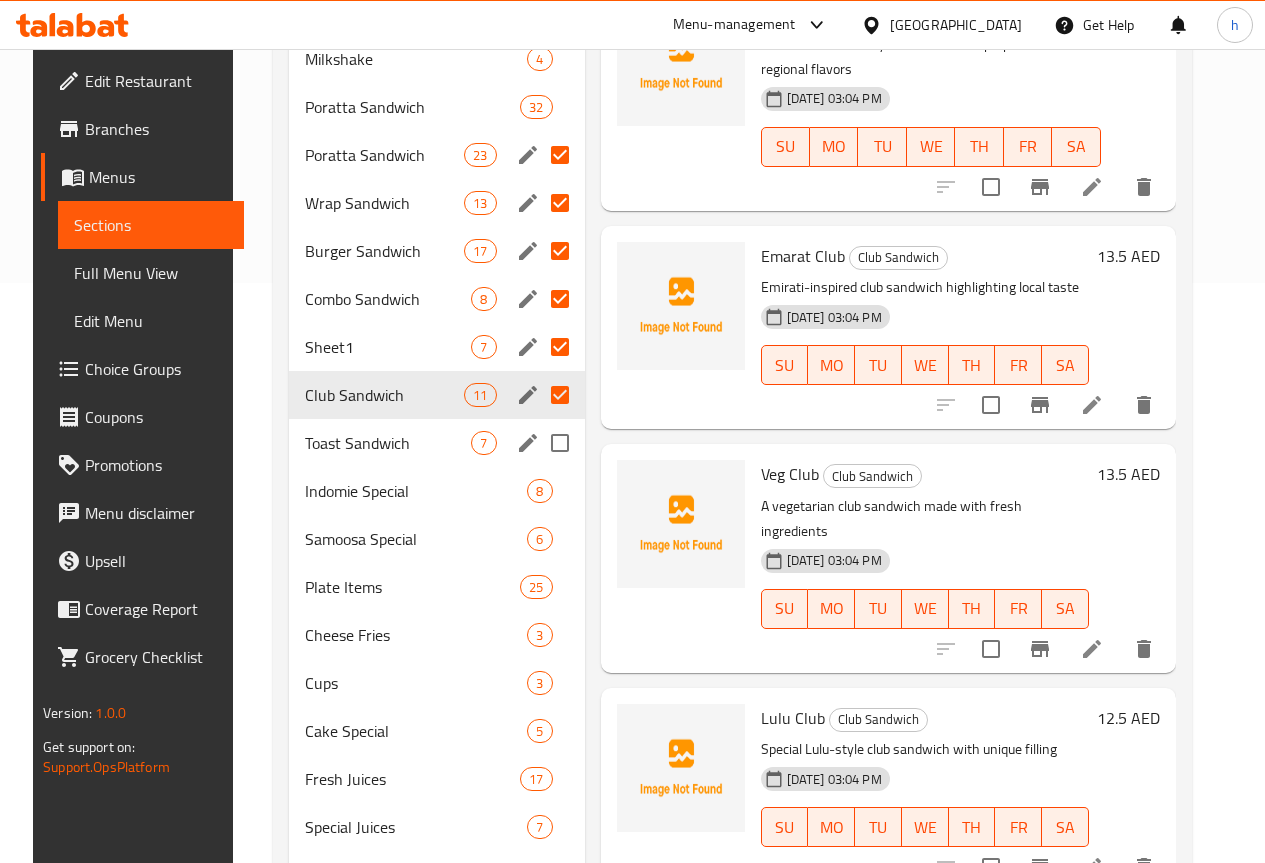
click at [539, 442] on input "Menu sections" at bounding box center [560, 443] width 42 height 42
checkbox input "true"
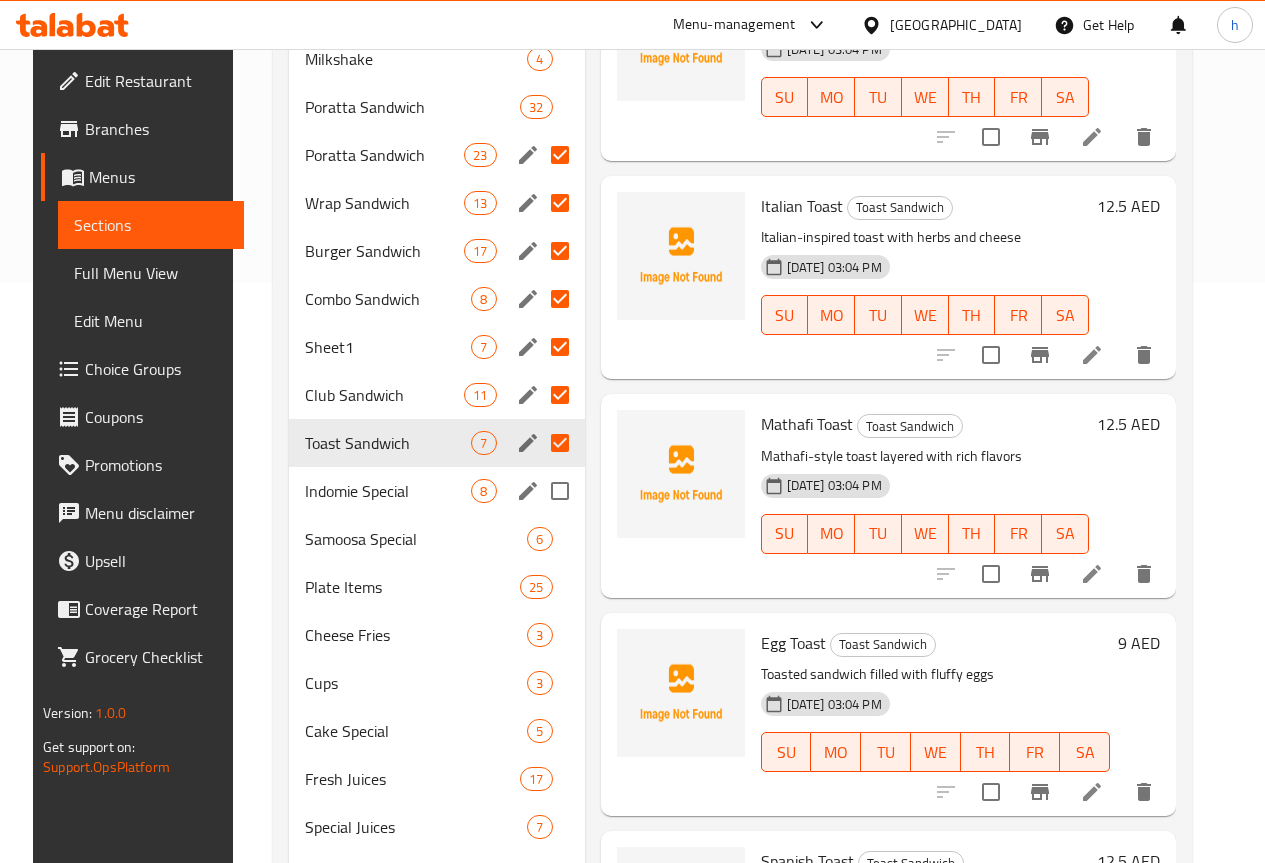
click at [539, 483] on input "Menu sections" at bounding box center [560, 491] width 42 height 42
checkbox input "true"
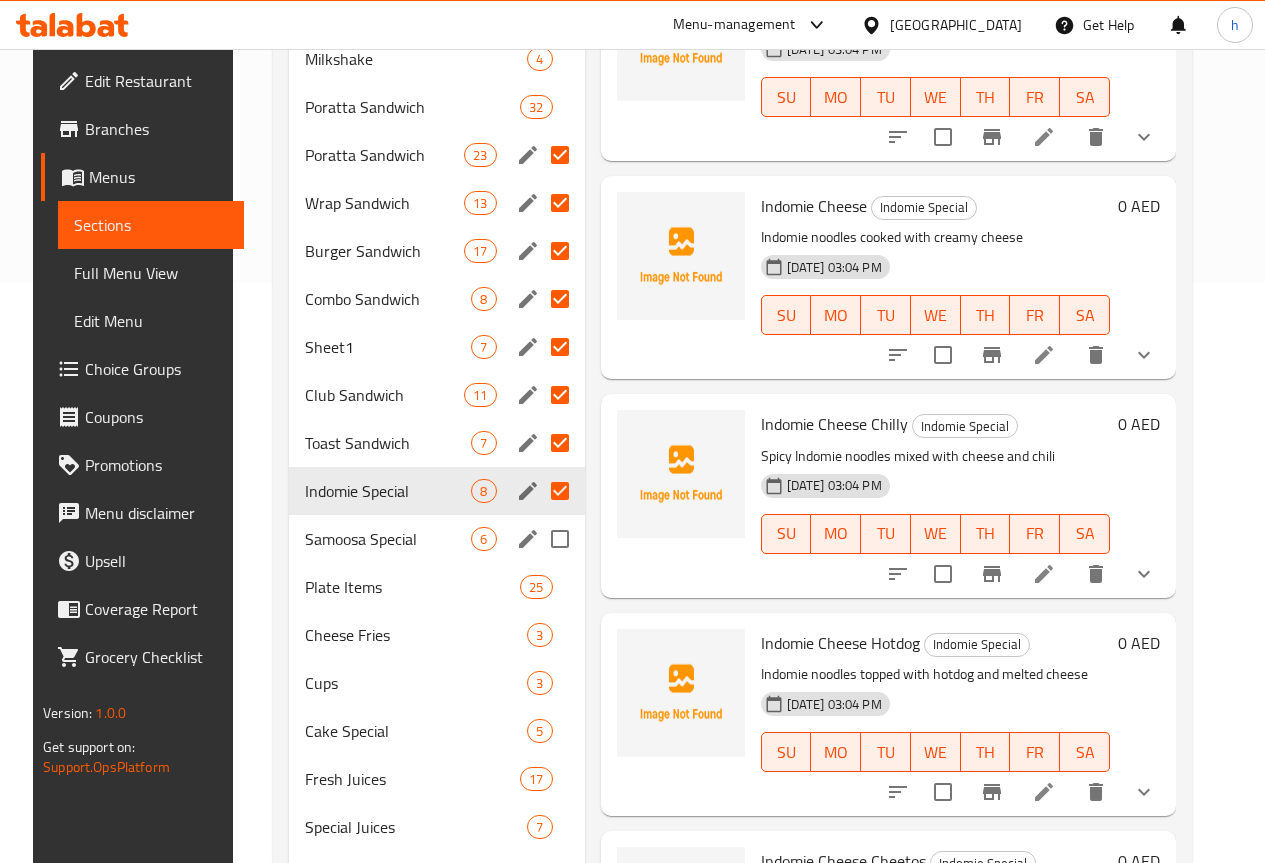
click at [539, 546] on input "Menu sections" at bounding box center [560, 539] width 42 height 42
checkbox input "true"
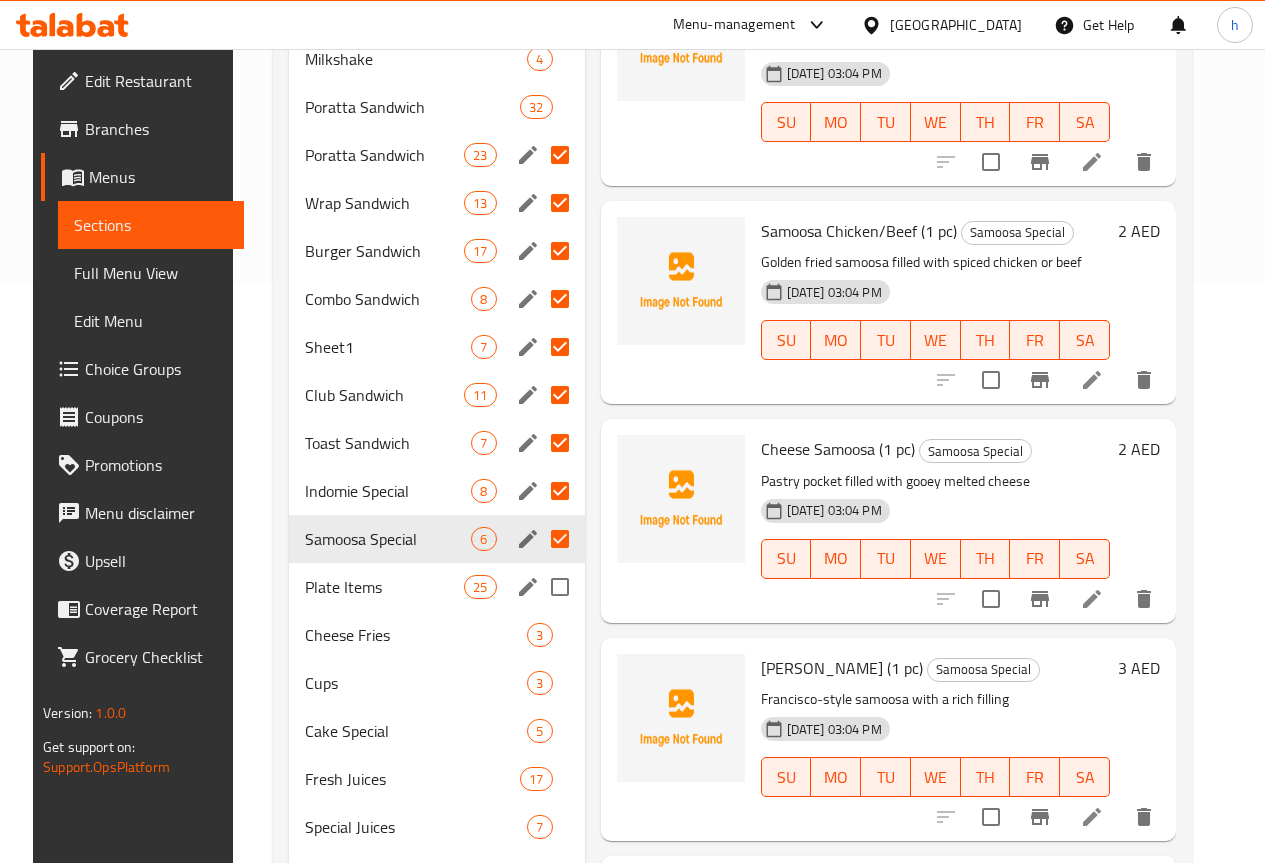
click at [539, 582] on input "Menu sections" at bounding box center [560, 587] width 42 height 42
checkbox input "true"
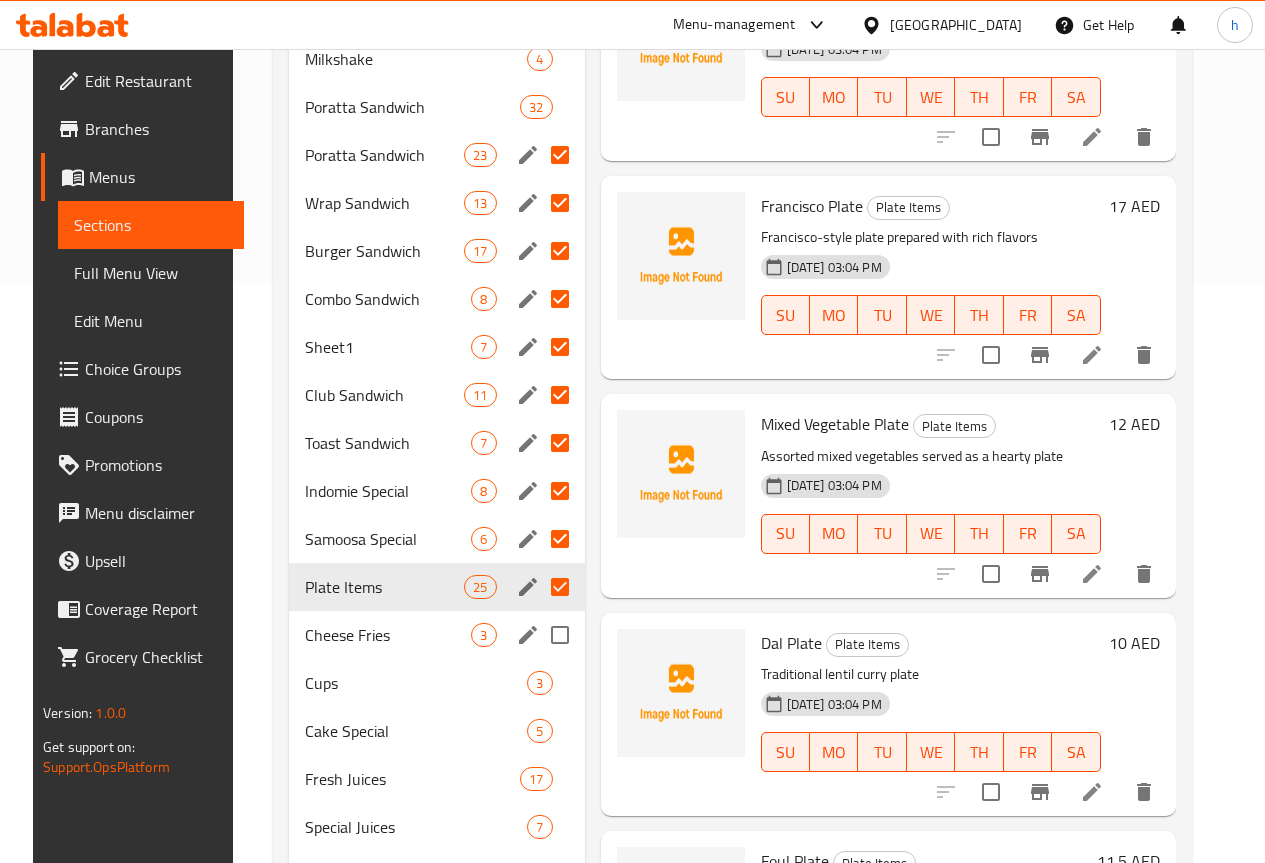
click at [539, 630] on input "Menu sections" at bounding box center [560, 635] width 42 height 42
checkbox input "true"
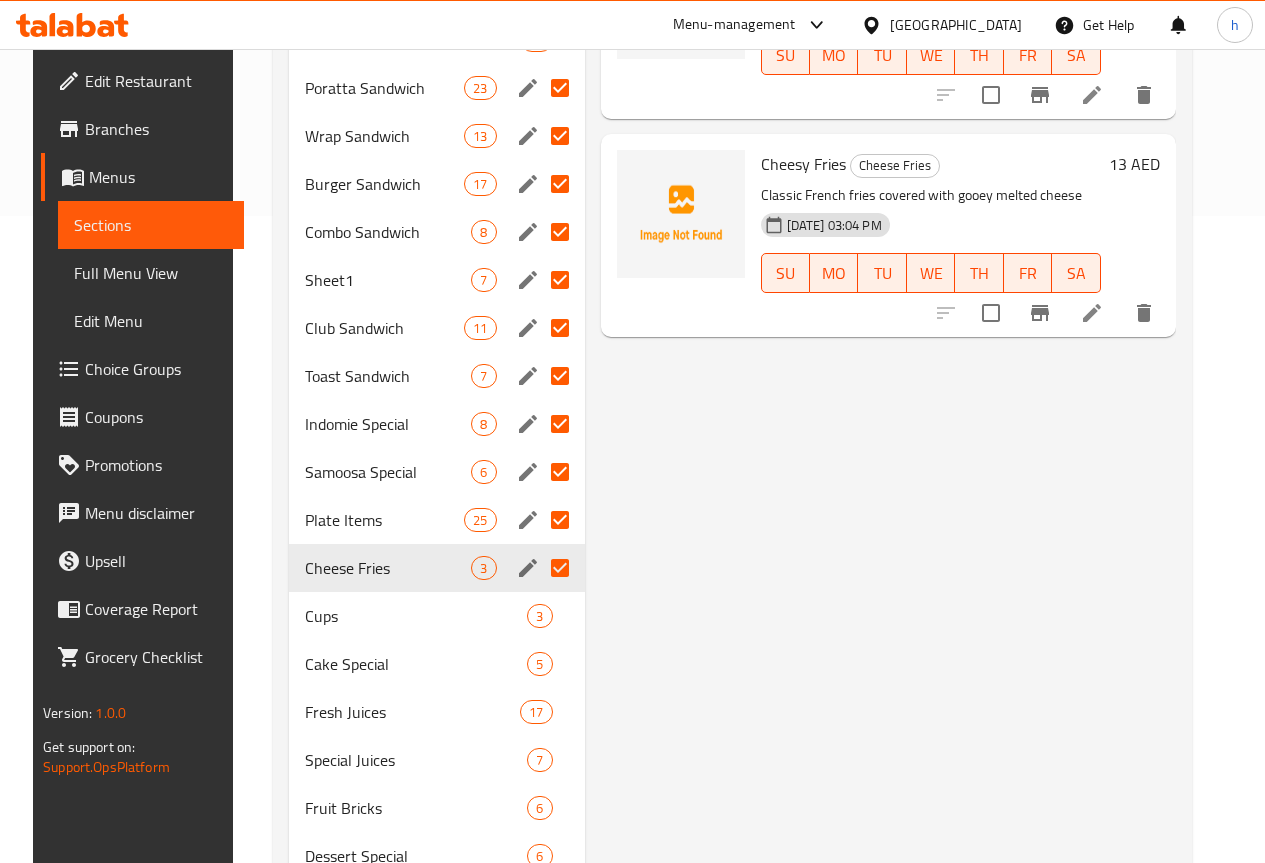
scroll to position [728, 0]
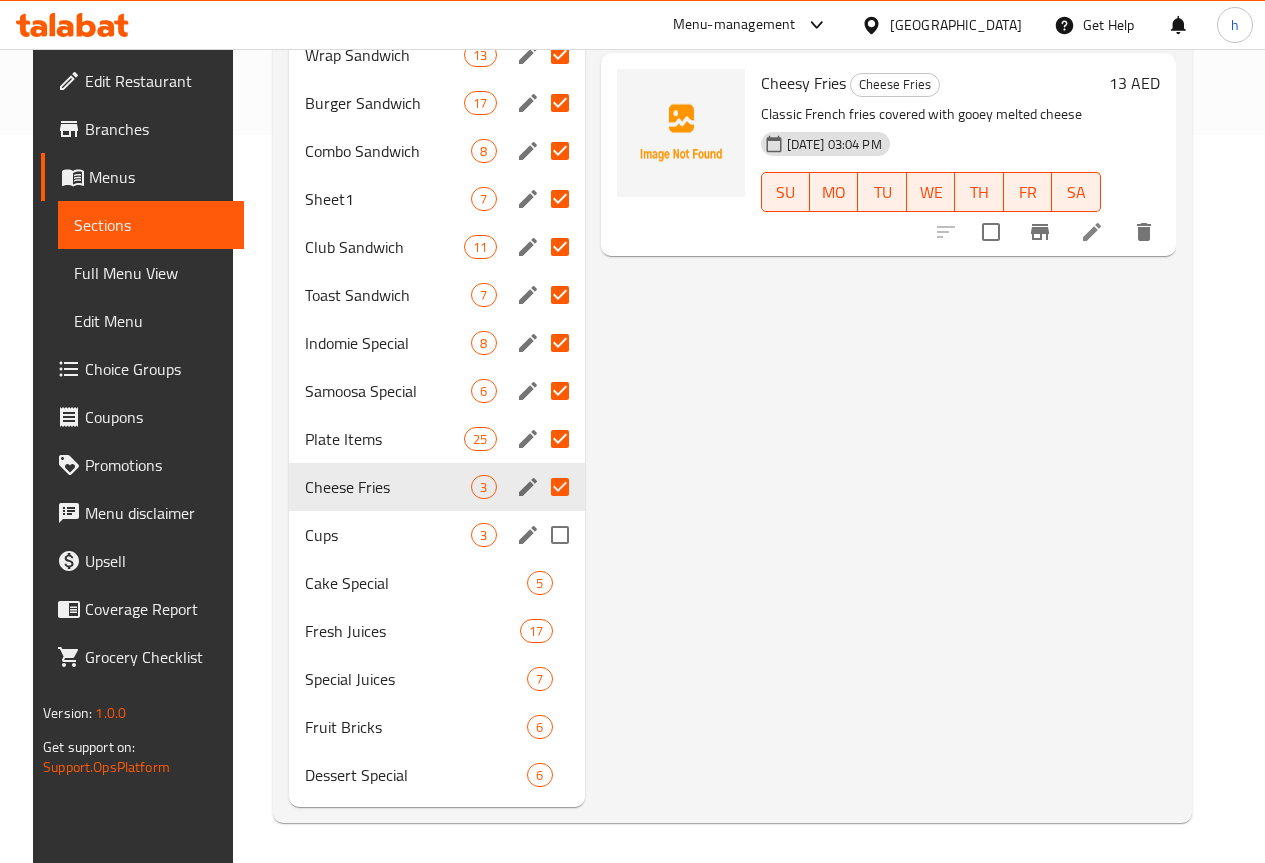
click at [539, 536] on input "Menu sections" at bounding box center [560, 535] width 42 height 42
checkbox input "true"
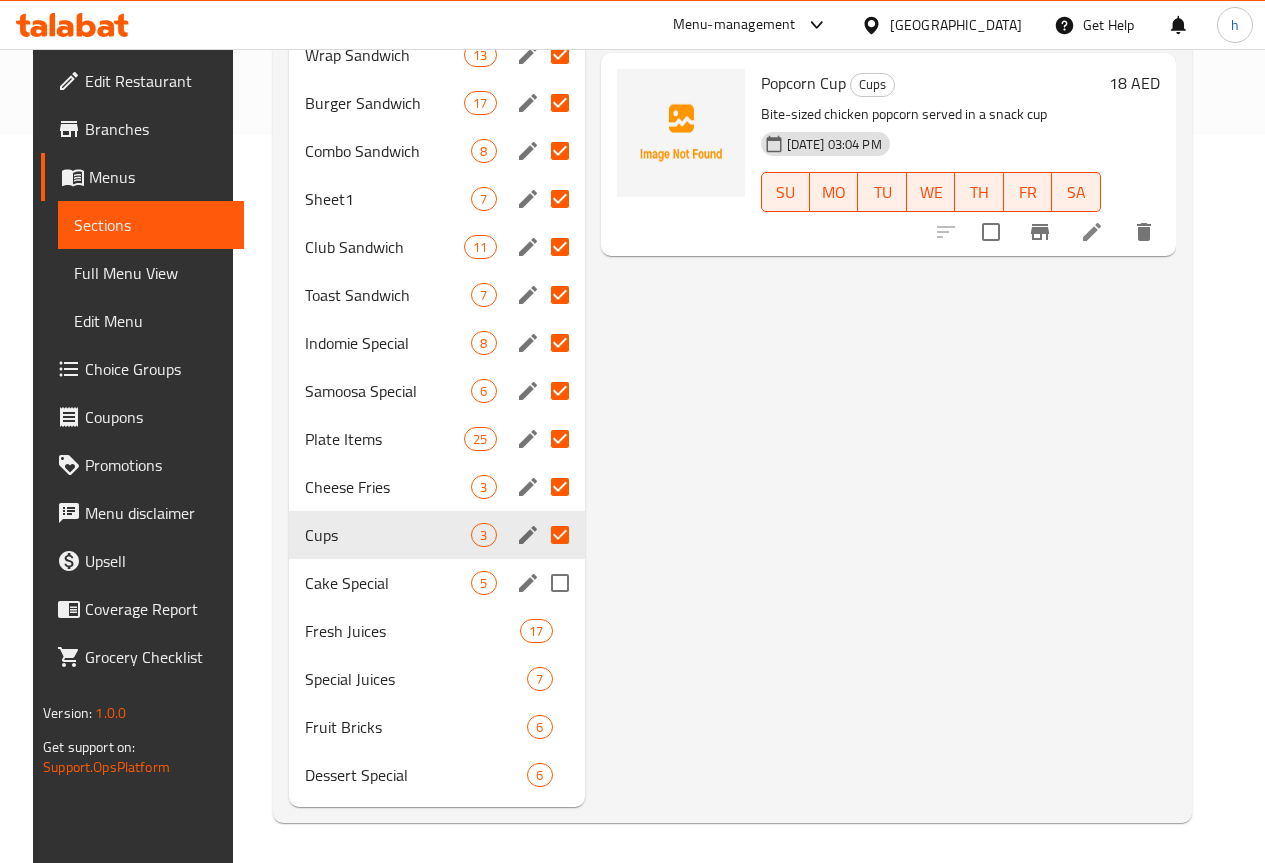
click at [539, 588] on input "Menu sections" at bounding box center [560, 583] width 42 height 42
checkbox input "true"
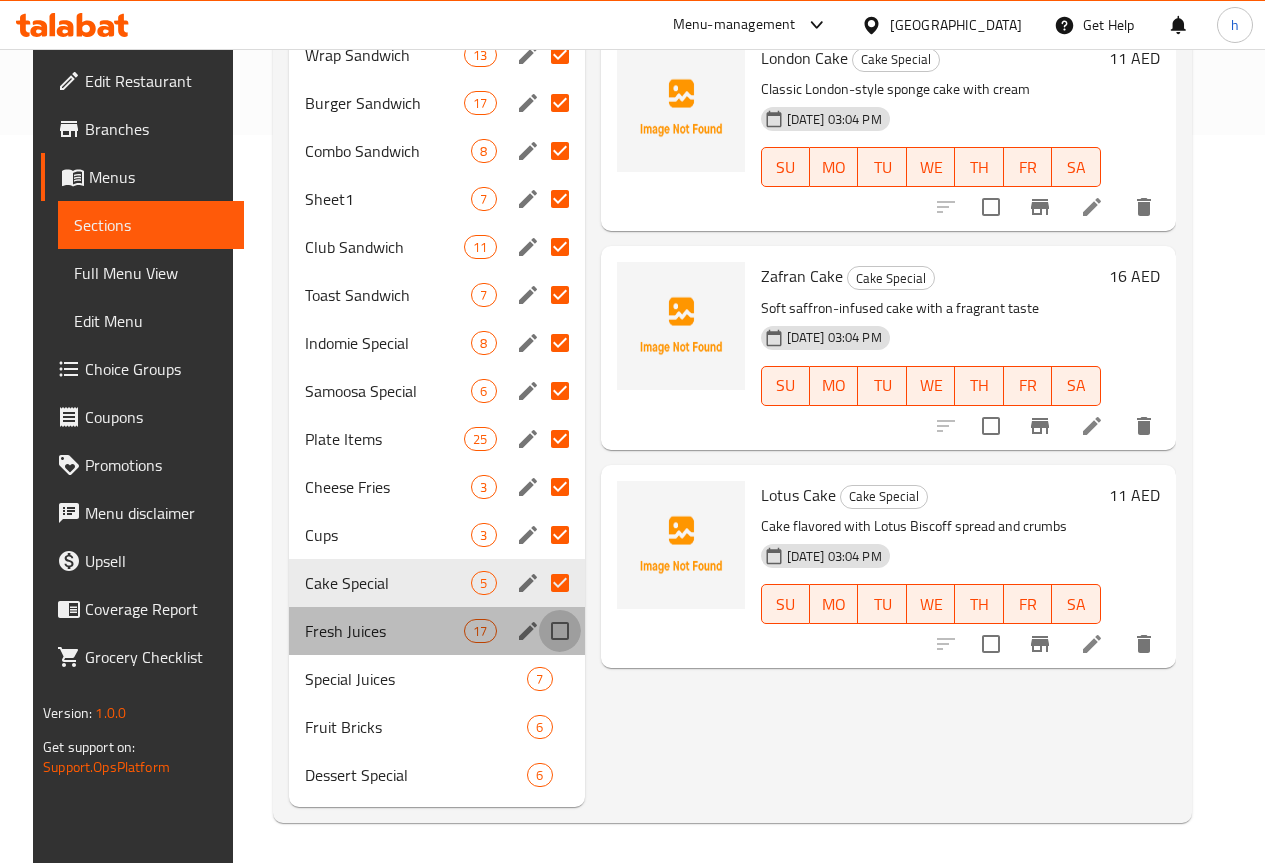
click at [539, 630] on input "Menu sections" at bounding box center [560, 631] width 42 height 42
checkbox input "true"
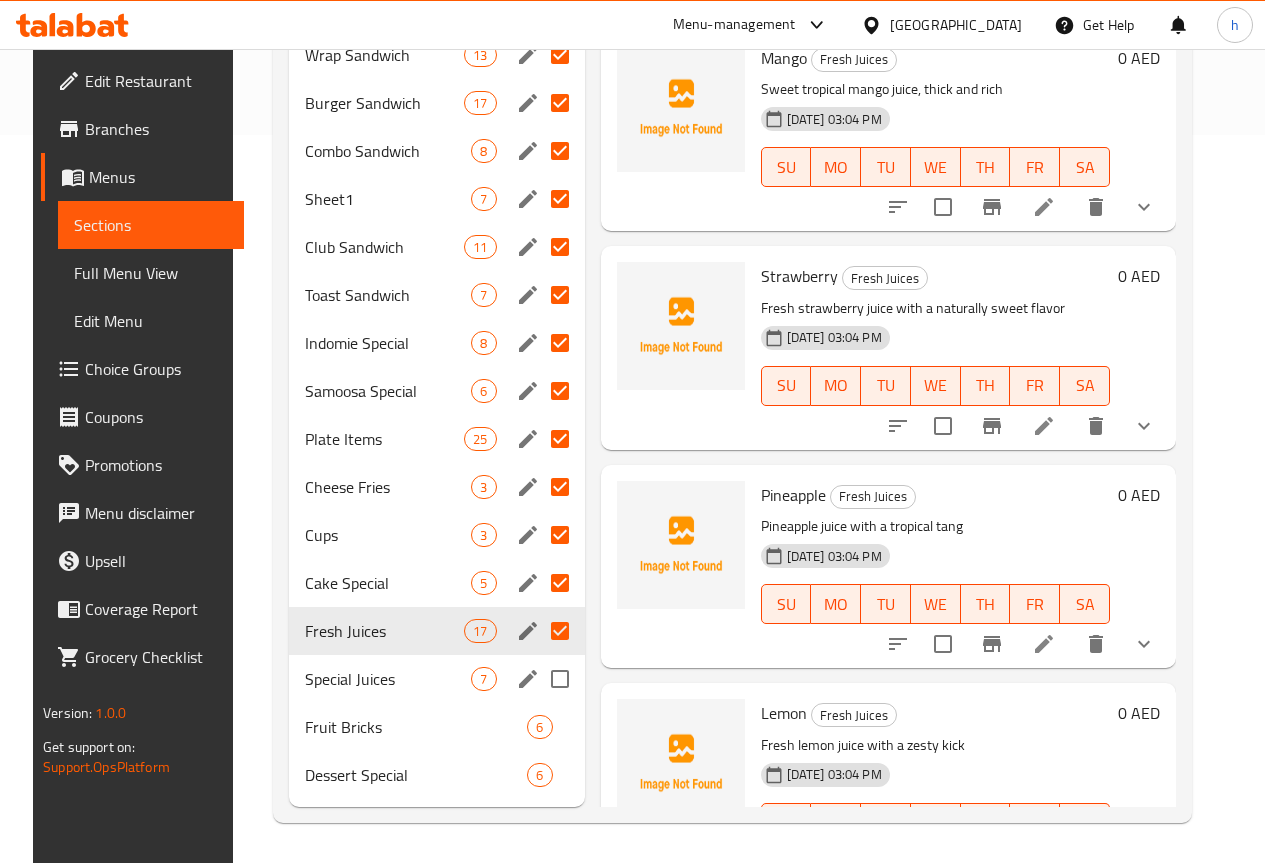
click at [539, 670] on input "Menu sections" at bounding box center [560, 679] width 42 height 42
checkbox input "true"
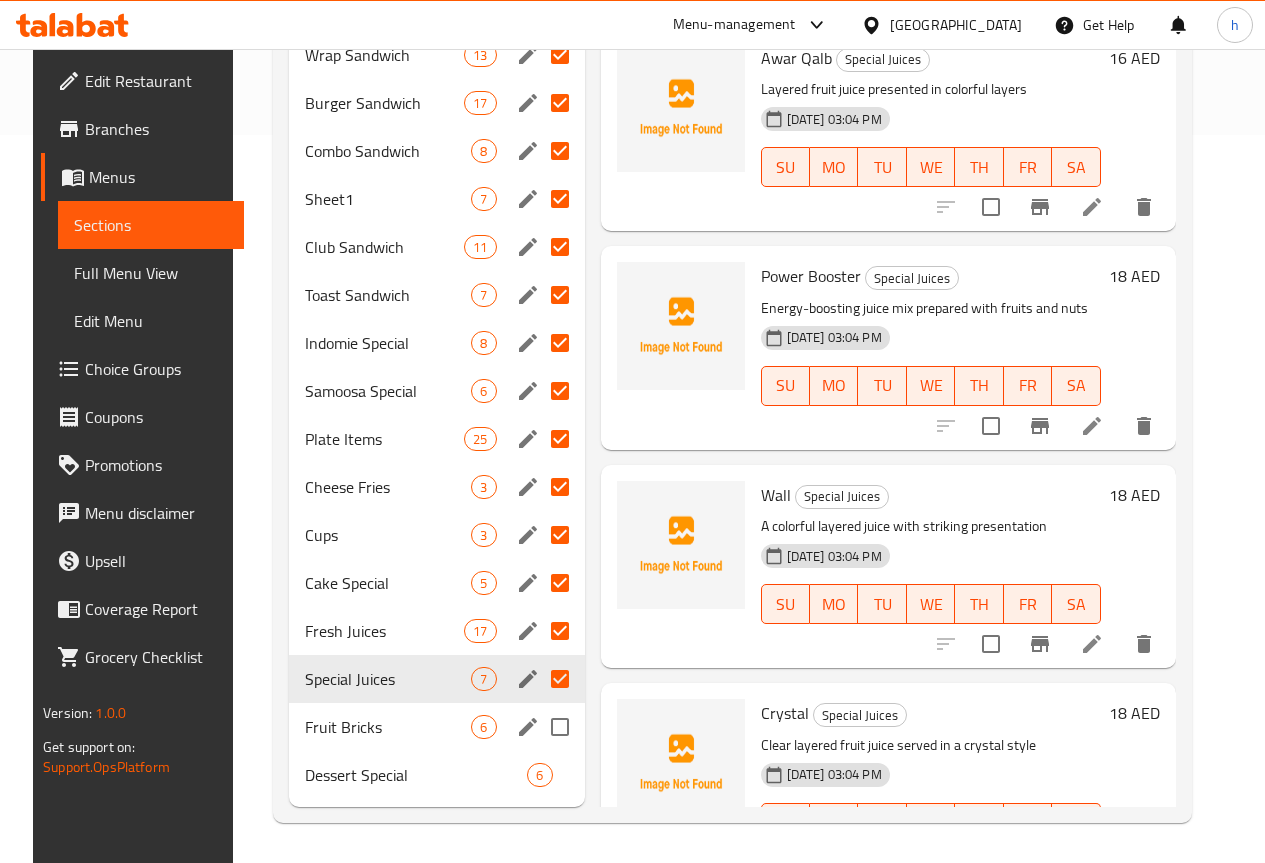
click at [539, 724] on input "Menu sections" at bounding box center [560, 727] width 42 height 42
checkbox input "true"
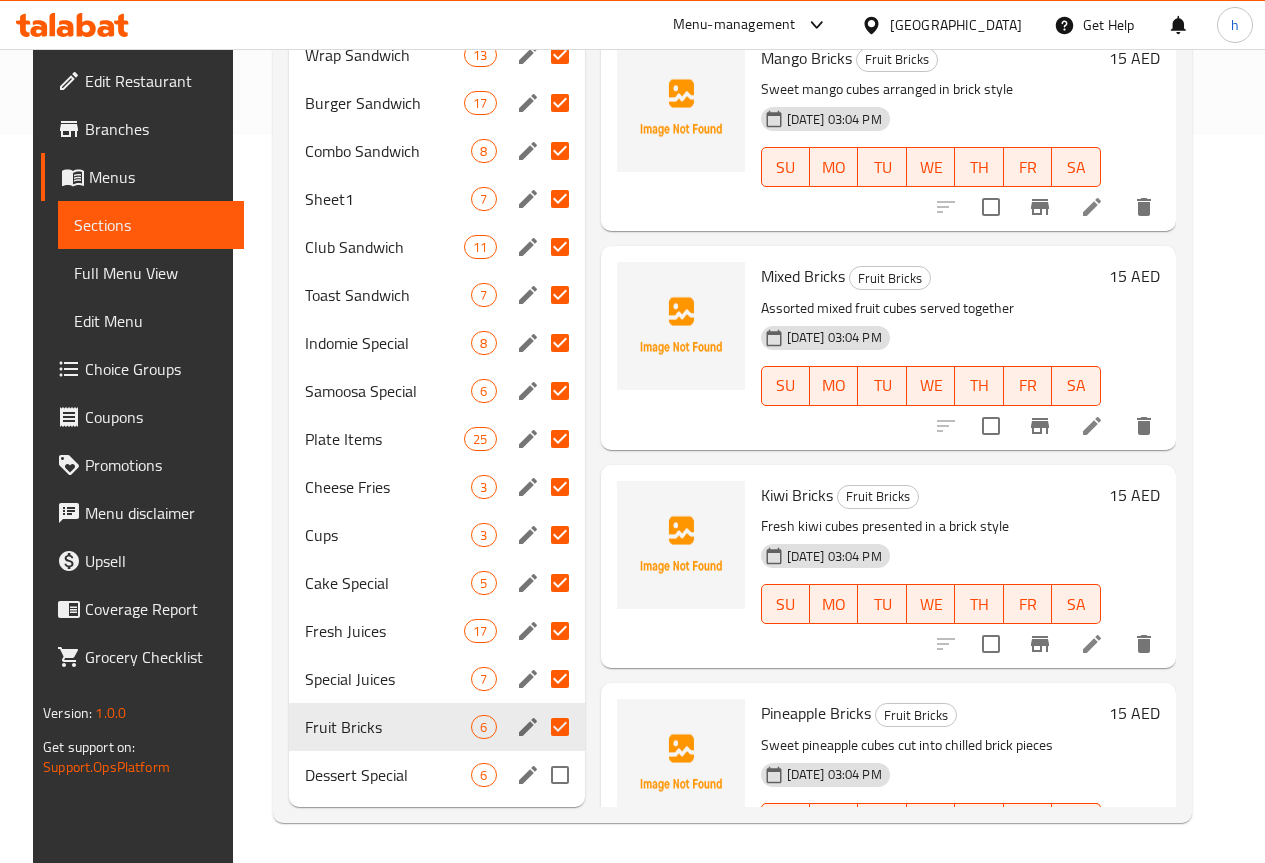
click at [539, 773] on input "Menu sections" at bounding box center [560, 775] width 42 height 42
checkbox input "true"
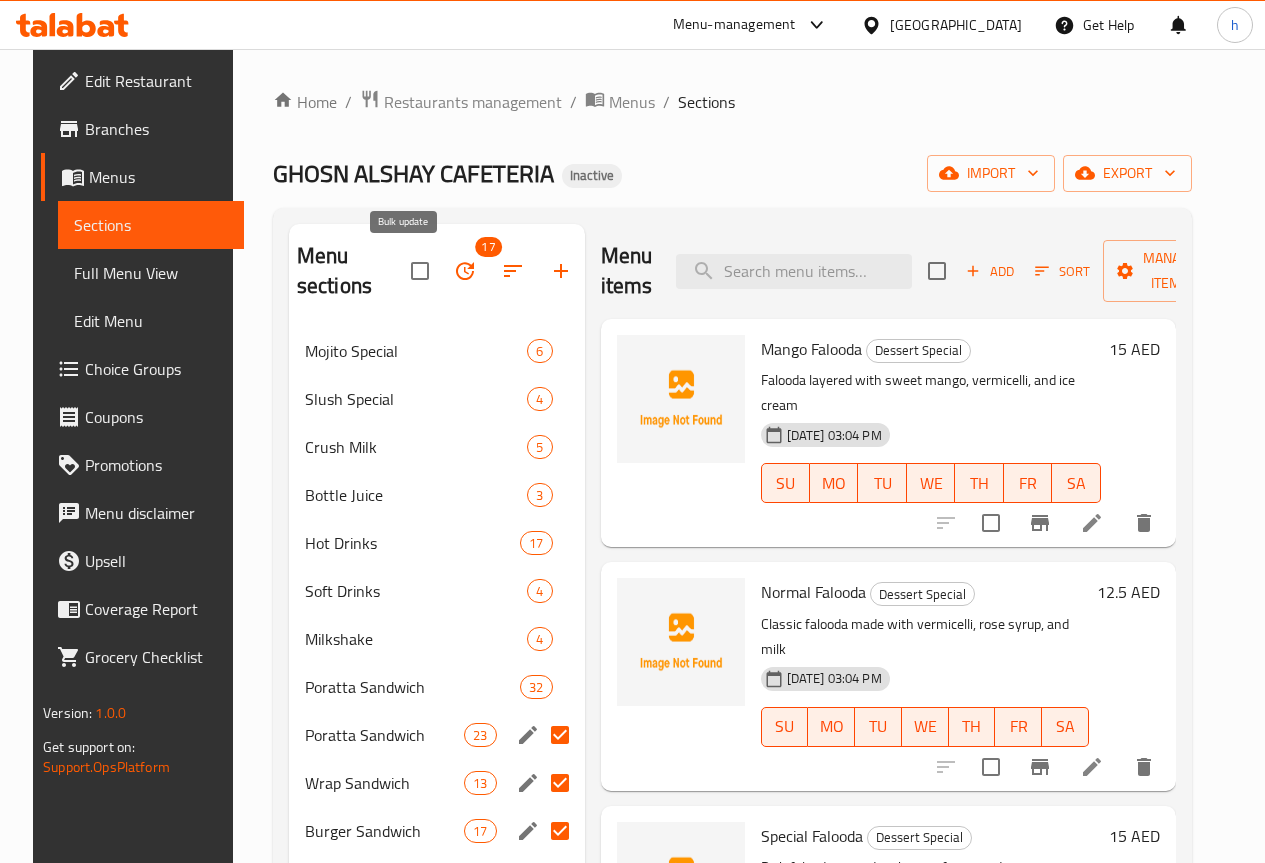
click at [441, 273] on button "button" at bounding box center [465, 271] width 48 height 48
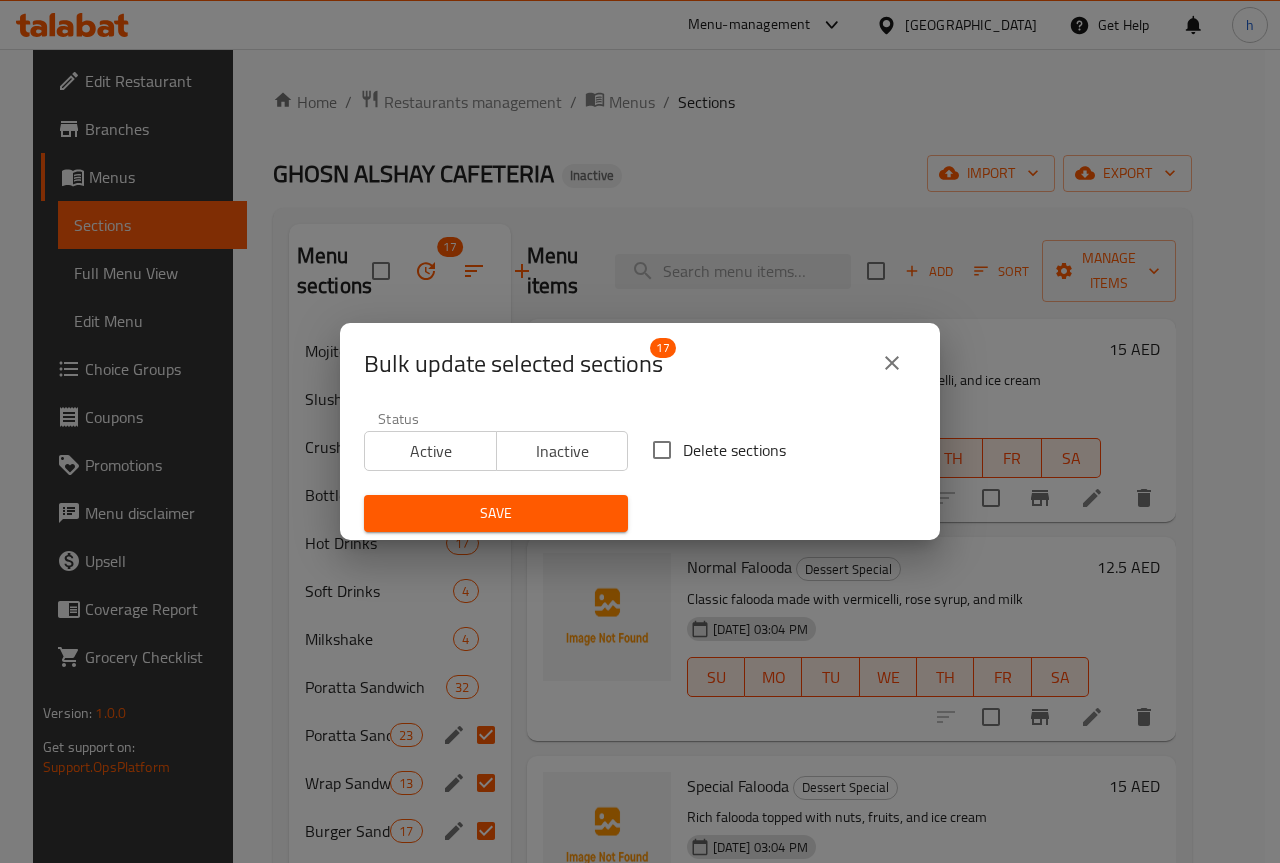
click at [641, 455] on input "Delete sections" at bounding box center [662, 450] width 42 height 42
checkbox input "true"
click at [544, 509] on span "Save" at bounding box center [496, 513] width 232 height 25
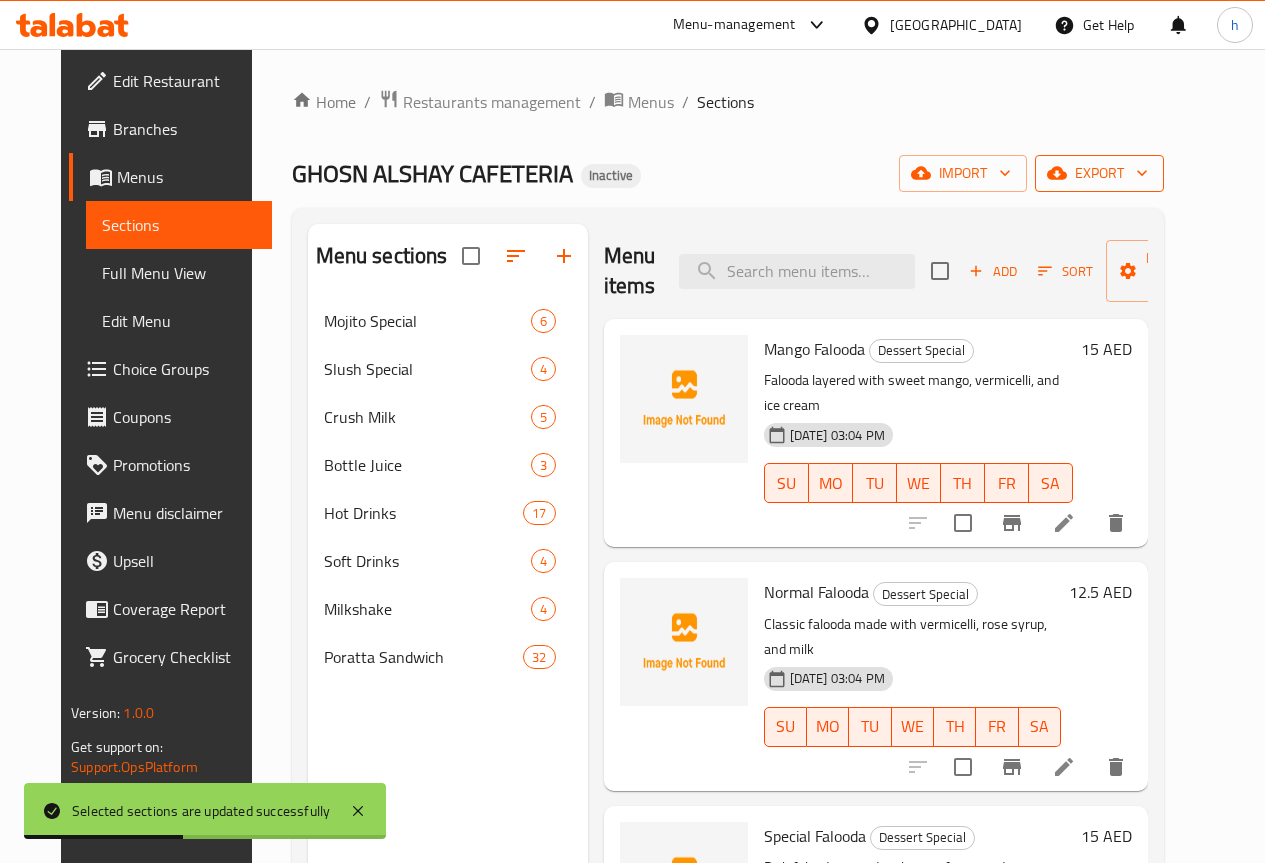
click at [1148, 172] on span "export" at bounding box center [1099, 173] width 97 height 25
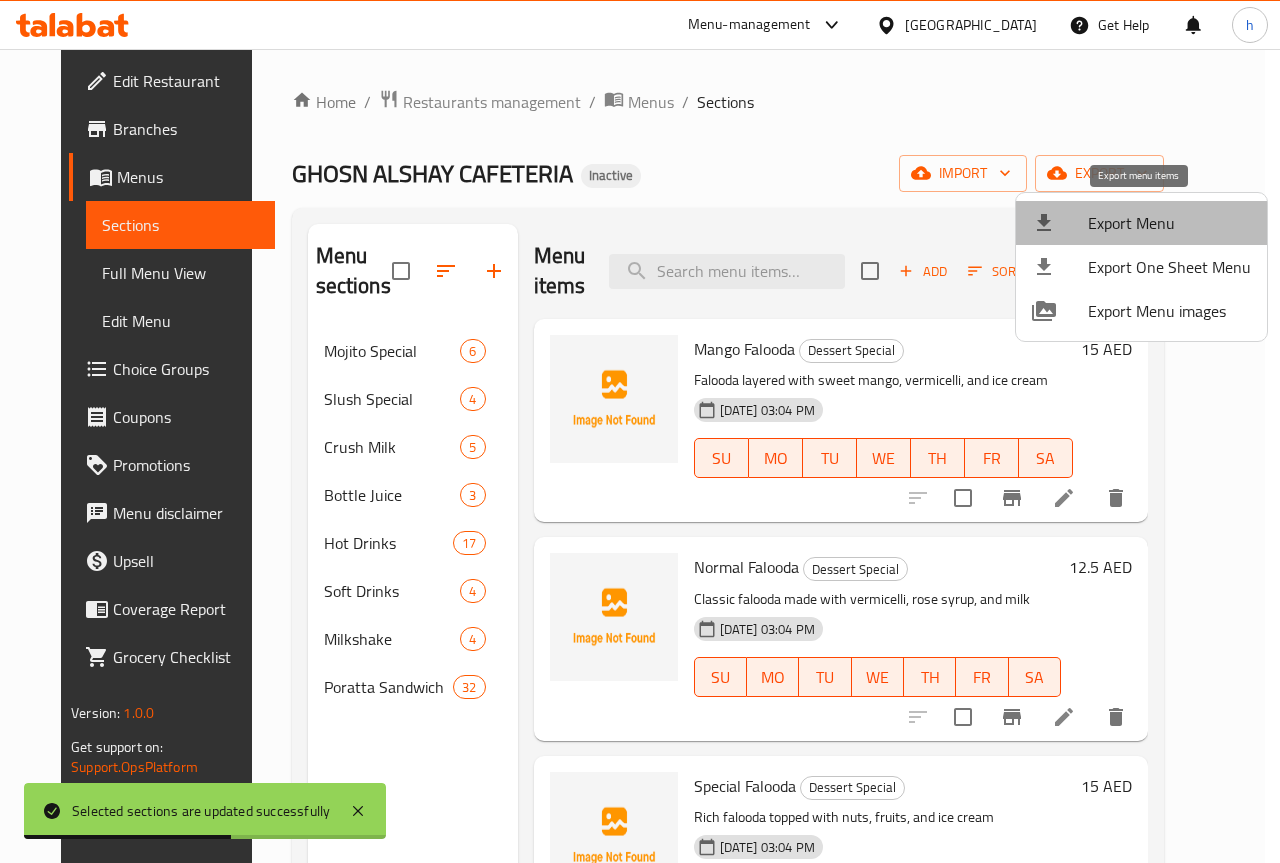
click at [1143, 225] on span "Export Menu" at bounding box center [1169, 223] width 163 height 24
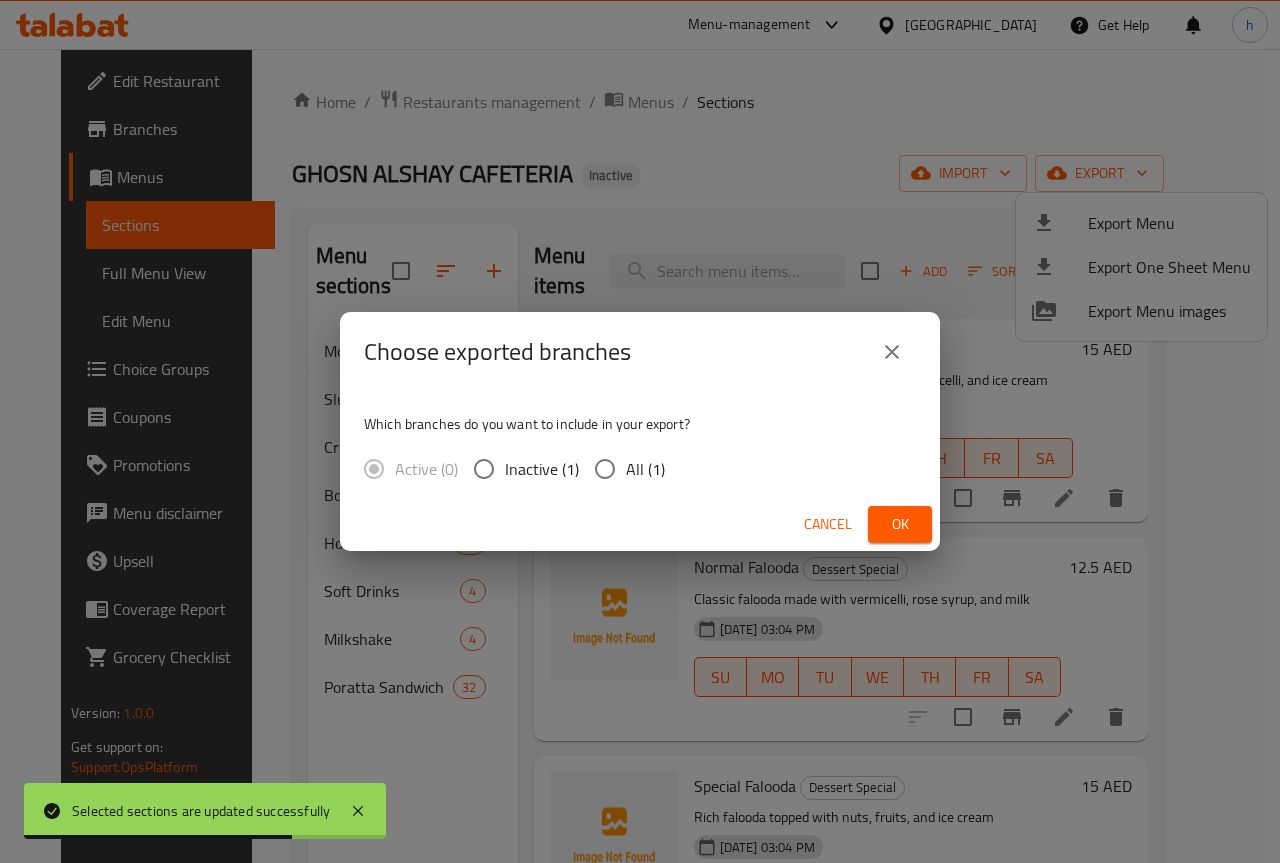
click at [596, 478] on input "All (1)" at bounding box center [605, 469] width 42 height 42
radio input "true"
click at [902, 350] on icon "close" at bounding box center [892, 352] width 24 height 24
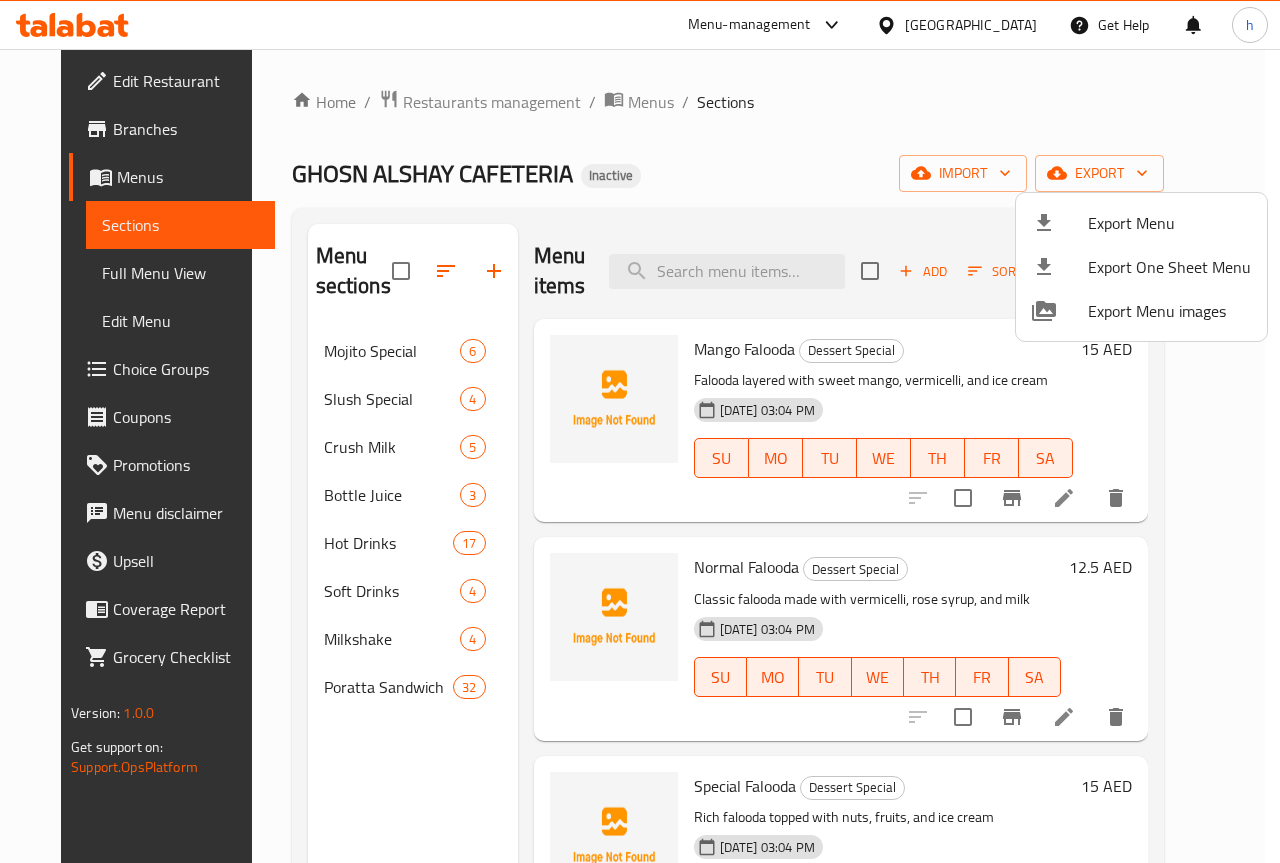
click at [1143, 173] on div at bounding box center [640, 431] width 1280 height 863
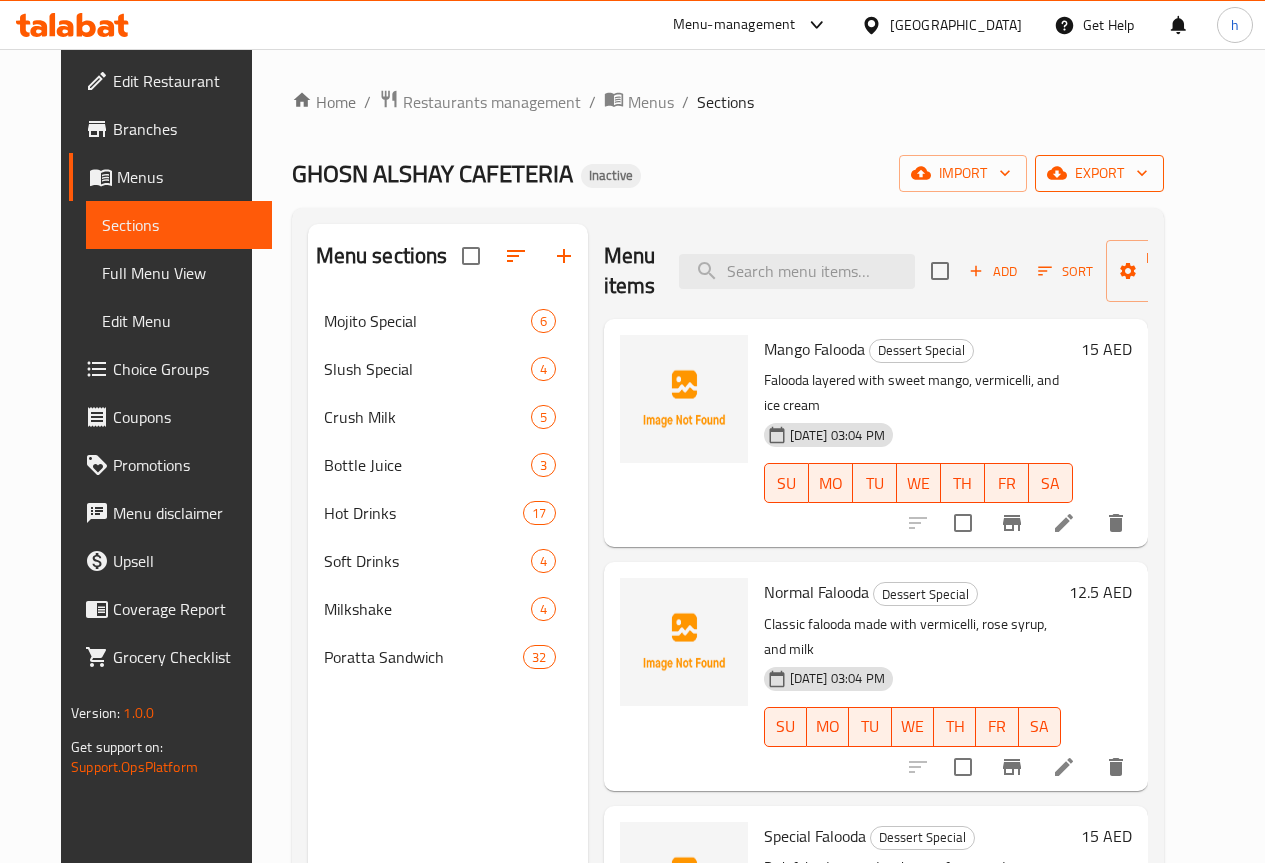
click at [1145, 176] on span "export" at bounding box center [1099, 173] width 97 height 25
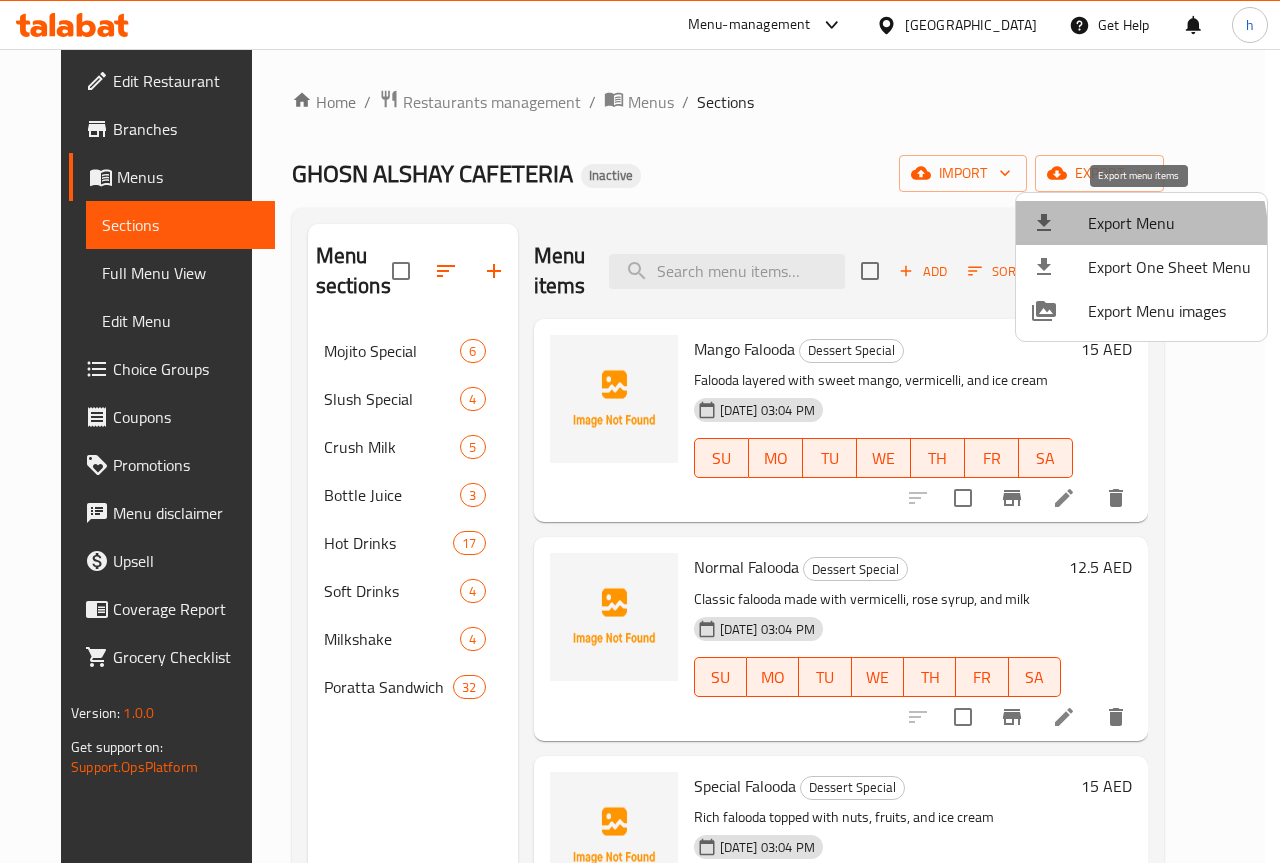
click at [1113, 234] on span "Export Menu" at bounding box center [1169, 223] width 163 height 24
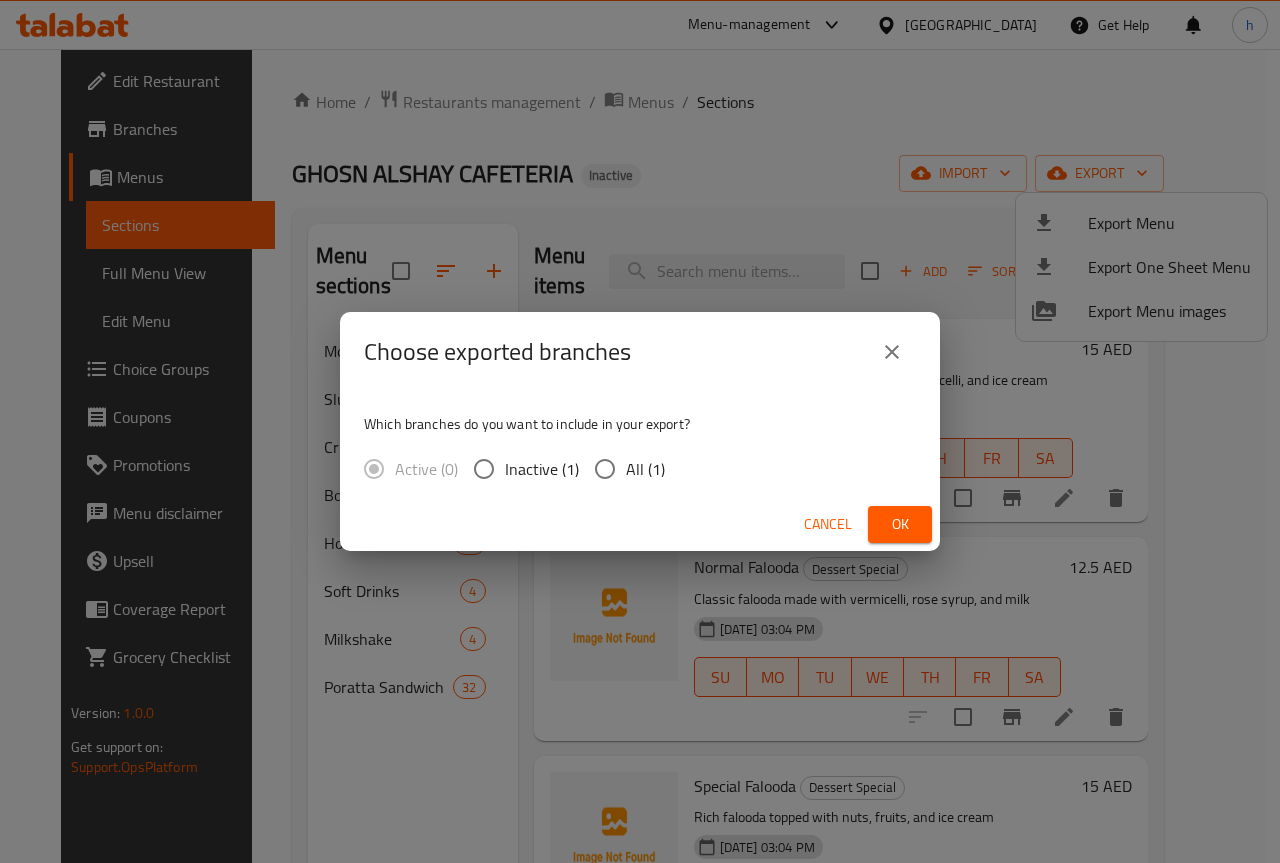
click at [621, 473] on input "All (1)" at bounding box center [605, 469] width 42 height 42
radio input "true"
click at [902, 512] on span "Ok" at bounding box center [900, 524] width 32 height 25
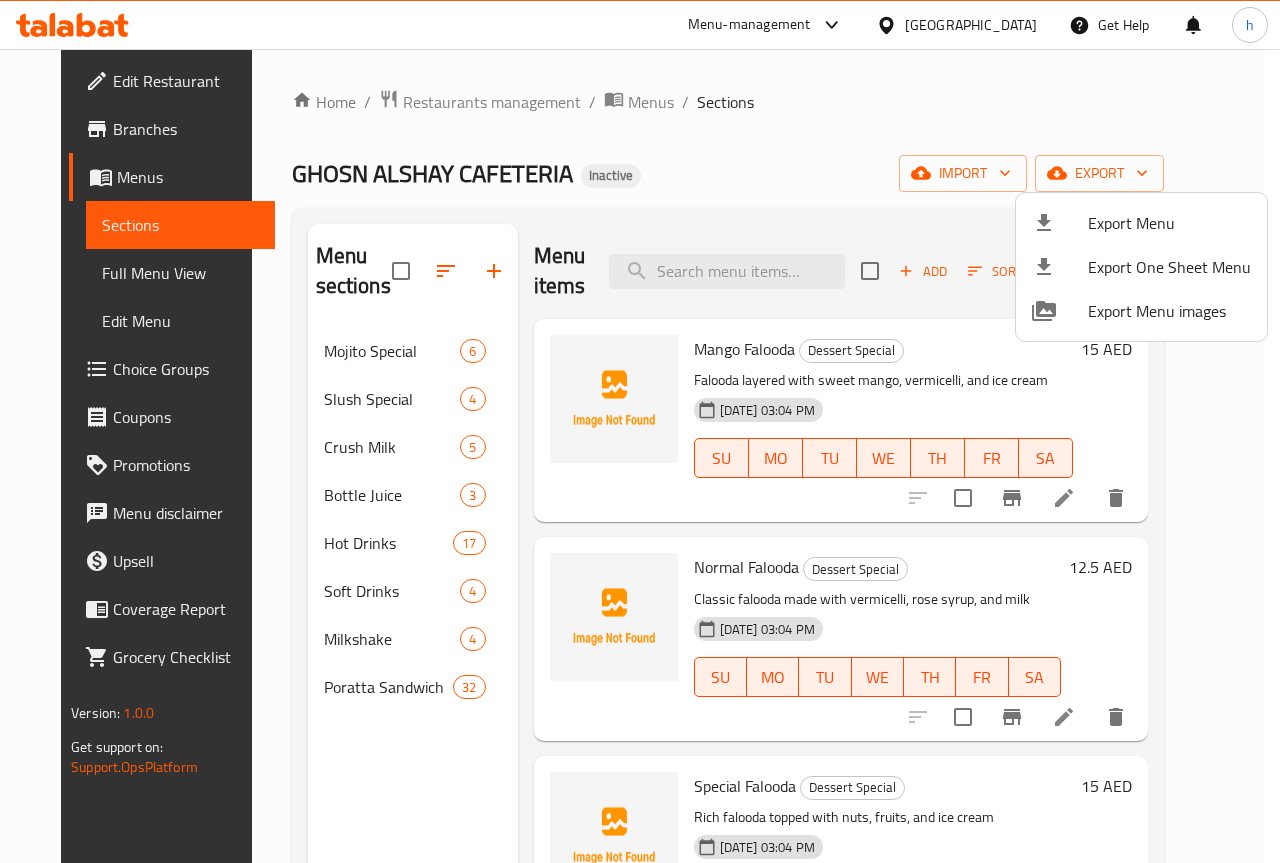
click at [799, 123] on div at bounding box center [640, 431] width 1280 height 863
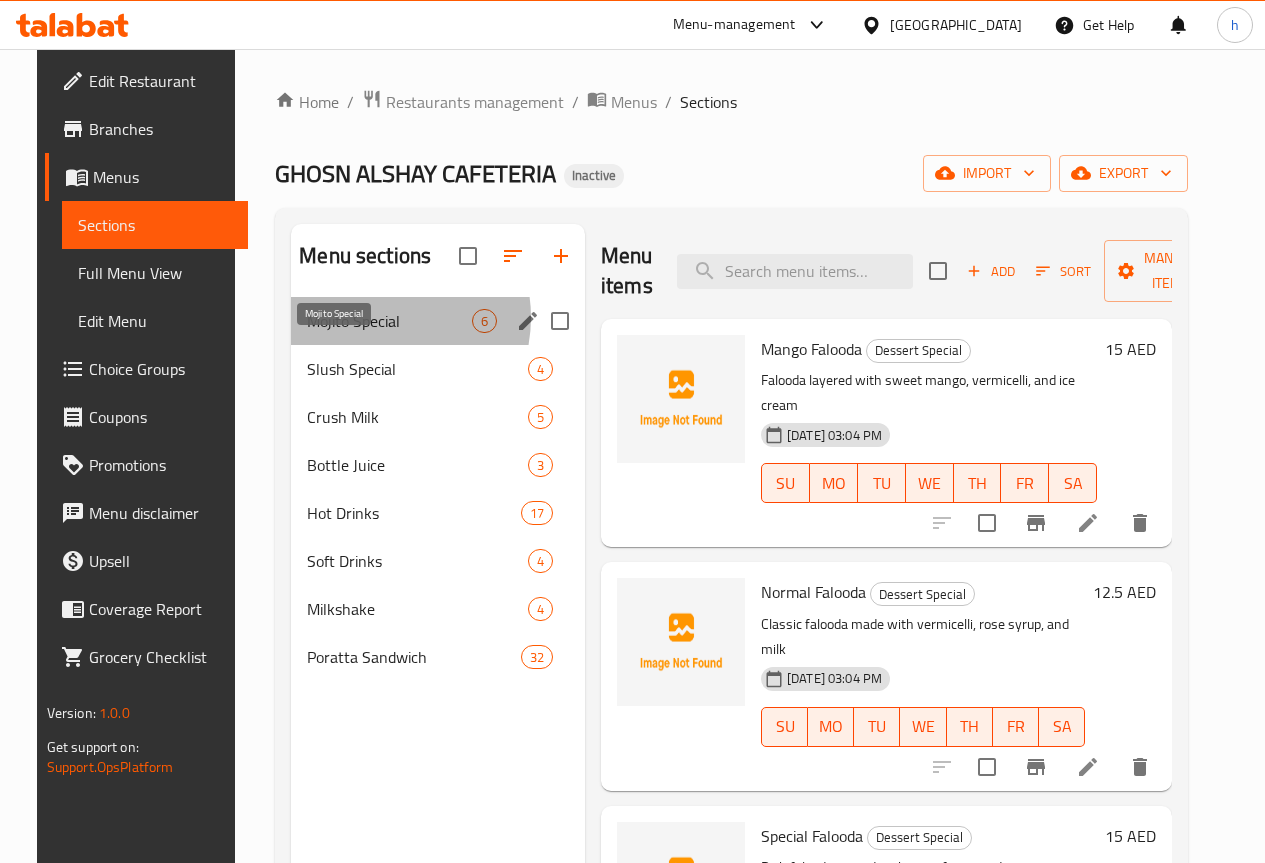
click at [351, 333] on span "Mojito Special" at bounding box center [389, 321] width 165 height 24
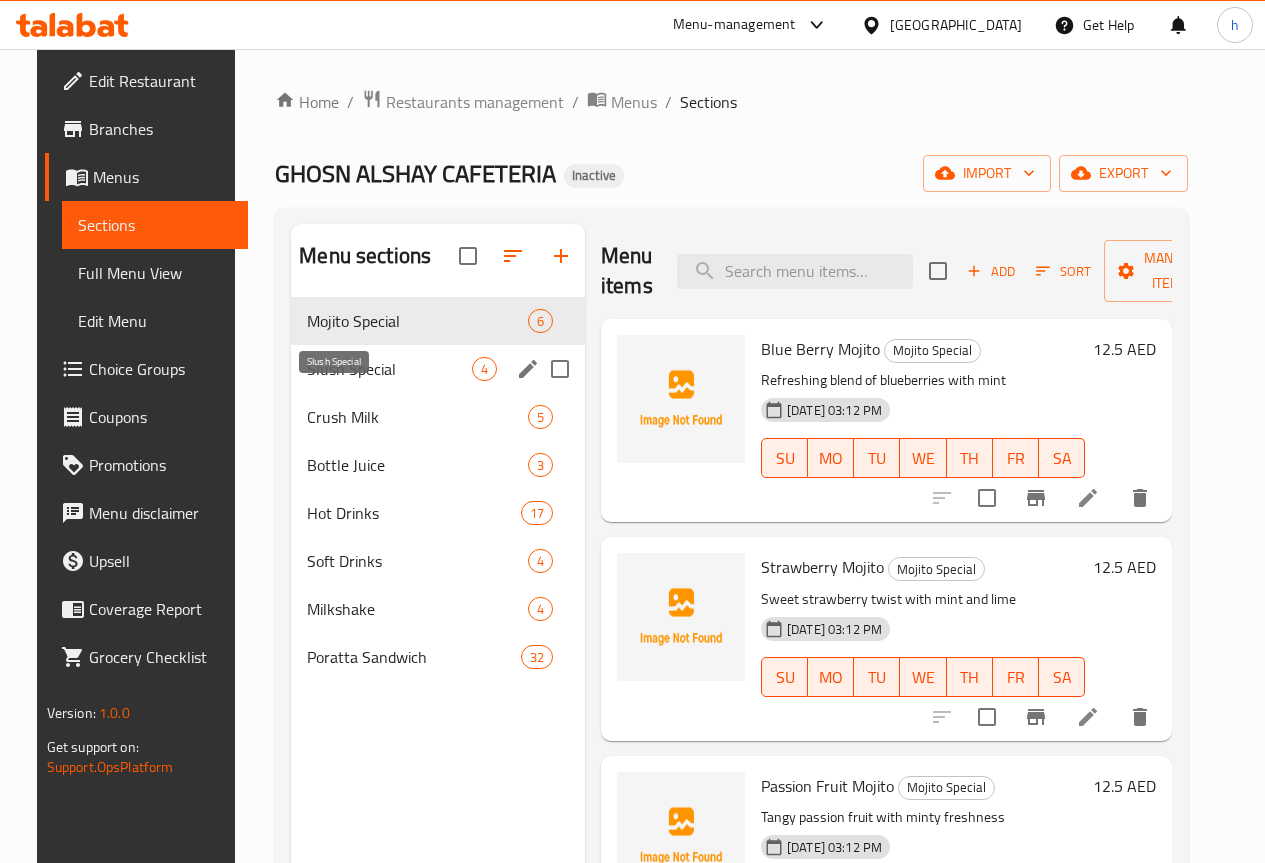
click at [323, 381] on span "Slush Special" at bounding box center [389, 369] width 165 height 24
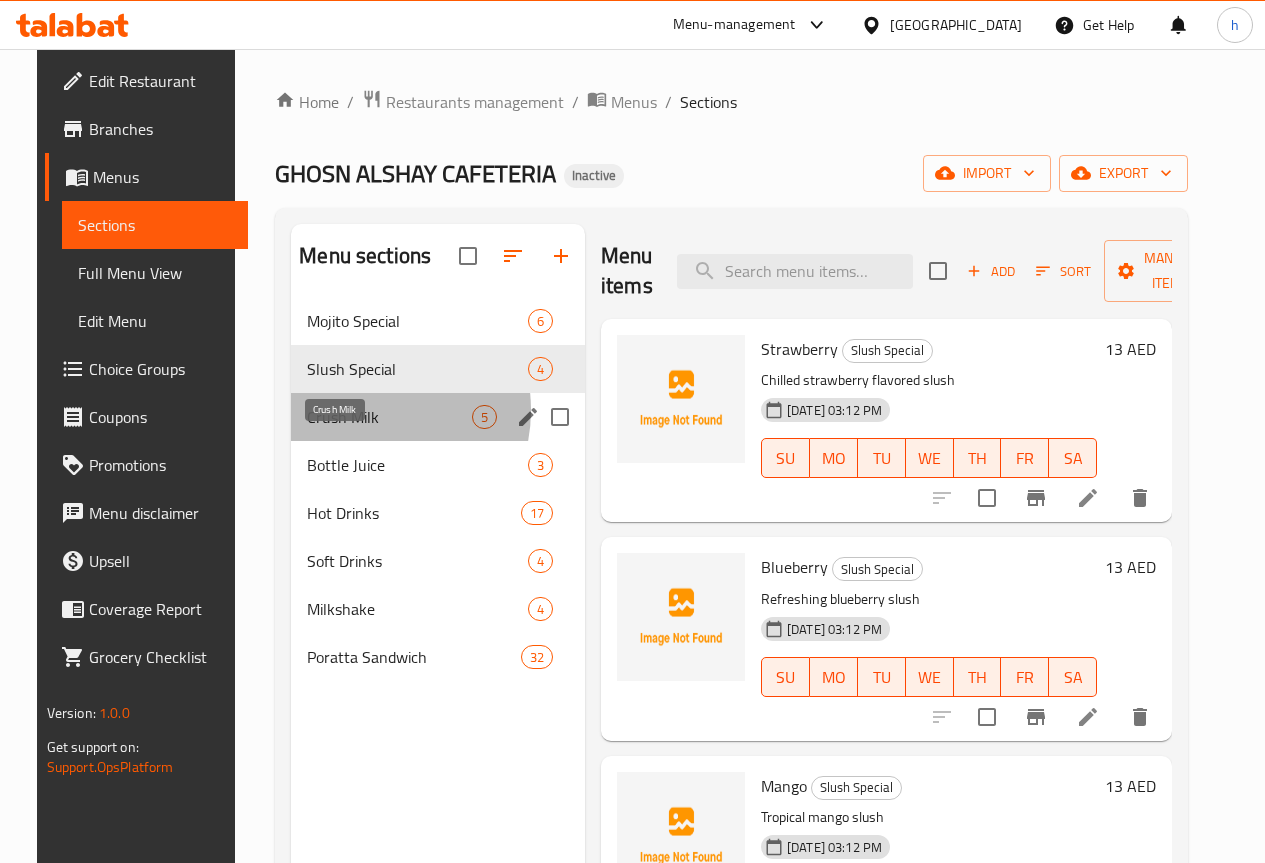
click at [337, 429] on span "Crush Milk" at bounding box center [389, 417] width 165 height 24
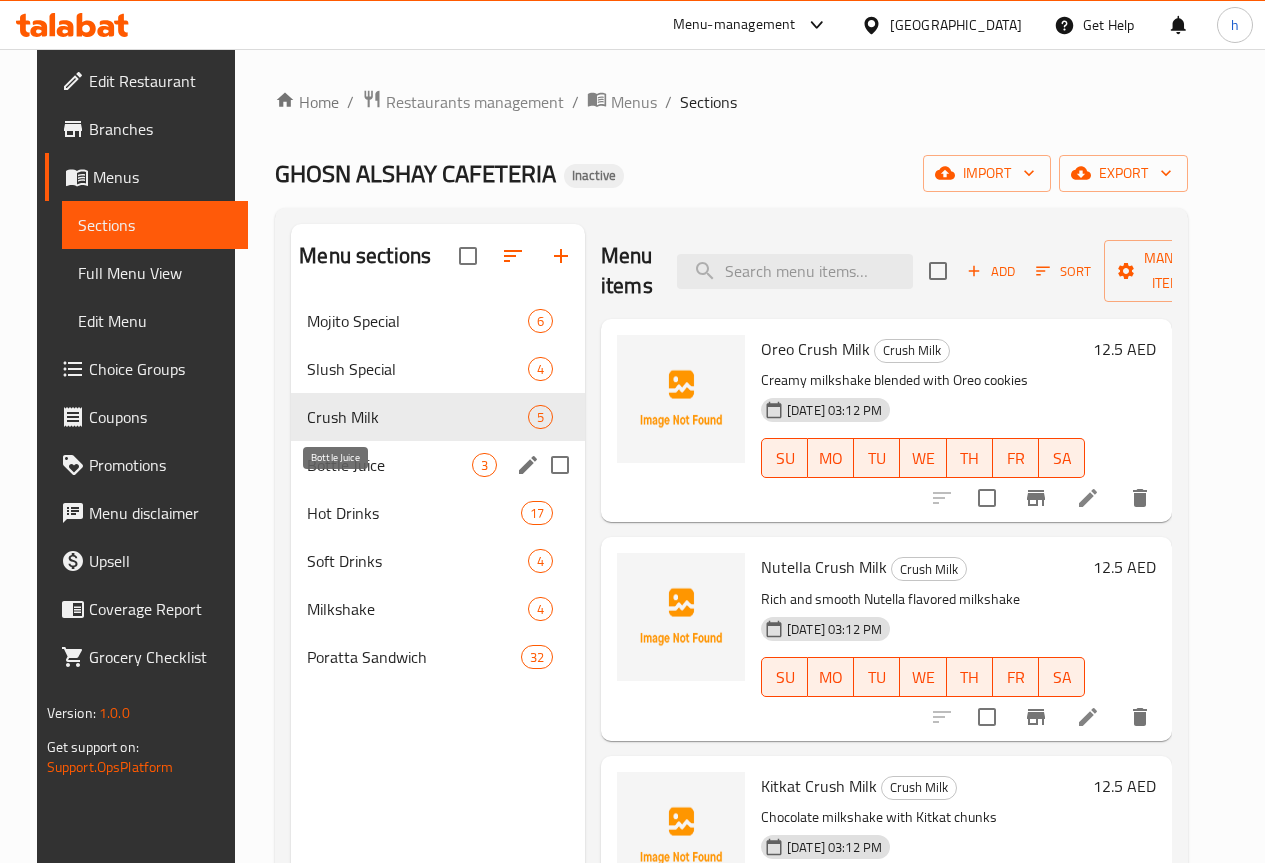
click at [334, 477] on span "Bottle Juice" at bounding box center [389, 465] width 165 height 24
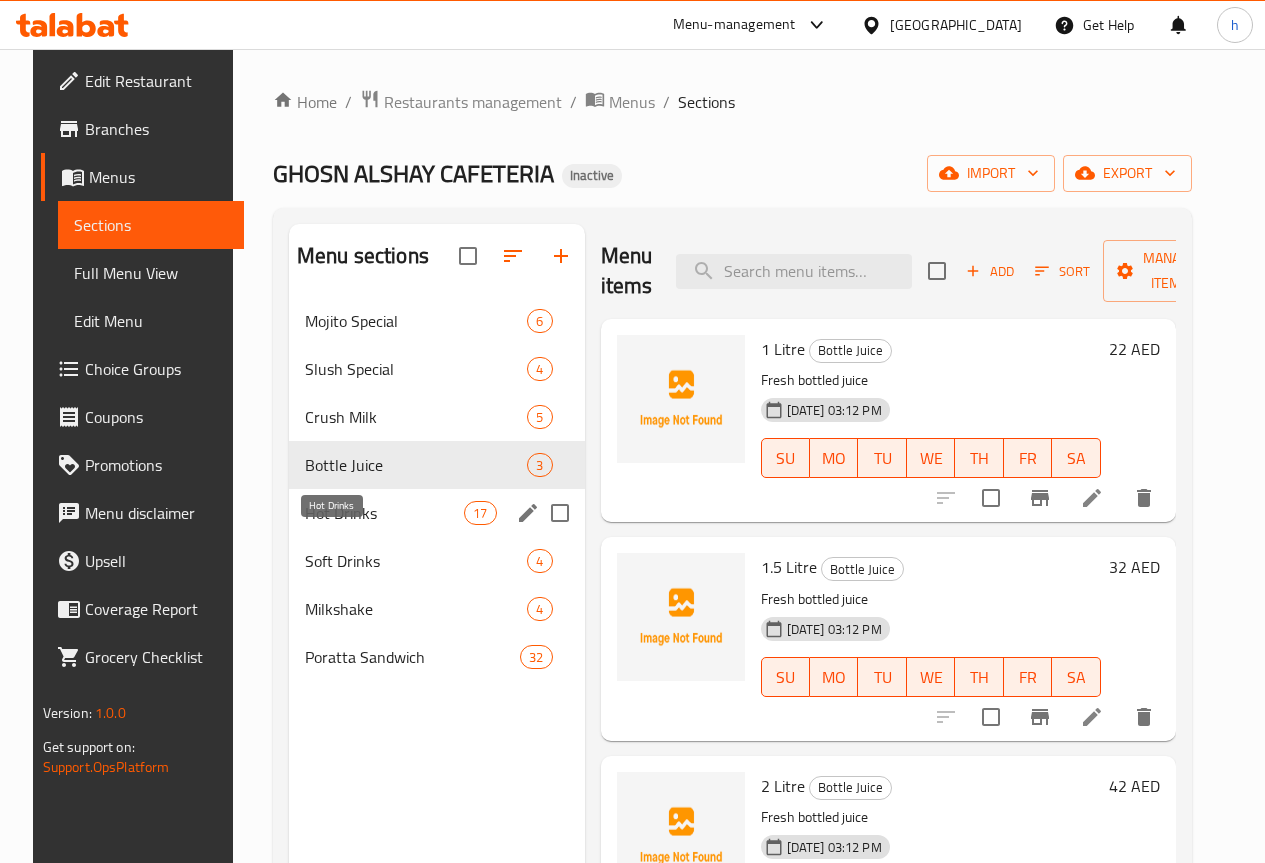
click at [331, 525] on span "Hot Drinks" at bounding box center [384, 513] width 159 height 24
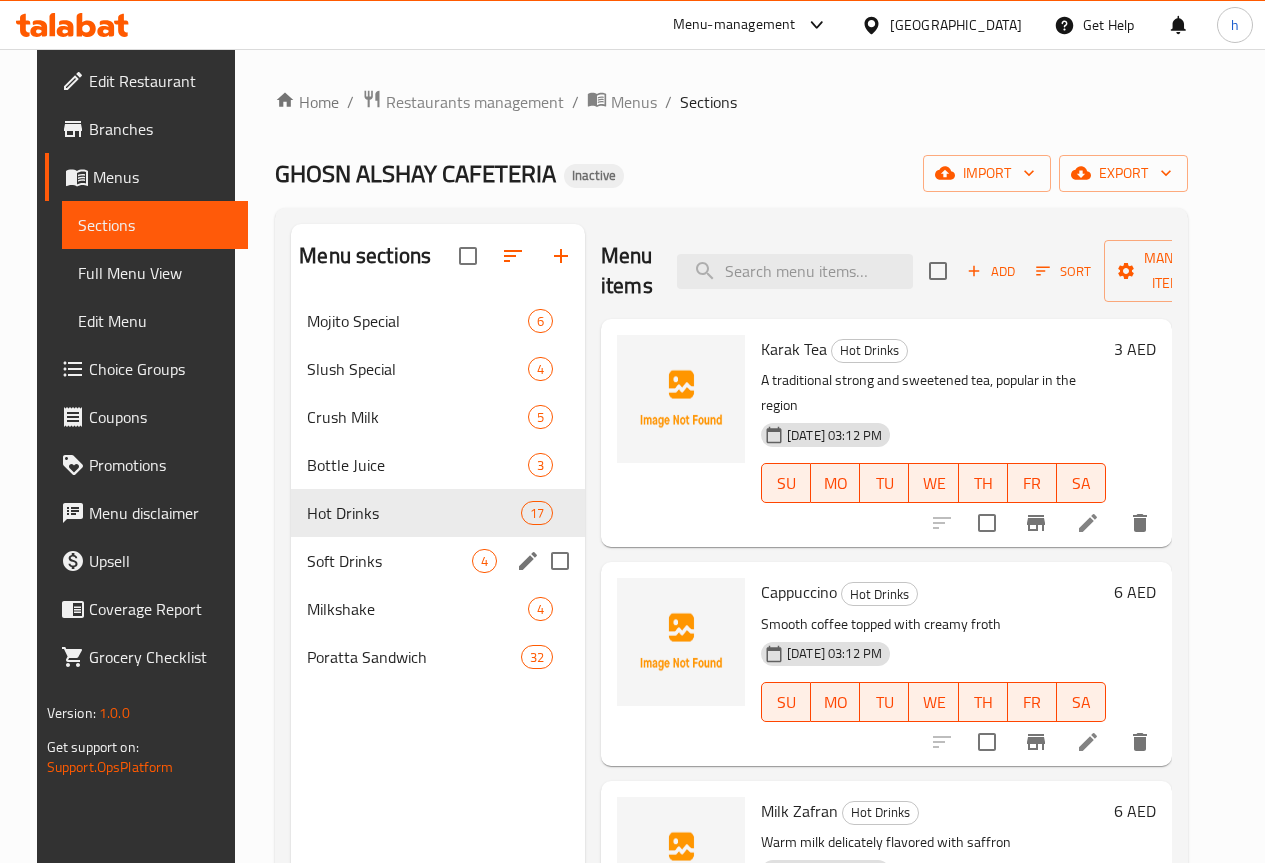
click at [336, 577] on div "Soft Drinks 4" at bounding box center [438, 561] width 294 height 48
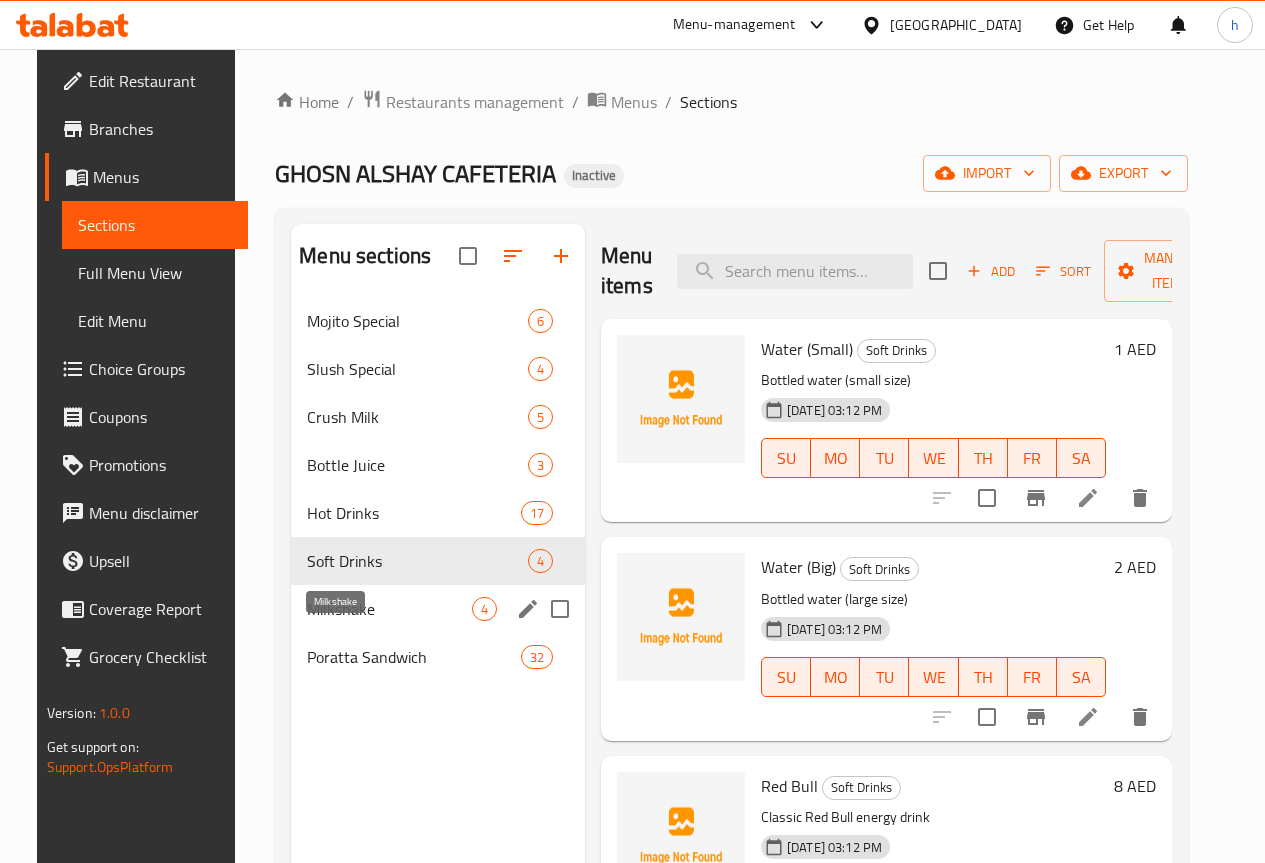
click at [325, 621] on span "Milkshake" at bounding box center [389, 609] width 165 height 24
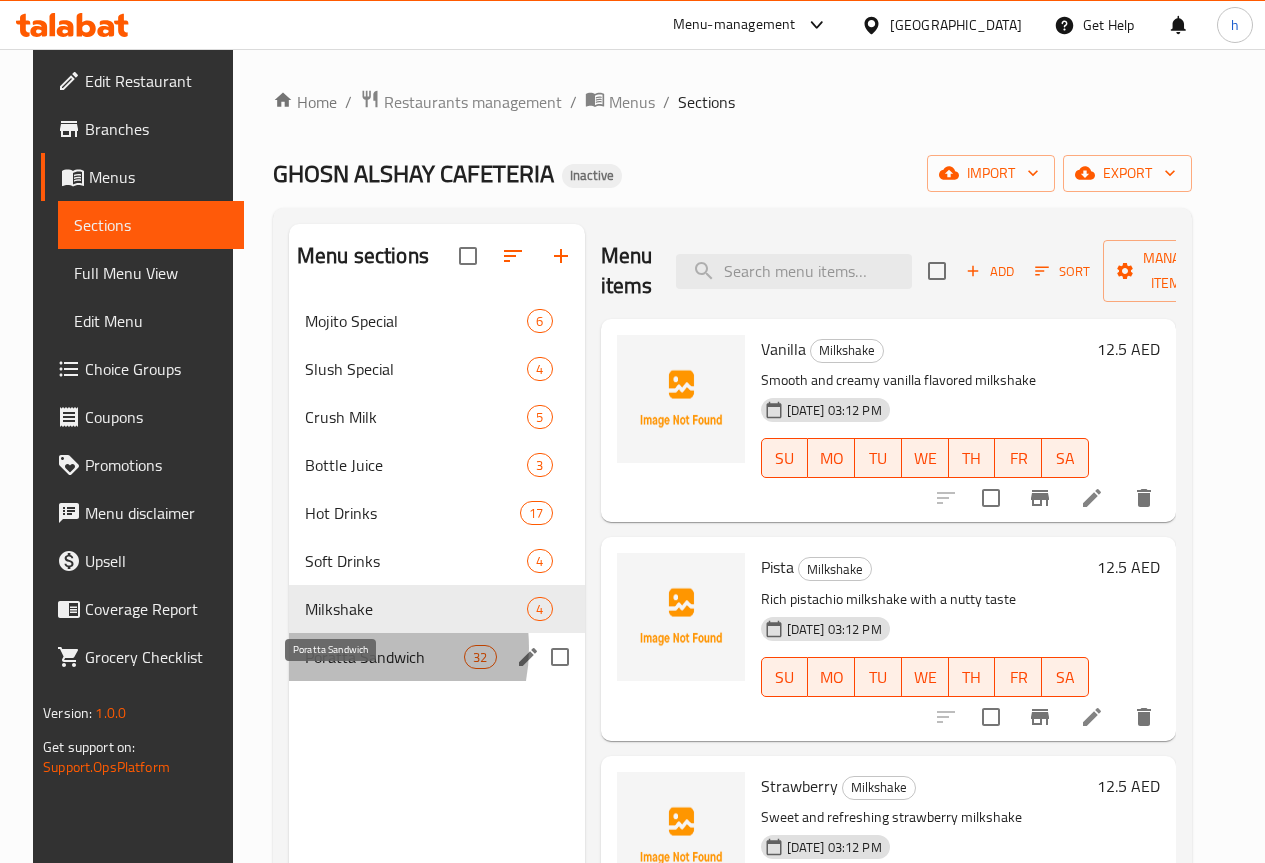
click at [325, 669] on span "Poratta Sandwich" at bounding box center [384, 657] width 159 height 24
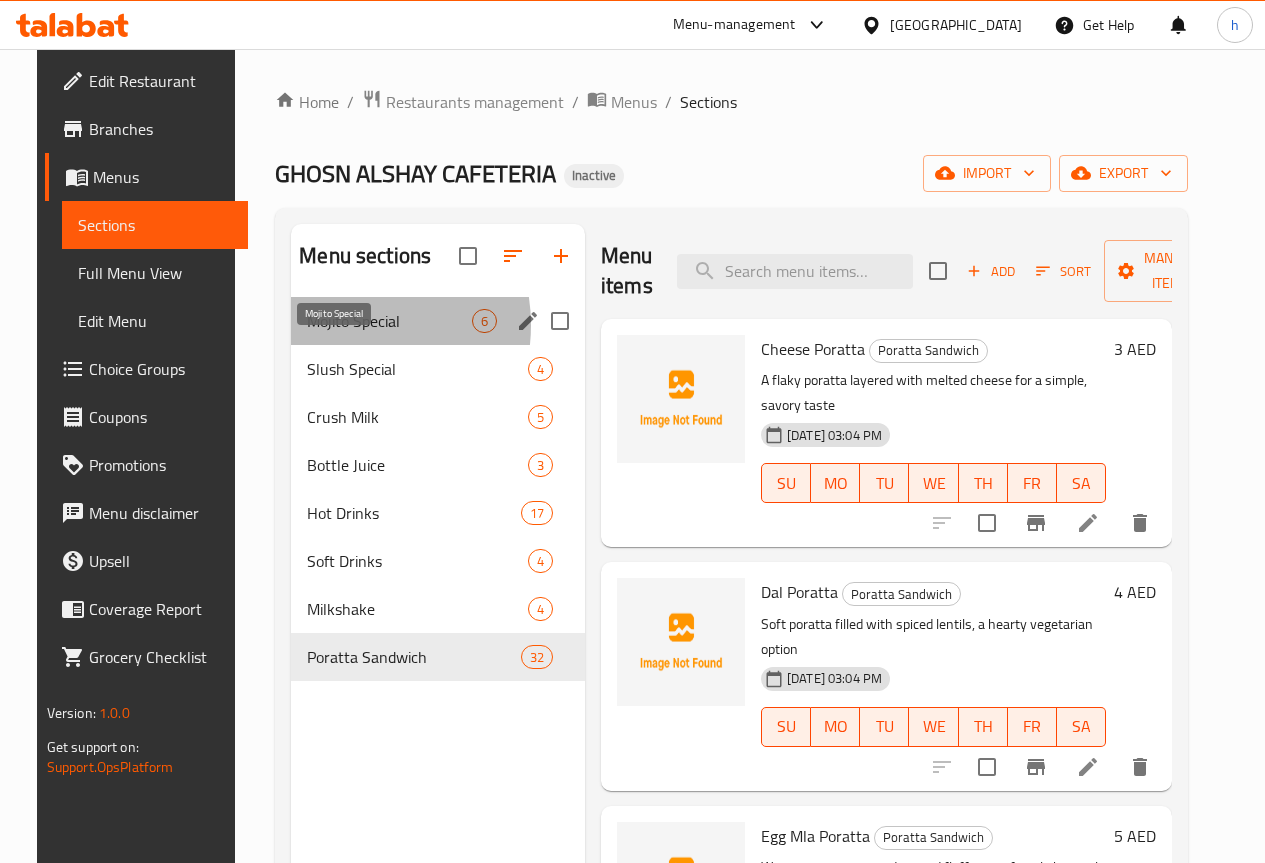
click at [316, 333] on span "Mojito Special" at bounding box center [389, 321] width 165 height 24
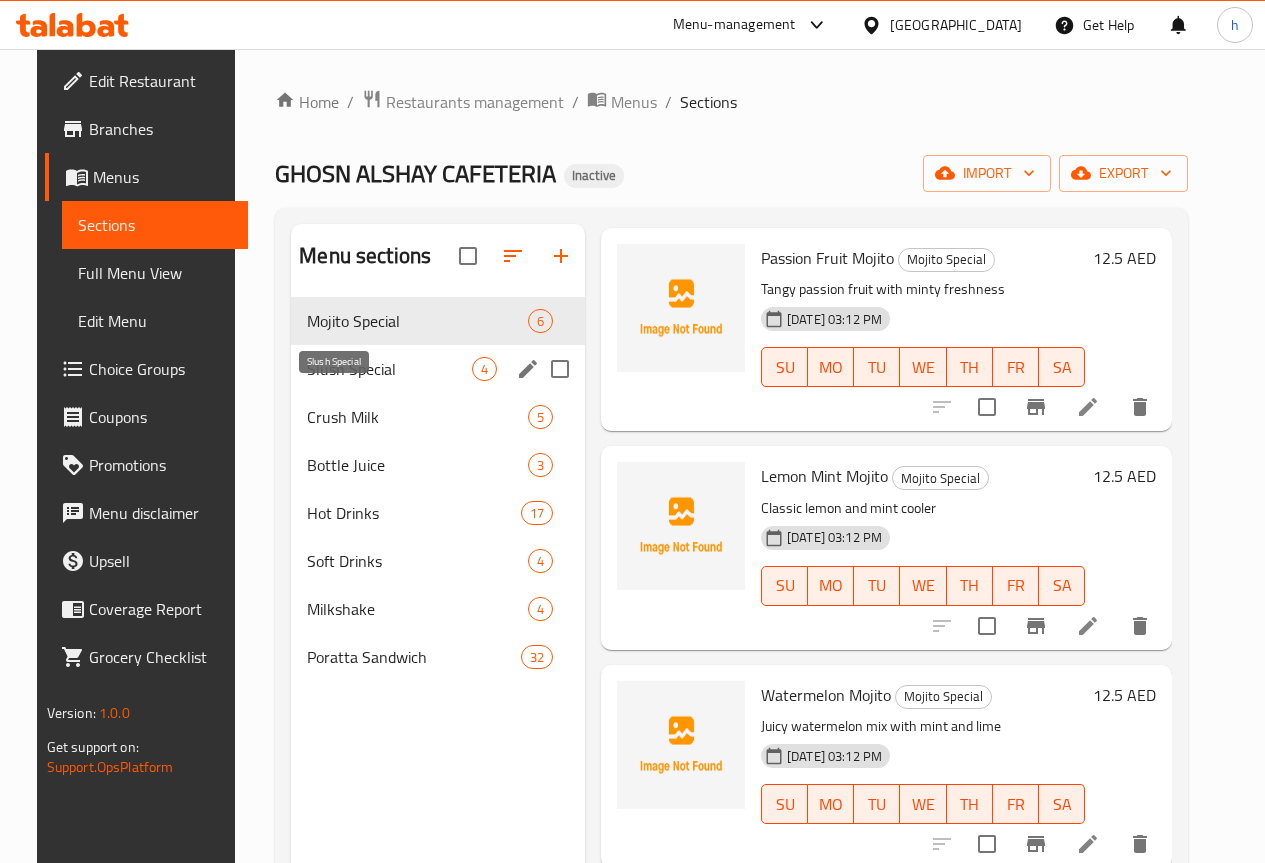
click at [336, 381] on span "Slush Special" at bounding box center [389, 369] width 165 height 24
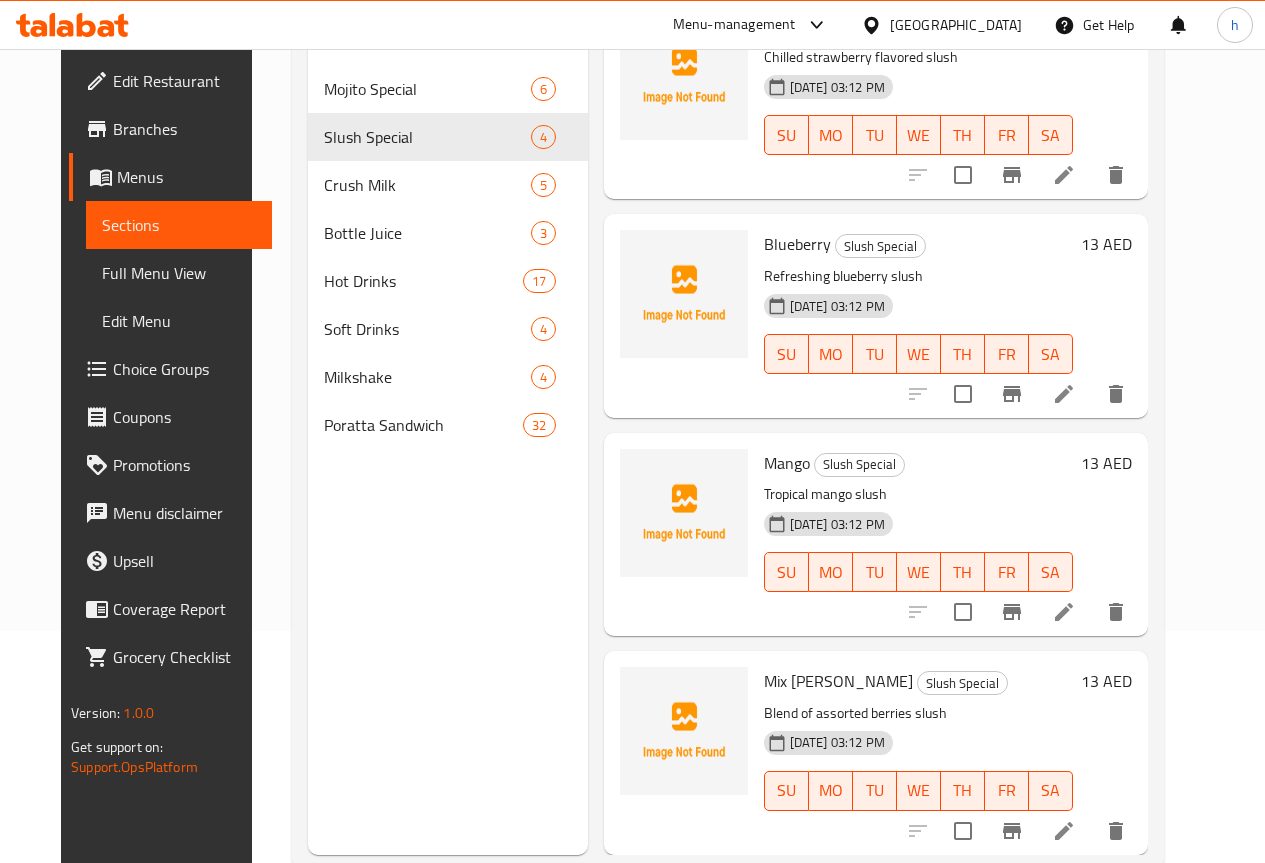
scroll to position [280, 0]
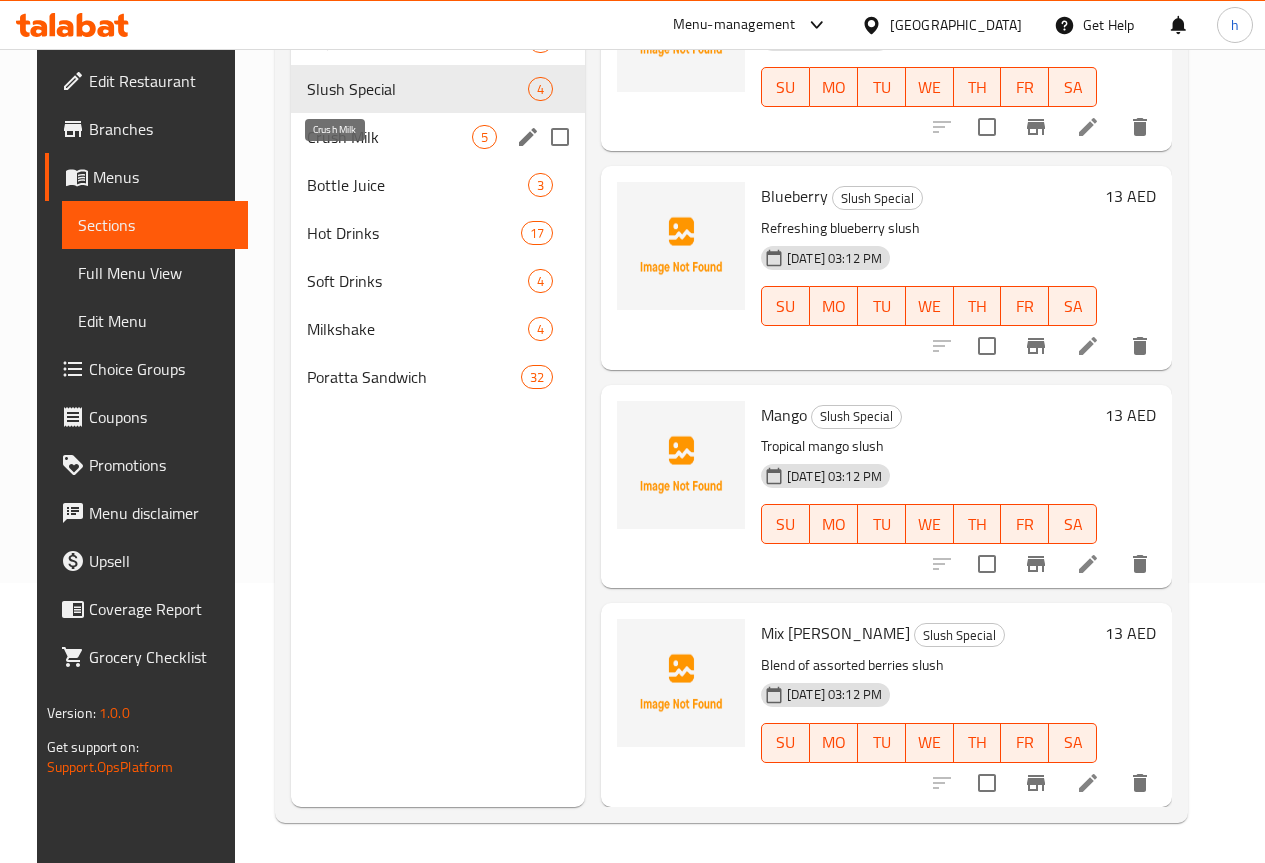
click at [307, 149] on span "Crush Milk" at bounding box center [389, 137] width 165 height 24
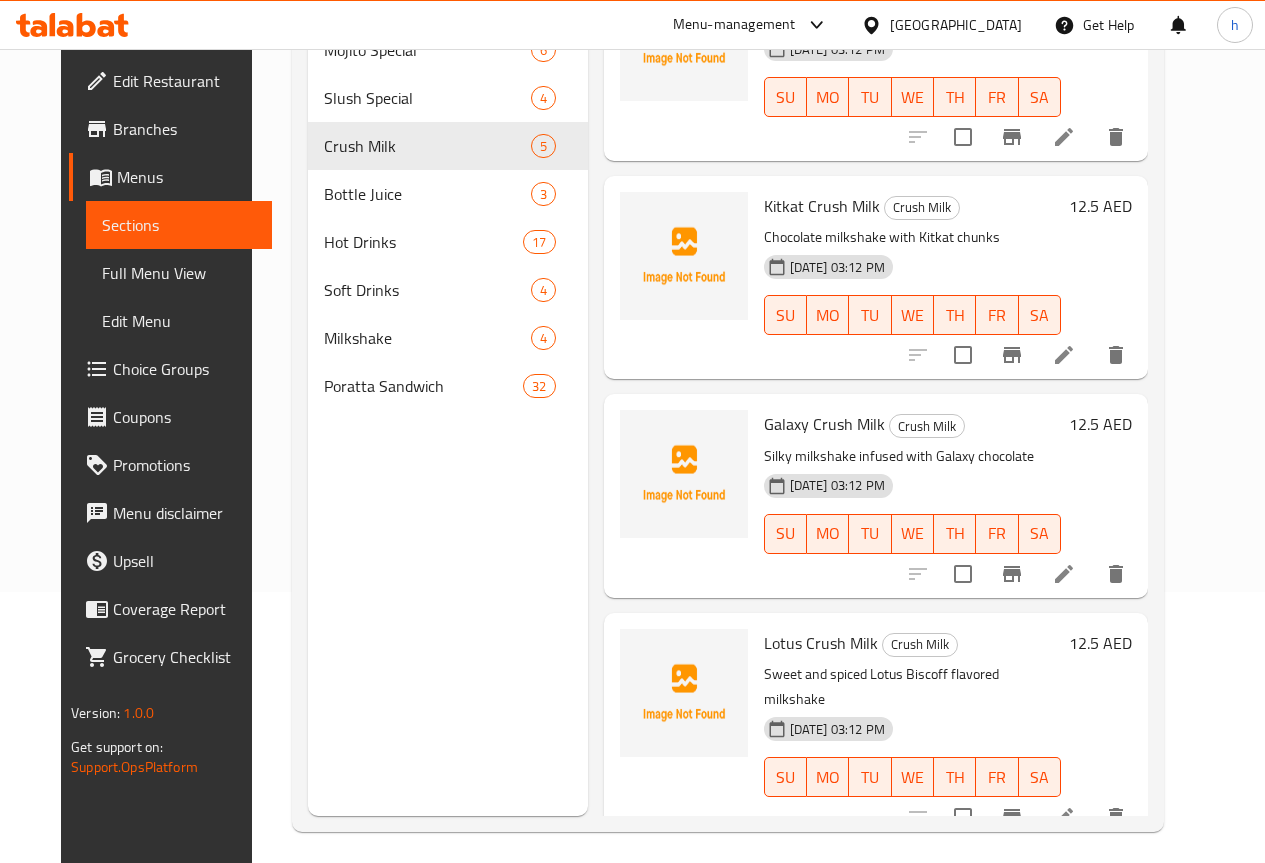
scroll to position [280, 0]
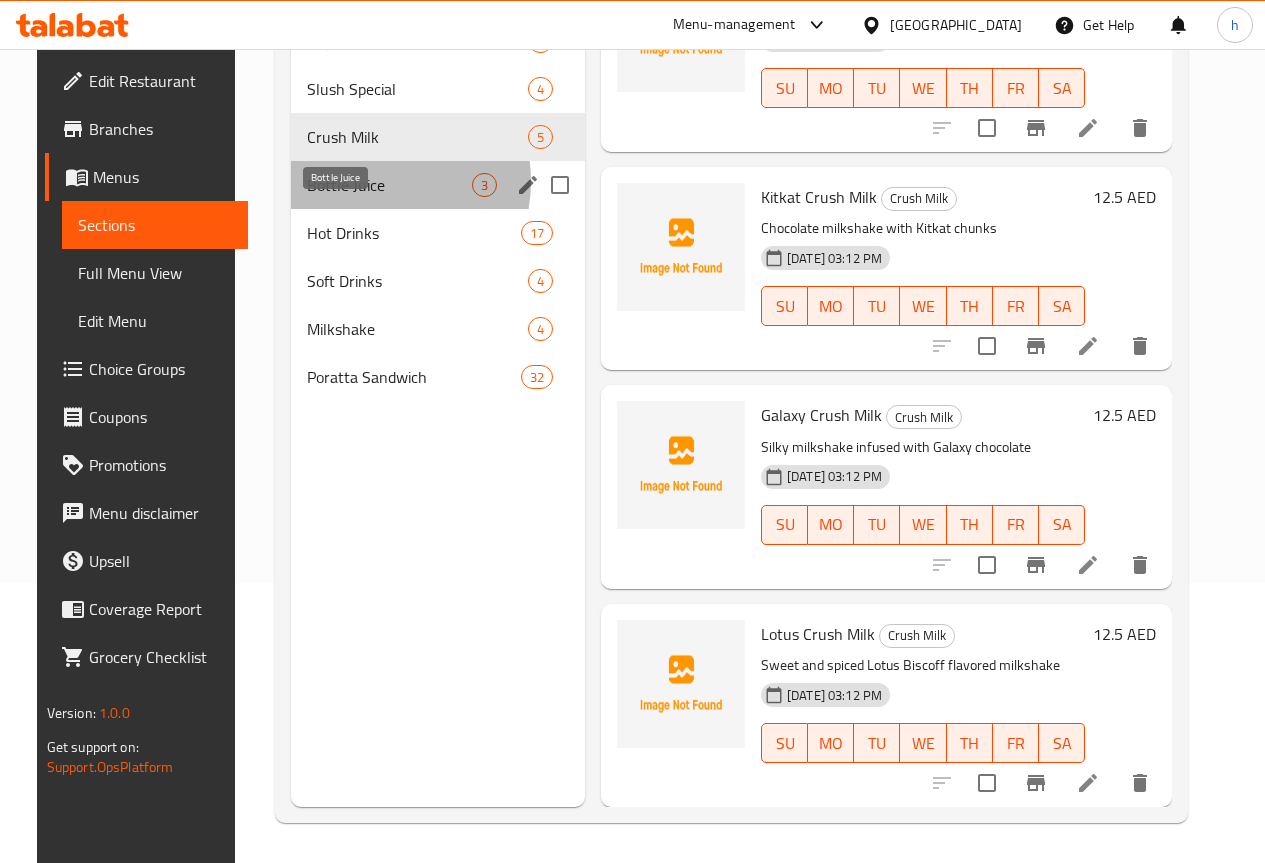
click at [346, 197] on span "Bottle Juice" at bounding box center [389, 185] width 165 height 24
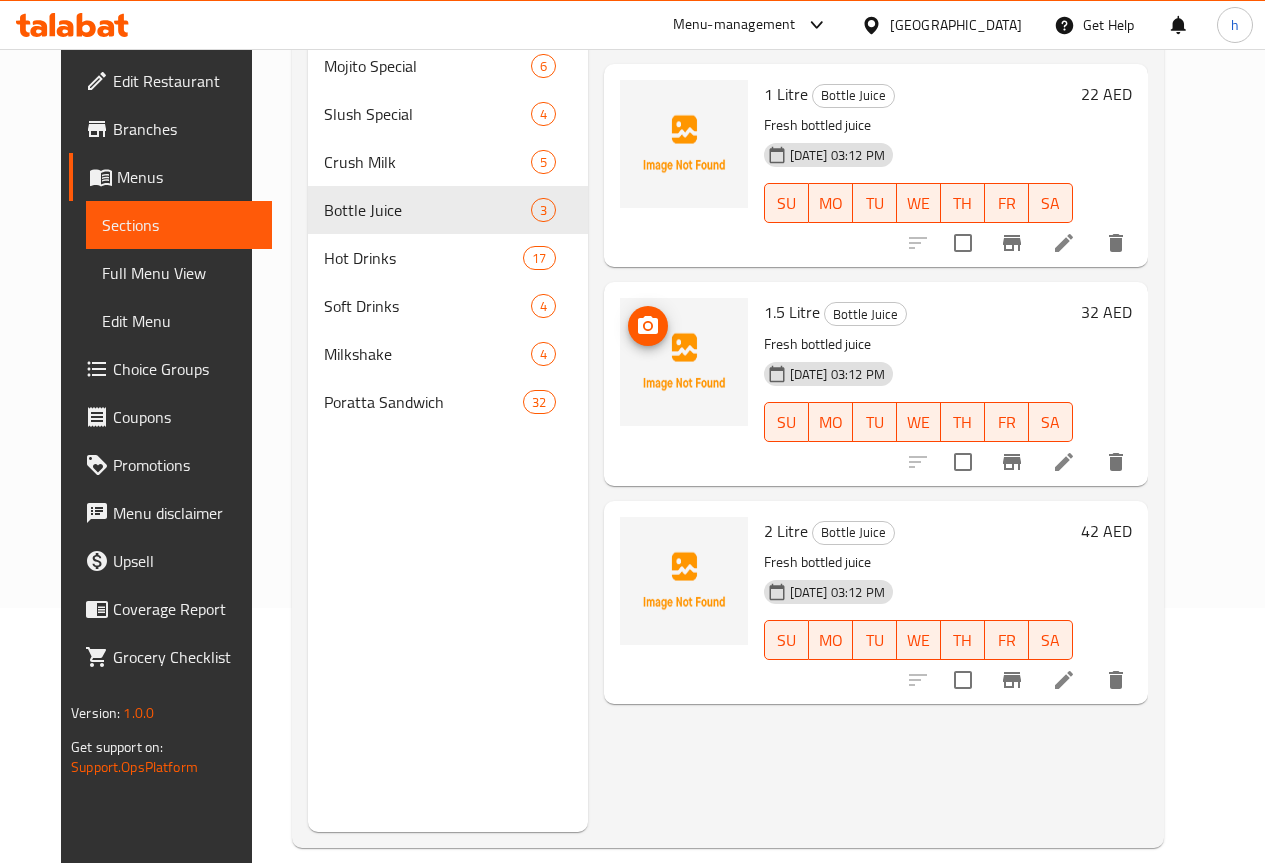
scroll to position [280, 0]
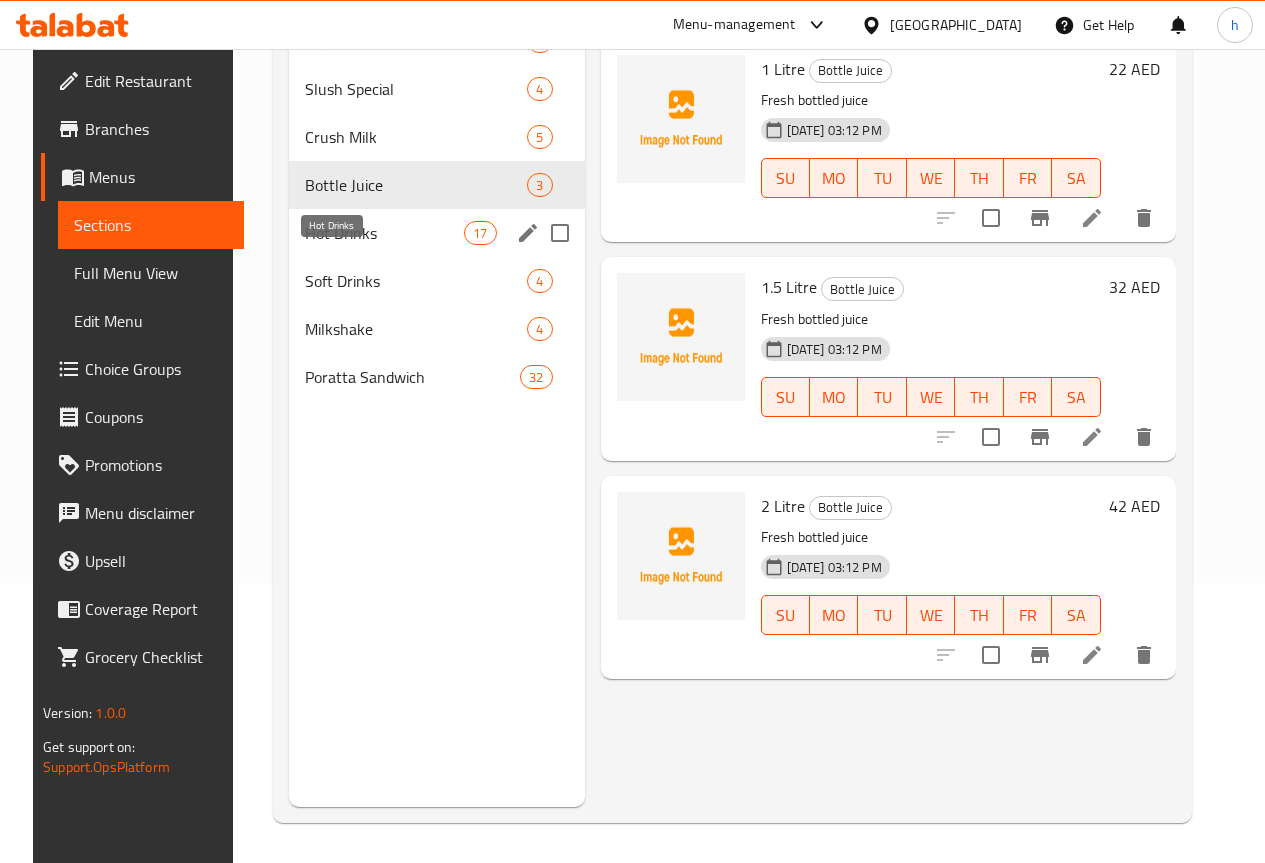
click at [363, 245] on span "Hot Drinks" at bounding box center [384, 233] width 159 height 24
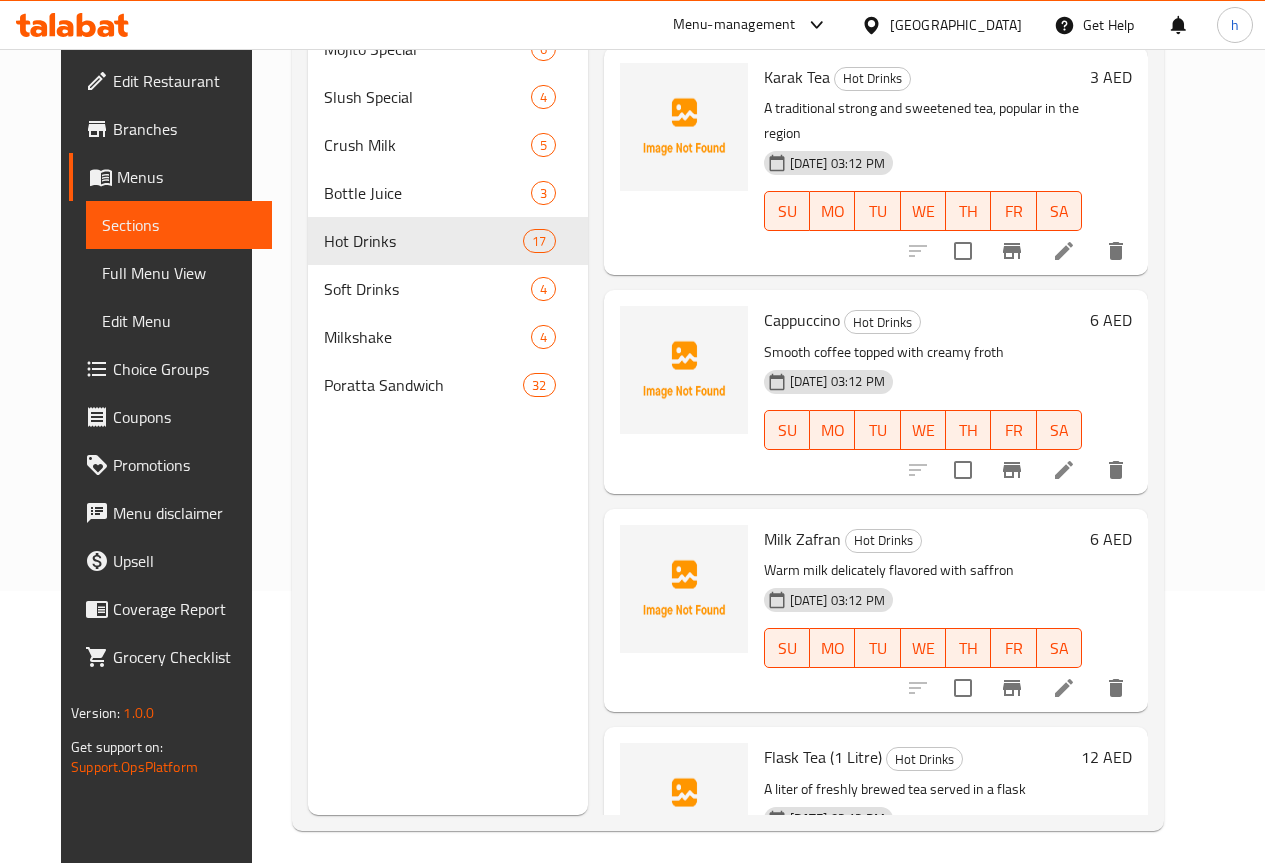
scroll to position [280, 0]
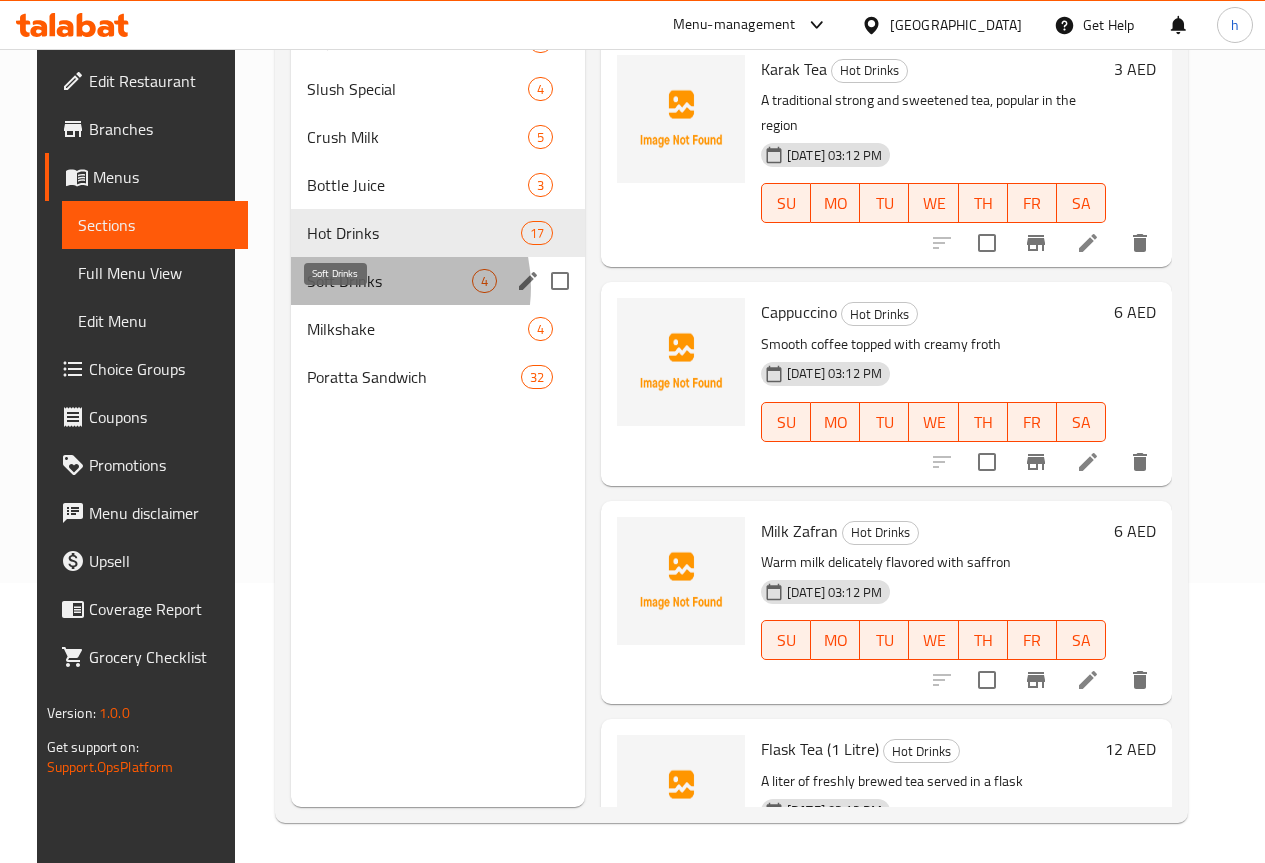
click at [351, 293] on span "Soft Drinks" at bounding box center [389, 281] width 165 height 24
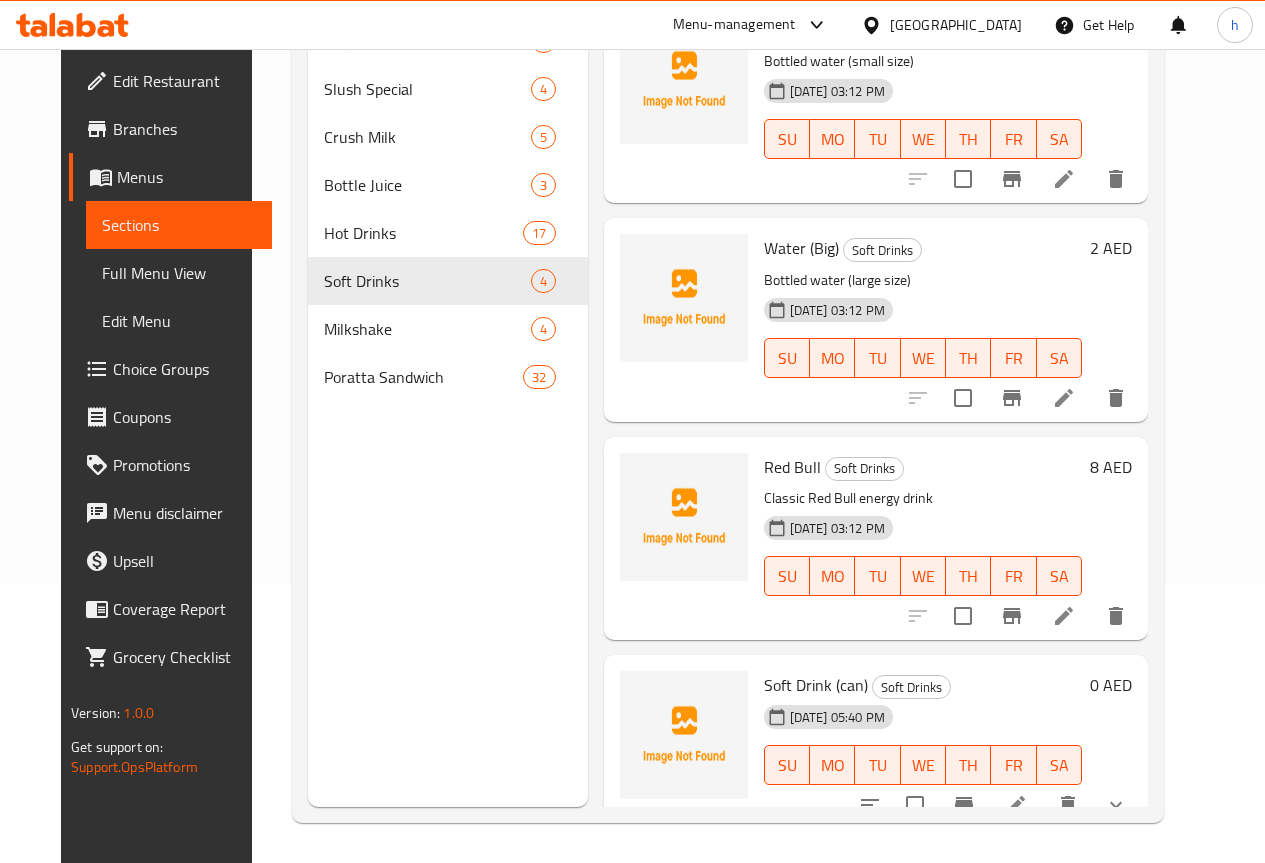
scroll to position [61, 0]
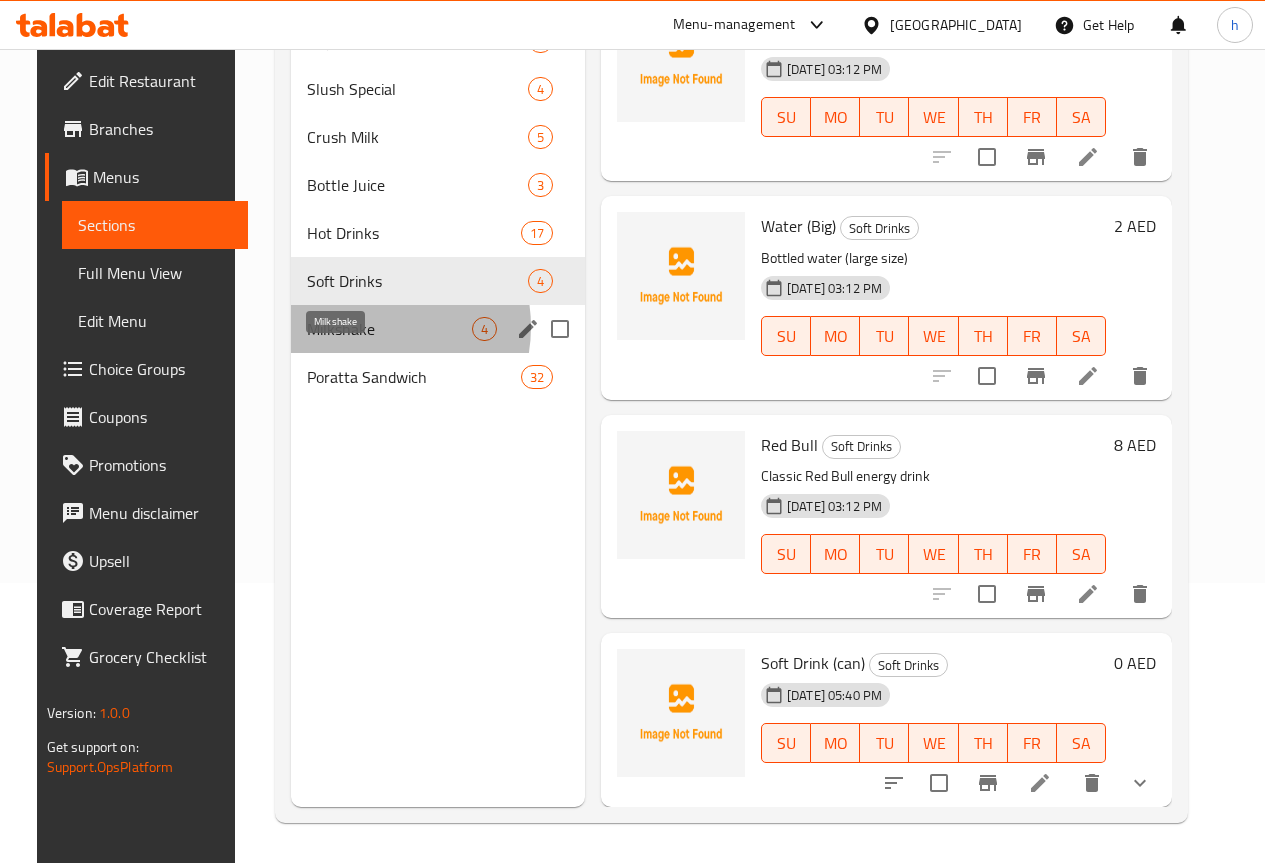
click at [342, 341] on span "Milkshake" at bounding box center [389, 329] width 165 height 24
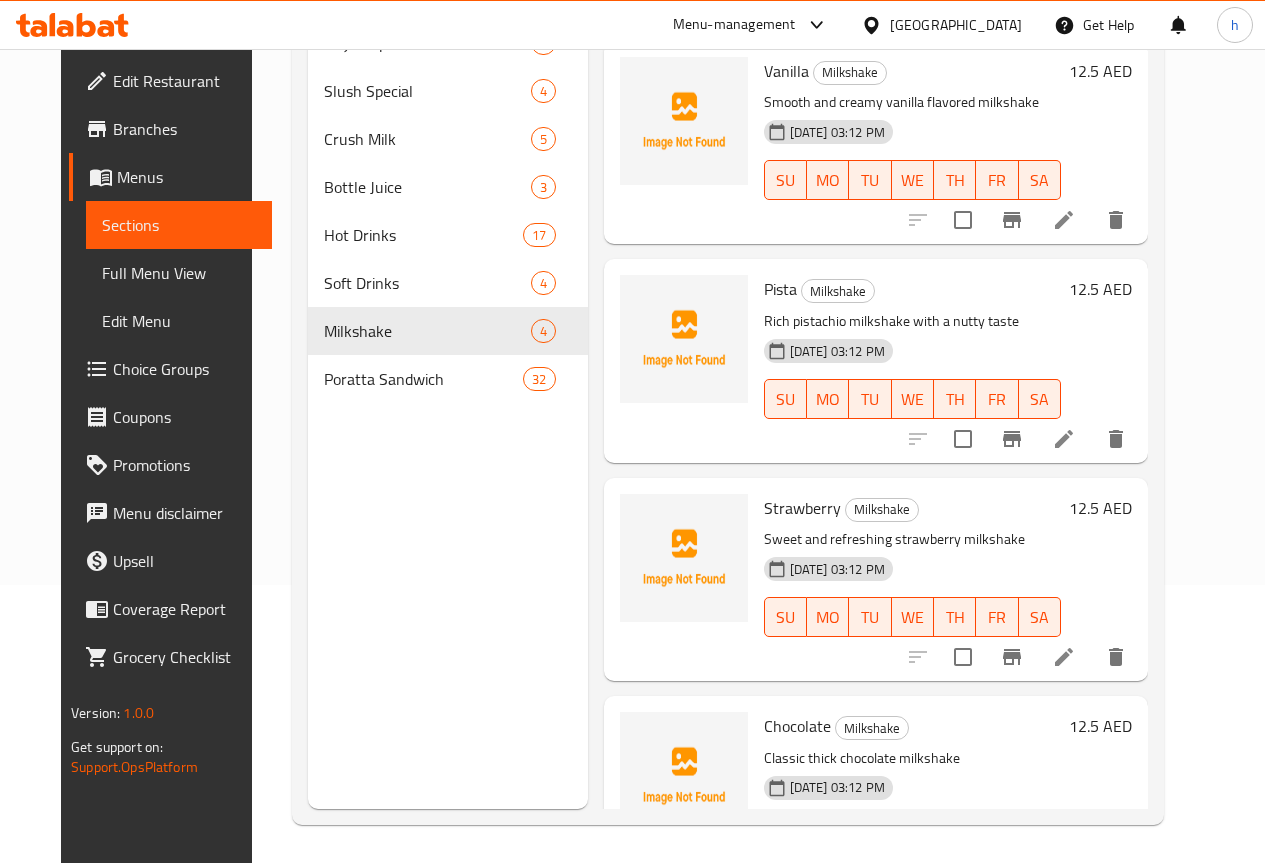
scroll to position [280, 0]
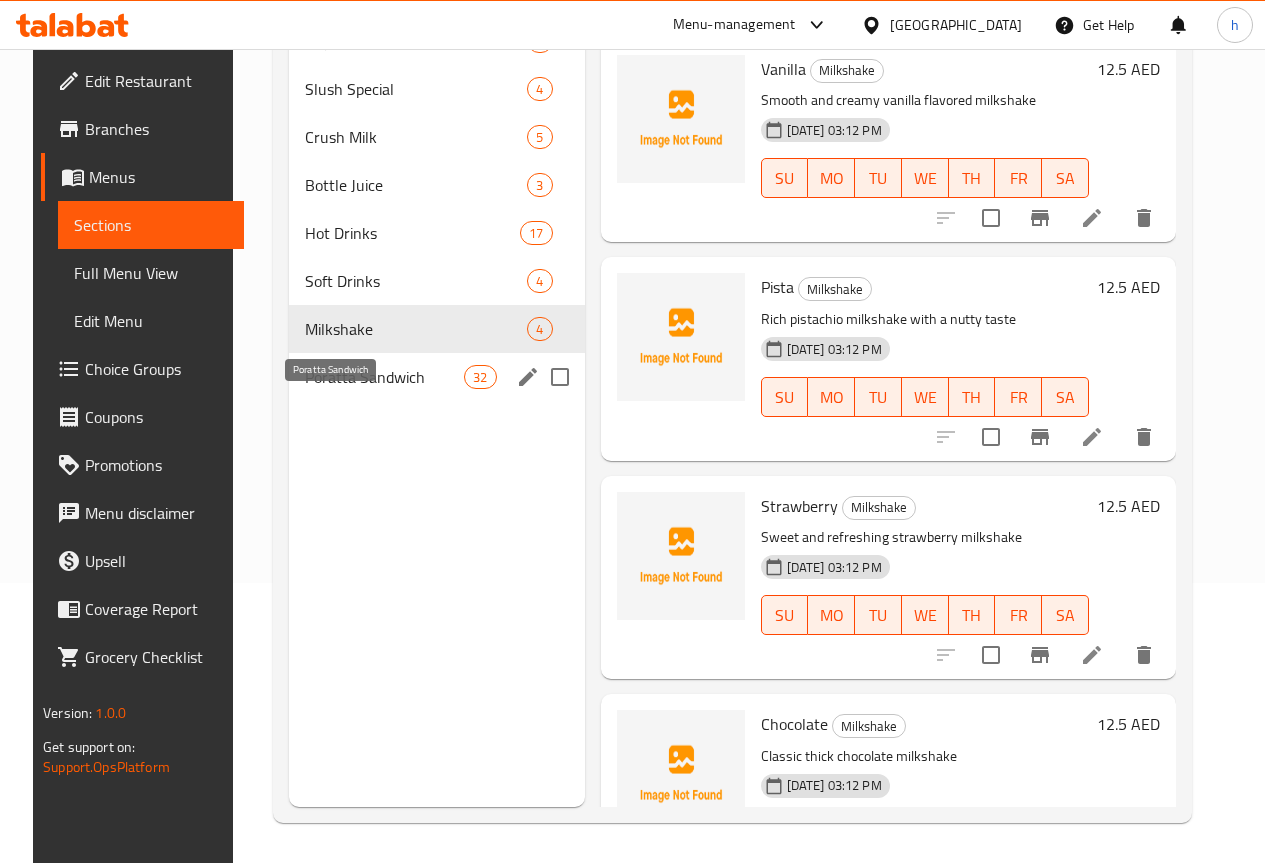
click at [325, 389] on span "Poratta Sandwich" at bounding box center [384, 377] width 159 height 24
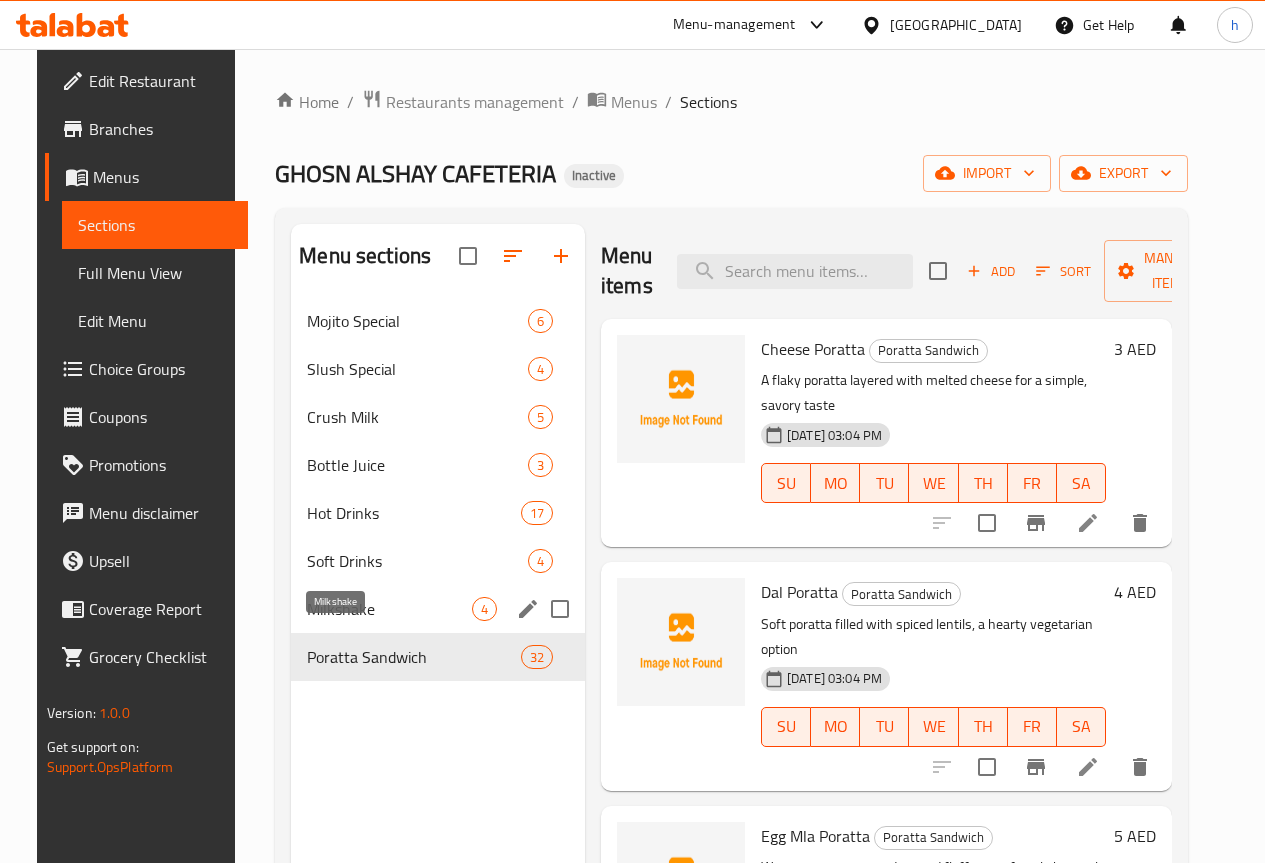
click at [341, 621] on span "Milkshake" at bounding box center [389, 609] width 165 height 24
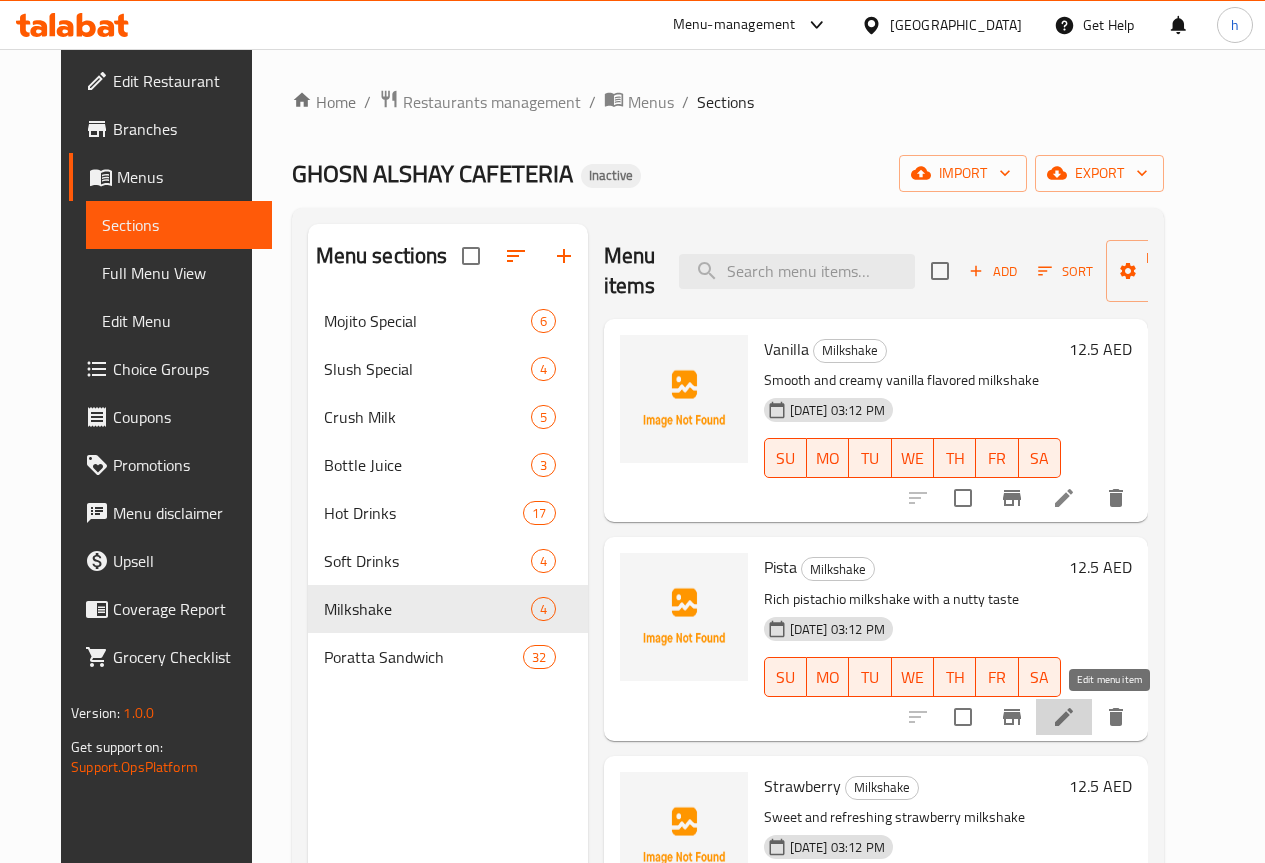
click at [1076, 720] on icon at bounding box center [1064, 717] width 24 height 24
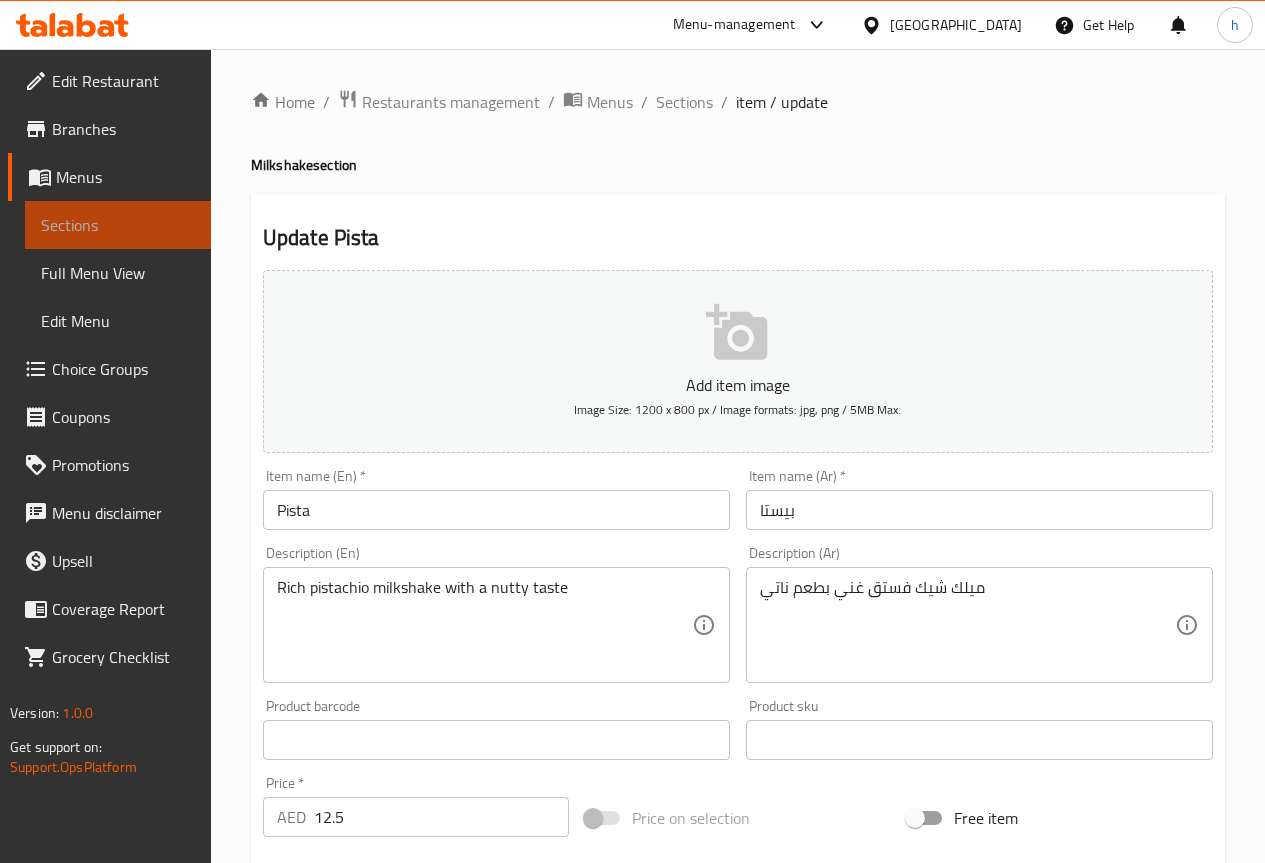
click at [118, 215] on span "Sections" at bounding box center [118, 225] width 154 height 24
